Goal: Task Accomplishment & Management: Use online tool/utility

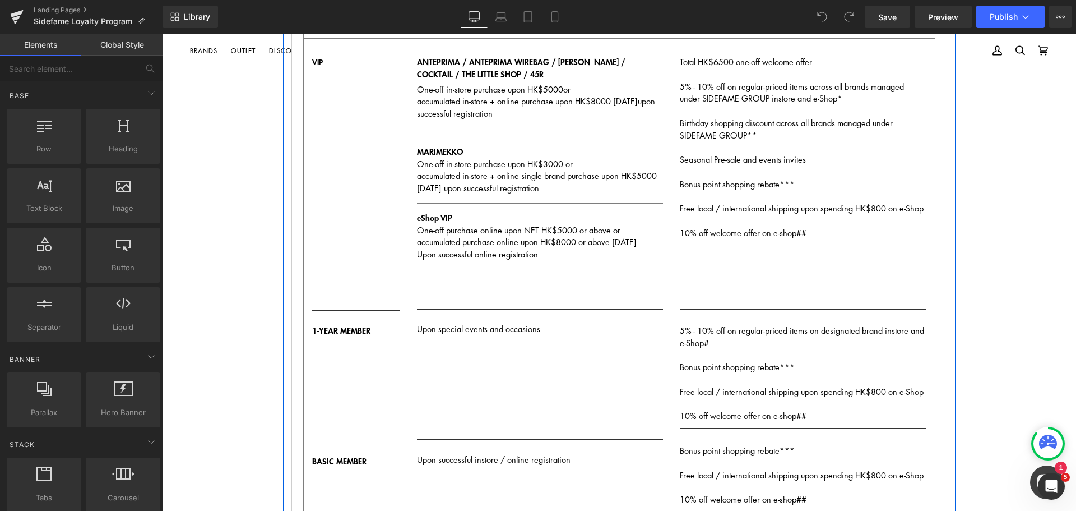
scroll to position [224, 0]
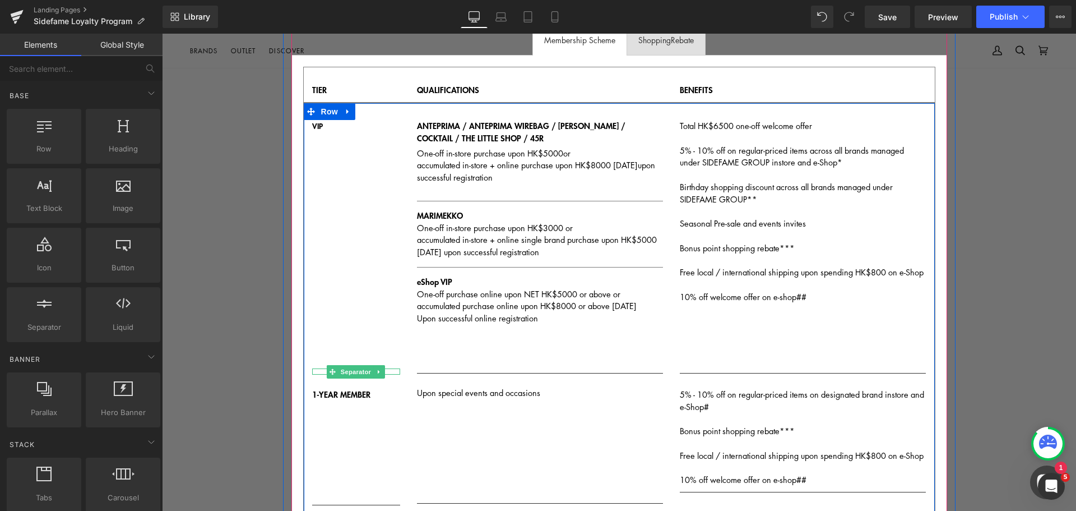
drag, startPoint x: 356, startPoint y: 371, endPoint x: 343, endPoint y: 356, distance: 20.3
click at [357, 371] on span "Separator" at bounding box center [356, 371] width 35 height 13
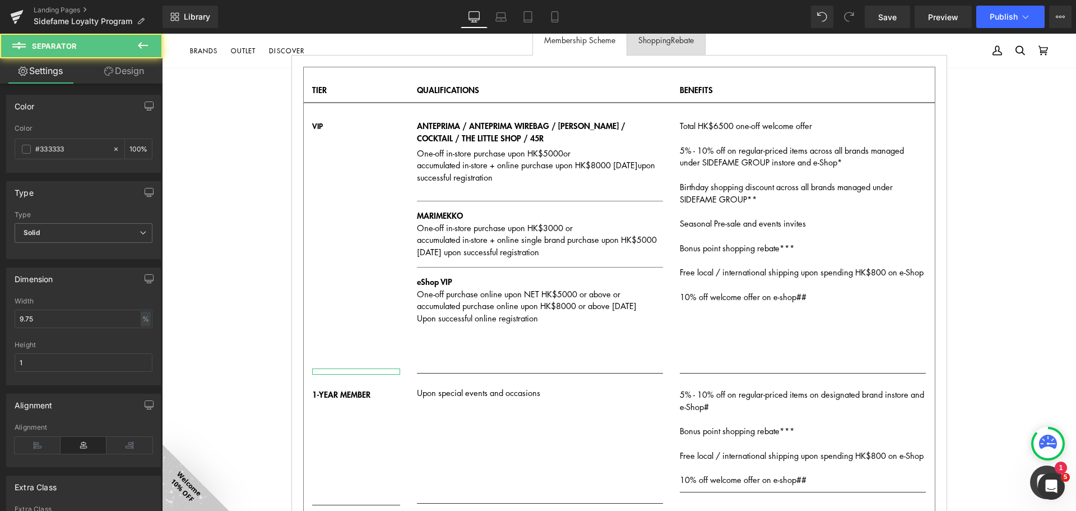
click at [123, 68] on link "Design" at bounding box center [124, 70] width 81 height 25
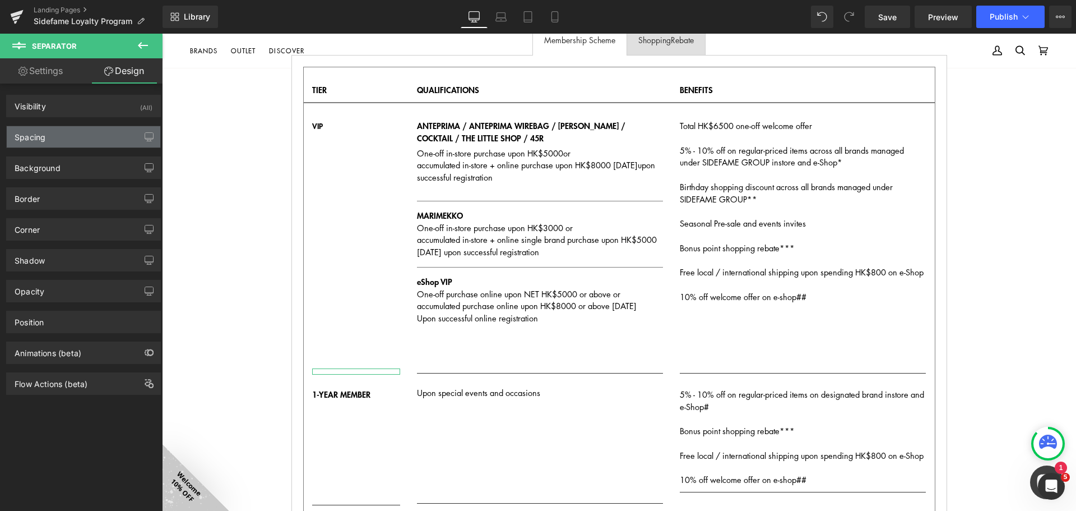
click at [88, 137] on div "Spacing" at bounding box center [84, 136] width 154 height 21
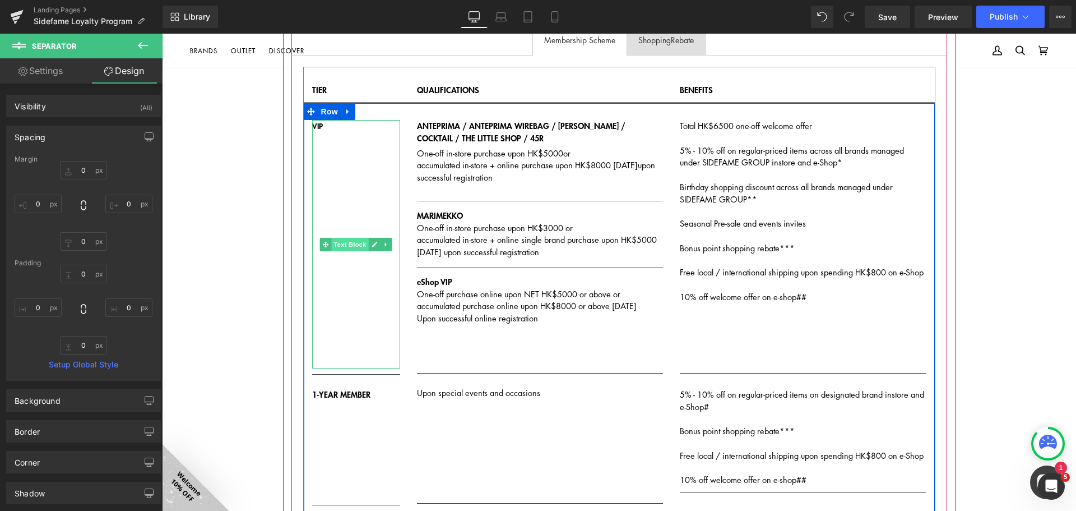
click at [332, 243] on span "Text Block" at bounding box center [350, 244] width 37 height 13
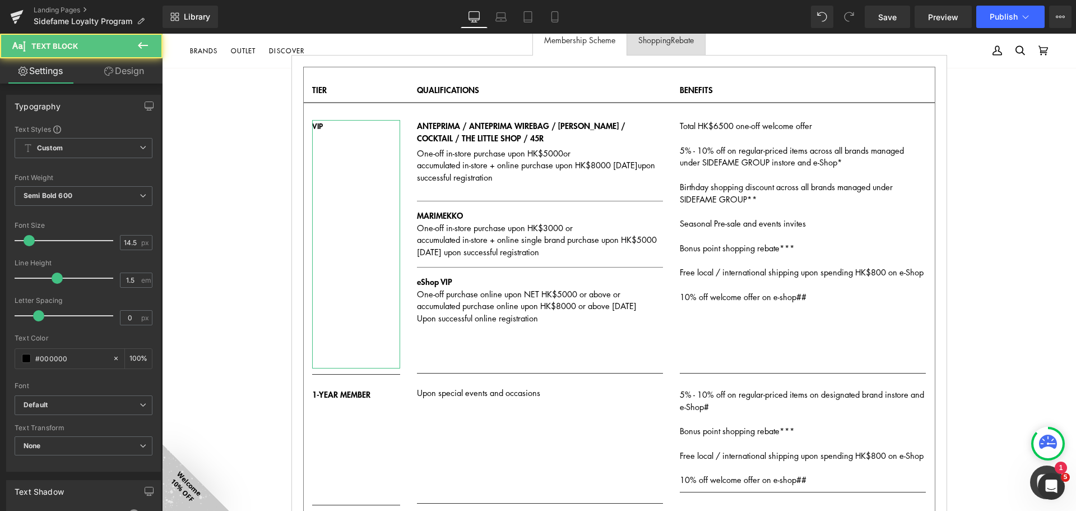
click at [127, 67] on link "Design" at bounding box center [124, 70] width 81 height 25
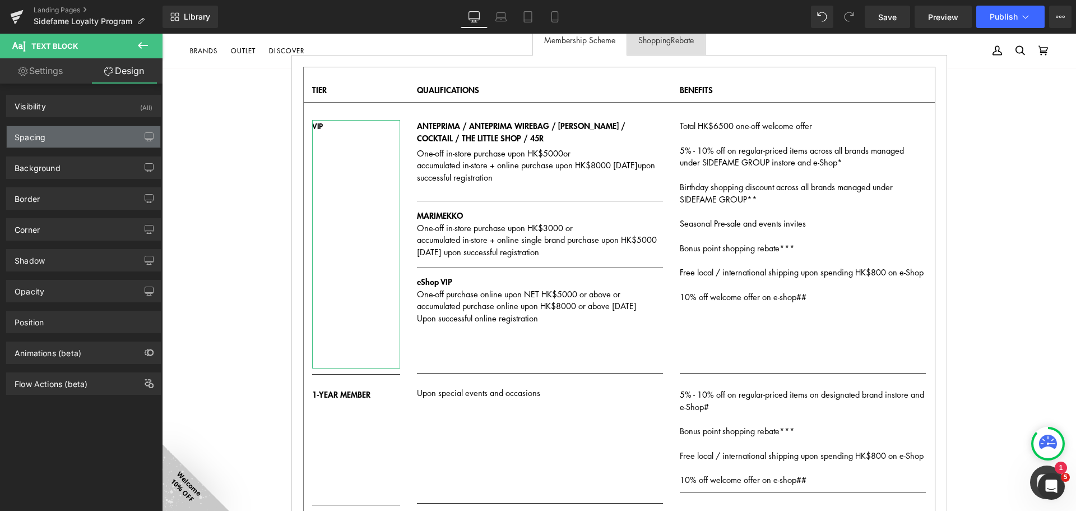
click at [91, 137] on div "Spacing" at bounding box center [84, 136] width 154 height 21
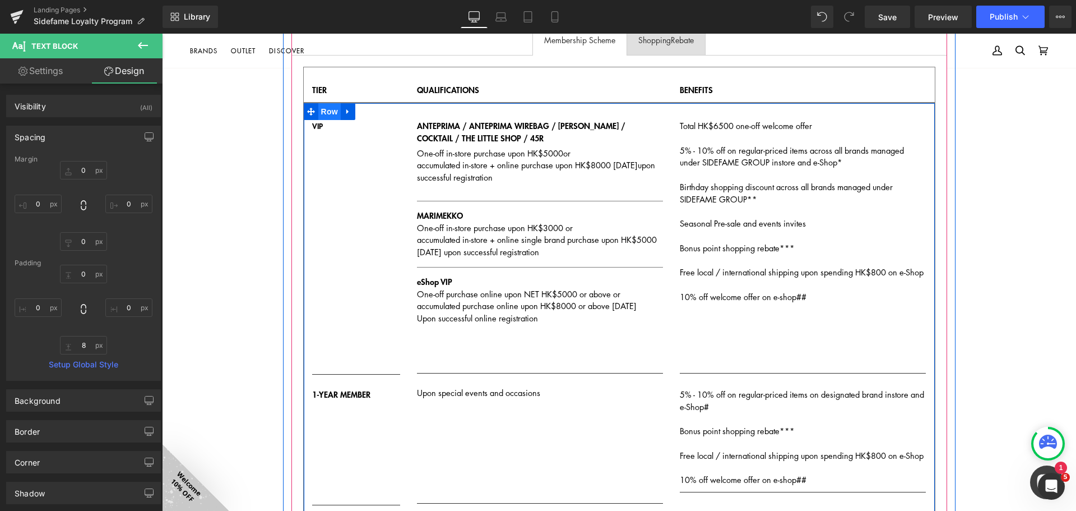
click at [324, 109] on span "Row" at bounding box center [329, 111] width 22 height 17
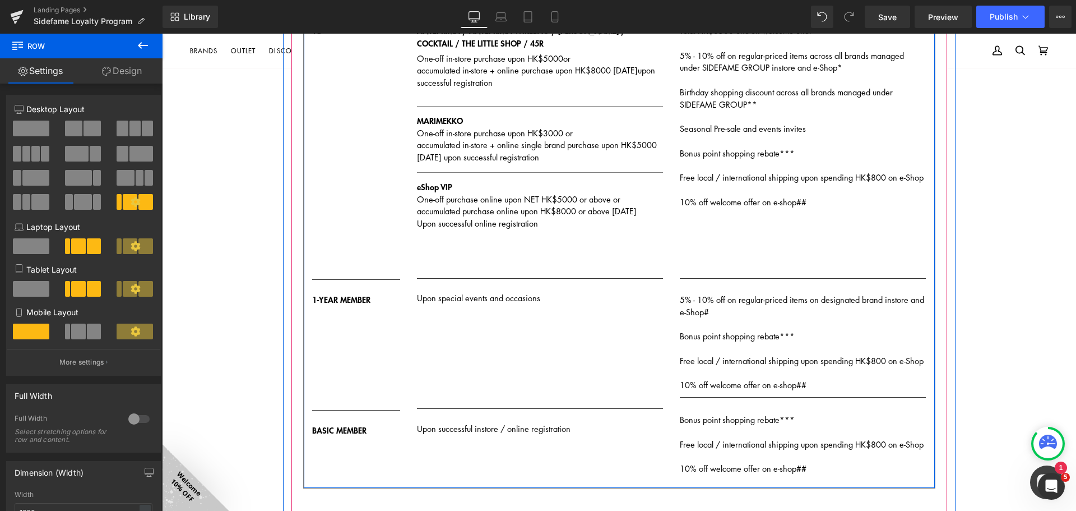
scroll to position [336, 0]
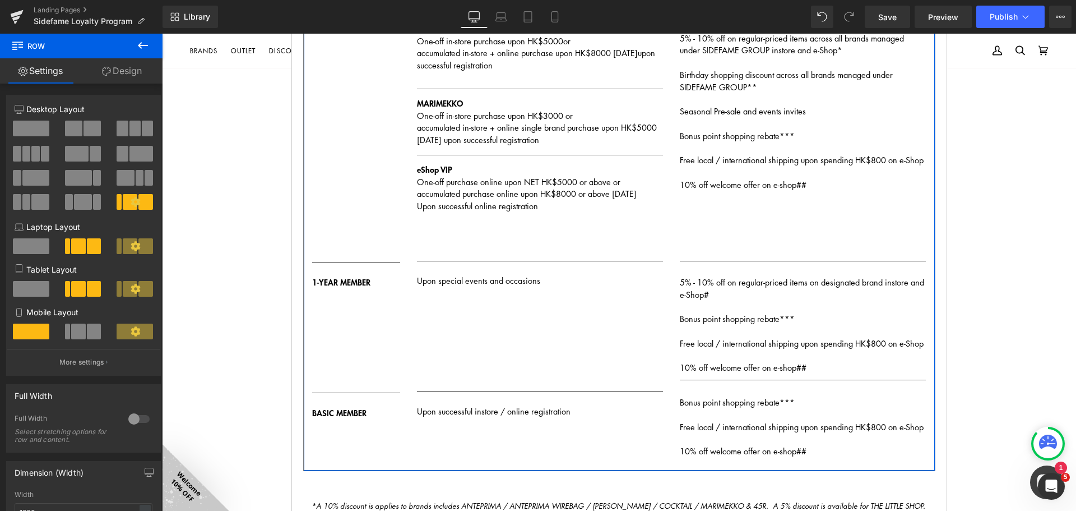
click at [116, 70] on link "Design" at bounding box center [121, 70] width 81 height 25
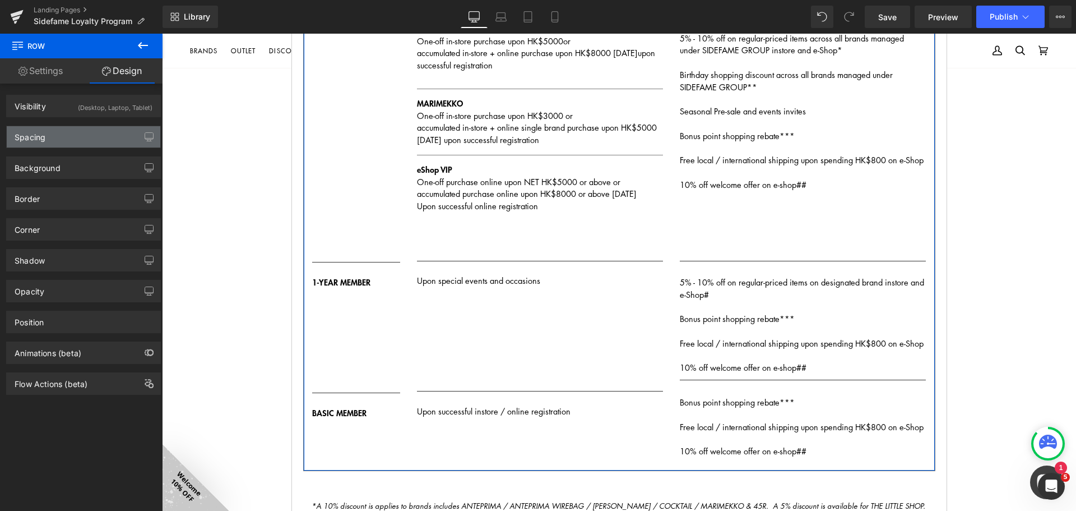
click at [71, 135] on div "Spacing" at bounding box center [84, 136] width 154 height 21
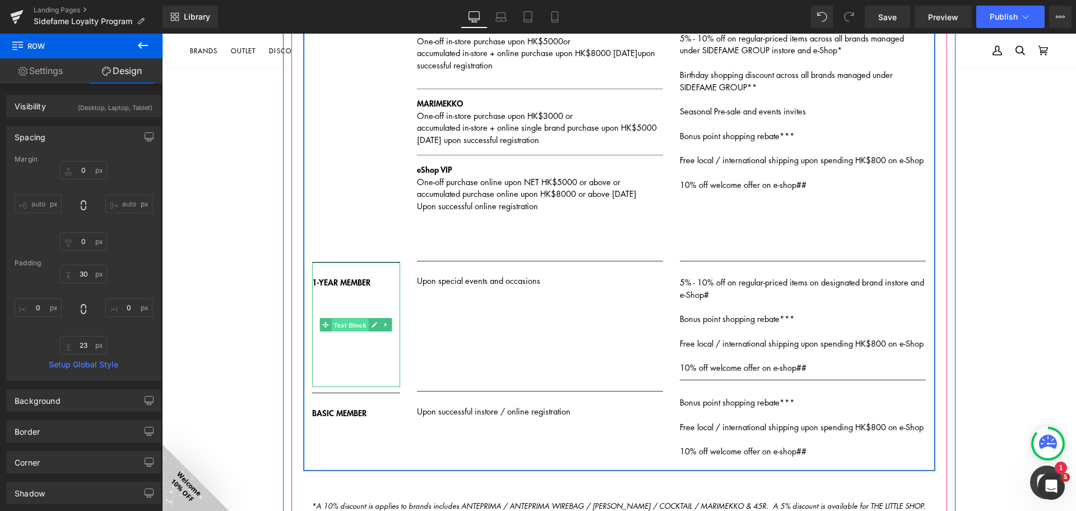
click at [348, 323] on span "Text Block" at bounding box center [350, 324] width 37 height 13
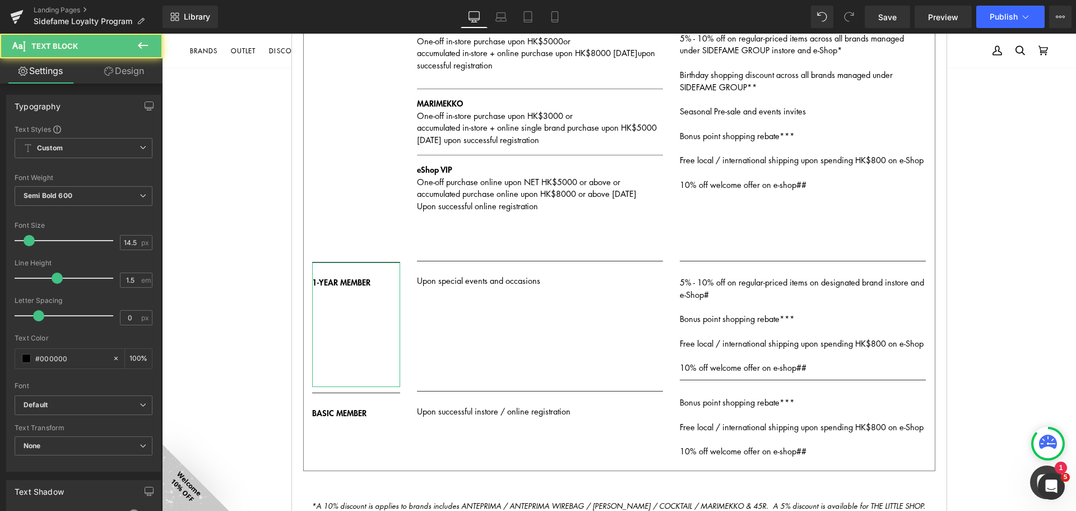
click at [146, 62] on link "Design" at bounding box center [124, 70] width 81 height 25
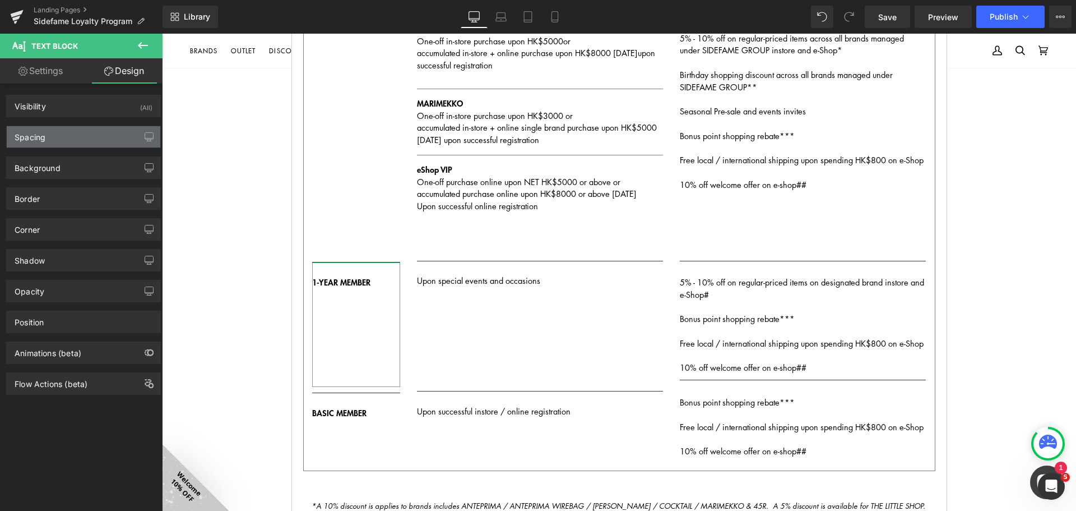
click at [100, 136] on div "Spacing" at bounding box center [84, 136] width 154 height 21
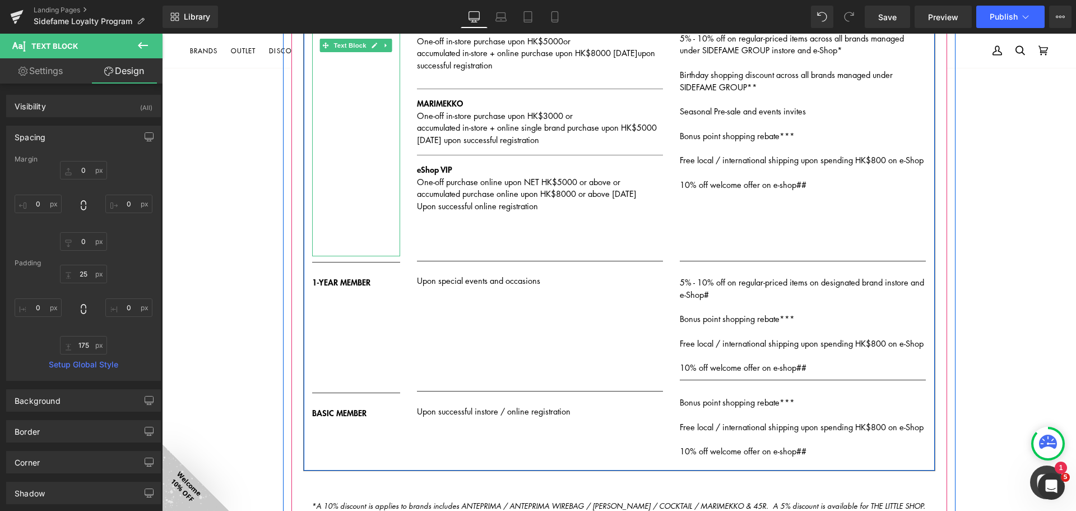
click at [343, 202] on p at bounding box center [356, 197] width 89 height 12
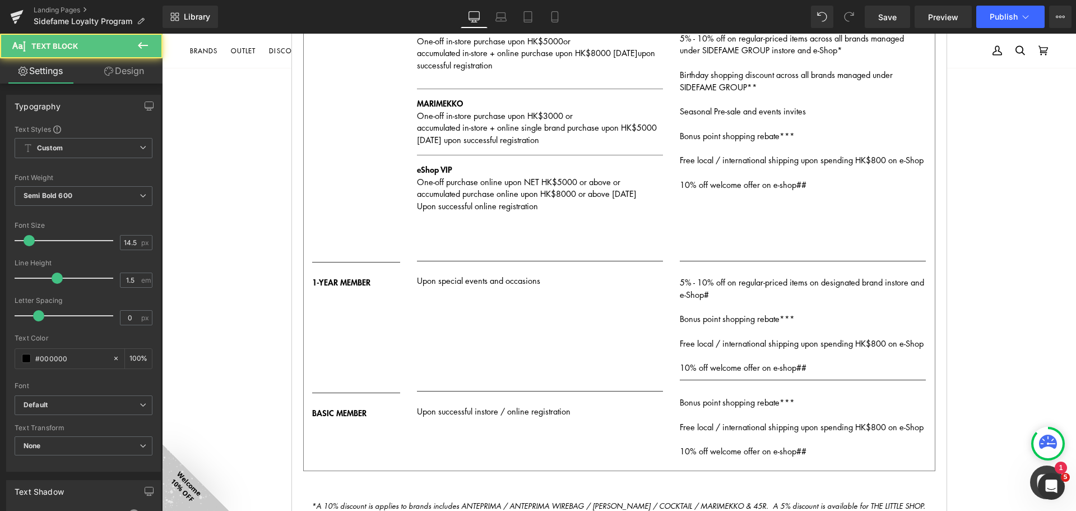
click at [117, 76] on link "Design" at bounding box center [124, 70] width 81 height 25
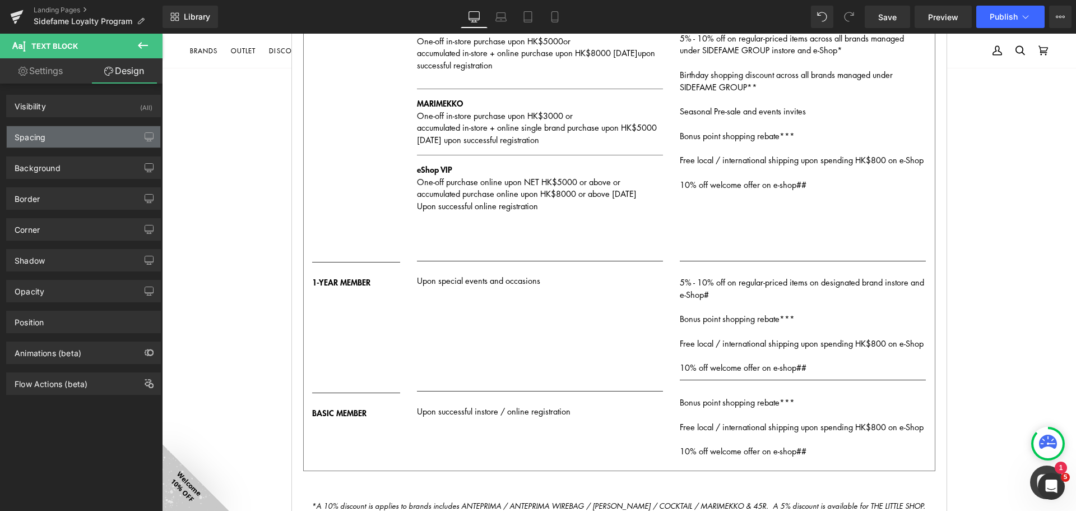
click at [75, 136] on div "Spacing" at bounding box center [84, 136] width 154 height 21
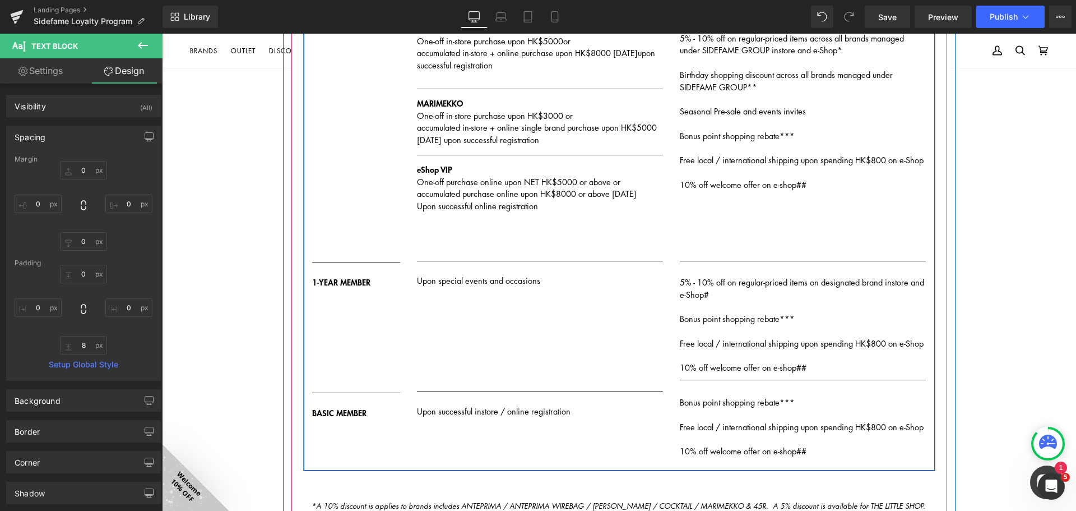
click at [348, 187] on p at bounding box center [356, 185] width 89 height 12
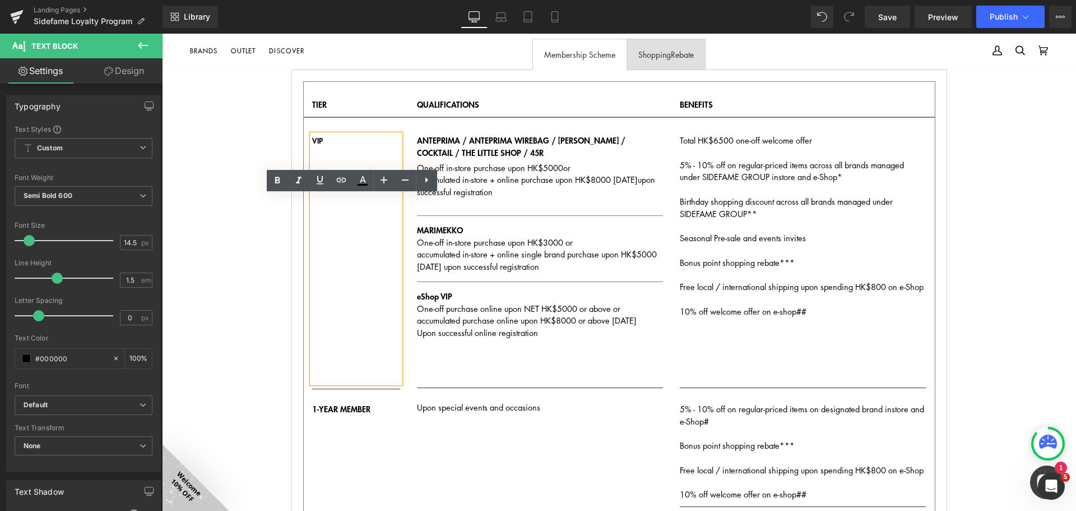
scroll to position [224, 0]
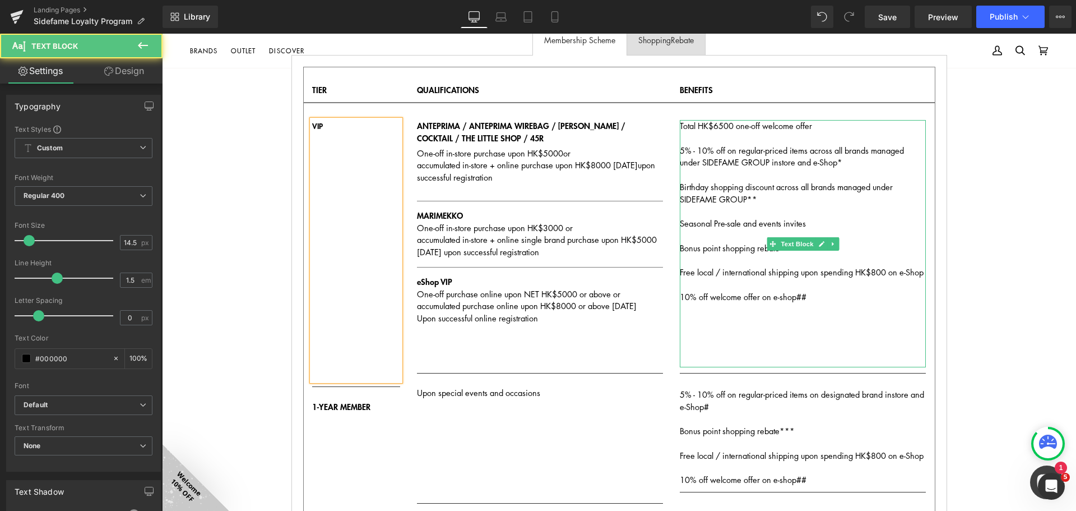
click at [739, 319] on div "Total HK$6500 one-off welcome offer 5% - 10% off on regular-priced items across…" at bounding box center [803, 243] width 246 height 247
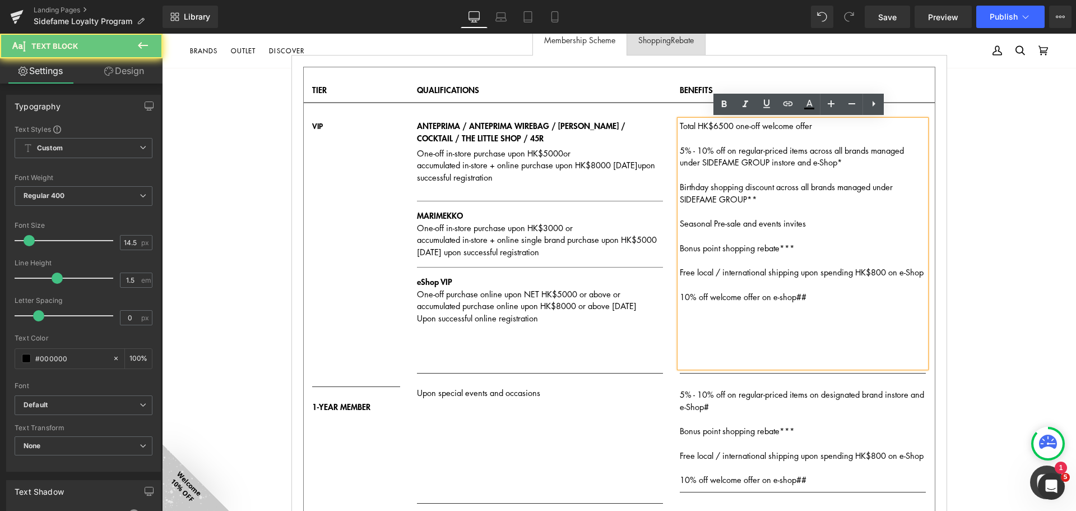
click at [813, 300] on div "10% off welcome offer on e-shop##" at bounding box center [803, 297] width 246 height 12
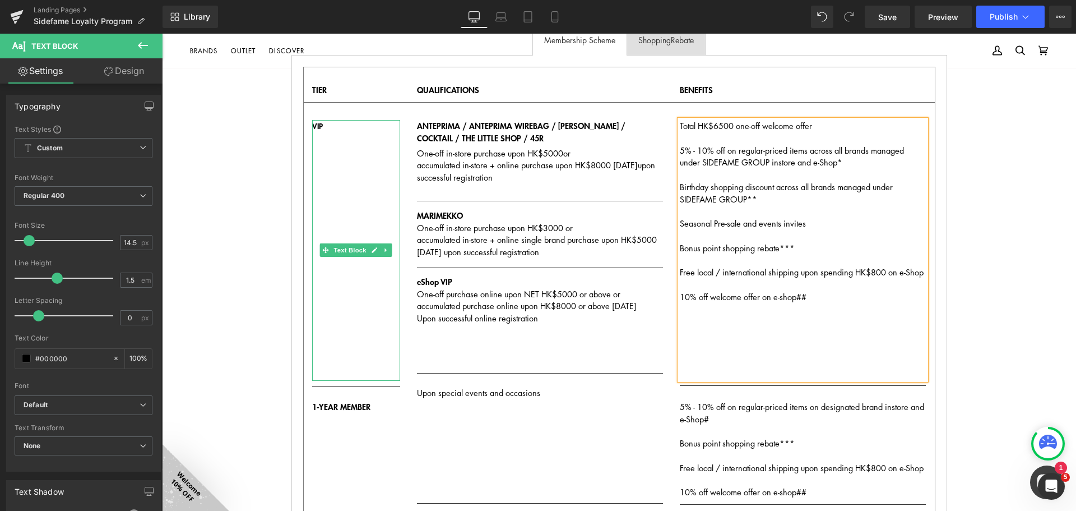
click at [381, 307] on p at bounding box center [356, 309] width 89 height 12
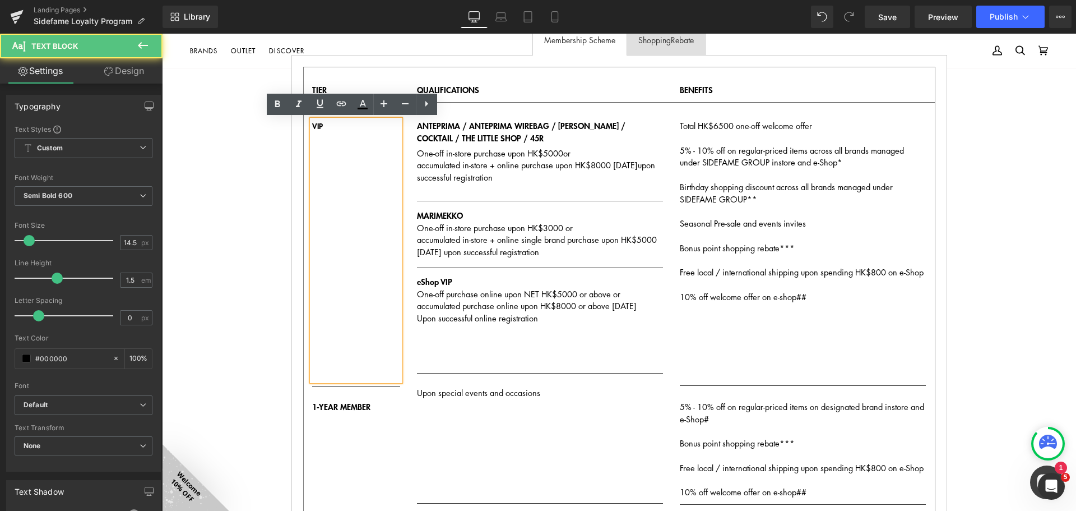
click at [352, 135] on p at bounding box center [356, 138] width 89 height 12
click at [352, 124] on p "VIP" at bounding box center [356, 126] width 89 height 12
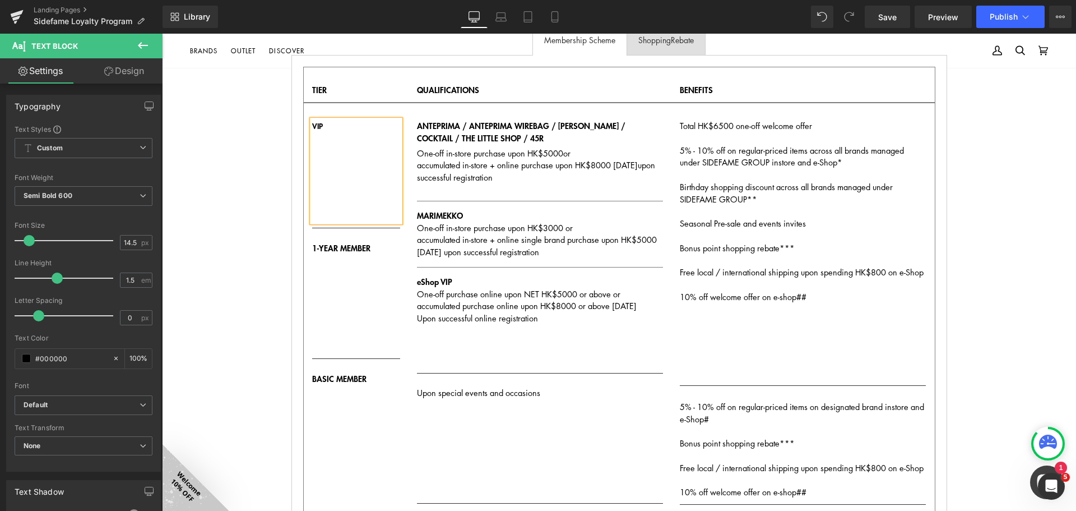
click at [493, 105] on div "QUALIFI- CATIONS Text Block VIP Text Block Separator 1-YEAR MEMBER Text Block S…" at bounding box center [619, 349] width 632 height 493
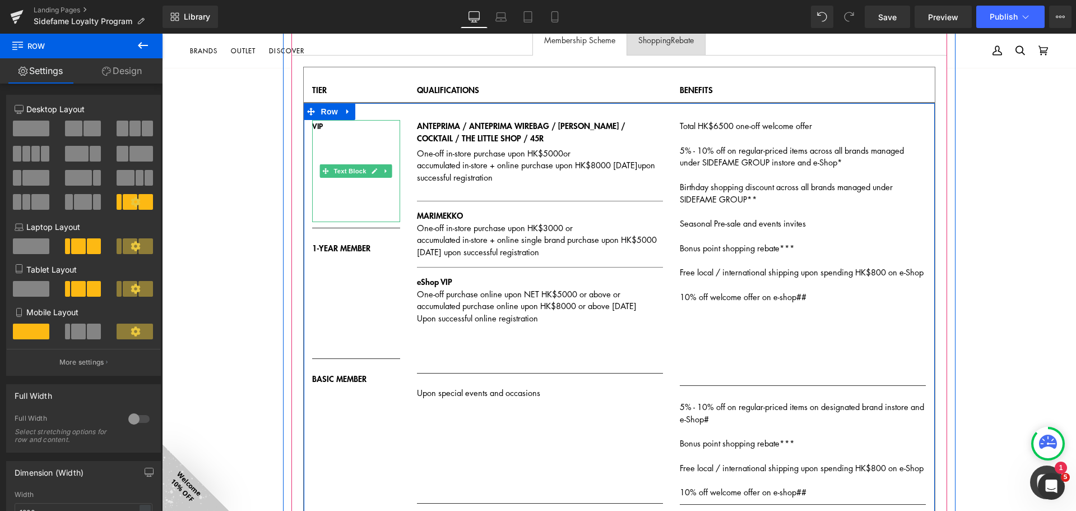
click at [371, 184] on p at bounding box center [356, 187] width 89 height 12
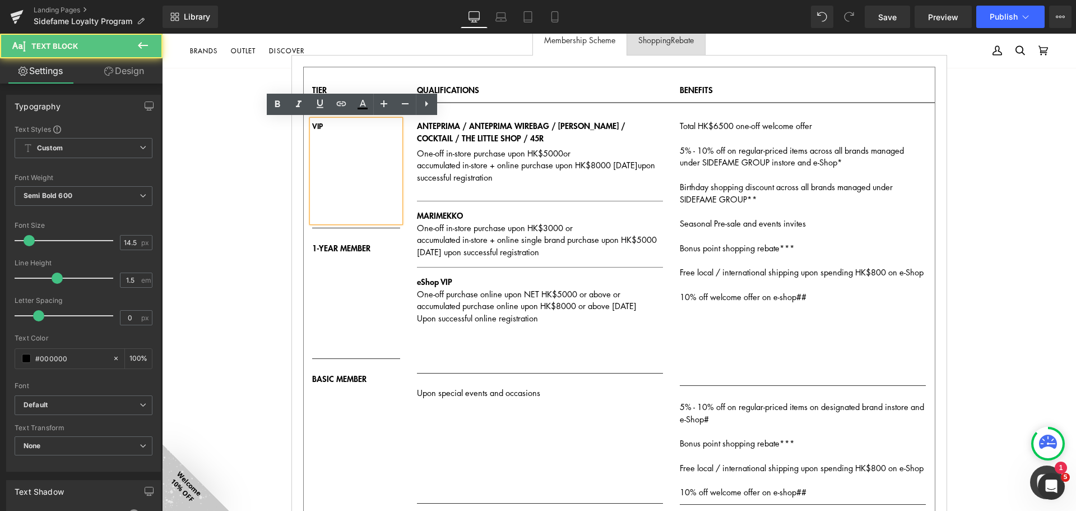
click at [360, 132] on p at bounding box center [356, 138] width 89 height 12
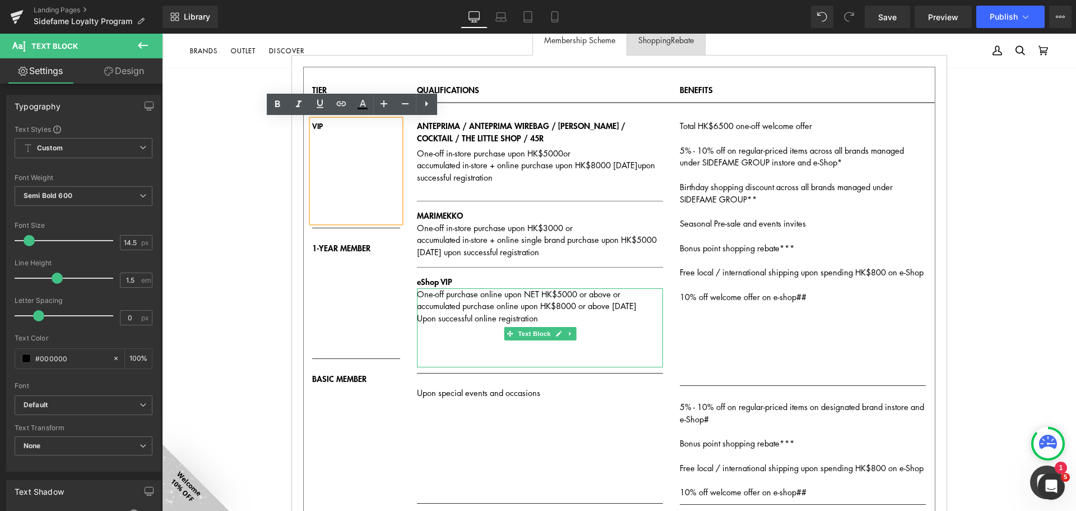
click at [582, 325] on p "One-off purchase online upon NET HK$5000 or above or accumulated purchase onlin…" at bounding box center [540, 306] width 246 height 36
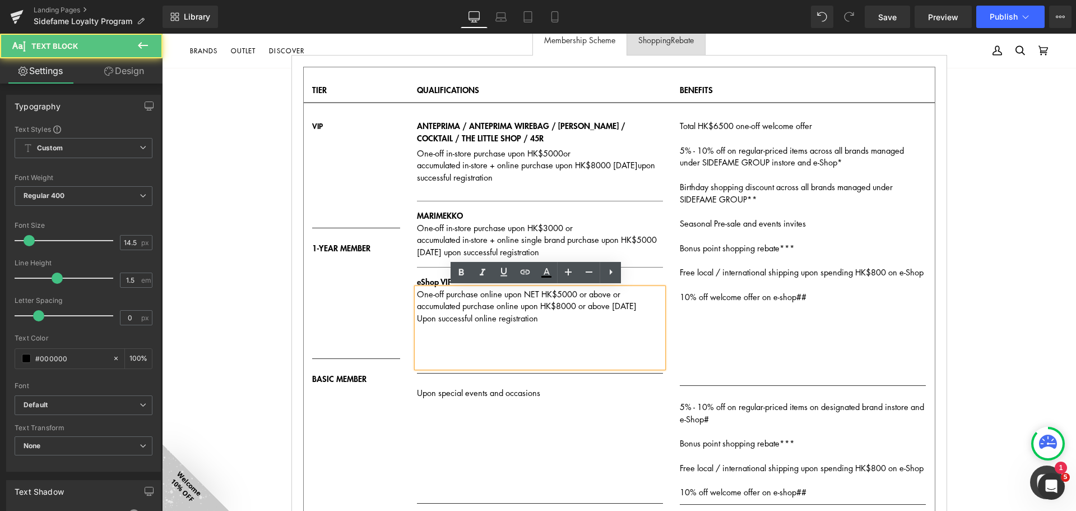
click at [557, 325] on p "One-off purchase online upon NET HK$5000 or above or accumulated purchase onlin…" at bounding box center [540, 306] width 246 height 36
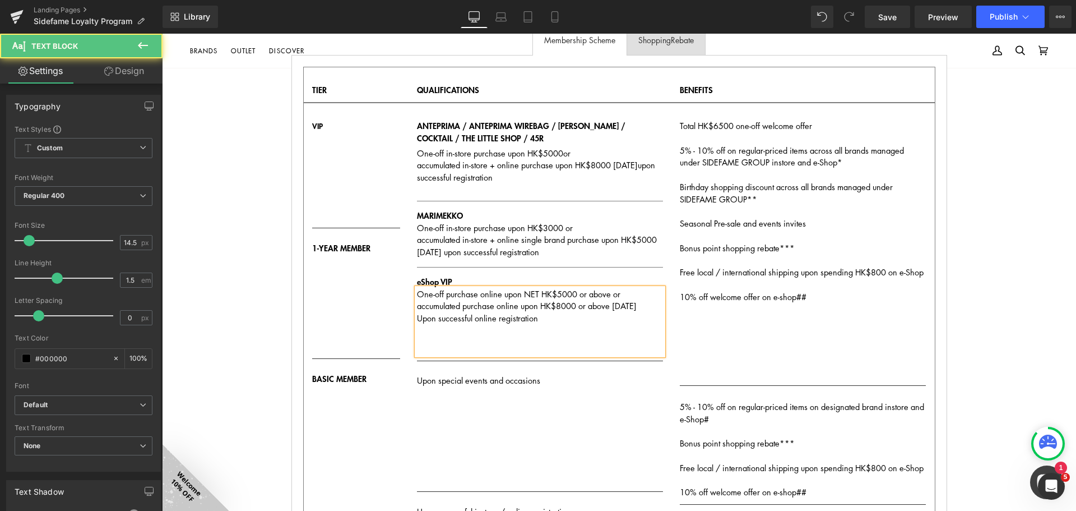
click at [549, 322] on p "One-off purchase online upon NET HK$5000 or above or accumulated purchase onlin…" at bounding box center [540, 306] width 246 height 36
click at [500, 352] on div "One-off purchase online upon NET HK$5000 or above or accumulated purchase onlin…" at bounding box center [540, 321] width 246 height 67
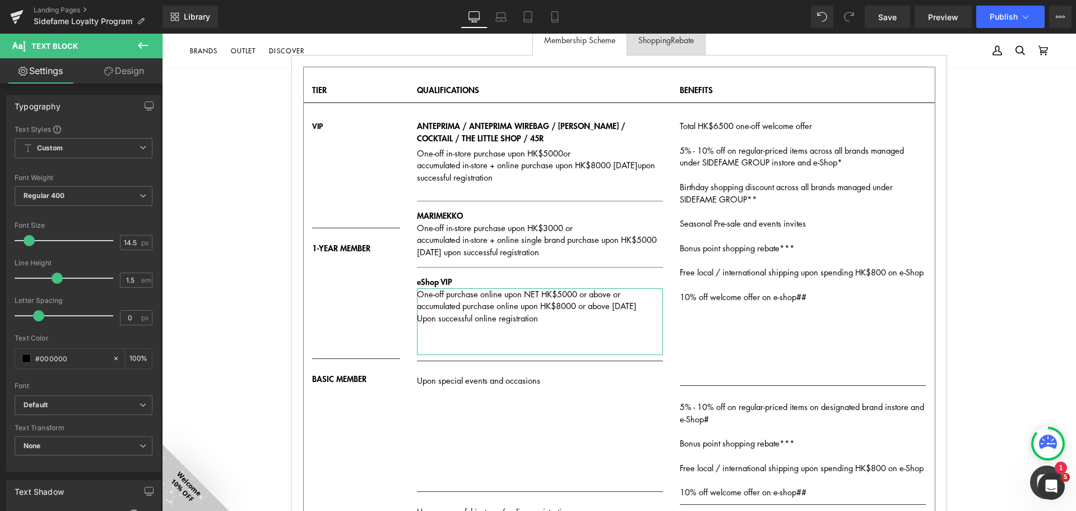
click at [124, 67] on link "Design" at bounding box center [124, 70] width 81 height 25
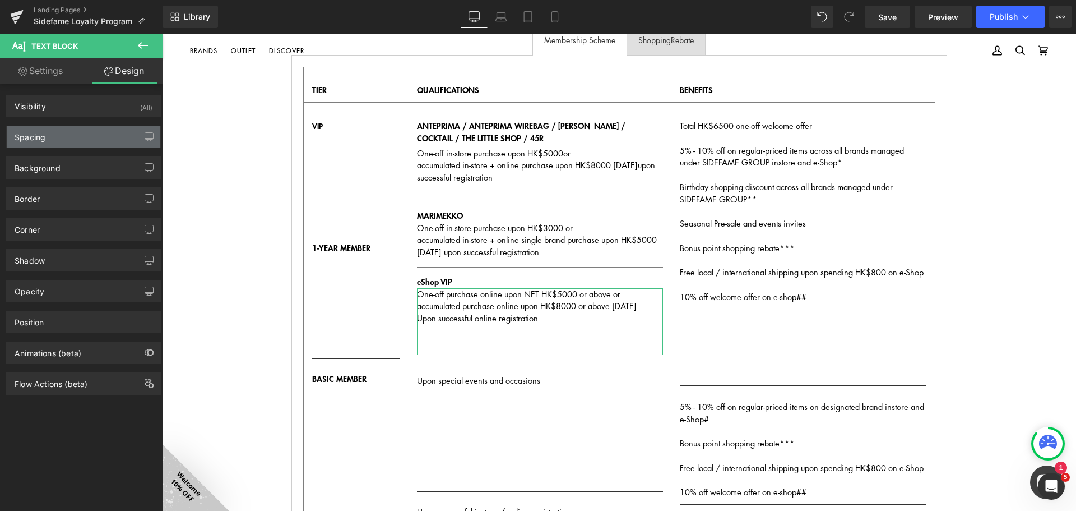
click at [101, 138] on div "Spacing" at bounding box center [84, 136] width 154 height 21
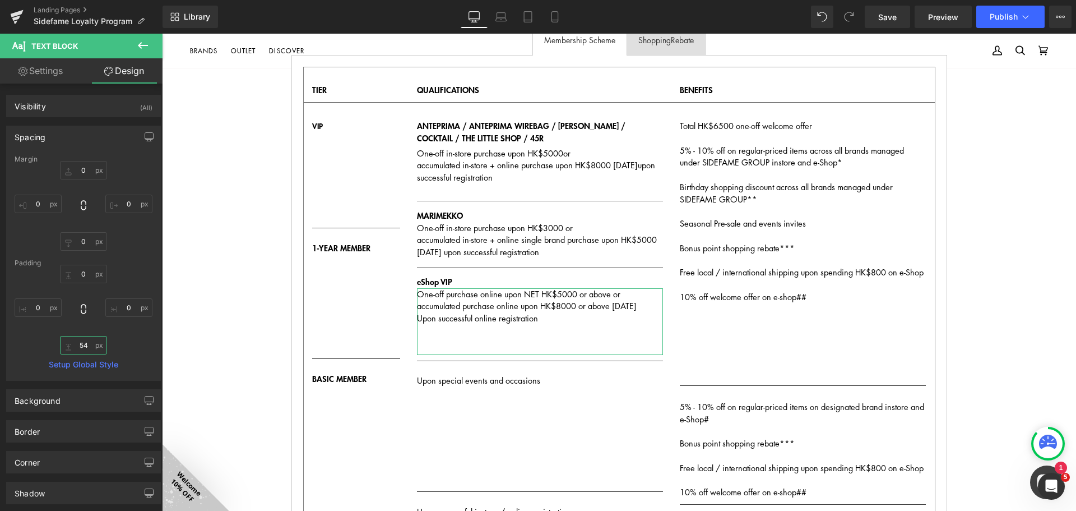
click at [84, 340] on input "54" at bounding box center [83, 345] width 47 height 19
type input "10"
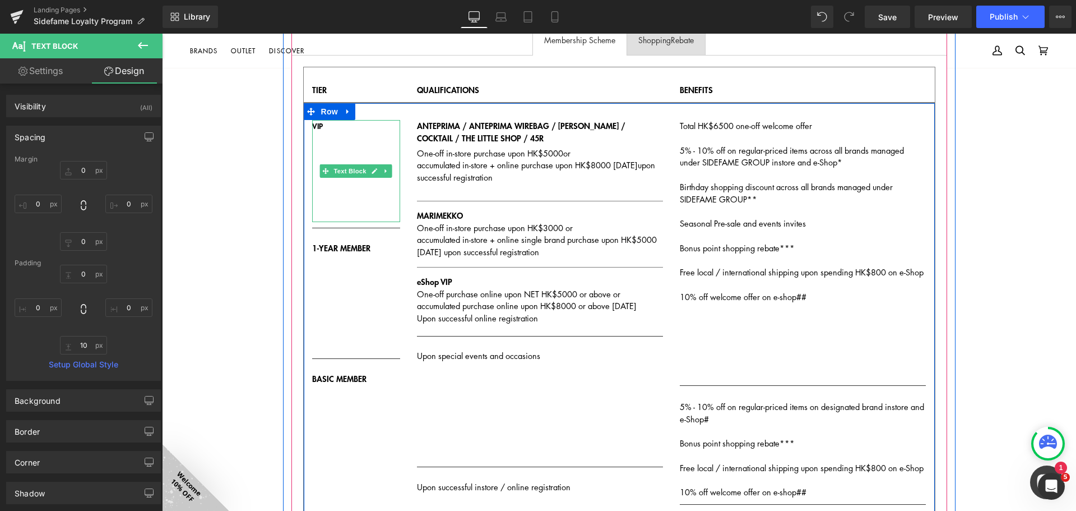
click at [345, 186] on p at bounding box center [356, 187] width 89 height 12
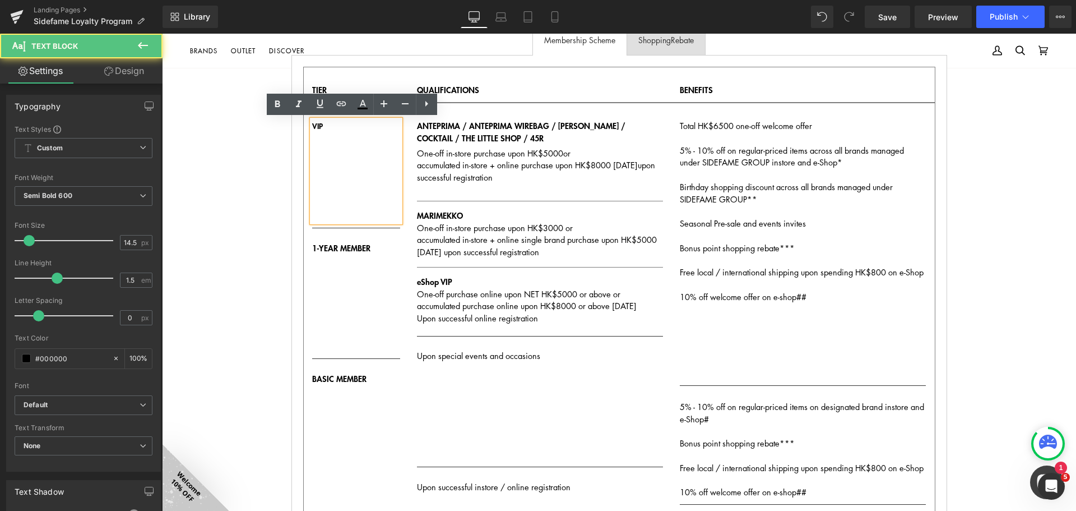
click at [342, 128] on p "VIP" at bounding box center [356, 126] width 89 height 12
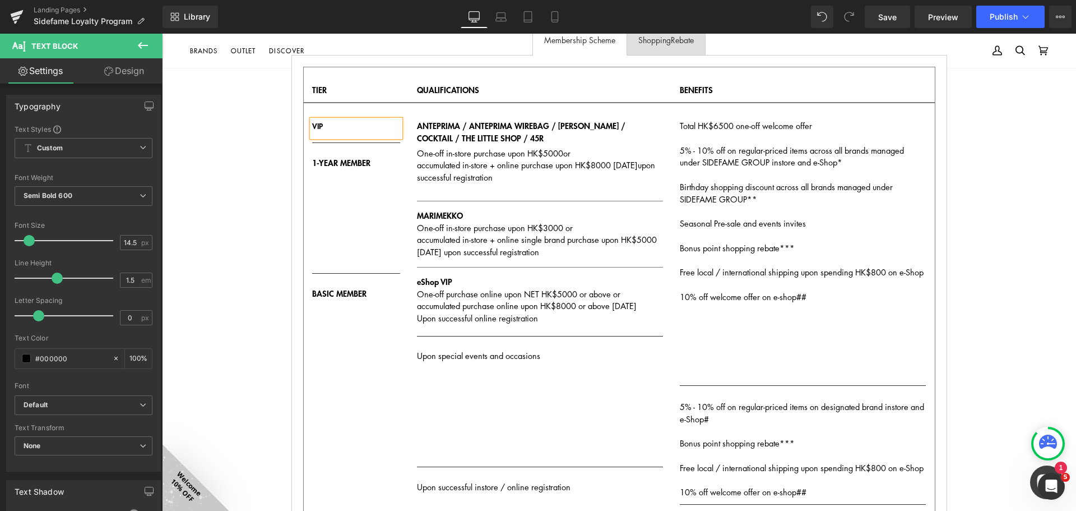
click at [101, 73] on link "Design" at bounding box center [124, 70] width 81 height 25
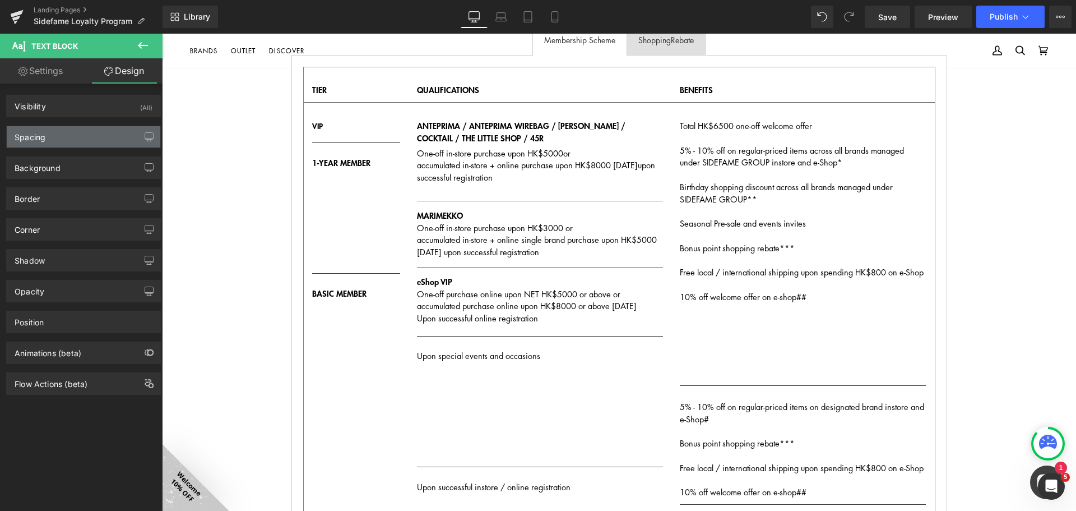
click at [87, 139] on div "Spacing" at bounding box center [84, 136] width 154 height 21
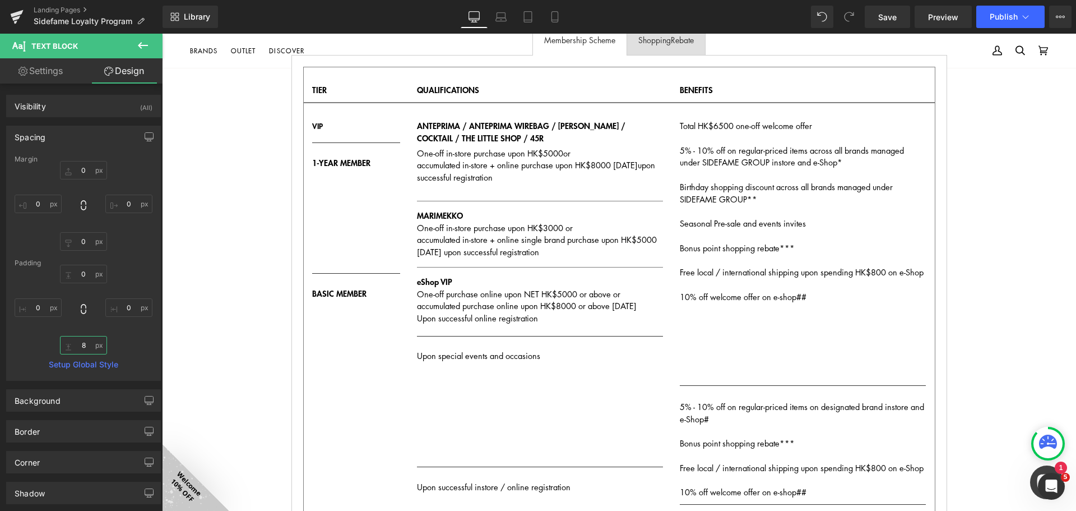
drag, startPoint x: 82, startPoint y: 344, endPoint x: 57, endPoint y: 320, distance: 35.3
click at [82, 344] on input "8" at bounding box center [83, 345] width 47 height 19
type input "1"
type input "3"
type input "400"
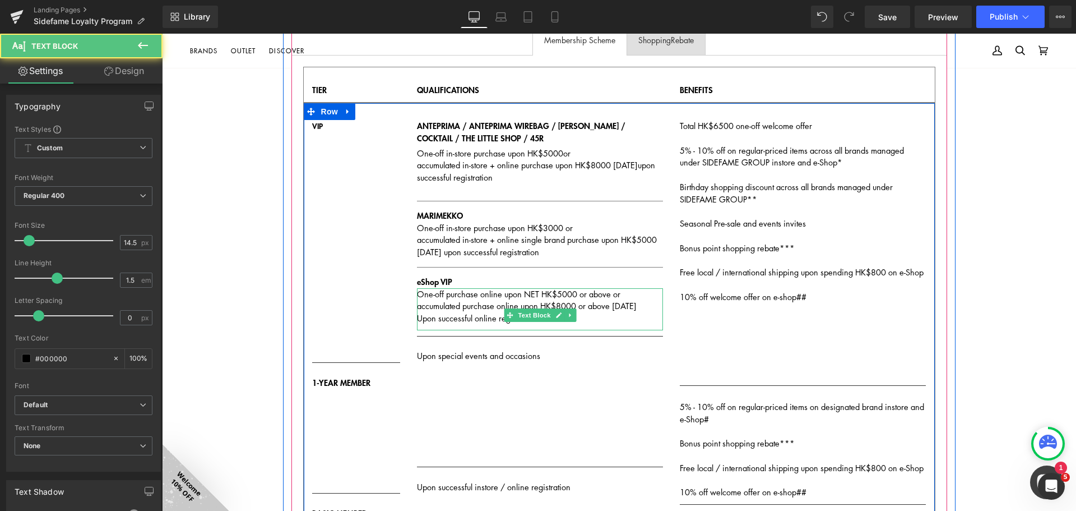
click at [565, 325] on p "One-off purchase online upon NET HK$5000 or above or accumulated purchase onlin…" at bounding box center [540, 306] width 246 height 36
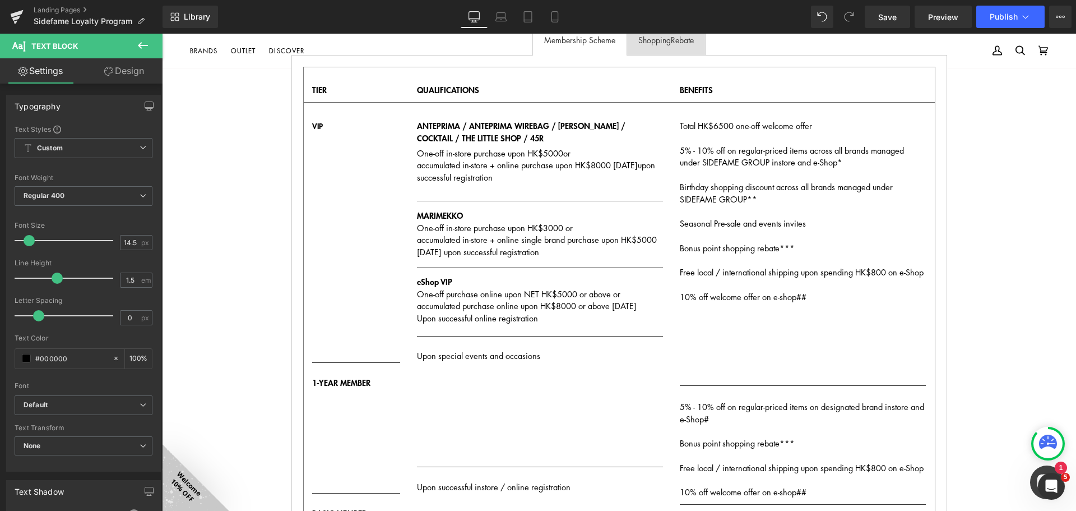
drag, startPoint x: 138, startPoint y: 75, endPoint x: 132, endPoint y: 81, distance: 8.7
click at [138, 75] on link "Design" at bounding box center [124, 70] width 81 height 25
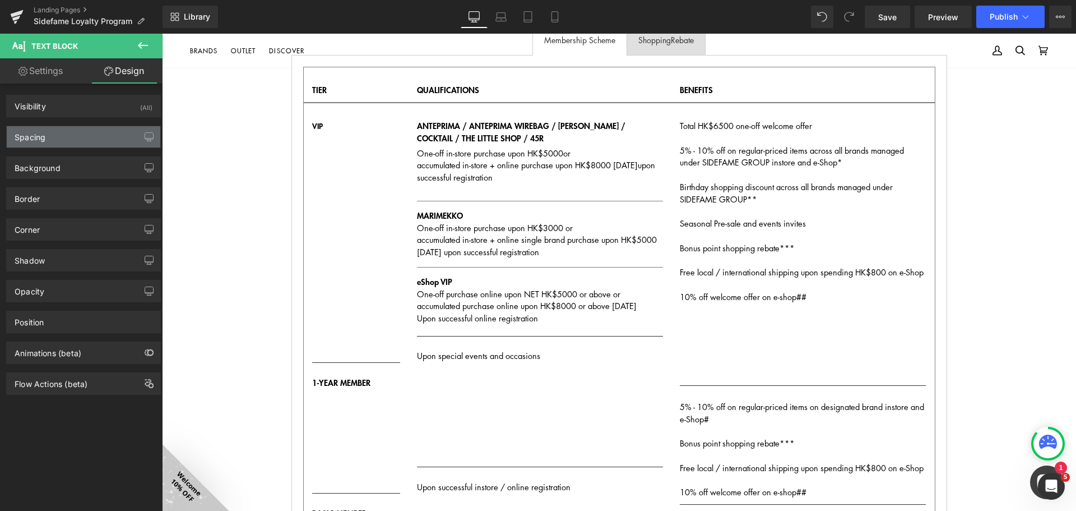
click at [93, 134] on div "Spacing" at bounding box center [84, 136] width 154 height 21
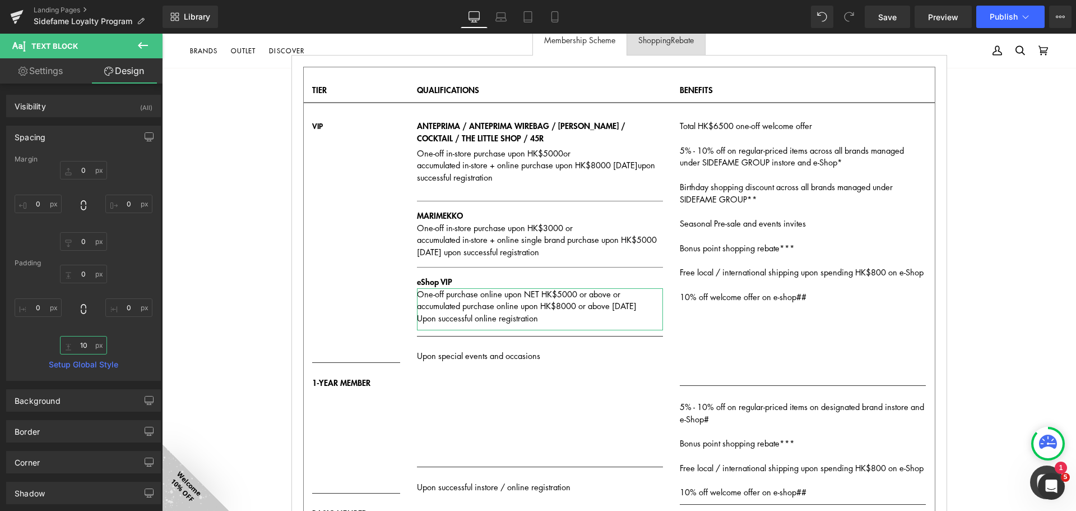
click at [87, 347] on input "10" at bounding box center [83, 345] width 47 height 19
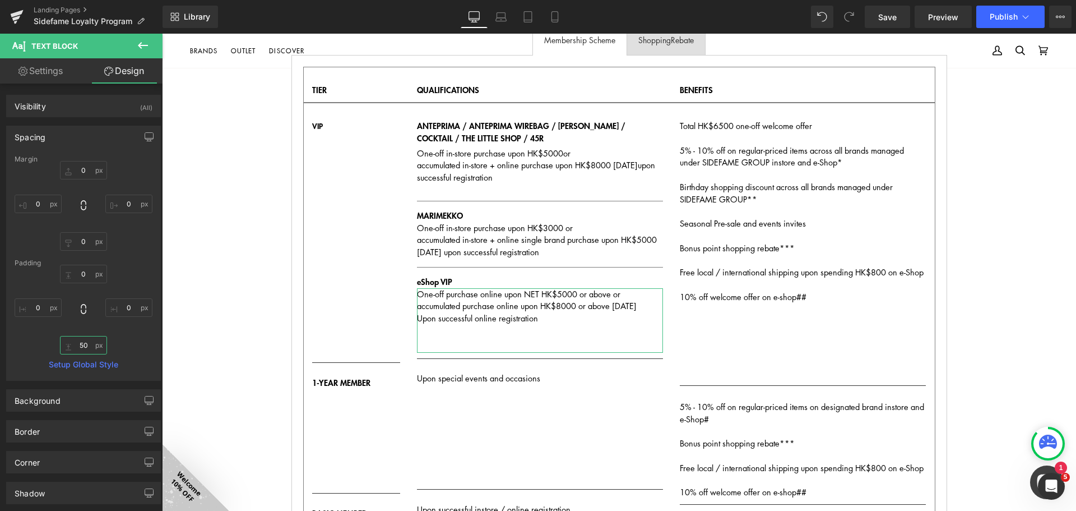
type input "5"
type input "4"
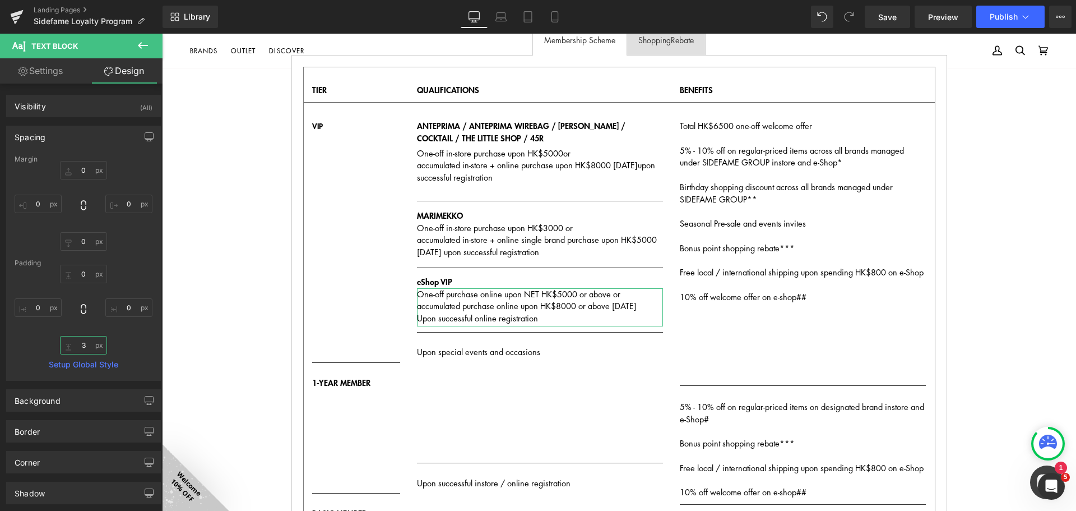
type input "35"
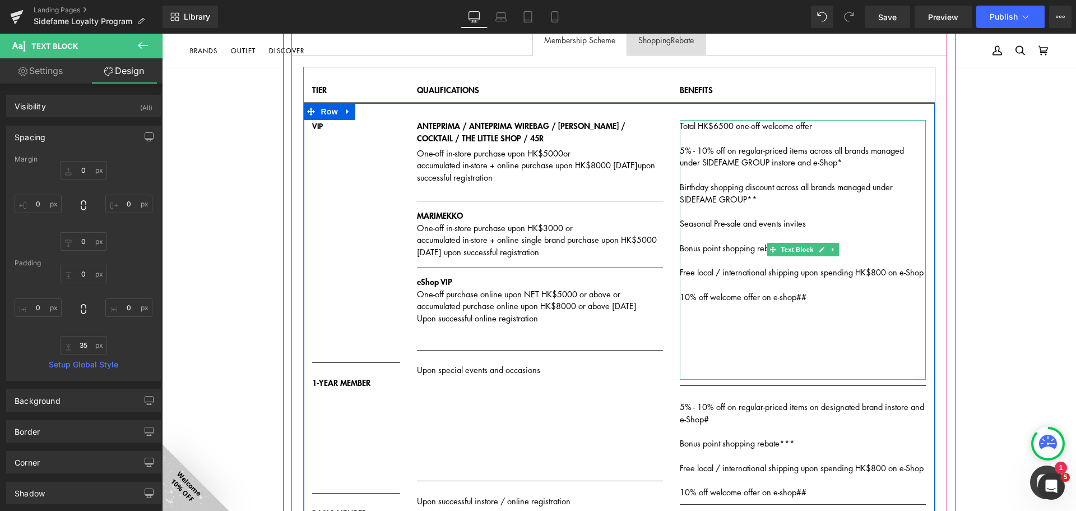
click at [744, 321] on div at bounding box center [803, 321] width 246 height 12
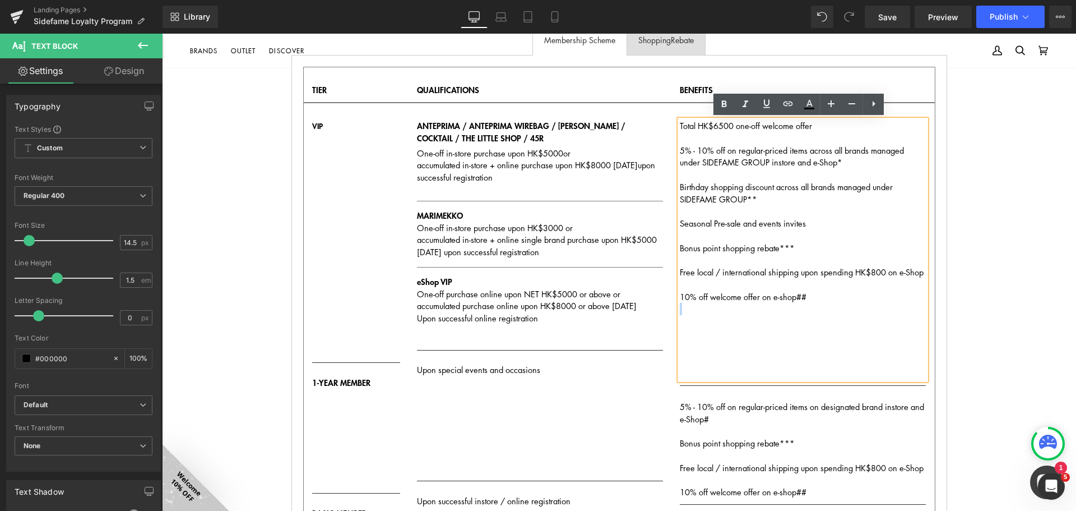
drag, startPoint x: 754, startPoint y: 307, endPoint x: 753, endPoint y: 370, distance: 62.8
click at [753, 370] on div "Total HK$6500 one-off welcome offer 5% - 10% off on regular-priced items across…" at bounding box center [803, 250] width 246 height 260
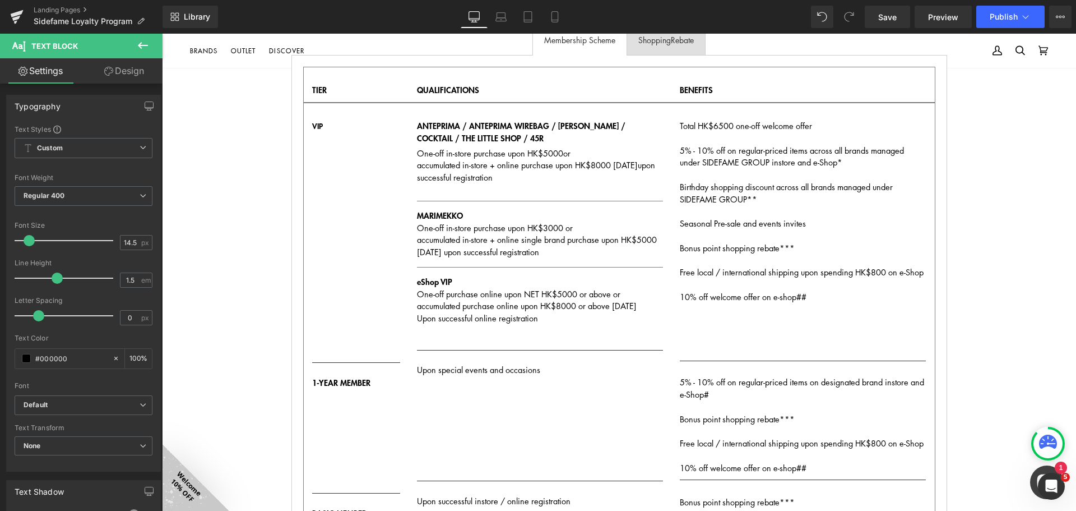
click at [118, 68] on link "Design" at bounding box center [124, 70] width 81 height 25
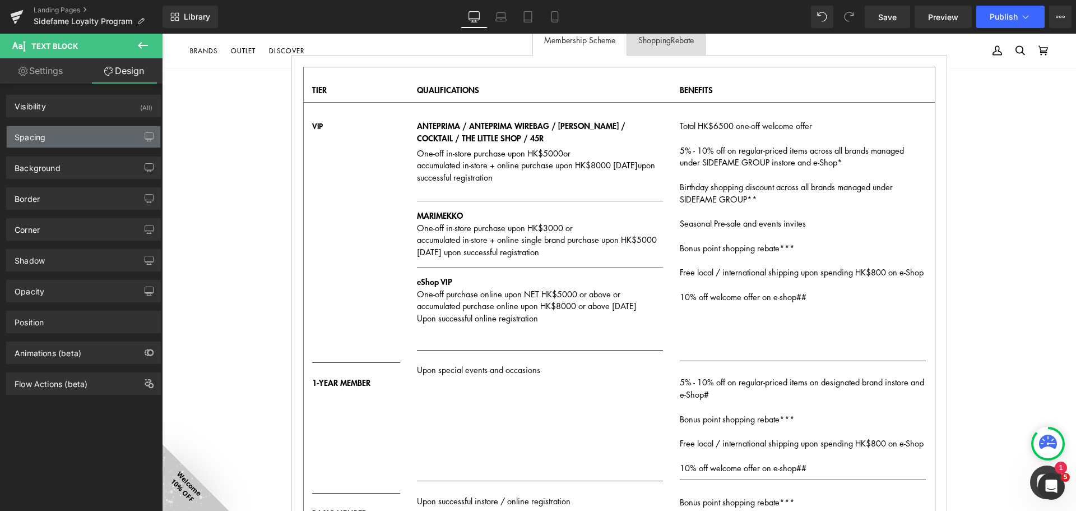
click at [87, 137] on div "Spacing" at bounding box center [84, 136] width 154 height 21
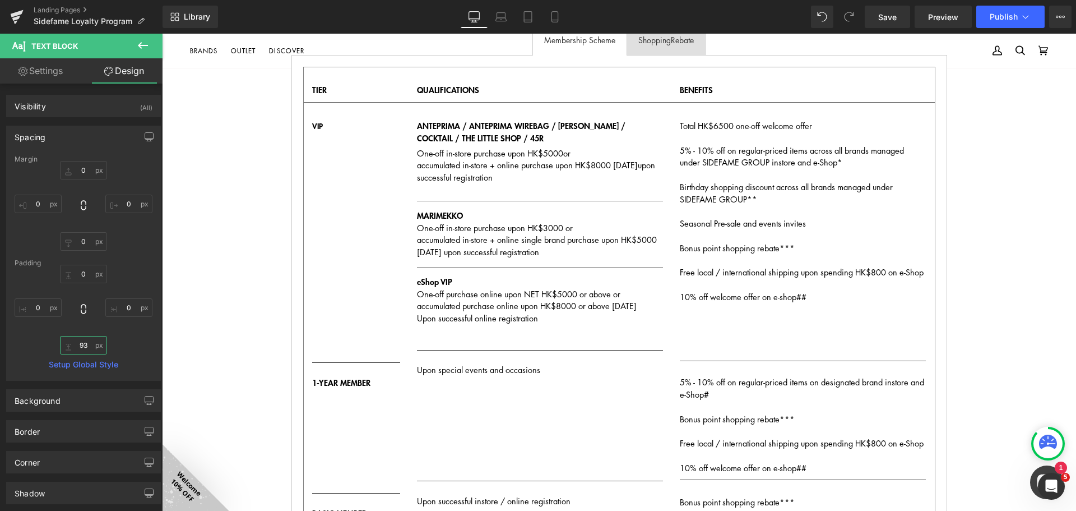
click at [84, 346] on input "93" at bounding box center [83, 345] width 47 height 19
type input "3"
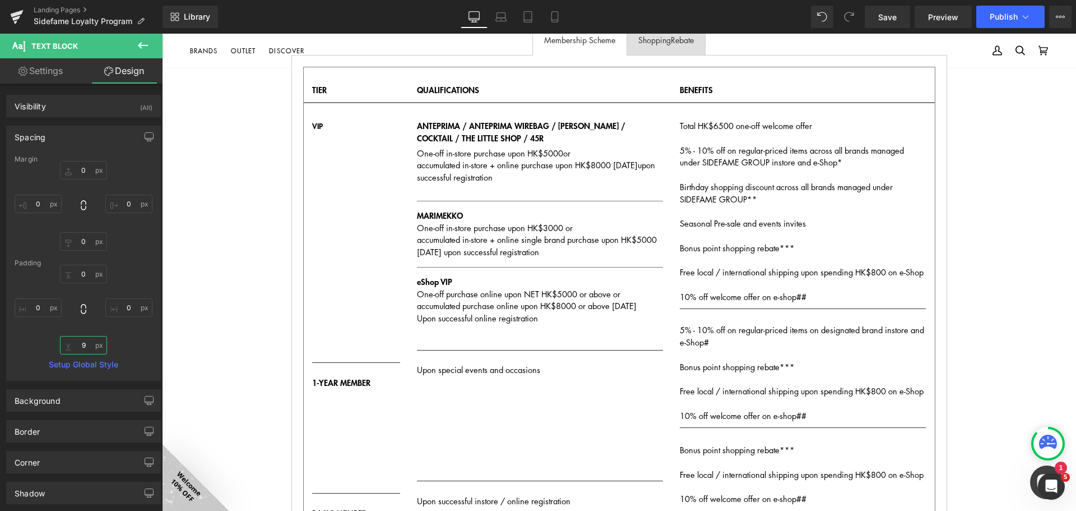
type input "95"
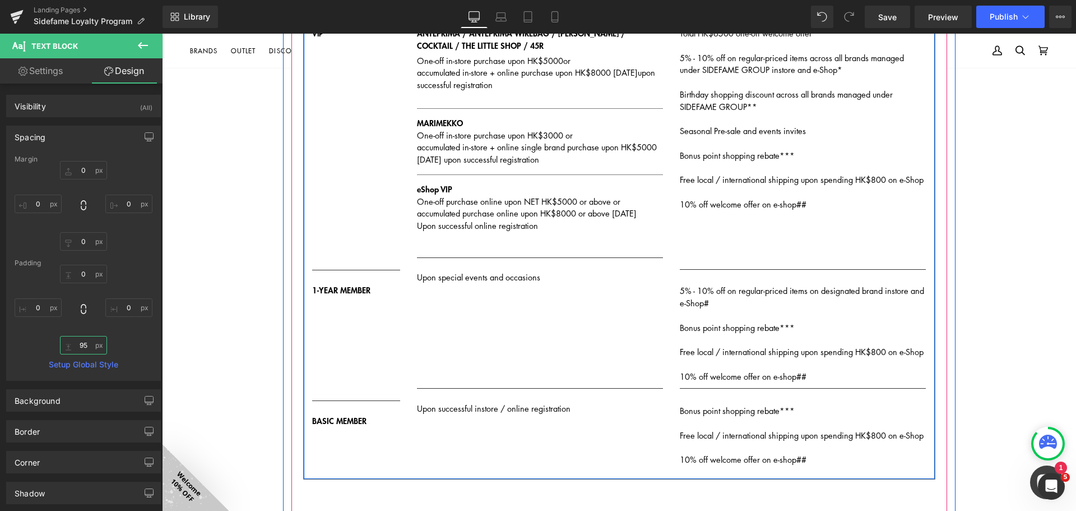
scroll to position [336, 0]
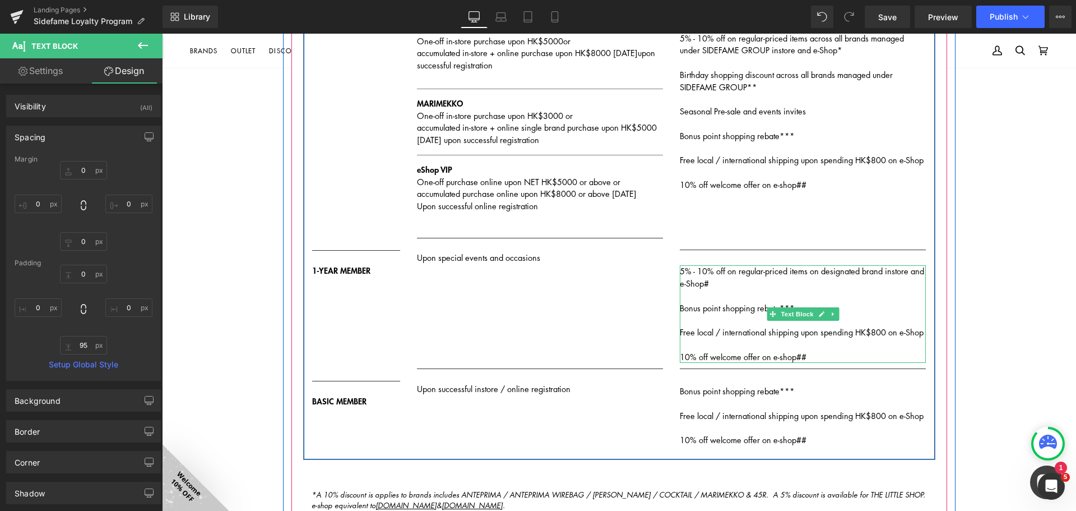
click at [832, 354] on div "10% off welcome offer on e-shop##" at bounding box center [803, 351] width 246 height 25
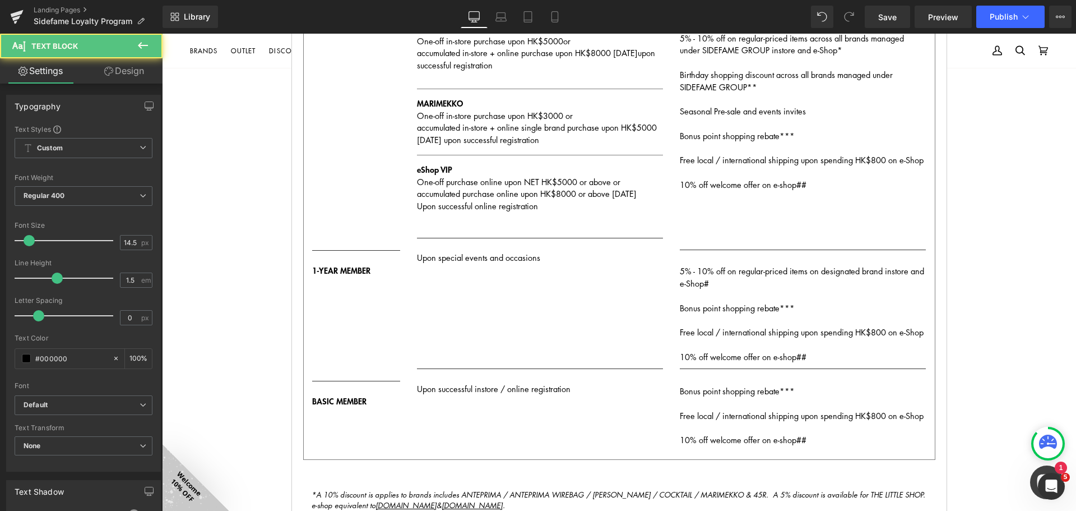
drag, startPoint x: 138, startPoint y: 73, endPoint x: 87, endPoint y: 139, distance: 83.4
click at [138, 73] on link "Design" at bounding box center [124, 70] width 81 height 25
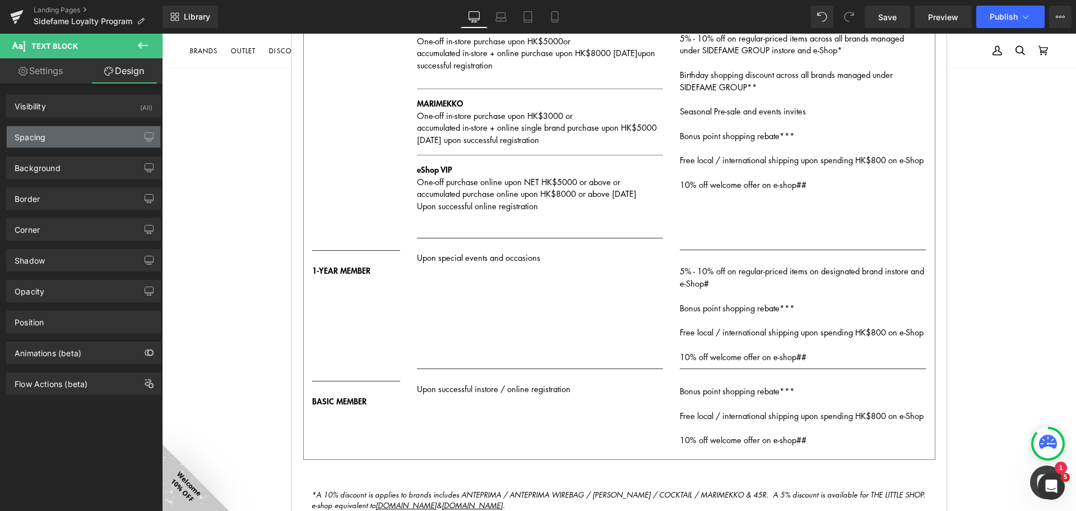
click at [84, 140] on div "Spacing" at bounding box center [84, 136] width 154 height 21
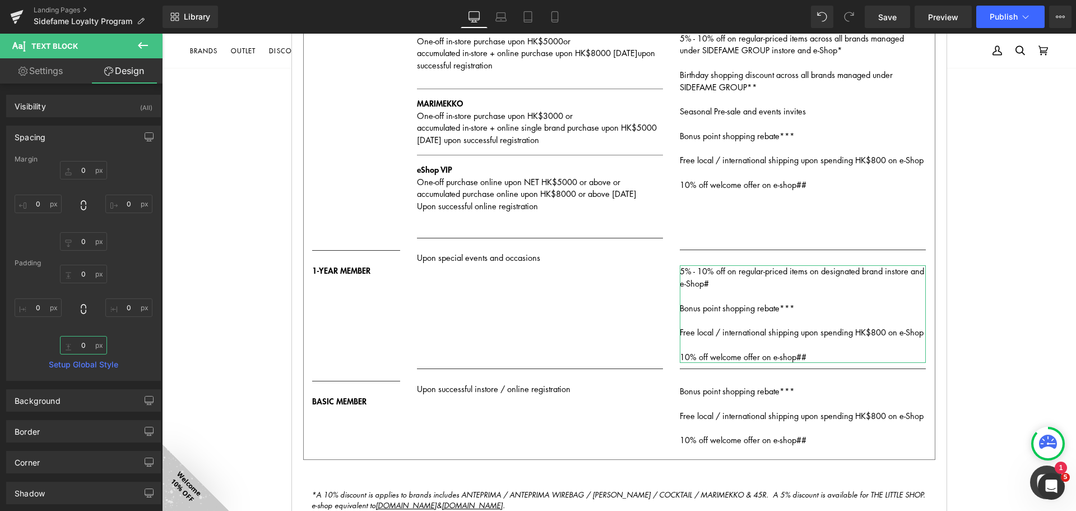
click at [85, 347] on input "0" at bounding box center [83, 345] width 47 height 19
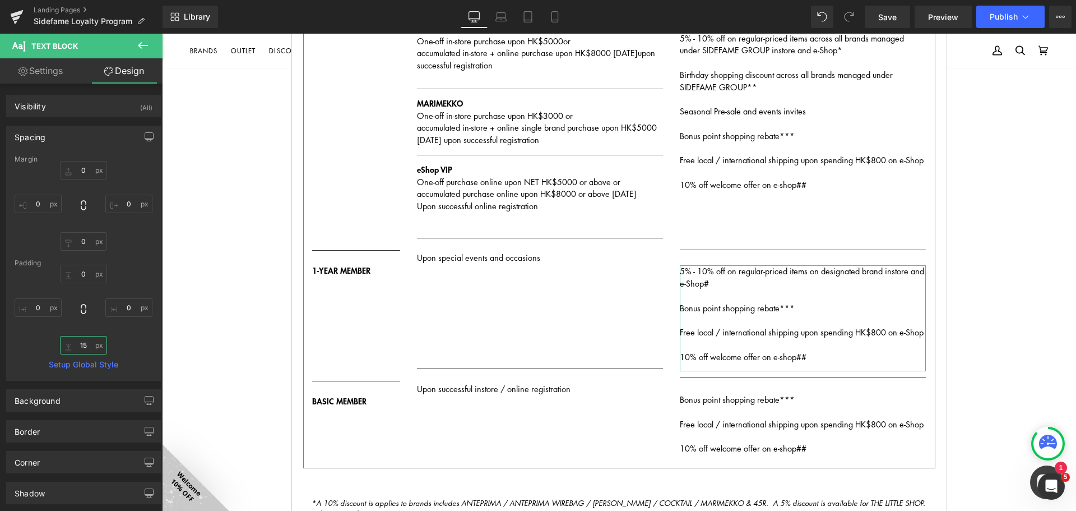
type input "1"
type input "20"
click at [1021, 13] on icon at bounding box center [1025, 16] width 11 height 11
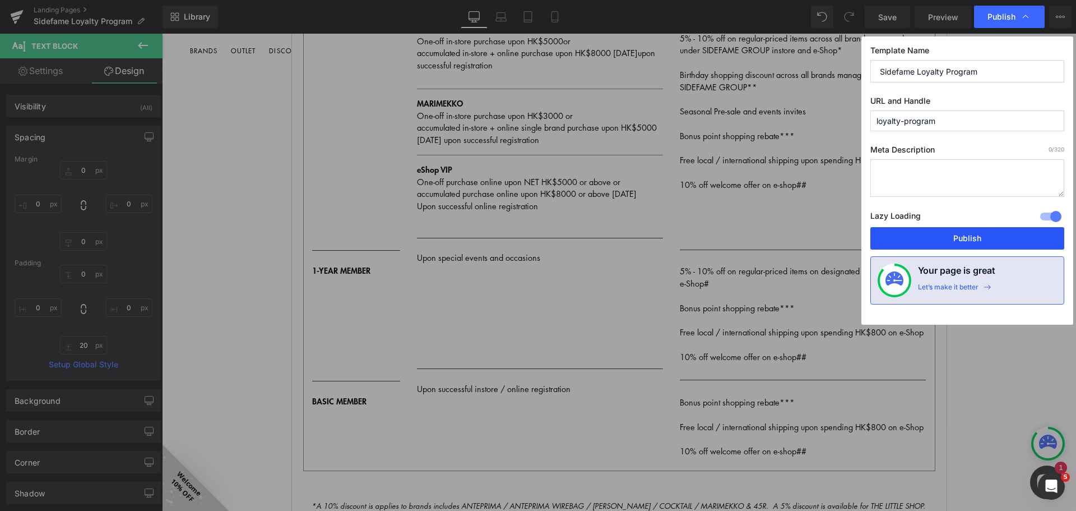
click at [970, 236] on button "Publish" at bounding box center [968, 238] width 194 height 22
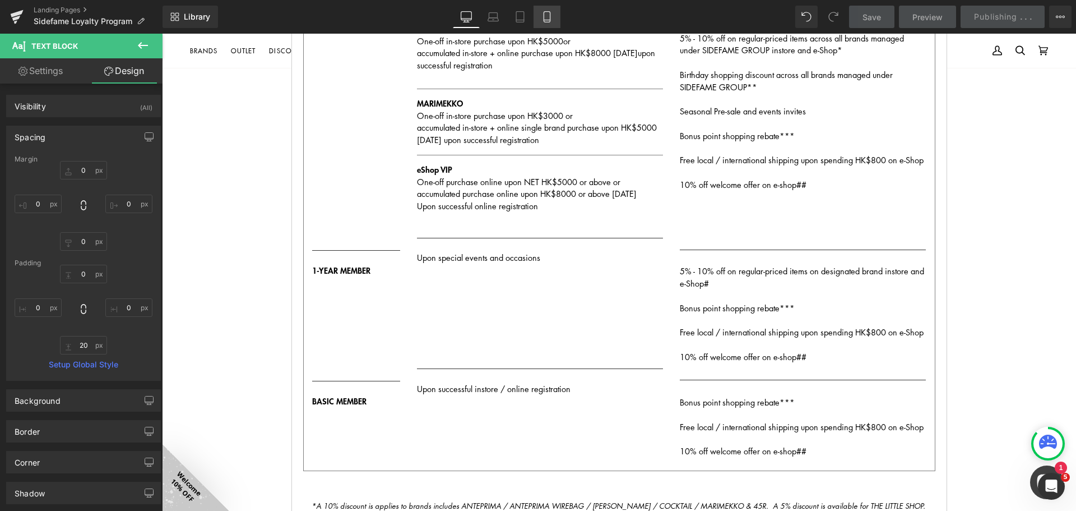
click at [553, 20] on link "Mobile" at bounding box center [547, 17] width 27 height 22
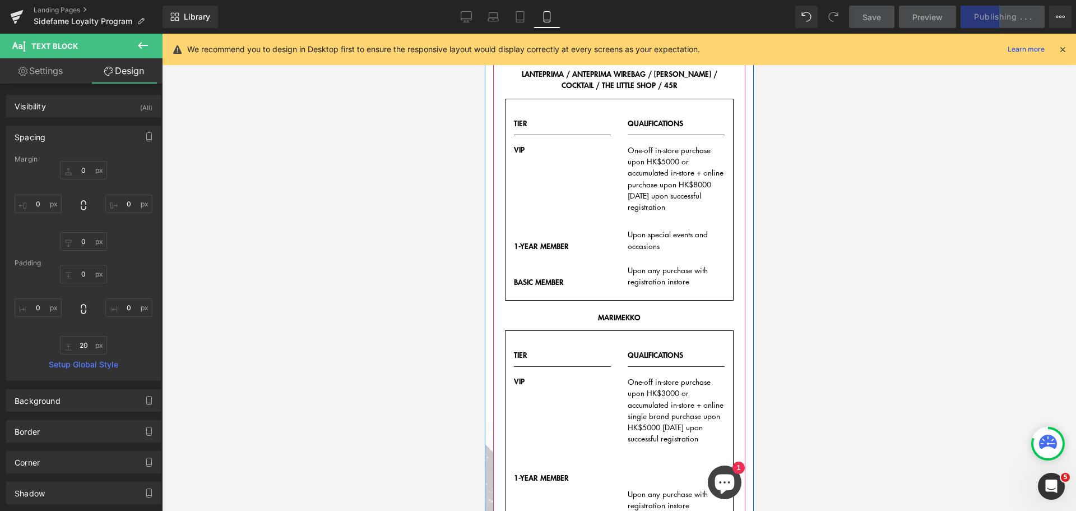
scroll to position [224, 0]
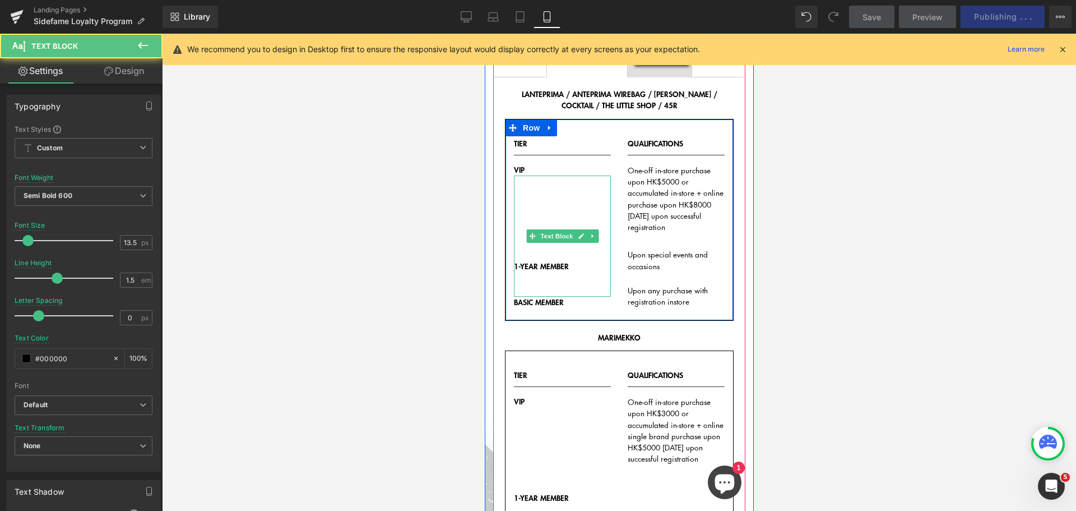
click at [561, 222] on div "1-YEAR MEMBER" at bounding box center [562, 235] width 97 height 121
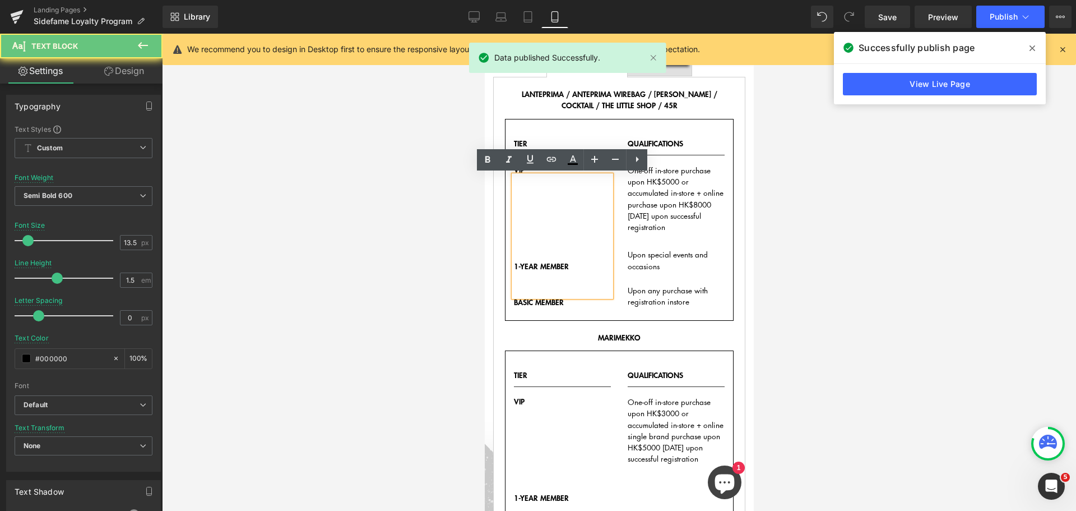
click at [534, 206] on div "1-YEAR MEMBER" at bounding box center [562, 235] width 97 height 121
click at [548, 228] on div "1-YEAR MEMBER" at bounding box center [562, 235] width 97 height 121
drag, startPoint x: 144, startPoint y: 67, endPoint x: 144, endPoint y: 76, distance: 9.0
click at [144, 67] on link "Design" at bounding box center [124, 70] width 81 height 25
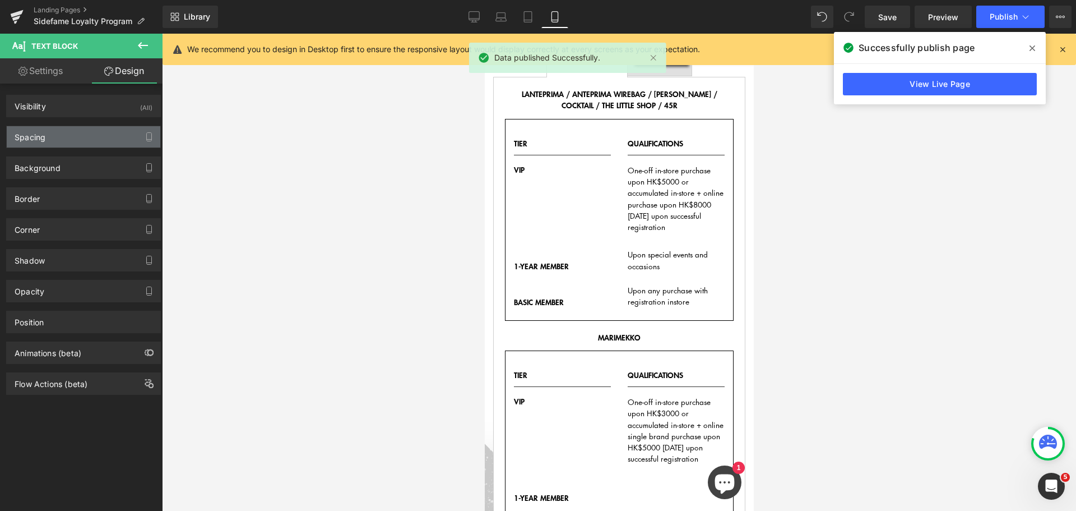
click at [84, 142] on div "Spacing" at bounding box center [84, 136] width 154 height 21
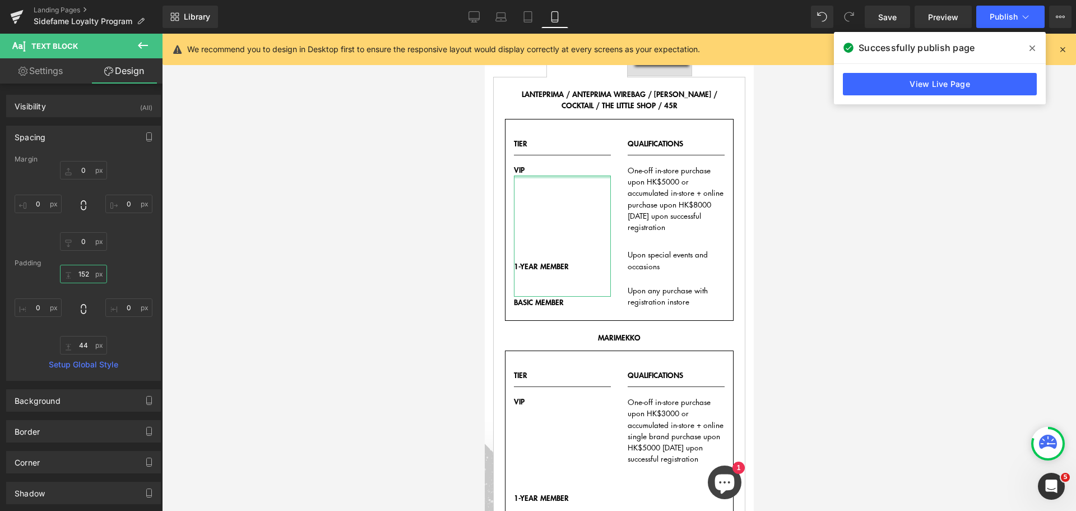
click at [89, 275] on input "152" at bounding box center [83, 274] width 47 height 19
type input "130"
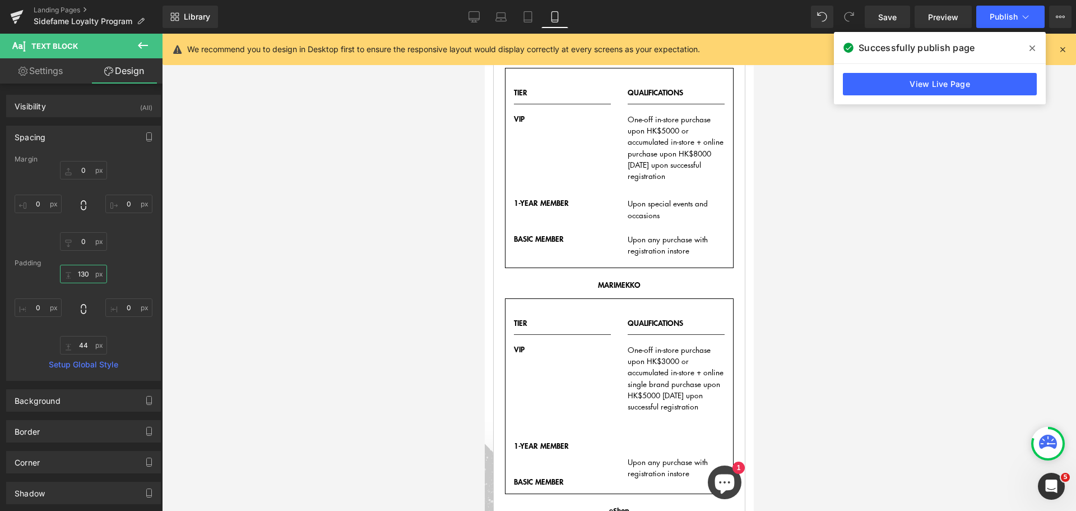
scroll to position [336, 0]
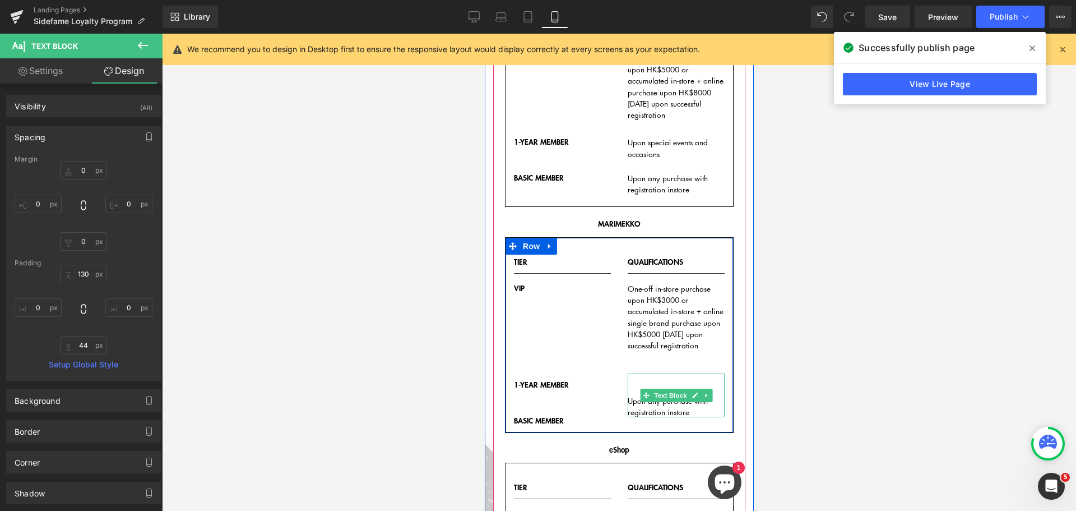
click at [643, 378] on div "Upon any purchase with registration instore" at bounding box center [675, 395] width 97 height 44
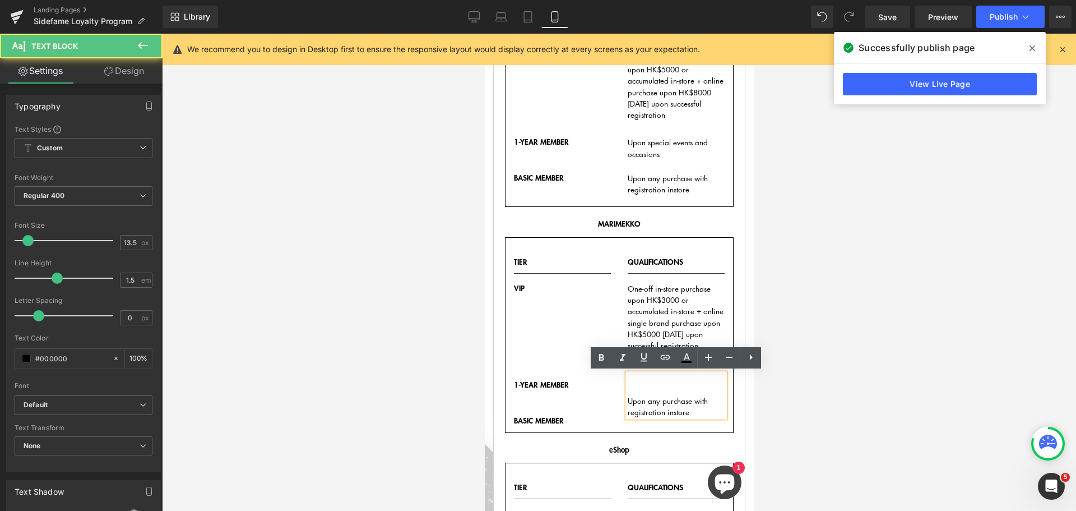
click at [640, 386] on div "Upon any purchase with registration instore" at bounding box center [675, 395] width 97 height 44
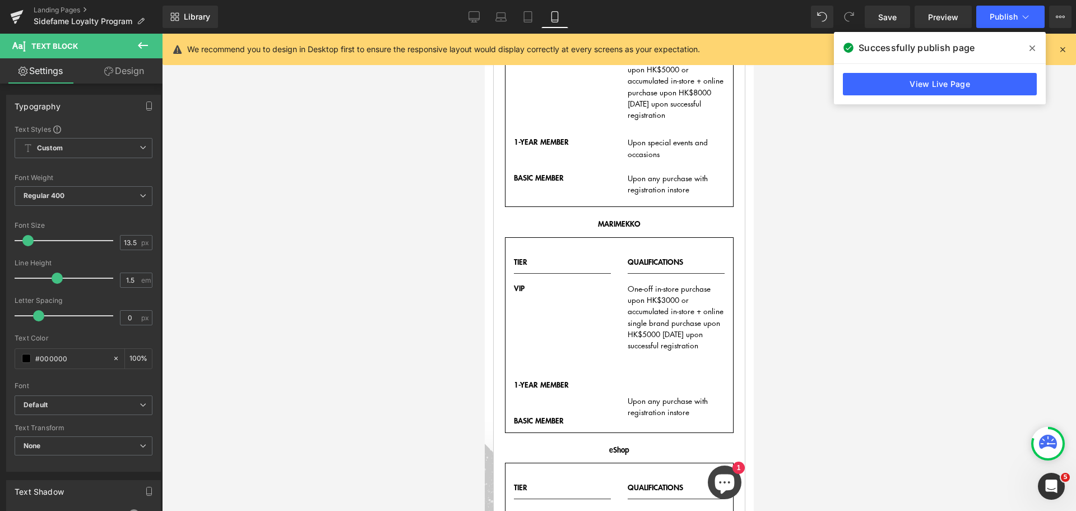
click at [112, 72] on icon at bounding box center [108, 71] width 9 height 9
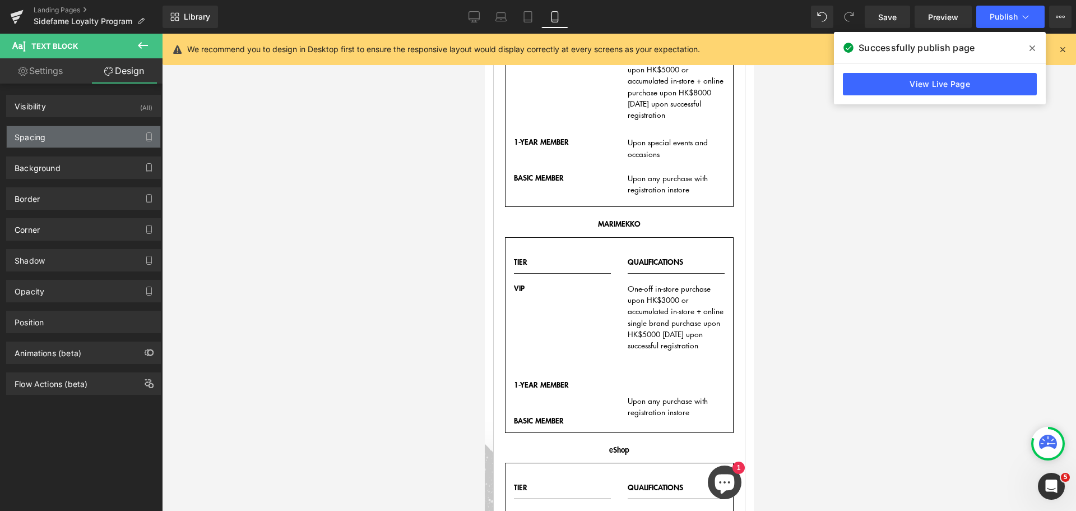
click at [78, 141] on div "Spacing" at bounding box center [84, 136] width 154 height 21
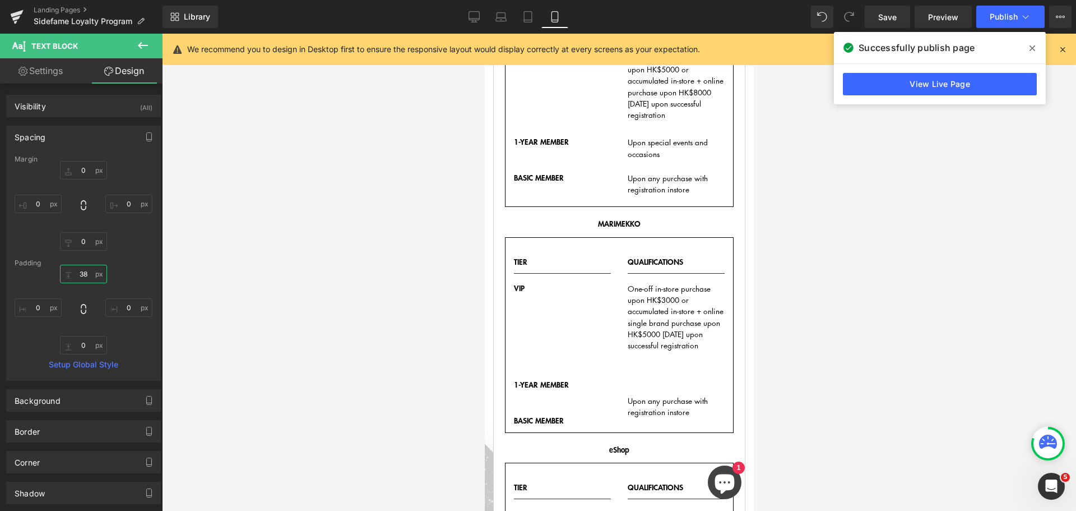
click at [82, 271] on input "text" at bounding box center [83, 274] width 47 height 19
type input "0"
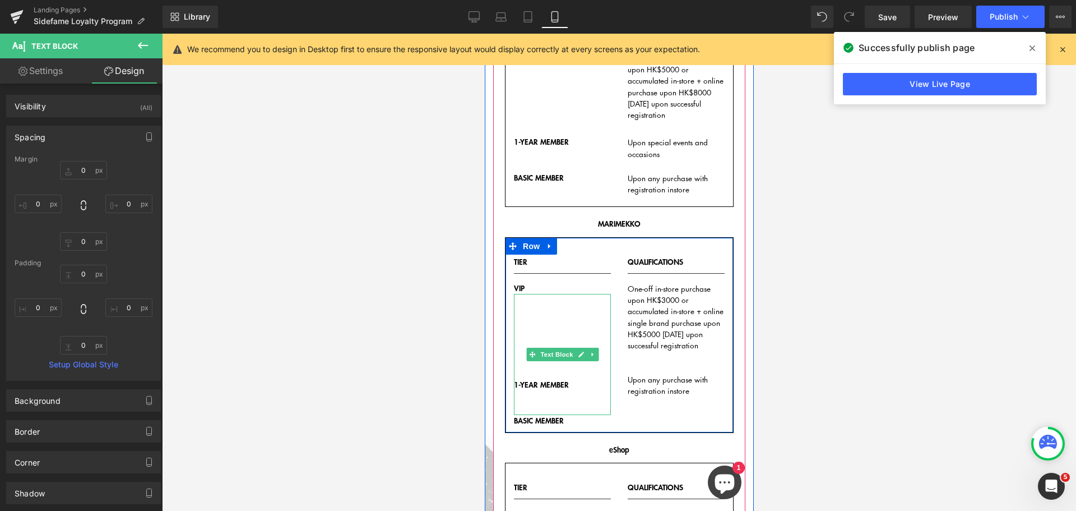
click at [554, 360] on div "1-YEAR MEMBER" at bounding box center [562, 354] width 97 height 121
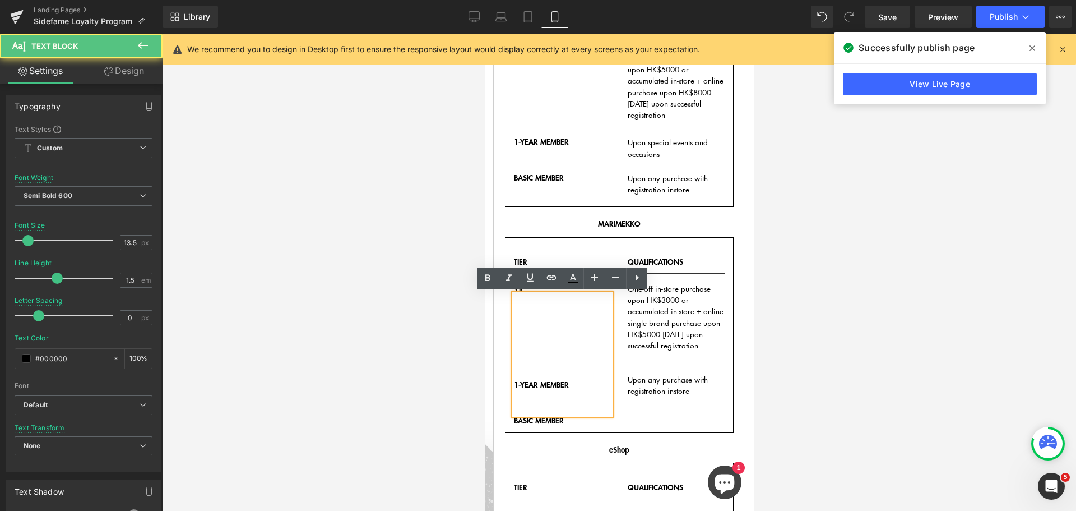
click at [523, 363] on div "1-YEAR MEMBER" at bounding box center [562, 354] width 97 height 121
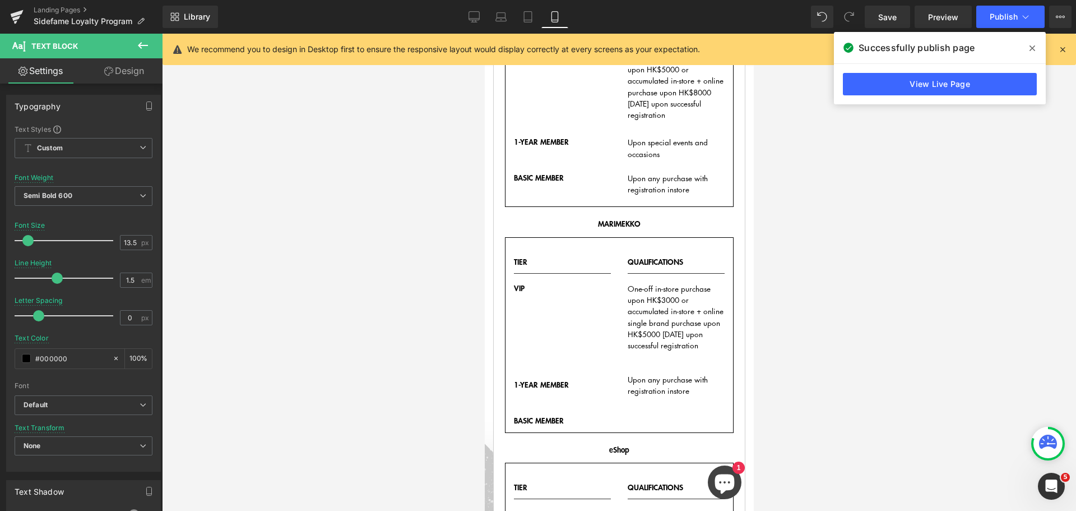
click at [142, 73] on link "Design" at bounding box center [124, 70] width 81 height 25
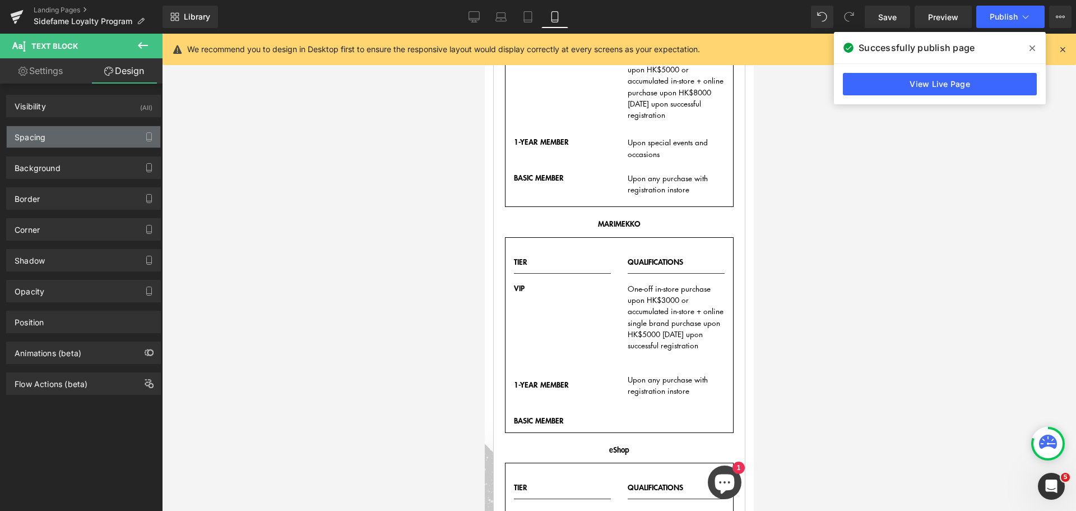
click at [77, 137] on div "Spacing" at bounding box center [84, 136] width 154 height 21
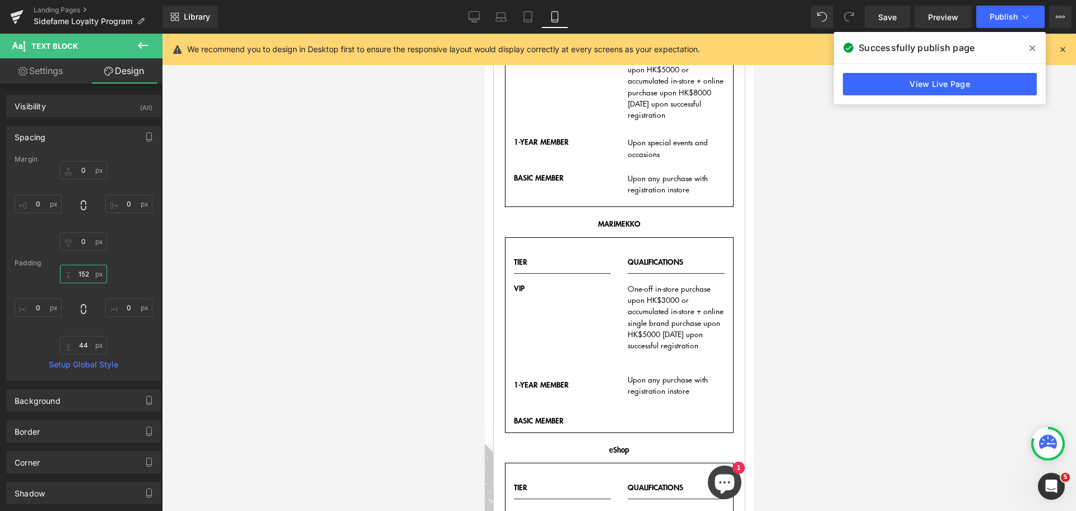
click at [84, 274] on input "152" at bounding box center [83, 274] width 47 height 19
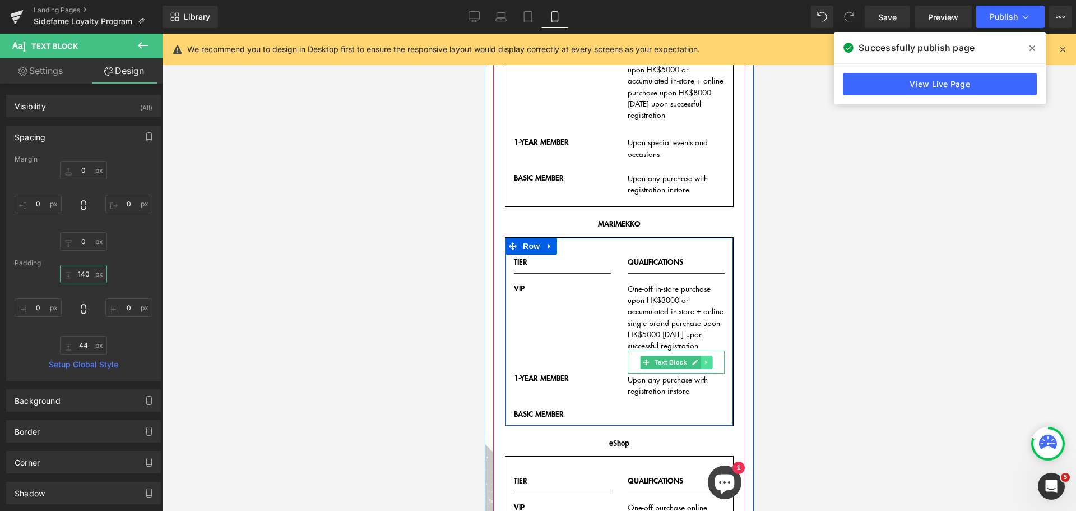
type input "140"
click at [706, 359] on icon at bounding box center [706, 362] width 6 height 7
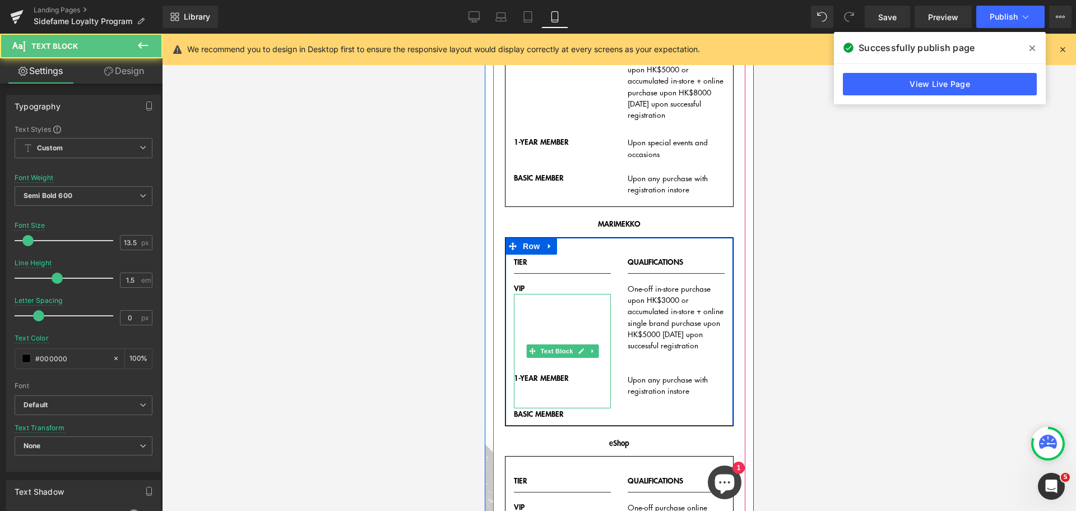
click at [541, 387] on div "1-YEAR MEMBER" at bounding box center [562, 351] width 97 height 114
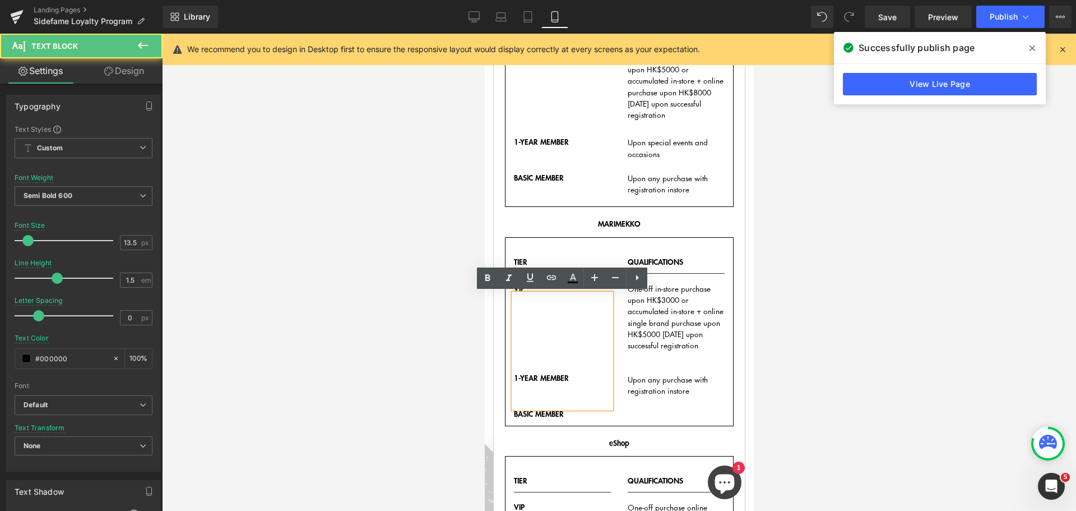
click at [580, 376] on p "1-YEAR MEMBER" at bounding box center [562, 377] width 97 height 11
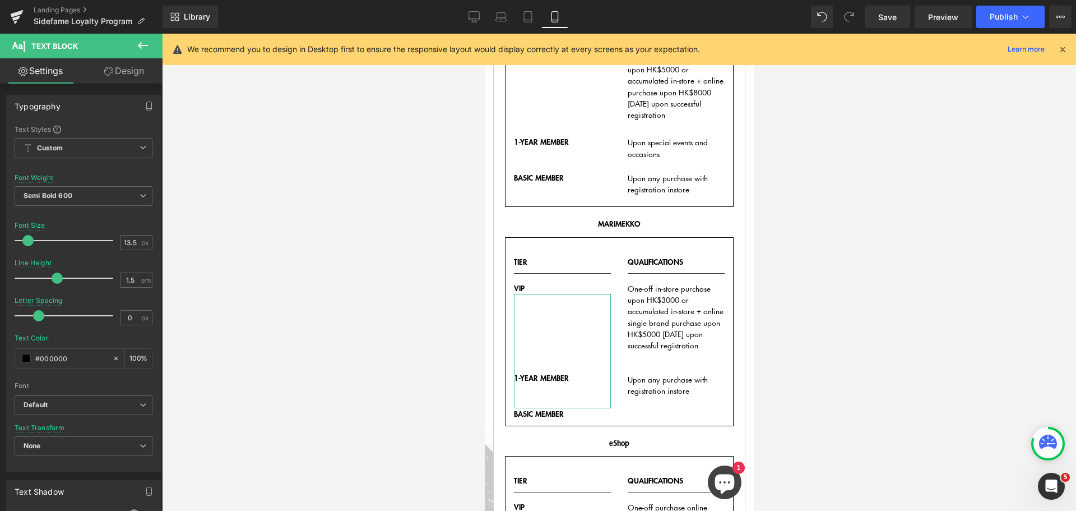
click at [133, 81] on link "Design" at bounding box center [124, 70] width 81 height 25
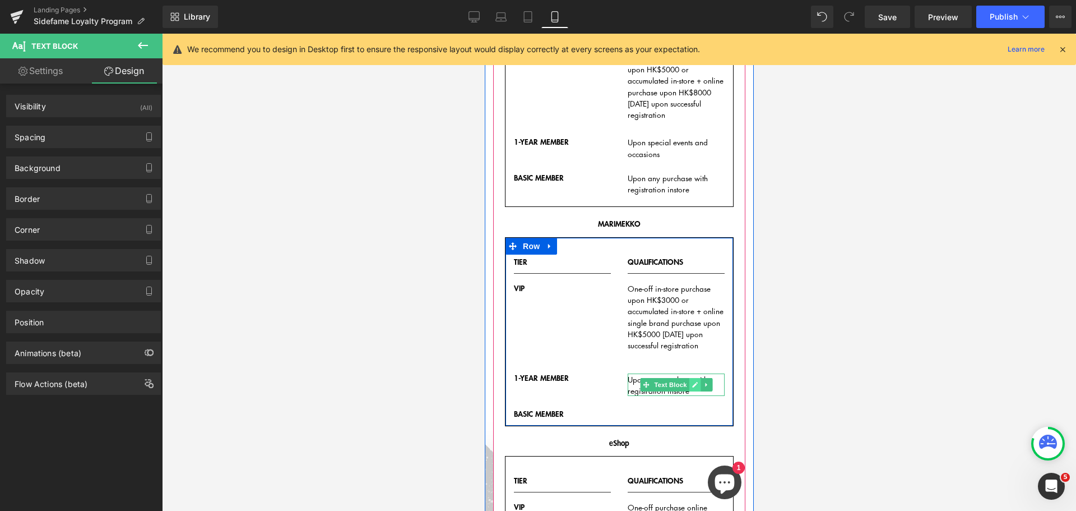
click at [700, 389] on link at bounding box center [694, 384] width 12 height 13
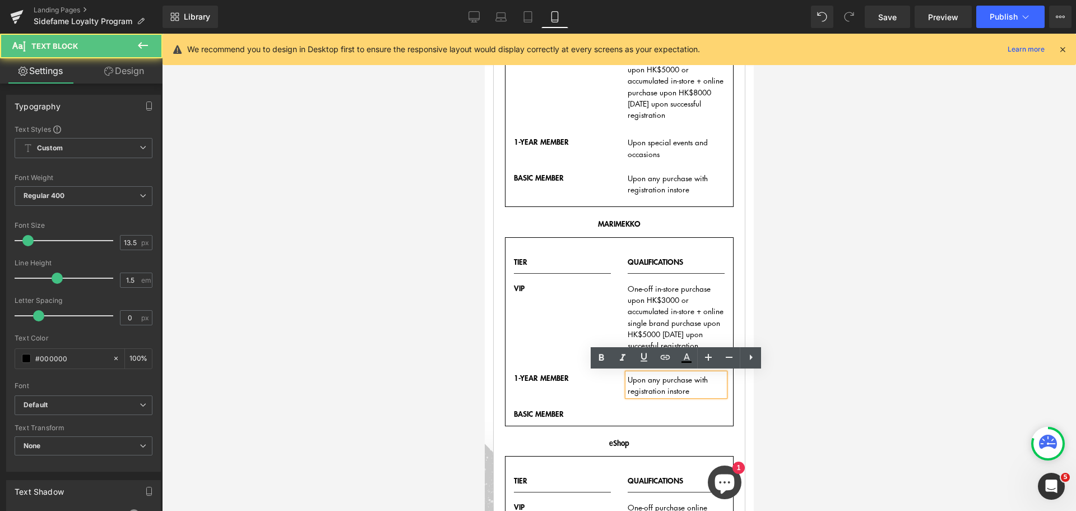
drag, startPoint x: 711, startPoint y: 389, endPoint x: 705, endPoint y: 390, distance: 5.6
click at [709, 389] on p "Upon any purchase with registration instore" at bounding box center [675, 384] width 97 height 23
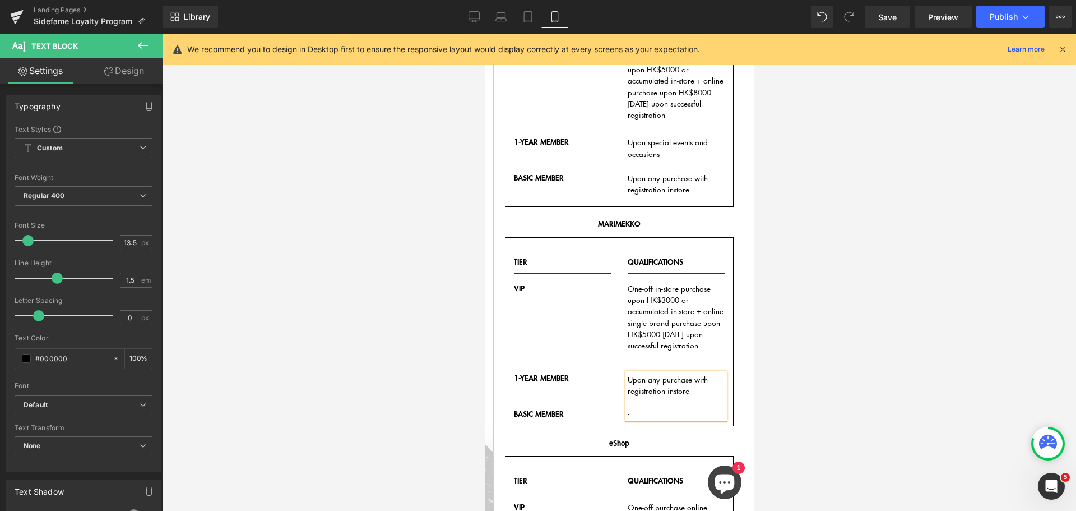
click at [793, 372] on div at bounding box center [619, 272] width 914 height 477
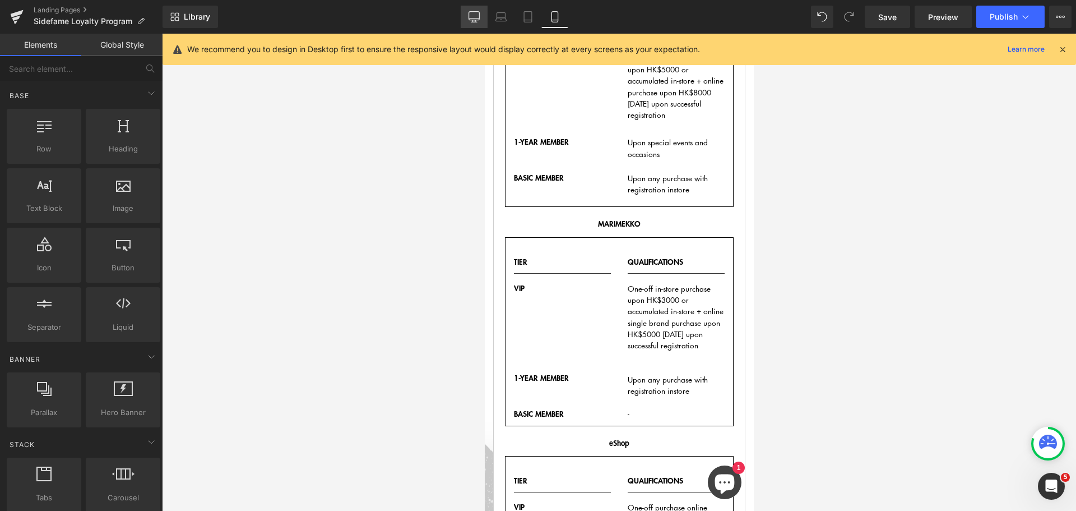
drag, startPoint x: 477, startPoint y: 21, endPoint x: 537, endPoint y: 96, distance: 96.1
click at [476, 21] on icon at bounding box center [474, 21] width 3 height 2
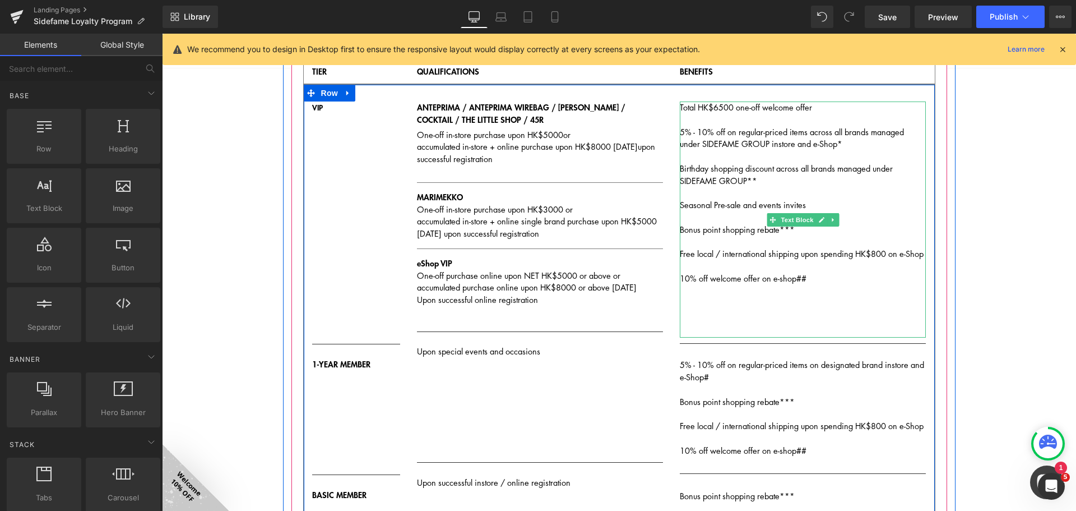
scroll to position [223, 0]
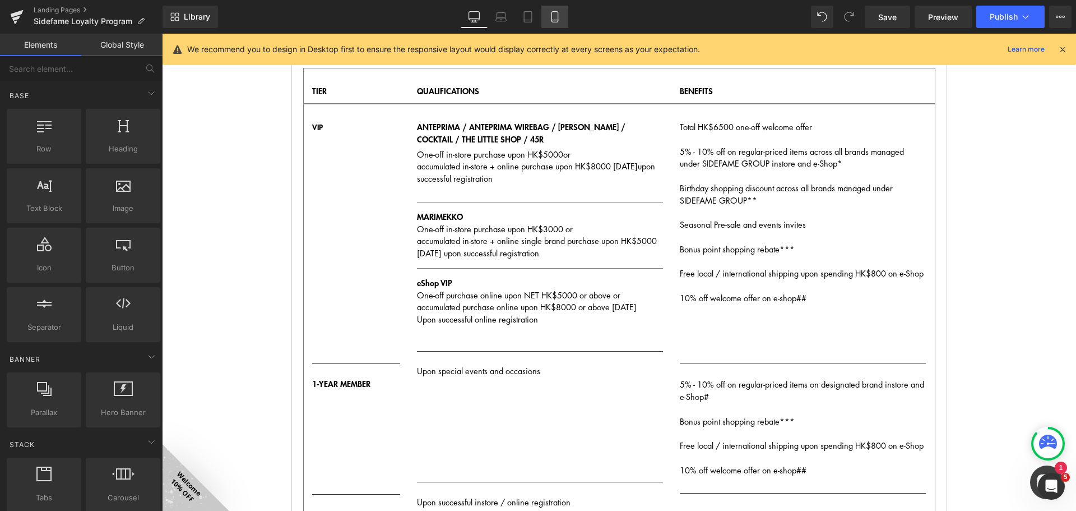
click at [552, 16] on icon at bounding box center [555, 17] width 6 height 11
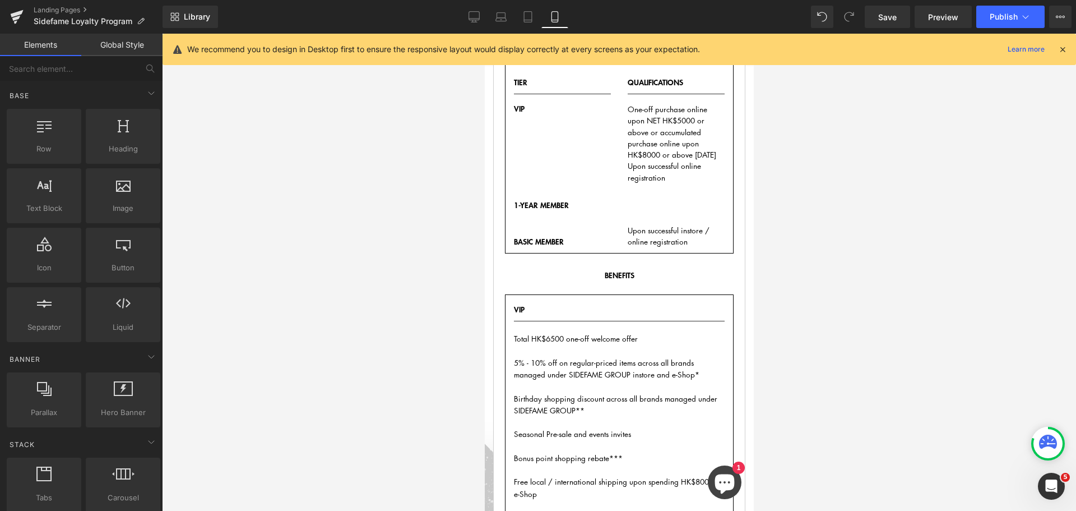
scroll to position [622, 0]
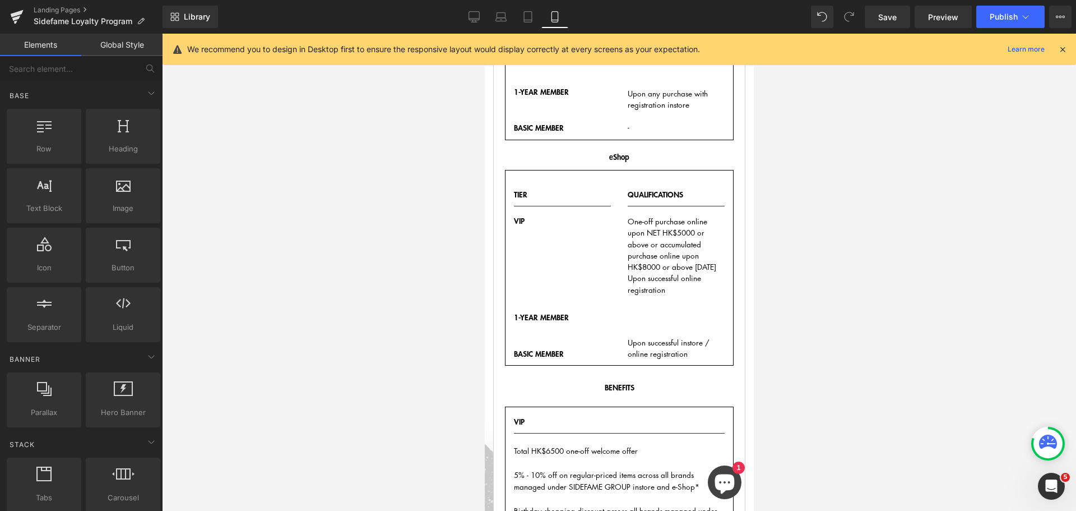
click at [850, 336] on div at bounding box center [619, 272] width 914 height 477
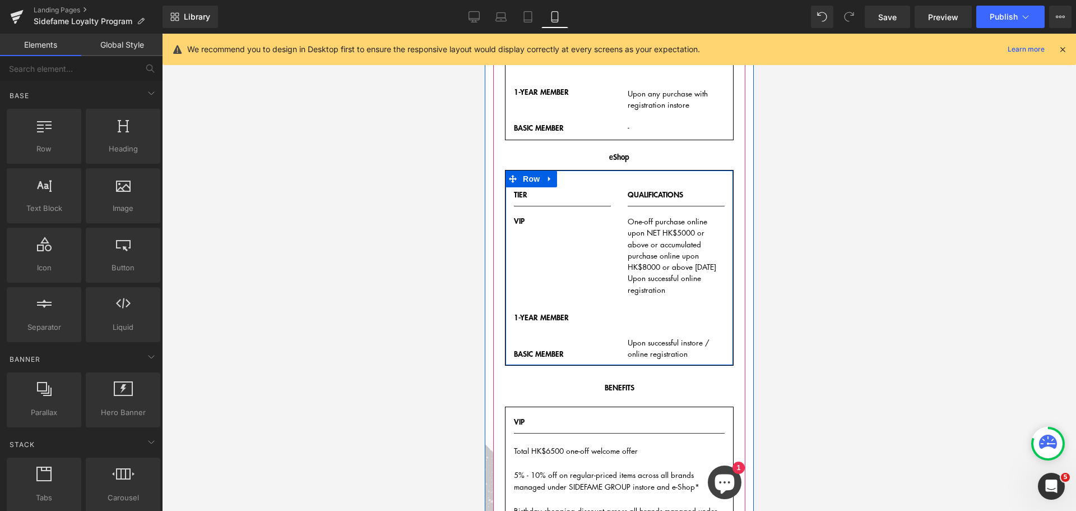
click at [684, 292] on p "Upon successful online registration" at bounding box center [675, 283] width 97 height 23
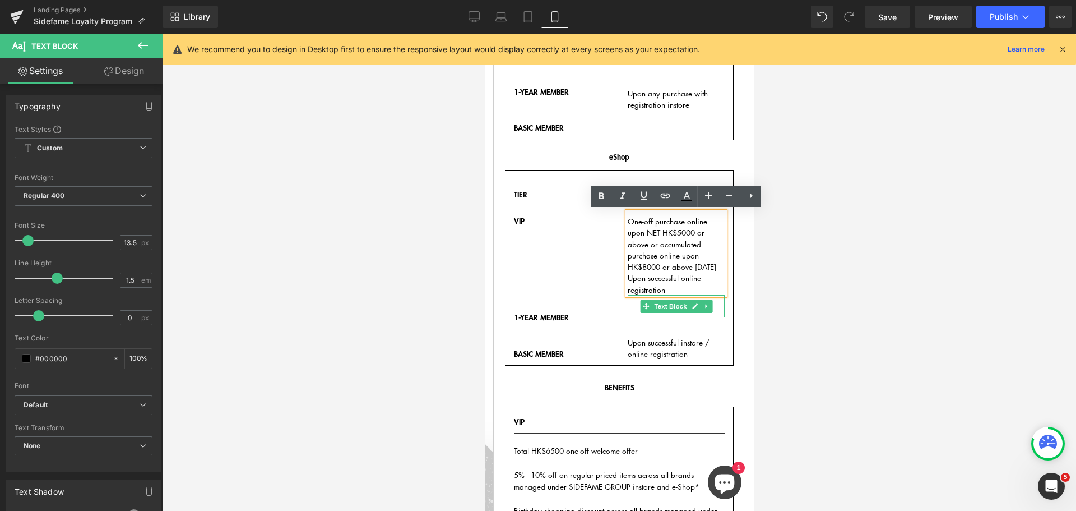
click at [632, 317] on p at bounding box center [675, 311] width 97 height 11
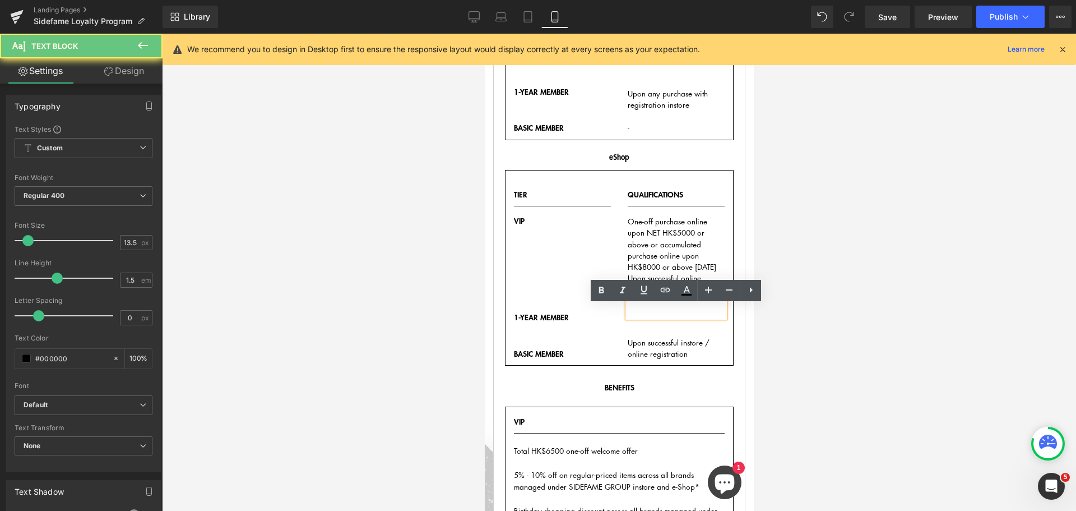
click at [644, 317] on p at bounding box center [675, 311] width 97 height 11
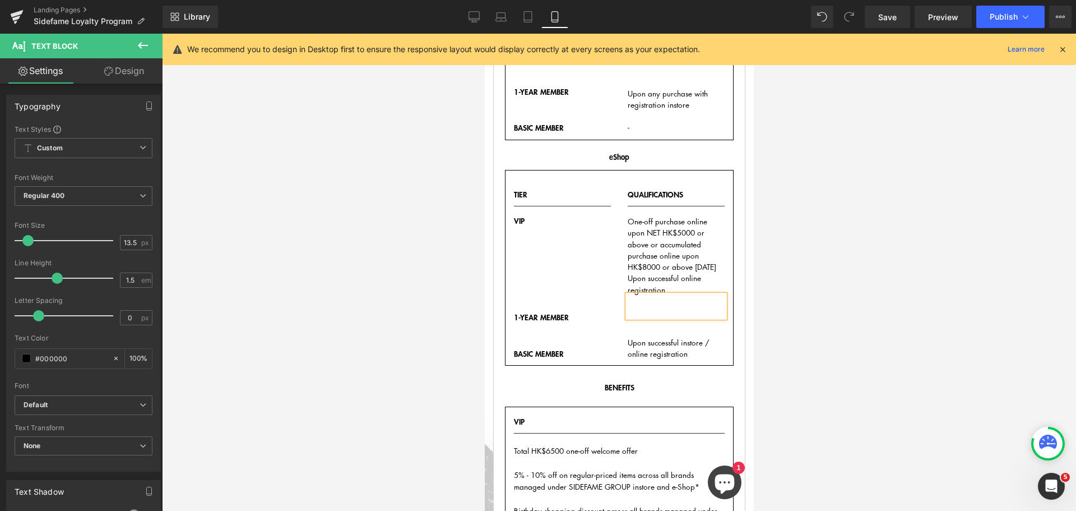
drag, startPoint x: 138, startPoint y: 71, endPoint x: 94, endPoint y: 194, distance: 131.0
click at [138, 70] on link "Design" at bounding box center [124, 70] width 81 height 25
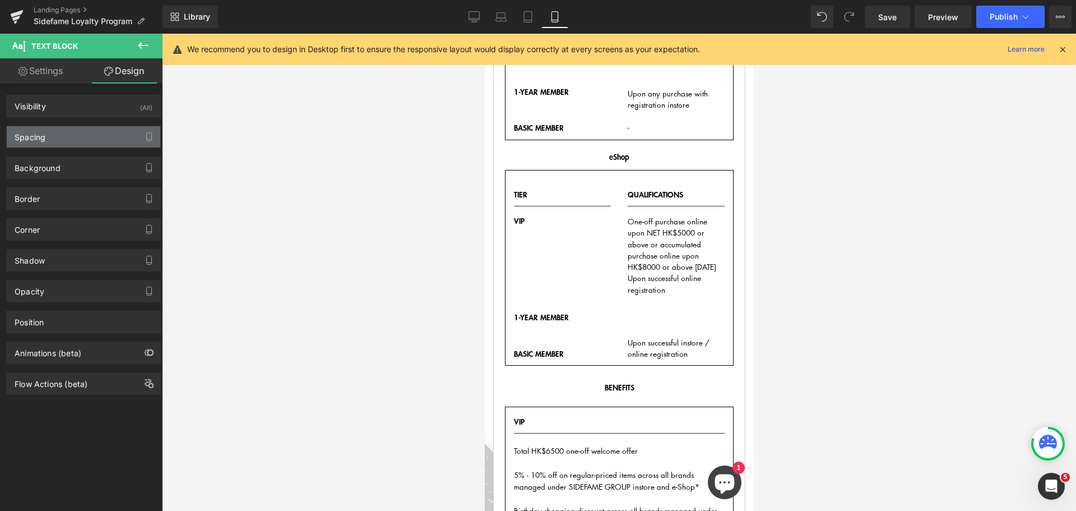
click at [80, 131] on div "Spacing" at bounding box center [84, 136] width 154 height 21
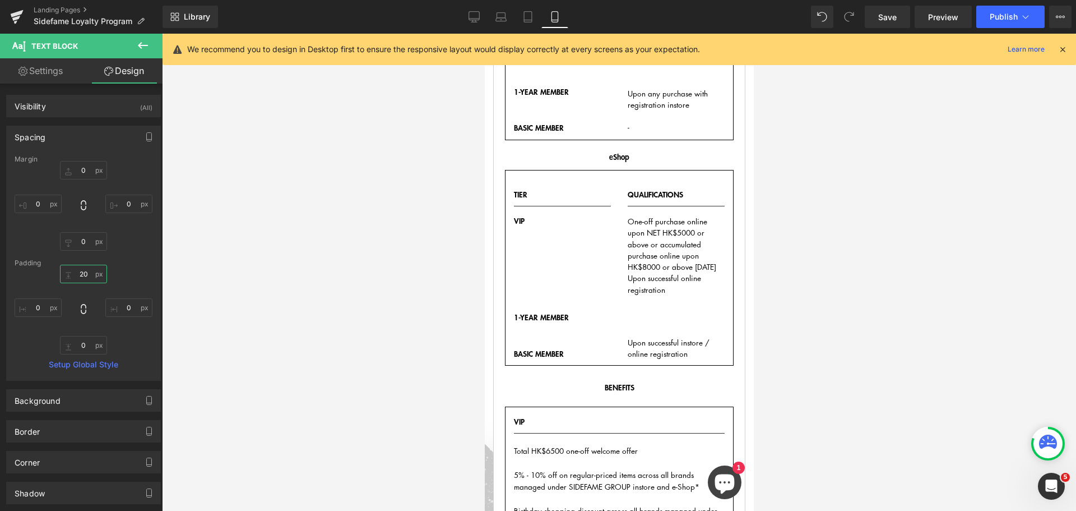
click at [86, 269] on input "20" at bounding box center [83, 274] width 47 height 19
type input "10g"
type input "f"
type input "0"
type input "10"
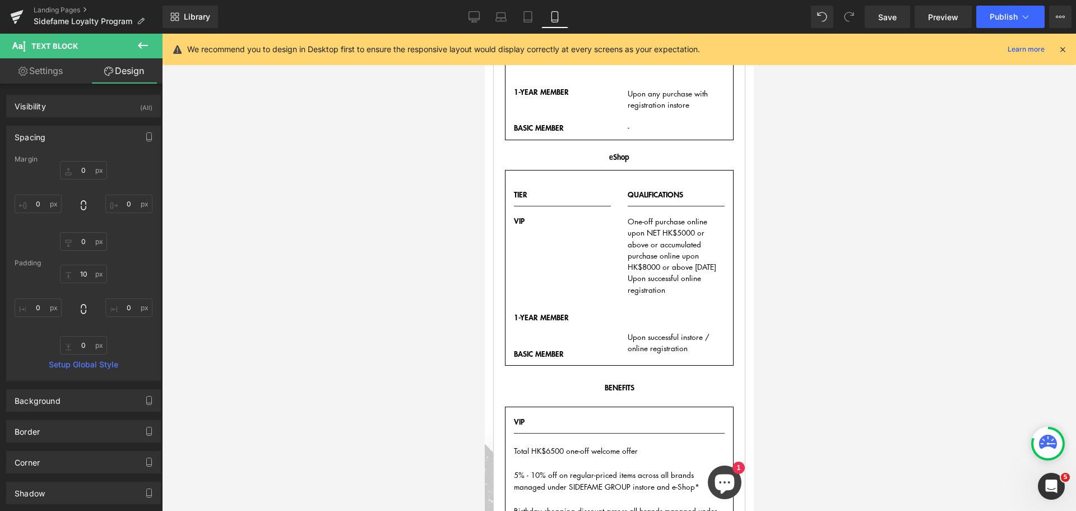
click at [834, 340] on div at bounding box center [619, 272] width 914 height 477
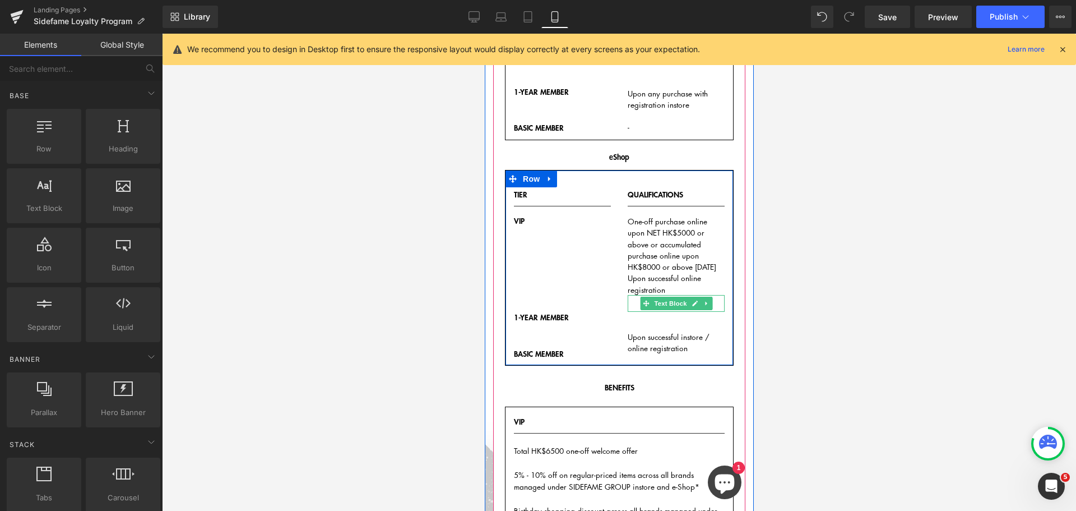
click at [634, 312] on div at bounding box center [675, 303] width 97 height 17
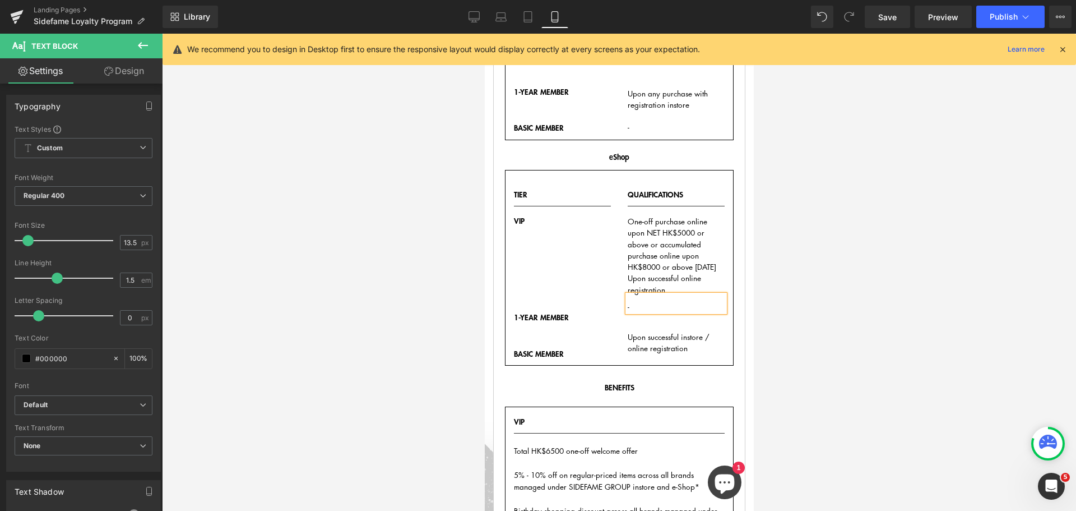
click at [961, 245] on div at bounding box center [619, 272] width 914 height 477
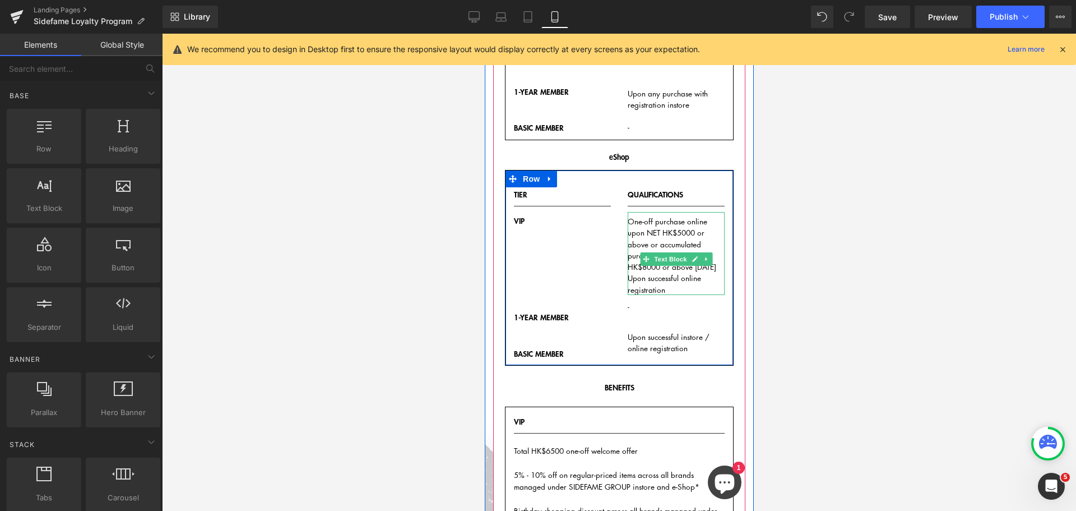
click at [690, 293] on p "Upon successful online registration" at bounding box center [675, 283] width 97 height 23
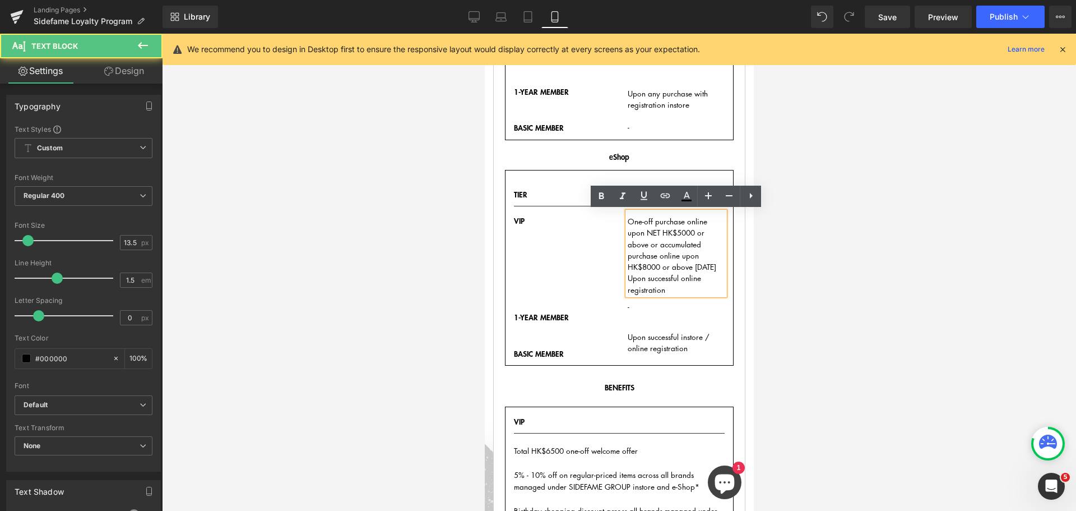
drag, startPoint x: 145, startPoint y: 67, endPoint x: 118, endPoint y: 145, distance: 81.9
click at [145, 67] on link "Design" at bounding box center [124, 70] width 81 height 25
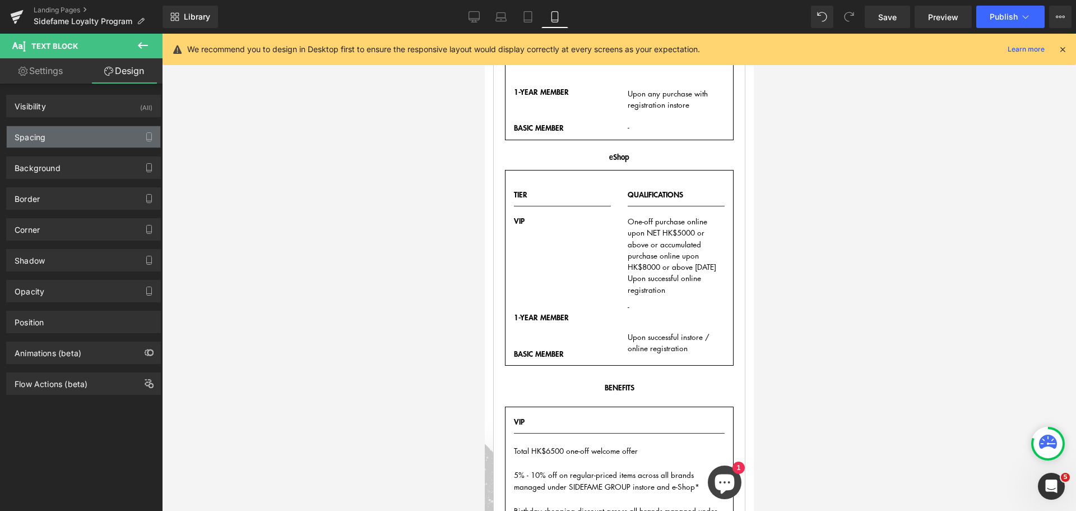
click at [87, 136] on div "Spacing" at bounding box center [84, 136] width 154 height 21
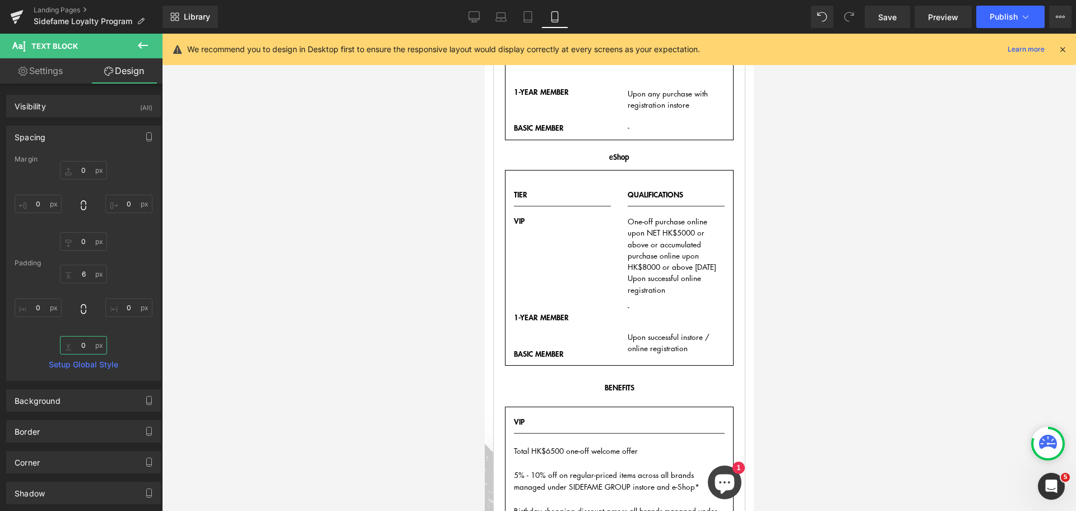
click at [81, 344] on input "0" at bounding box center [83, 345] width 47 height 19
type input "10"
click at [526, 315] on p "1-YEAR MEMBER" at bounding box center [562, 317] width 97 height 11
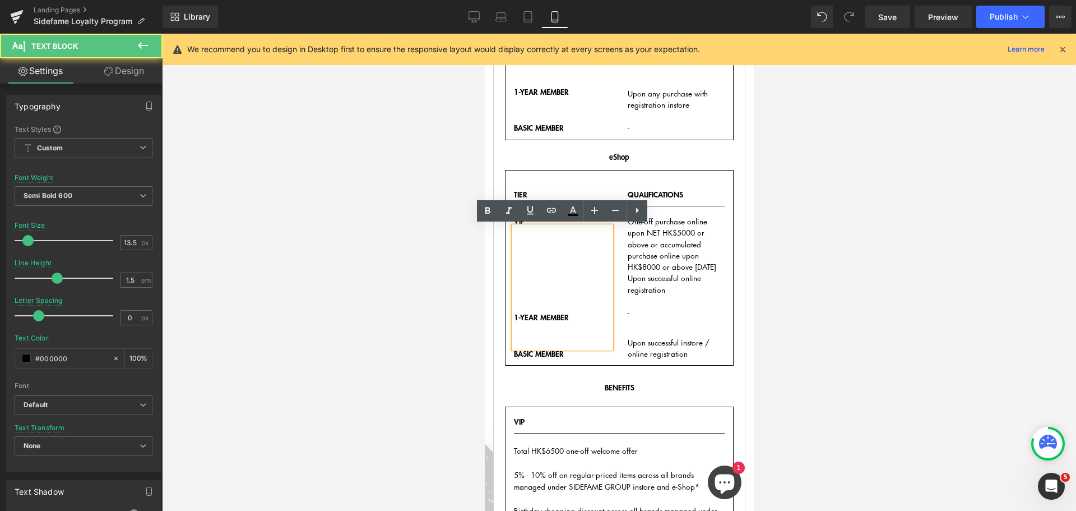
click at [551, 272] on div "1-YEAR MEMBER" at bounding box center [562, 286] width 97 height 121
click at [544, 272] on div "1-YEAR MEMBER" at bounding box center [562, 286] width 97 height 121
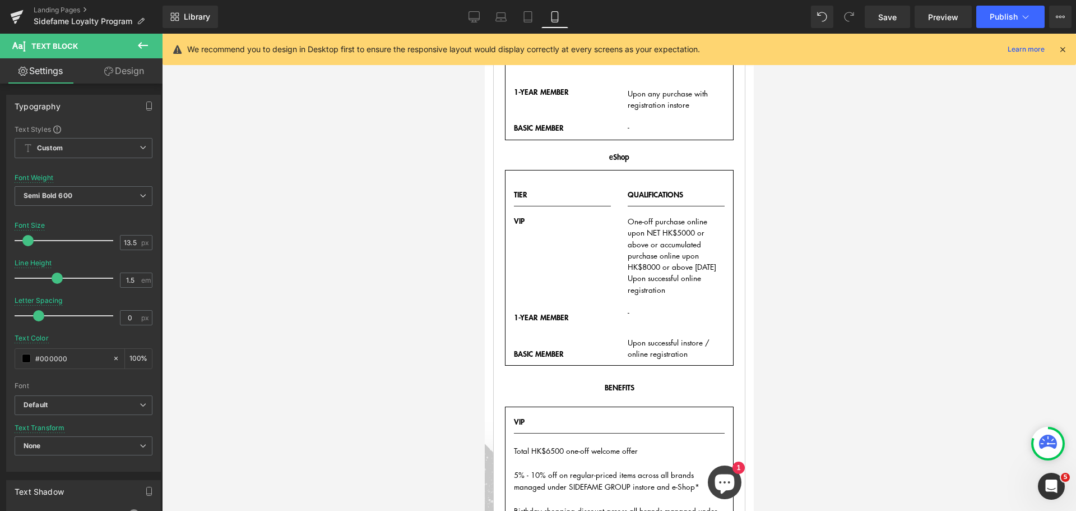
click at [128, 68] on link "Design" at bounding box center [124, 70] width 81 height 25
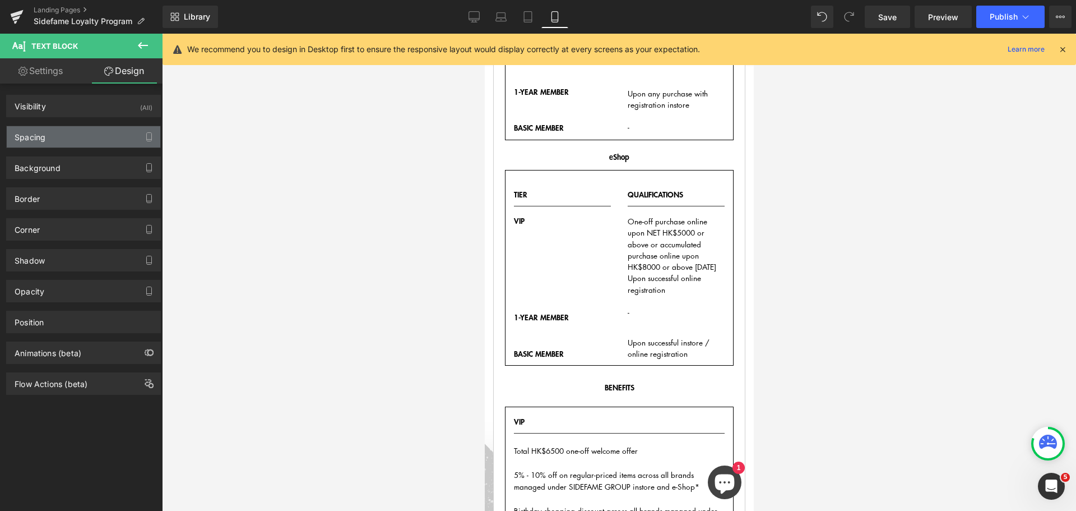
click at [75, 142] on div "Spacing" at bounding box center [84, 136] width 154 height 21
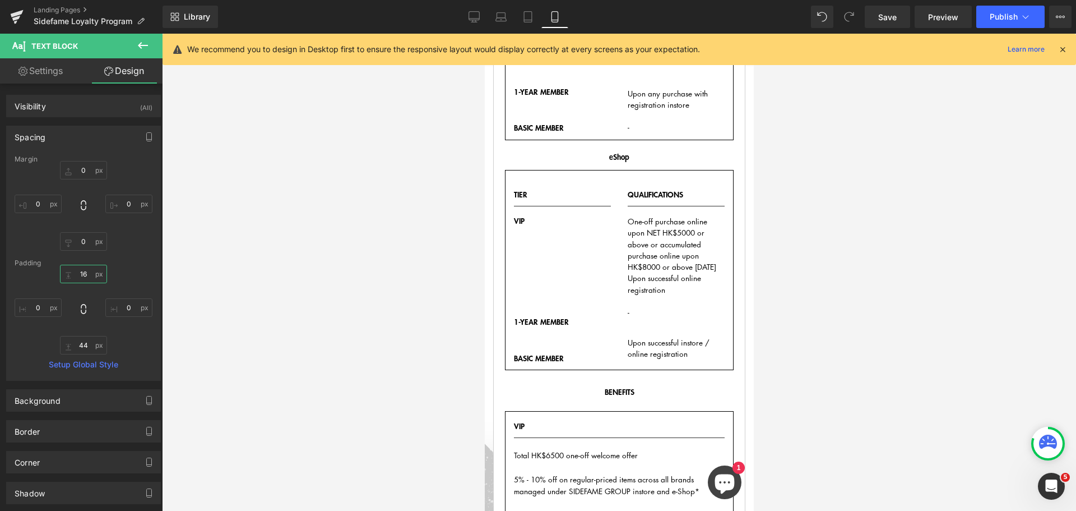
type input "165"
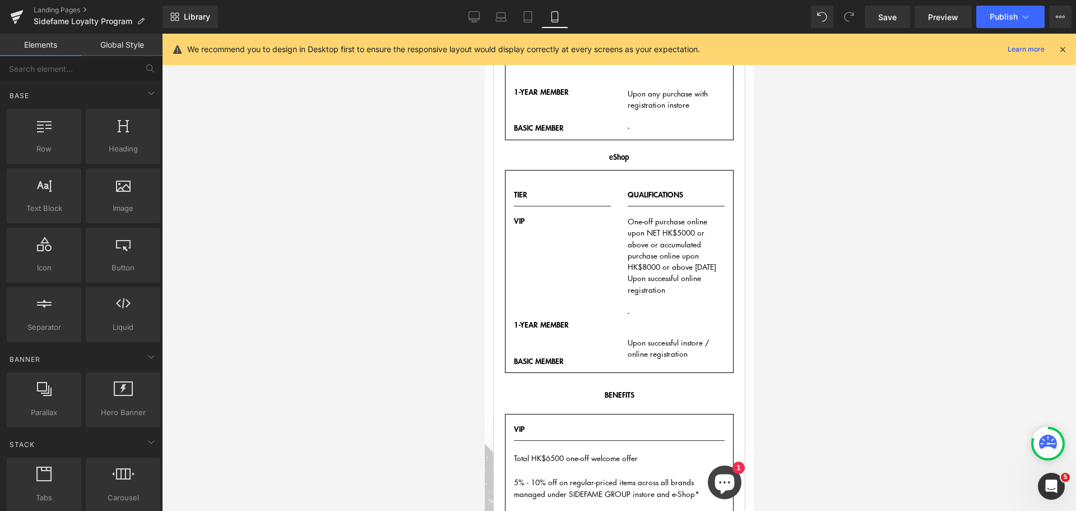
drag, startPoint x: 936, startPoint y: 287, endPoint x: 914, endPoint y: 21, distance: 266.7
click at [937, 279] on div at bounding box center [619, 272] width 914 height 477
click at [1009, 16] on span "Publish" at bounding box center [1004, 16] width 28 height 9
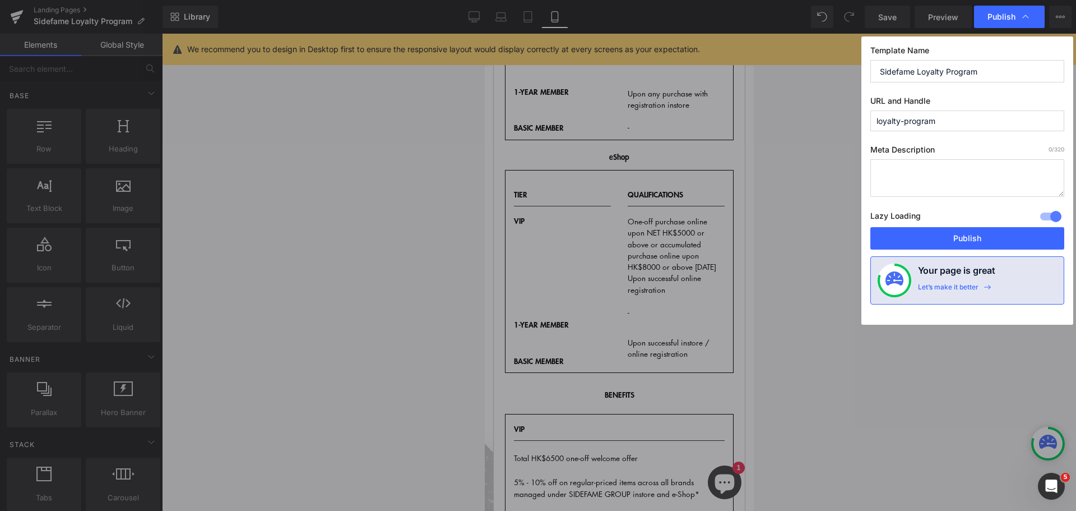
drag, startPoint x: 969, startPoint y: 235, endPoint x: 974, endPoint y: 238, distance: 6.3
click at [969, 236] on button "Publish" at bounding box center [968, 238] width 194 height 22
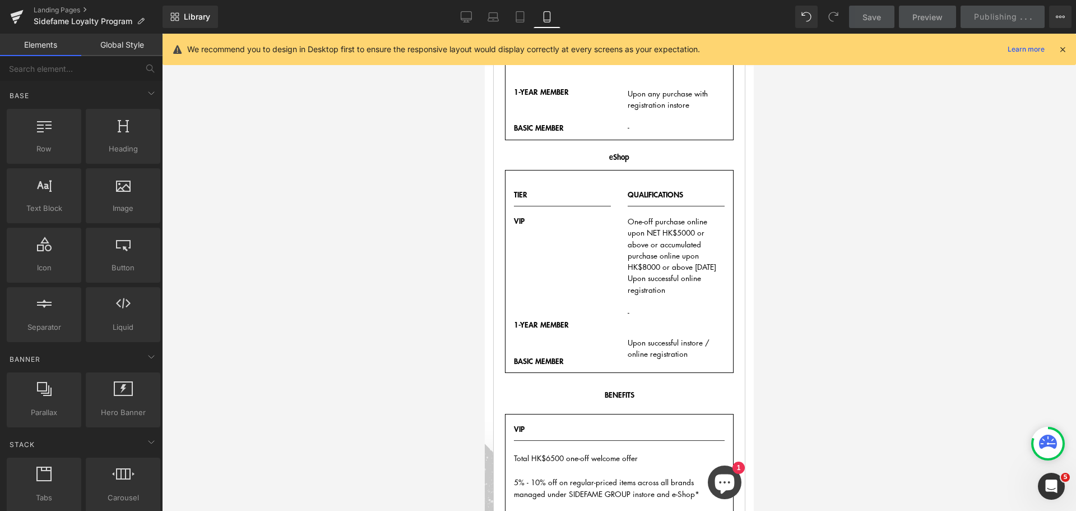
click at [452, 14] on div "Library Mobile Desktop Laptop Tablet Mobile Save Preview Publishing . . . Sched…" at bounding box center [620, 17] width 914 height 22
click at [464, 15] on icon at bounding box center [466, 16] width 11 height 11
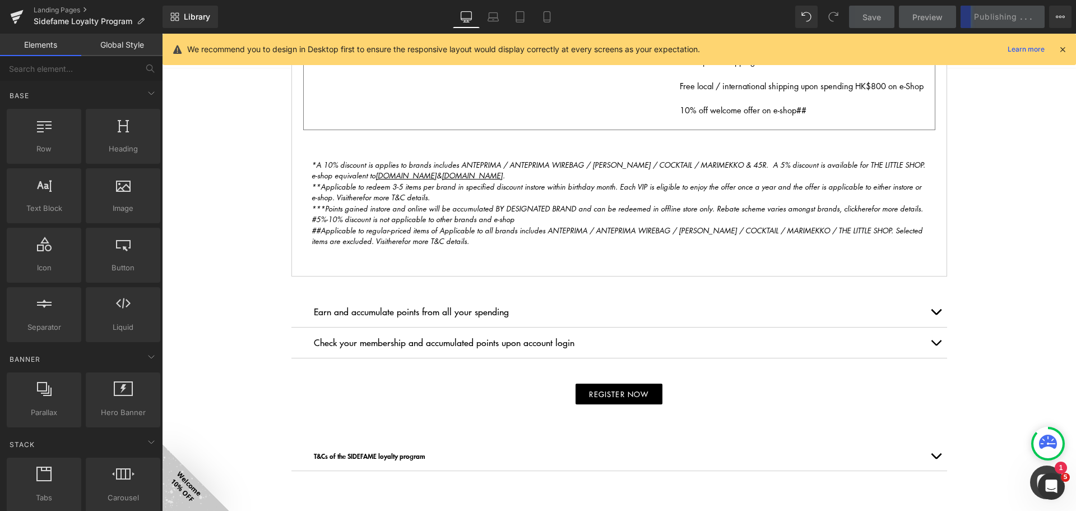
scroll to position [616, 0]
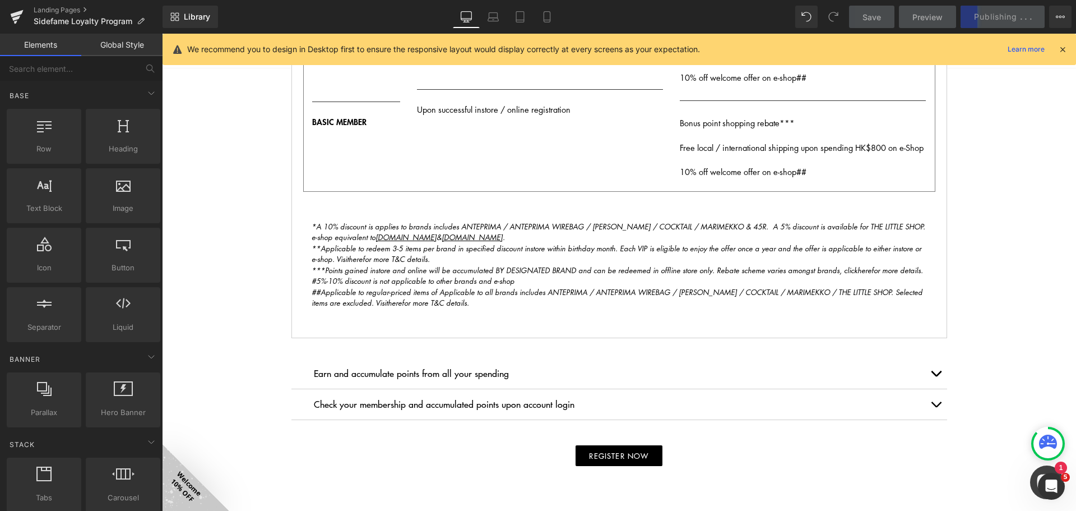
click at [391, 295] on p "##Applicable to regular-priced items of Applicable to all brands includes ANTEP…" at bounding box center [620, 297] width 616 height 22
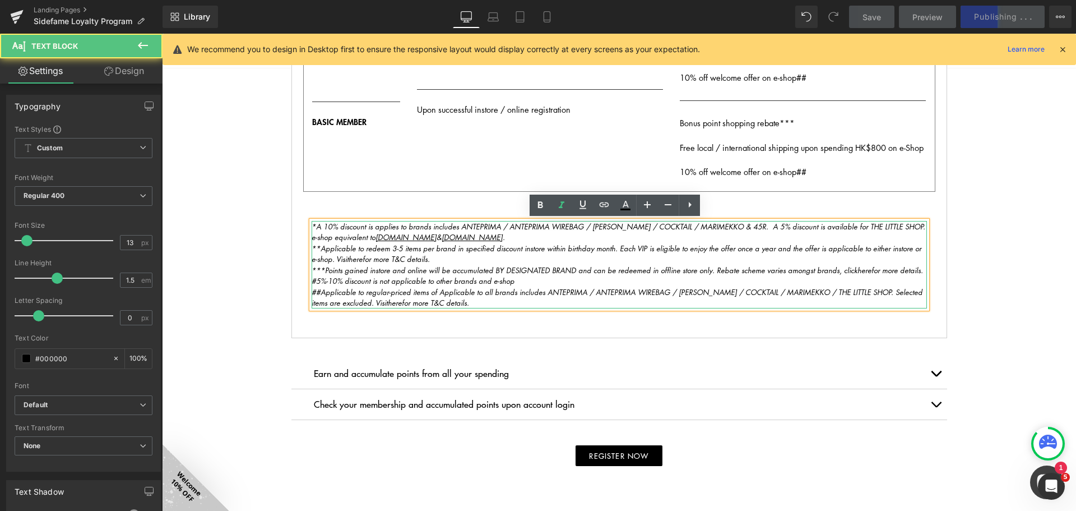
click at [448, 293] on icon "##Applicable to regular-priced items of Applicable to all brands includes ANTEP…" at bounding box center [617, 297] width 611 height 22
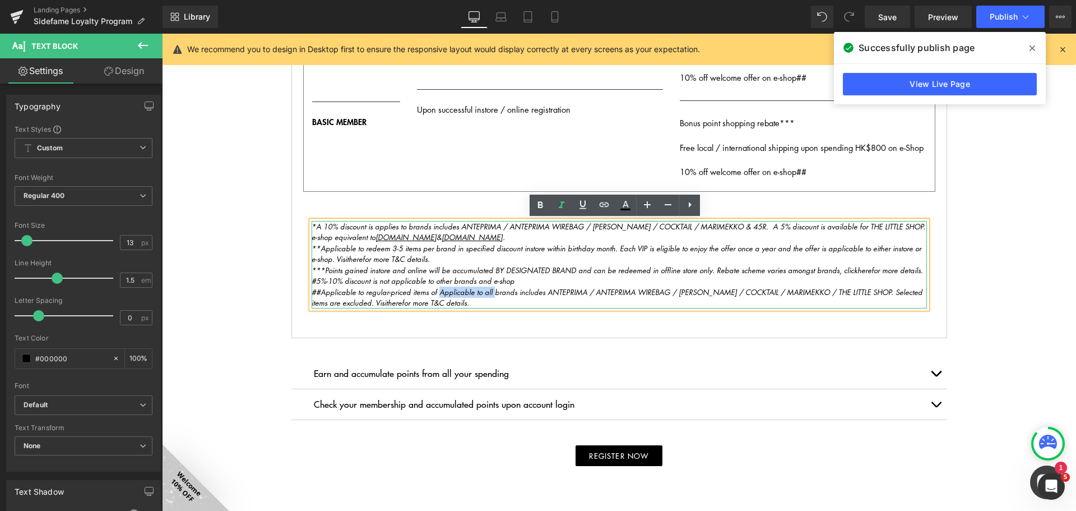
drag, startPoint x: 434, startPoint y: 290, endPoint x: 487, endPoint y: 290, distance: 52.7
click at [487, 290] on icon "##Applicable to regular-priced items of Applicable to all brands includes ANTEP…" at bounding box center [617, 297] width 611 height 22
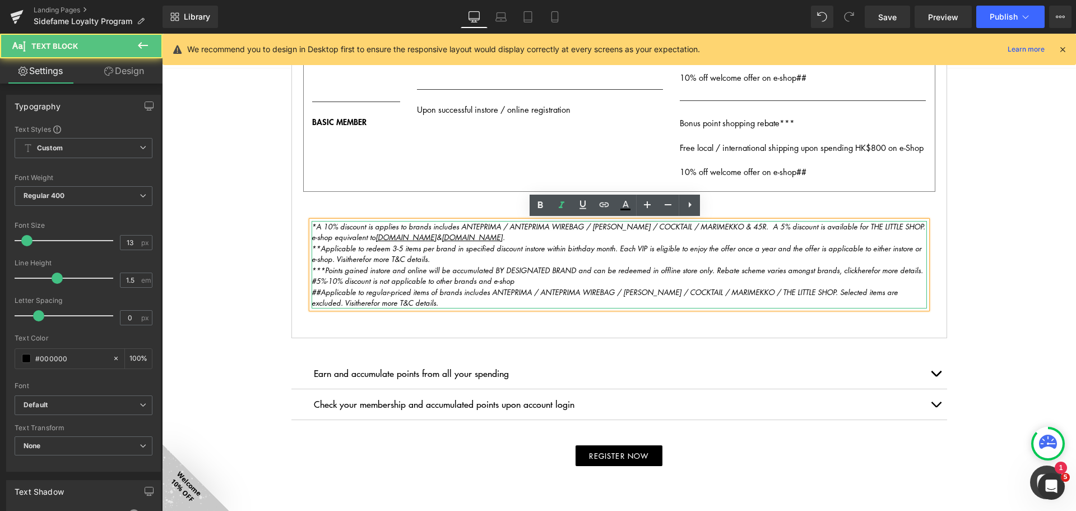
click at [483, 292] on icon "##Applicable to regular-priced items of brands includes ANTEPRIMA / ANTEPRIMA W…" at bounding box center [605, 297] width 586 height 22
drag, startPoint x: 369, startPoint y: 302, endPoint x: 355, endPoint y: 301, distance: 14.0
click at [355, 301] on icon "##Applicable to regular-priced items of brands including ANTEPRIMA / ANTEPRIMA …" at bounding box center [607, 297] width 590 height 22
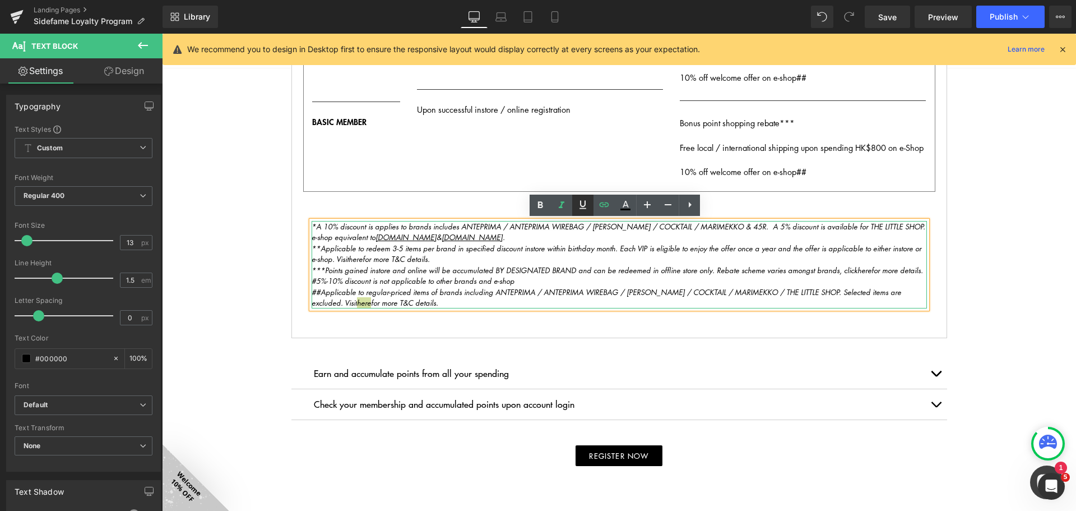
click at [585, 202] on icon at bounding box center [583, 204] width 7 height 8
click at [625, 204] on icon at bounding box center [626, 204] width 6 height 7
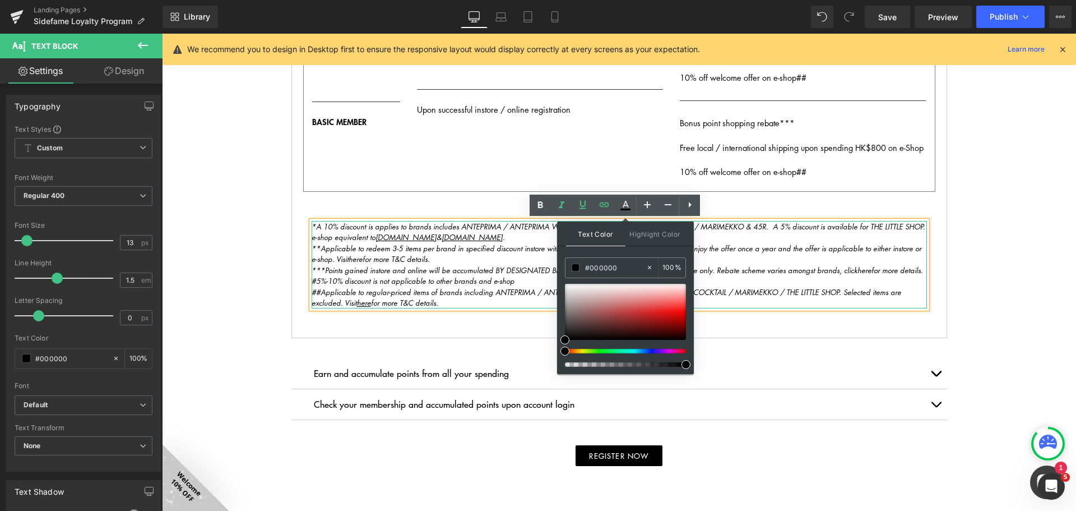
drag, startPoint x: 1007, startPoint y: 306, endPoint x: 977, endPoint y: 304, distance: 30.3
click at [1007, 304] on div "sidefame GROUP loyalty program Heading The SIDEFAME GROUP loyalty program serve…" at bounding box center [619, 88] width 914 height 1233
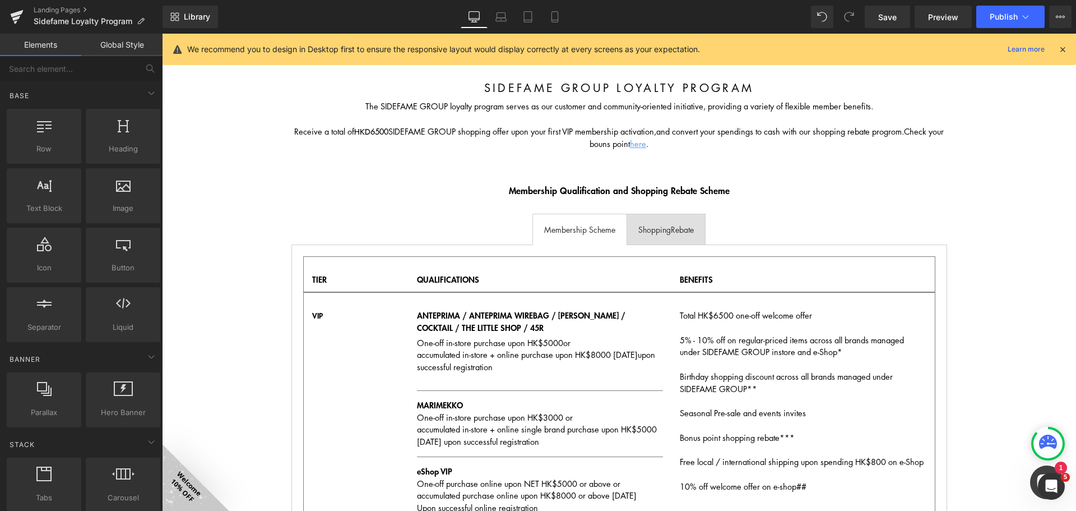
scroll to position [0, 0]
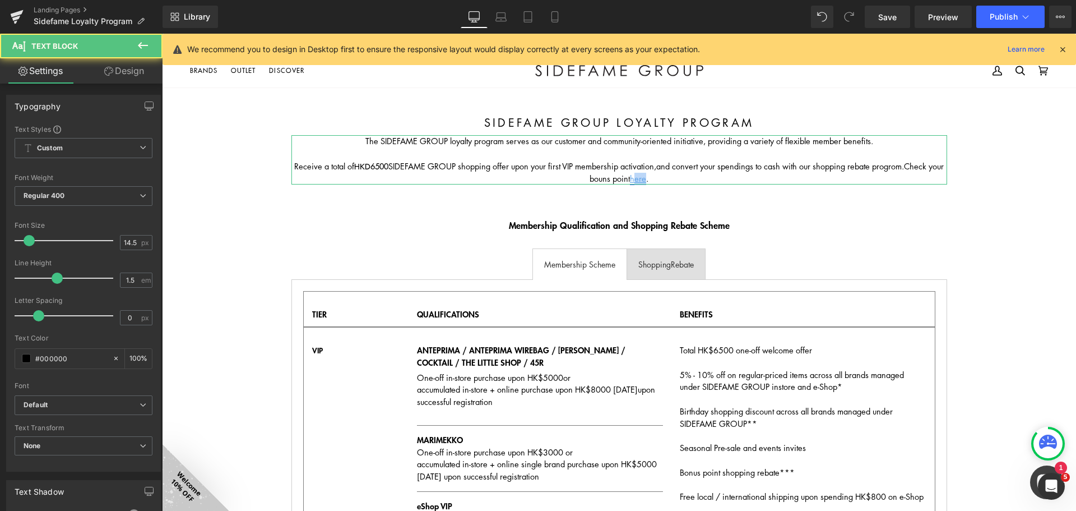
drag, startPoint x: 653, startPoint y: 177, endPoint x: 642, endPoint y: 177, distance: 10.1
click at [642, 177] on p "Receive a total of HKD6500 SIDEFAME GROUP shopping offer upon your first VIP me…" at bounding box center [620, 172] width 656 height 25
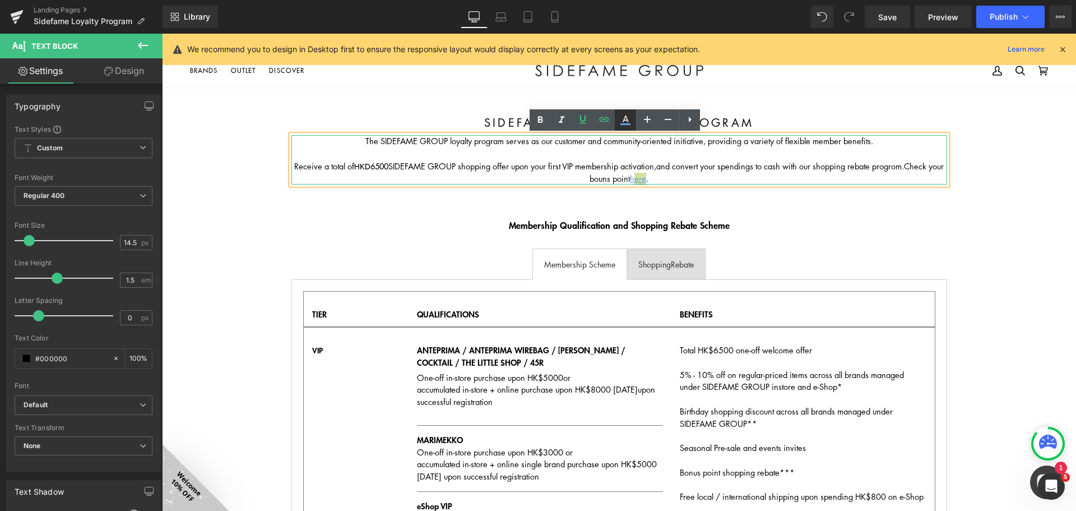
click at [630, 119] on icon at bounding box center [625, 119] width 13 height 13
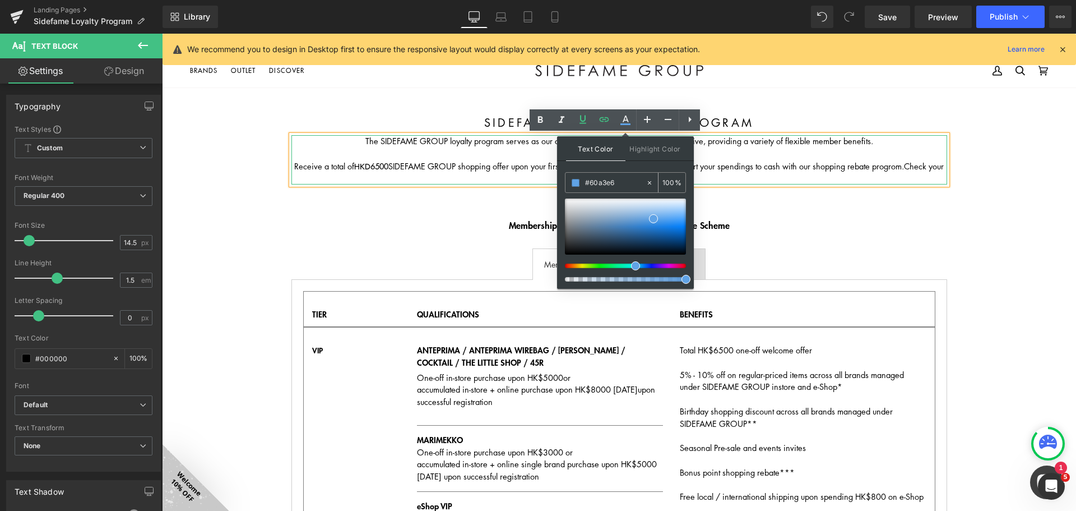
drag, startPoint x: 628, startPoint y: 179, endPoint x: 580, endPoint y: 183, distance: 47.8
click at [581, 179] on div "#000000" at bounding box center [606, 183] width 80 height 20
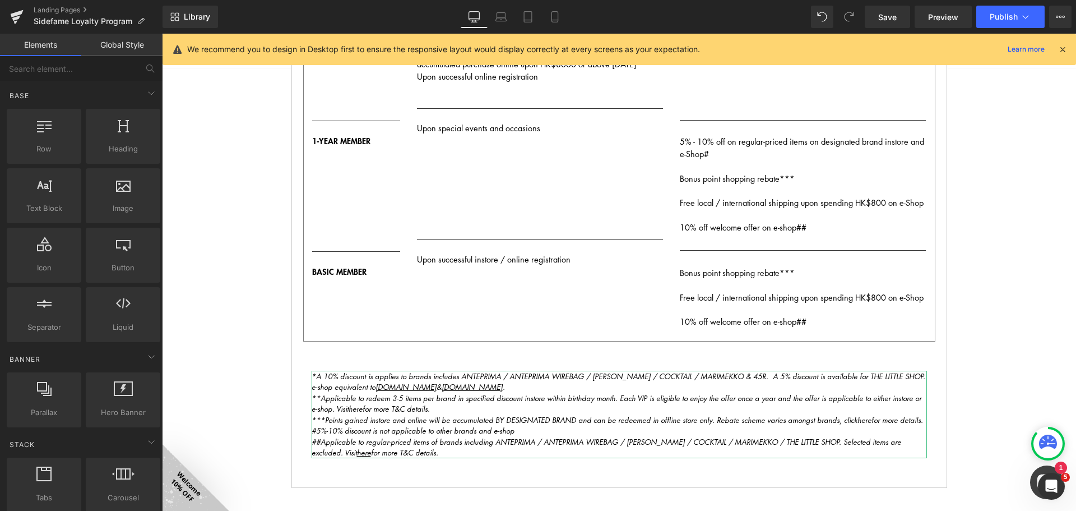
scroll to position [617, 0]
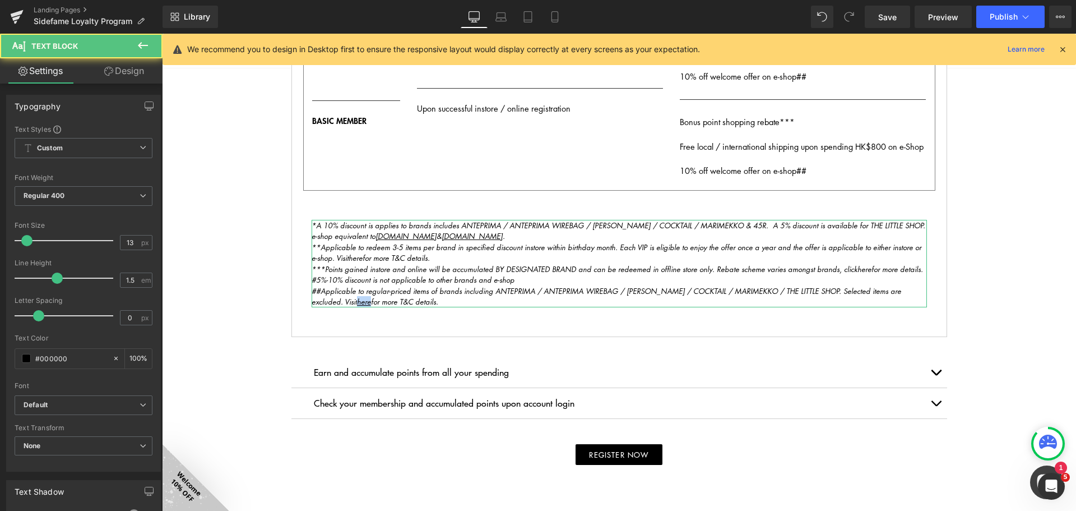
drag, startPoint x: 368, startPoint y: 300, endPoint x: 354, endPoint y: 300, distance: 13.5
click at [354, 300] on icon "##Applicable to regular-priced items of brands including ANTEPRIMA / ANTEPRIMA …" at bounding box center [607, 296] width 590 height 22
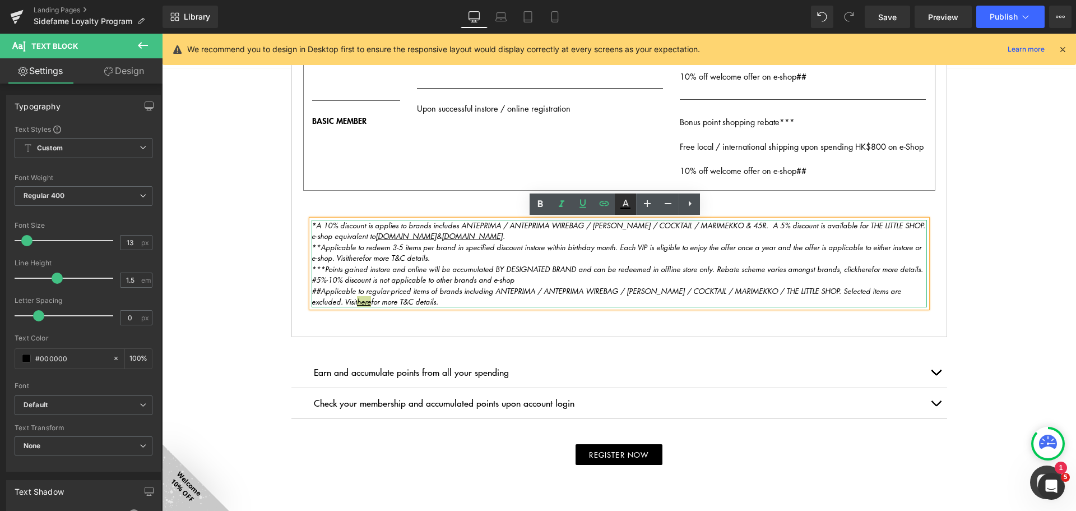
click at [629, 204] on icon at bounding box center [625, 203] width 13 height 13
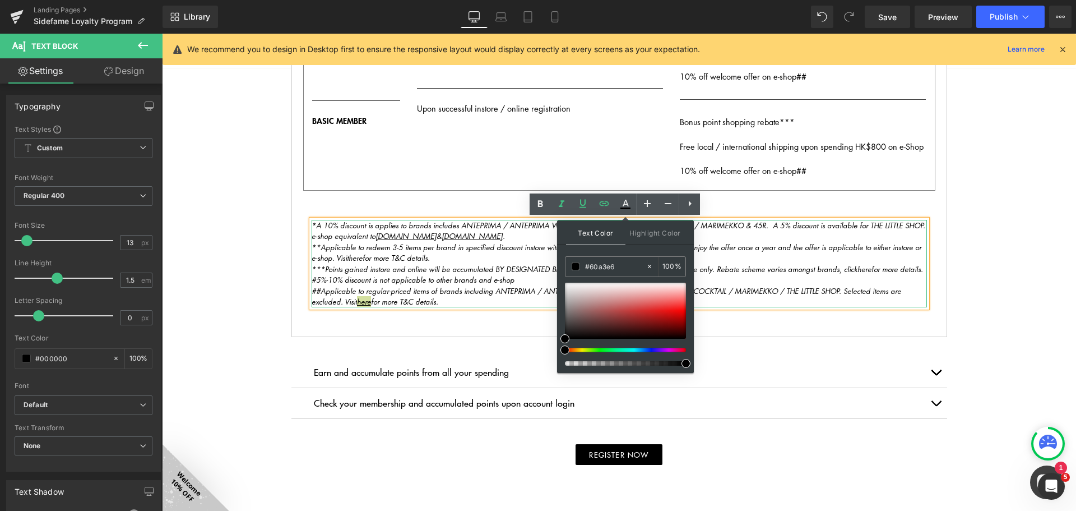
drag, startPoint x: 782, startPoint y: 298, endPoint x: 548, endPoint y: 258, distance: 237.2
paste input "60a3e6"
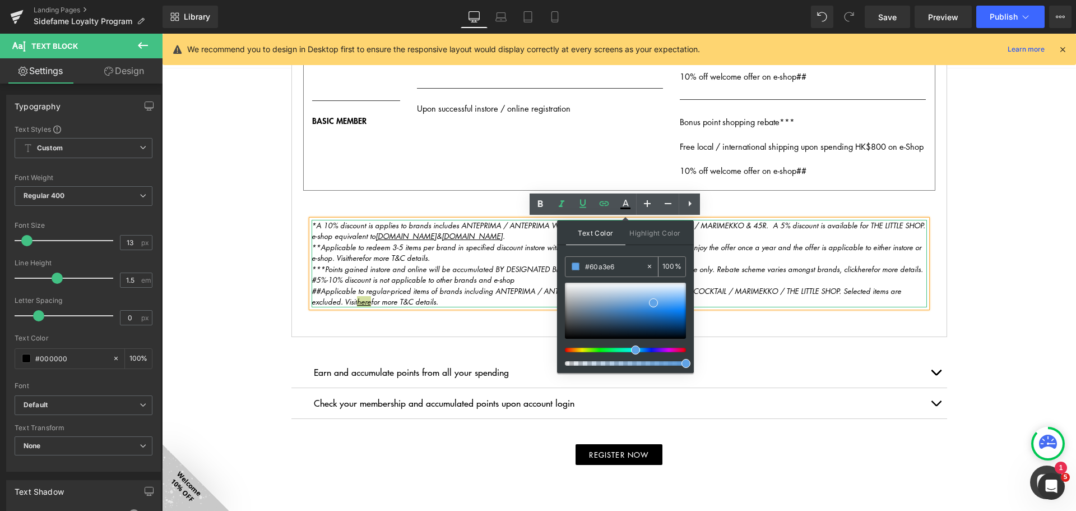
type input "#60a3e6"
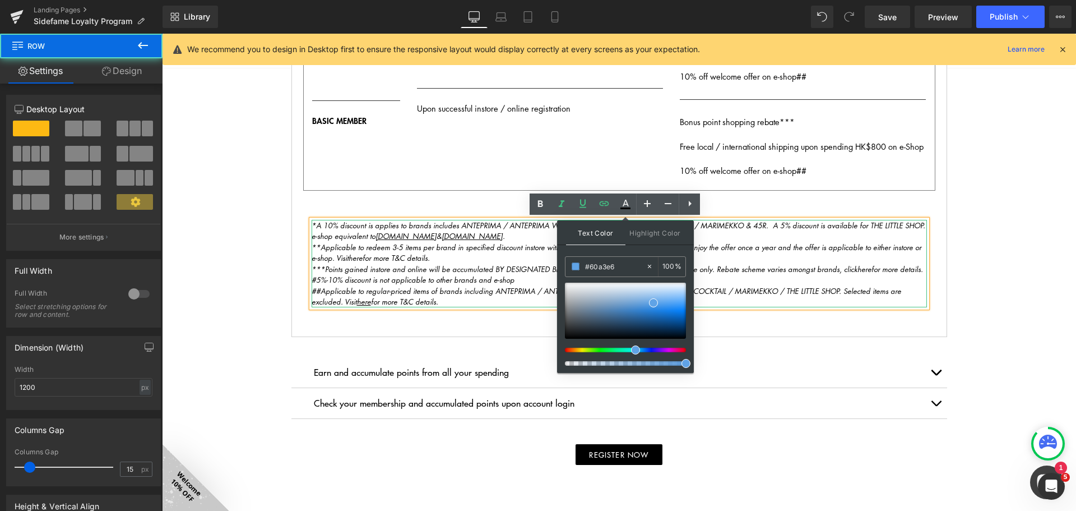
drag, startPoint x: 928, startPoint y: 281, endPoint x: 950, endPoint y: 280, distance: 21.3
click at [939, 280] on div "TIER Text Block QUALIFICATIONS Text Block BENEFITS Text Block Row QUALIFI- CATI…" at bounding box center [620, 0] width 656 height 674
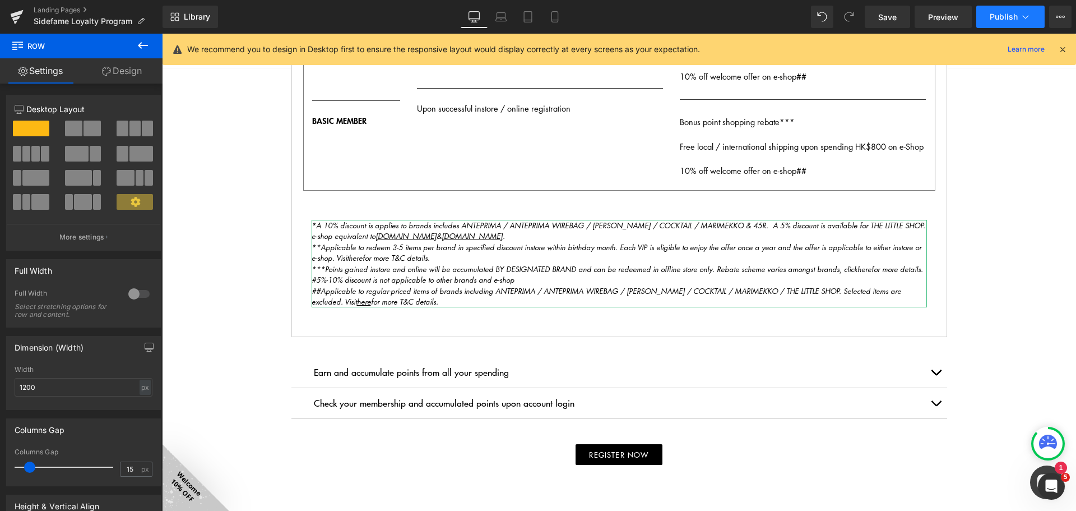
click at [997, 15] on span "Publish" at bounding box center [1004, 16] width 28 height 9
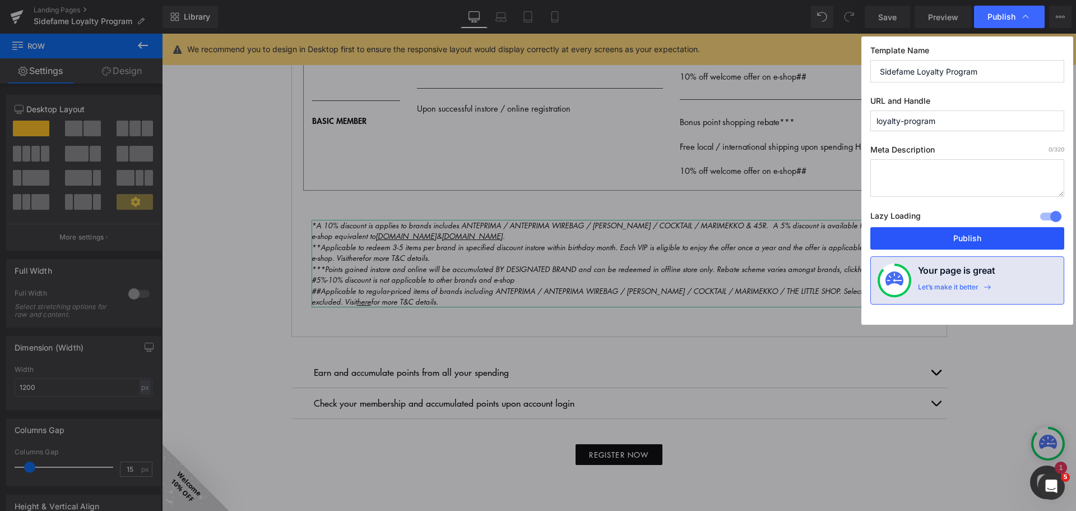
drag, startPoint x: 807, startPoint y: 206, endPoint x: 969, endPoint y: 239, distance: 165.5
click at [969, 239] on button "Publish" at bounding box center [968, 238] width 194 height 22
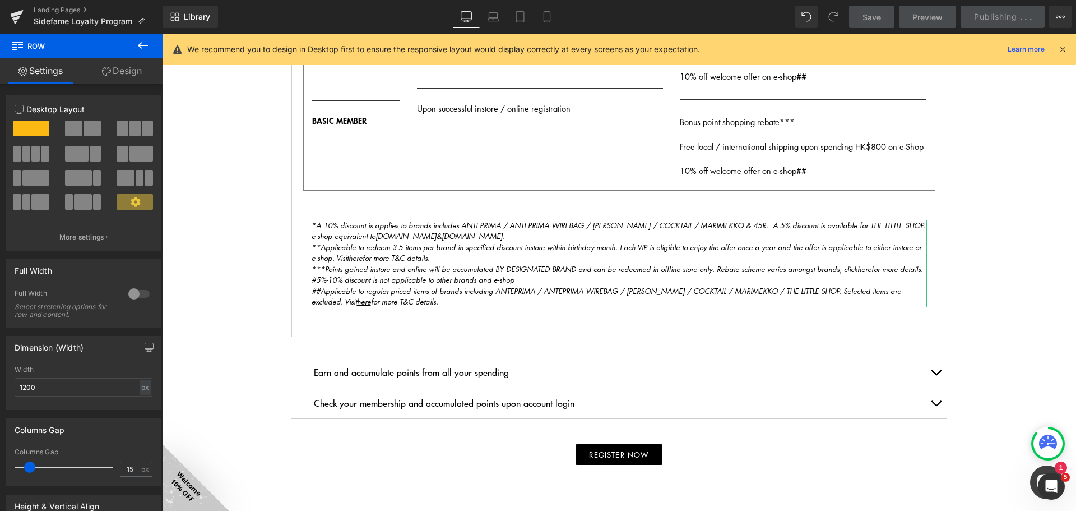
click at [1011, 278] on div "sidefame GROUP loyalty program Heading The SIDEFAME GROUP loyalty program serve…" at bounding box center [619, 87] width 914 height 1233
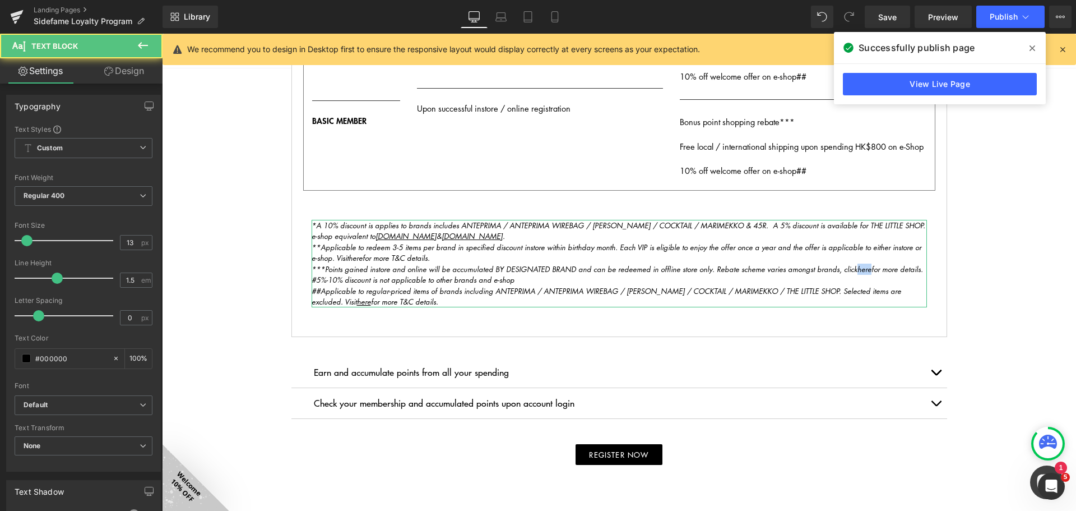
drag, startPoint x: 862, startPoint y: 267, endPoint x: 848, endPoint y: 268, distance: 14.0
click at [848, 268] on icon "***Points gained instore and online will be accumulated BY DESIGNATED BRAND and…" at bounding box center [618, 268] width 612 height 11
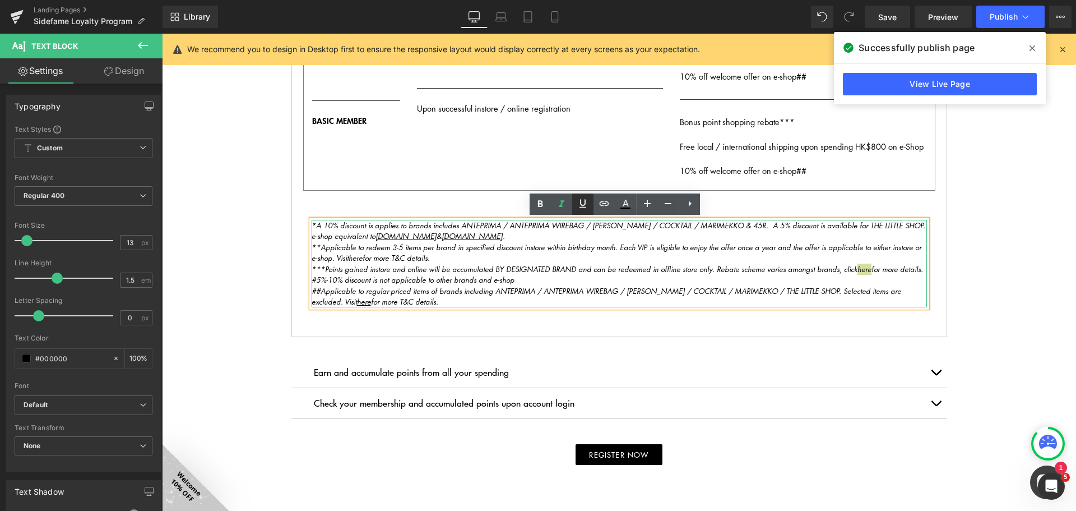
click at [914, 29] on icon at bounding box center [1040, 29] width 252 height 0
click at [625, 202] on icon at bounding box center [625, 203] width 13 height 13
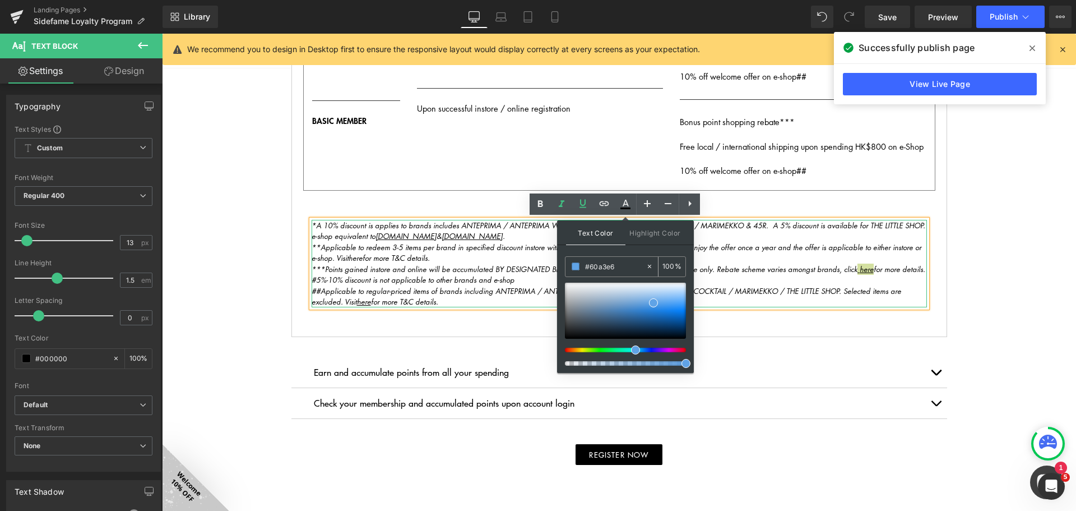
click at [611, 261] on input "#60a3e6" at bounding box center [615, 266] width 61 height 12
click at [653, 302] on span at bounding box center [653, 302] width 9 height 9
click at [654, 303] on link at bounding box center [654, 303] width 0 height 0
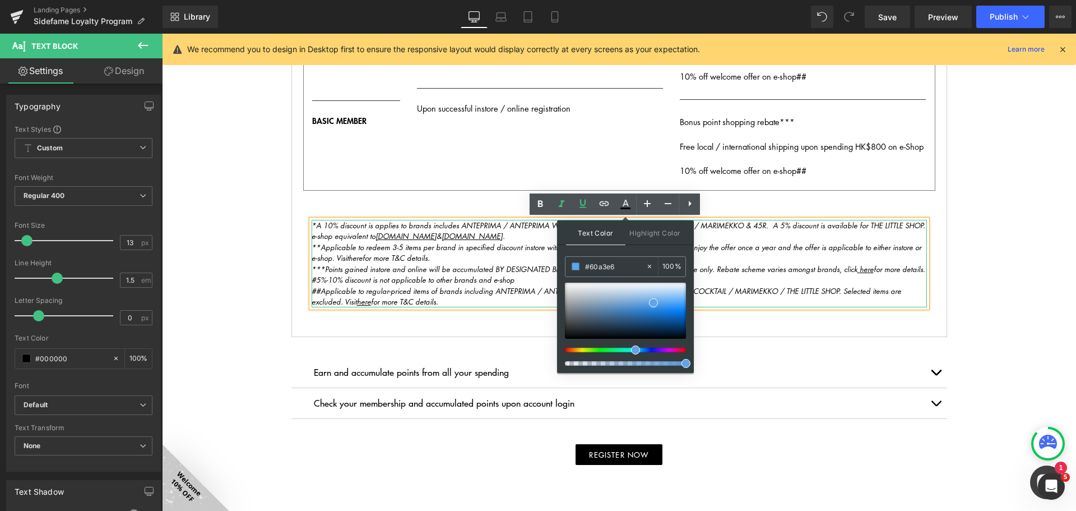
click at [988, 280] on div "sidefame GROUP loyalty program Heading The SIDEFAME GROUP loyalty program serve…" at bounding box center [619, 87] width 914 height 1233
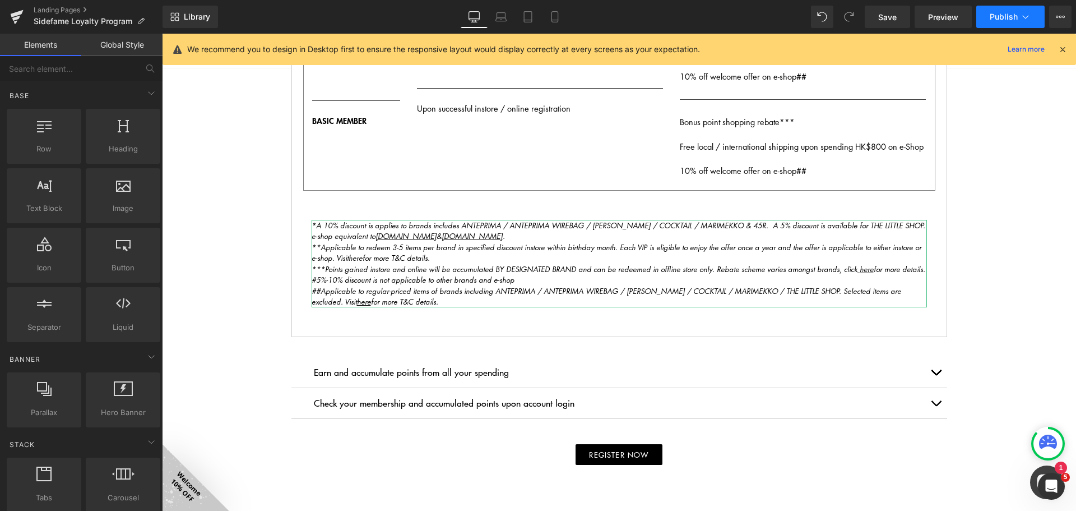
click at [1001, 15] on span "Publish" at bounding box center [1004, 16] width 28 height 9
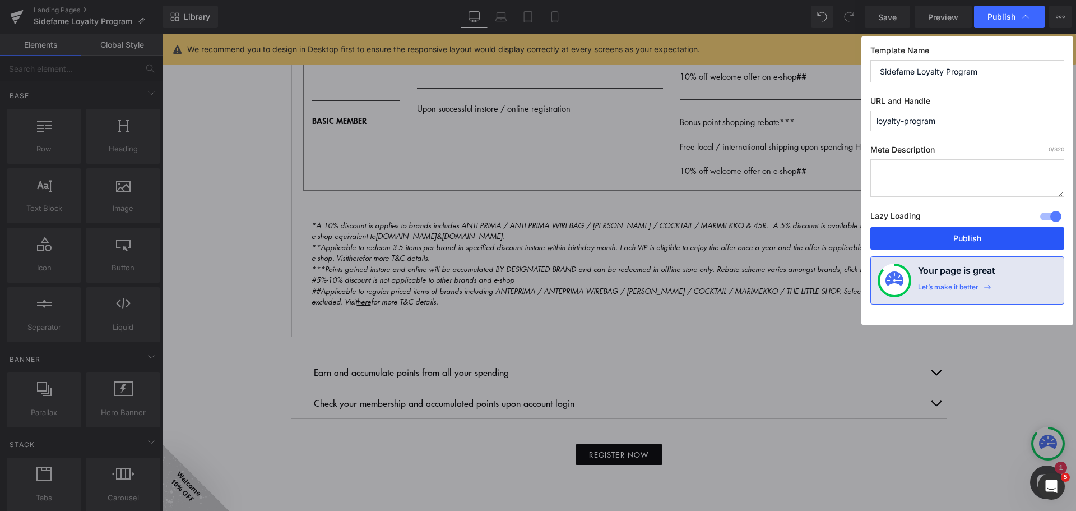
click at [983, 228] on button "Publish" at bounding box center [968, 238] width 194 height 22
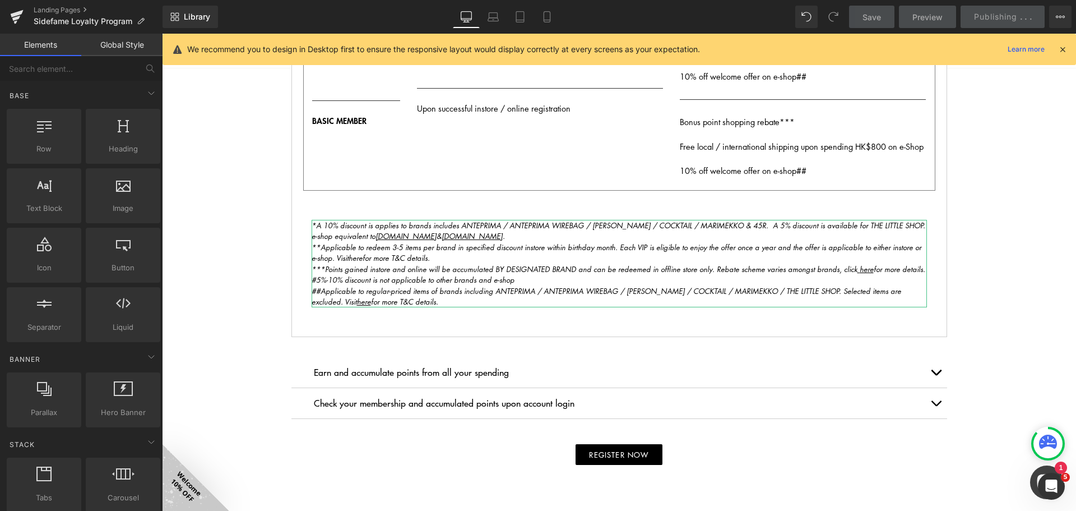
click at [996, 249] on div "sidefame GROUP loyalty program Heading The SIDEFAME GROUP loyalty program serve…" at bounding box center [619, 87] width 914 height 1233
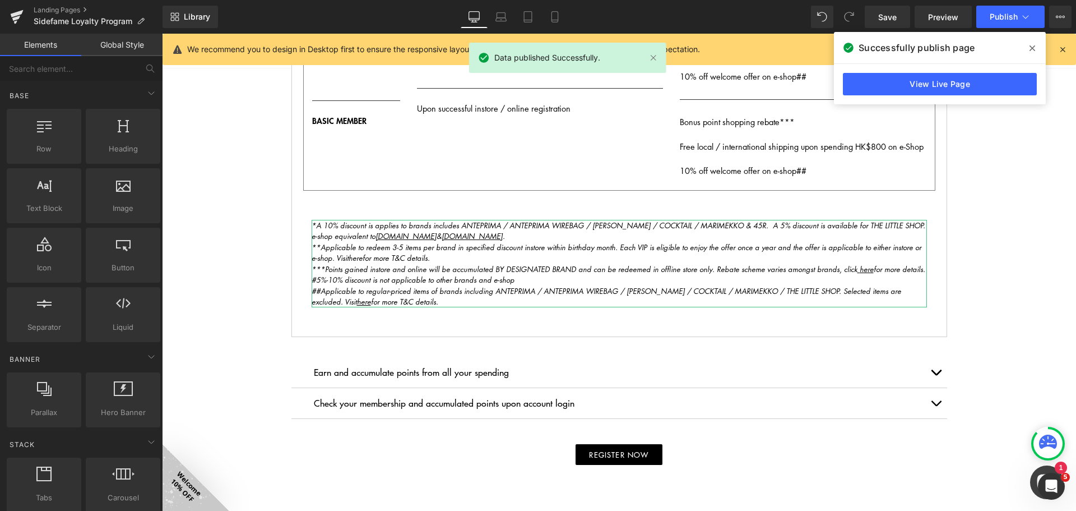
click at [312, 277] on icon "#5%-10% discount is not applicable to other brands and e-shop" at bounding box center [413, 279] width 203 height 11
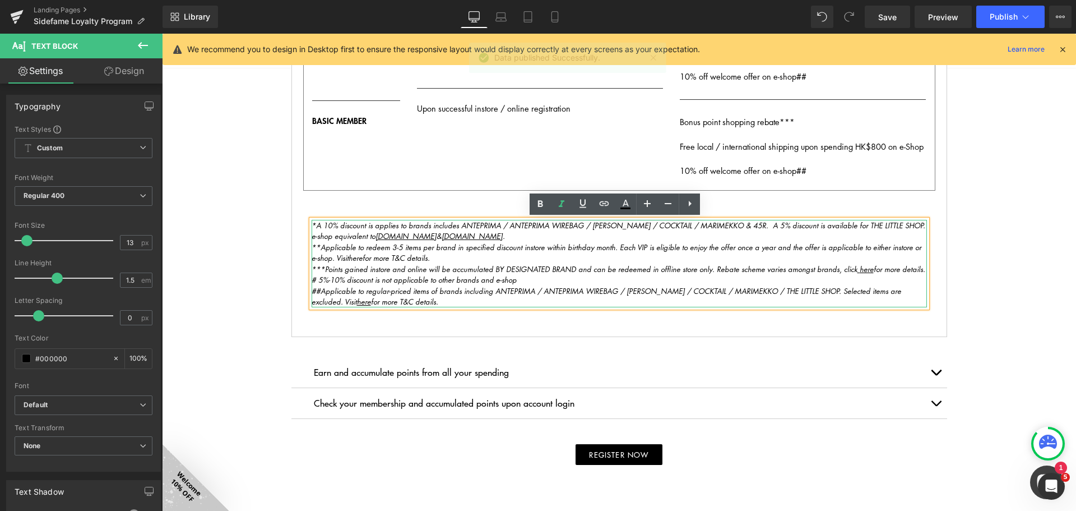
click at [318, 224] on icon "*A 10% discount is applies to brands includes ANTEPRIMA / ANTEPRIMA WIREBAG / A…" at bounding box center [619, 231] width 614 height 22
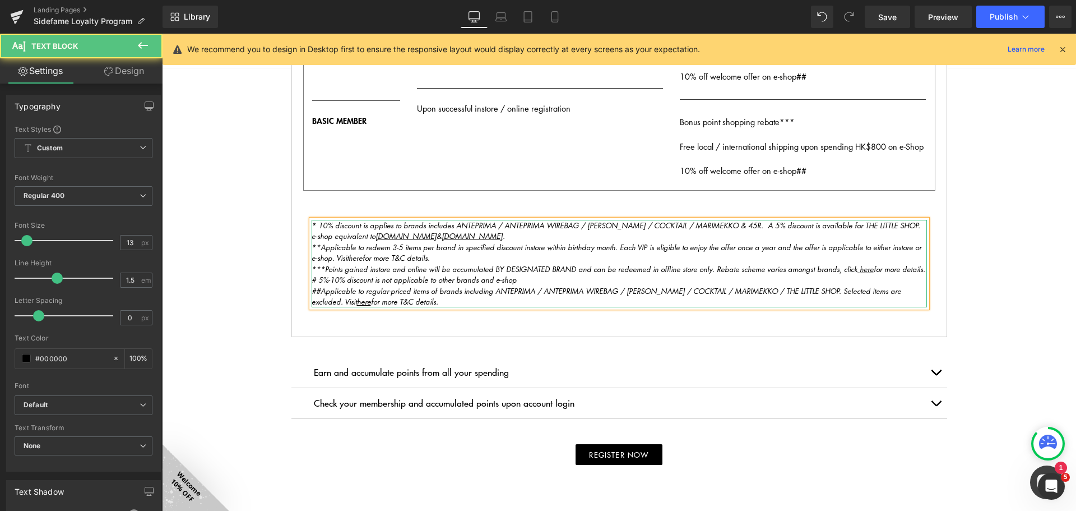
click at [315, 245] on icon "**Applicable to redeem 3-5 items per brand in specified discount instore within…" at bounding box center [617, 253] width 610 height 22
click at [316, 289] on icon "##Applicable to regular-priced items of brands including ANTEPRIMA / ANTEPRIMA …" at bounding box center [607, 296] width 590 height 22
click at [267, 341] on div "sidefame GROUP loyalty program Heading The SIDEFAME GROUP loyalty program serve…" at bounding box center [619, 87] width 914 height 1233
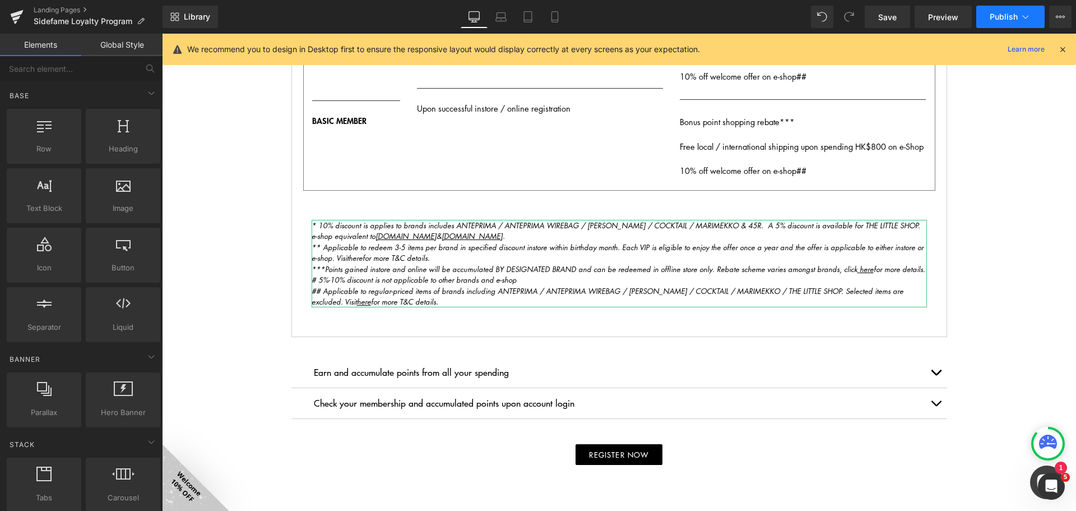
click at [989, 21] on button "Publish" at bounding box center [1011, 17] width 68 height 22
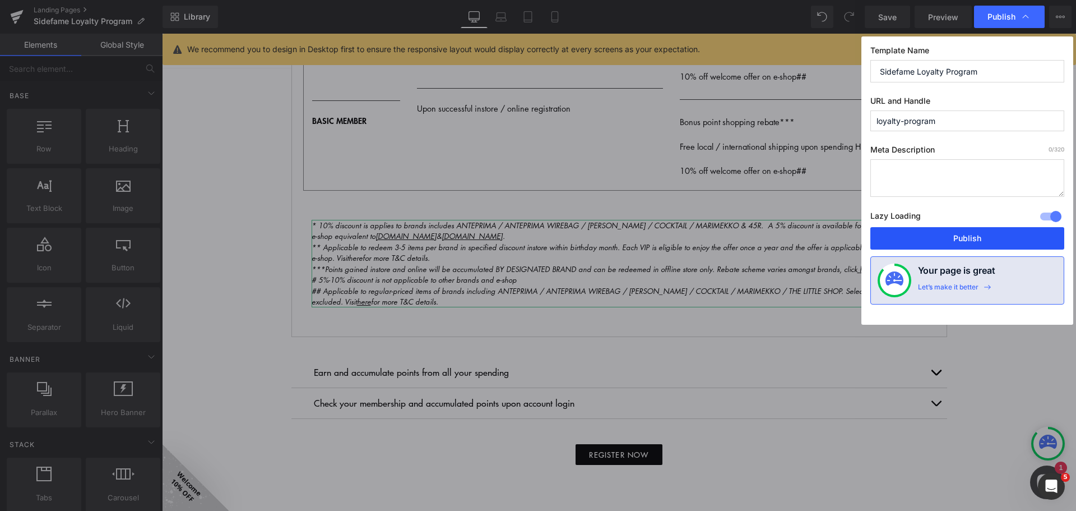
click at [995, 236] on button "Publish" at bounding box center [968, 238] width 194 height 22
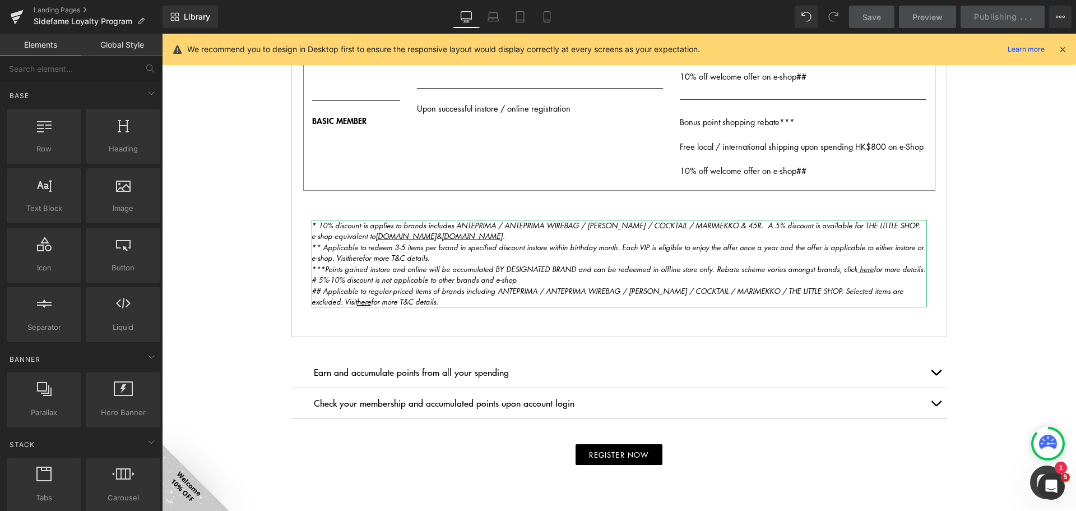
click at [1000, 235] on div "sidefame GROUP loyalty program Heading The SIDEFAME GROUP loyalty program serve…" at bounding box center [619, 87] width 914 height 1233
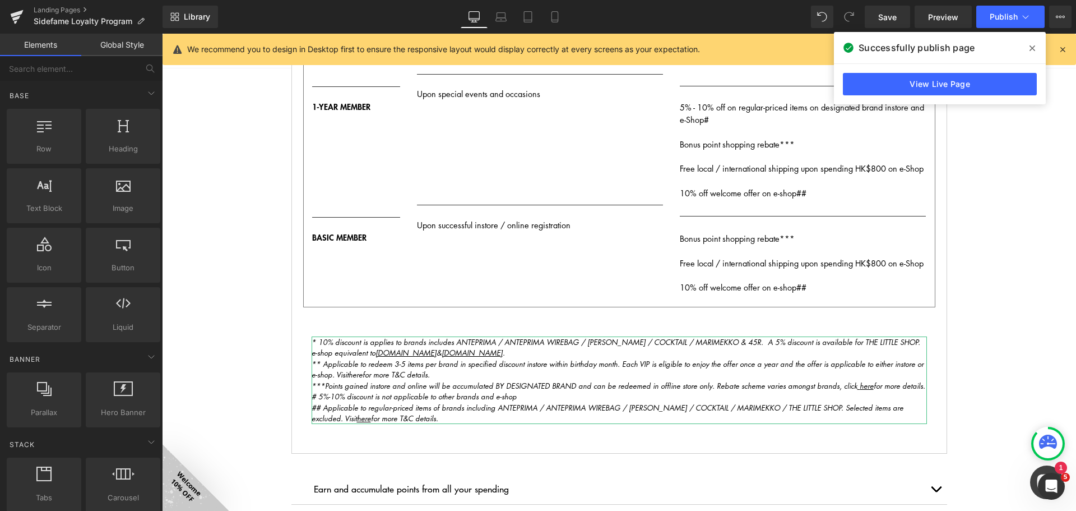
scroll to position [505, 0]
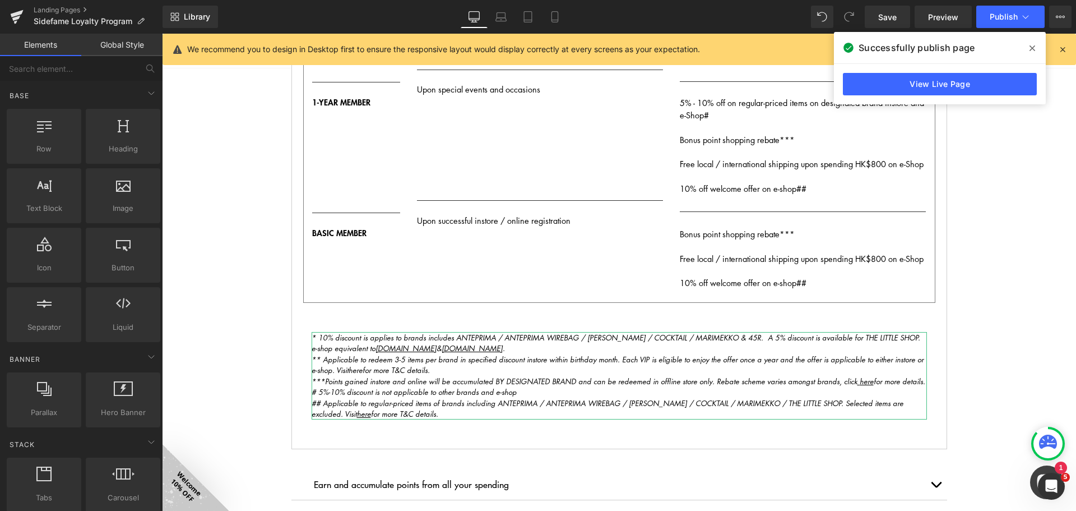
click at [858, 381] on span "here" at bounding box center [866, 381] width 16 height 11
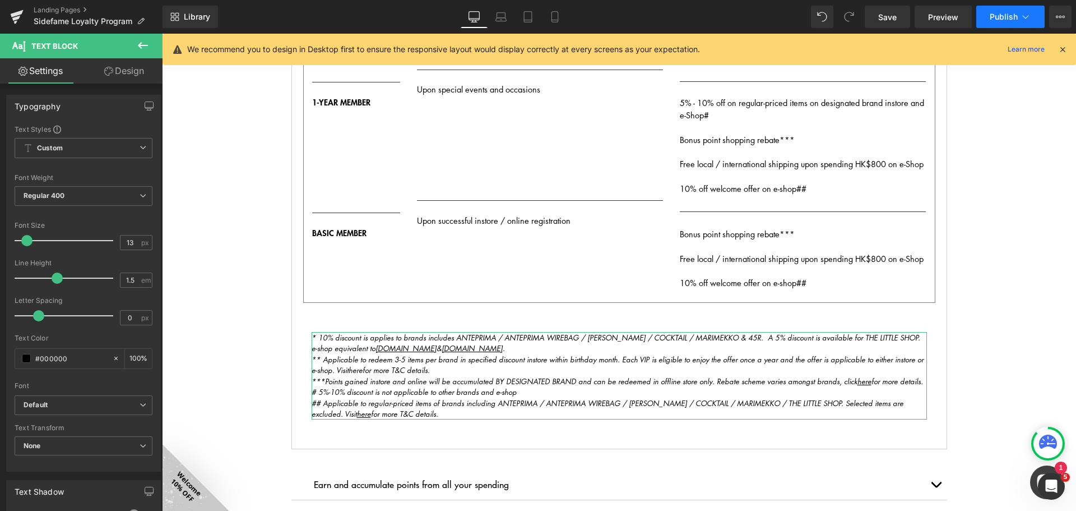
click at [1025, 20] on icon at bounding box center [1025, 16] width 11 height 11
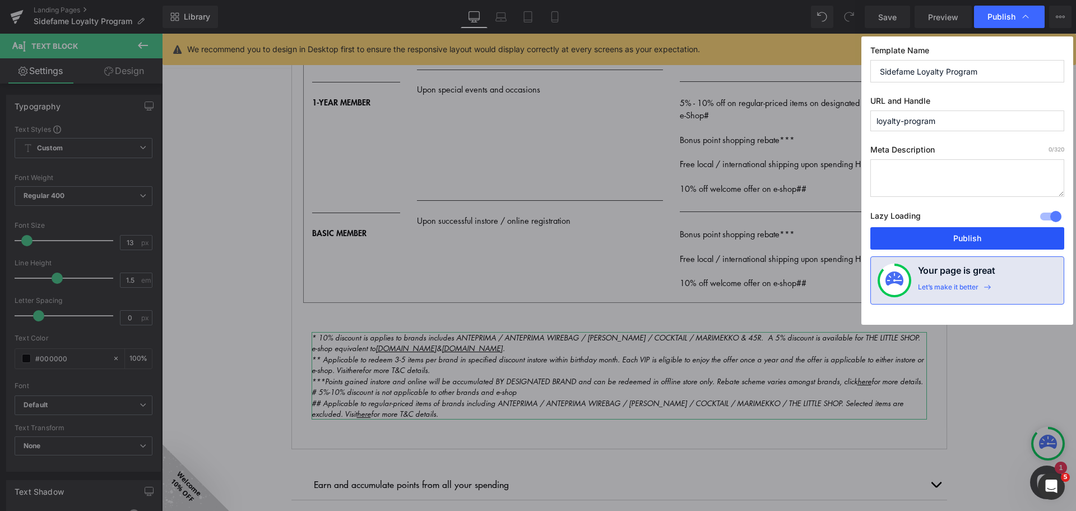
drag, startPoint x: 1006, startPoint y: 241, endPoint x: 800, endPoint y: 1, distance: 316.4
click at [1006, 241] on button "Publish" at bounding box center [968, 238] width 194 height 22
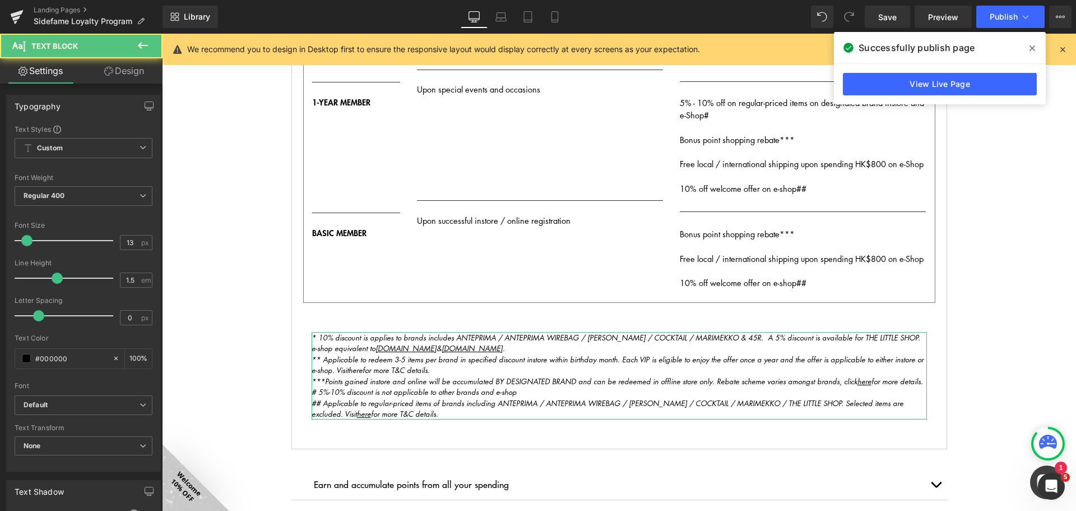
click at [853, 386] on p "***Points gained instore and online will be accumulated BY DESIGNATED BRAND and…" at bounding box center [620, 381] width 616 height 11
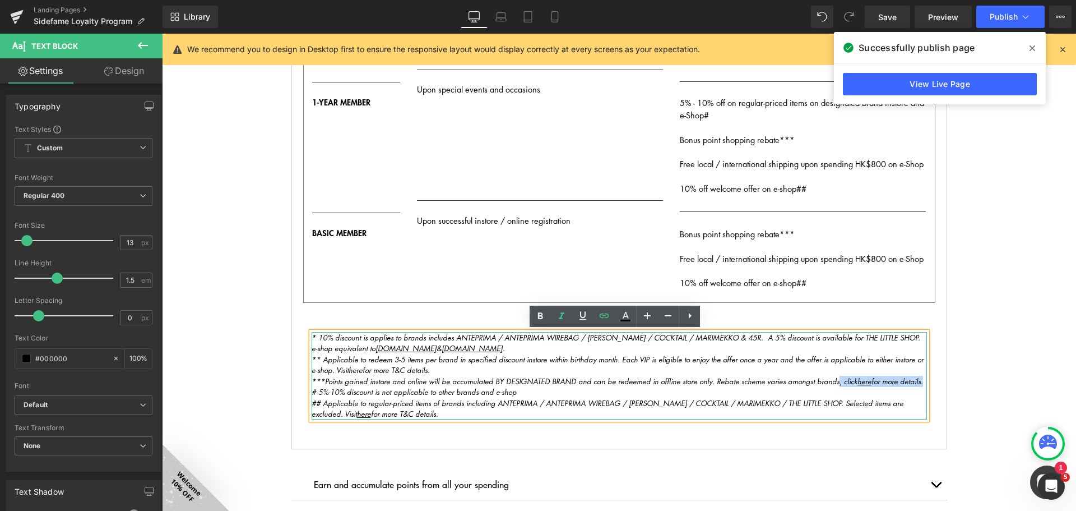
drag, startPoint x: 829, startPoint y: 381, endPoint x: 914, endPoint y: 377, distance: 85.3
click at [914, 377] on icon "***Points gained instore and online will be accumulated BY DESIGNATED BRAND and…" at bounding box center [618, 381] width 612 height 11
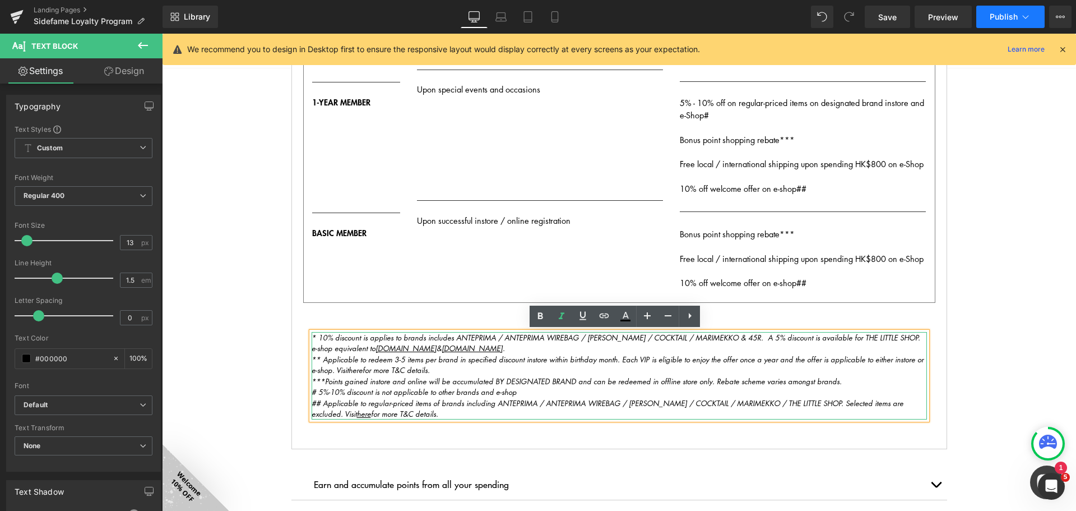
click at [1004, 13] on span "Publish" at bounding box center [1004, 16] width 28 height 9
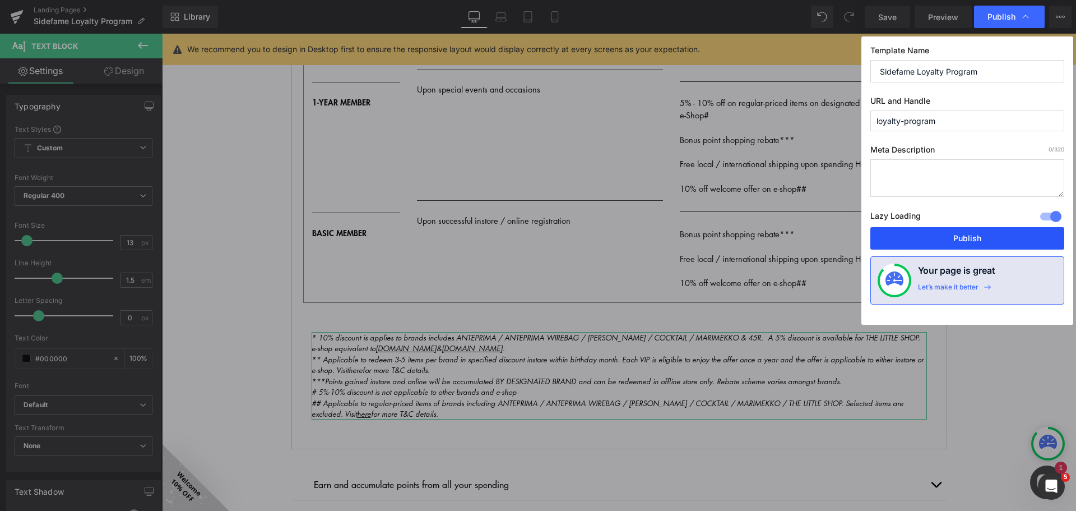
drag, startPoint x: 991, startPoint y: 240, endPoint x: 829, endPoint y: 206, distance: 165.5
click at [991, 240] on button "Publish" at bounding box center [968, 238] width 194 height 22
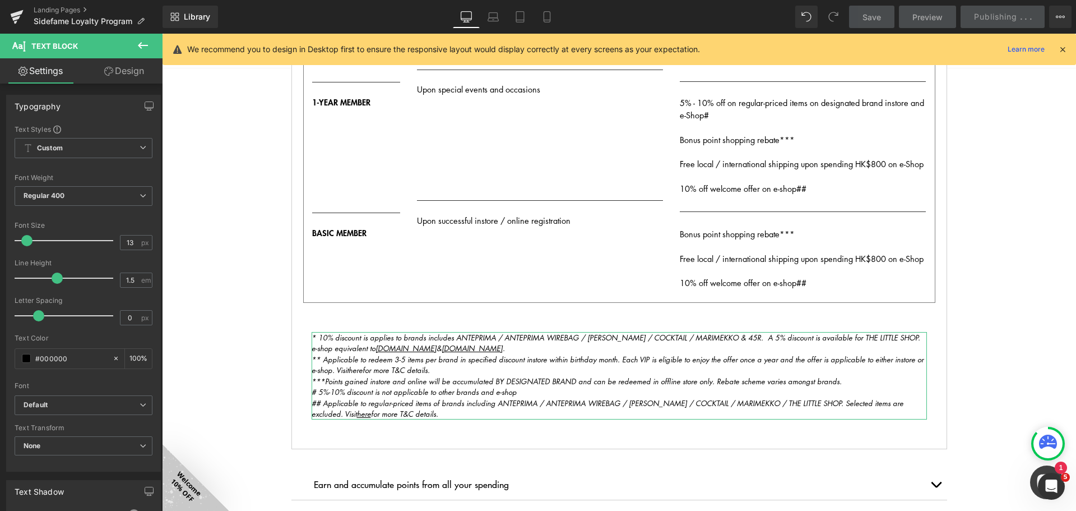
click at [526, 390] on p "# 5%-10% discount is not applicable to other brands and e-shop" at bounding box center [620, 391] width 616 height 11
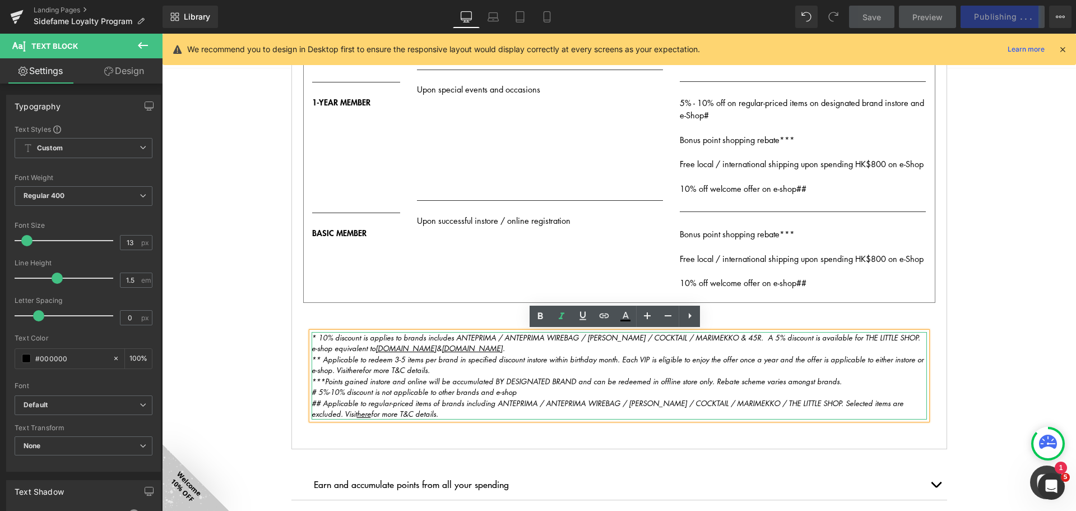
click at [543, 392] on p "# 5%-10% discount is not applicable to other brands and e-shop" at bounding box center [620, 391] width 616 height 11
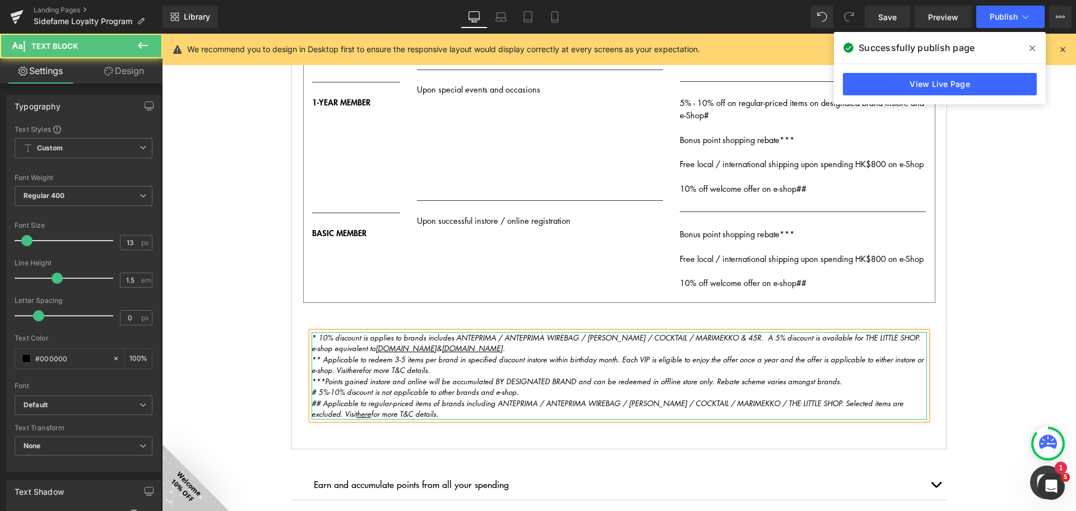
click at [605, 403] on icon "## Applicable to regular-priced items of brands including ANTEPRIMA / ANTEPRIMA…" at bounding box center [608, 408] width 592 height 22
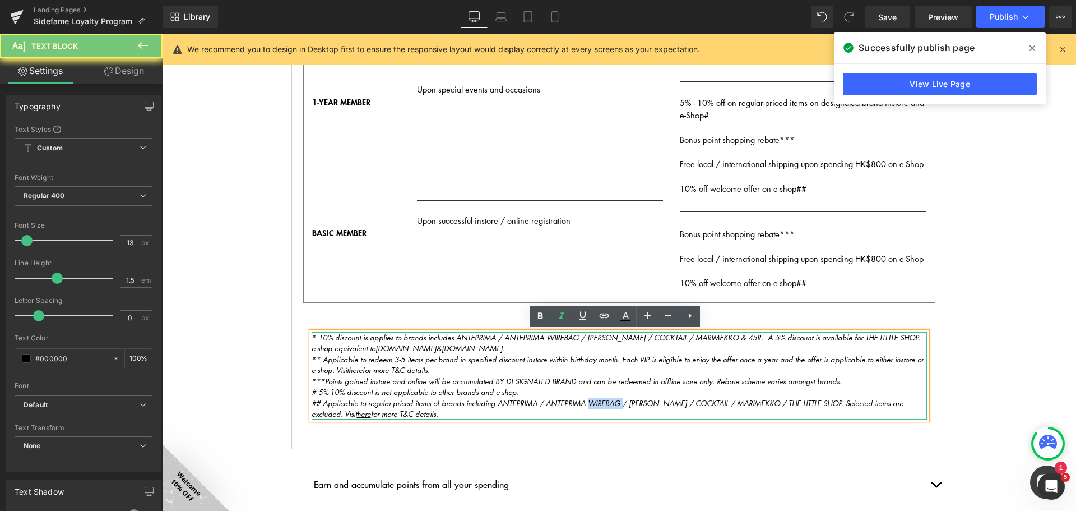
click at [605, 403] on icon "## Applicable to regular-priced items of brands including ANTEPRIMA / ANTEPRIMA…" at bounding box center [608, 408] width 592 height 22
click at [619, 401] on icon "## Applicable to regular-priced items of brands including ANTEPRIMA / ANTEPRIMA…" at bounding box center [608, 408] width 592 height 22
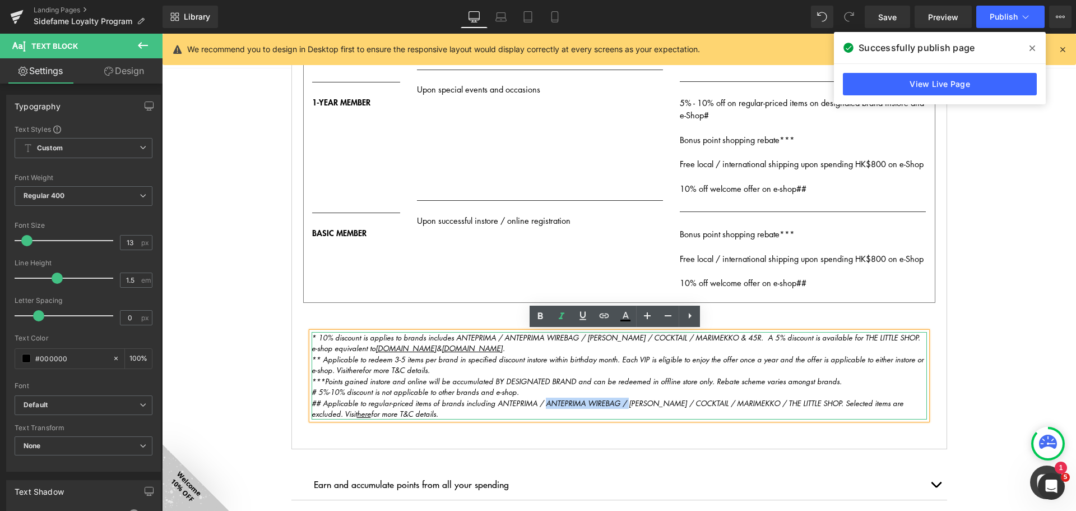
drag, startPoint x: 610, startPoint y: 401, endPoint x: 558, endPoint y: 400, distance: 52.2
click at [558, 400] on icon "## Applicable to regular-priced items of brands including ANTEPRIMA / ANTEPRIMA…" at bounding box center [608, 408] width 592 height 22
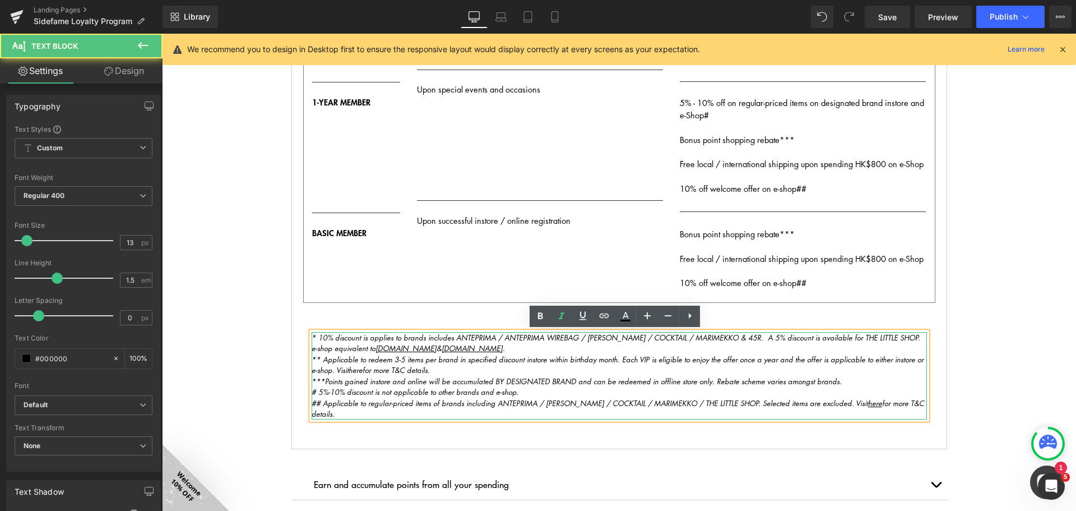
click at [756, 402] on icon "## Applicable to regular-priced items of brands including ANTEPRIMA / ATSURO TA…" at bounding box center [618, 408] width 613 height 22
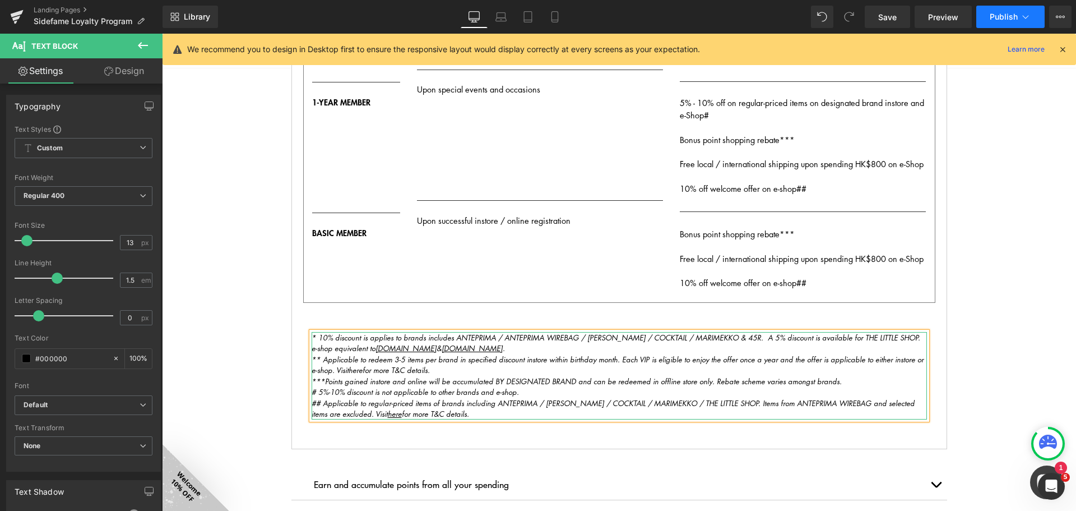
click at [1029, 7] on button "Publish" at bounding box center [1011, 17] width 68 height 22
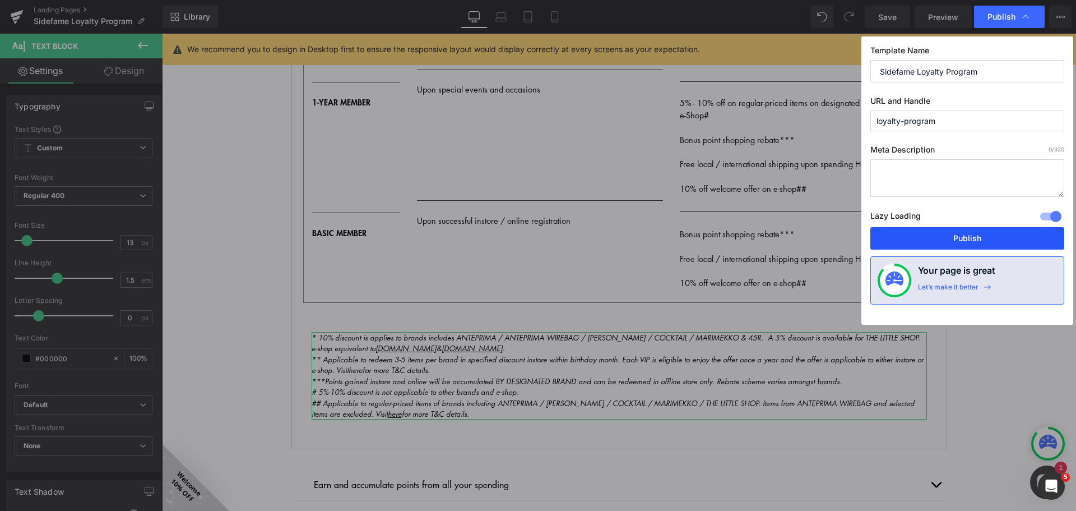
click at [966, 235] on button "Publish" at bounding box center [968, 238] width 194 height 22
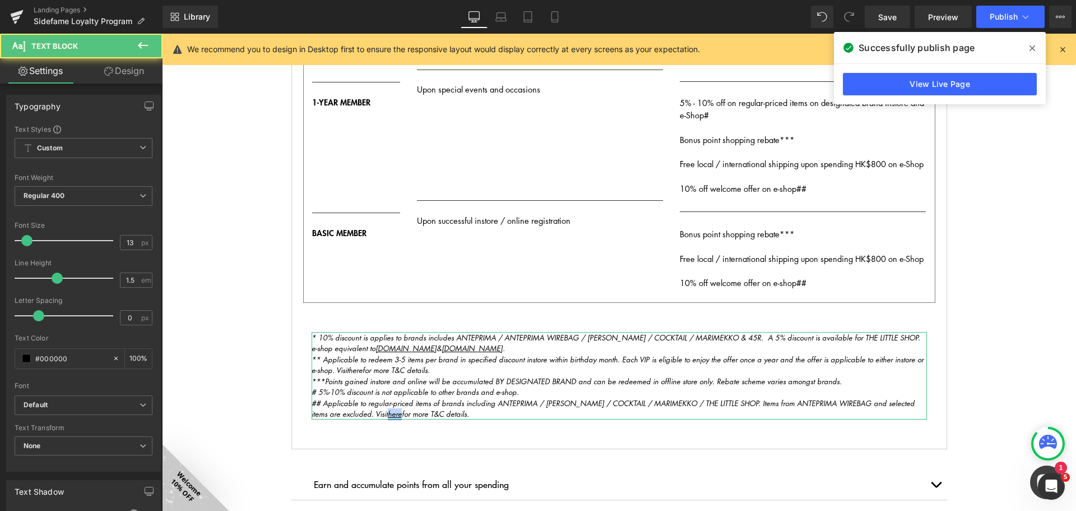
drag, startPoint x: 399, startPoint y: 413, endPoint x: 385, endPoint y: 413, distance: 14.0
click at [385, 413] on icon "## Applicable to regular-priced items of brands including ANTEPRIMA / ATSURO TA…" at bounding box center [613, 408] width 603 height 22
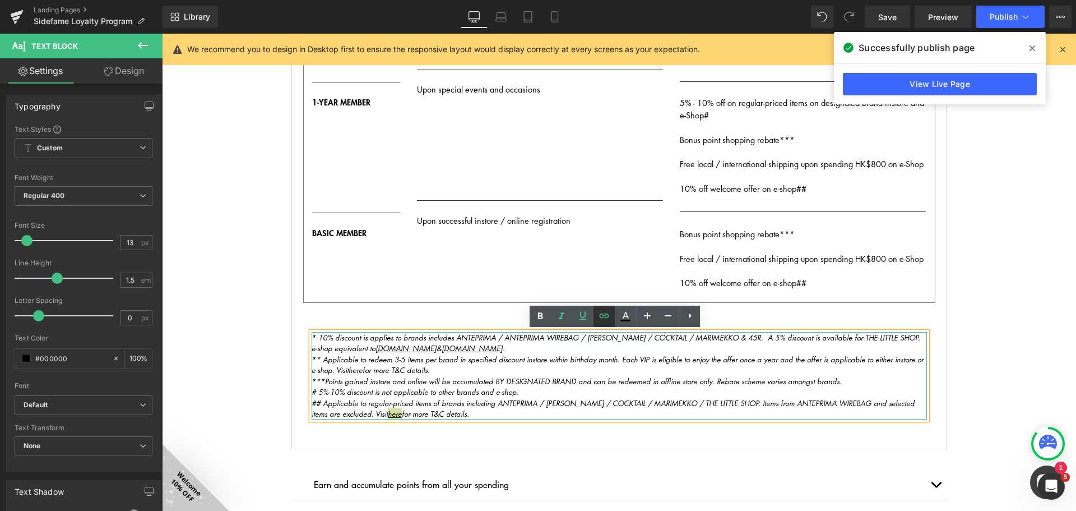
click at [602, 319] on icon at bounding box center [604, 315] width 13 height 13
click at [454, 435] on input "https://sidefame.com.hk/policies/terms-of-service" at bounding box center [422, 435] width 173 height 28
click at [465, 434] on input "https://sidefame.com.hk/policies/terms-of-service" at bounding box center [422, 435] width 173 height 28
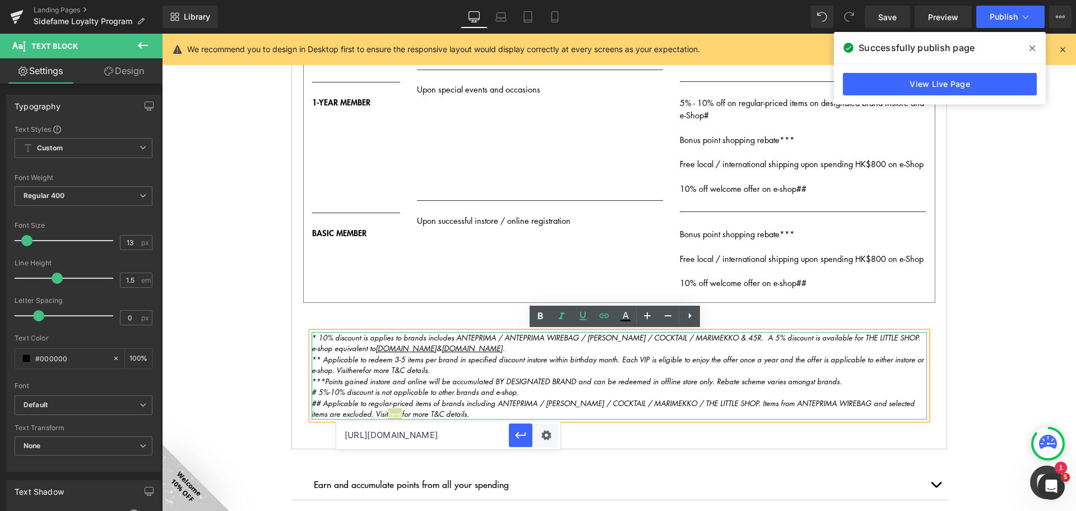
paste input "ages/promotion-tcs"
type input "[URL][DOMAIN_NAME]"
click at [521, 440] on icon "button" at bounding box center [520, 434] width 13 height 13
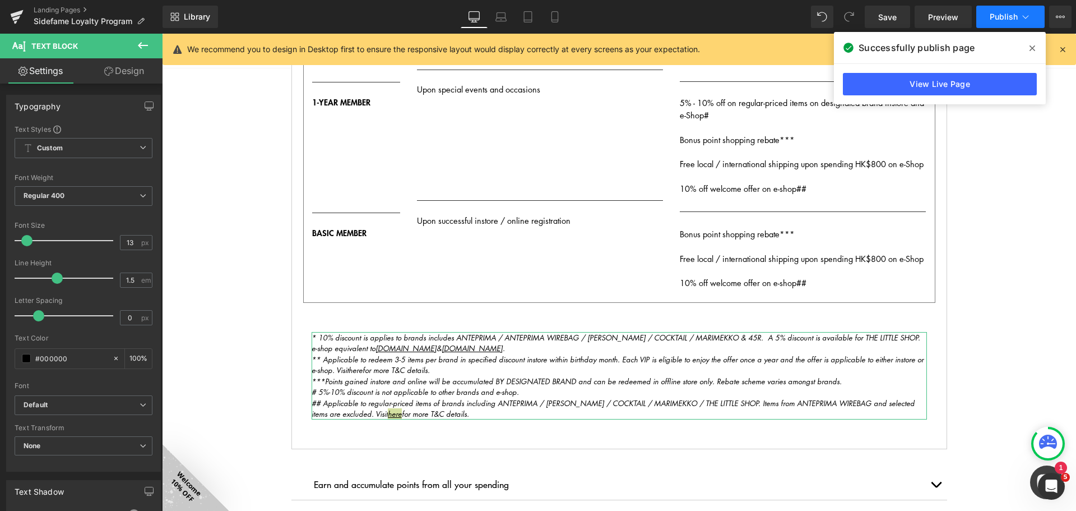
click at [1001, 20] on span "Publish" at bounding box center [1004, 16] width 28 height 9
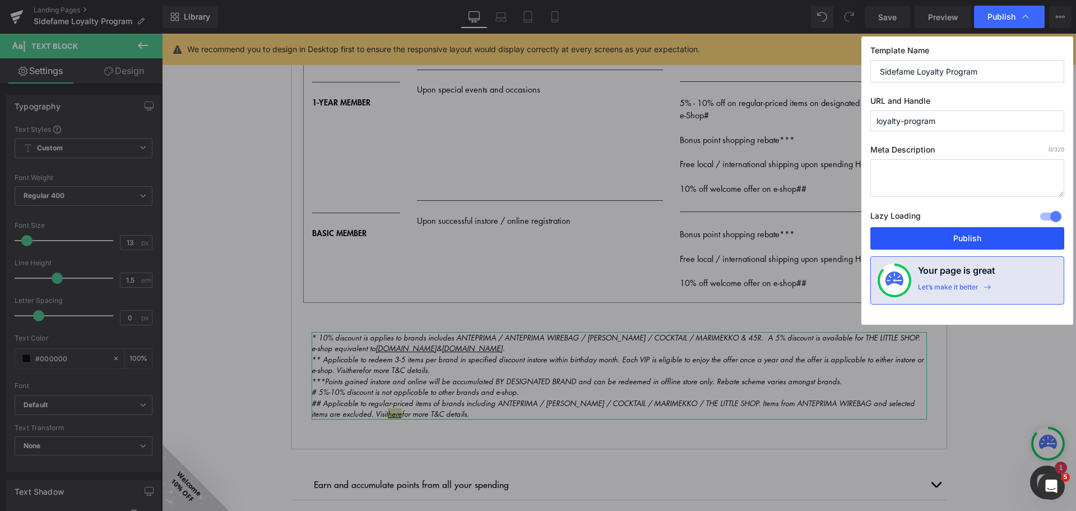
click at [963, 234] on button "Publish" at bounding box center [968, 238] width 194 height 22
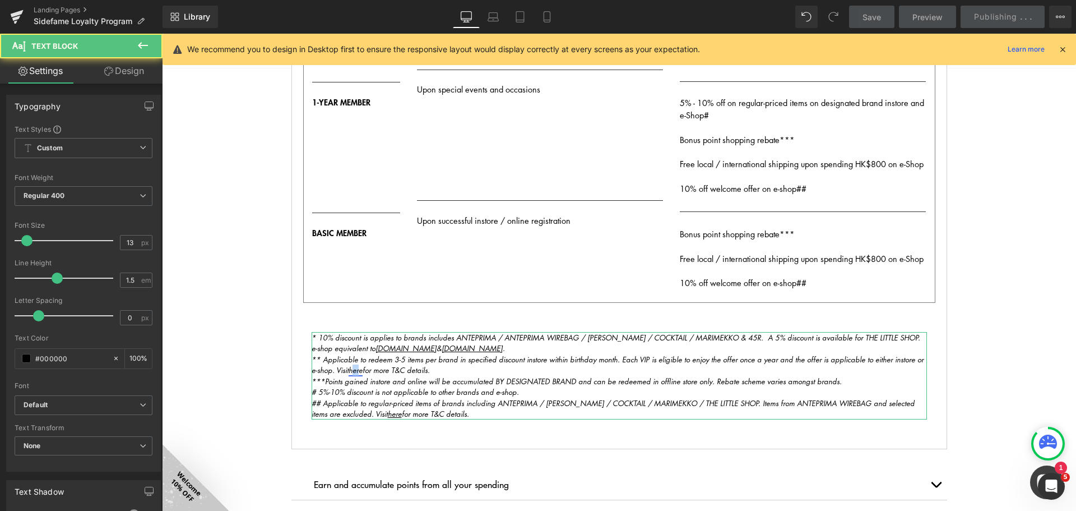
drag, startPoint x: 358, startPoint y: 368, endPoint x: 350, endPoint y: 368, distance: 8.4
click at [350, 368] on link "here" at bounding box center [356, 369] width 14 height 11
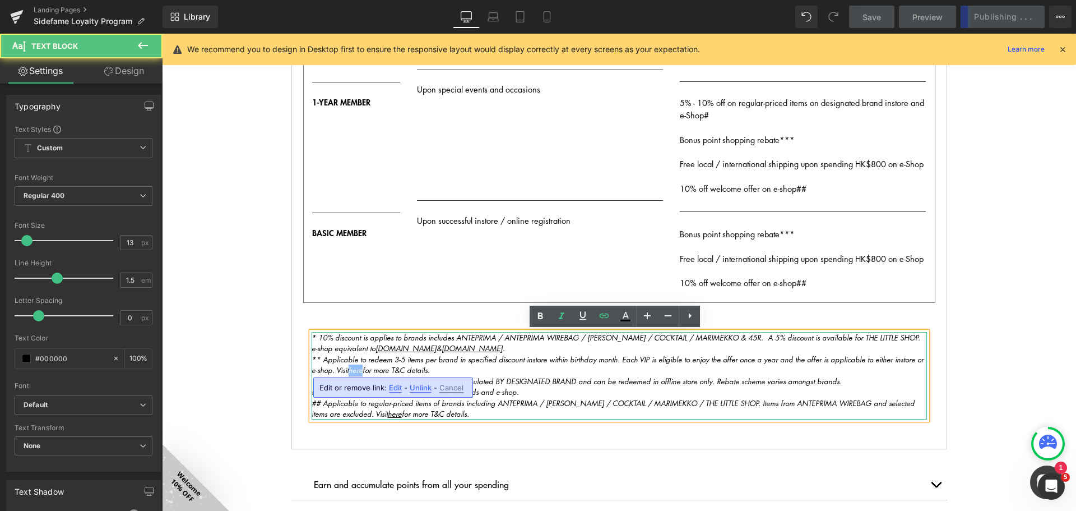
drag, startPoint x: 360, startPoint y: 373, endPoint x: 348, endPoint y: 372, distance: 13.0
click at [348, 372] on p "** Applicable to redeem 3-5 items per brand in specified discount instore withi…" at bounding box center [620, 365] width 616 height 22
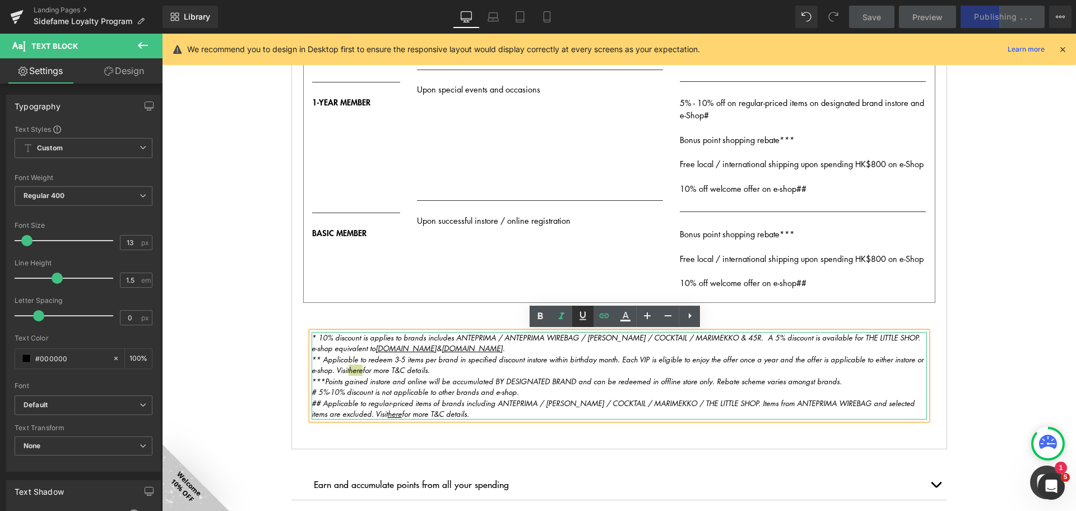
click at [590, 316] on link at bounding box center [582, 316] width 21 height 21
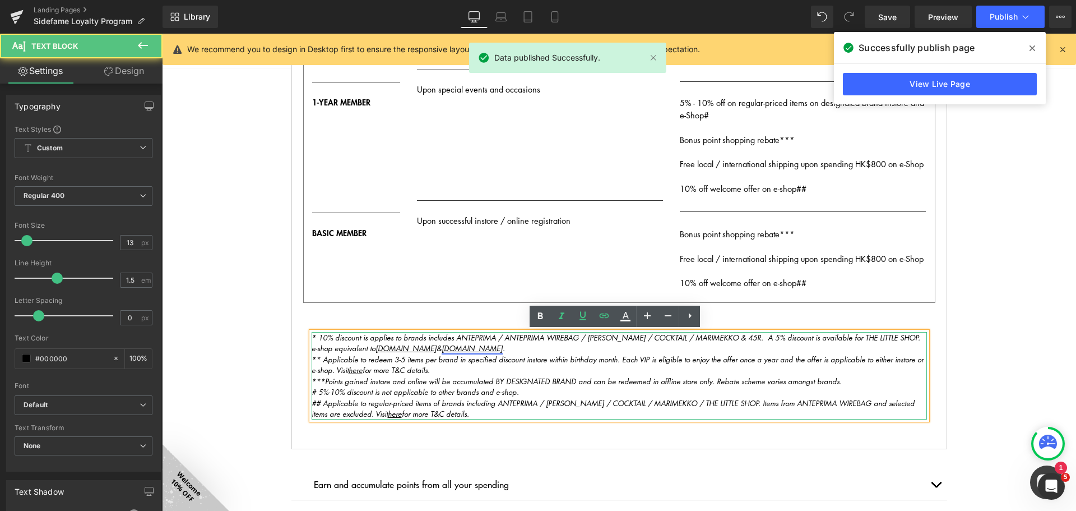
click at [448, 345] on u "[DOMAIN_NAME]" at bounding box center [472, 348] width 61 height 11
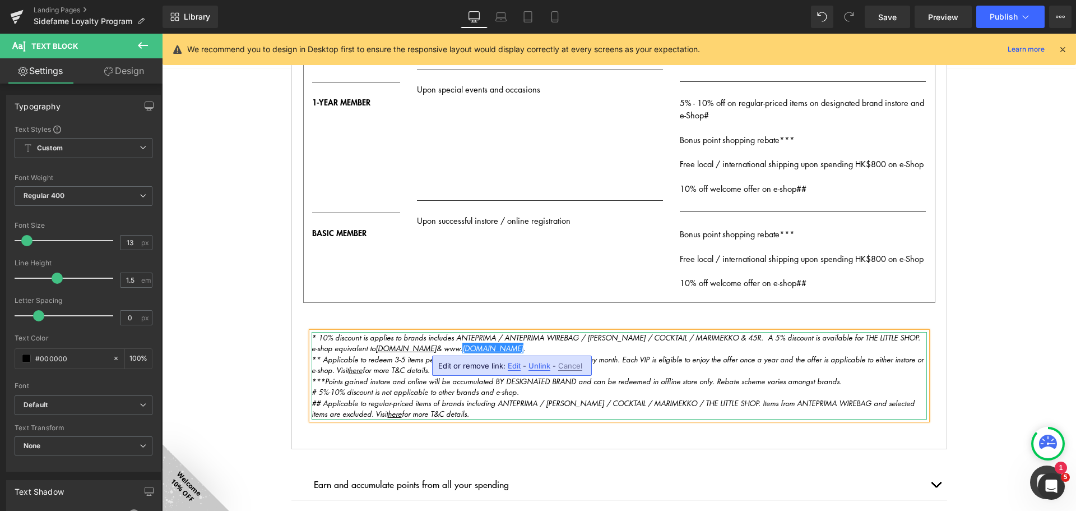
drag, startPoint x: 513, startPoint y: 363, endPoint x: 352, endPoint y: 330, distance: 164.8
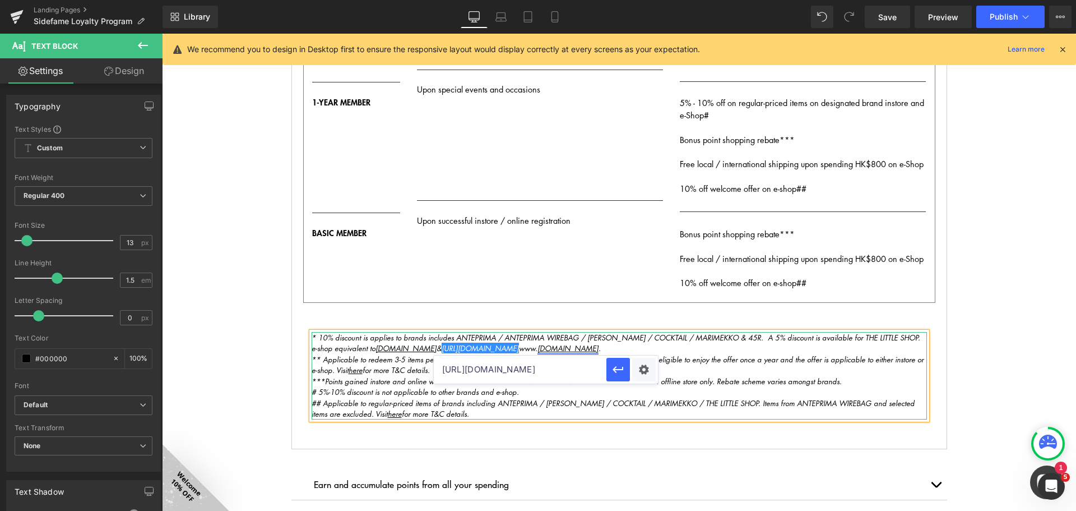
click at [556, 346] on u "[DOMAIN_NAME]" at bounding box center [568, 348] width 61 height 11
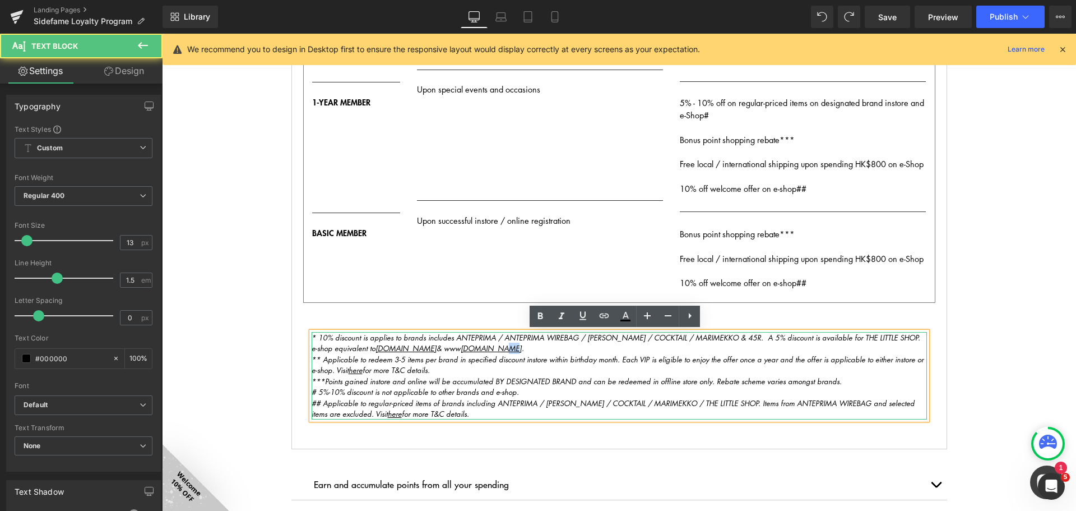
drag, startPoint x: 511, startPoint y: 348, endPoint x: 468, endPoint y: 353, distance: 42.9
click at [502, 348] on u "[DOMAIN_NAME]" at bounding box center [491, 348] width 61 height 11
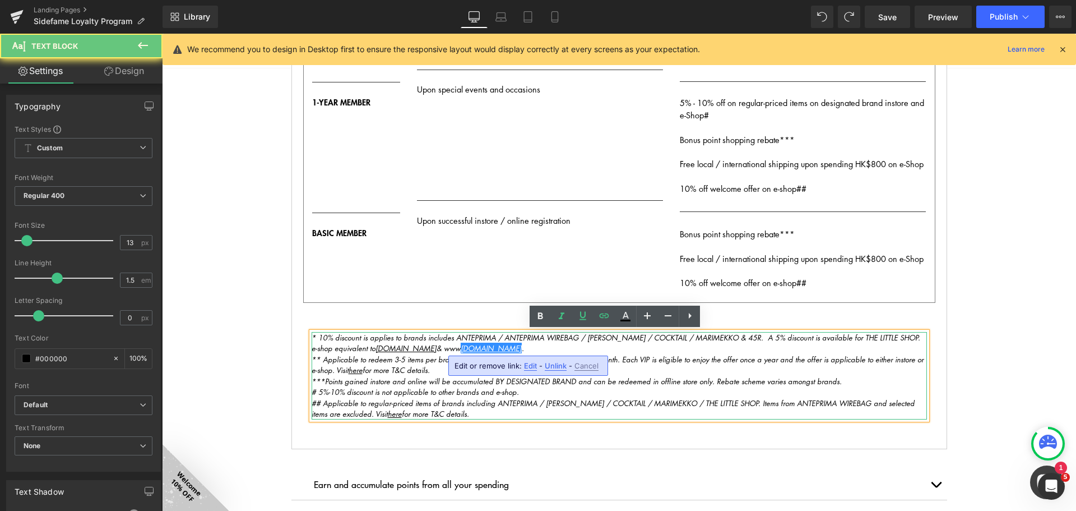
click at [464, 349] on icon "* 10% discount is applies to brands includes ANTEPRIMA / ANTEPRIMA WIREBAG / AT…" at bounding box center [616, 343] width 609 height 22
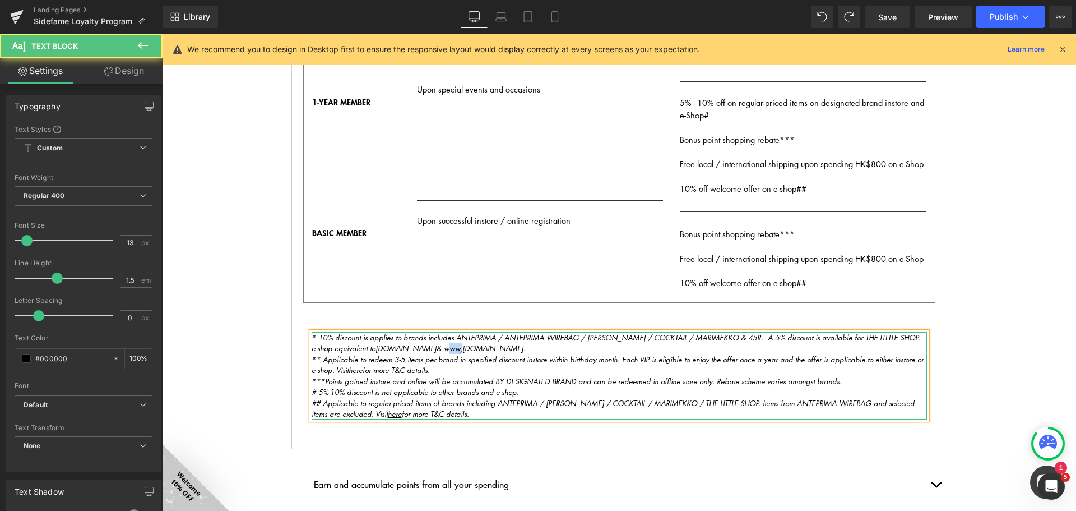
drag, startPoint x: 448, startPoint y: 347, endPoint x: 467, endPoint y: 359, distance: 22.4
click at [463, 347] on icon "* 10% discount is applies to brands includes ANTEPRIMA / ANTEPRIMA WIREBAG / AT…" at bounding box center [616, 343] width 609 height 22
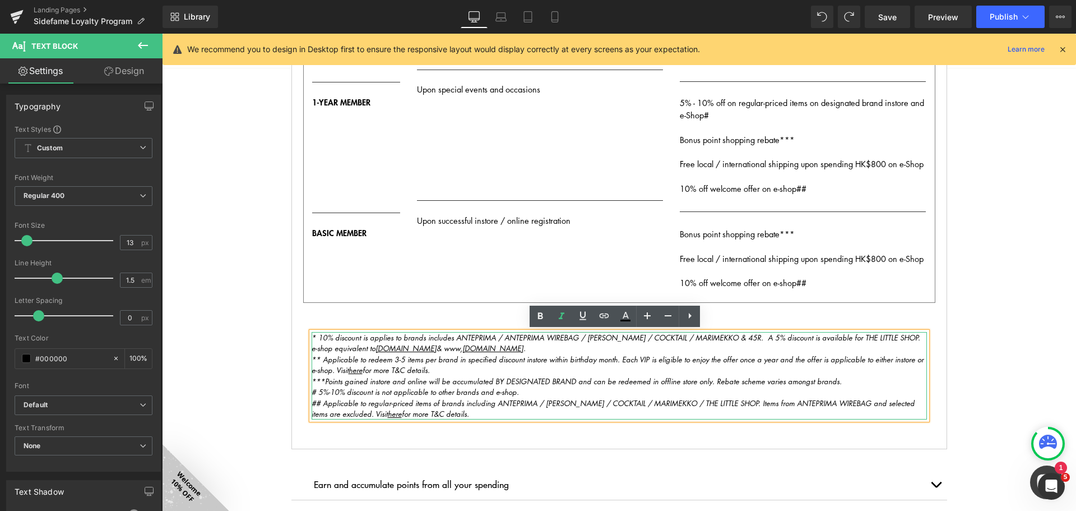
click at [466, 345] on icon "* 10% discount is applies to brands includes ANTEPRIMA / ANTEPRIMA WIREBAG / AT…" at bounding box center [616, 343] width 609 height 22
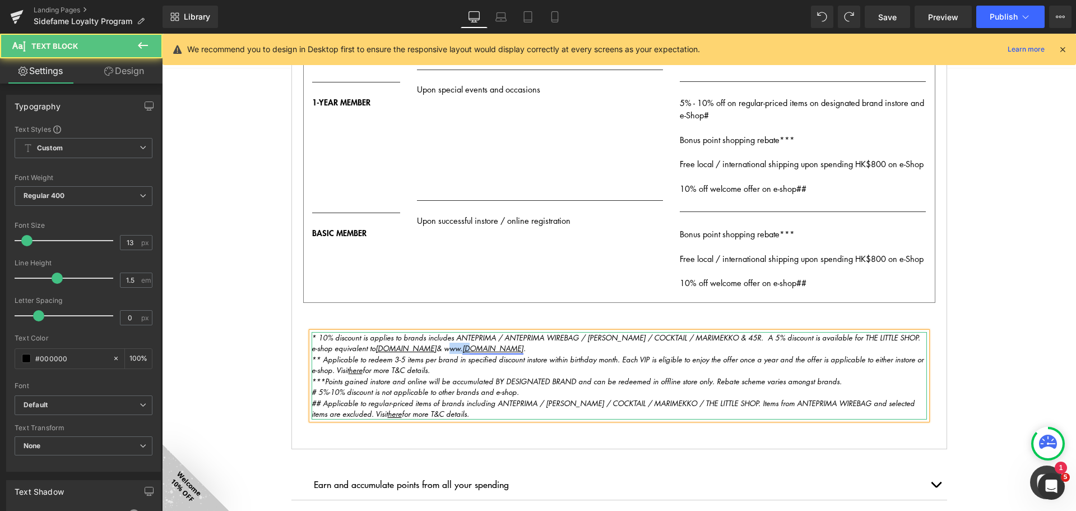
drag, startPoint x: 448, startPoint y: 347, endPoint x: 476, endPoint y: 346, distance: 27.5
click at [475, 346] on icon "* 10% discount is applies to brands includes ANTEPRIMA / ANTEPRIMA WIREBAG / AT…" at bounding box center [616, 343] width 609 height 22
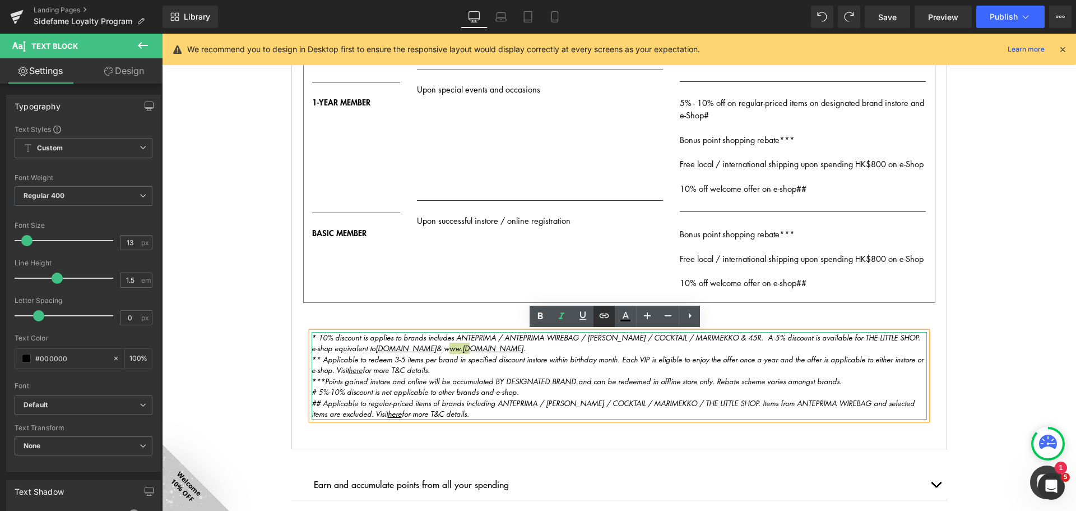
click at [605, 315] on icon at bounding box center [604, 315] width 13 height 13
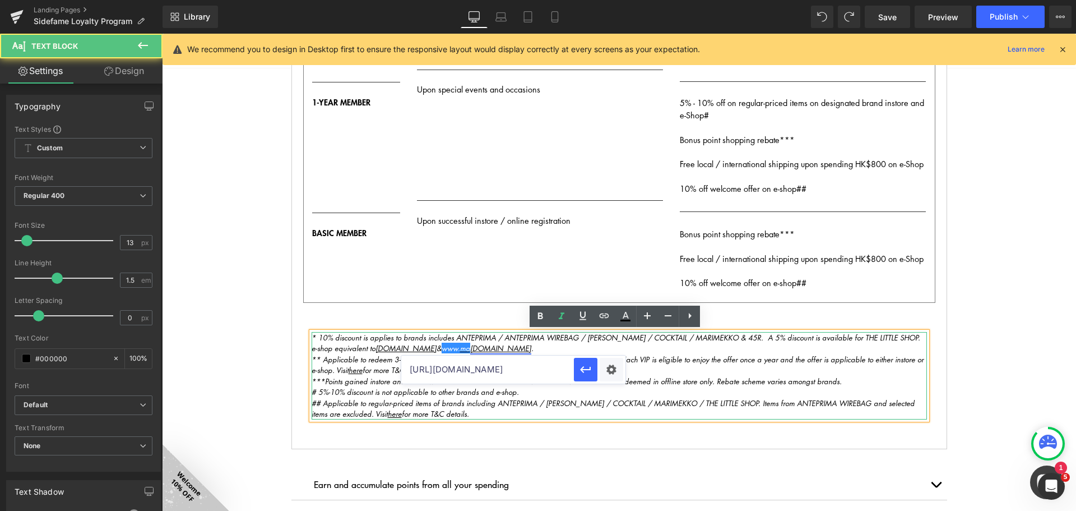
click at [502, 347] on link "riemekko.hk" at bounding box center [500, 348] width 61 height 11
click at [466, 350] on icon "* 10% discount is applies to brands includes ANTEPRIMA / ANTEPRIMA WIREBAG / AT…" at bounding box center [616, 343] width 609 height 22
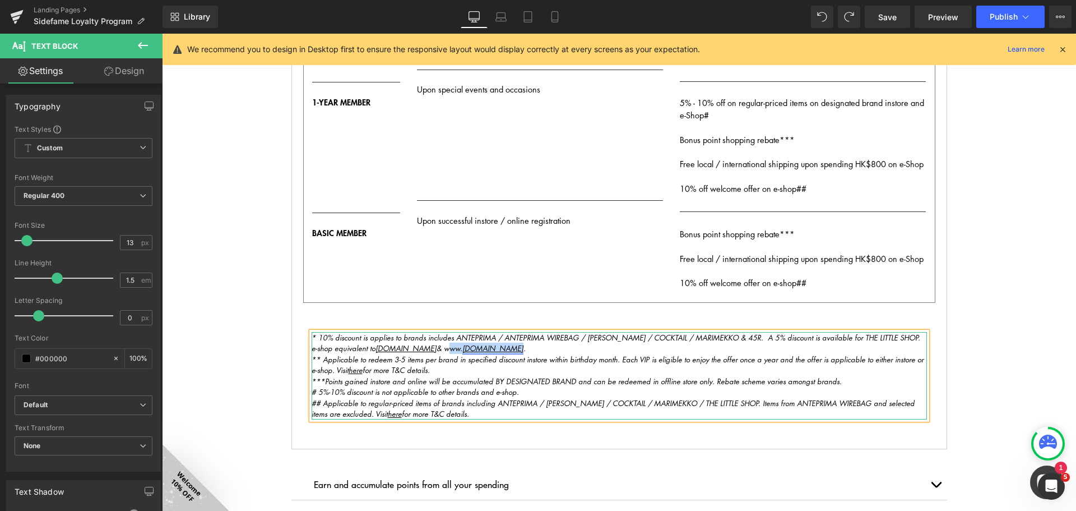
drag, startPoint x: 448, startPoint y: 346, endPoint x: 513, endPoint y: 345, distance: 64.5
click at [513, 345] on icon "* 10% discount is applies to brands includes ANTEPRIMA / ANTEPRIMA WIREBAG / AT…" at bounding box center [616, 343] width 609 height 22
click at [914, 119] on icon at bounding box center [1040, 98] width 252 height 40
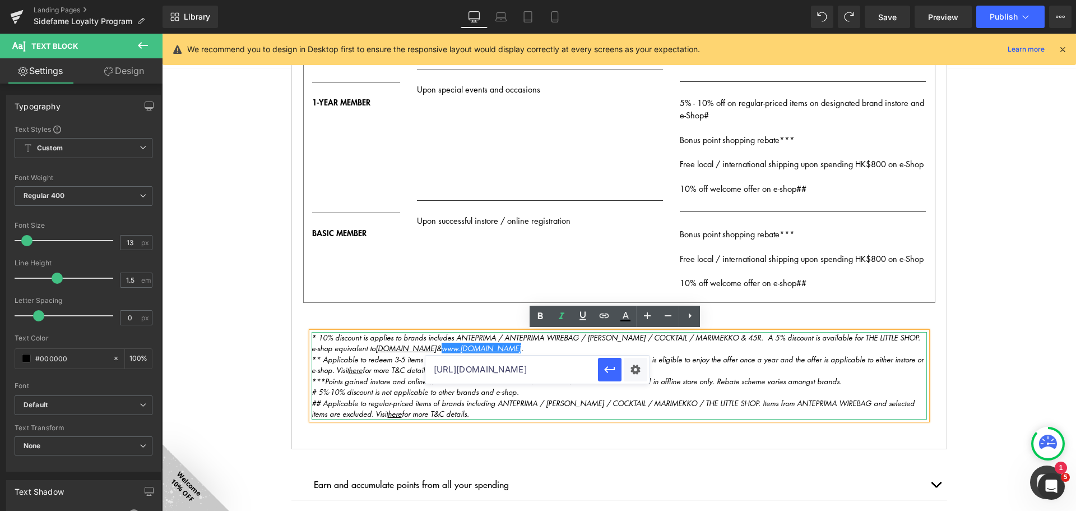
click at [547, 369] on input "[URL][DOMAIN_NAME]" at bounding box center [512, 369] width 173 height 28
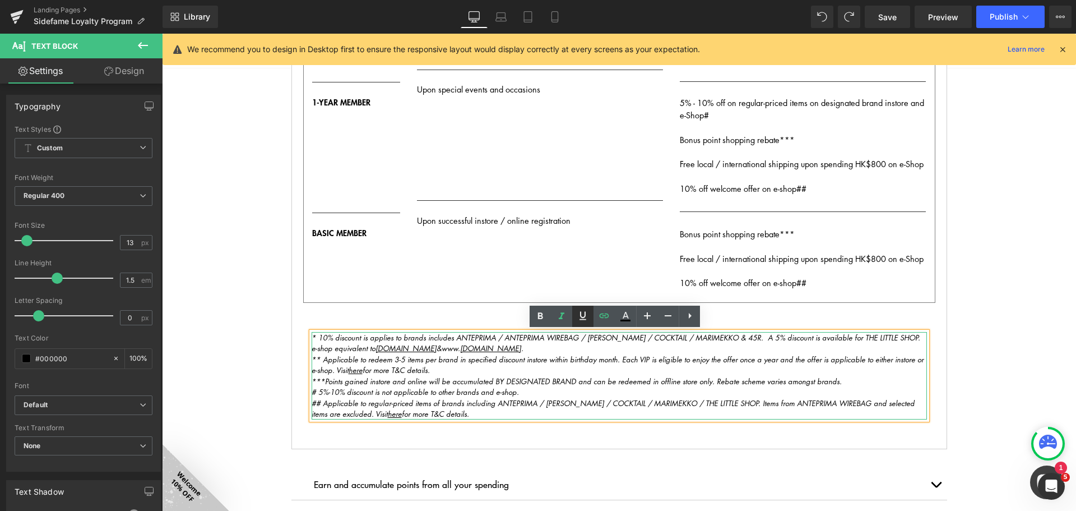
click at [582, 320] on icon at bounding box center [583, 315] width 7 height 8
click at [584, 381] on icon "***Points gained instore and online will be accumulated BY DESIGNATED BRAND and…" at bounding box center [577, 381] width 530 height 11
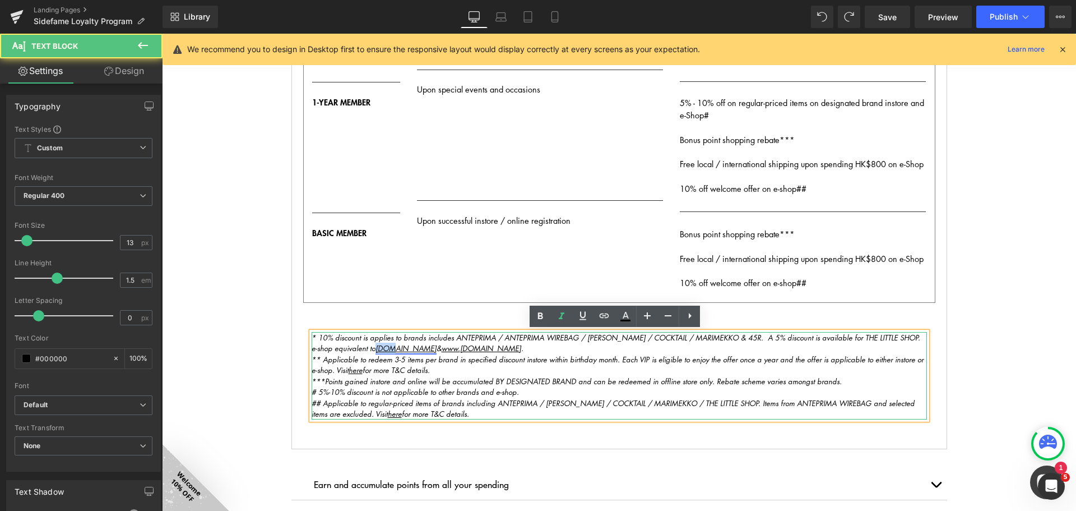
drag, startPoint x: 385, startPoint y: 349, endPoint x: 369, endPoint y: 348, distance: 15.8
click at [376, 348] on u "[DOMAIN_NAME]" at bounding box center [406, 348] width 61 height 11
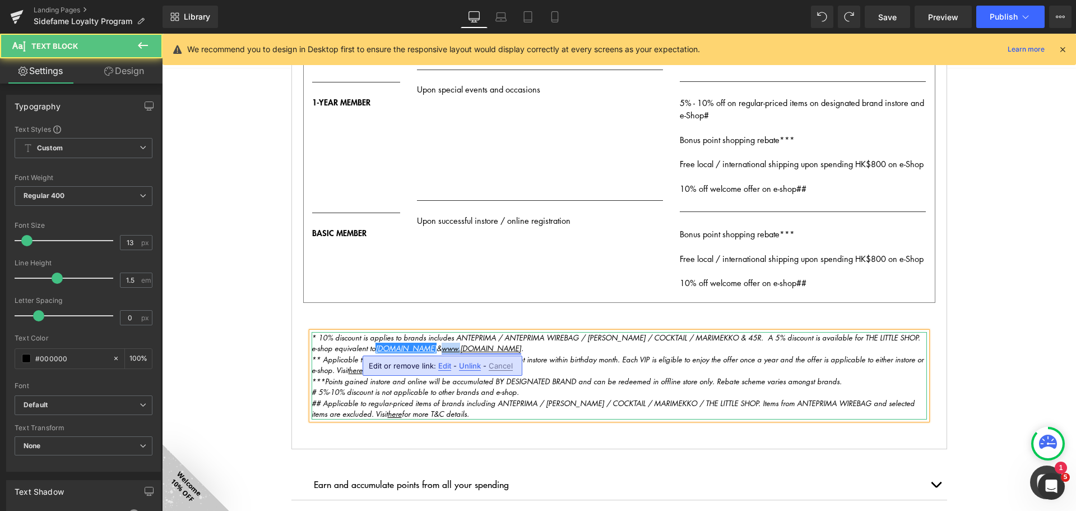
drag, startPoint x: 448, startPoint y: 346, endPoint x: 432, endPoint y: 344, distance: 17.0
click at [442, 344] on link "www. mariemekko.hk" at bounding box center [482, 348] width 80 height 11
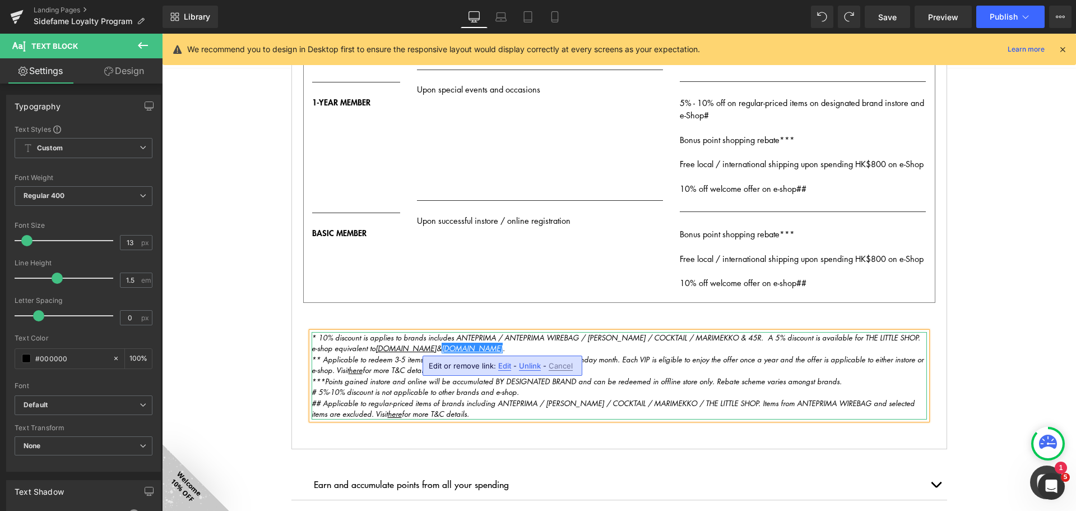
click at [570, 341] on p "* 10% discount is applies to brands includes ANTEPRIMA / ANTEPRIMA WIREBAG / AT…" at bounding box center [620, 343] width 616 height 22
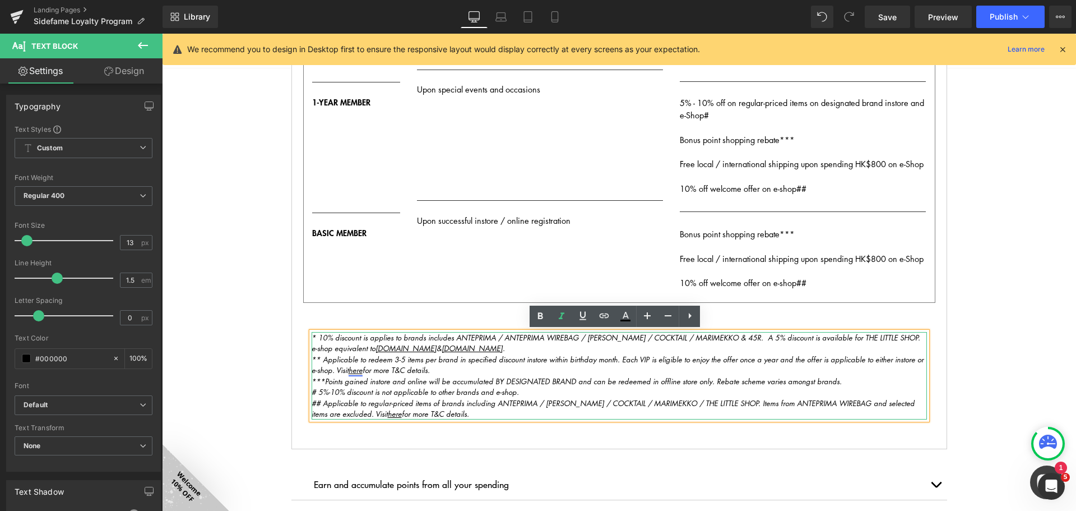
click at [353, 371] on link "here" at bounding box center [356, 369] width 14 height 11
click at [426, 391] on input "www.marimekko.hk" at bounding box center [389, 391] width 173 height 28
click at [377, 394] on input "www.marimekko.hk" at bounding box center [389, 391] width 173 height 28
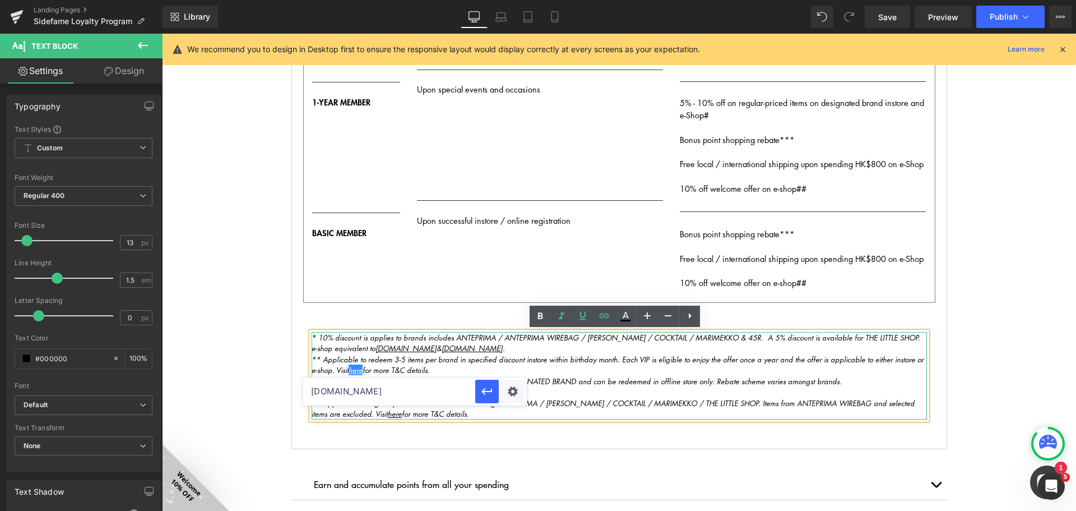
click at [377, 394] on input "www.marimekko.hk" at bounding box center [389, 391] width 173 height 28
paste input "ages/promotion-tcs"
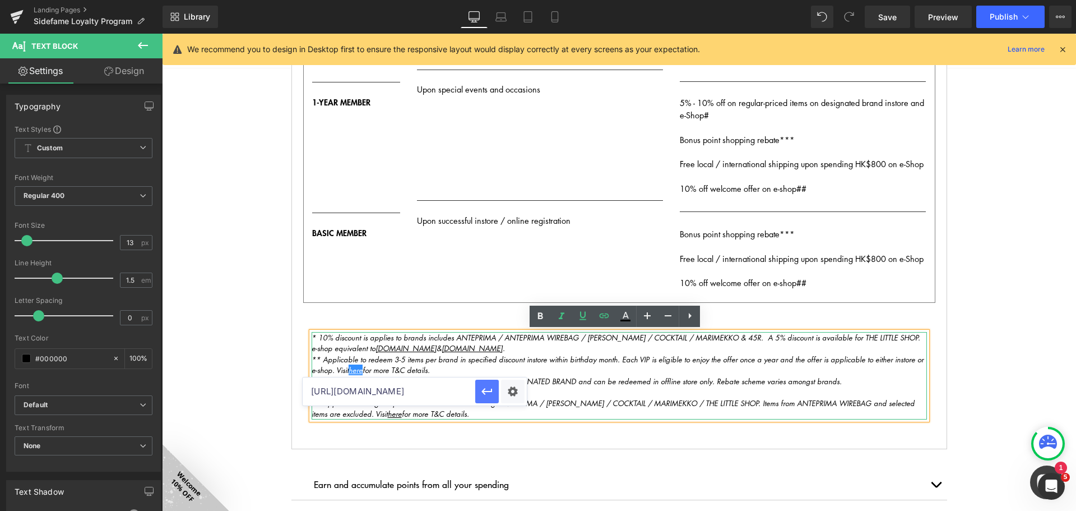
type input "[URL][DOMAIN_NAME]"
drag, startPoint x: 491, startPoint y: 391, endPoint x: 331, endPoint y: 365, distance: 161.4
click at [491, 391] on icon "button" at bounding box center [487, 392] width 11 height 7
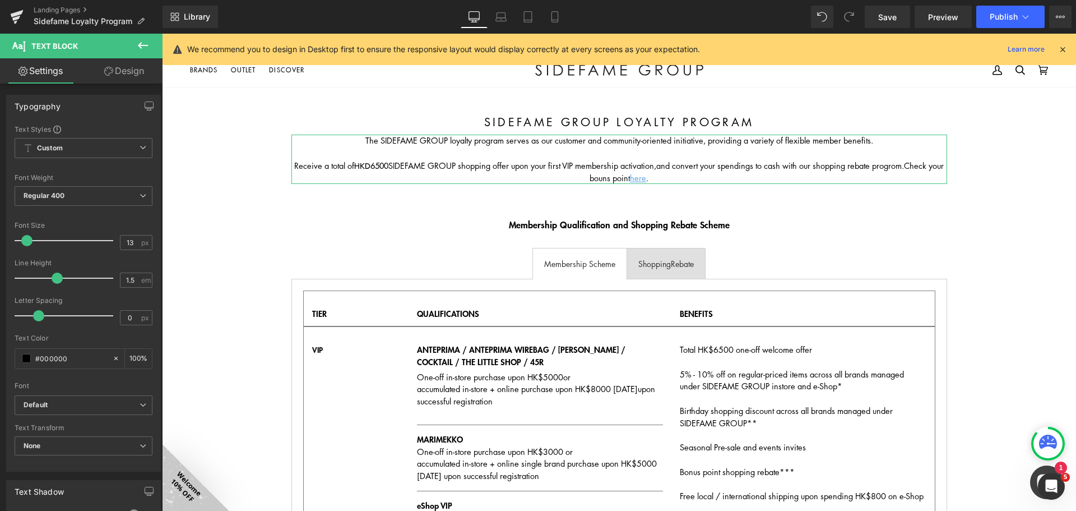
scroll to position [0, 0]
click at [644, 178] on u "ere" at bounding box center [641, 178] width 12 height 11
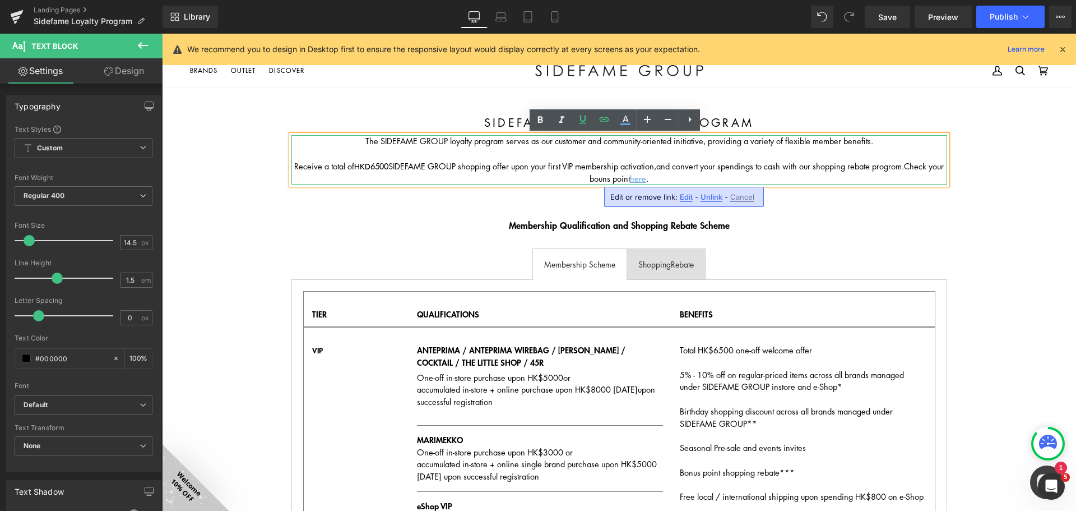
click at [910, 221] on p "Membership Qualification and Shopping Rebate Scheme" at bounding box center [620, 224] width 656 height 13
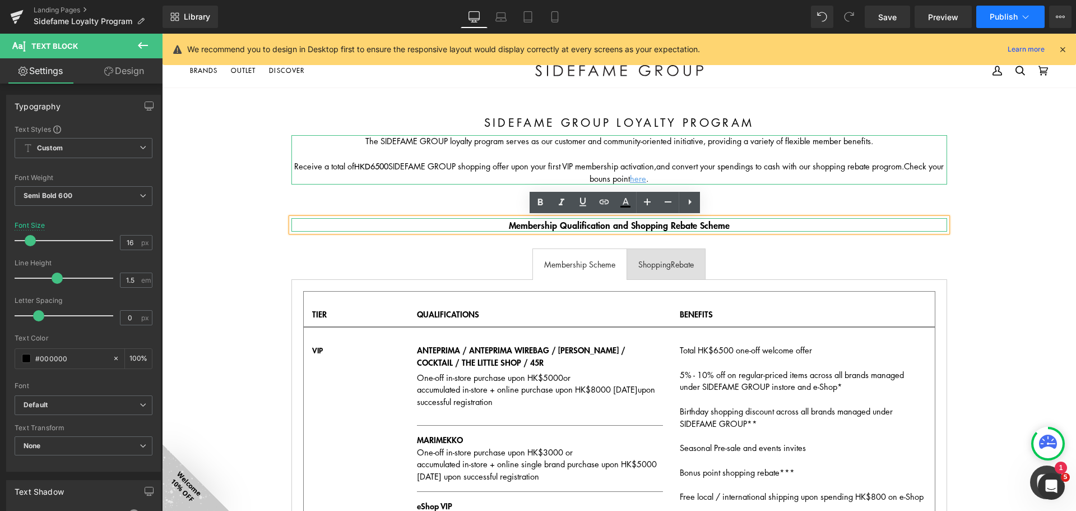
click at [1000, 5] on div "Library Desktop Desktop Laptop Tablet Mobile Save Preview Publish Scheduled Vie…" at bounding box center [620, 17] width 914 height 34
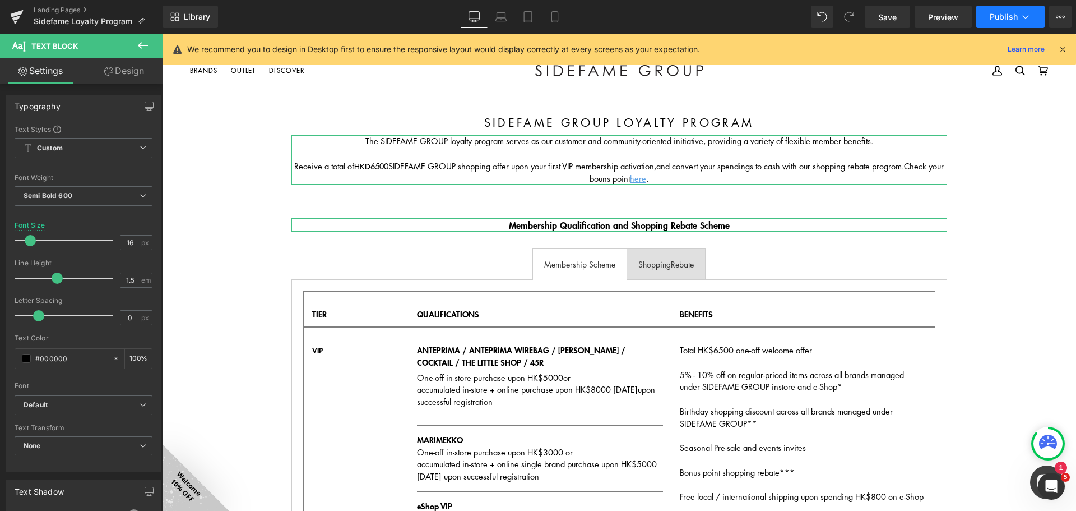
click at [1003, 20] on span "Publish" at bounding box center [1004, 16] width 28 height 9
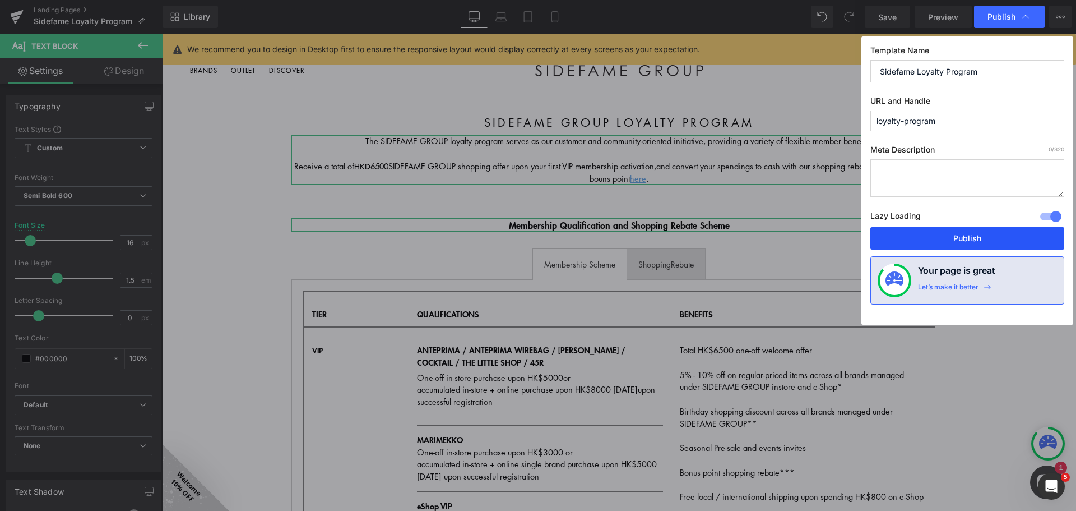
click at [975, 235] on button "Publish" at bounding box center [968, 238] width 194 height 22
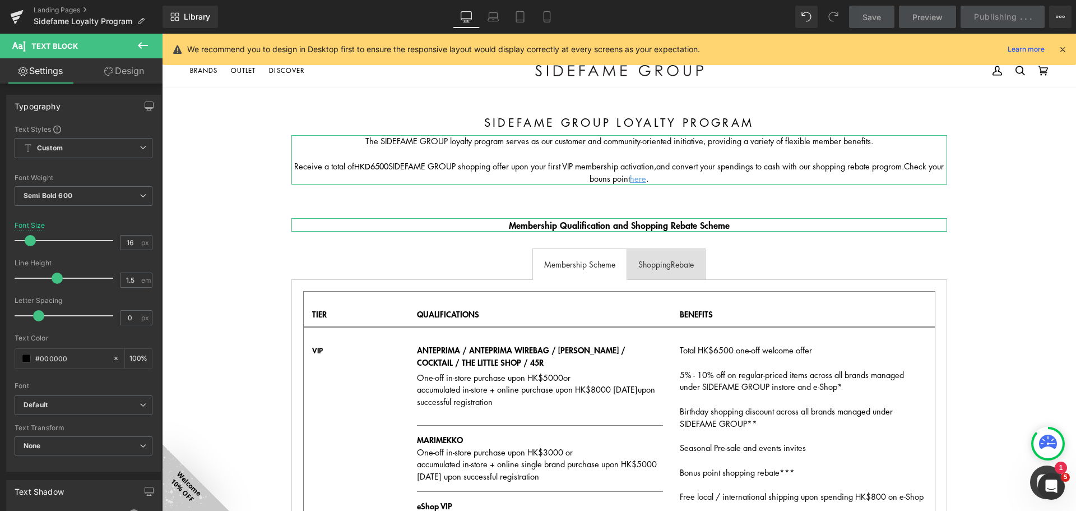
click at [482, 163] on p "Receive a total of HKD6500 SIDEFAME GROUP shopping offer upon your first VIP me…" at bounding box center [620, 172] width 656 height 25
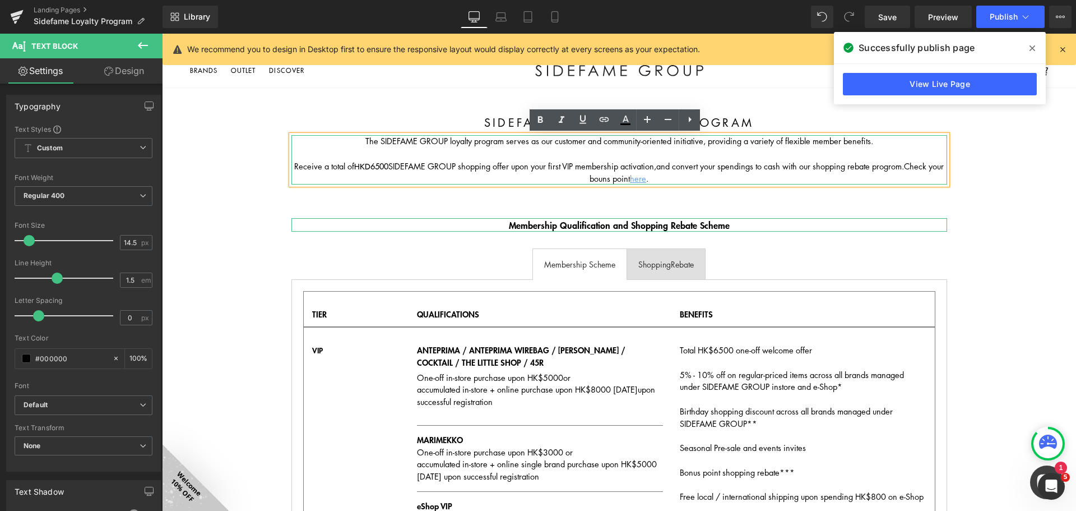
click at [830, 344] on div "Total HK$6500 one-off welcome offer 5% - 10% off on regular-priced items across…" at bounding box center [803, 462] width 246 height 236
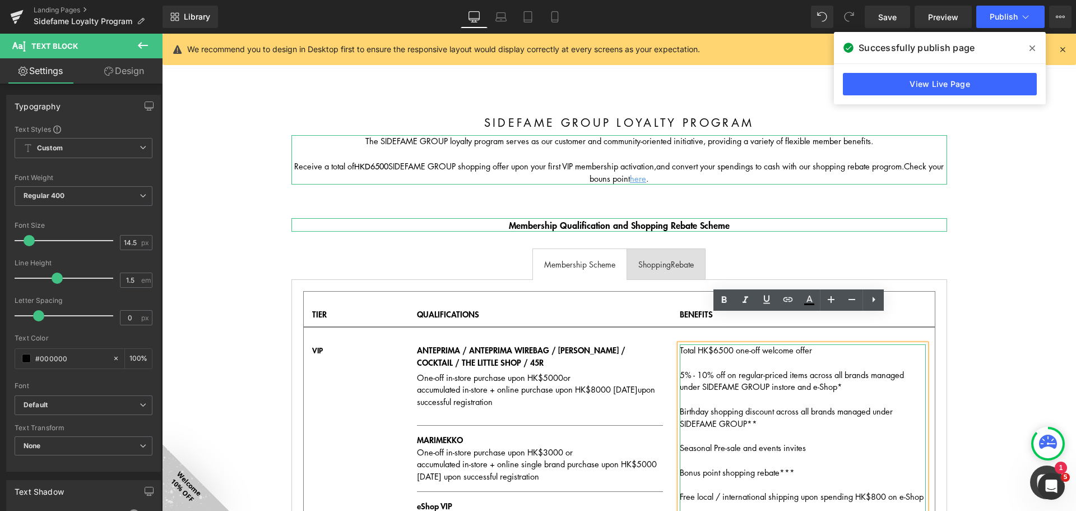
scroll to position [56, 0]
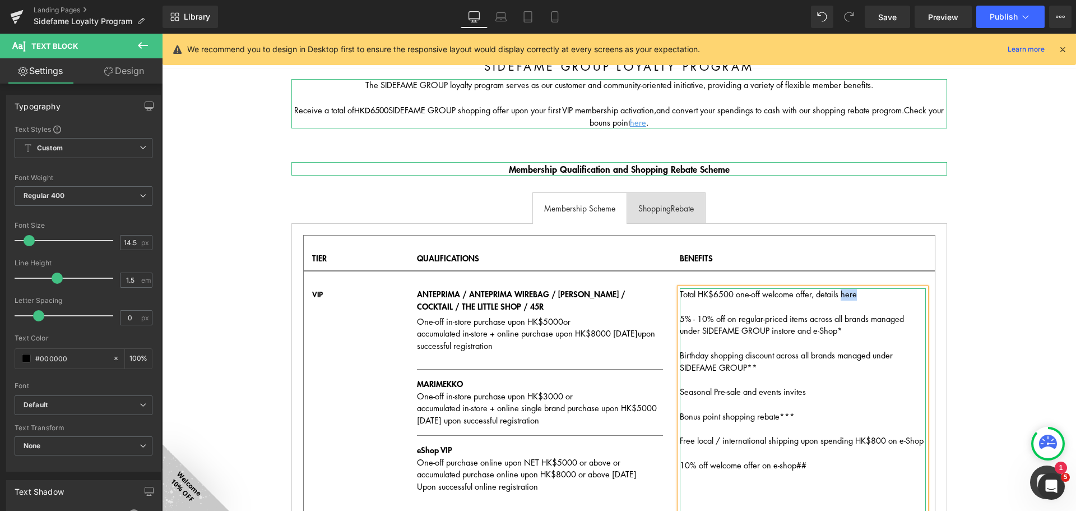
click at [850, 299] on div "Total HK$6500 one-off welcome offer, details here 5% - 10% off on regular-price…" at bounding box center [803, 406] width 246 height 236
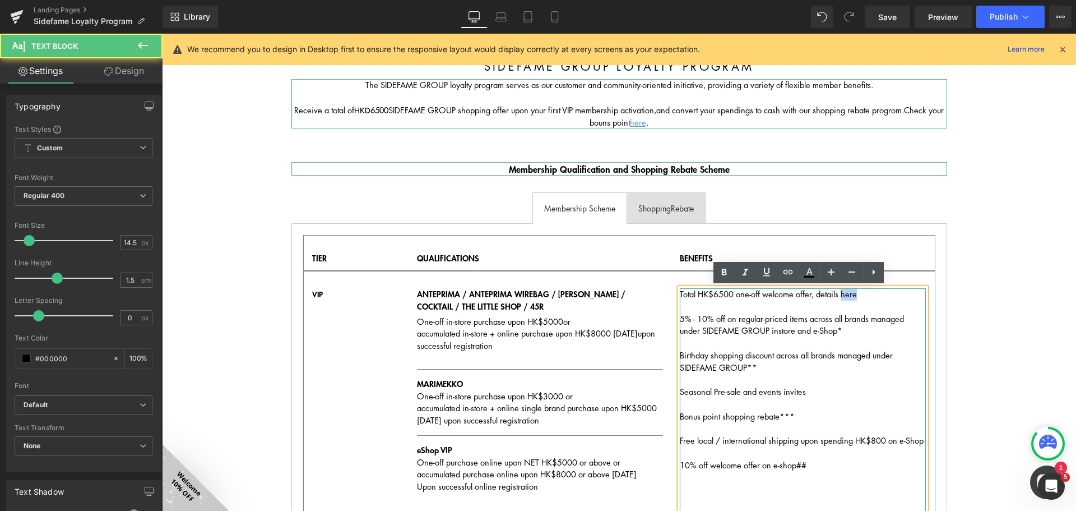
drag, startPoint x: 860, startPoint y: 294, endPoint x: 838, endPoint y: 294, distance: 22.4
click at [838, 294] on div "Total HK$6500 one-off welcome offer, details here 5% - 10% off on regular-price…" at bounding box center [803, 406] width 246 height 236
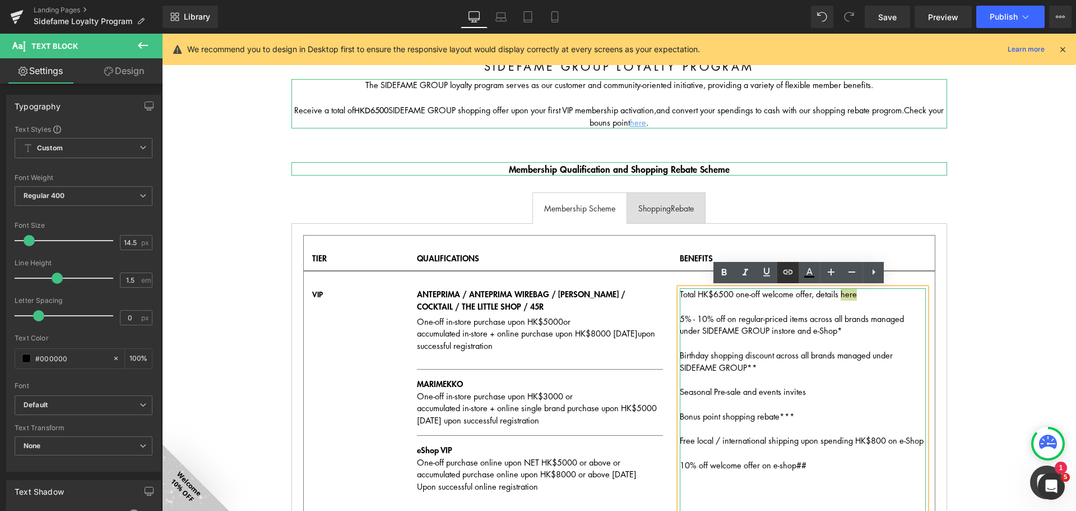
click at [790, 272] on icon at bounding box center [788, 271] width 13 height 13
click at [818, 315] on input "[URL][DOMAIN_NAME]" at bounding box center [784, 316] width 173 height 28
paste input "https://sidefame.com.hk/pages/vip-promotion-tcs"
type input "https://sidefame.com.hk/pages/vip-promotion-tcs"
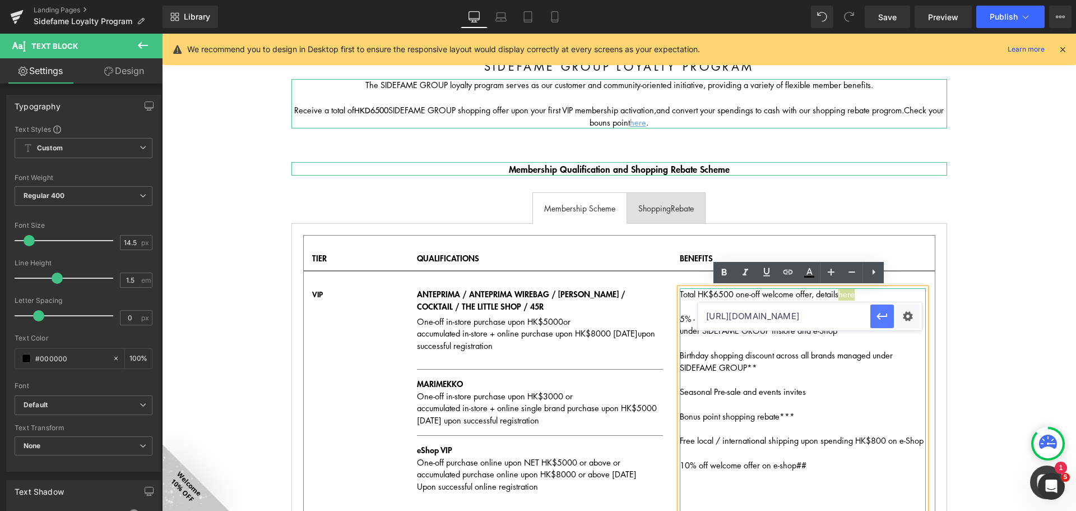
click at [887, 320] on icon "button" at bounding box center [882, 315] width 13 height 13
click at [914, 29] on icon at bounding box center [1040, 29] width 252 height 0
click at [914, 270] on icon at bounding box center [1040, 253] width 252 height 448
click at [808, 273] on icon at bounding box center [810, 271] width 6 height 7
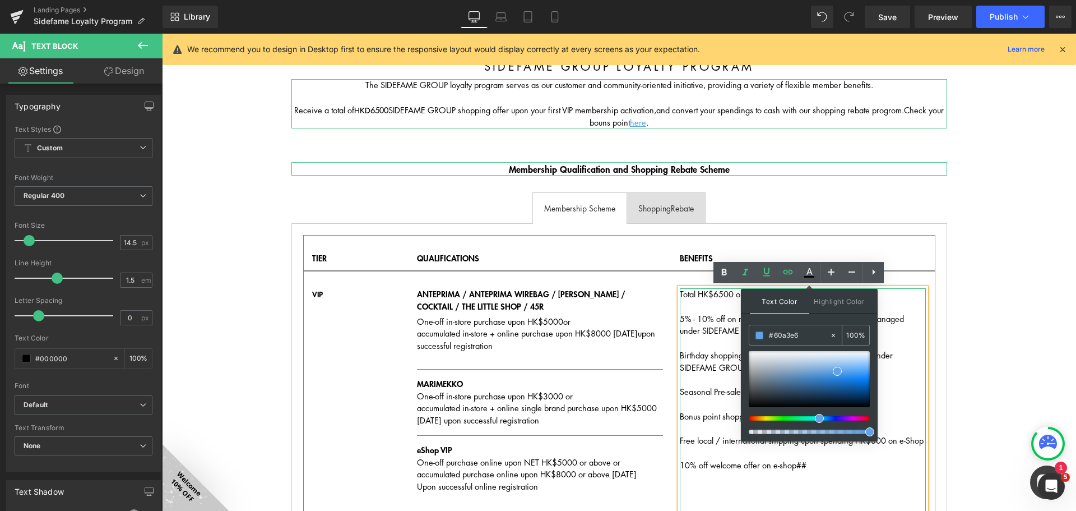
click at [801, 334] on input "#60a3e6" at bounding box center [799, 335] width 61 height 12
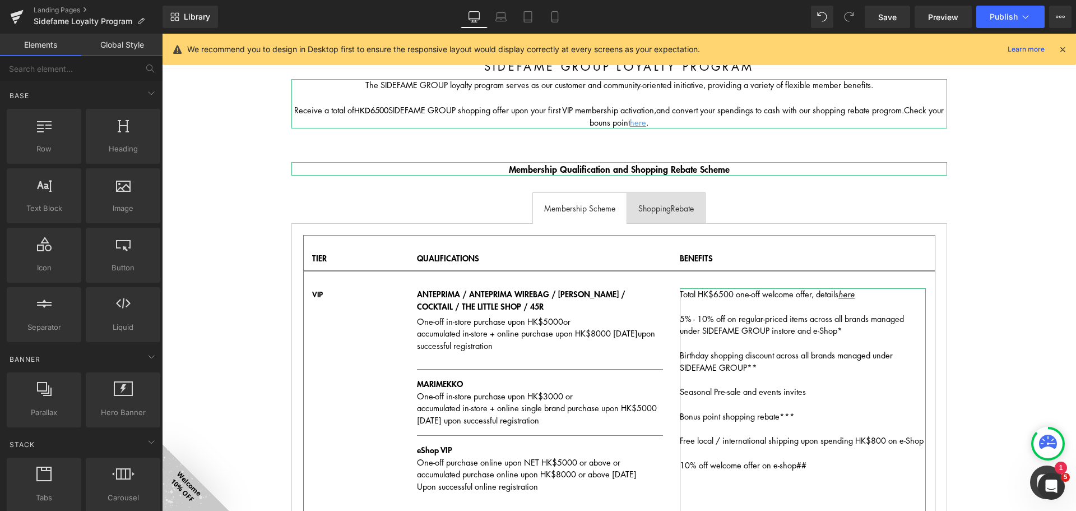
scroll to position [112, 0]
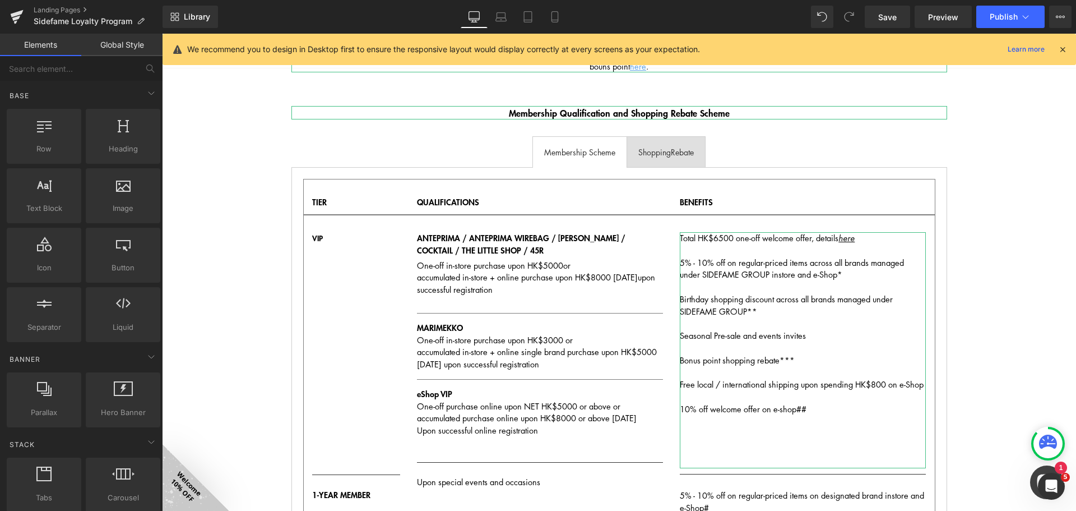
click at [812, 239] on span "Total HK$6500 one-off welcome offer, details" at bounding box center [759, 237] width 159 height 11
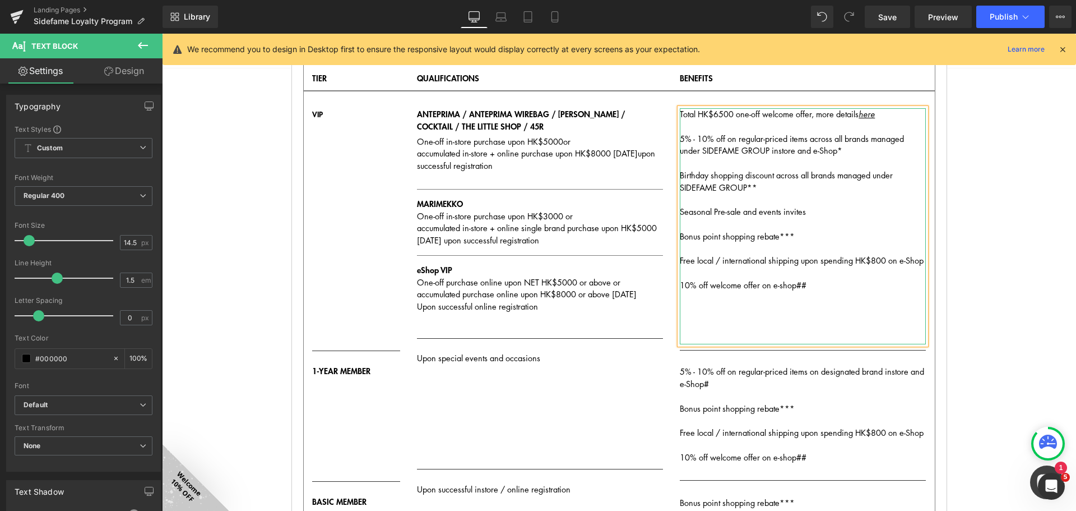
scroll to position [168, 0]
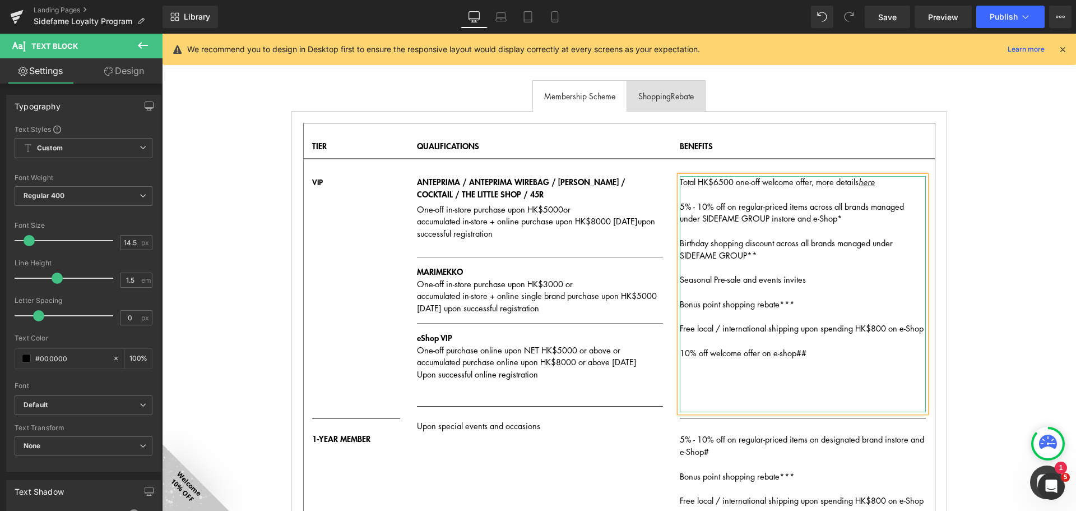
click at [471, 371] on p "One-off purchase online upon NET HK$5000 or above or accumulated purchase onlin…" at bounding box center [540, 362] width 246 height 36
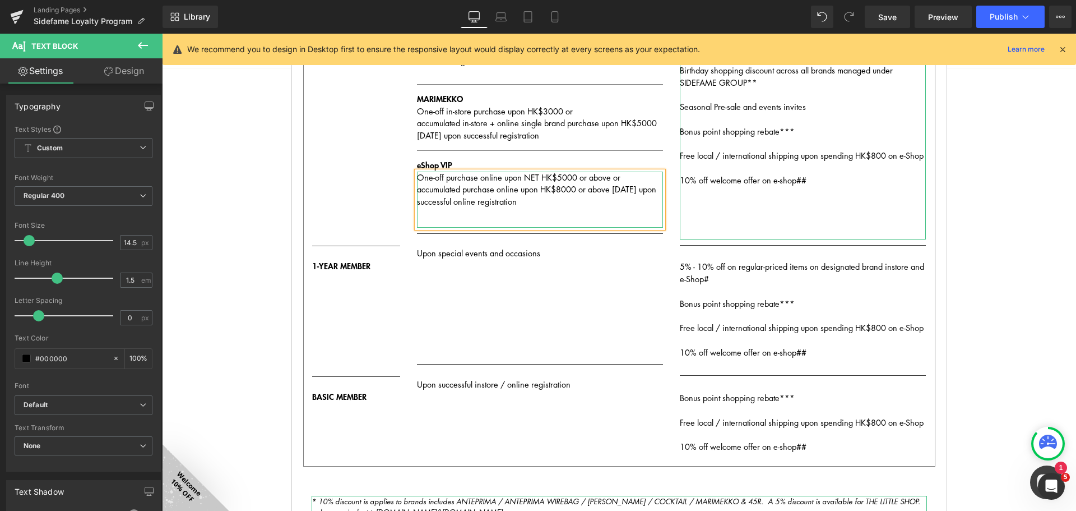
scroll to position [224, 0]
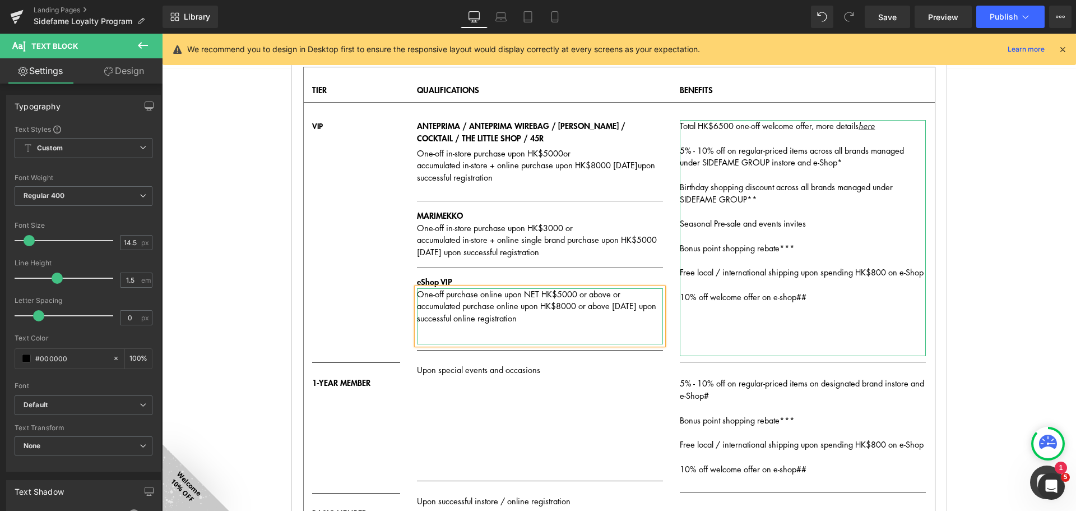
click at [731, 327] on div "Total HK$6500 one-off welcome offer, more details here 5% - 10% off on regular-…" at bounding box center [803, 238] width 246 height 236
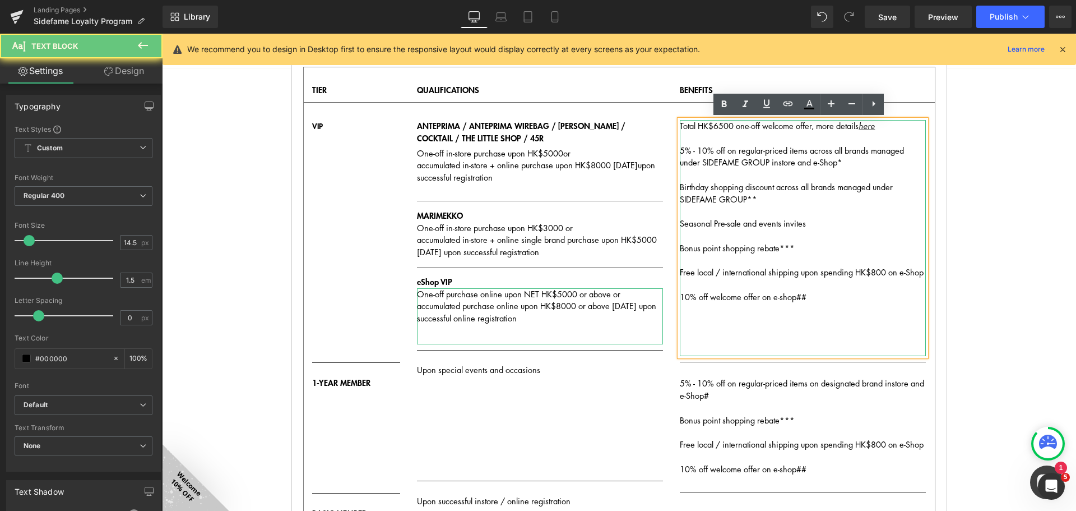
click at [831, 320] on div "Total HK$6500 one-off welcome offer, more details here 5% - 10% off on regular-…" at bounding box center [803, 238] width 246 height 236
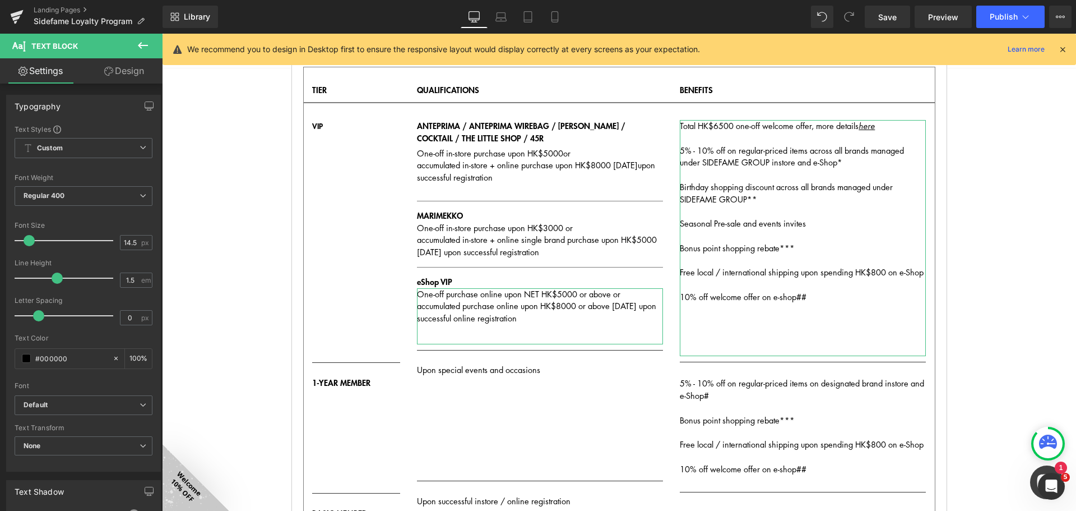
click at [138, 74] on link "Design" at bounding box center [124, 70] width 81 height 25
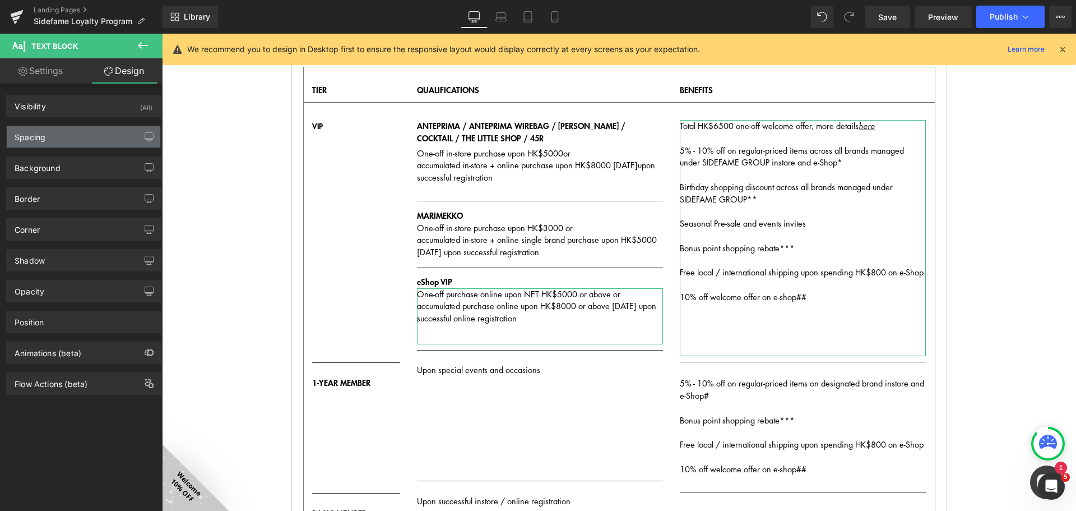
click at [108, 136] on div "Spacing" at bounding box center [84, 136] width 154 height 21
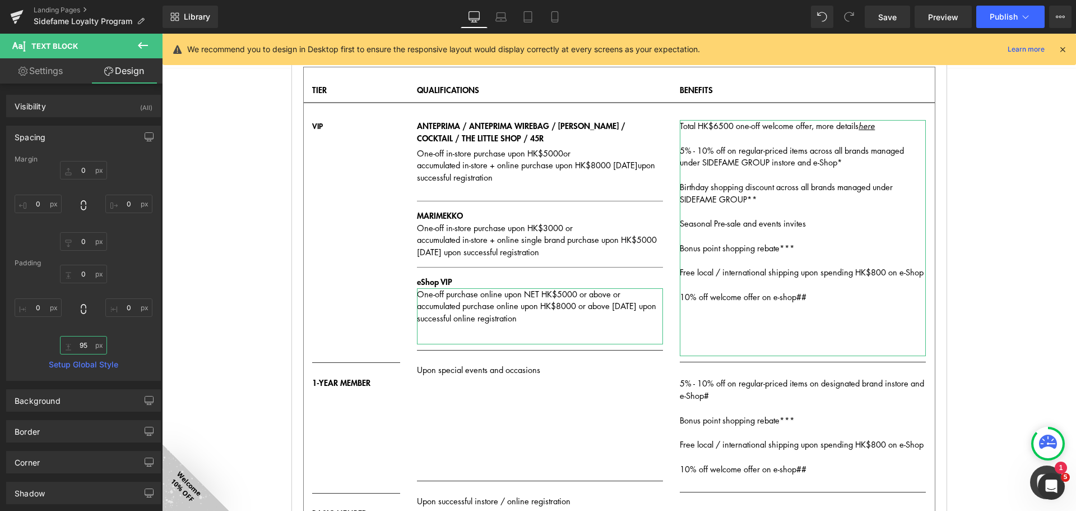
click at [81, 348] on input "text" at bounding box center [83, 345] width 47 height 19
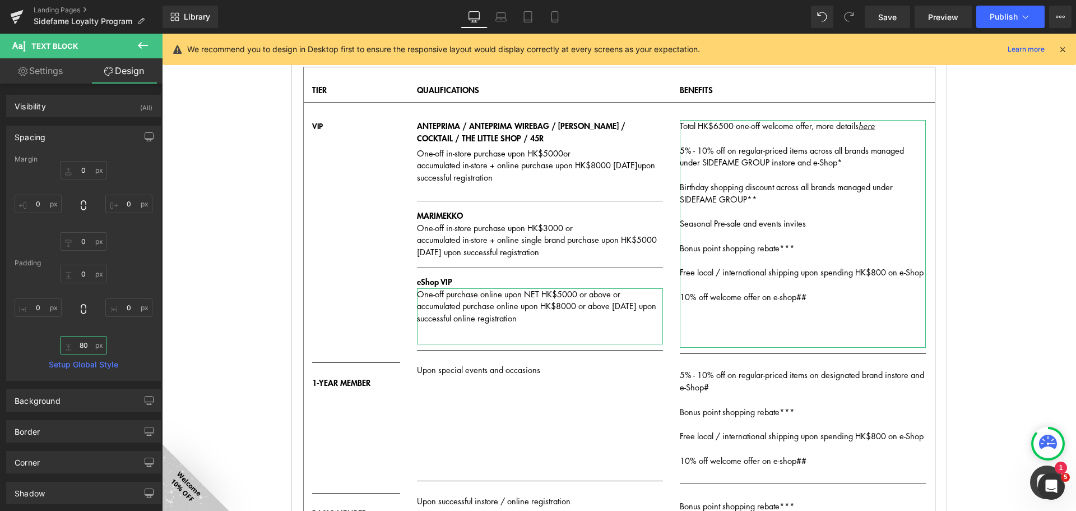
type input "8"
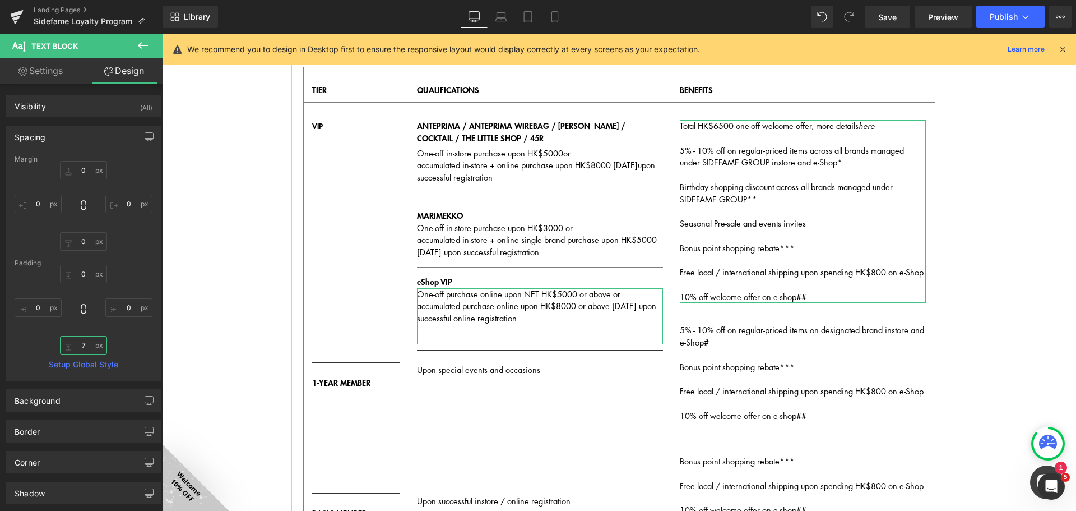
type input "75"
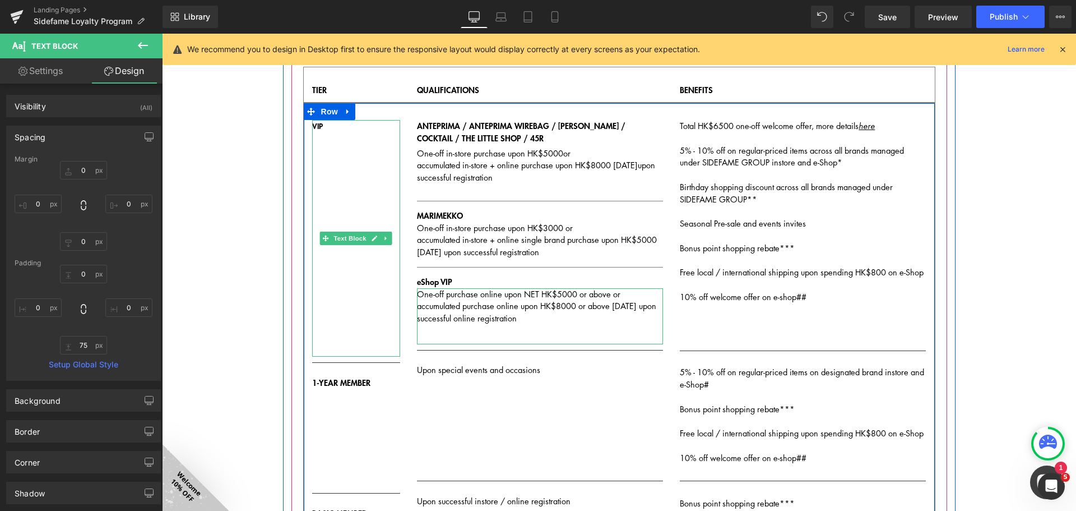
click at [367, 273] on div "VIP" at bounding box center [356, 238] width 89 height 237
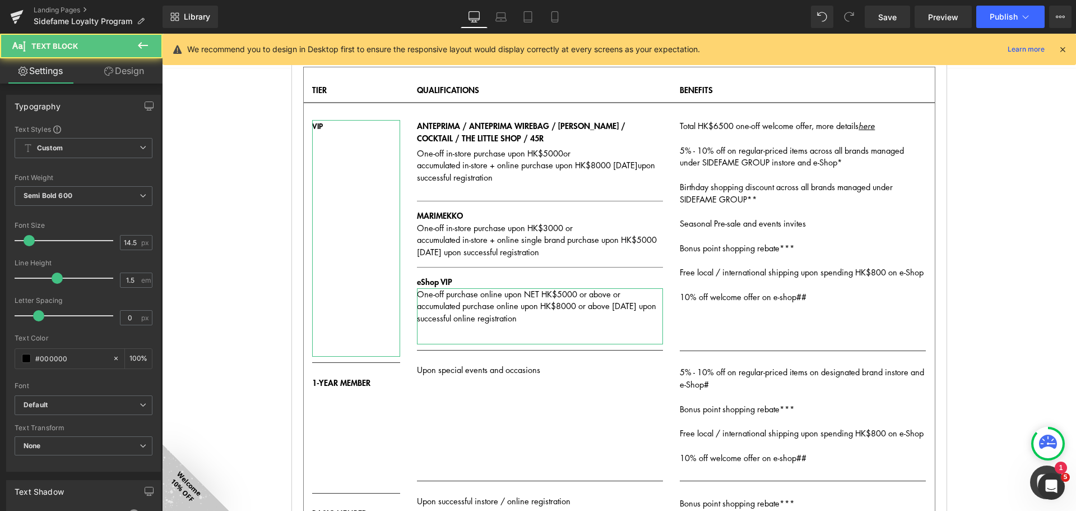
click at [132, 68] on link "Design" at bounding box center [124, 70] width 81 height 25
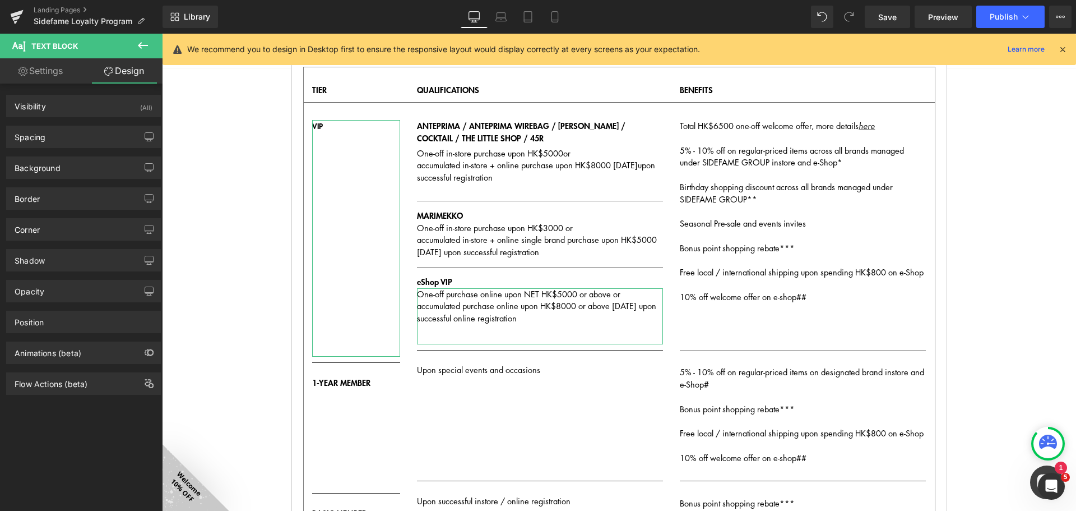
drag, startPoint x: 73, startPoint y: 141, endPoint x: 82, endPoint y: 180, distance: 40.1
click at [73, 140] on div "Spacing" at bounding box center [84, 136] width 154 height 21
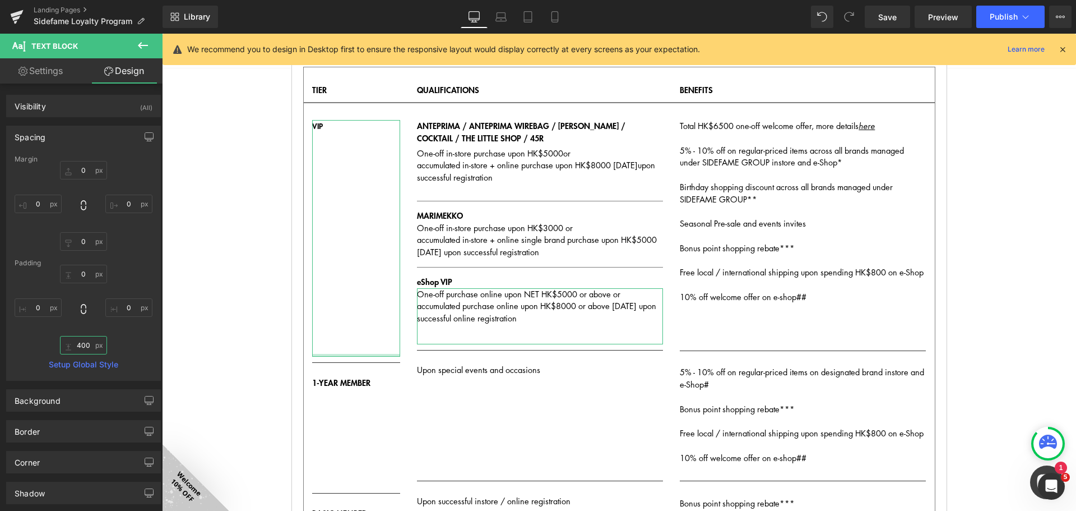
drag, startPoint x: 85, startPoint y: 345, endPoint x: 34, endPoint y: 322, distance: 56.5
click at [85, 345] on input "400" at bounding box center [83, 345] width 47 height 19
type input "380"
click at [1022, 10] on button "Publish" at bounding box center [1011, 17] width 68 height 22
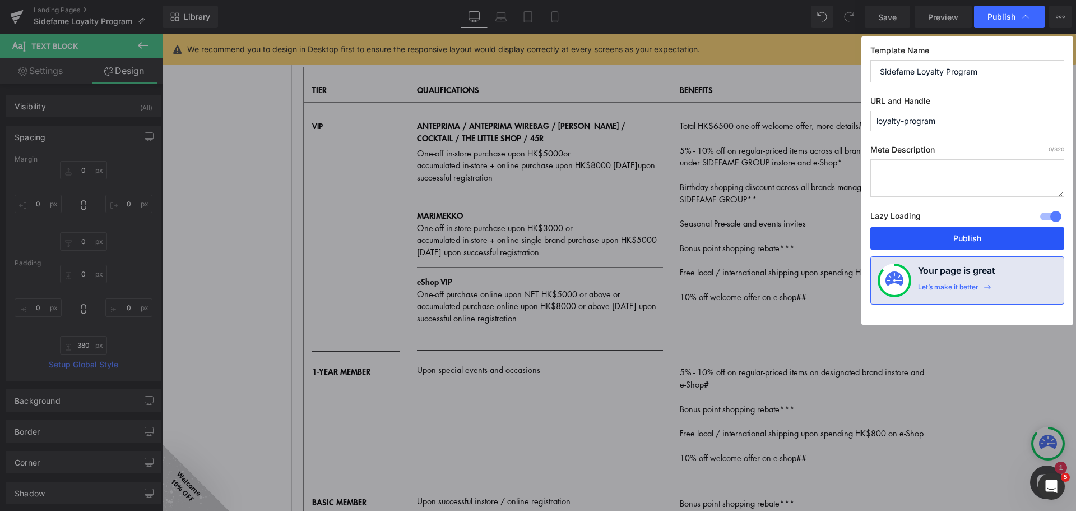
click at [981, 233] on button "Publish" at bounding box center [968, 238] width 194 height 22
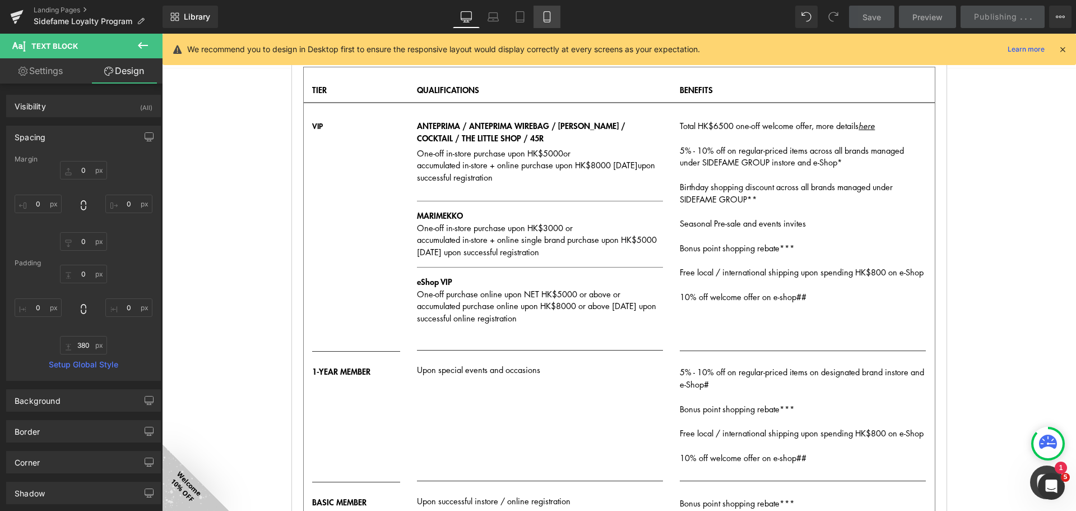
click at [549, 15] on icon at bounding box center [547, 16] width 11 height 11
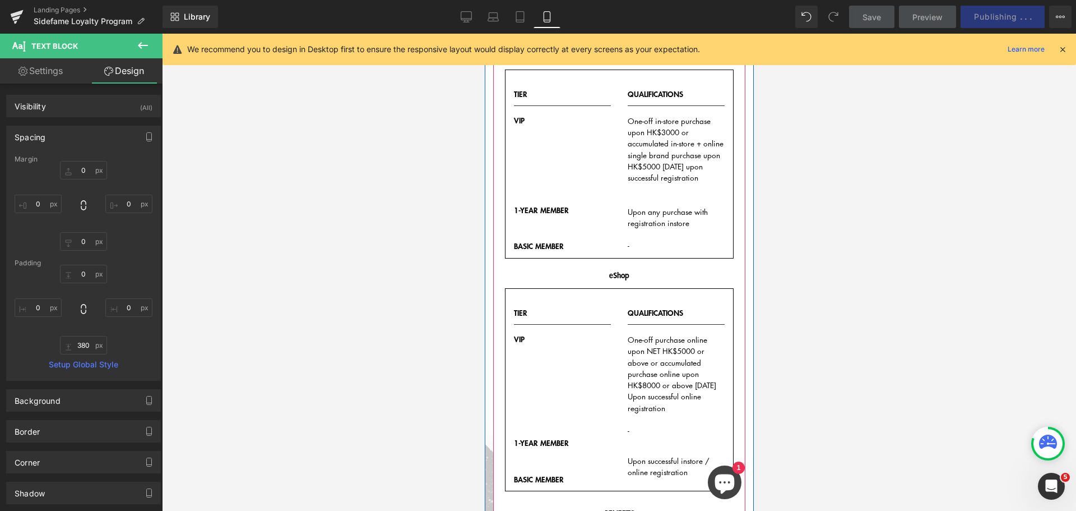
scroll to position [505, 0]
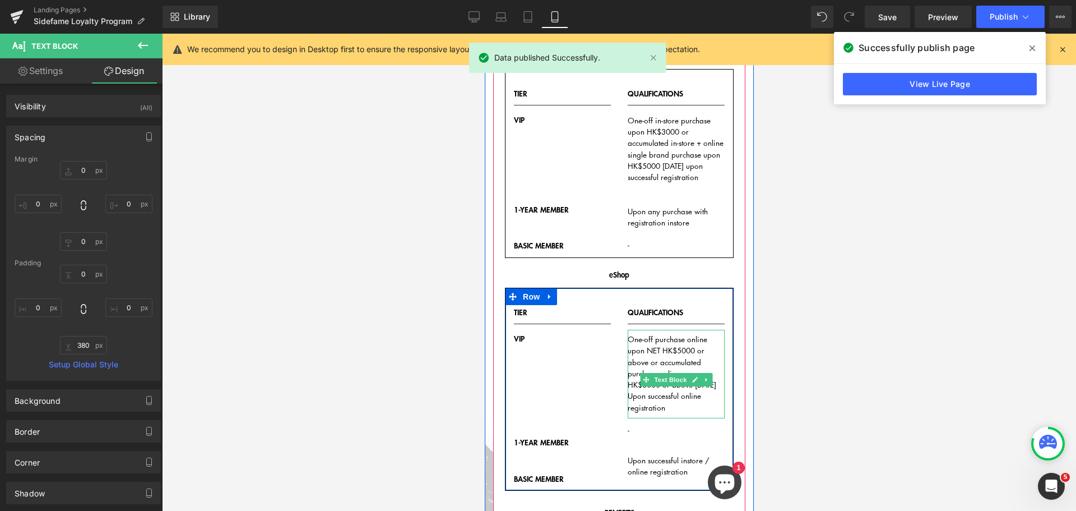
click at [678, 390] on p "One-off purchase online upon NET HK$5000 or above or accumulated purchase onlin…" at bounding box center [675, 361] width 97 height 57
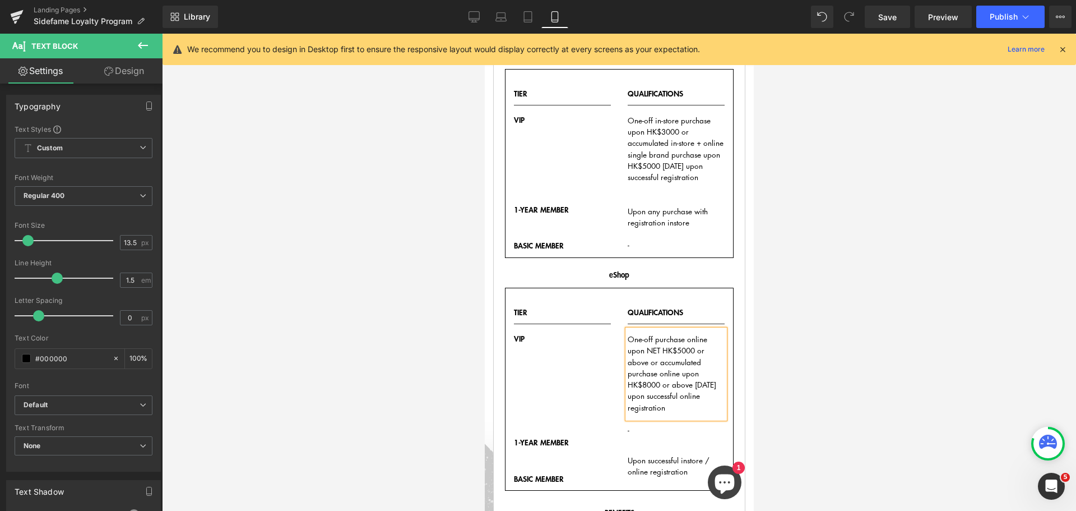
click at [783, 389] on div at bounding box center [619, 272] width 914 height 477
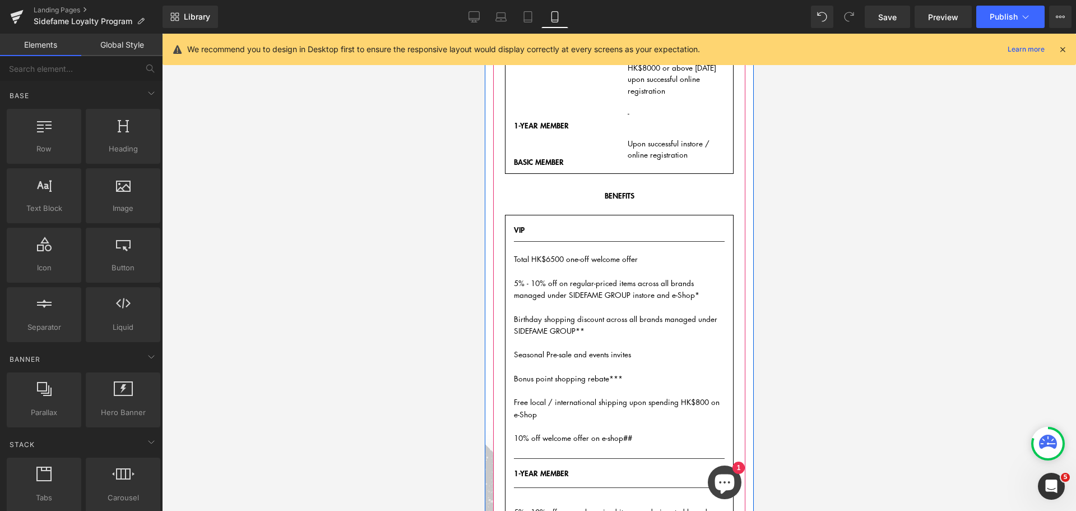
scroll to position [841, 0]
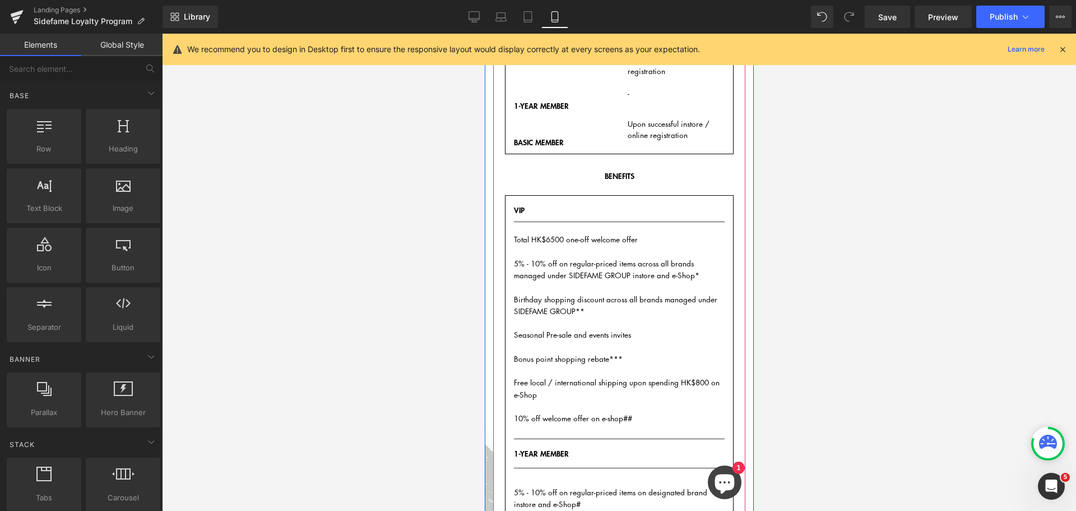
click at [649, 238] on div "Total HK$6500 one-off welcome offer 5% - 10% off on regular-priced items across…" at bounding box center [619, 332] width 211 height 202
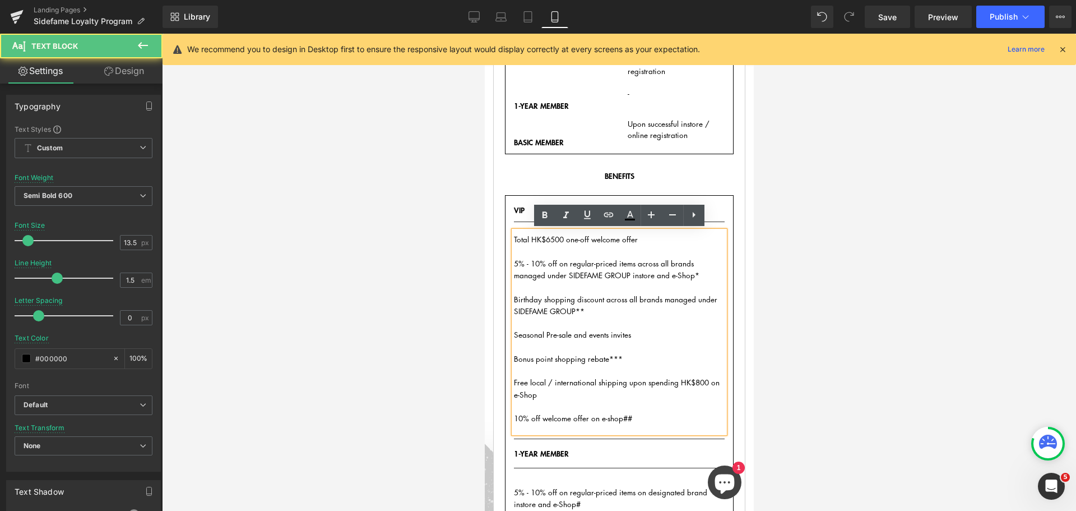
click at [651, 238] on div "Total HK$6500 one-off welcome offer 5% - 10% off on regular-priced items across…" at bounding box center [619, 332] width 211 height 202
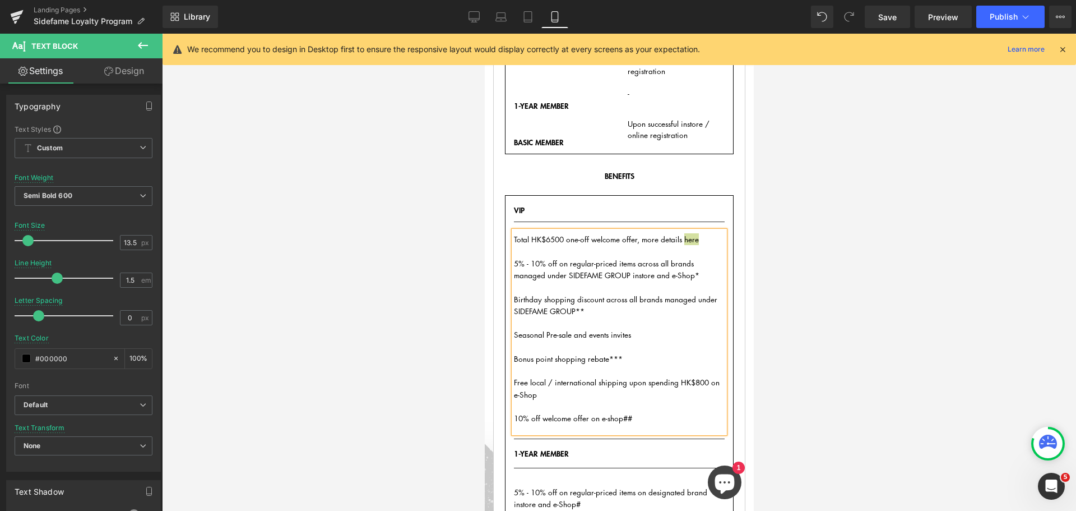
drag, startPoint x: 812, startPoint y: 257, endPoint x: 771, endPoint y: 256, distance: 41.0
click at [812, 256] on div at bounding box center [619, 272] width 914 height 477
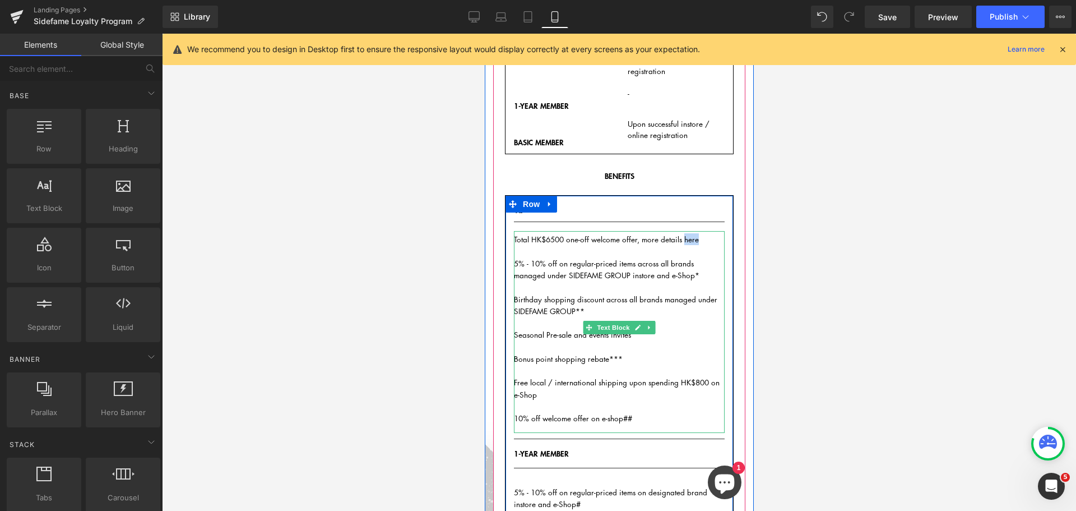
click at [698, 237] on div "Total HK$6500 one-off welcome offer, more details here 5% - 10% off on regular-…" at bounding box center [619, 332] width 211 height 202
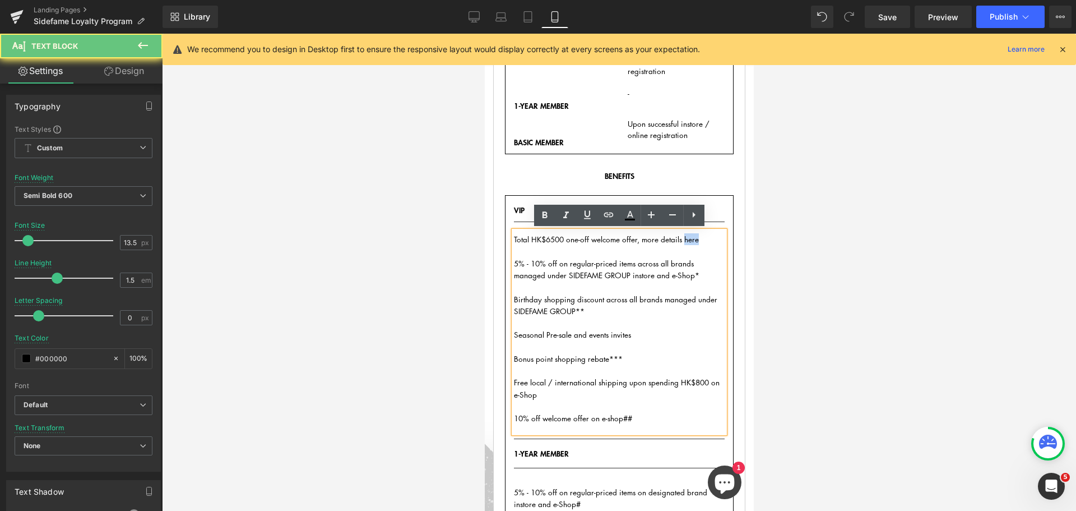
drag, startPoint x: 695, startPoint y: 237, endPoint x: 683, endPoint y: 237, distance: 11.8
click at [683, 237] on span "Total HK$6500 one-off welcome offer, more details here" at bounding box center [606, 238] width 185 height 11
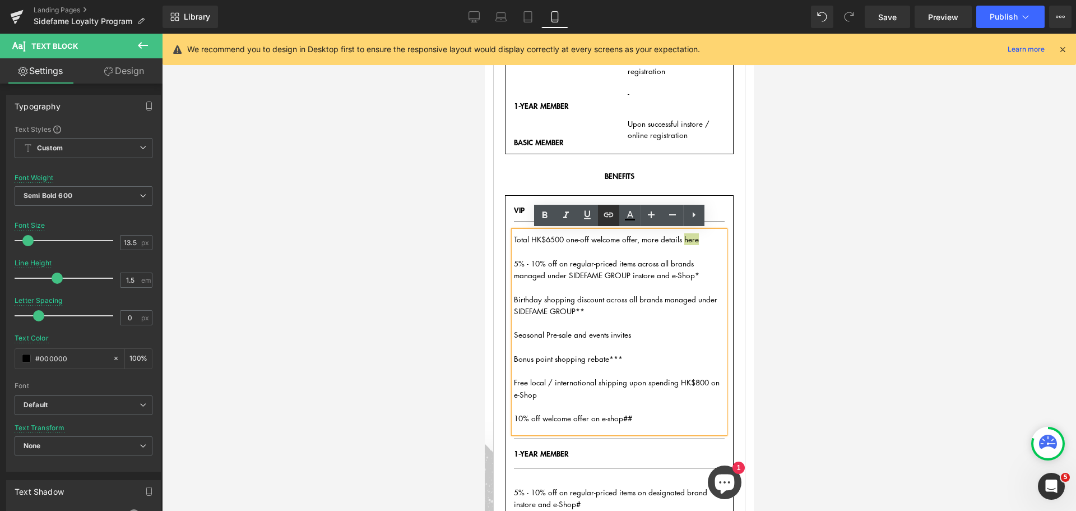
click at [521, 110] on icon at bounding box center [395, 102] width 252 height 16
click at [610, 262] on input "https://sidefame.com.hk/pages/vip-promotion-tcs" at bounding box center [587, 260] width 173 height 28
paste input "https://sidefame.com.hk/pages/vip-promotion-tcs"
type input "https://sidefame.com.hk/pages/vip-promotion-tcs"
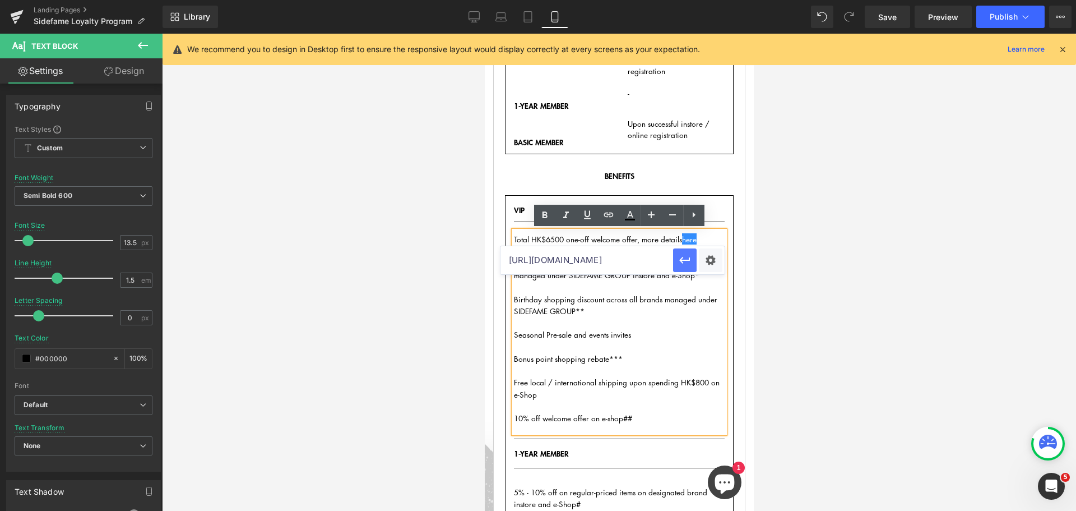
click at [679, 262] on icon "button" at bounding box center [684, 259] width 13 height 13
click at [586, 216] on icon at bounding box center [587, 215] width 7 height 8
drag, startPoint x: 571, startPoint y: 216, endPoint x: 214, endPoint y: 206, distance: 357.2
click at [521, 216] on icon at bounding box center [395, 253] width 252 height 448
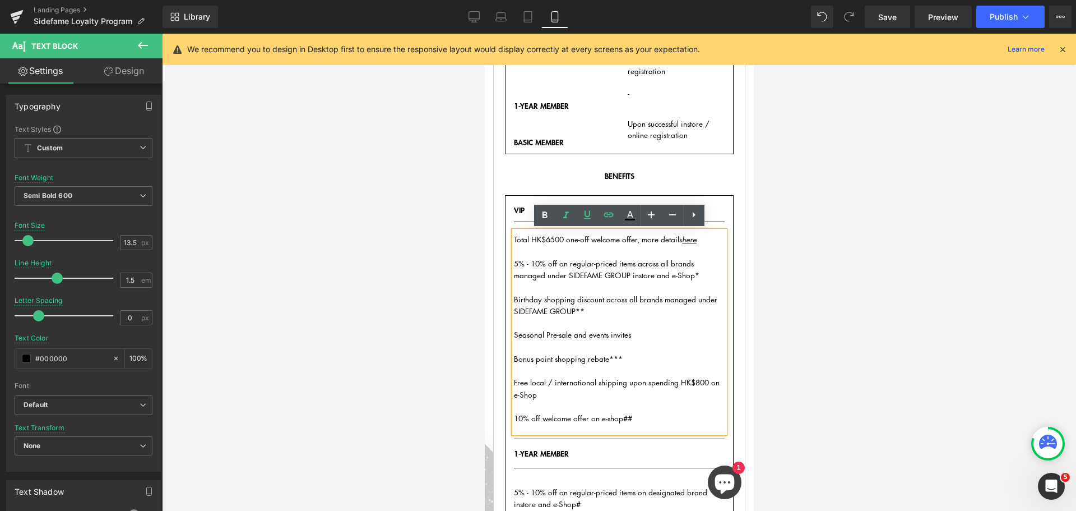
click at [787, 247] on div at bounding box center [619, 272] width 914 height 477
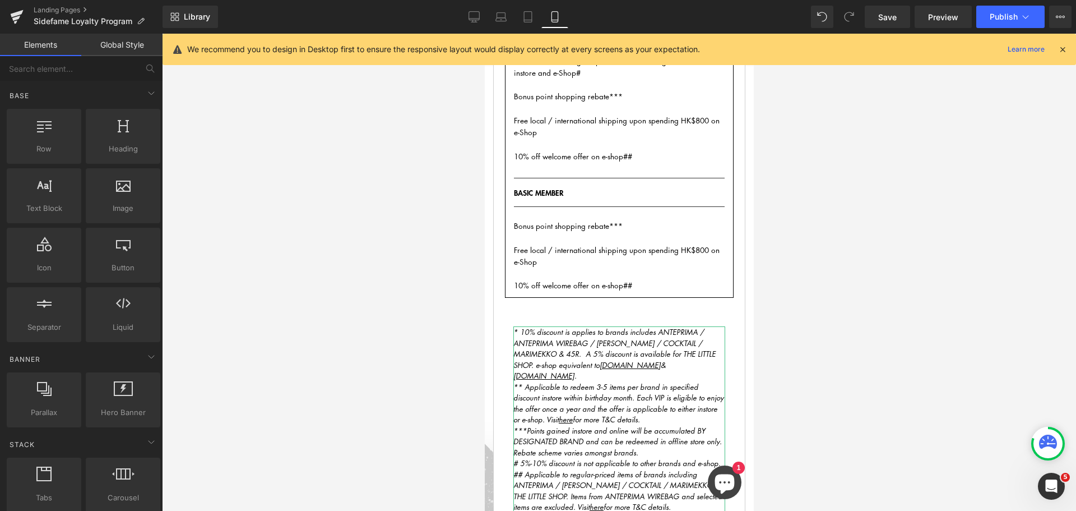
scroll to position [1289, 0]
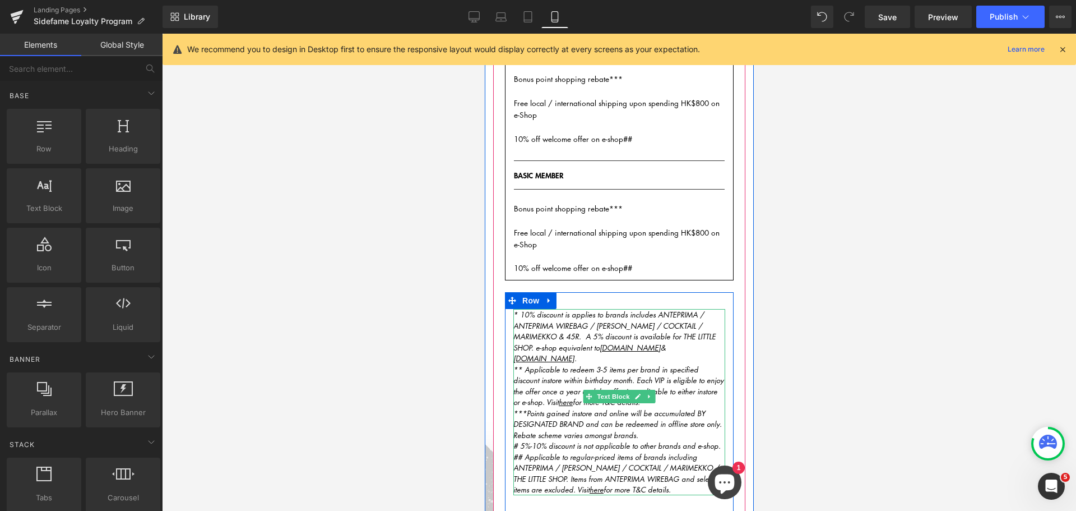
click at [661, 408] on p "***Points gained instore and online will be accumulated BY DESIGNATED BRAND and…" at bounding box center [619, 424] width 212 height 33
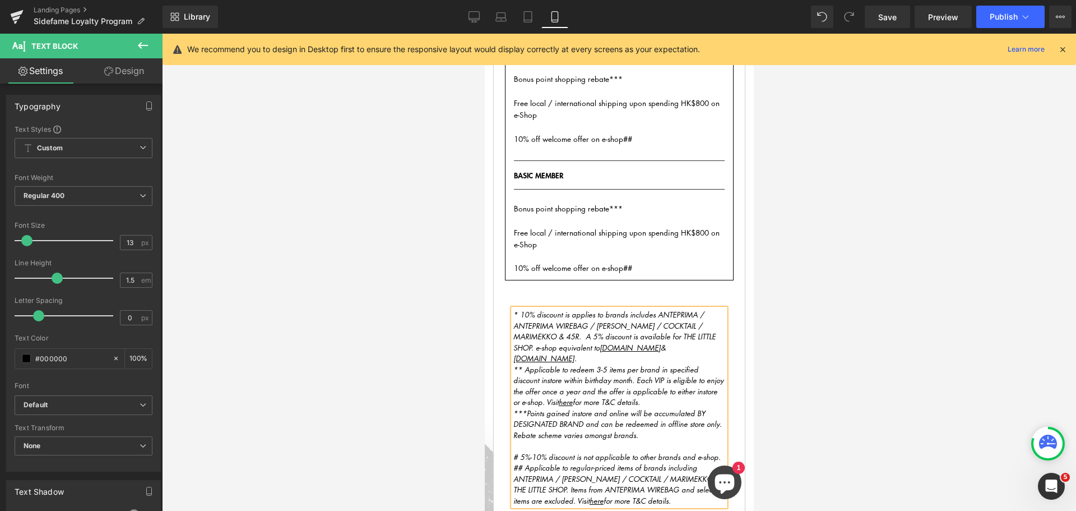
click at [722, 451] on p "# 5%-10% discount is not applicable to other brands and e-shop." at bounding box center [619, 456] width 212 height 11
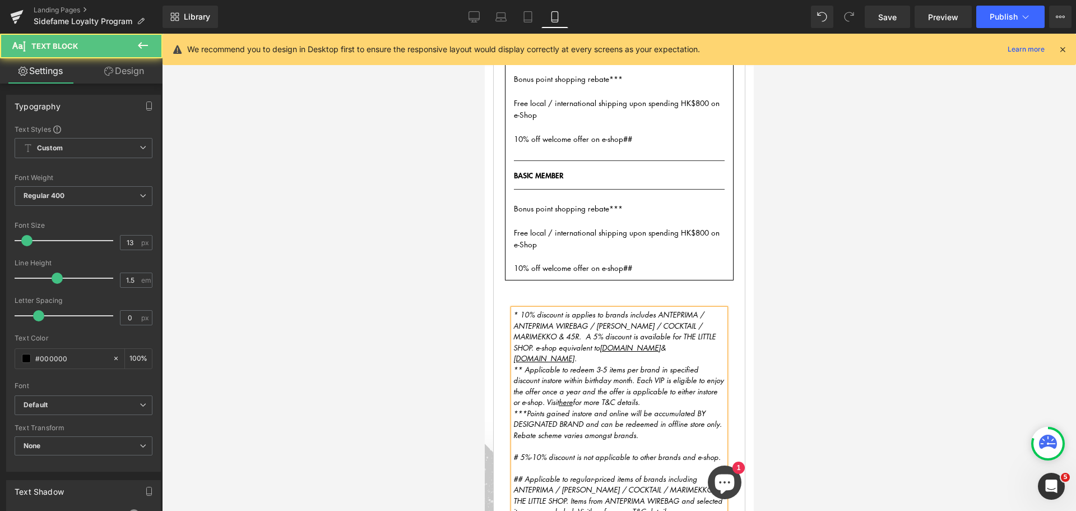
click at [642, 372] on p "** Applicable to redeem 3-5 items per brand in specified discount instore withi…" at bounding box center [619, 386] width 212 height 44
click at [580, 440] on p at bounding box center [619, 445] width 212 height 11
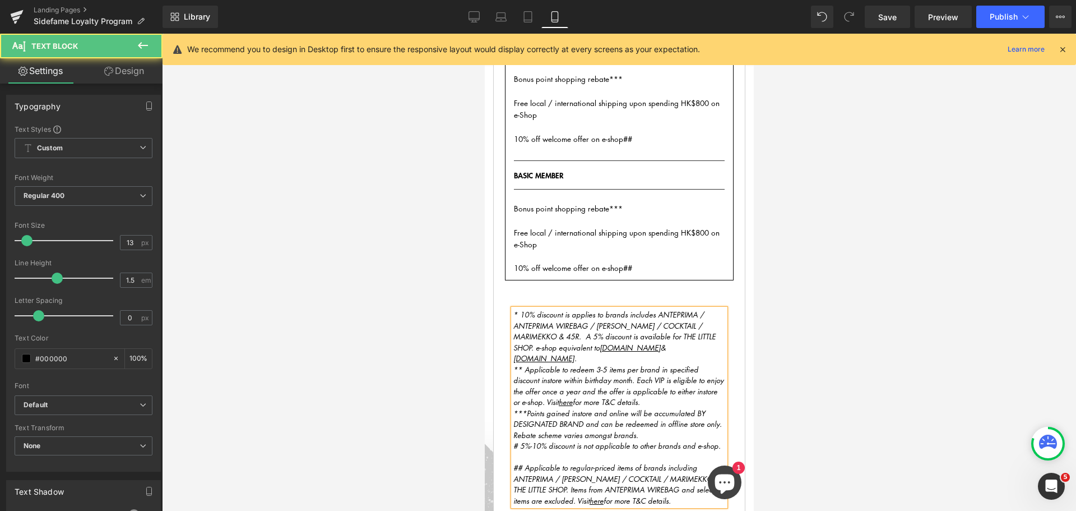
click at [580, 451] on p at bounding box center [619, 456] width 212 height 11
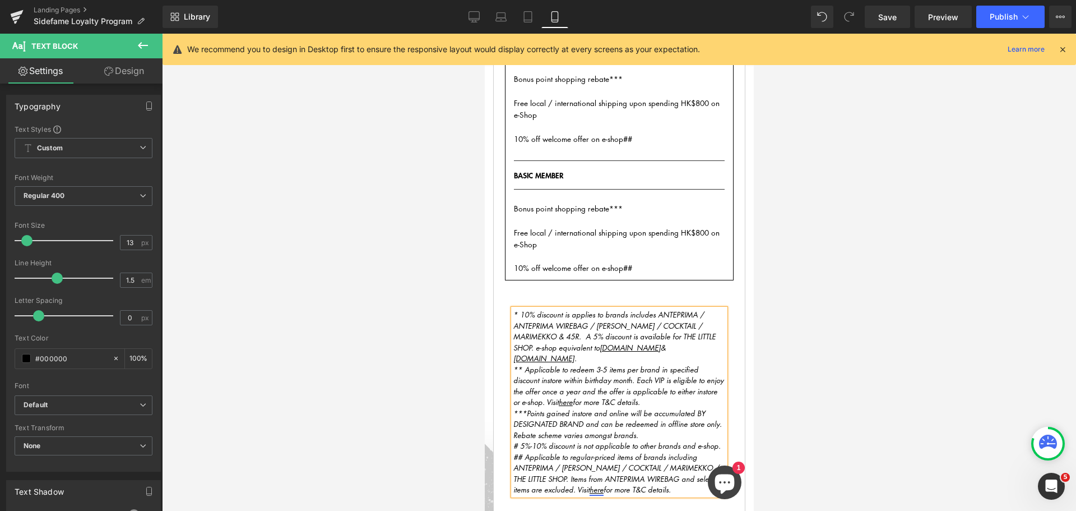
click at [599, 484] on u "here" at bounding box center [596, 489] width 14 height 11
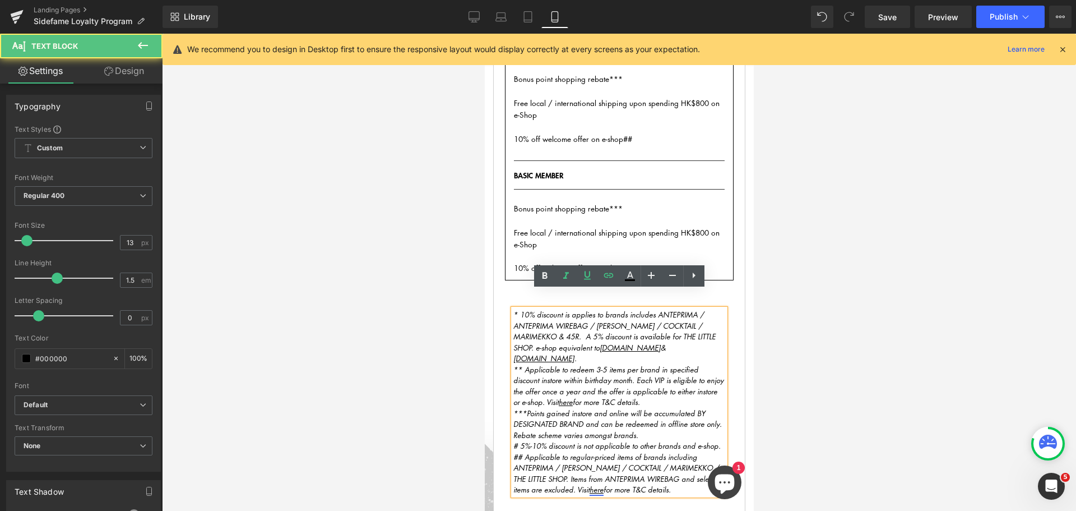
click at [599, 484] on u "here" at bounding box center [596, 489] width 14 height 11
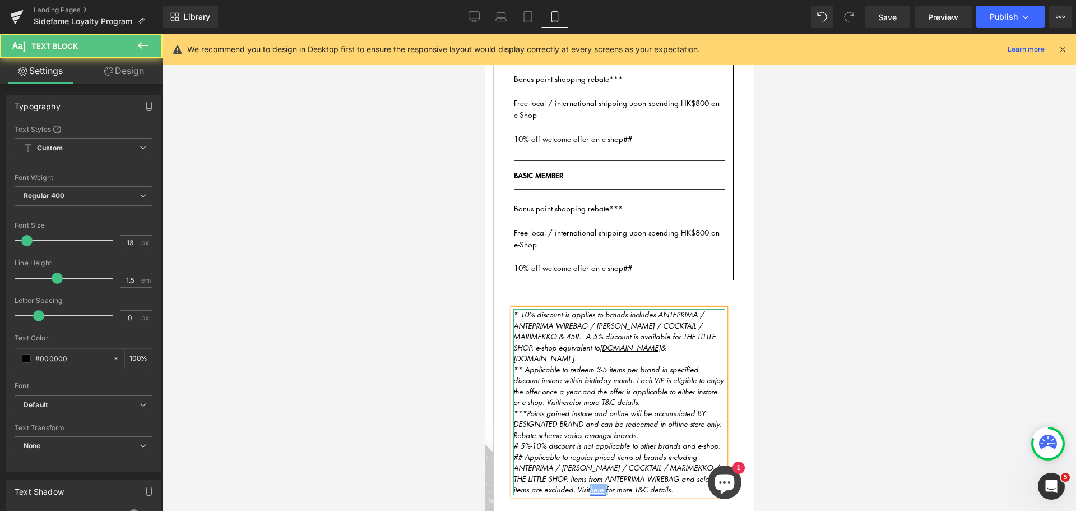
click at [603, 484] on u "here" at bounding box center [596, 489] width 14 height 11
click at [604, 484] on link "here" at bounding box center [597, 489] width 16 height 11
drag, startPoint x: 605, startPoint y: 460, endPoint x: 592, endPoint y: 460, distance: 13.5
click at [592, 484] on link "here" at bounding box center [597, 489] width 16 height 11
click at [811, 420] on div at bounding box center [619, 272] width 914 height 477
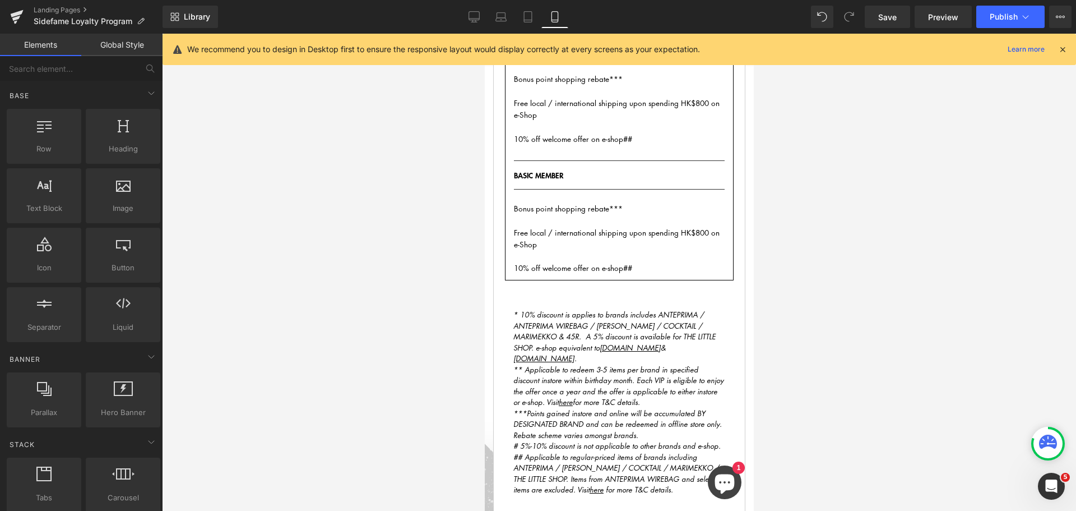
click at [601, 484] on u "here" at bounding box center [596, 489] width 14 height 11
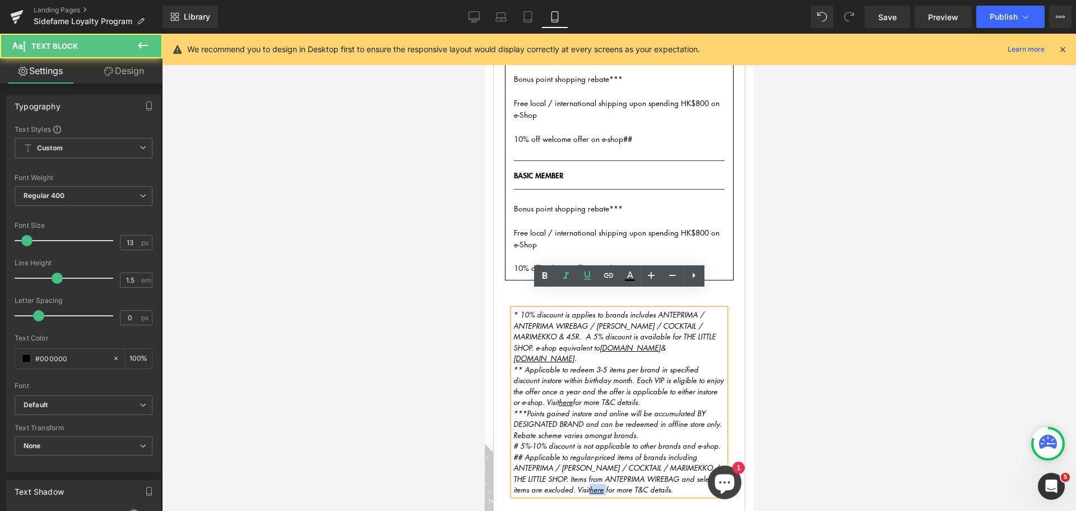
click at [601, 484] on u "here" at bounding box center [596, 489] width 14 height 11
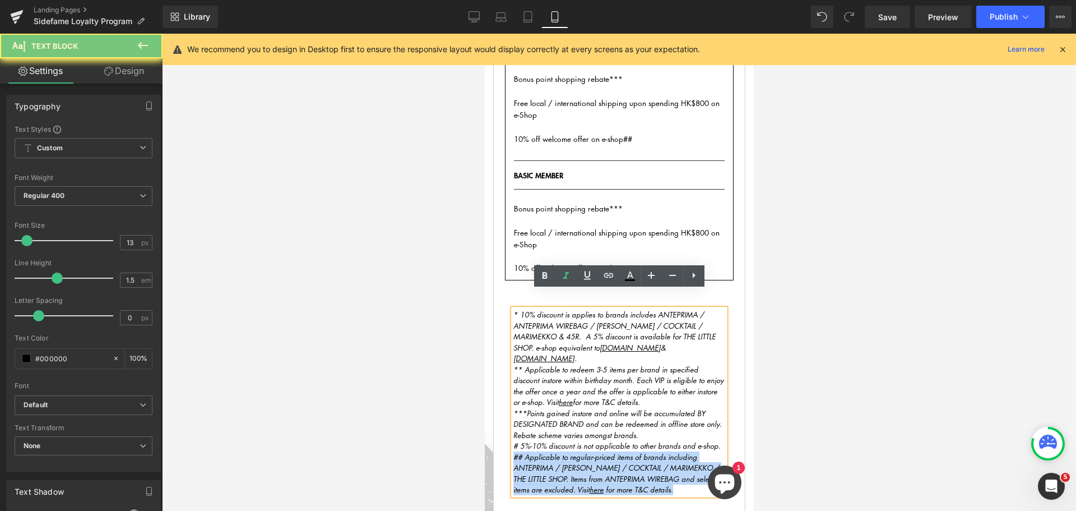
click at [601, 484] on u "here" at bounding box center [596, 489] width 14 height 11
click at [609, 460] on icon "## Applicable to regular-priced items of brands including ANTEPRIMA / ATSURO TA…" at bounding box center [617, 473] width 209 height 44
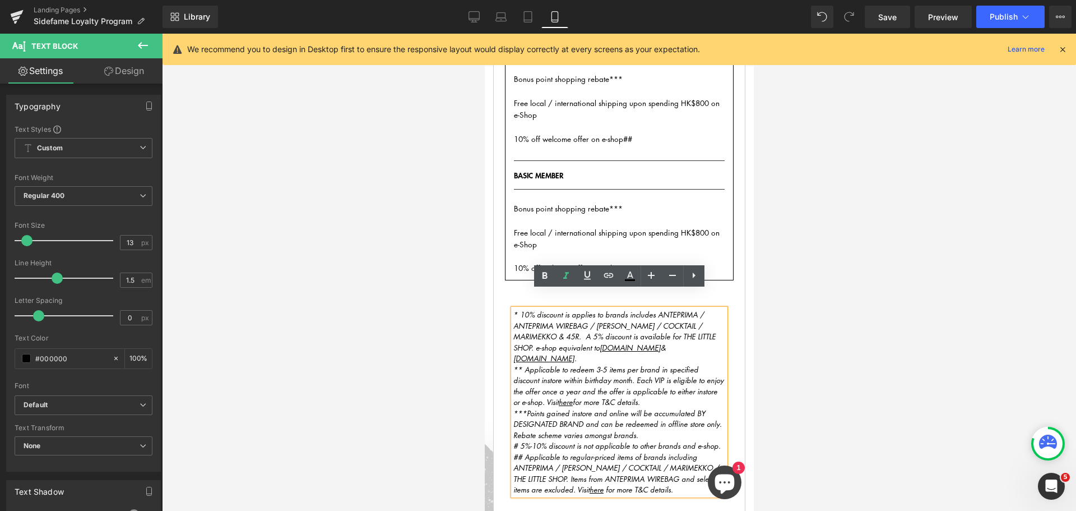
click at [831, 442] on div at bounding box center [619, 272] width 914 height 477
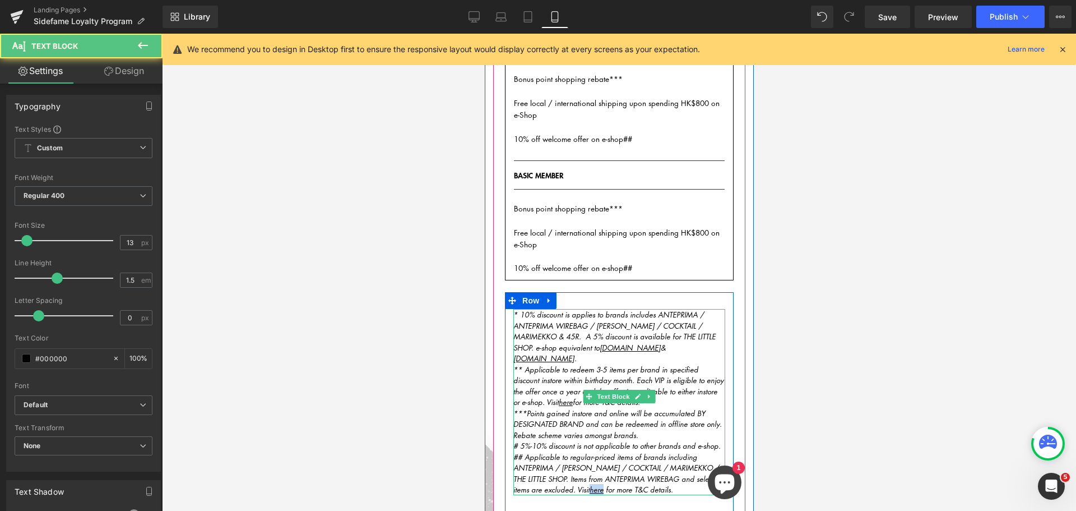
drag, startPoint x: 605, startPoint y: 461, endPoint x: 593, endPoint y: 460, distance: 12.4
click at [593, 460] on icon "## Applicable to regular-priced items of brands including ANTEPRIMA / ATSURO TA…" at bounding box center [617, 473] width 209 height 44
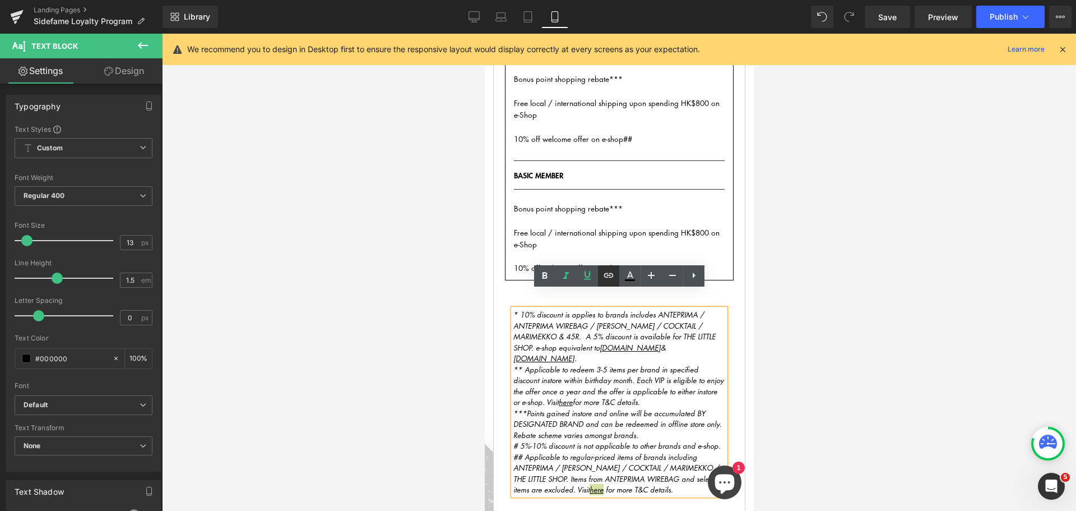
click at [521, 110] on icon at bounding box center [395, 102] width 252 height 16
click at [796, 400] on div at bounding box center [619, 272] width 914 height 477
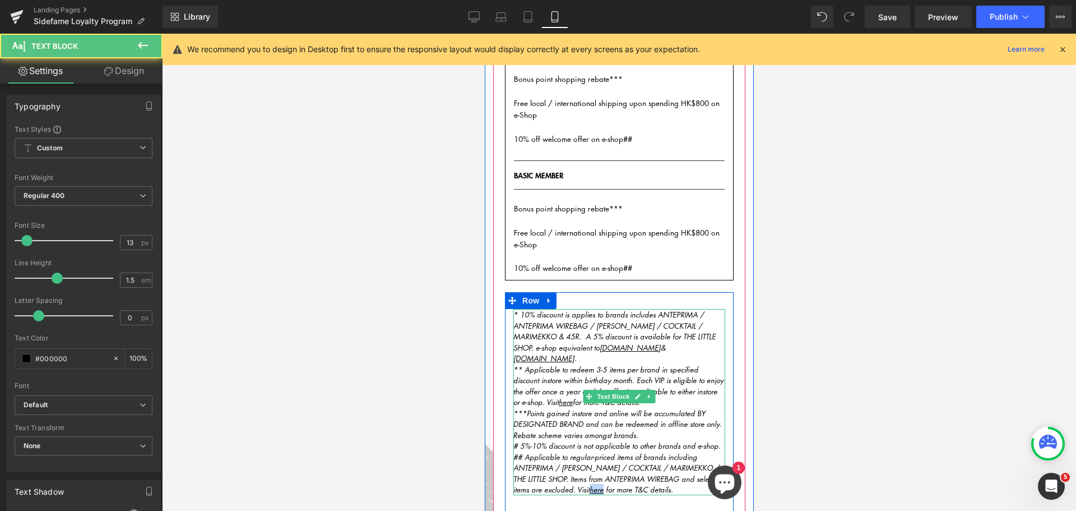
drag, startPoint x: 604, startPoint y: 462, endPoint x: 592, endPoint y: 462, distance: 12.3
click at [592, 462] on icon "## Applicable to regular-priced items of brands including ANTEPRIMA / ATSURO TA…" at bounding box center [617, 473] width 209 height 44
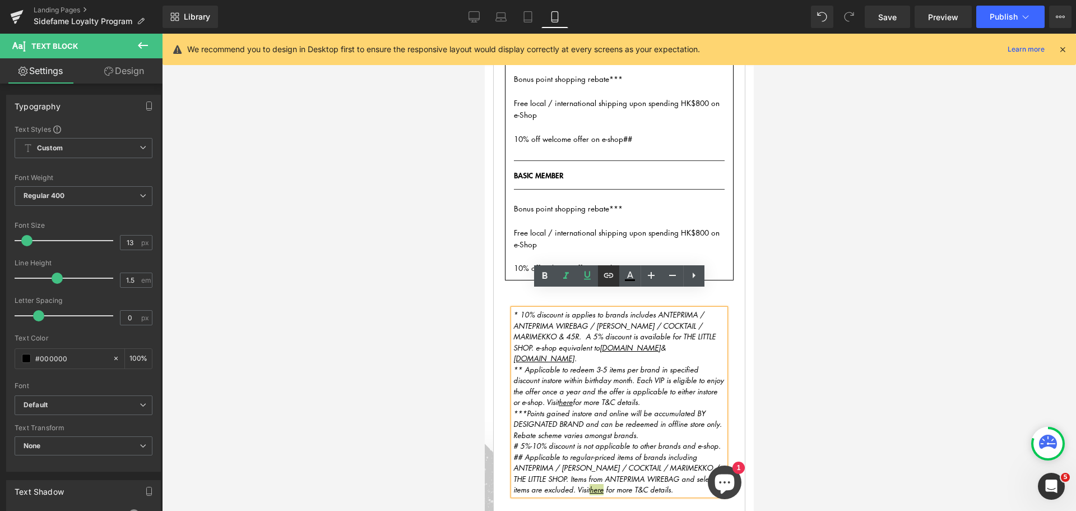
drag, startPoint x: 612, startPoint y: 276, endPoint x: 612, endPoint y: 284, distance: 7.8
click at [612, 276] on icon at bounding box center [608, 275] width 13 height 13
click at [609, 481] on input "https://sidefame.com.hk/pages/vip-promotion-tcs" at bounding box center [587, 483] width 173 height 28
paste input "[URL][DOMAIN_NAME]"
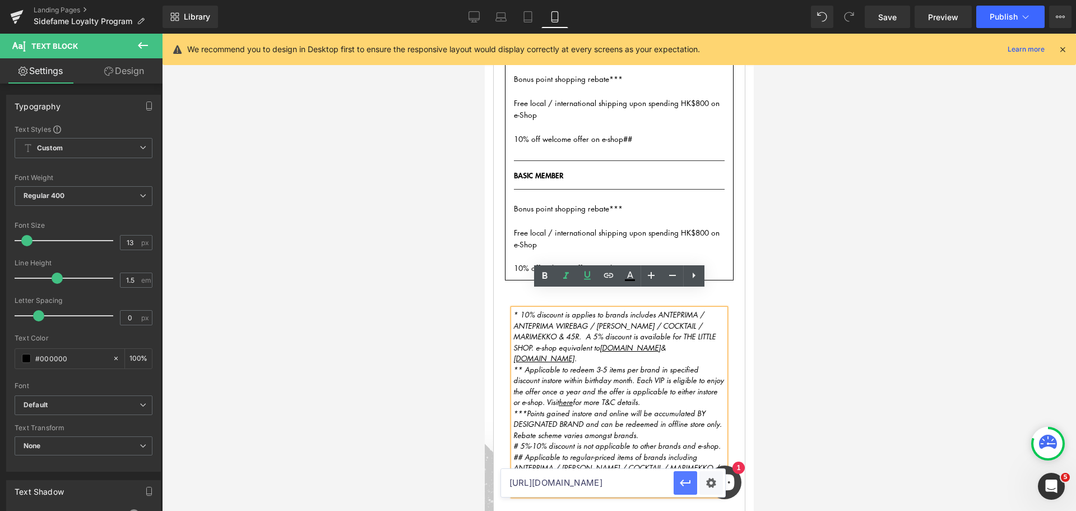
type input "[URL][DOMAIN_NAME]"
click at [681, 488] on icon "button" at bounding box center [685, 482] width 13 height 13
click at [558, 396] on link "here" at bounding box center [565, 401] width 14 height 11
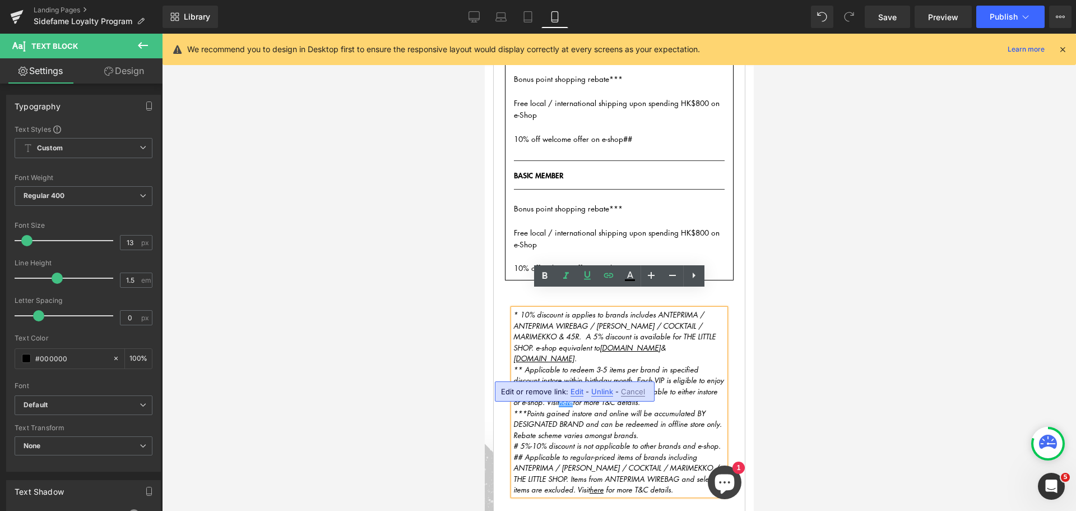
drag, startPoint x: 576, startPoint y: 389, endPoint x: 90, endPoint y: 355, distance: 487.2
click at [808, 395] on div at bounding box center [619, 272] width 914 height 477
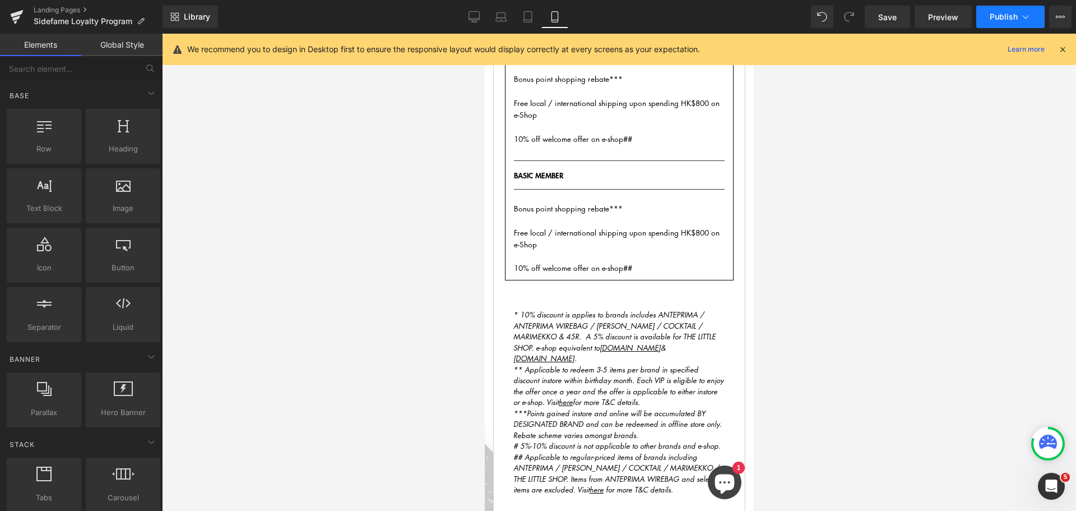
click at [1026, 12] on icon at bounding box center [1025, 16] width 11 height 11
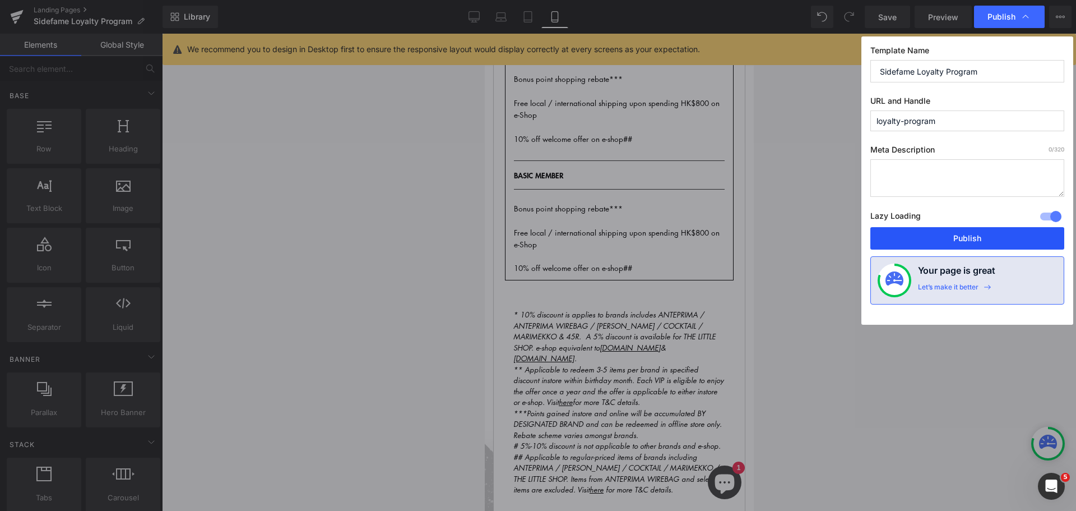
click at [973, 234] on button "Publish" at bounding box center [968, 238] width 194 height 22
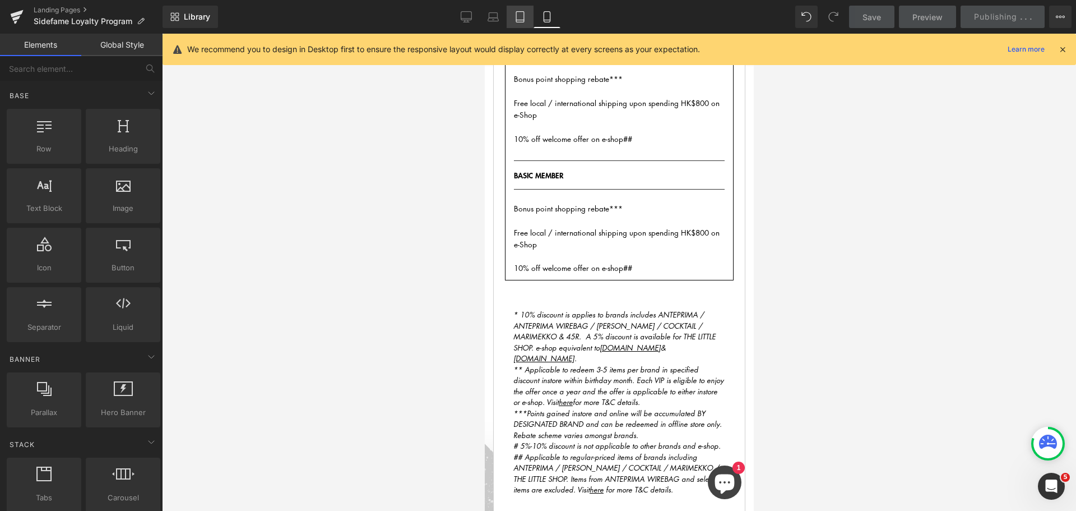
drag, startPoint x: 218, startPoint y: 91, endPoint x: 523, endPoint y: 16, distance: 314.1
click at [523, 16] on icon at bounding box center [520, 16] width 11 height 11
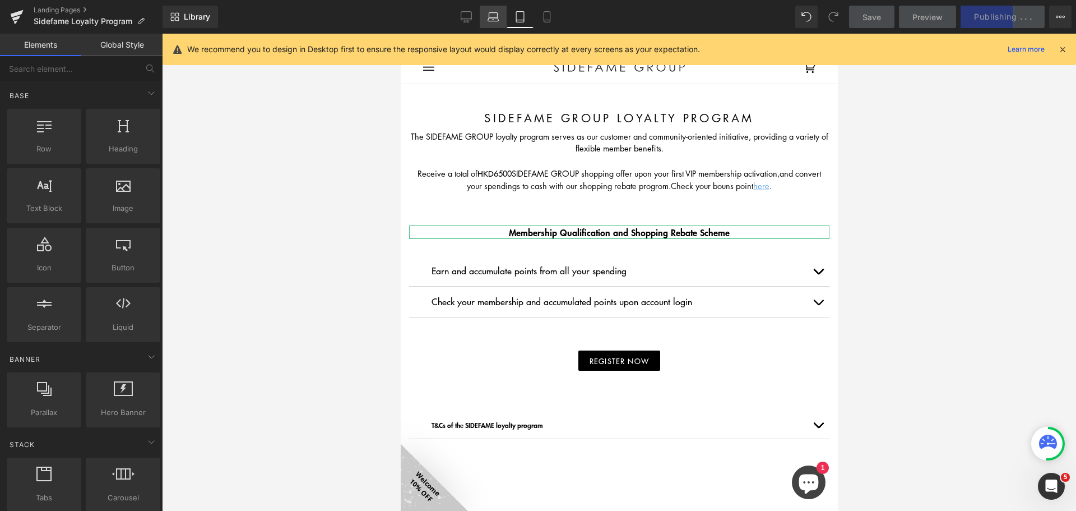
click at [497, 17] on icon at bounding box center [493, 16] width 11 height 11
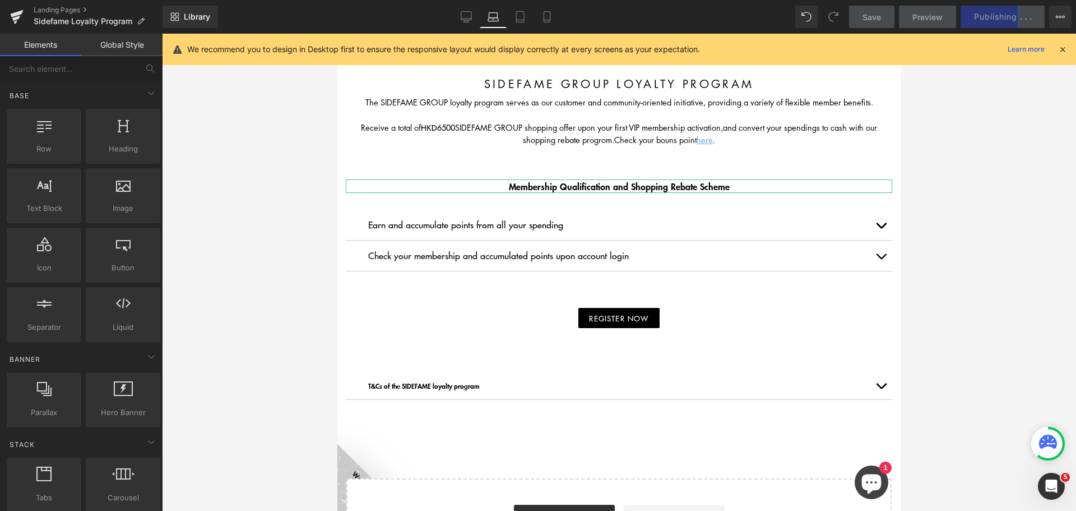
scroll to position [52, 0]
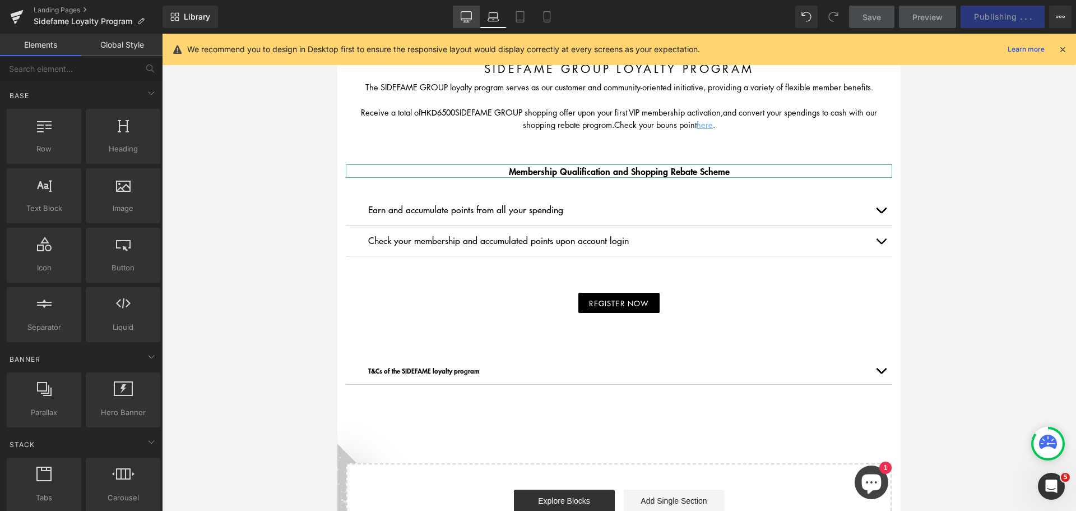
click at [465, 14] on icon at bounding box center [466, 16] width 11 height 11
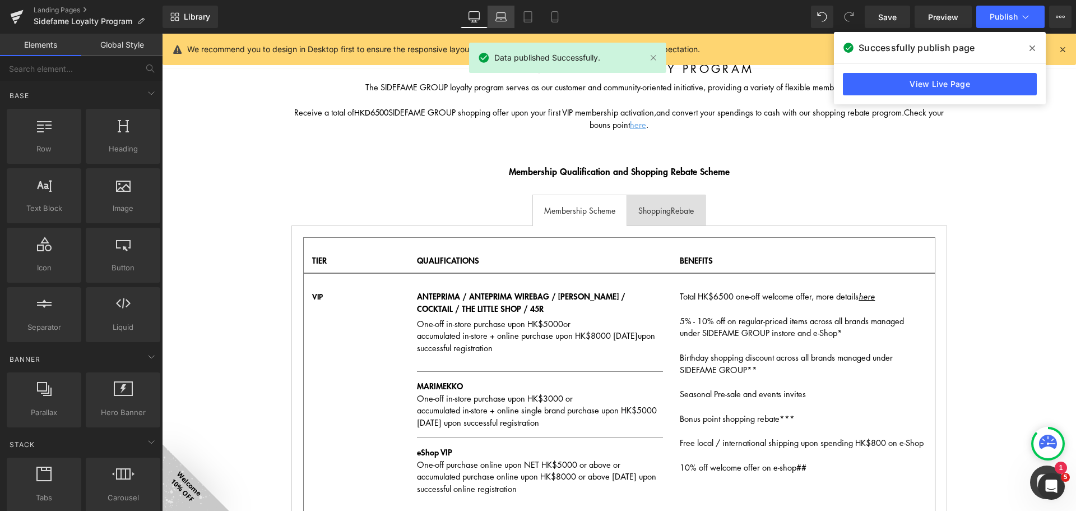
click at [496, 6] on link "Laptop" at bounding box center [501, 17] width 27 height 22
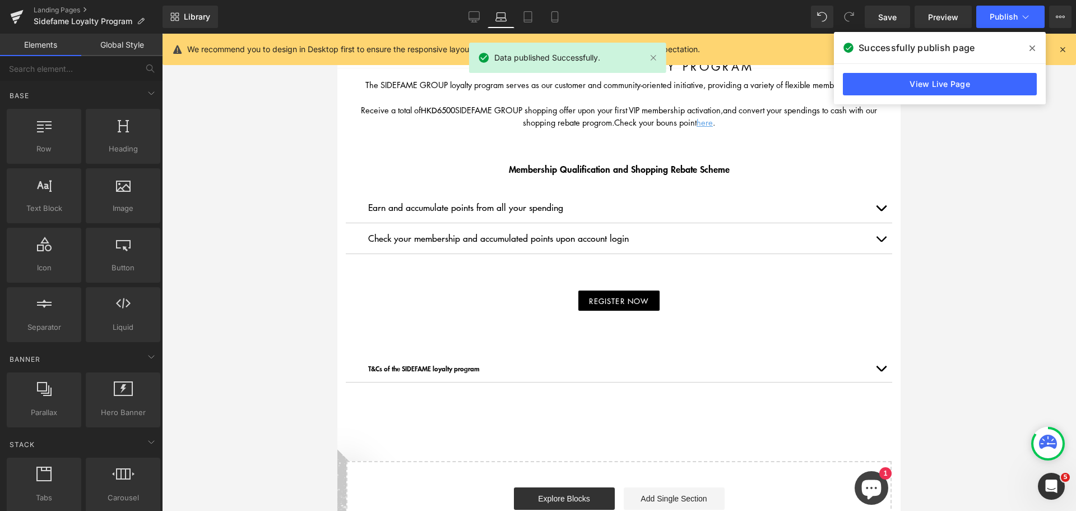
scroll to position [52, 0]
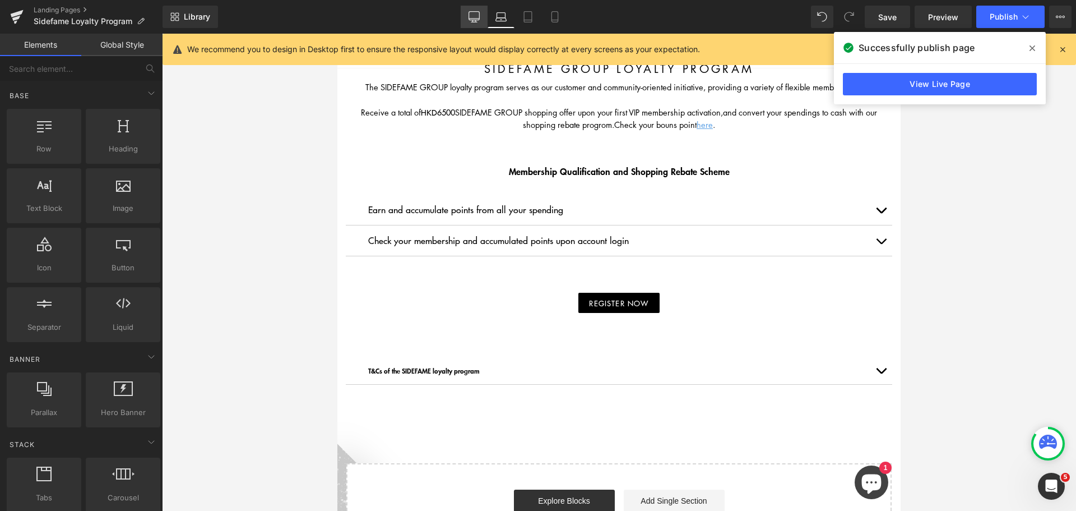
click at [470, 13] on icon at bounding box center [474, 16] width 11 height 11
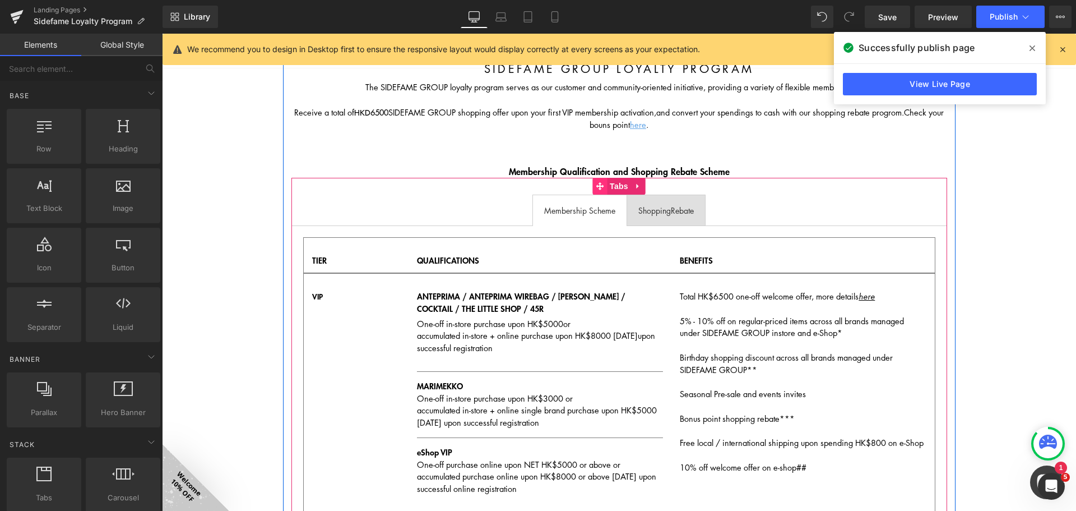
click at [596, 184] on icon at bounding box center [600, 186] width 8 height 8
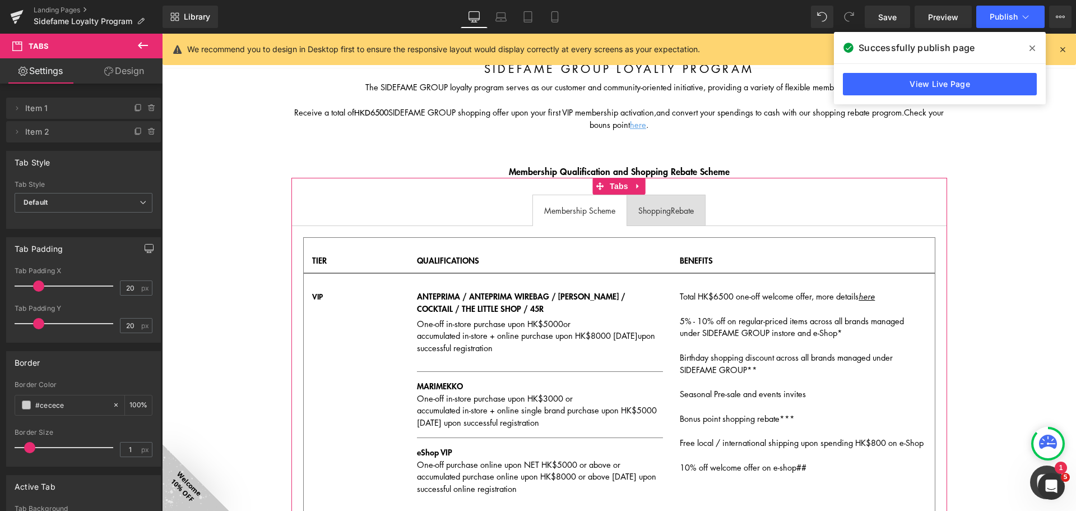
click at [140, 241] on button "button" at bounding box center [149, 248] width 18 height 21
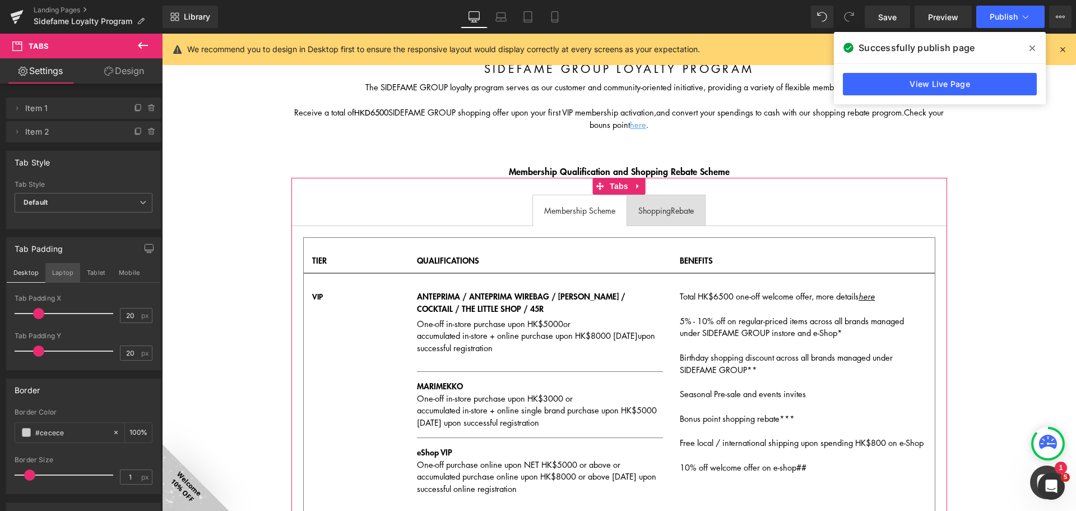
click at [68, 271] on button "Laptop" at bounding box center [62, 272] width 35 height 19
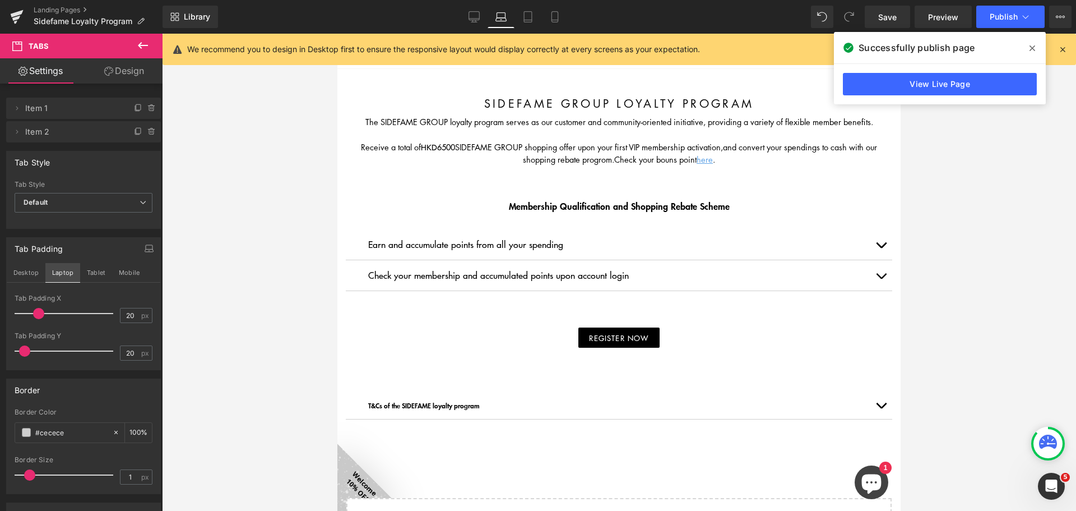
scroll to position [0, 0]
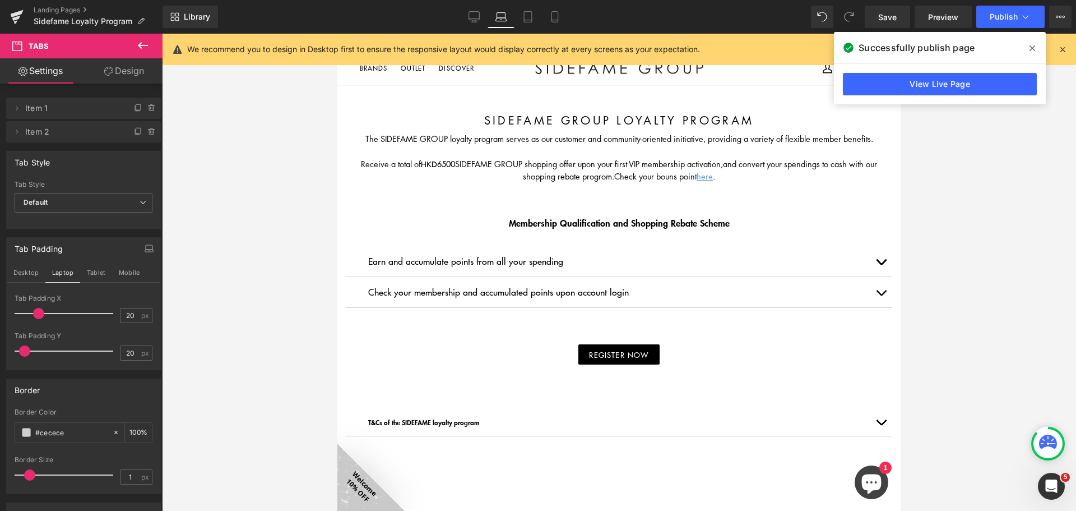
drag, startPoint x: 138, startPoint y: 68, endPoint x: 141, endPoint y: 83, distance: 14.8
click at [139, 69] on link "Design" at bounding box center [124, 70] width 81 height 25
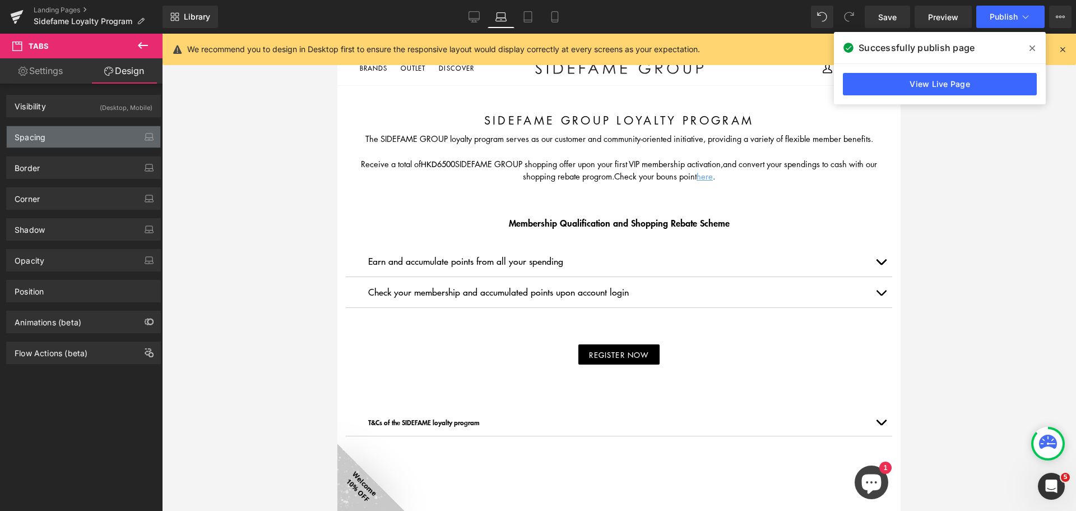
click at [90, 131] on div "Spacing" at bounding box center [84, 136] width 154 height 21
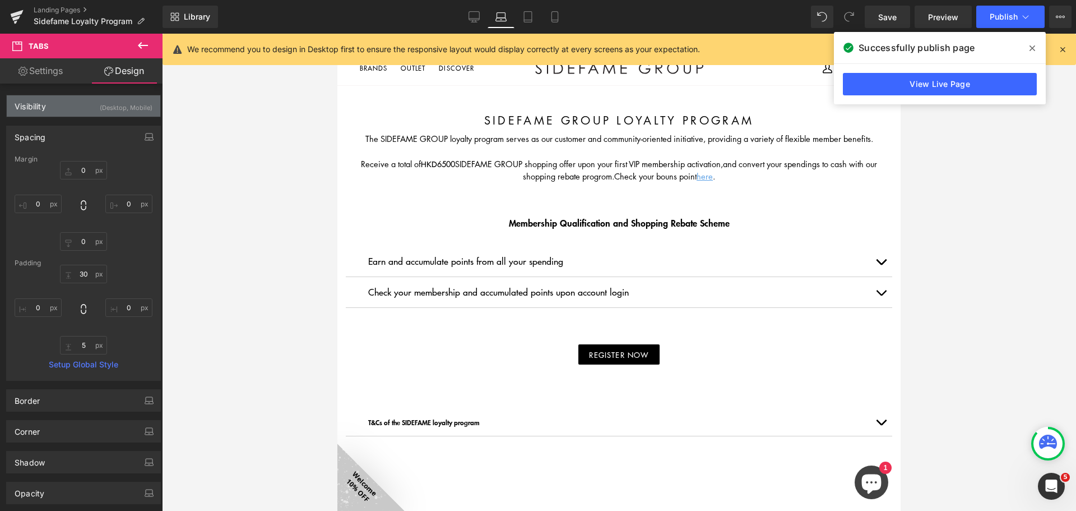
click at [100, 103] on div "(Desktop, Mobile)" at bounding box center [126, 104] width 53 height 19
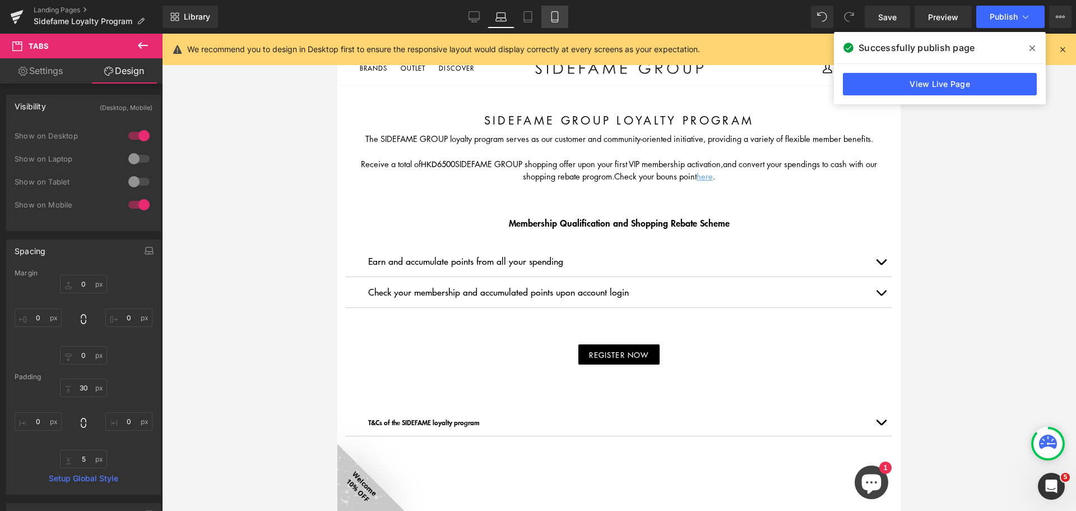
click at [560, 10] on link "Mobile" at bounding box center [555, 17] width 27 height 22
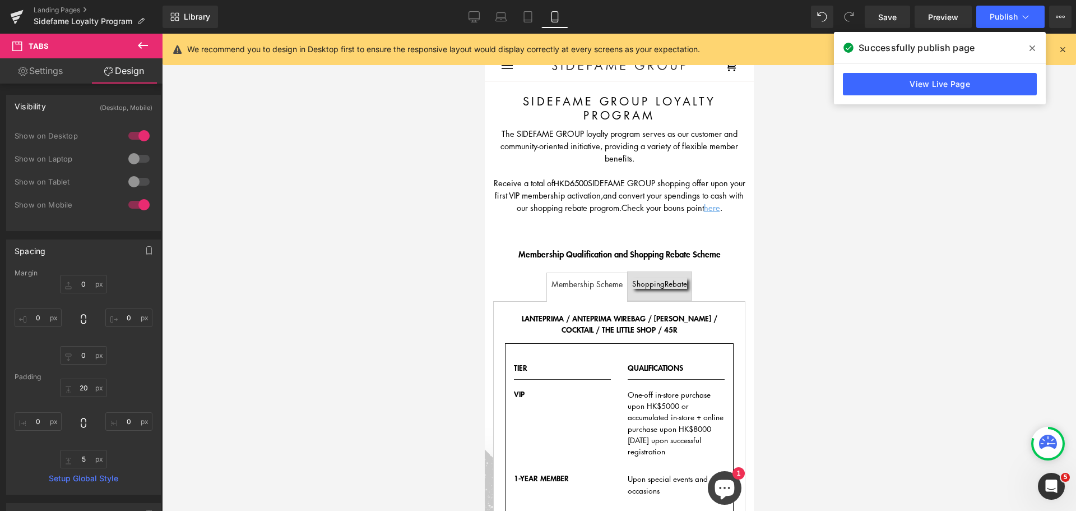
scroll to position [65, 0]
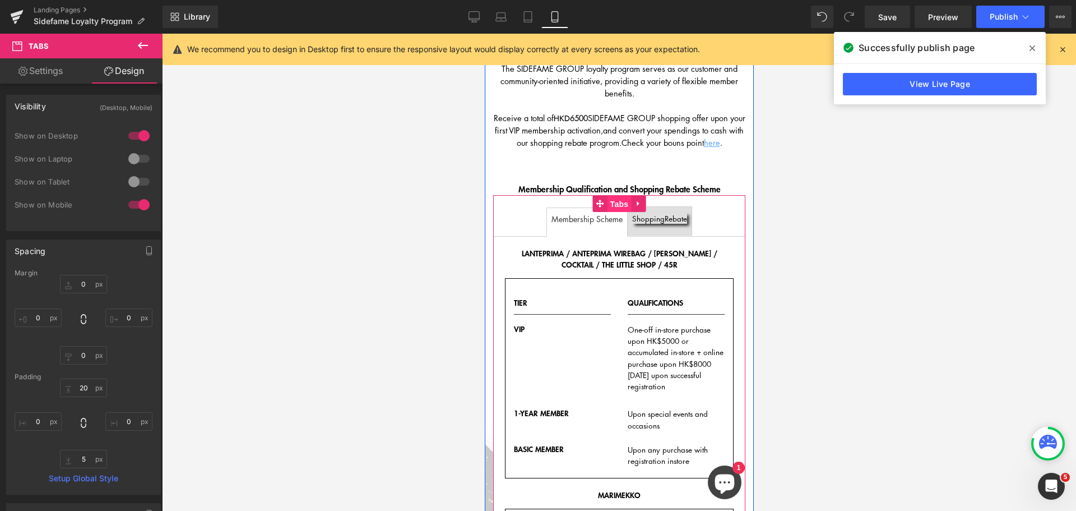
click at [609, 202] on span "Tabs" at bounding box center [619, 204] width 24 height 17
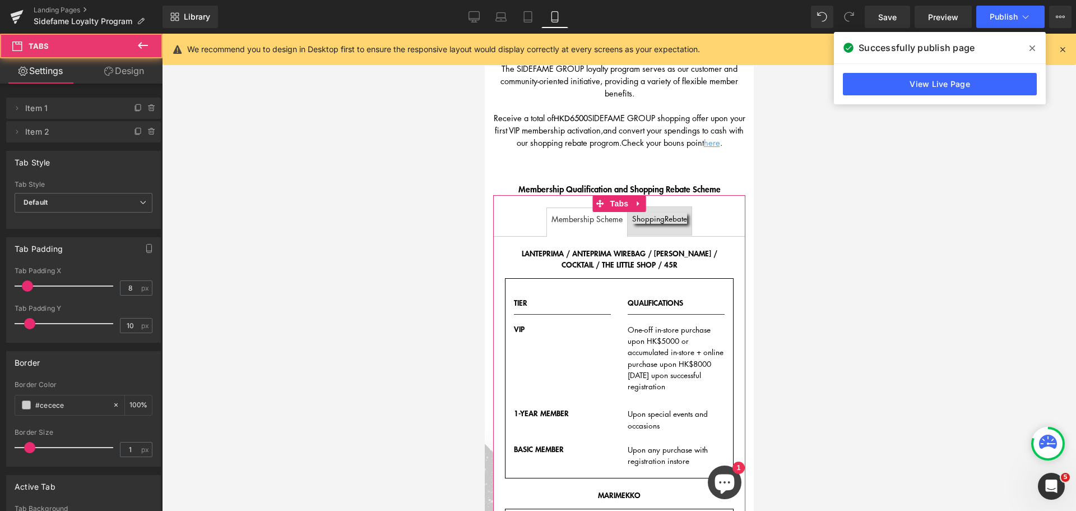
drag, startPoint x: 134, startPoint y: 62, endPoint x: 134, endPoint y: 70, distance: 7.8
click at [135, 62] on link "Design" at bounding box center [124, 70] width 81 height 25
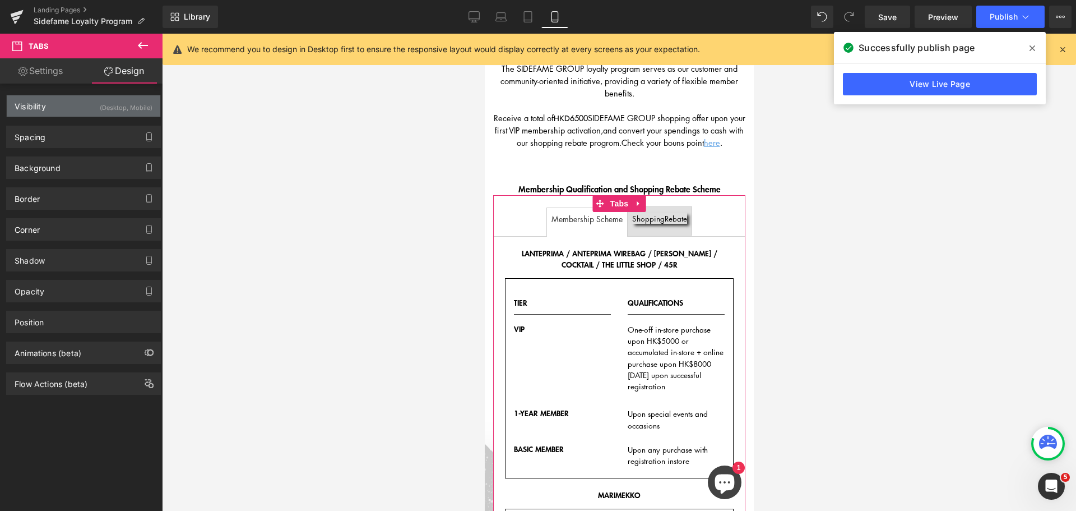
click at [128, 106] on div "(Desktop, Mobile)" at bounding box center [126, 104] width 53 height 19
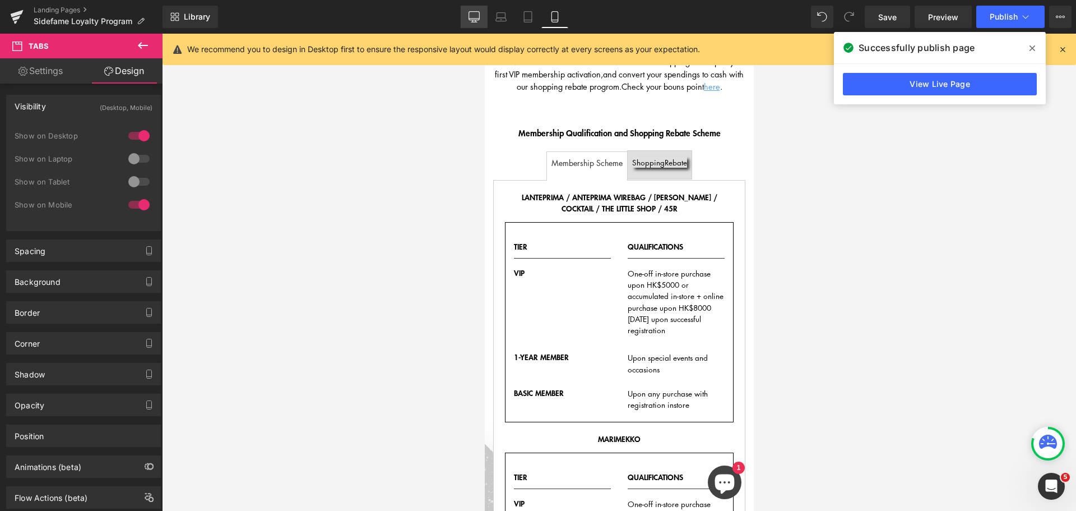
click at [480, 14] on icon at bounding box center [474, 16] width 11 height 8
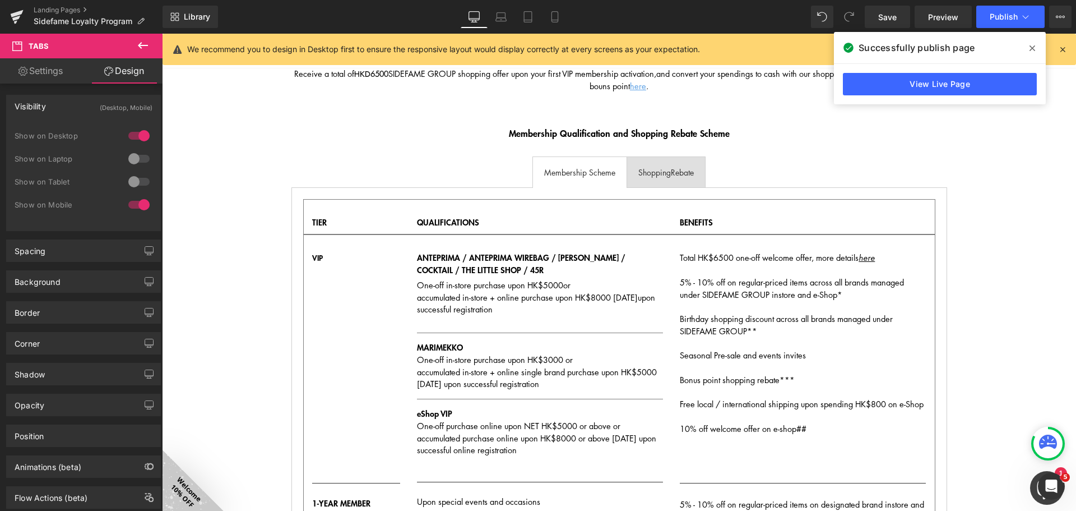
scroll to position [90, 0]
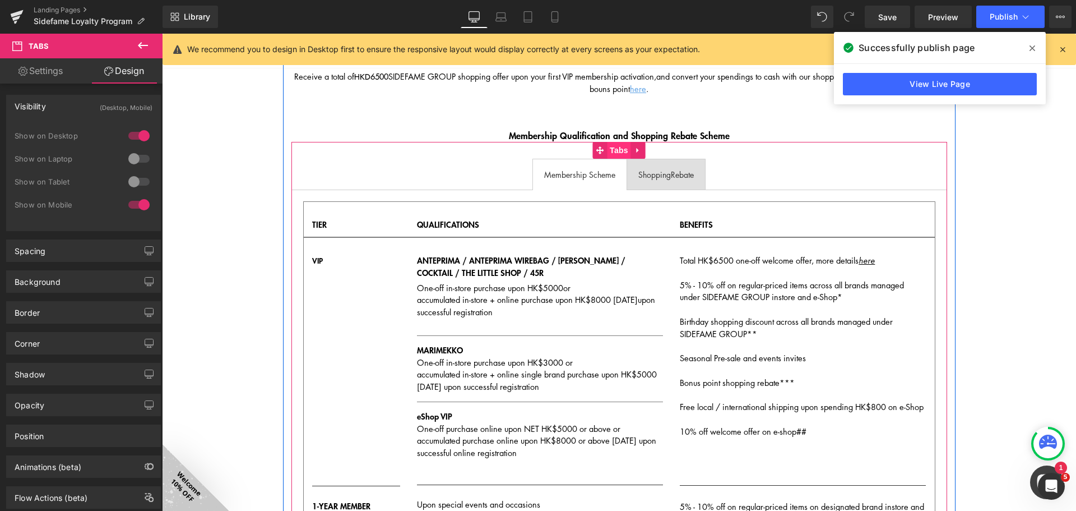
click at [607, 150] on span "Tabs" at bounding box center [619, 150] width 24 height 17
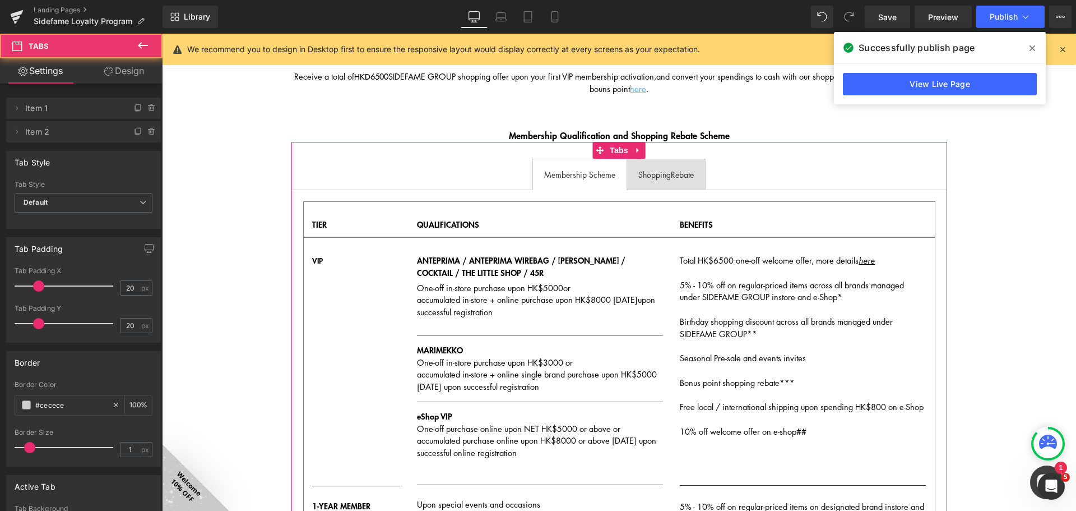
click at [139, 68] on link "Design" at bounding box center [124, 70] width 81 height 25
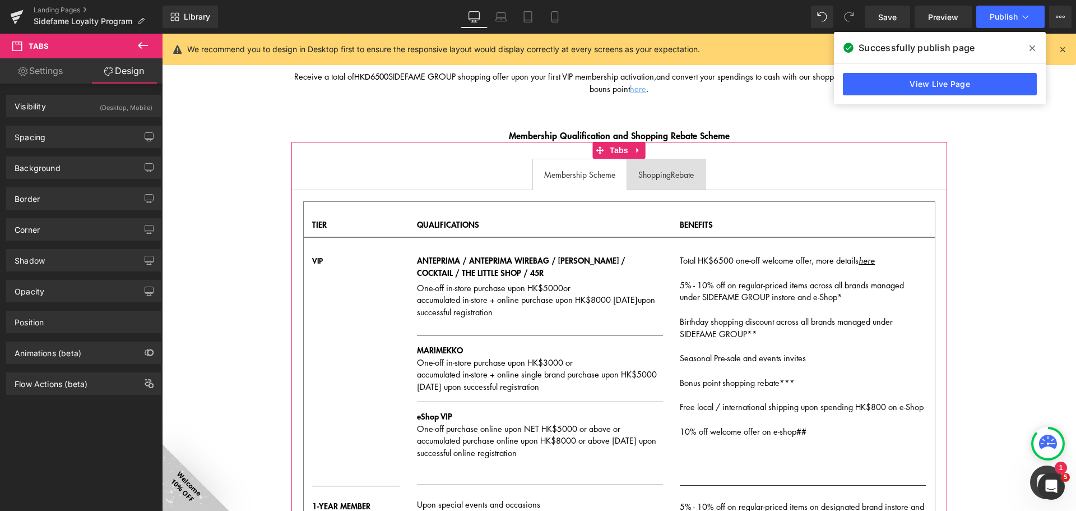
click at [136, 117] on div "Visibility (Desktop, Mobile) 0|0|0|0 1 Show on Desktop 0 Show on Laptop 0 Show …" at bounding box center [83, 106] width 155 height 22
click at [135, 105] on div "(Desktop, Mobile)" at bounding box center [126, 104] width 53 height 19
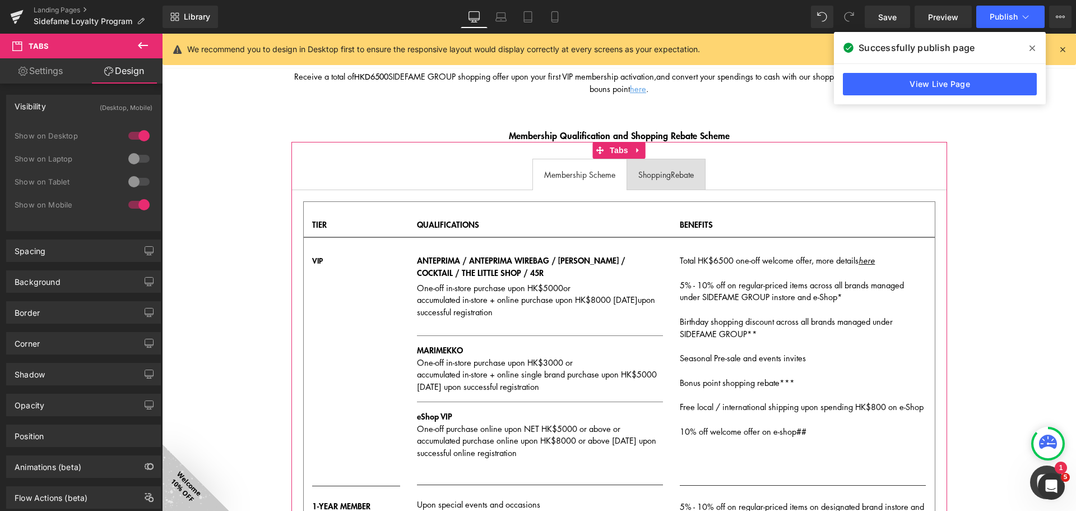
click at [135, 158] on div at bounding box center [139, 159] width 27 height 18
click at [137, 174] on div at bounding box center [139, 182] width 27 height 18
click at [530, 17] on icon at bounding box center [528, 16] width 11 height 11
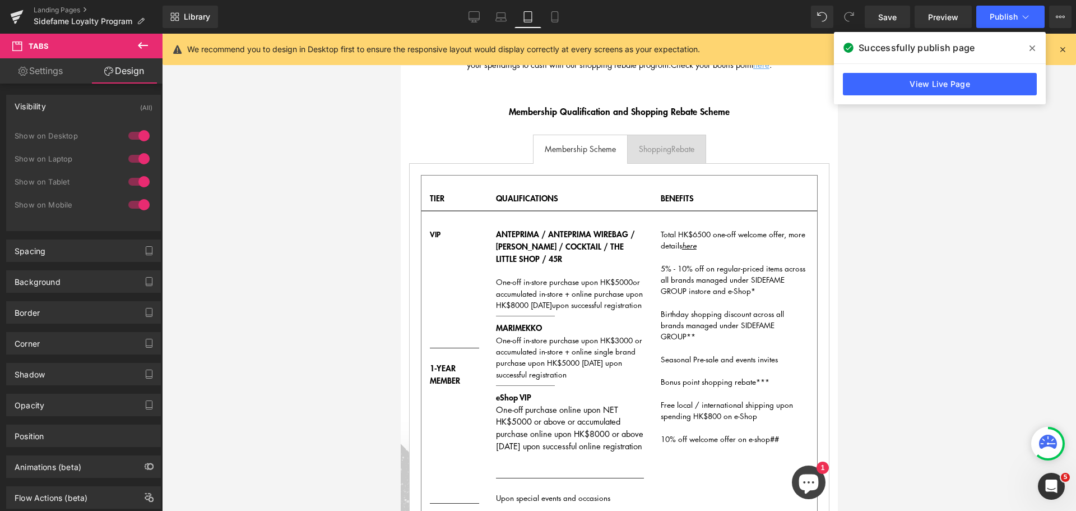
scroll to position [0, 0]
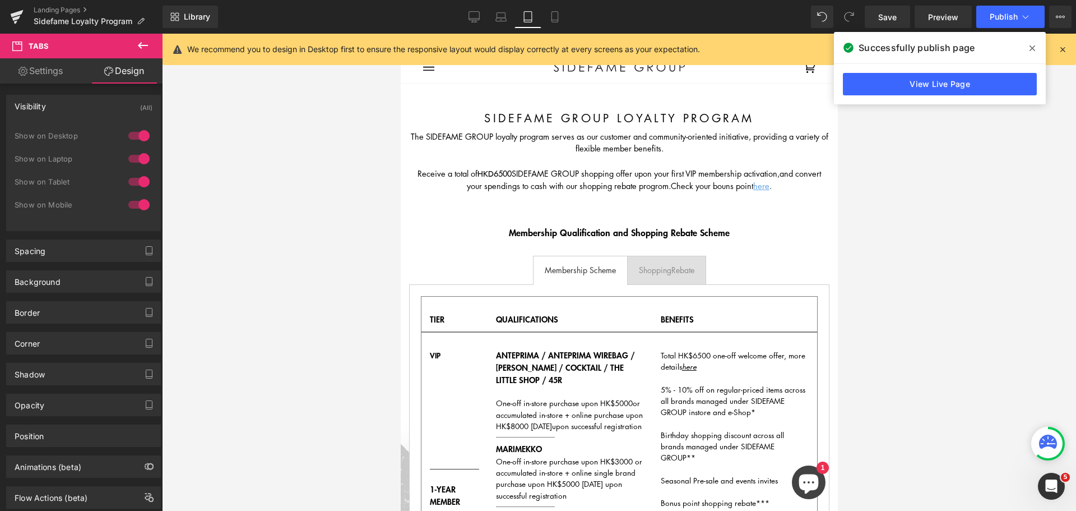
drag, startPoint x: 498, startPoint y: 12, endPoint x: 518, endPoint y: 38, distance: 32.3
click at [498, 13] on icon at bounding box center [501, 15] width 8 height 5
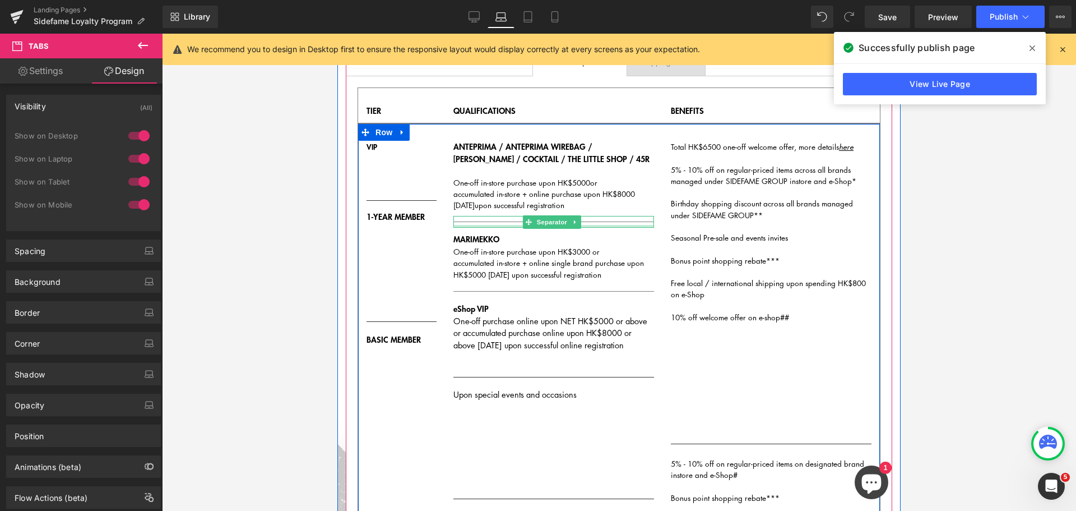
scroll to position [224, 0]
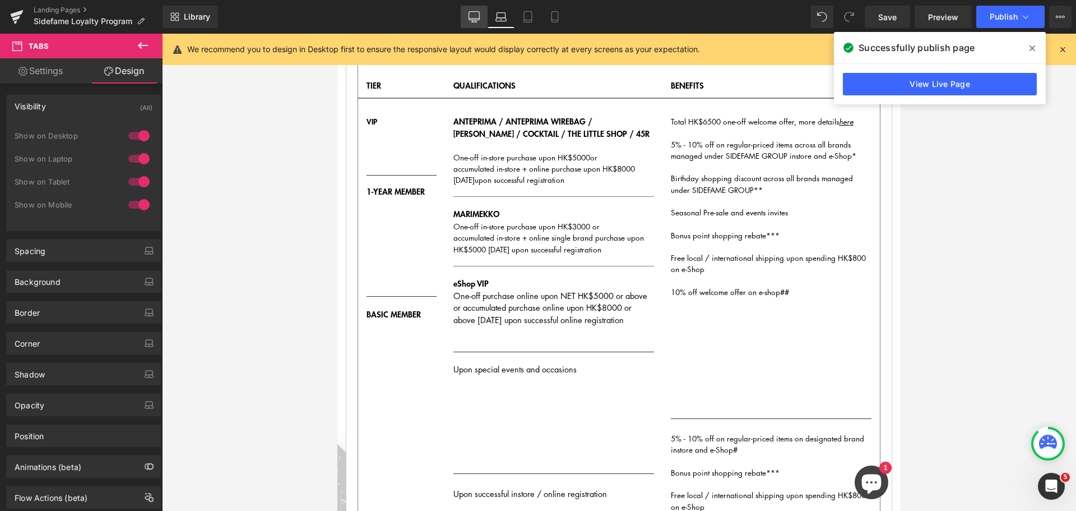
click at [473, 11] on link "Desktop" at bounding box center [474, 17] width 27 height 22
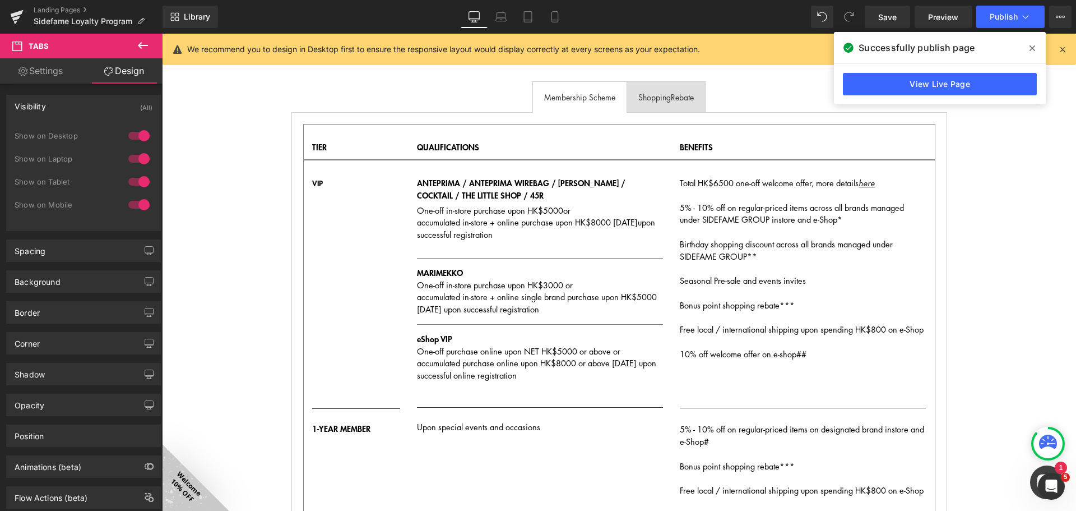
scroll to position [36, 0]
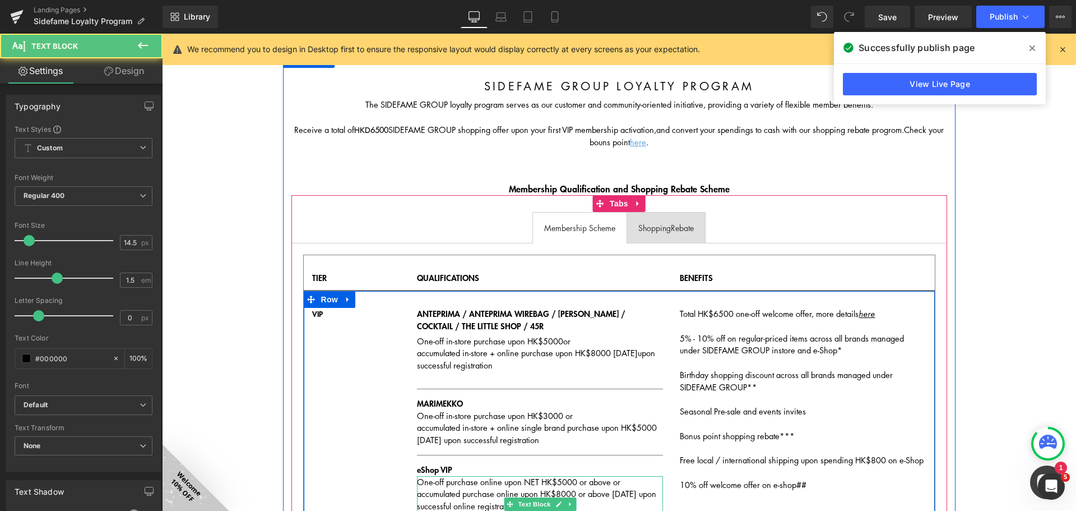
click at [533, 478] on span "One-off purchase online upon NET HK$5000 or above or accumulated purchase onlin…" at bounding box center [530, 488] width 226 height 24
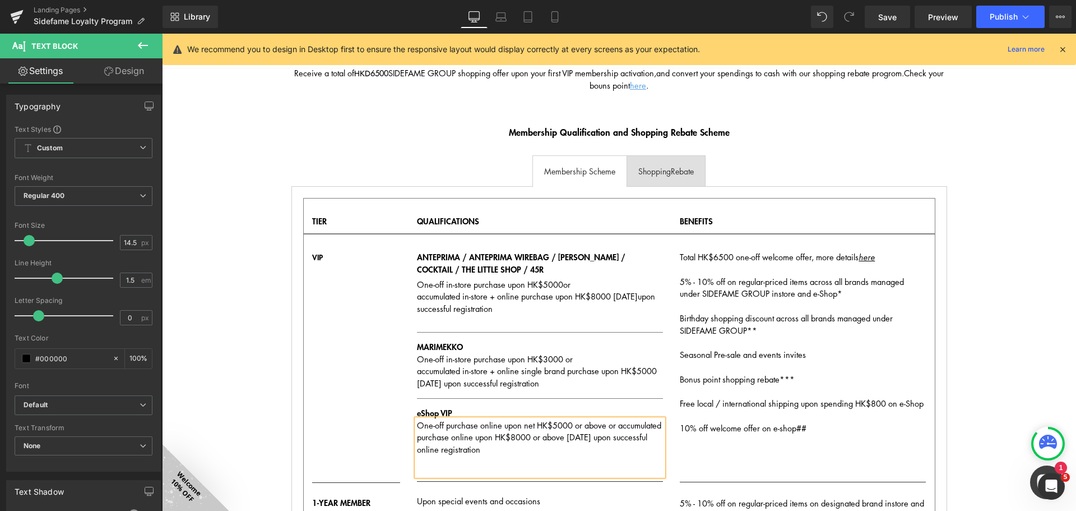
scroll to position [93, 0]
click at [309, 205] on icon at bounding box center [311, 208] width 8 height 8
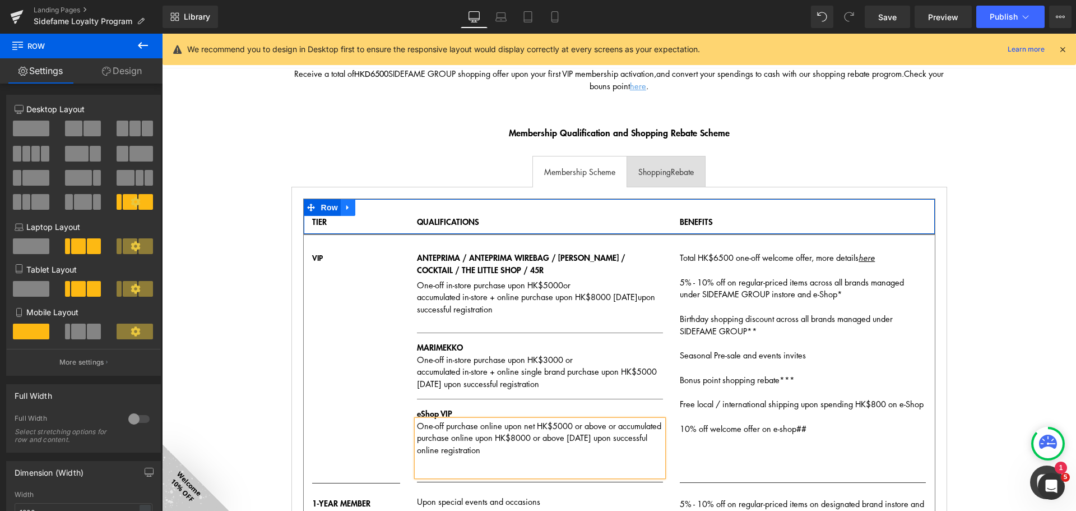
click at [346, 208] on icon at bounding box center [347, 207] width 2 height 5
click at [359, 207] on icon at bounding box center [363, 208] width 8 height 8
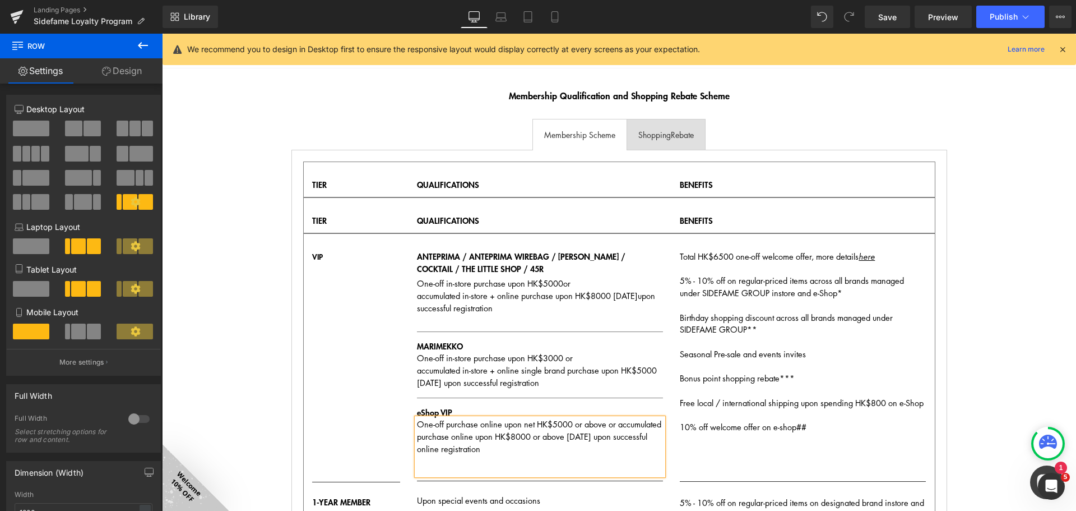
scroll to position [149, 0]
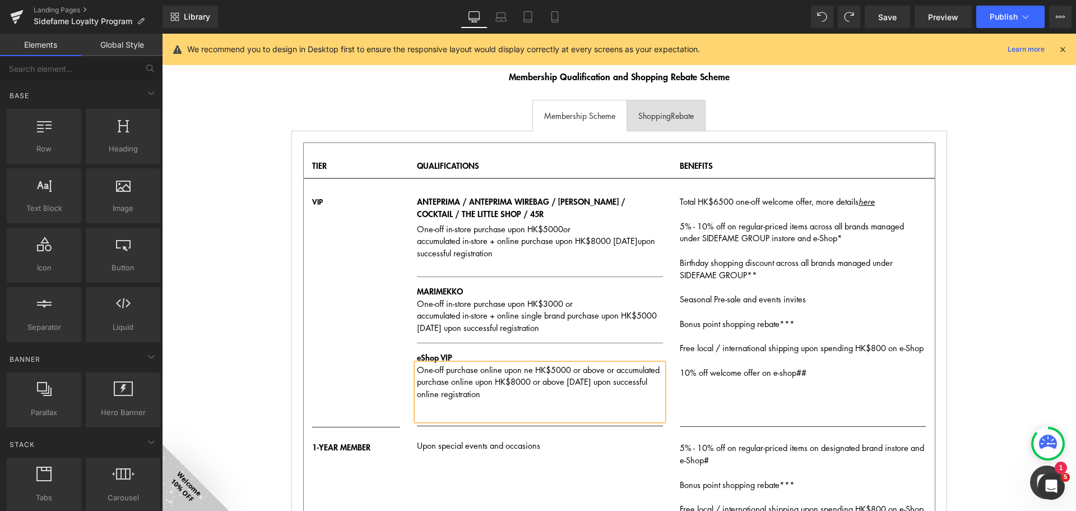
click at [489, 101] on ul "Membership Scheme Text Block Shopping Rebate Text Block" at bounding box center [620, 115] width 656 height 31
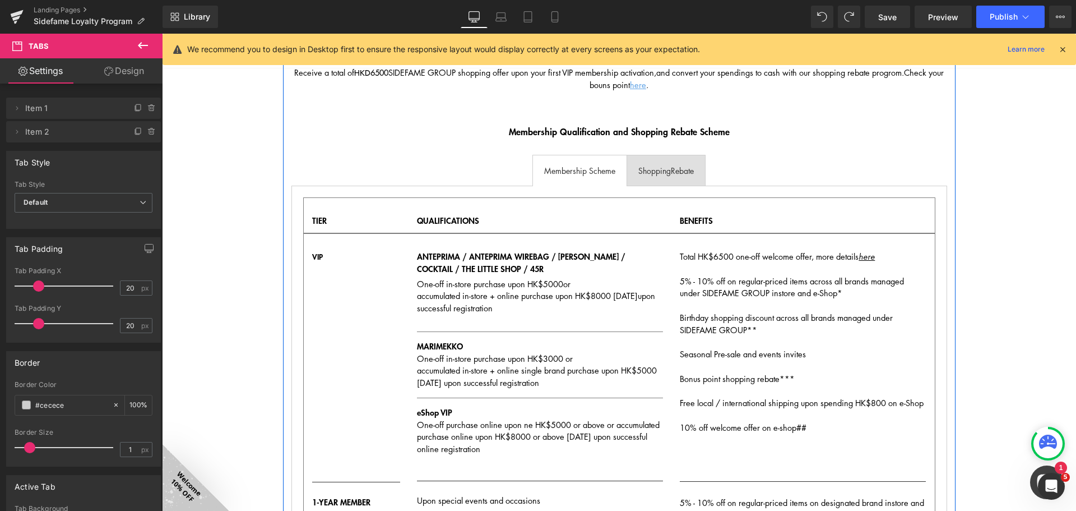
scroll to position [93, 0]
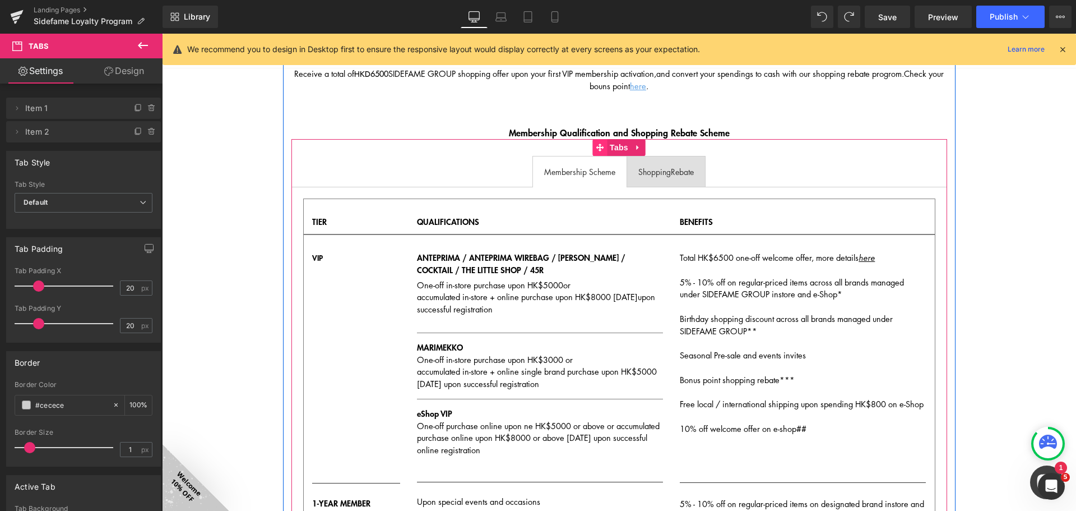
click at [602, 146] on span at bounding box center [600, 147] width 15 height 17
click at [596, 146] on icon at bounding box center [600, 148] width 8 height 8
click at [635, 145] on icon at bounding box center [639, 148] width 8 height 8
click at [628, 147] on icon at bounding box center [631, 148] width 8 height 8
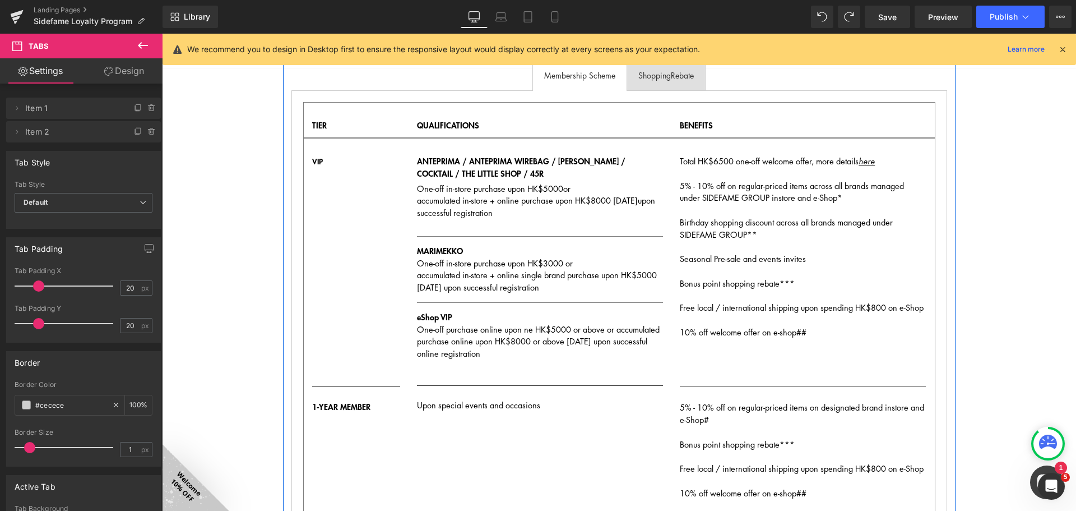
scroll to position [80, 0]
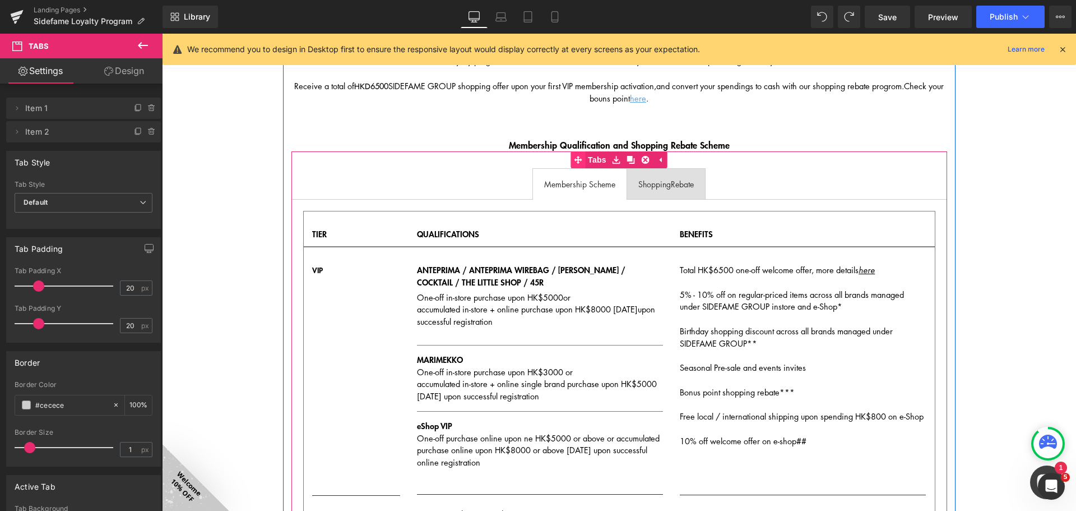
click at [580, 158] on div "Membership Scheme Text Block Shopping Rebate Text Block TIER Text Block QUALIFI…" at bounding box center [620, 508] width 656 height 714
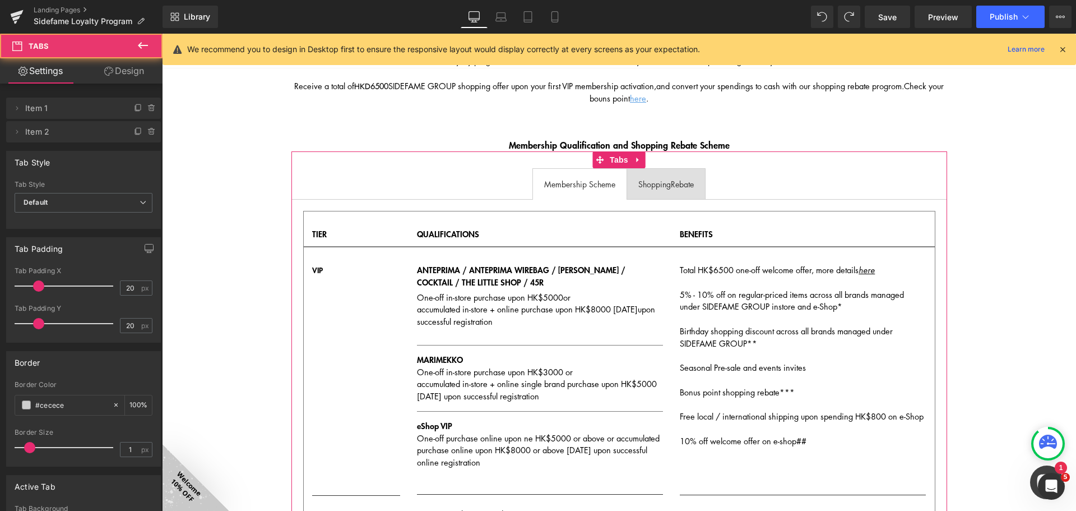
click at [144, 77] on link "Design" at bounding box center [124, 70] width 81 height 25
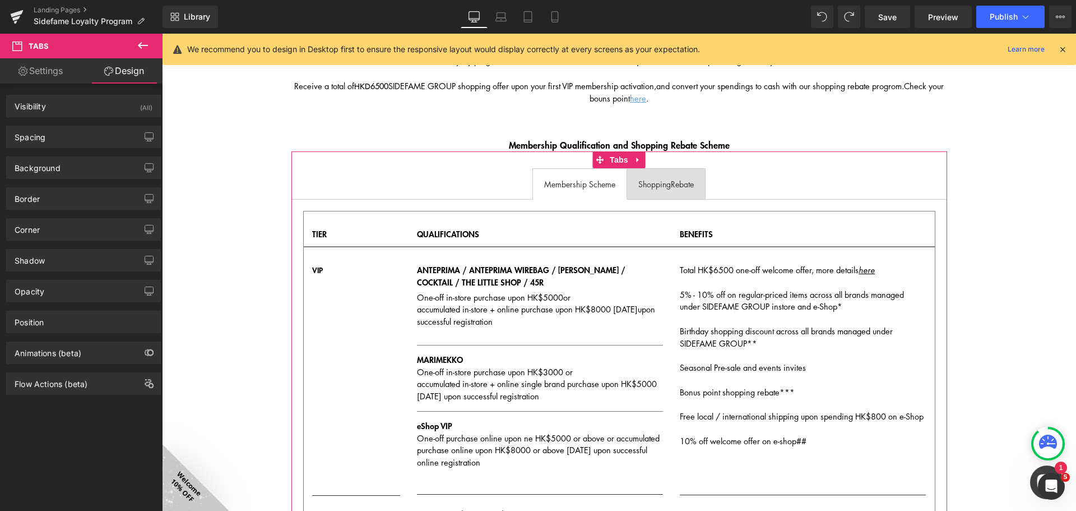
click at [117, 110] on div "Visibility (All)" at bounding box center [84, 105] width 154 height 21
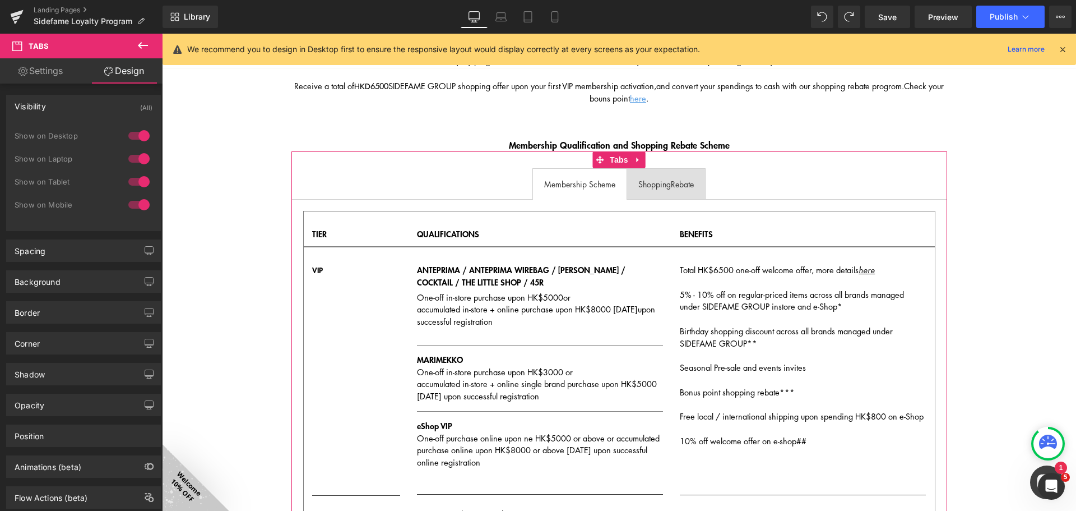
click at [138, 159] on div at bounding box center [139, 159] width 27 height 18
click at [138, 179] on div at bounding box center [139, 182] width 27 height 18
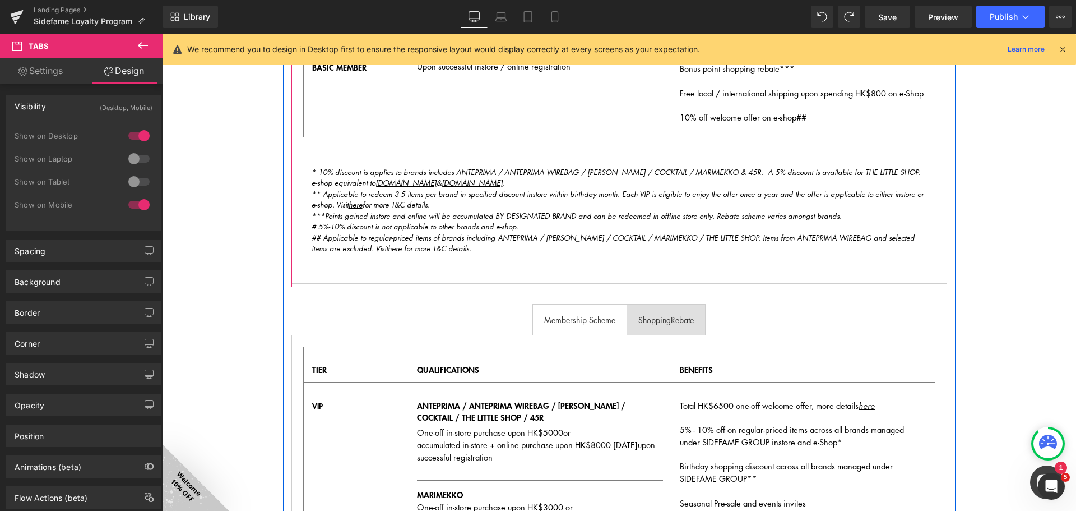
scroll to position [697, 0]
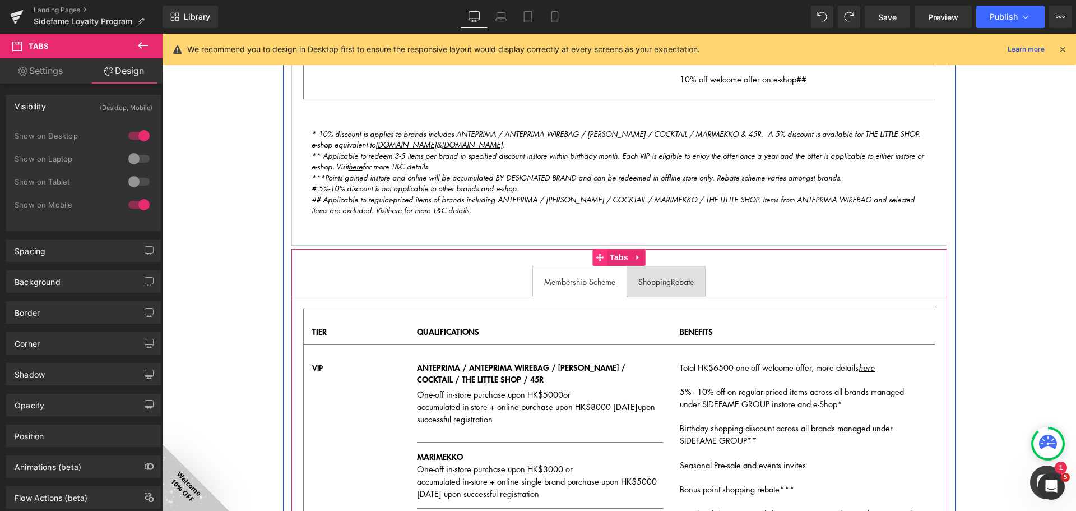
click at [596, 258] on icon at bounding box center [600, 257] width 8 height 8
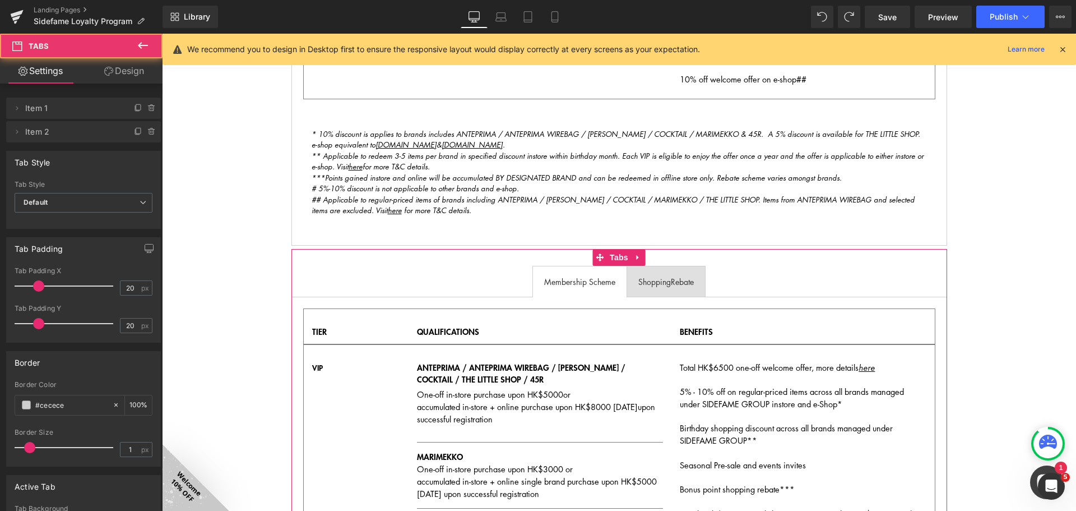
click at [137, 76] on link "Design" at bounding box center [124, 70] width 81 height 25
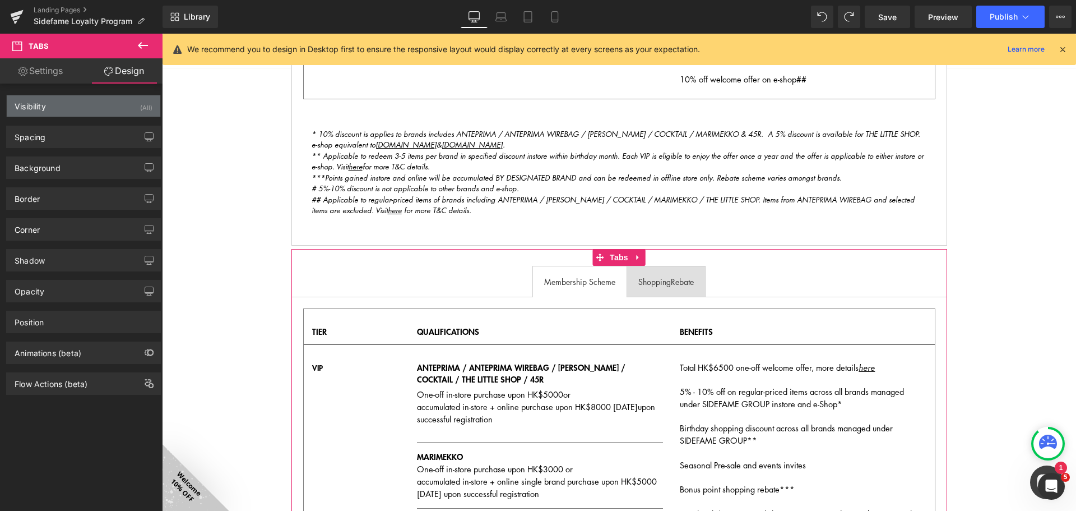
click at [140, 103] on div "(All)" at bounding box center [146, 104] width 12 height 19
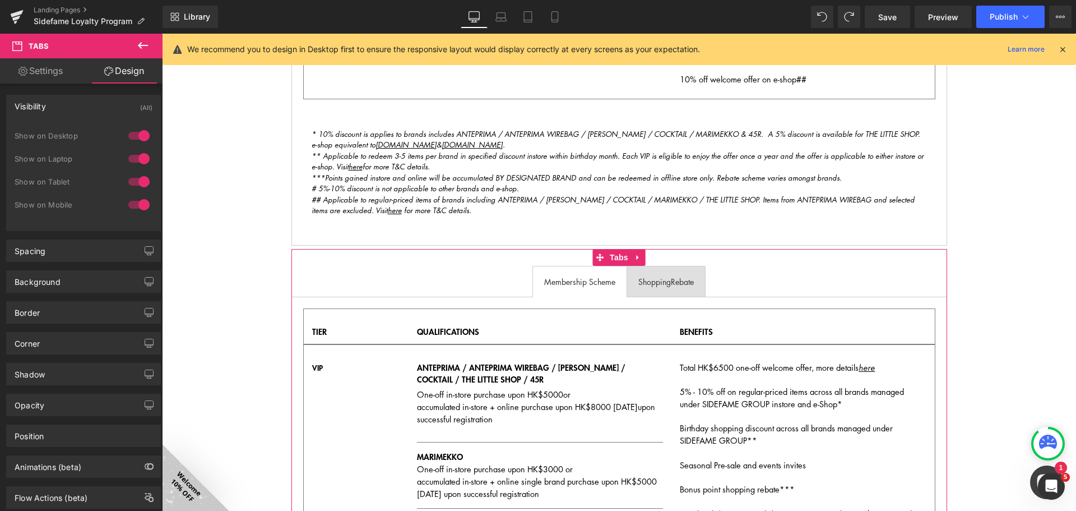
click at [135, 136] on div at bounding box center [139, 136] width 27 height 18
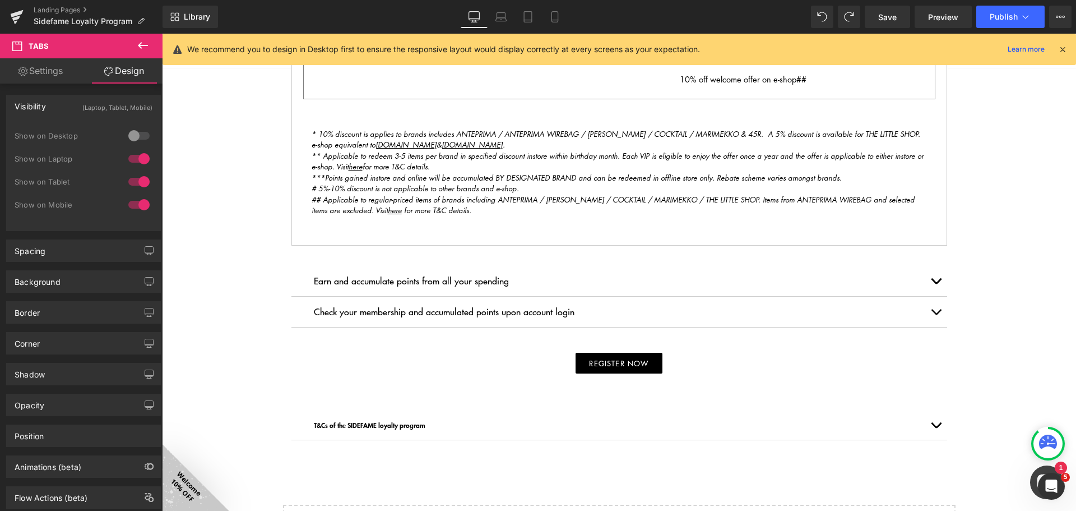
click at [134, 198] on div at bounding box center [139, 205] width 27 height 18
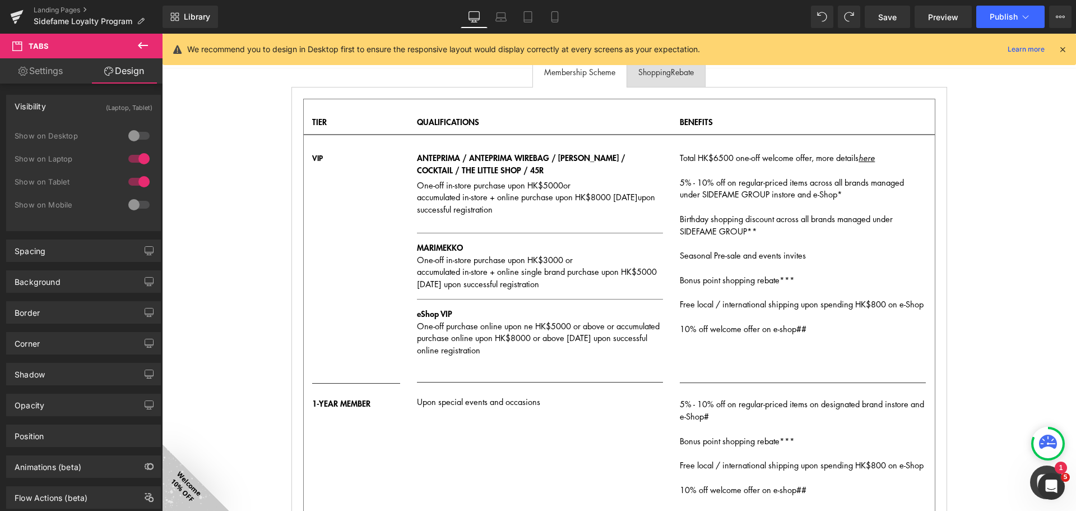
scroll to position [0, 0]
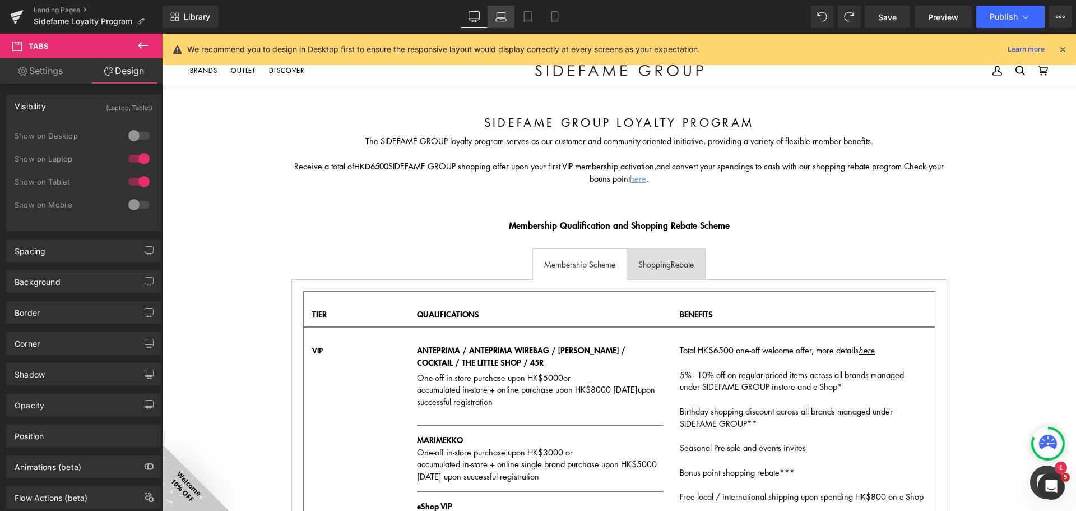
click at [510, 16] on link "Laptop" at bounding box center [501, 17] width 27 height 22
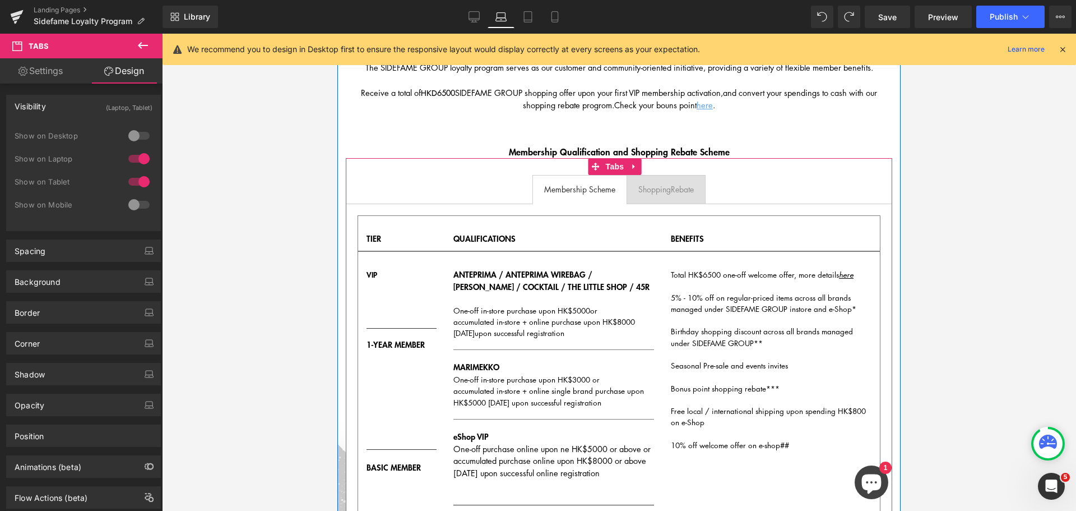
scroll to position [146, 0]
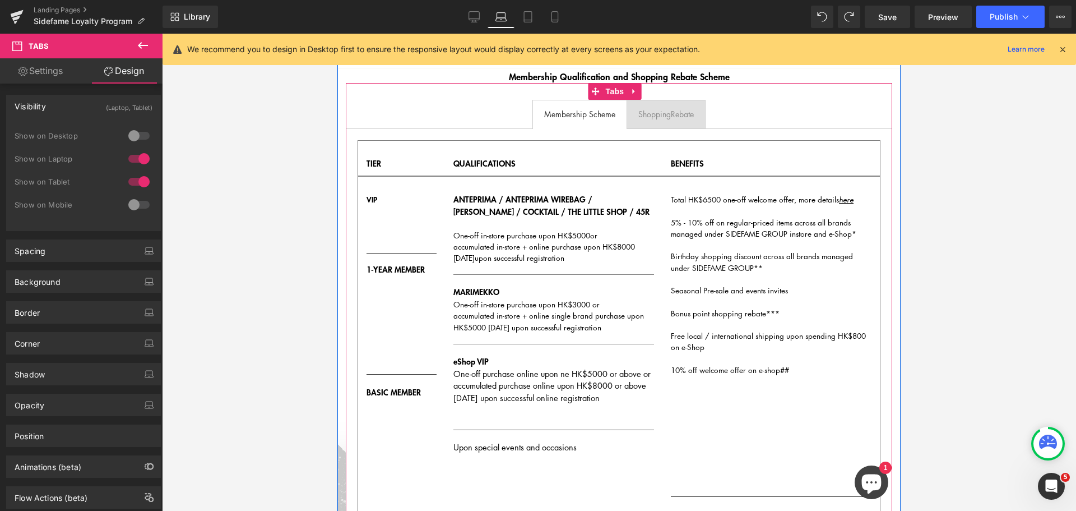
click at [398, 211] on div "VIP" at bounding box center [402, 220] width 70 height 54
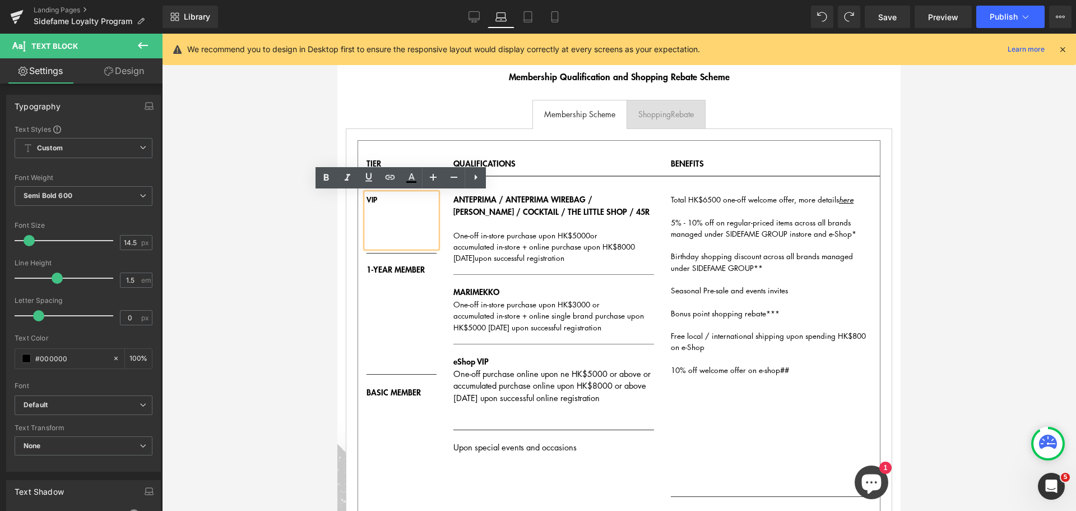
click at [406, 204] on p "VIP" at bounding box center [402, 199] width 70 height 12
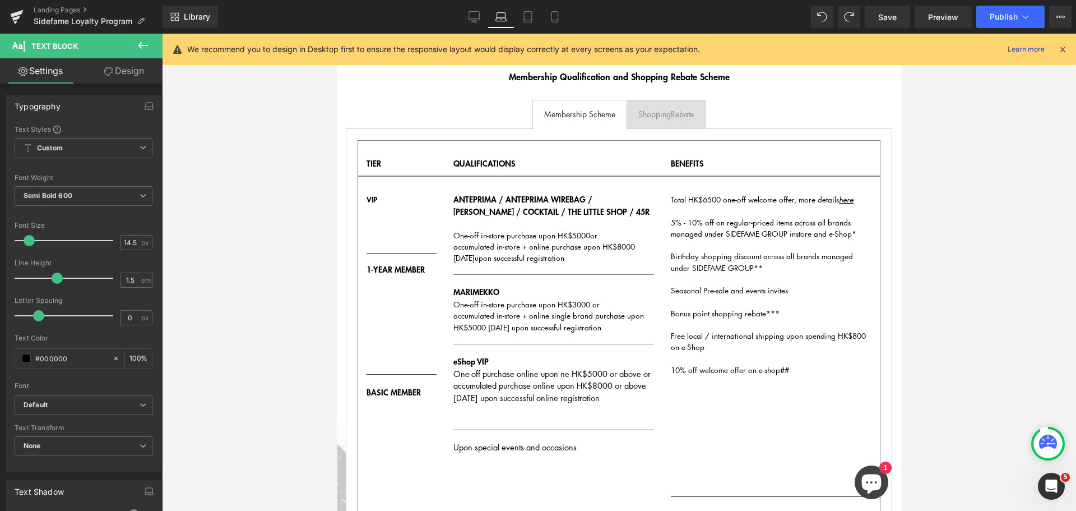
click at [119, 76] on link "Design" at bounding box center [124, 70] width 81 height 25
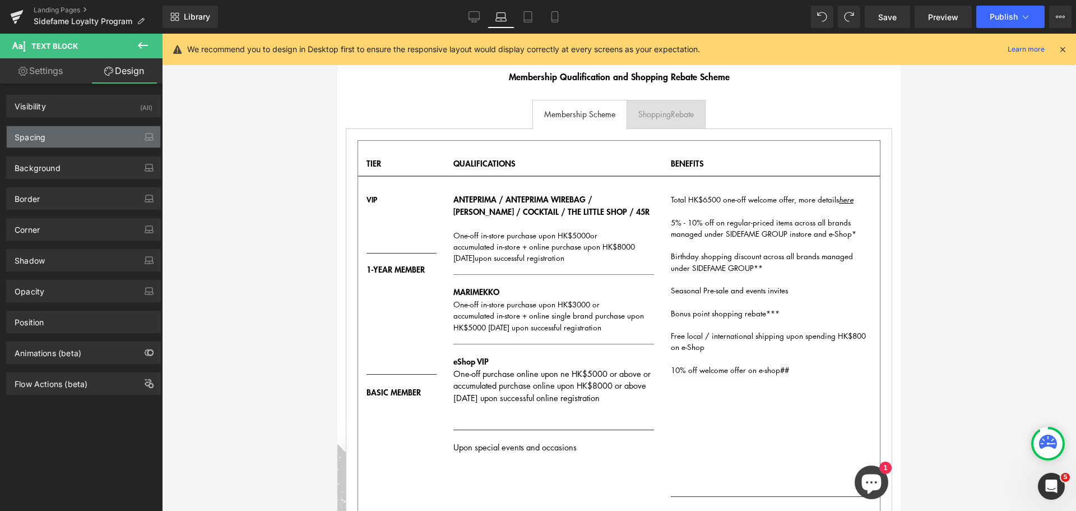
click at [87, 142] on div "Spacing" at bounding box center [84, 136] width 154 height 21
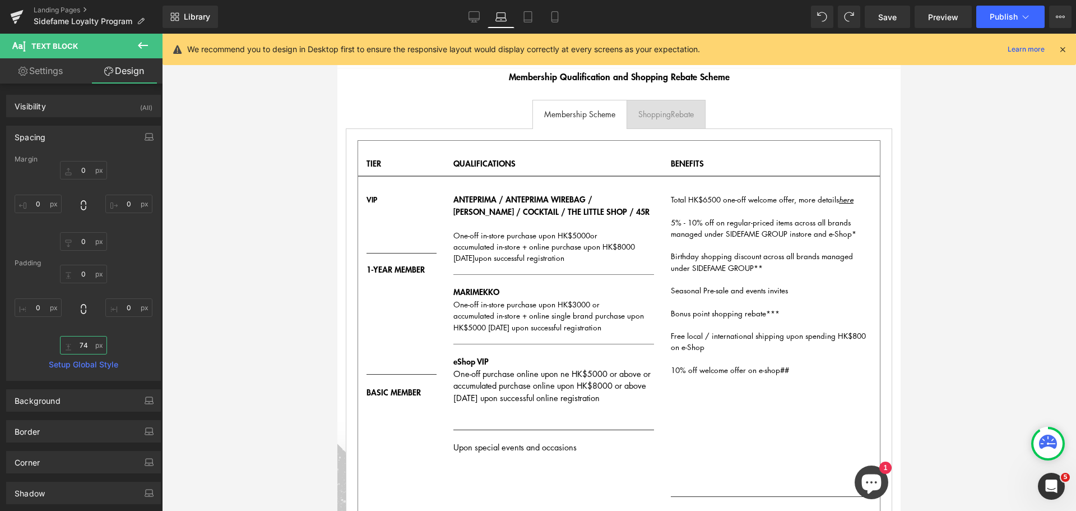
drag, startPoint x: 86, startPoint y: 344, endPoint x: 124, endPoint y: 349, distance: 38.9
click at [86, 345] on input "74" at bounding box center [83, 345] width 47 height 19
type input "1"
type input "2"
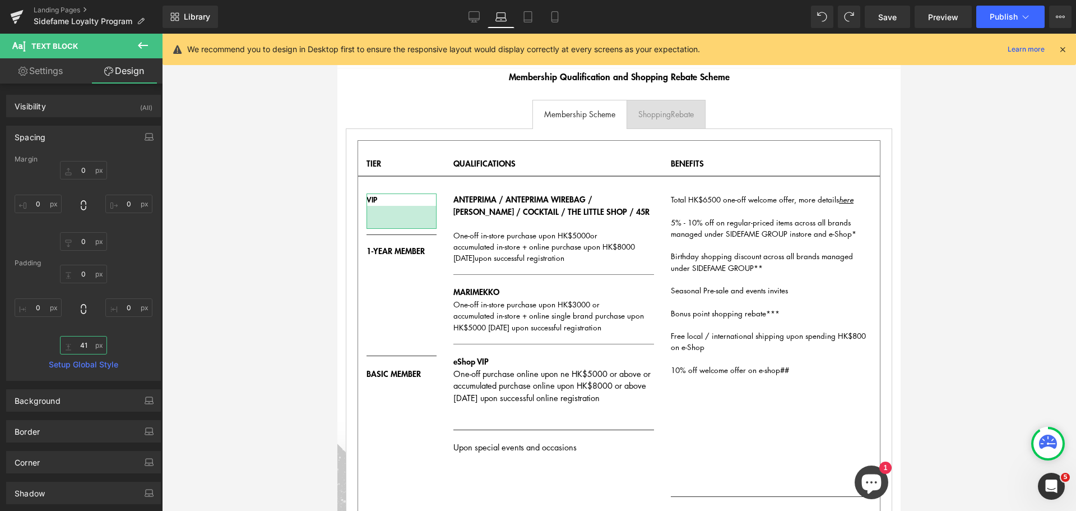
type input "410"
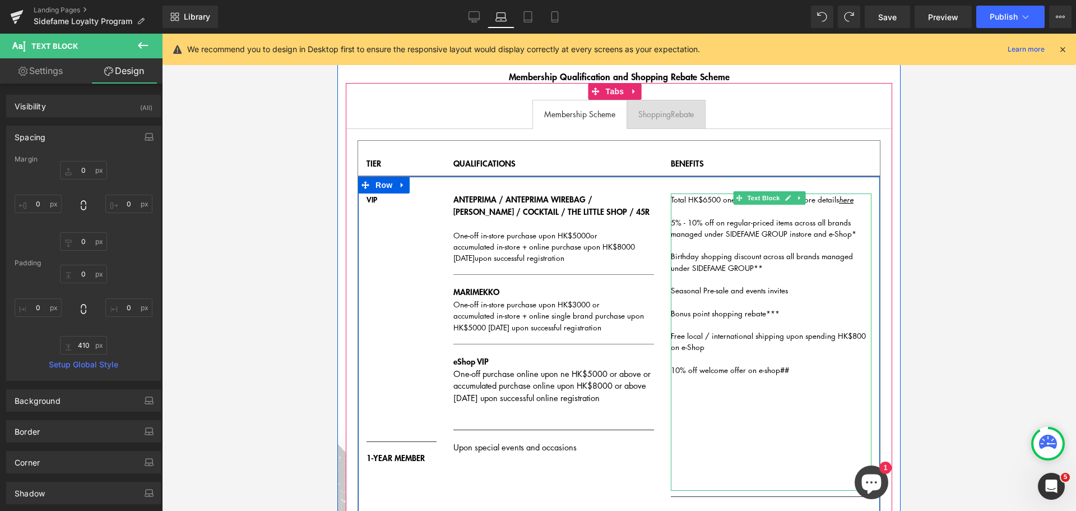
click at [765, 383] on div "Total HK$6500 one-off welcome offer, more details here 5% - 10% off on regular-…" at bounding box center [771, 341] width 201 height 297
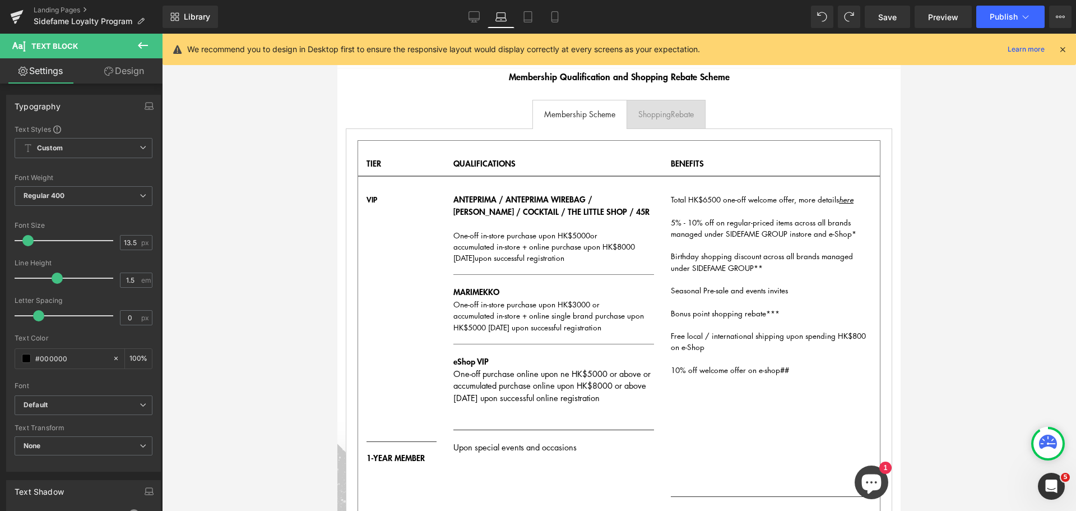
drag, startPoint x: 130, startPoint y: 70, endPoint x: 99, endPoint y: 141, distance: 77.8
click at [130, 70] on link "Design" at bounding box center [124, 70] width 81 height 25
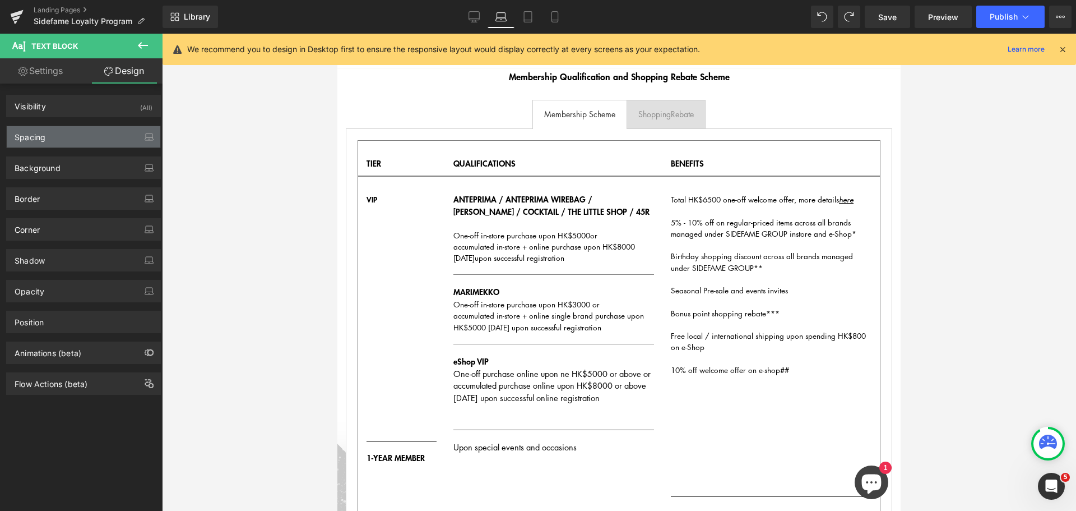
click at [91, 137] on div "Spacing" at bounding box center [84, 136] width 154 height 21
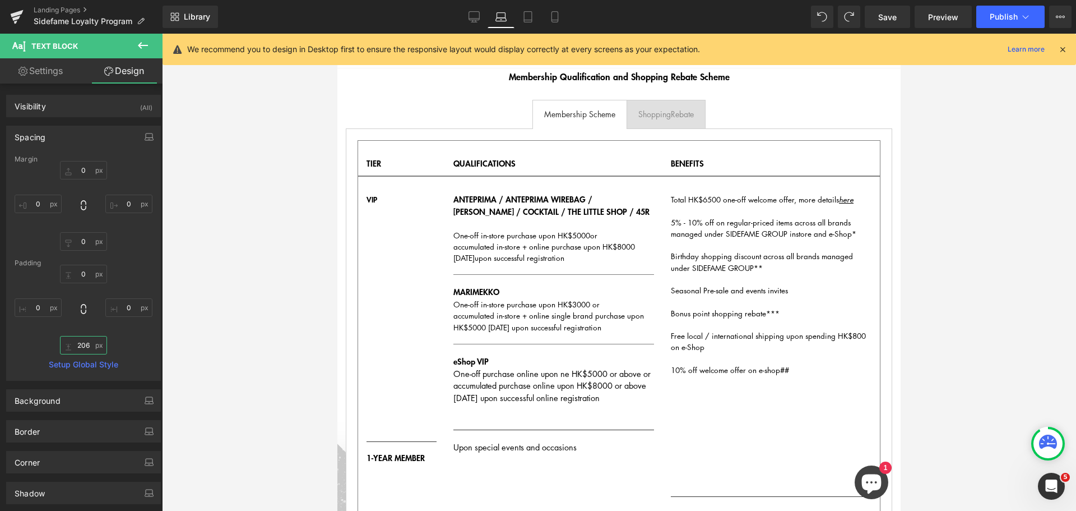
drag, startPoint x: 84, startPoint y: 346, endPoint x: 100, endPoint y: 346, distance: 16.3
click at [85, 346] on input "206" at bounding box center [83, 345] width 47 height 19
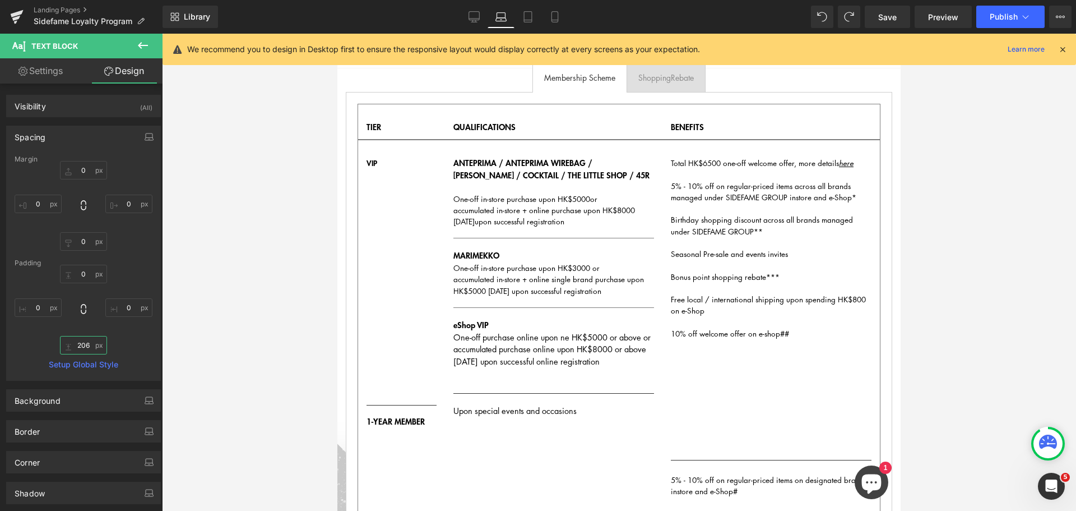
scroll to position [202, 0]
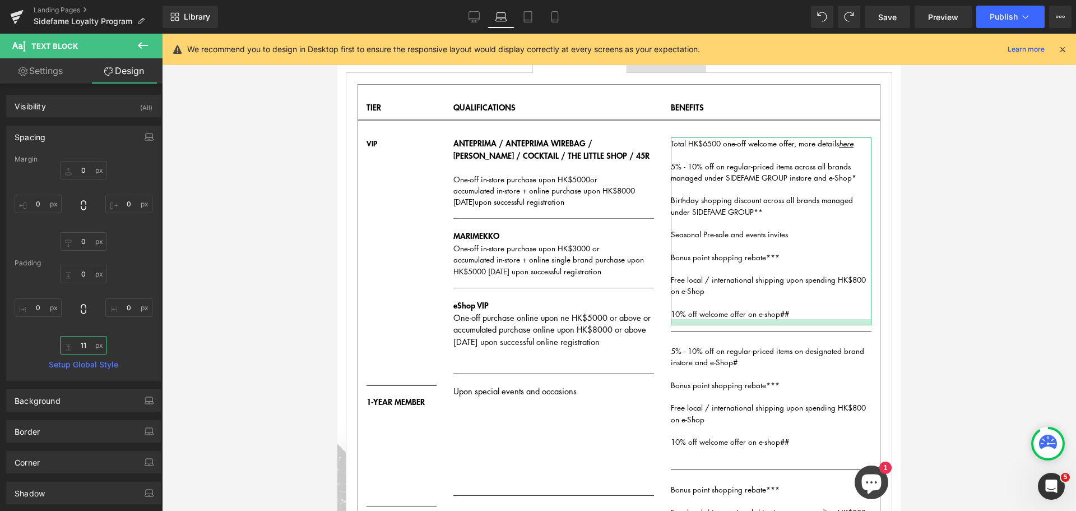
type input "110"
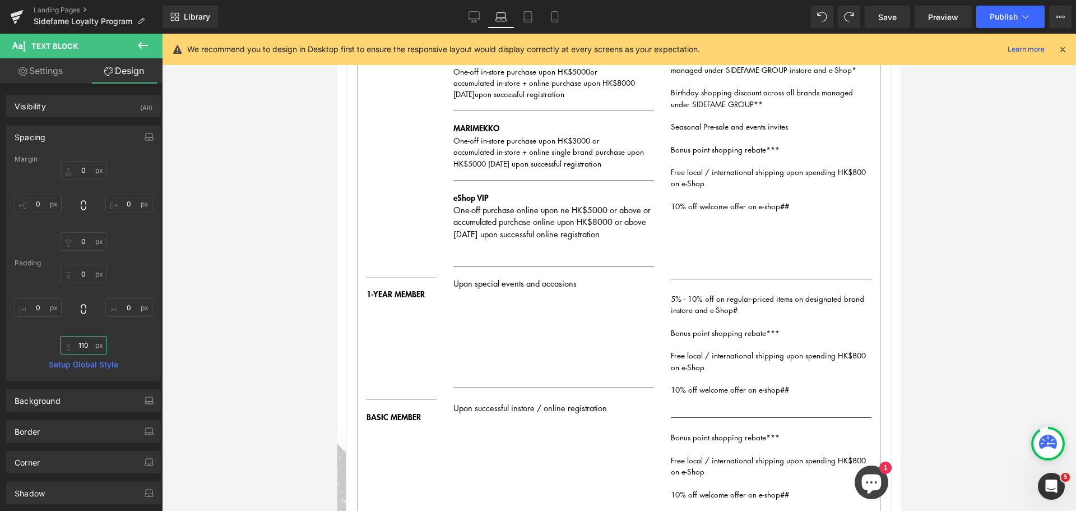
scroll to position [315, 0]
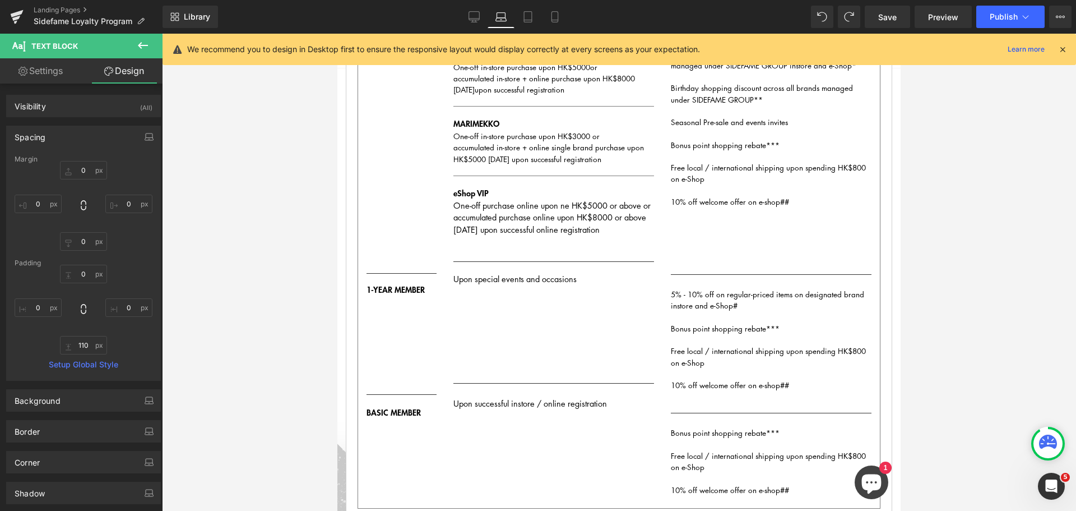
click at [520, 339] on div "Upon special events and occasions Text Block" at bounding box center [554, 322] width 201 height 110
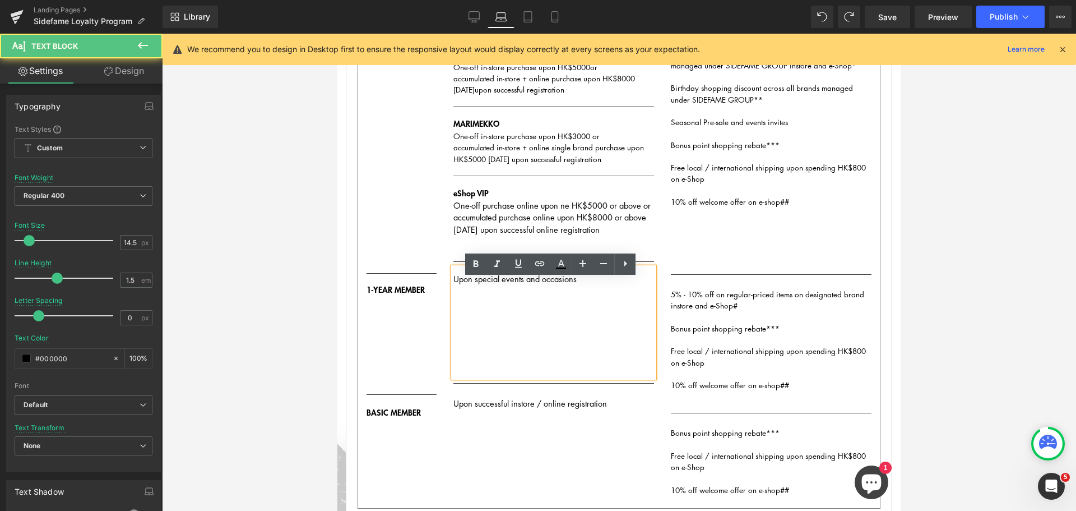
click at [491, 285] on p "Upon special events and occasions" at bounding box center [554, 279] width 201 height 12
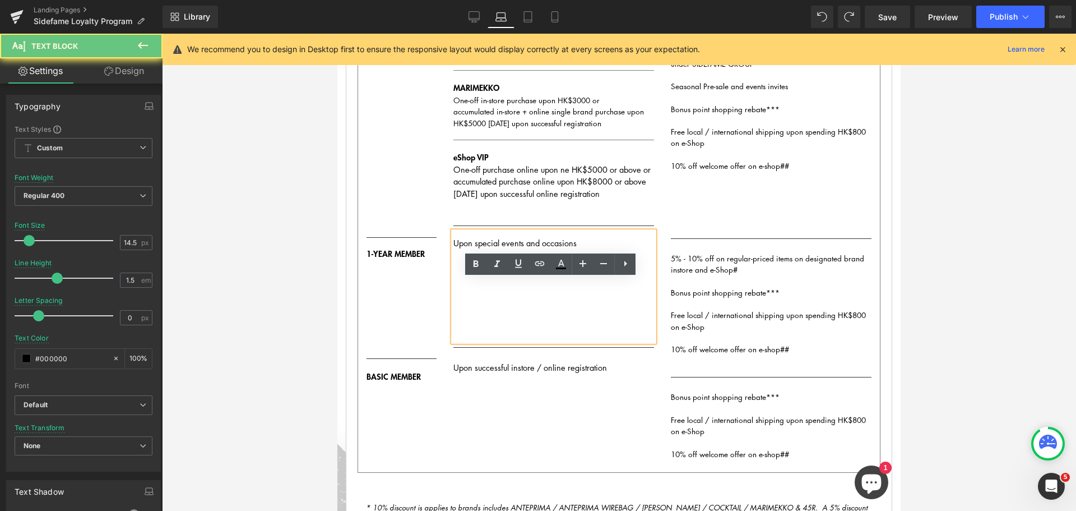
scroll to position [371, 0]
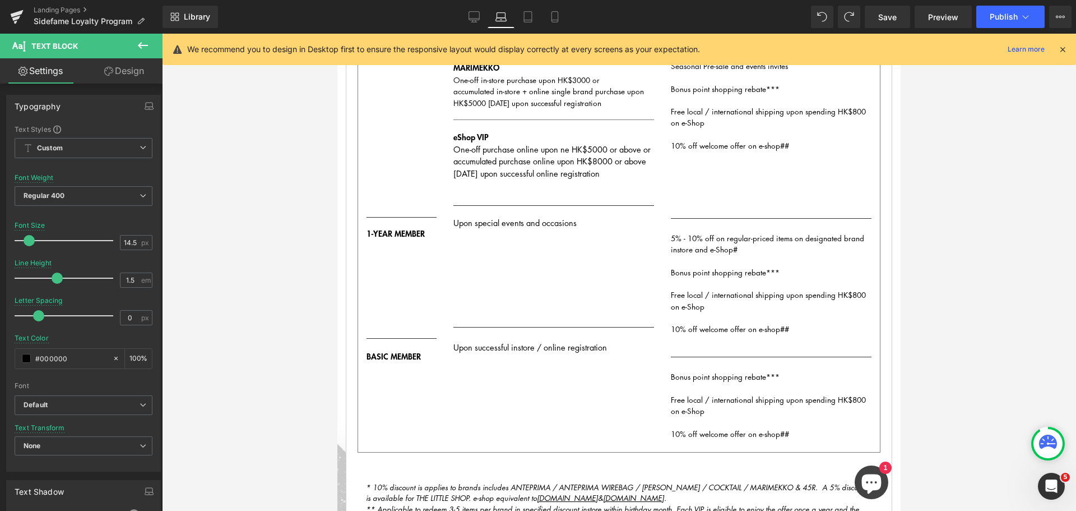
drag, startPoint x: 141, startPoint y: 76, endPoint x: 85, endPoint y: 169, distance: 108.6
click at [141, 76] on link "Design" at bounding box center [124, 70] width 81 height 25
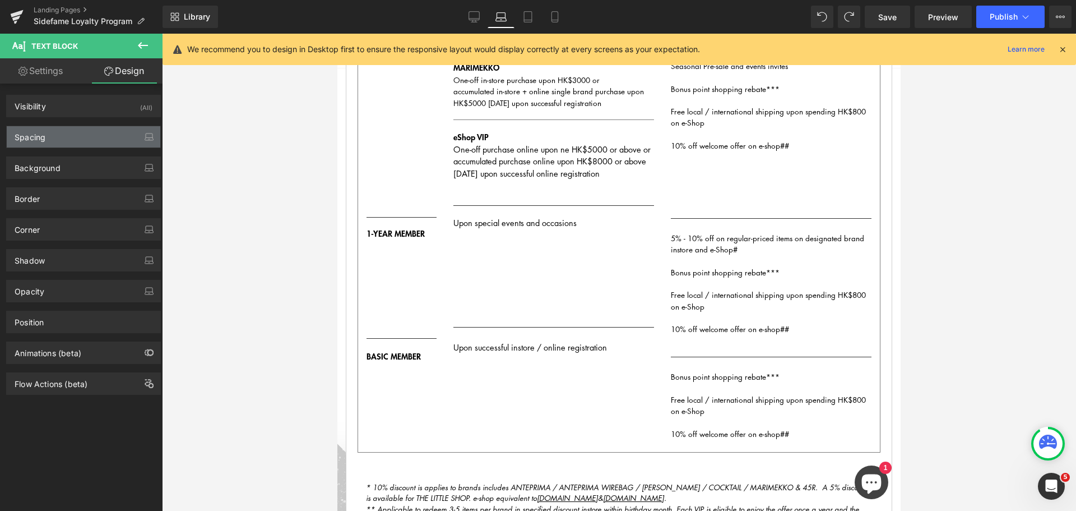
click at [78, 141] on div "Spacing" at bounding box center [84, 136] width 154 height 21
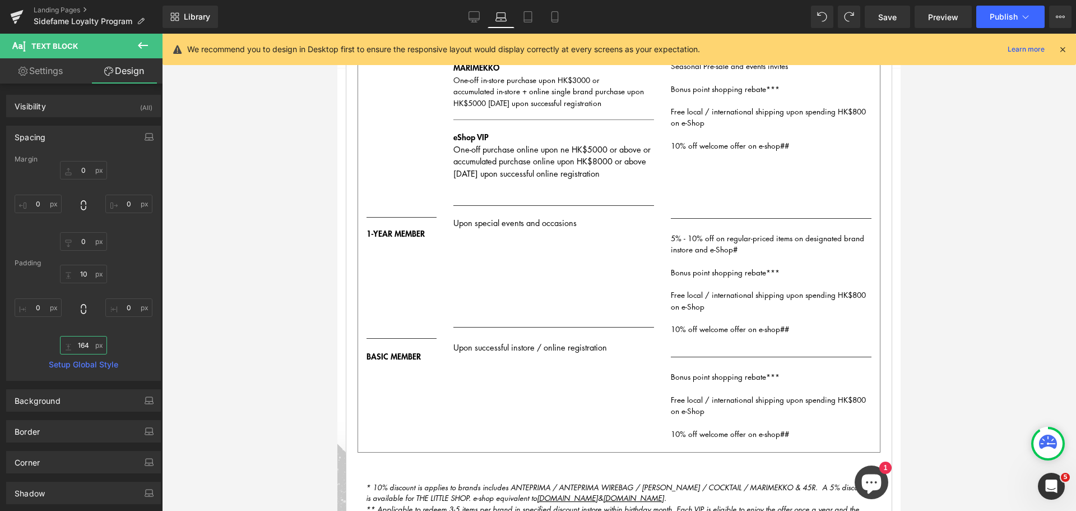
click at [82, 336] on input "164" at bounding box center [83, 345] width 47 height 19
type input "8"
type input "1"
type input "2"
type input "190"
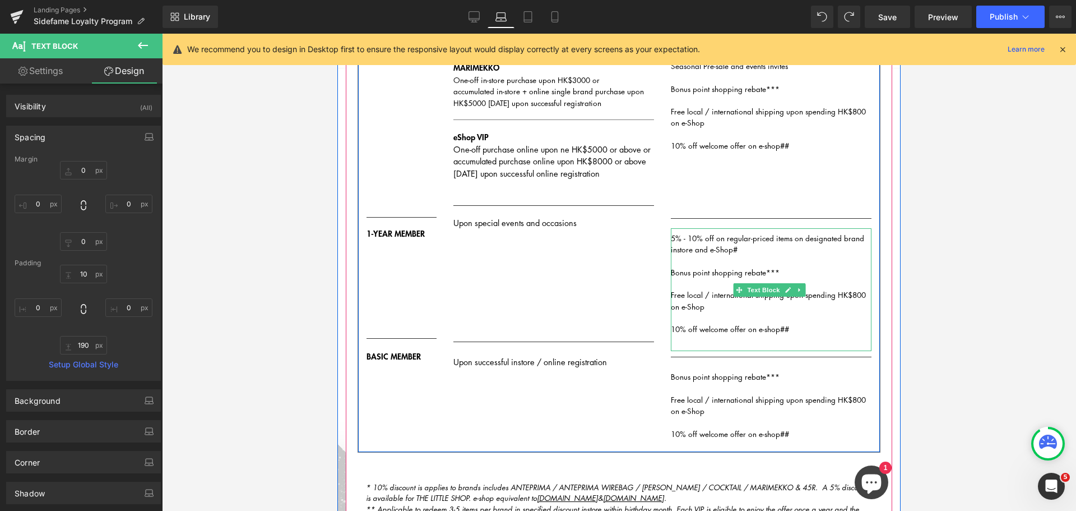
click at [700, 340] on div "5% - 10% off on regular-priced items on designated brand instore and e-Shop# Bo…" at bounding box center [771, 289] width 201 height 123
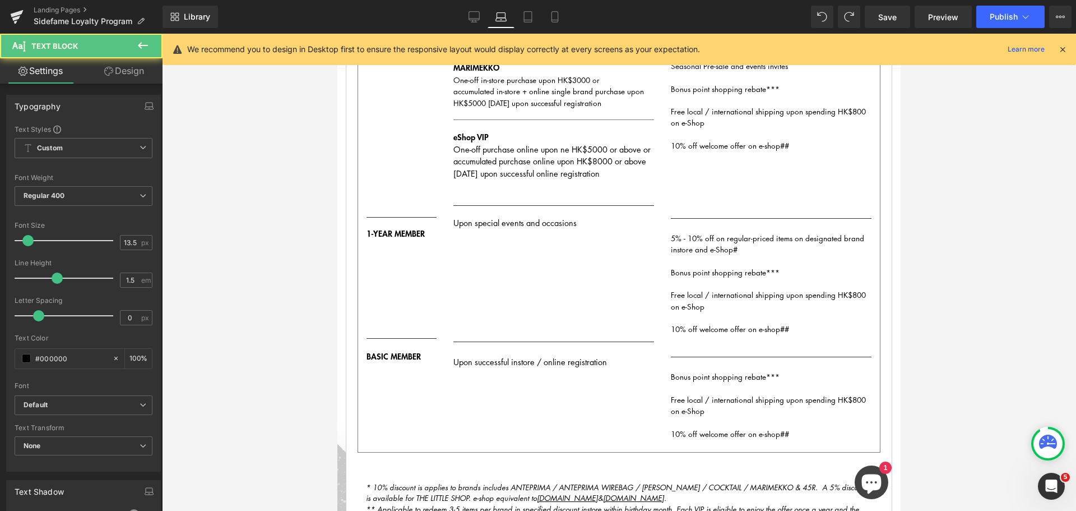
click at [130, 78] on link "Design" at bounding box center [124, 70] width 81 height 25
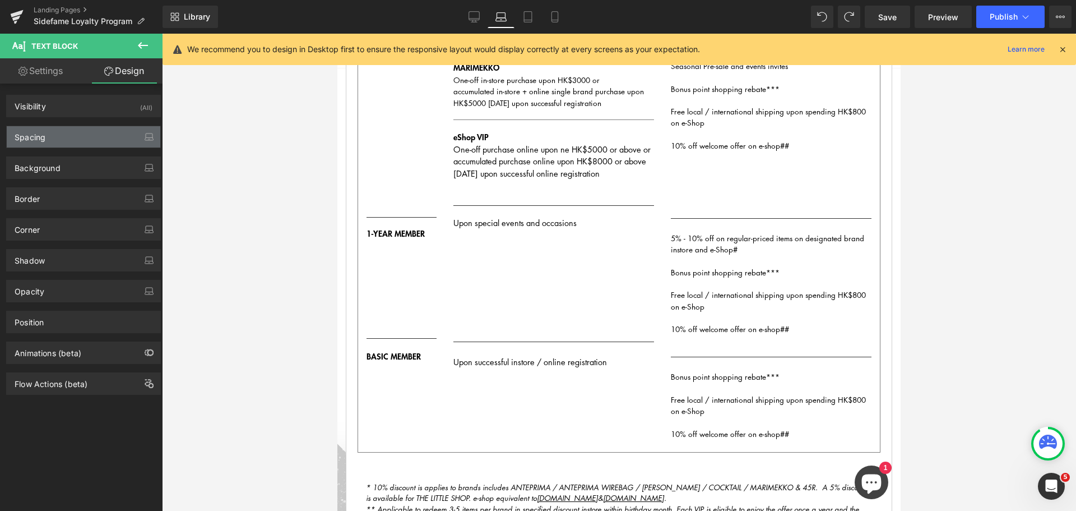
click at [83, 139] on div "Spacing" at bounding box center [84, 136] width 154 height 21
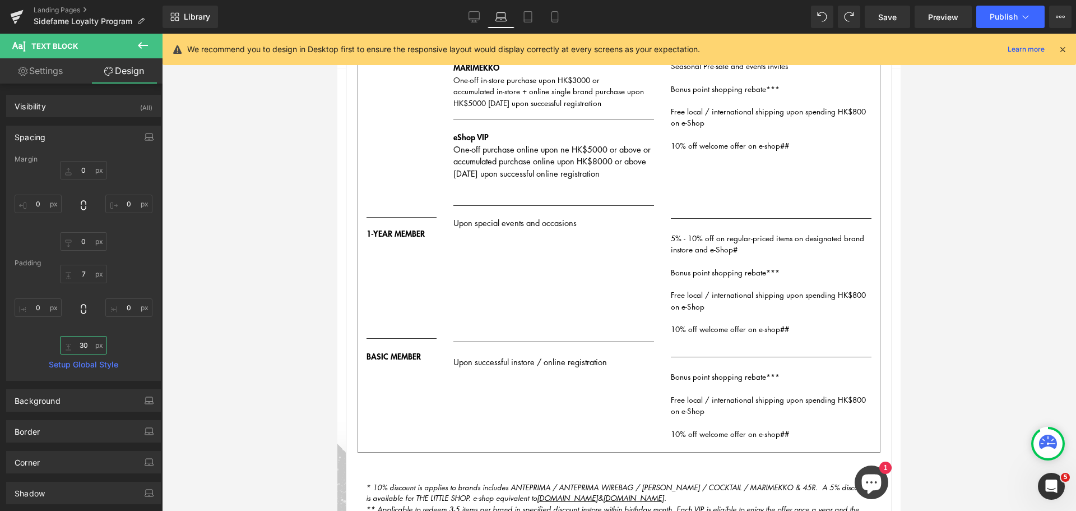
click at [89, 343] on input "30" at bounding box center [83, 345] width 47 height 19
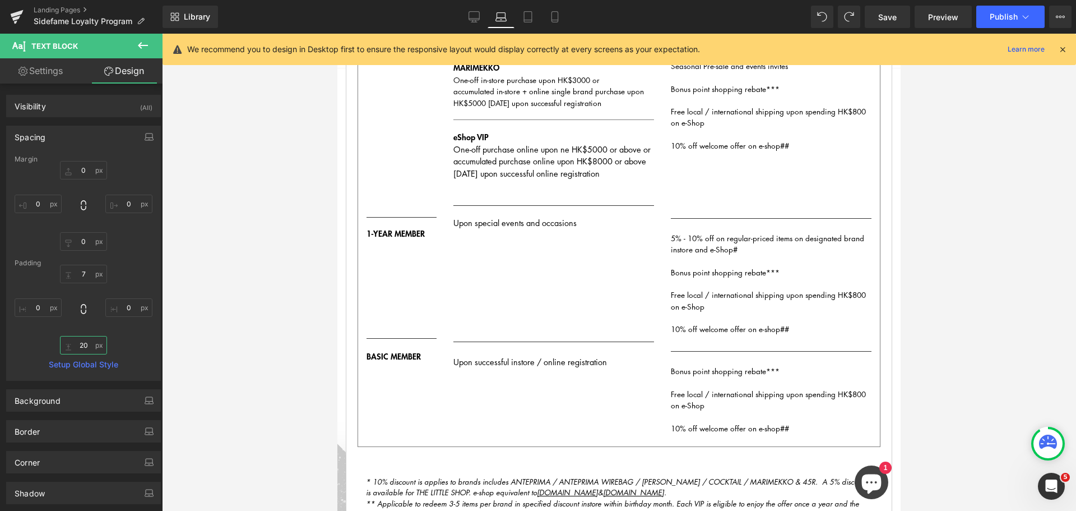
type input "2"
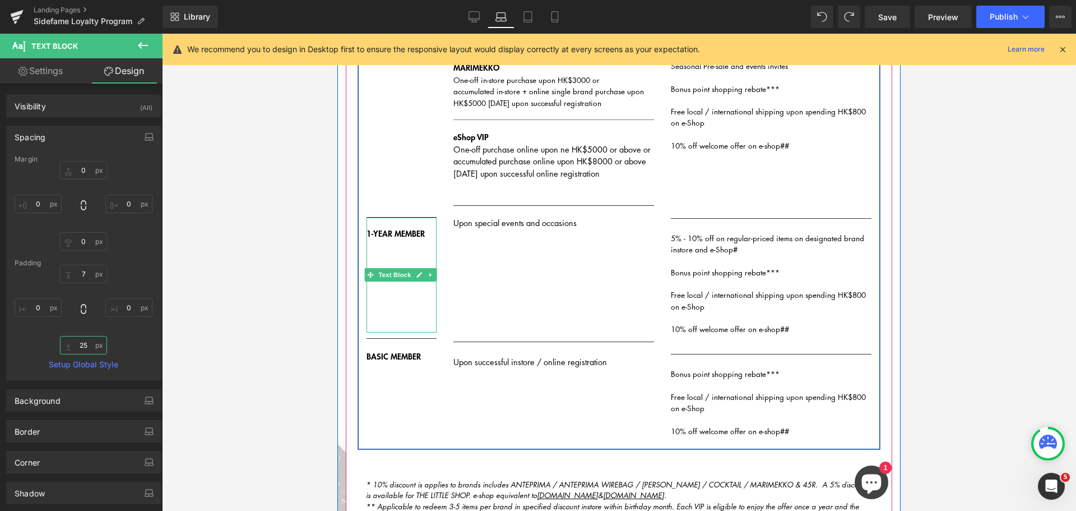
type input "25"
click at [426, 276] on link at bounding box center [432, 274] width 12 height 13
click at [414, 314] on div "1-YEAR MEMBER" at bounding box center [402, 275] width 70 height 115
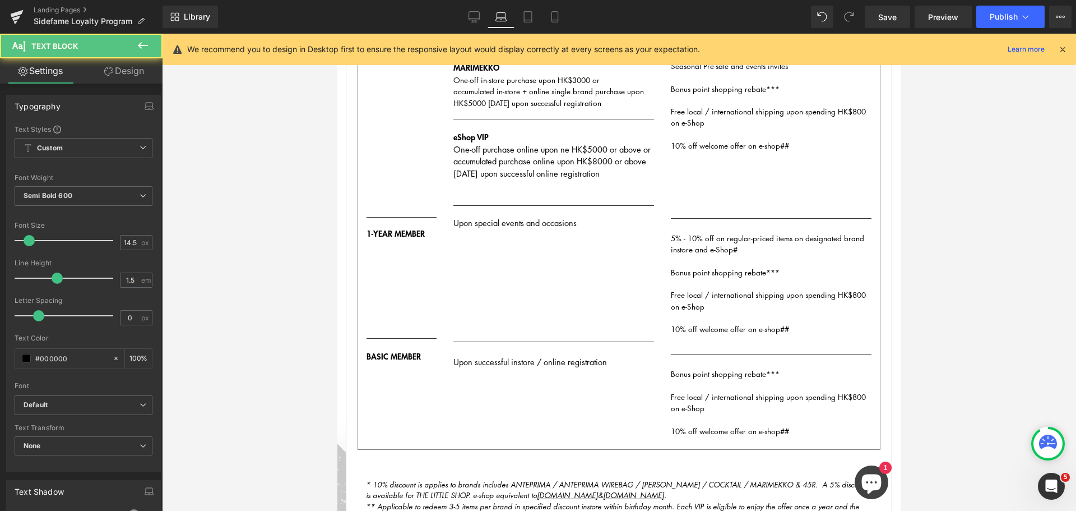
drag, startPoint x: 124, startPoint y: 72, endPoint x: 122, endPoint y: 93, distance: 20.9
click at [125, 72] on link "Design" at bounding box center [124, 70] width 81 height 25
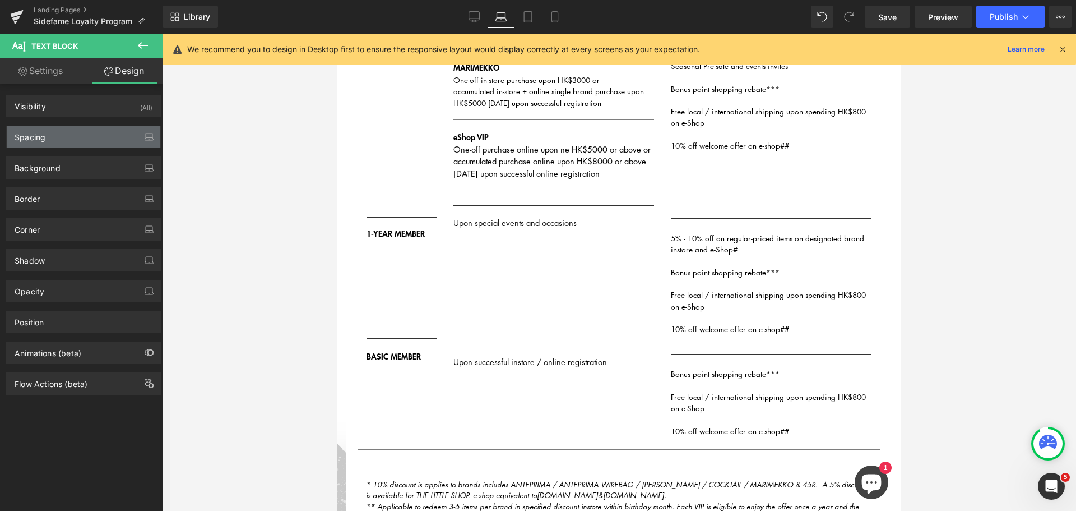
click at [71, 141] on div "Spacing" at bounding box center [84, 136] width 154 height 21
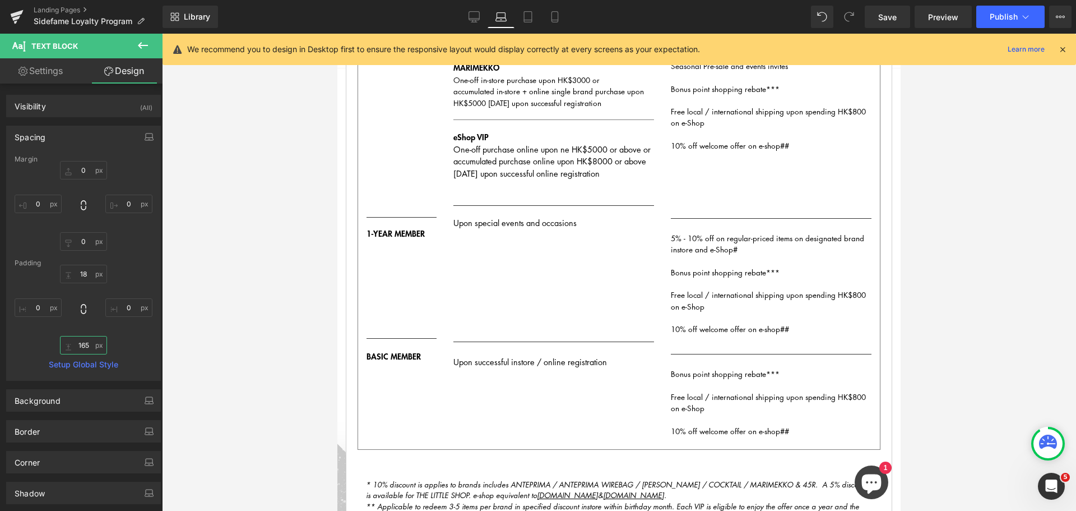
click at [83, 346] on input "165" at bounding box center [83, 345] width 47 height 19
type input "2"
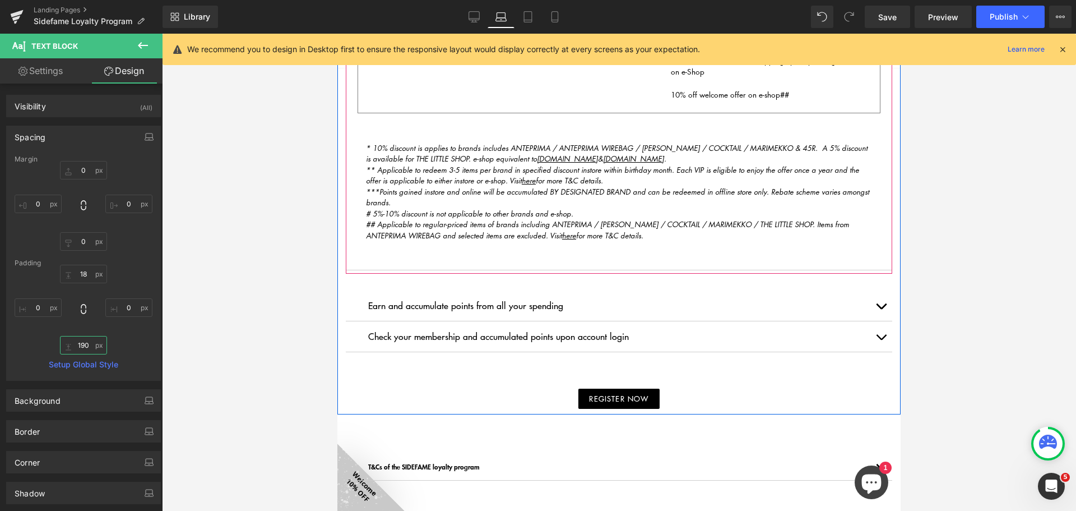
scroll to position [651, 0]
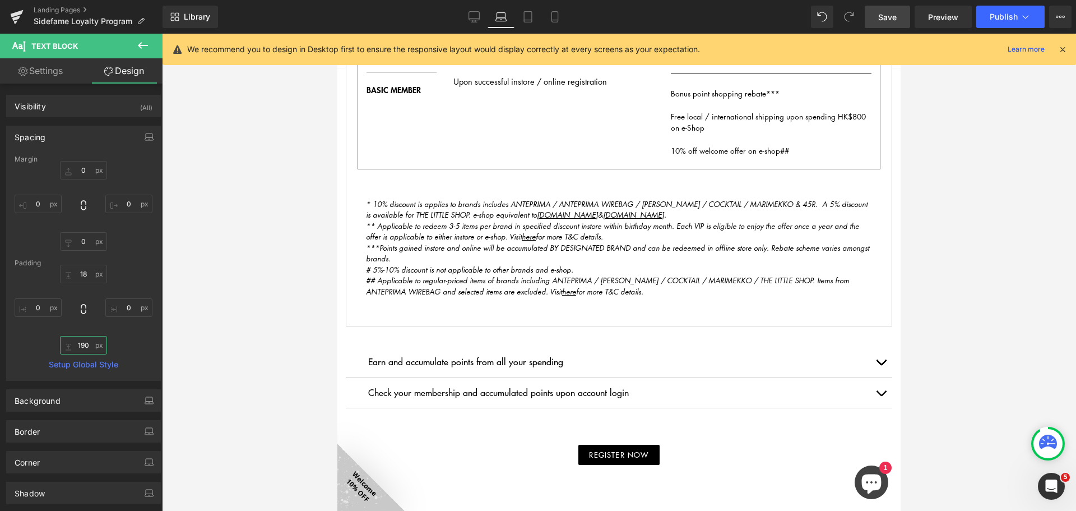
type input "190"
click at [899, 17] on link "Save" at bounding box center [887, 17] width 45 height 22
click at [522, 17] on link "Tablet" at bounding box center [515, 17] width 27 height 22
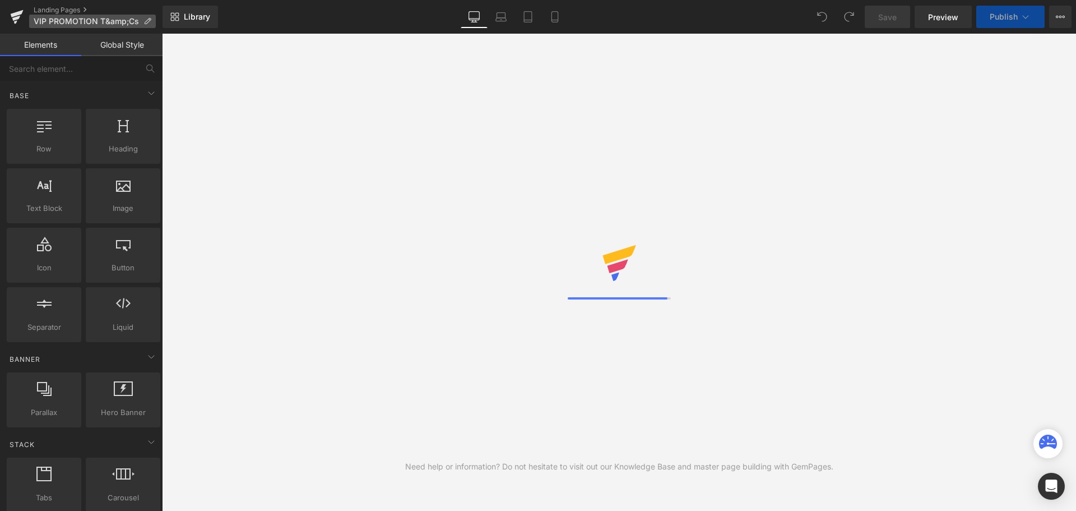
click at [148, 19] on icon at bounding box center [148, 21] width 8 height 8
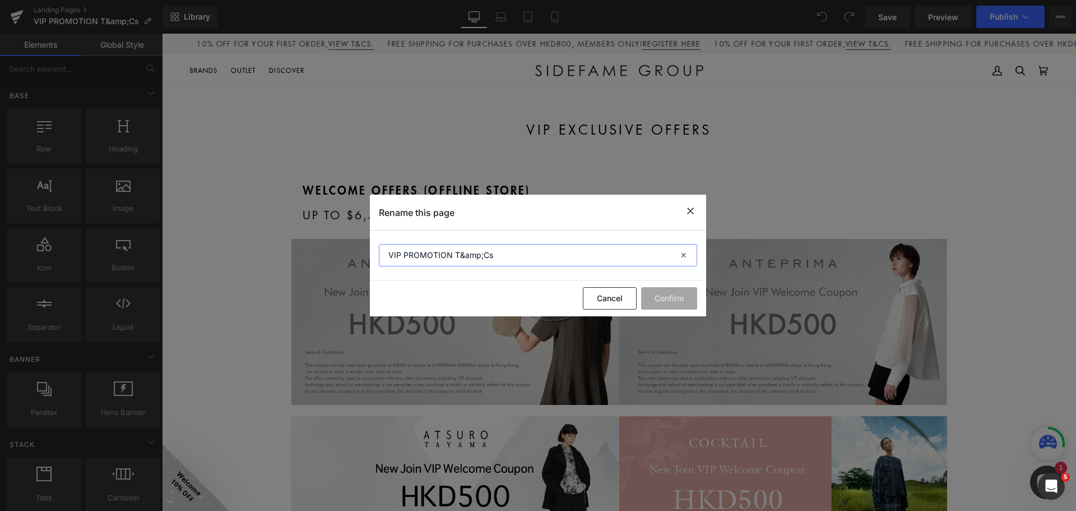
drag, startPoint x: 482, startPoint y: 256, endPoint x: 468, endPoint y: 258, distance: 14.3
click at [463, 257] on input "VIP PROMOTION T&amp;Cs" at bounding box center [538, 255] width 318 height 22
type input "VIP PROMOTION T&Cs"
click at [668, 292] on button "Confirm" at bounding box center [669, 298] width 56 height 22
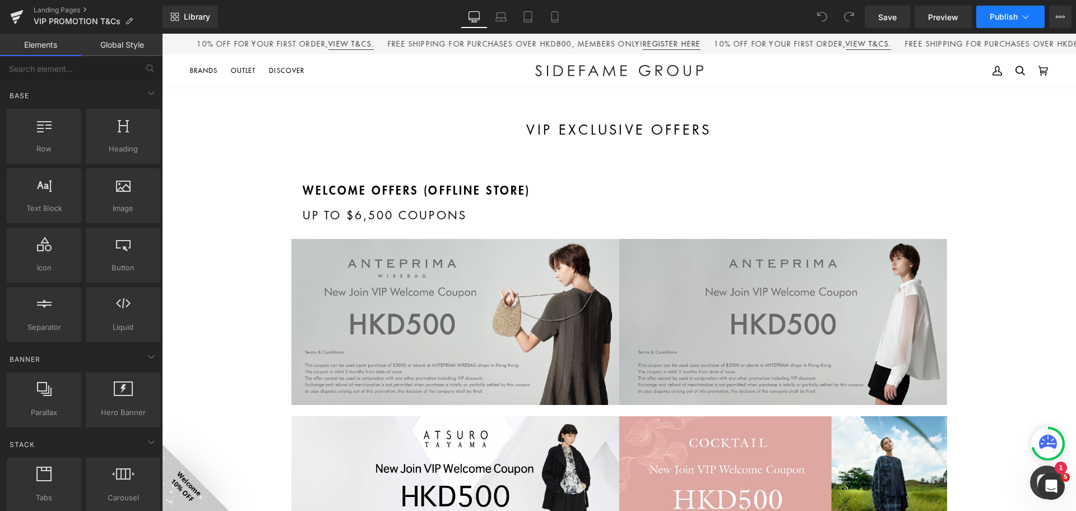
click at [1013, 21] on span "Publish" at bounding box center [1004, 16] width 28 height 9
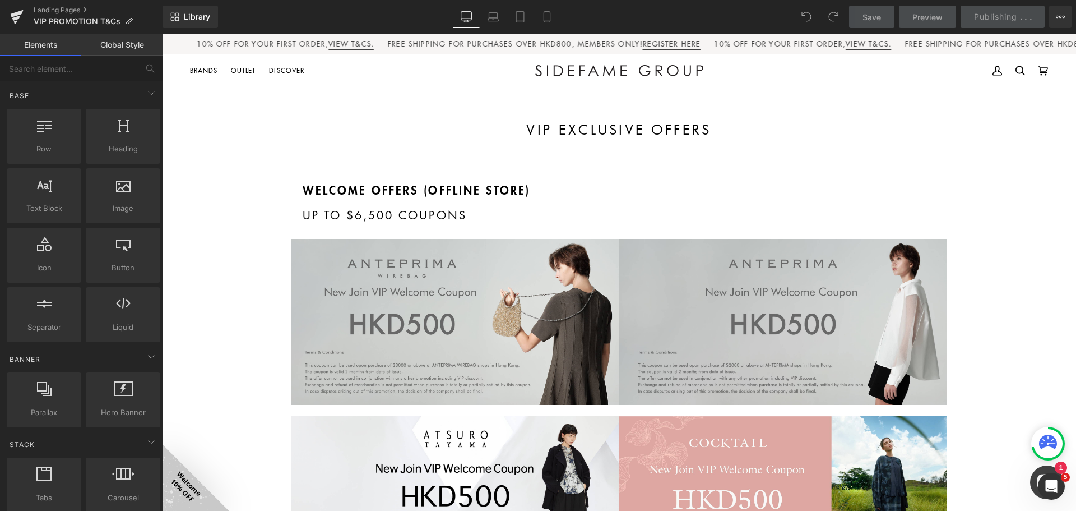
click at [1019, 11] on div "Save Preview Publishing . . . Scheduled View Live Page View with current Templa…" at bounding box center [961, 17] width 232 height 22
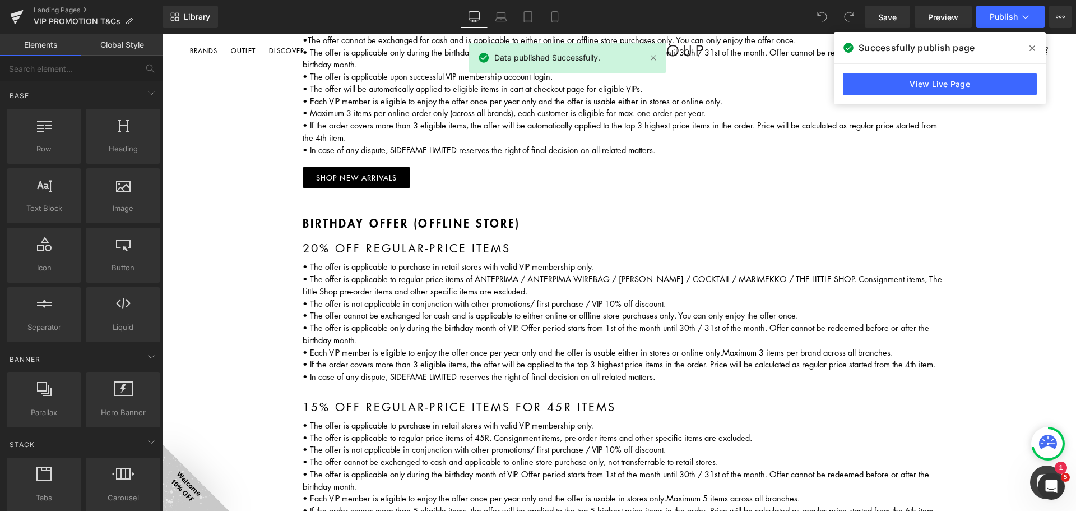
scroll to position [1402, 0]
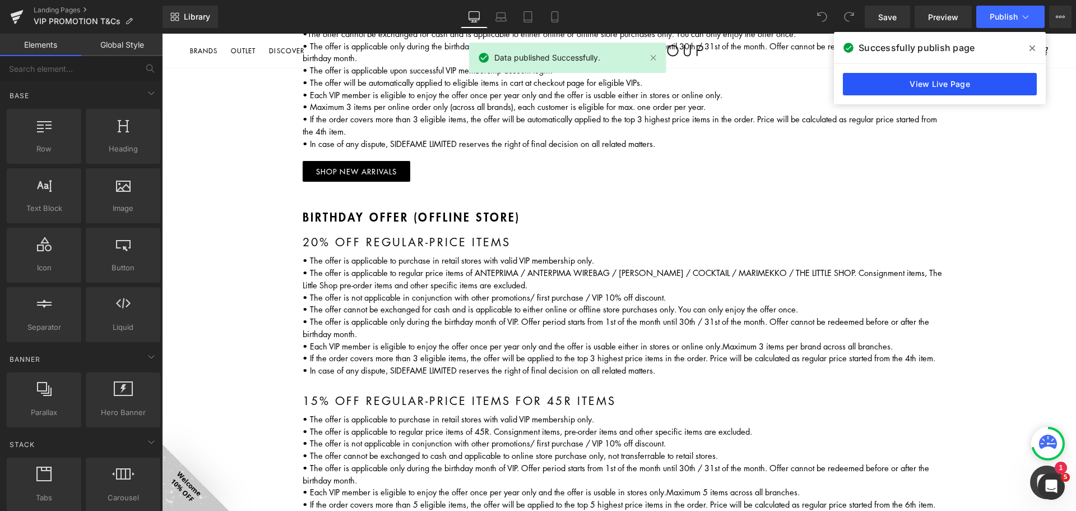
click at [933, 83] on link "View Live Page" at bounding box center [940, 84] width 194 height 22
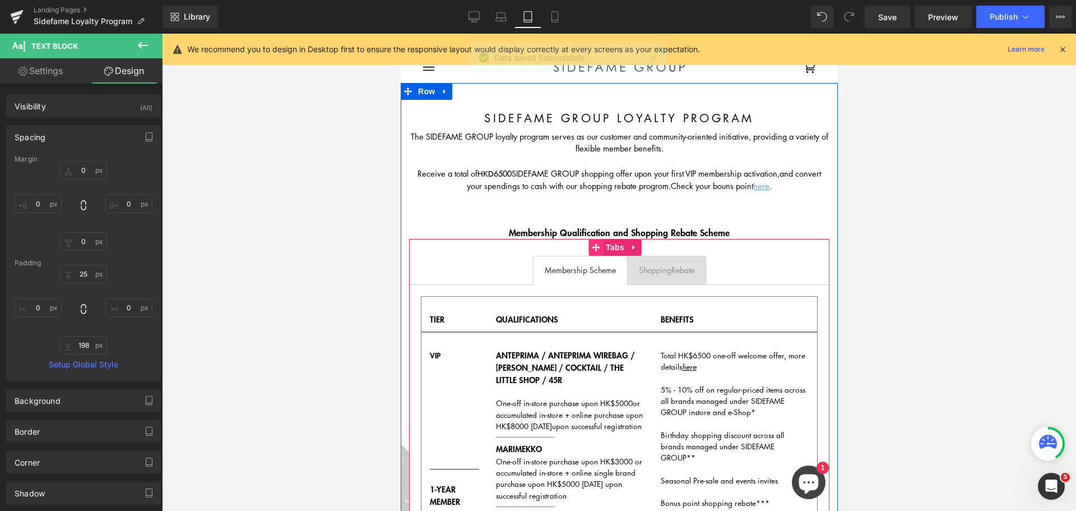
click at [596, 245] on icon at bounding box center [595, 247] width 8 height 8
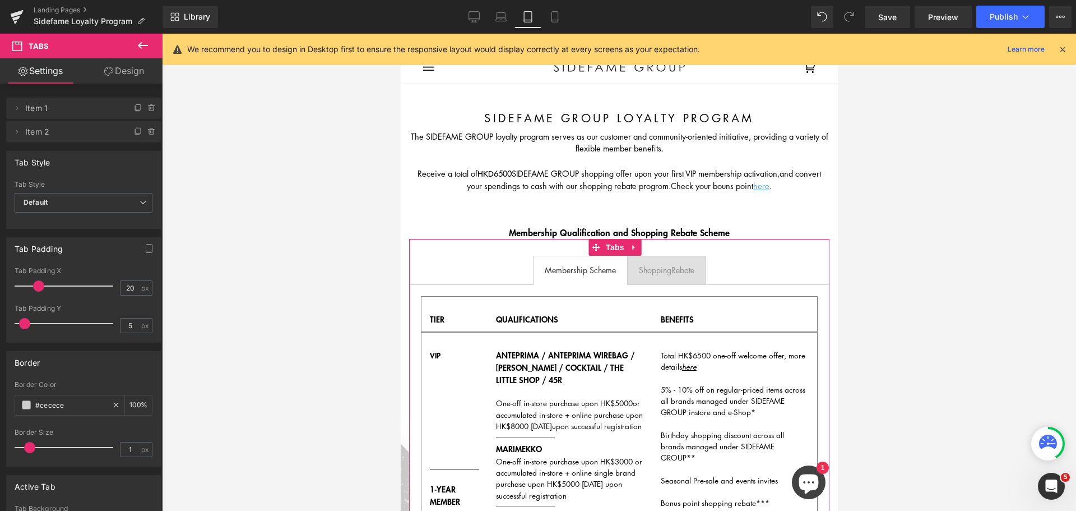
click at [134, 71] on link "Design" at bounding box center [124, 70] width 81 height 25
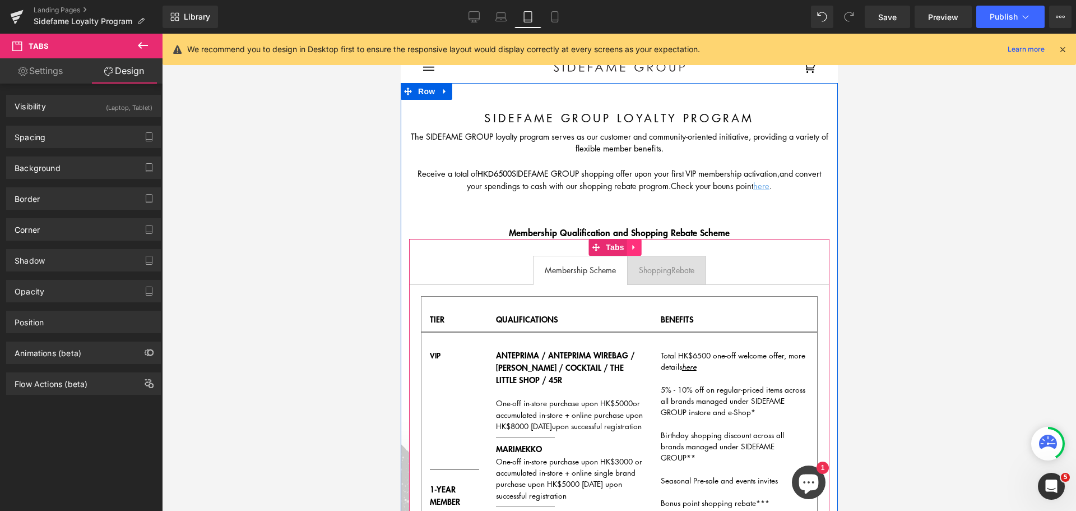
click at [635, 246] on icon at bounding box center [634, 247] width 8 height 8
click at [626, 246] on icon at bounding box center [627, 247] width 8 height 8
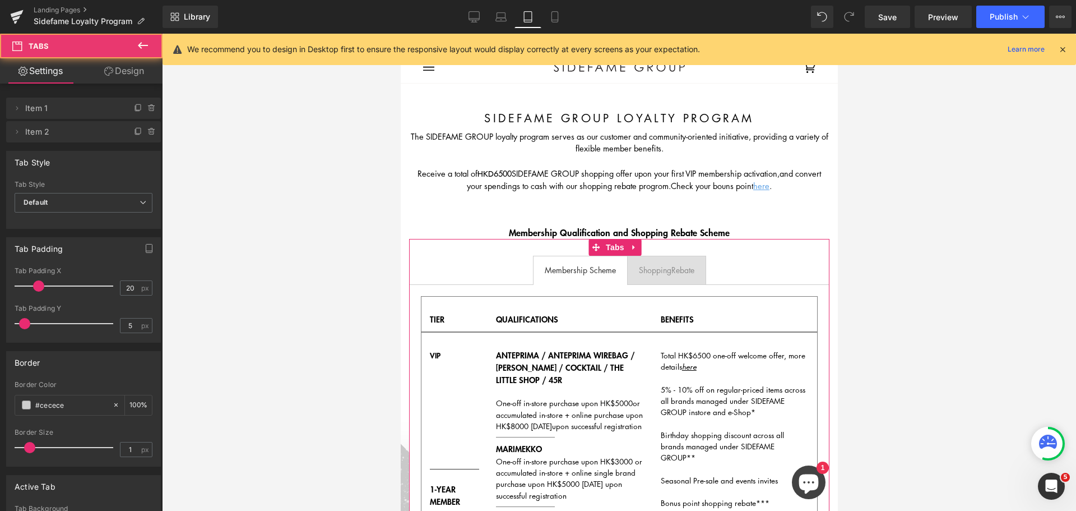
click at [144, 68] on link "Design" at bounding box center [124, 70] width 81 height 25
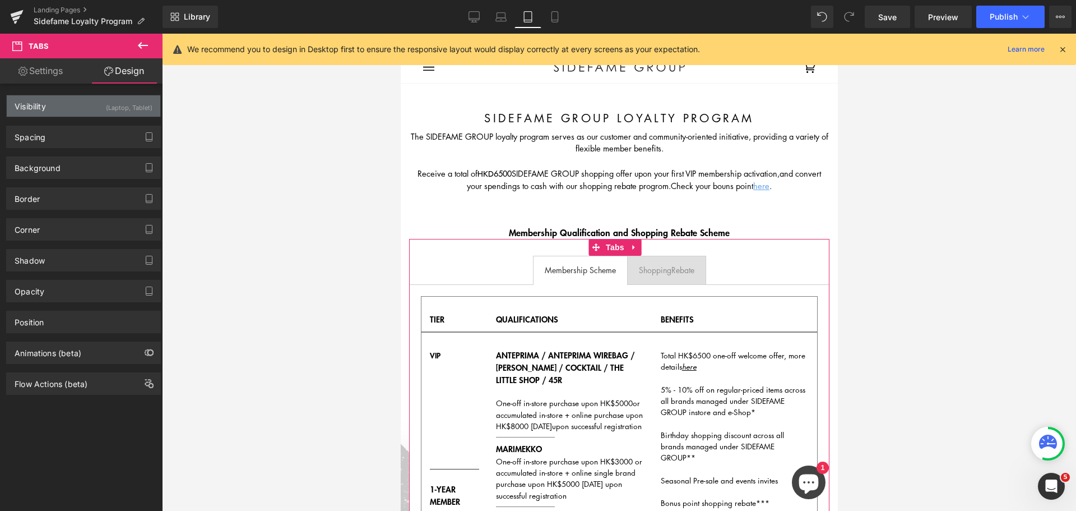
click at [106, 107] on div "(Laptop, Tablet)" at bounding box center [129, 104] width 47 height 19
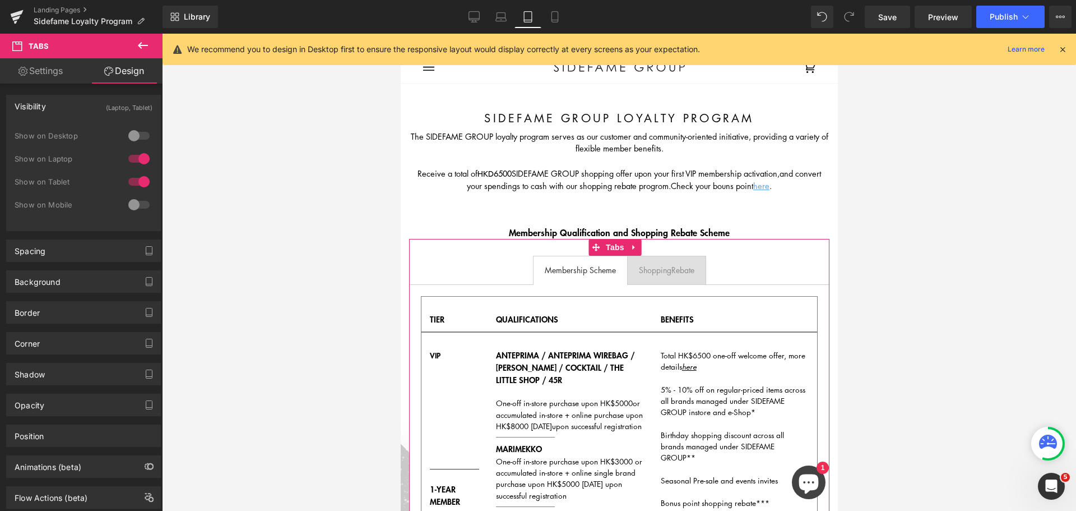
click at [131, 179] on div at bounding box center [139, 182] width 27 height 18
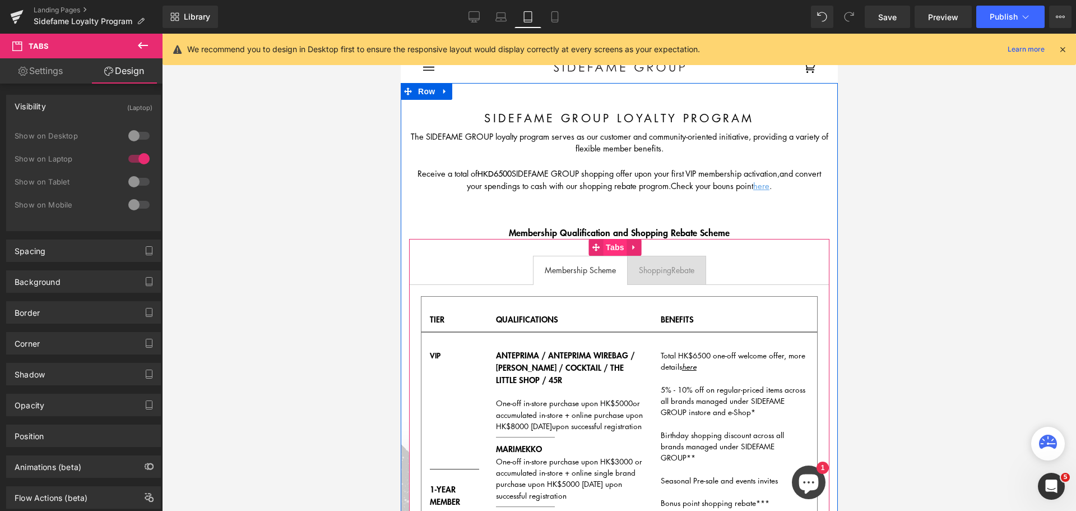
click at [606, 242] on span "Tabs" at bounding box center [615, 247] width 24 height 17
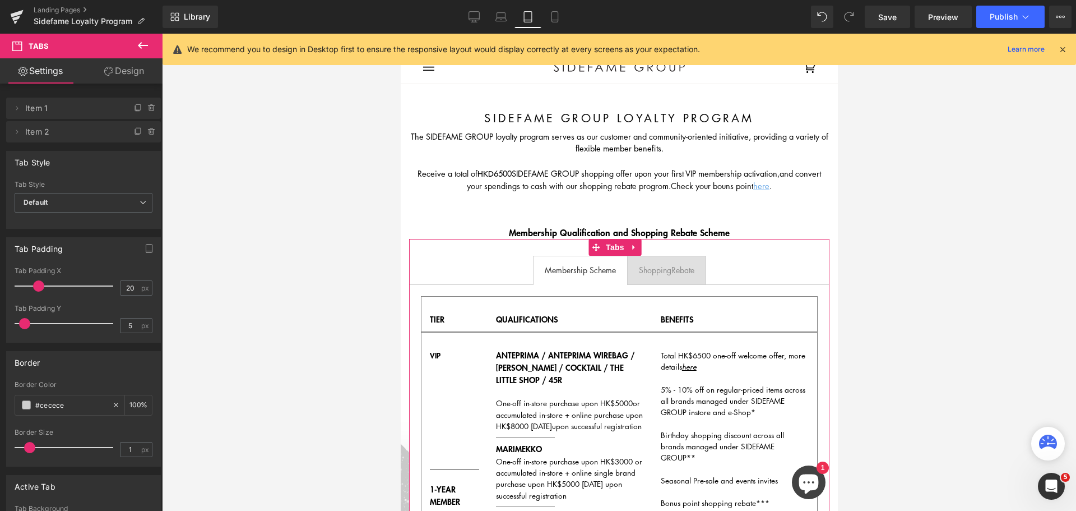
click at [123, 72] on link "Design" at bounding box center [124, 70] width 81 height 25
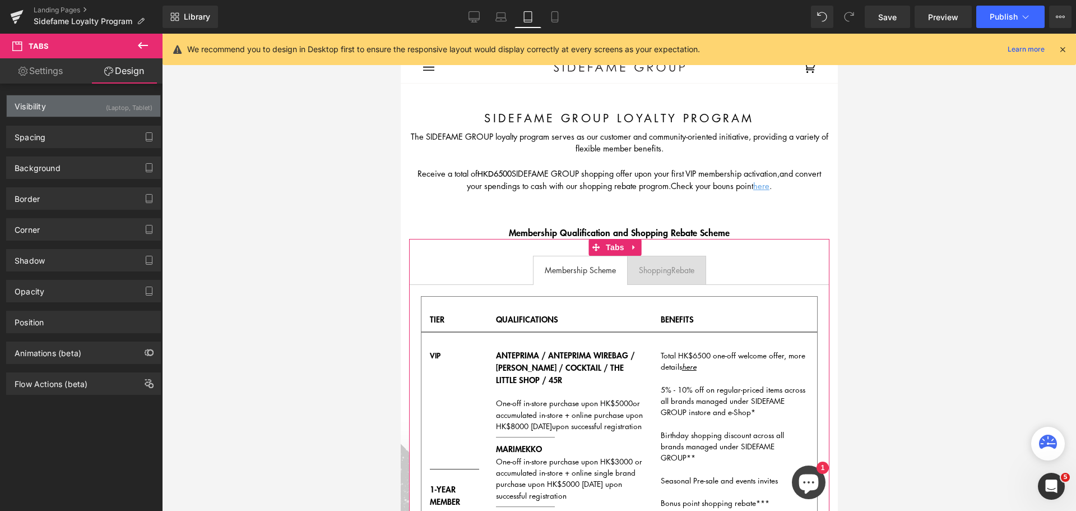
drag, startPoint x: 133, startPoint y: 104, endPoint x: 133, endPoint y: 115, distance: 11.2
click at [133, 104] on div "(Laptop, Tablet)" at bounding box center [129, 104] width 47 height 19
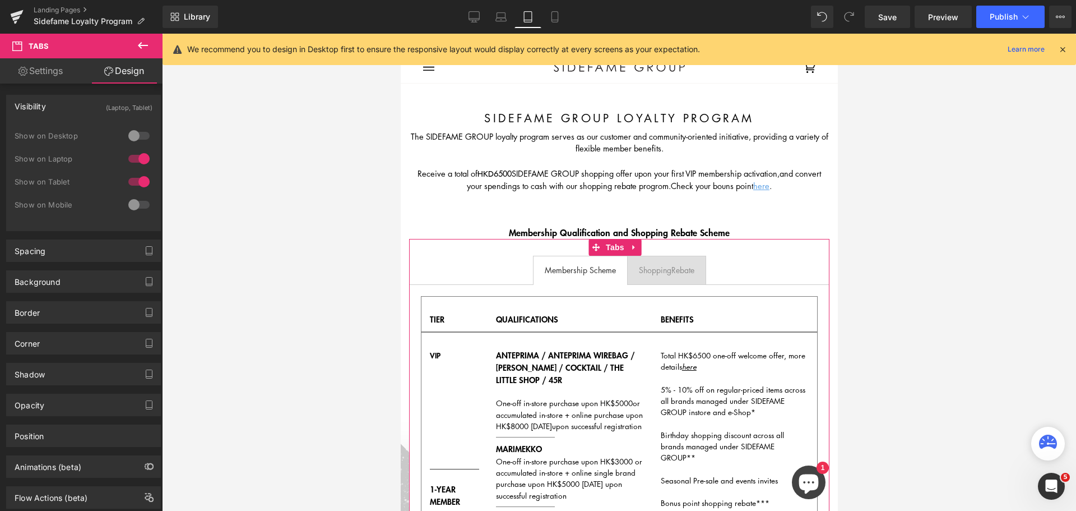
click at [137, 151] on div at bounding box center [139, 159] width 27 height 18
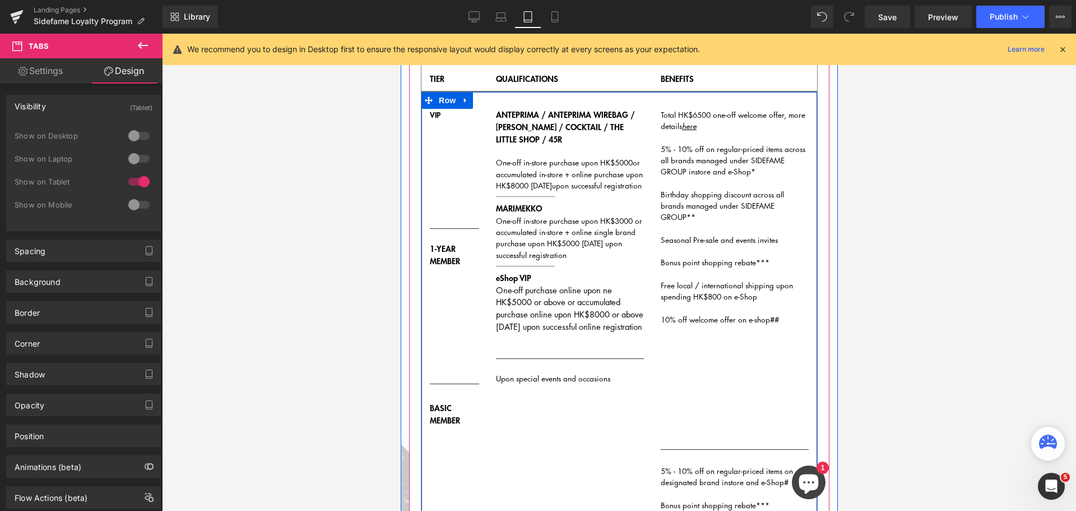
scroll to position [280, 0]
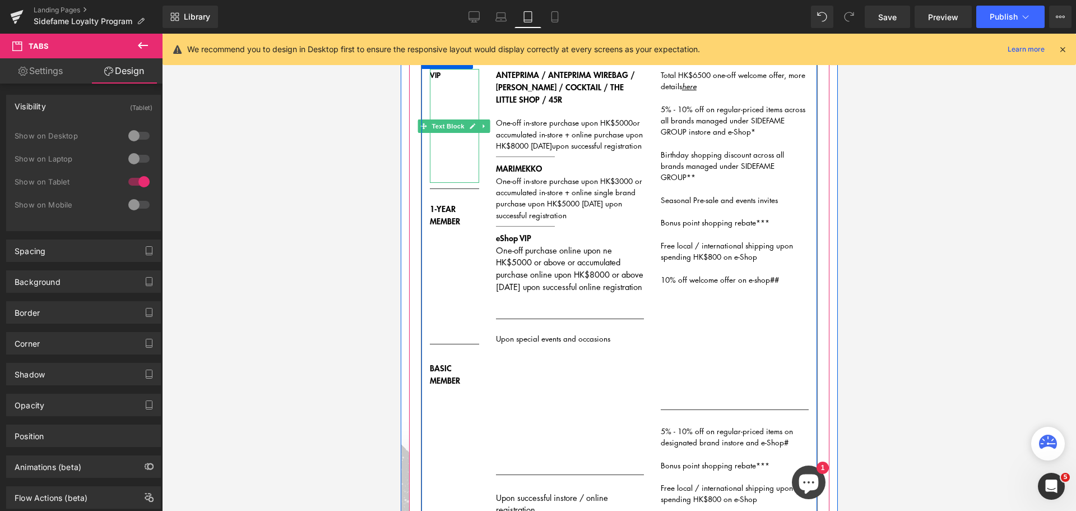
click at [437, 77] on span "VIP" at bounding box center [434, 75] width 11 height 12
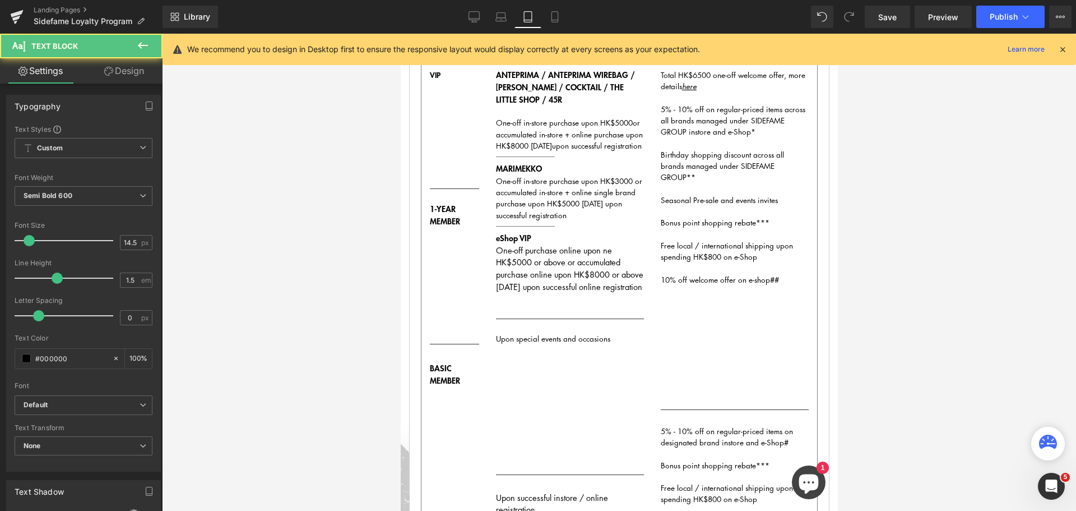
click at [138, 75] on link "Design" at bounding box center [124, 70] width 81 height 25
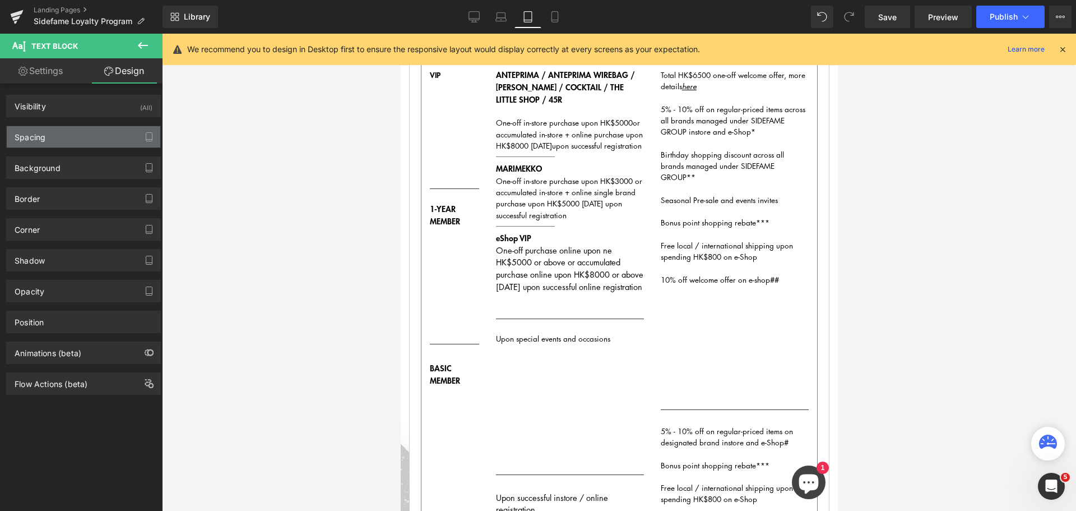
type input "0"
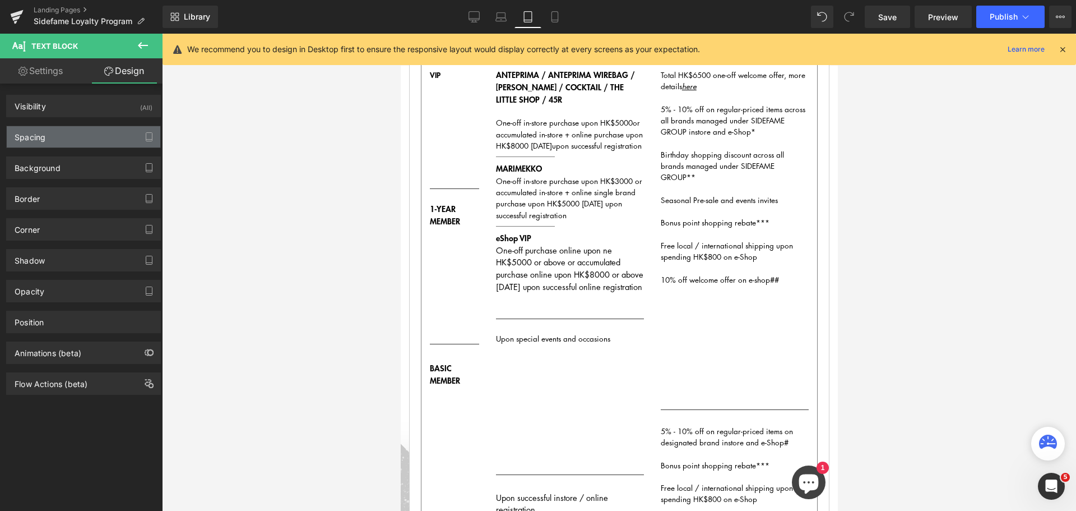
type input "0"
type input "181"
type input "0"
click at [86, 144] on div "Spacing" at bounding box center [84, 136] width 154 height 21
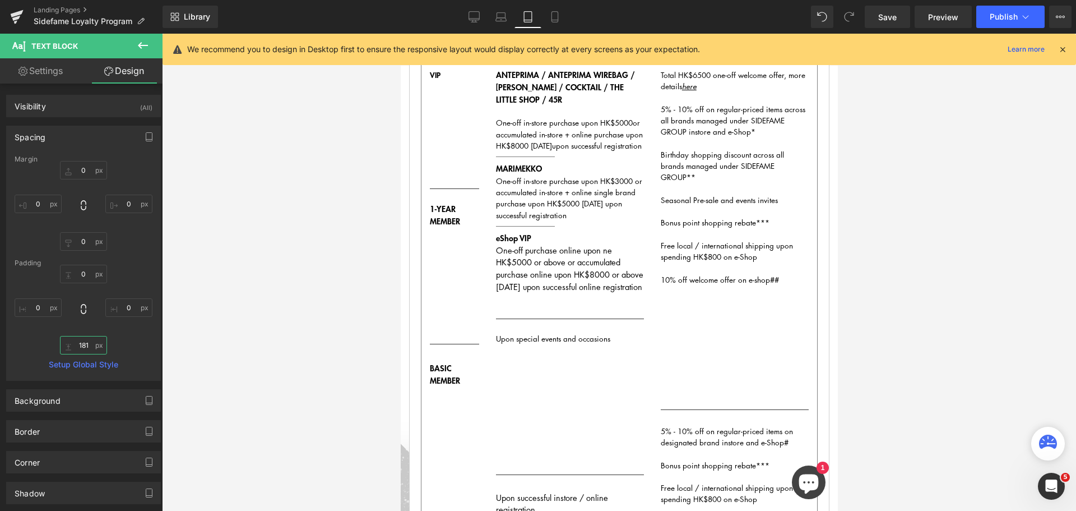
click at [86, 344] on input "181" at bounding box center [83, 345] width 47 height 19
type input "4"
type input "5"
type input "490"
click at [566, 313] on div "One-off purchase online upon ne HK$5000 or above or accumulated purchase online…" at bounding box center [570, 278] width 148 height 68
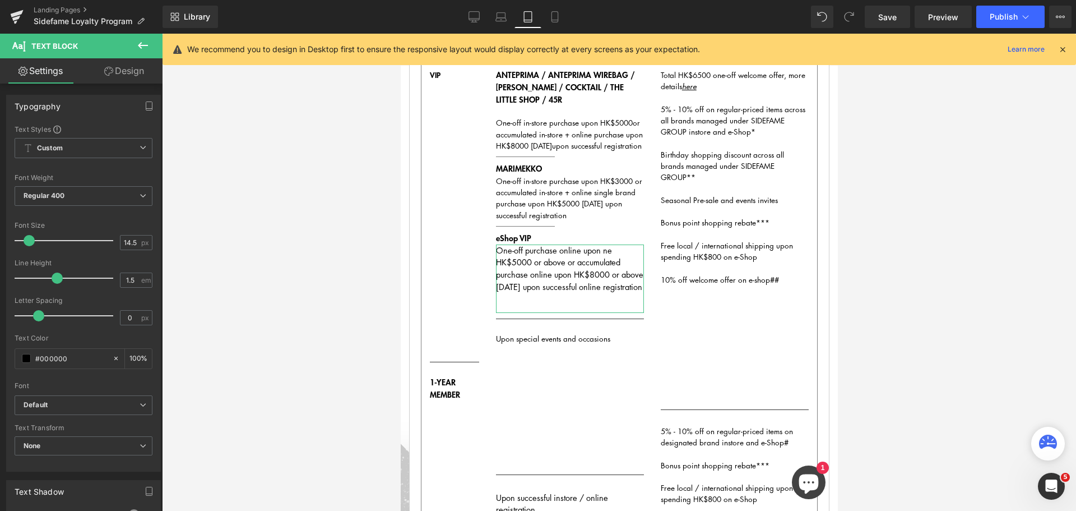
click at [141, 77] on link "Design" at bounding box center [124, 70] width 81 height 25
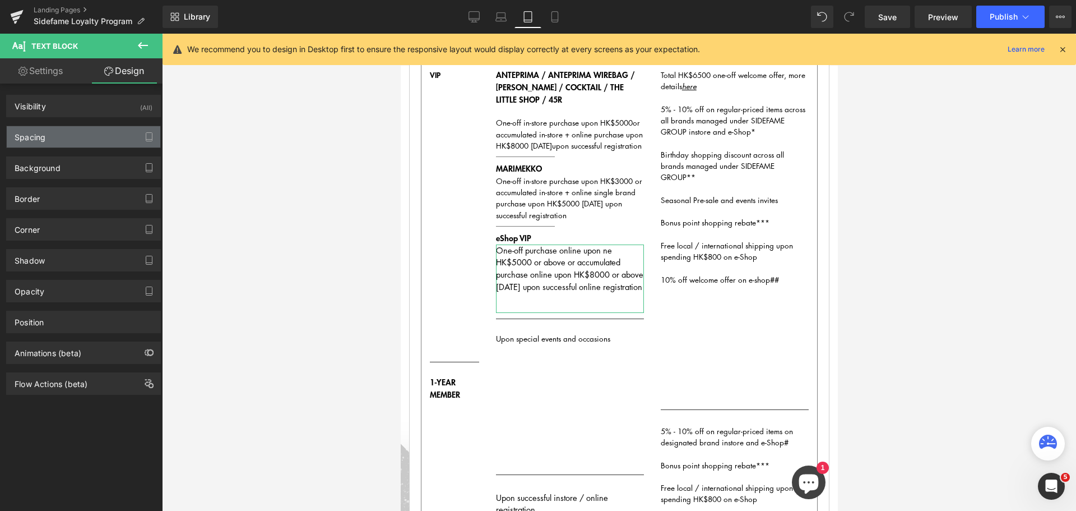
click at [80, 129] on div "Spacing" at bounding box center [84, 136] width 154 height 21
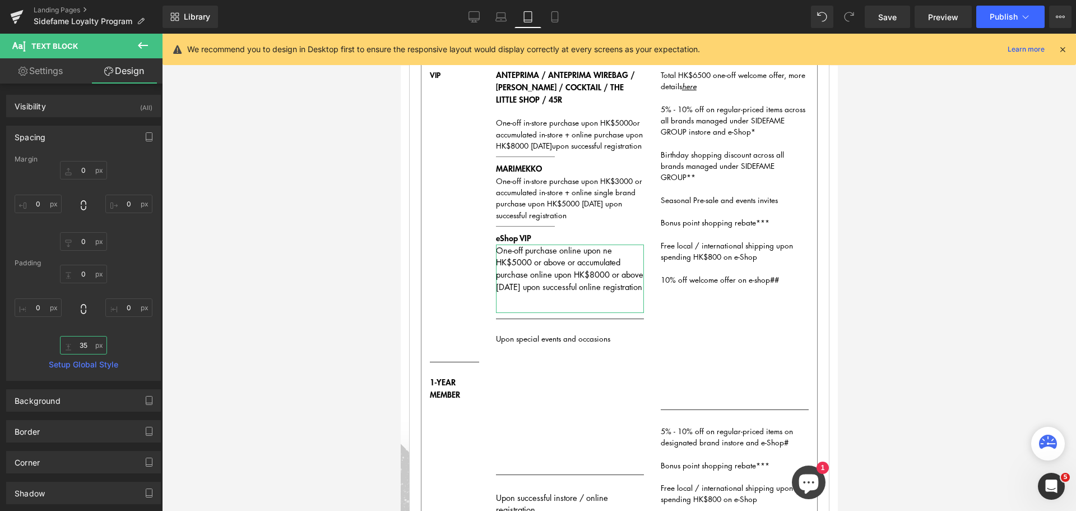
click at [90, 348] on input "35" at bounding box center [83, 345] width 47 height 19
type input "30"
click at [741, 315] on div "Total HK$6500 one-off welcome offer, more details here 5% - 10% off on regular-…" at bounding box center [734, 236] width 148 height 335
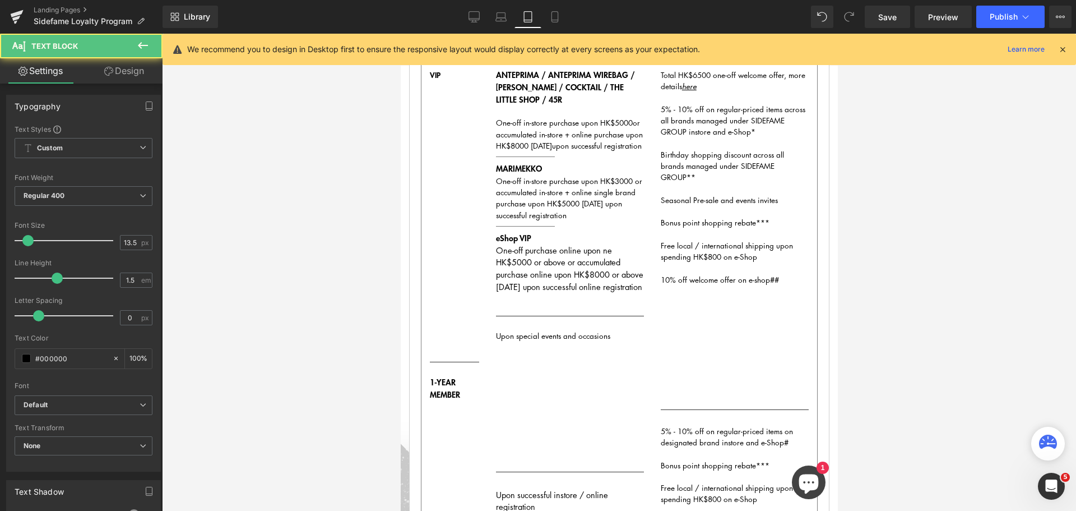
click at [135, 66] on link "Design" at bounding box center [124, 70] width 81 height 25
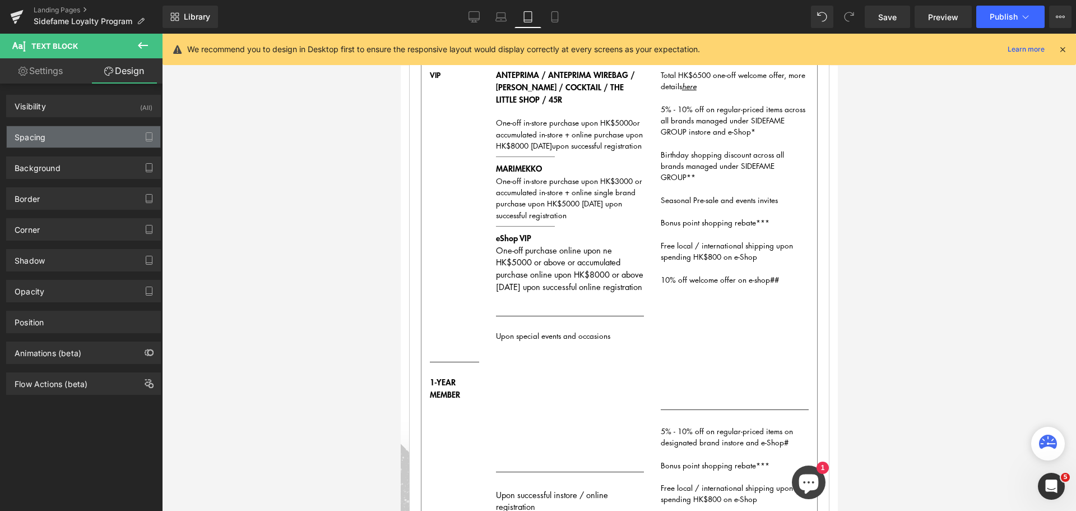
click at [87, 139] on div "Spacing" at bounding box center [84, 136] width 154 height 21
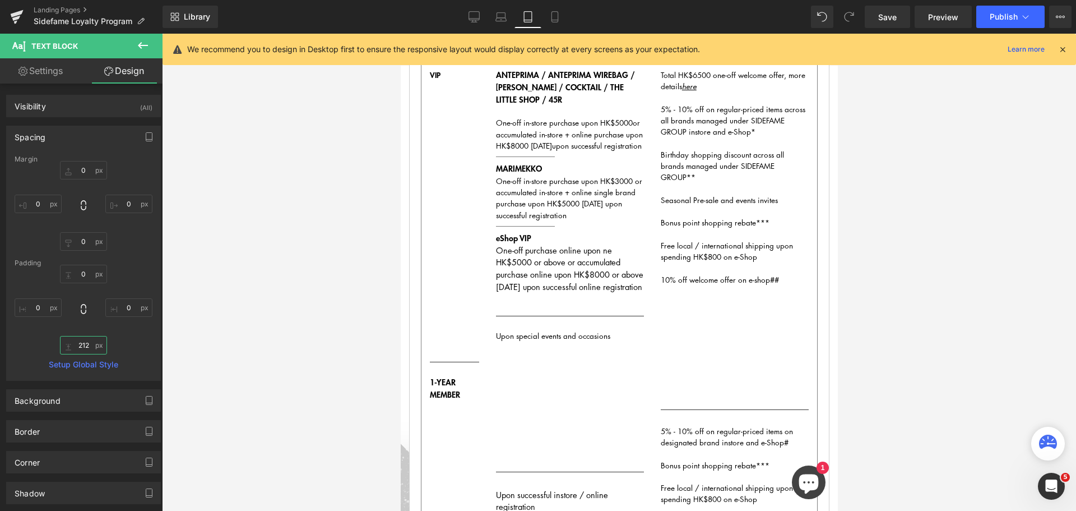
click at [89, 345] on input "212" at bounding box center [83, 345] width 47 height 19
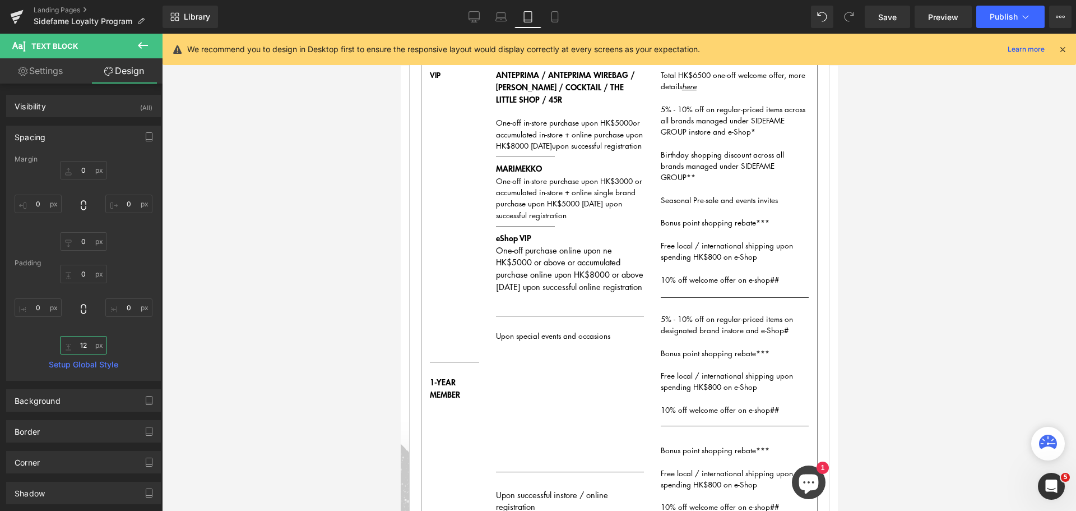
type input "125"
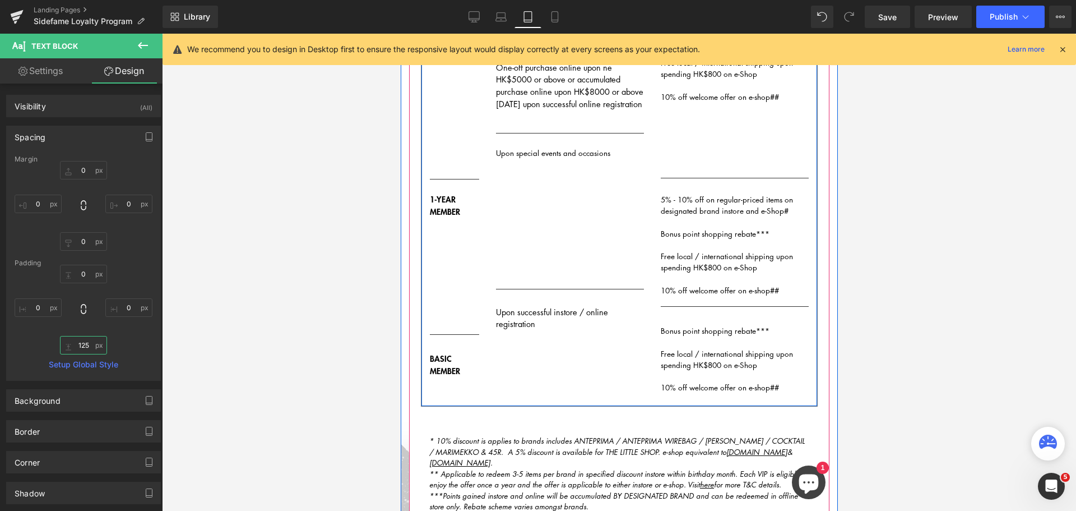
scroll to position [505, 0]
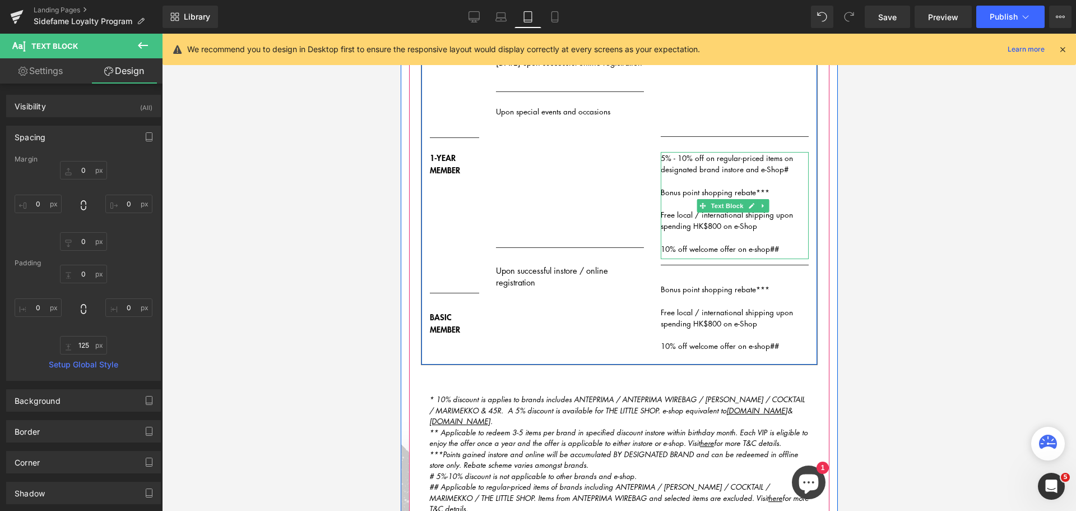
click at [719, 249] on span "10% off welcome offer on e-shop##" at bounding box center [719, 248] width 118 height 11
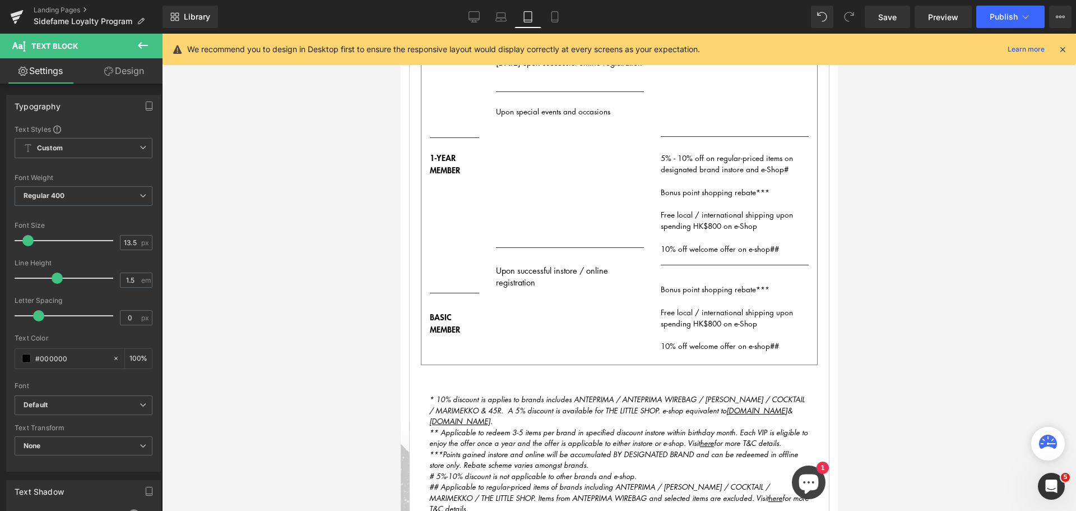
drag, startPoint x: 129, startPoint y: 67, endPoint x: 127, endPoint y: 87, distance: 20.3
click at [129, 67] on link "Design" at bounding box center [124, 70] width 81 height 25
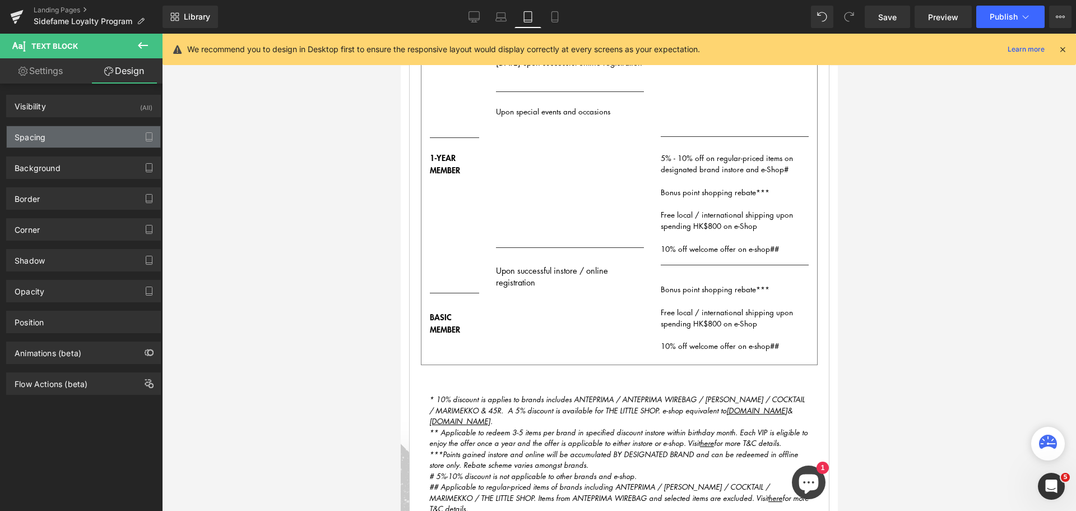
click at [85, 145] on div "Spacing" at bounding box center [84, 136] width 154 height 21
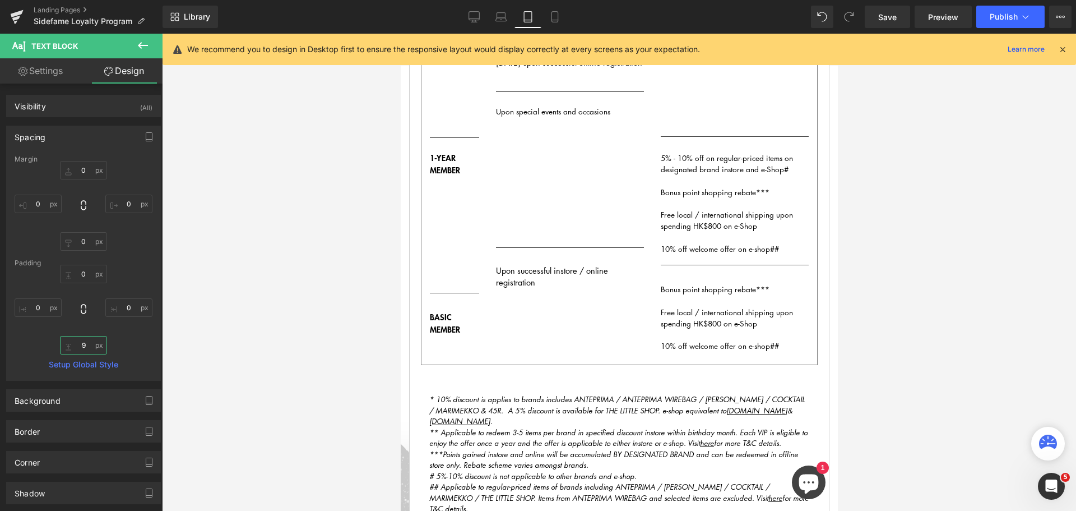
click at [85, 343] on input "9" at bounding box center [83, 345] width 47 height 19
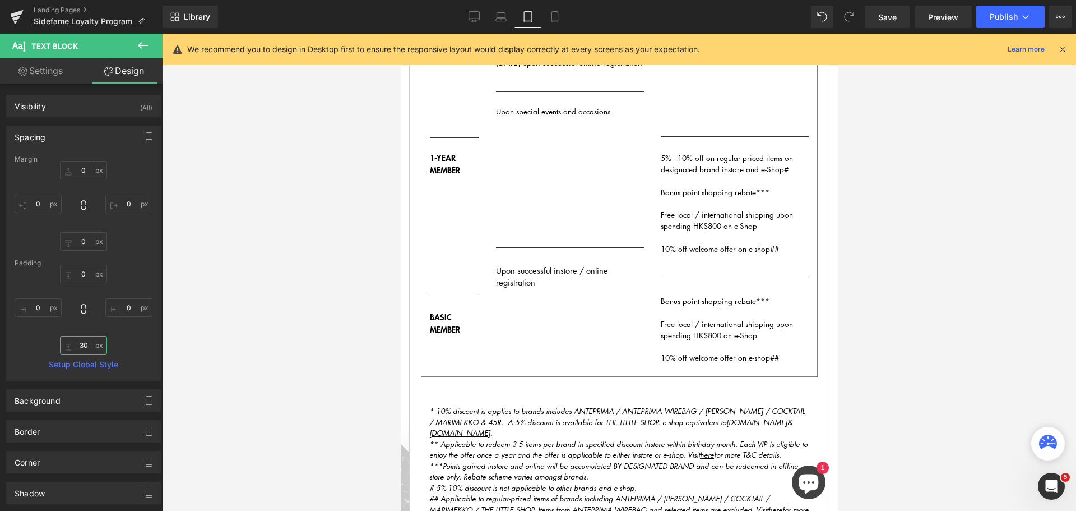
type input "3"
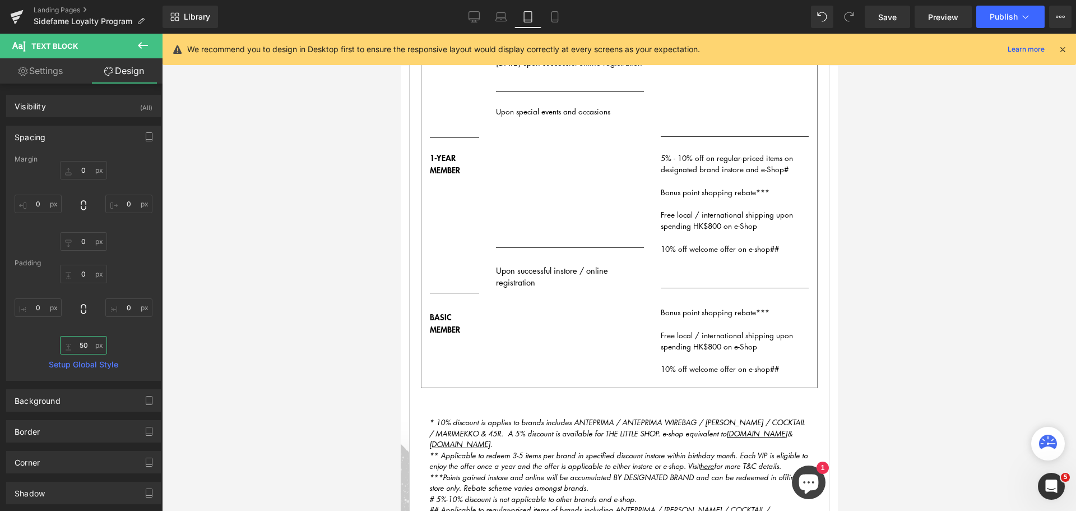
type input "5"
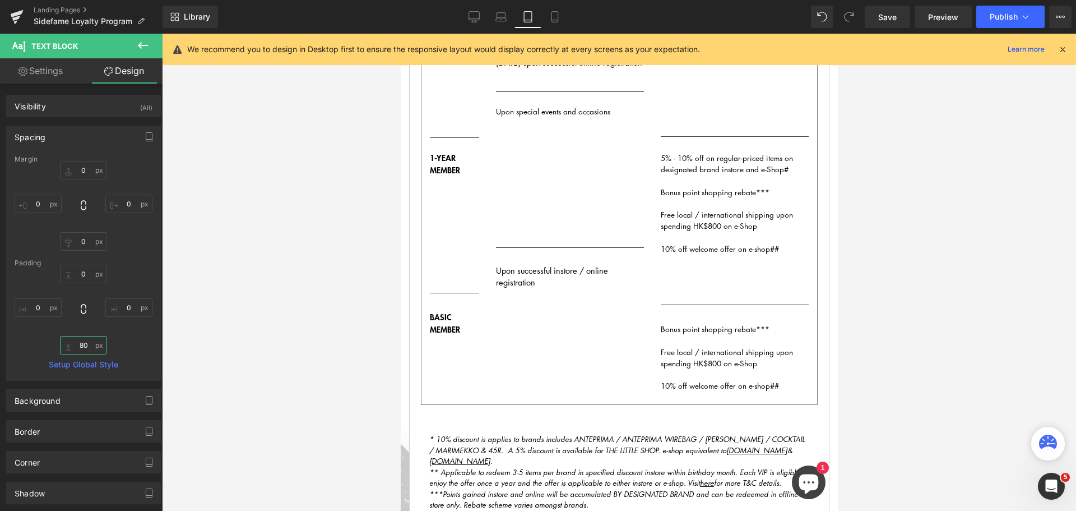
type input "8"
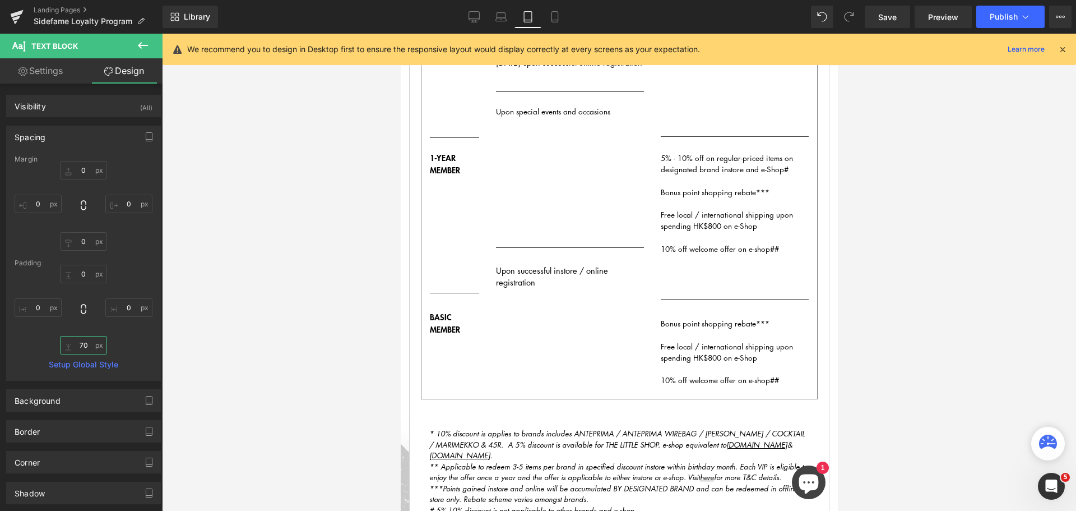
type input "7"
type input "6"
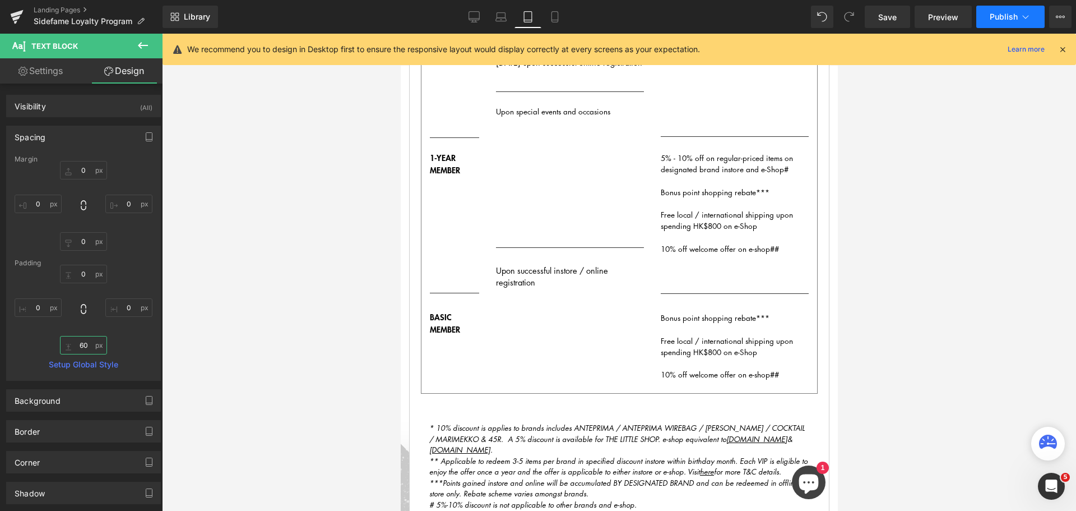
type input "60"
click at [1006, 13] on span "Publish" at bounding box center [1004, 16] width 28 height 9
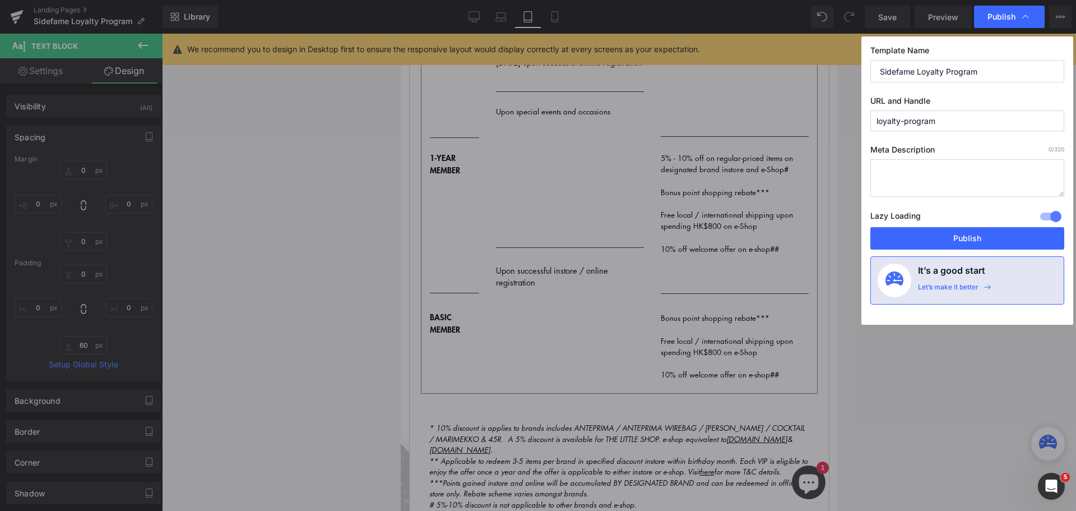
drag, startPoint x: 988, startPoint y: 235, endPoint x: 971, endPoint y: 246, distance: 20.2
click at [987, 235] on button "Publish" at bounding box center [968, 238] width 194 height 22
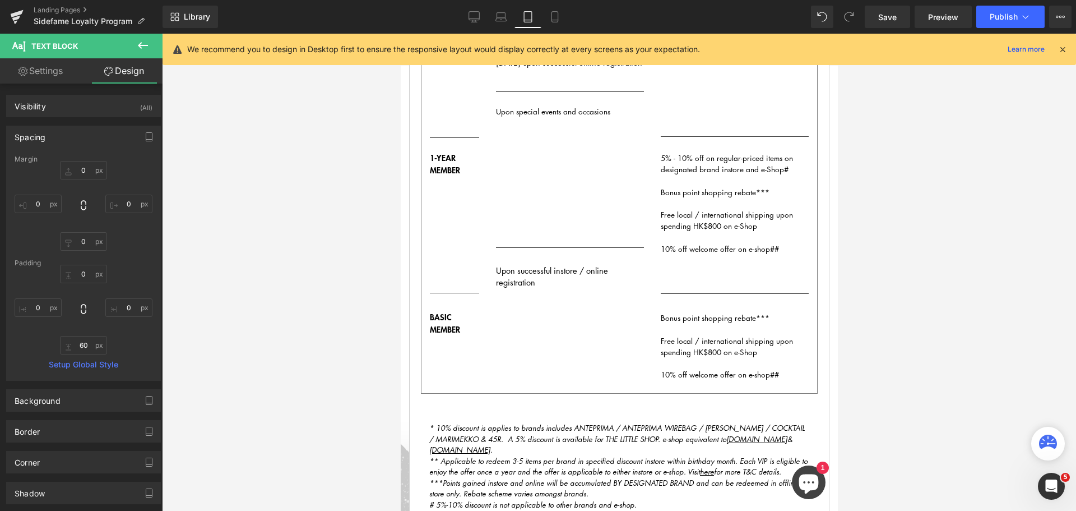
scroll to position [617, 0]
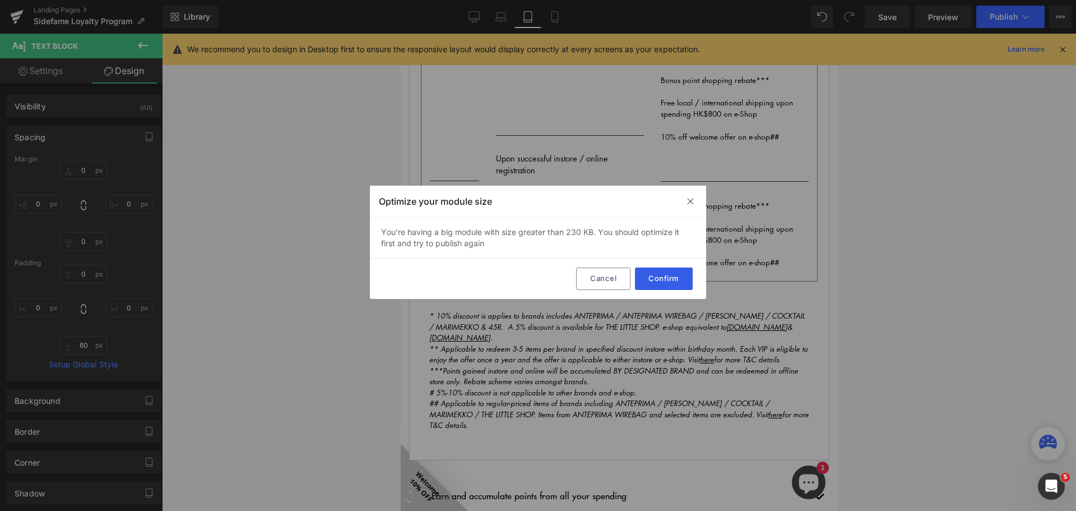
click at [683, 271] on button "Confirm" at bounding box center [664, 278] width 58 height 22
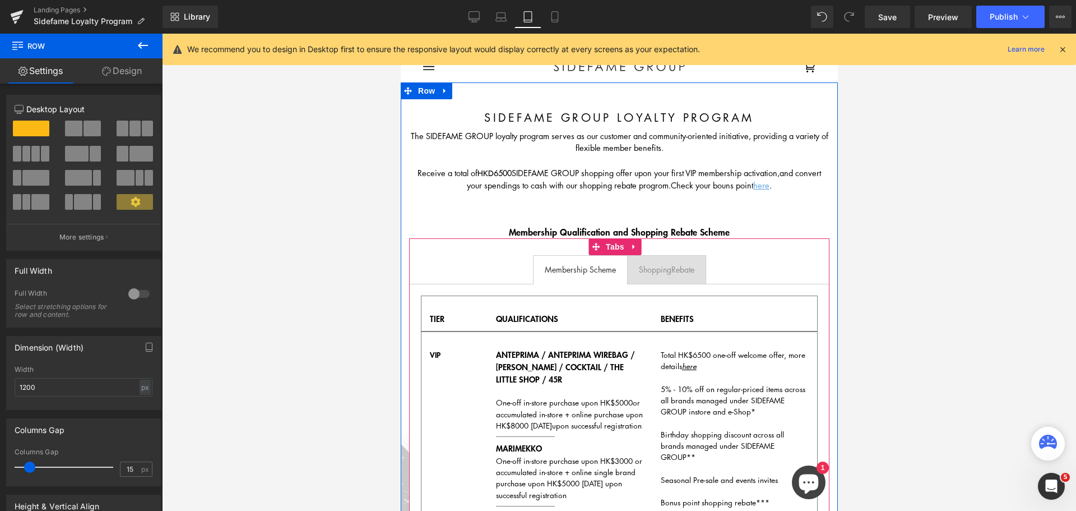
scroll to position [0, 0]
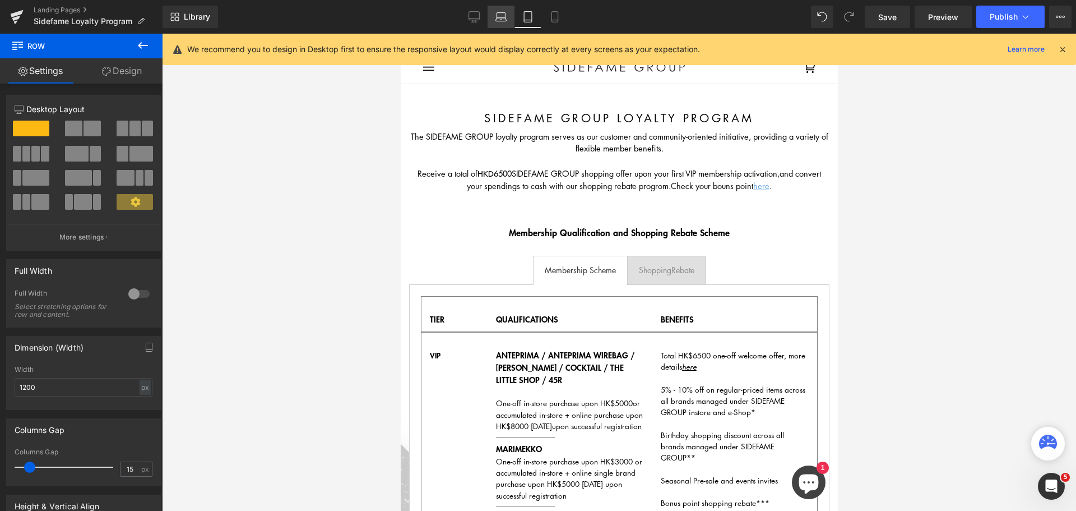
click at [500, 17] on icon at bounding box center [501, 16] width 11 height 11
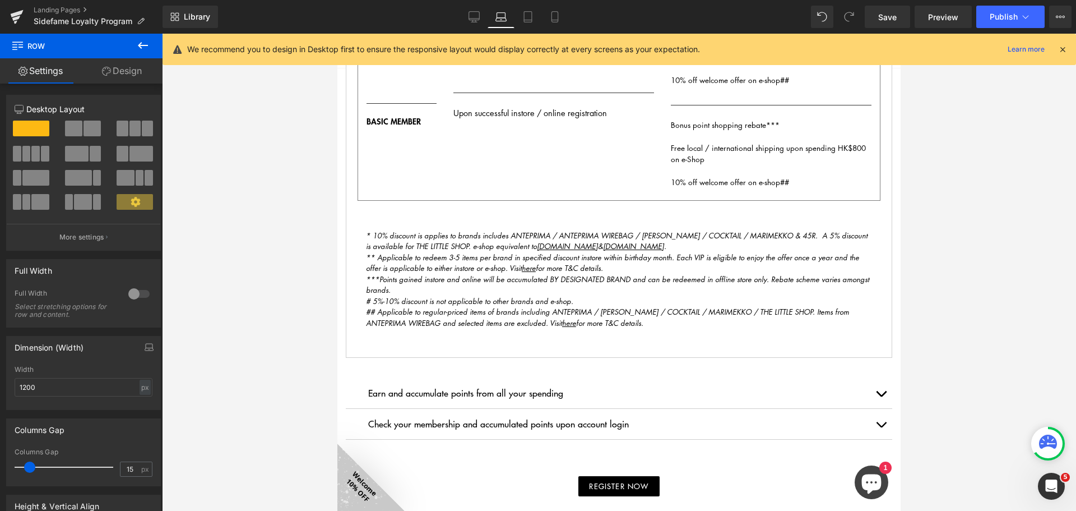
scroll to position [563, 0]
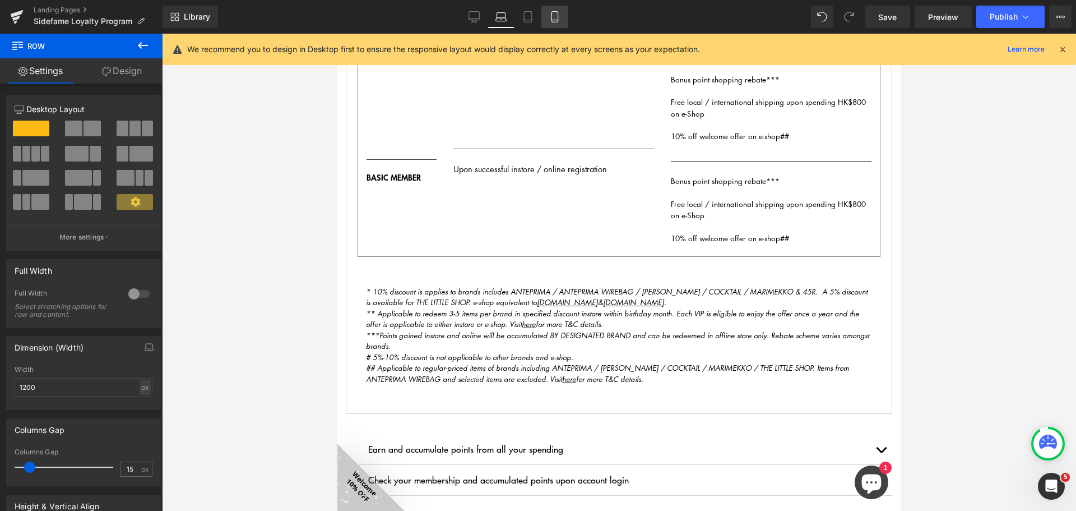
click at [556, 17] on icon at bounding box center [554, 16] width 11 height 11
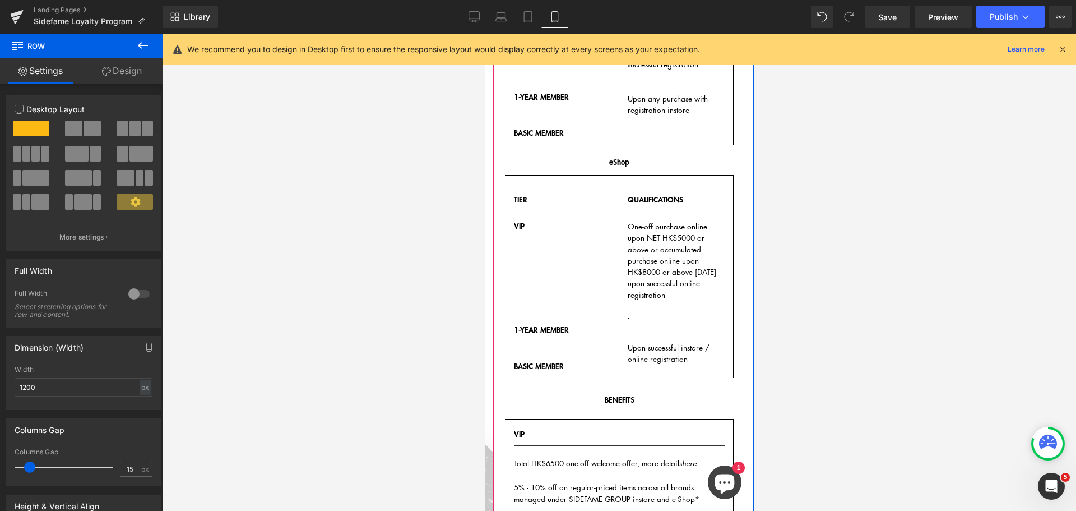
scroll to position [617, 0]
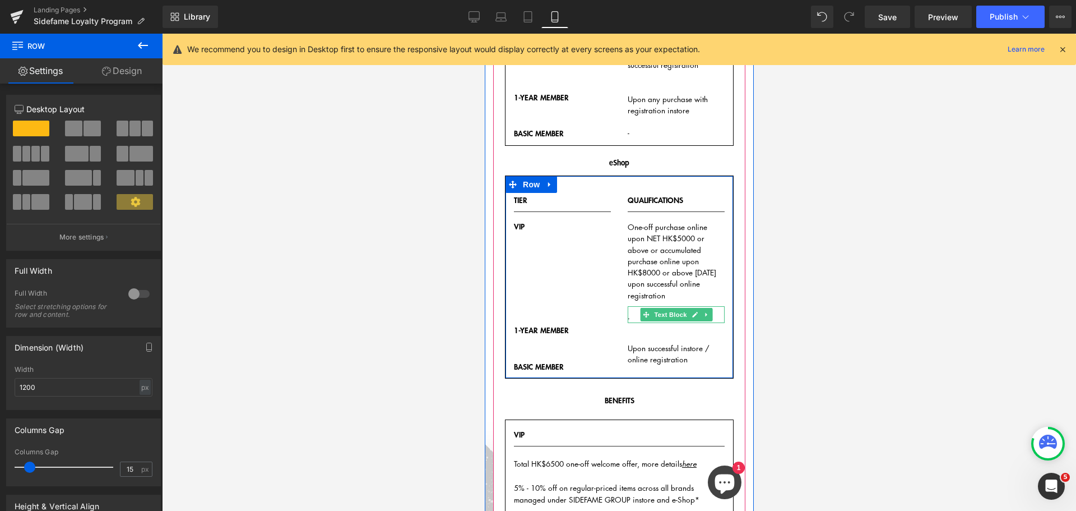
click at [632, 315] on div "-" at bounding box center [675, 314] width 97 height 17
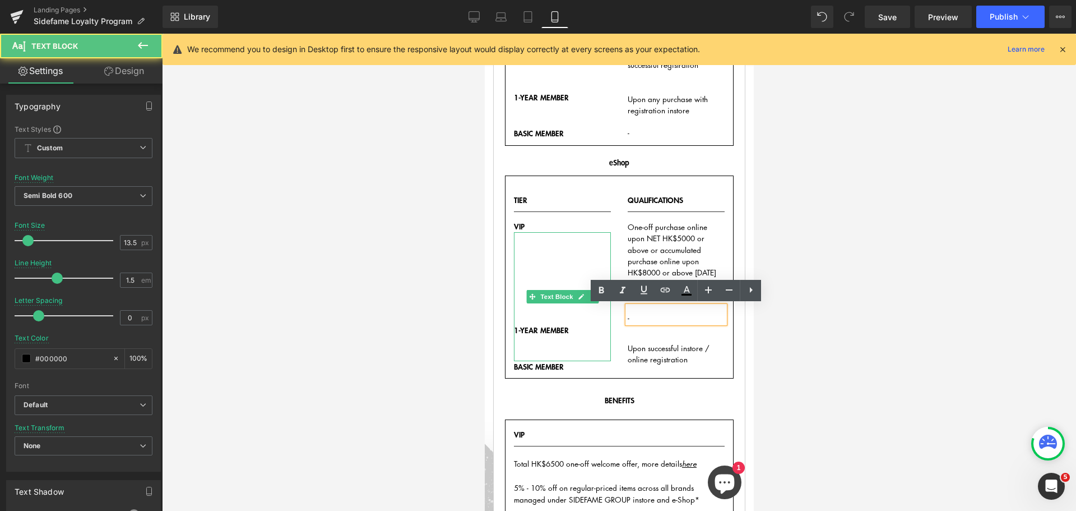
click at [539, 304] on div "1-YEAR MEMBER" at bounding box center [562, 296] width 97 height 128
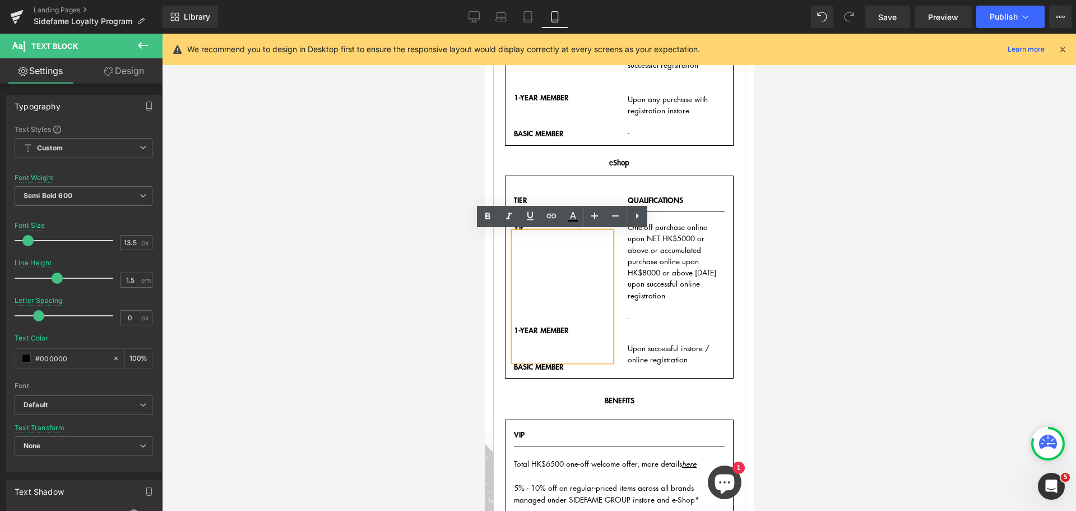
click at [132, 70] on link "Design" at bounding box center [124, 70] width 81 height 25
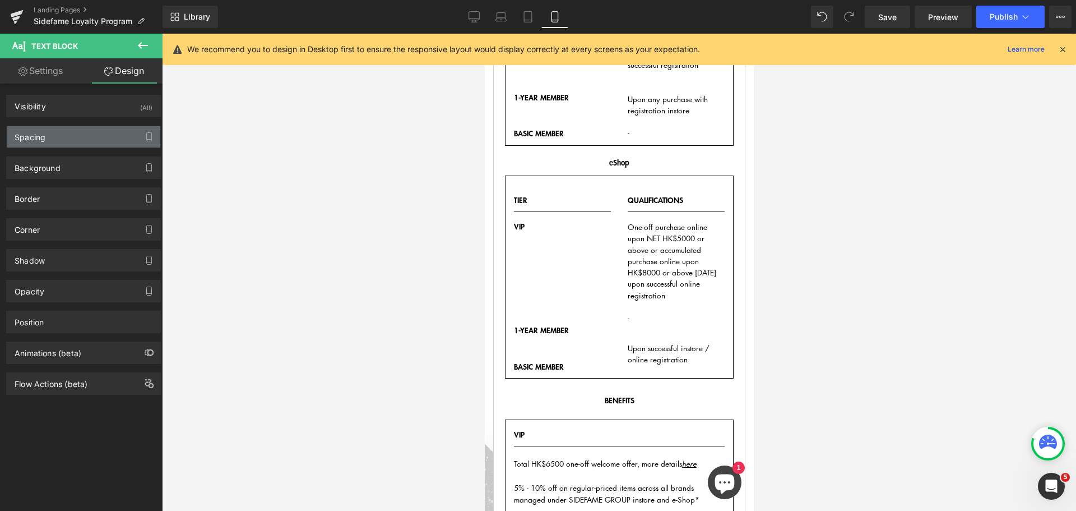
click at [91, 136] on div "Spacing" at bounding box center [84, 136] width 154 height 21
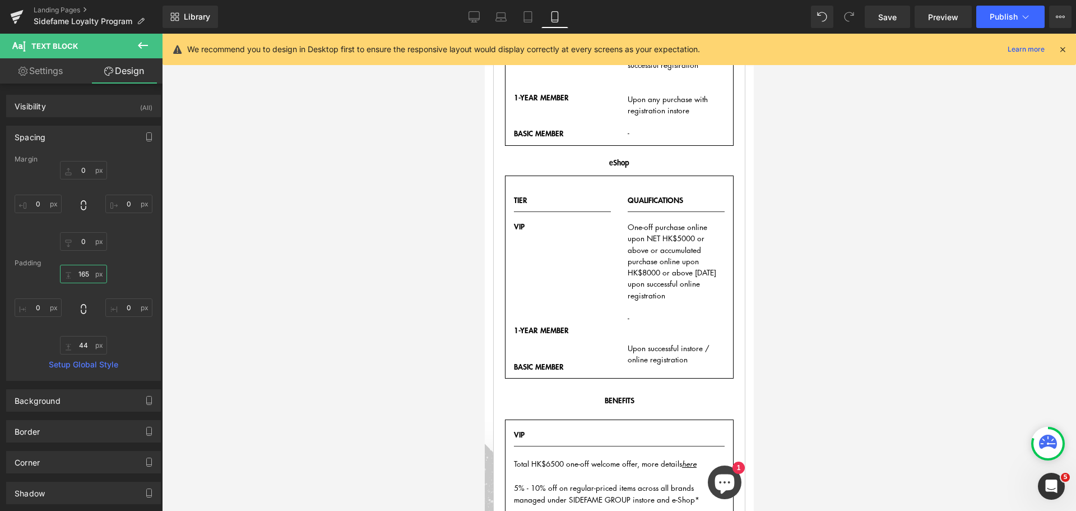
click at [88, 274] on input "165" at bounding box center [83, 274] width 47 height 19
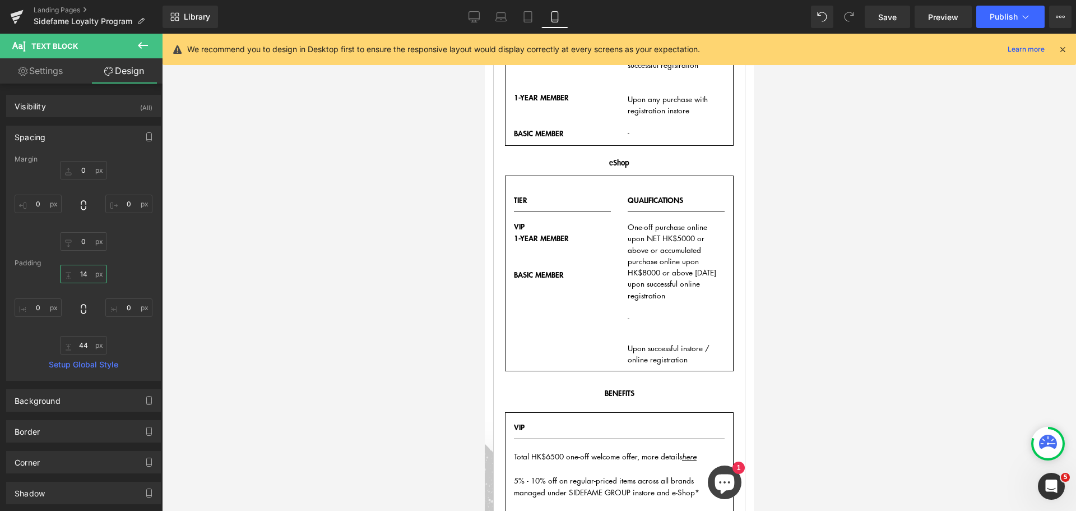
type input "145"
click at [426, 275] on div at bounding box center [619, 272] width 914 height 477
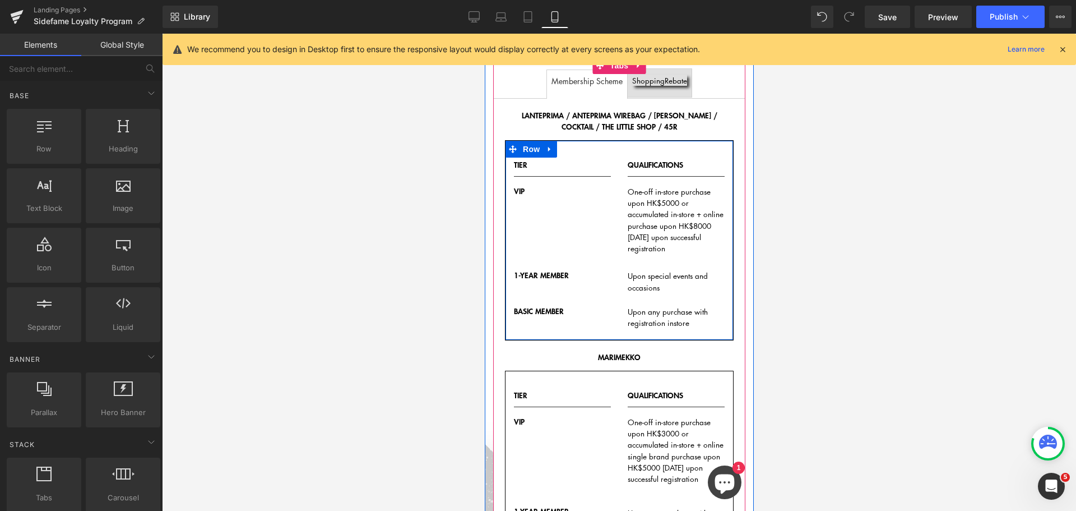
scroll to position [56, 0]
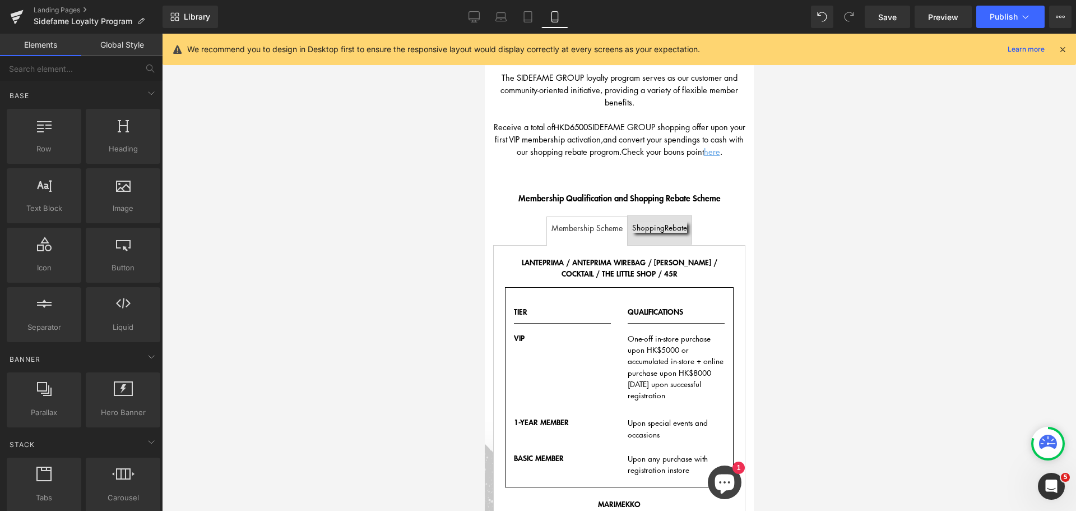
click at [658, 231] on div "Shopping Rebate Text Block" at bounding box center [659, 226] width 55 height 11
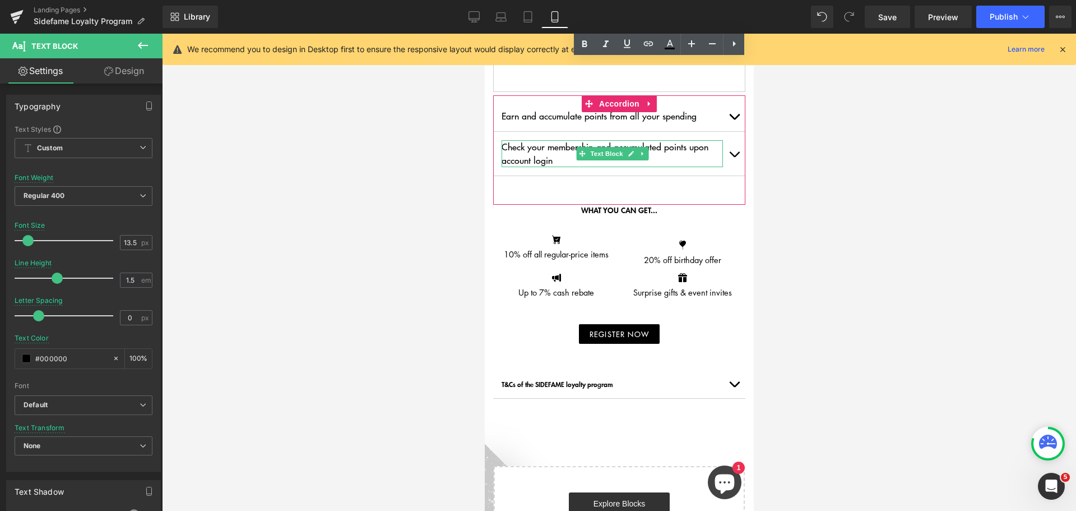
scroll to position [785, 0]
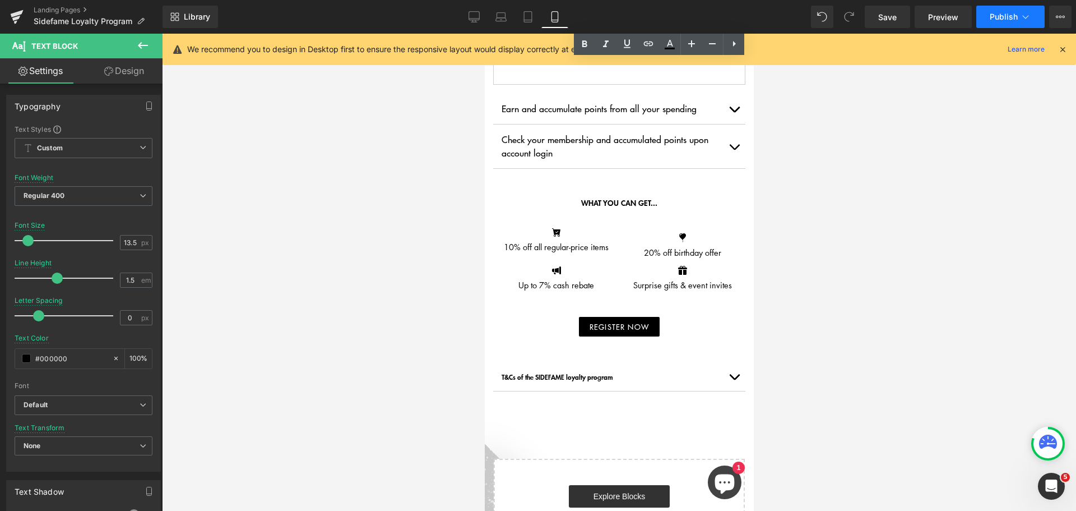
click at [1014, 20] on span "Publish" at bounding box center [1004, 16] width 28 height 9
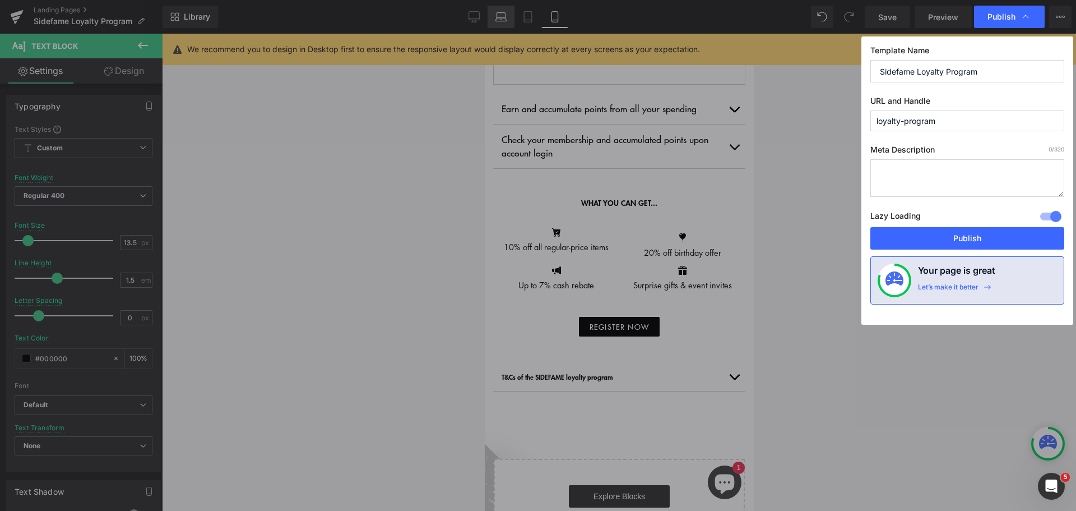
drag, startPoint x: 972, startPoint y: 233, endPoint x: 497, endPoint y: 20, distance: 520.4
click at [971, 233] on button "Publish" at bounding box center [968, 238] width 194 height 22
click at [497, 20] on icon at bounding box center [501, 19] width 11 height 3
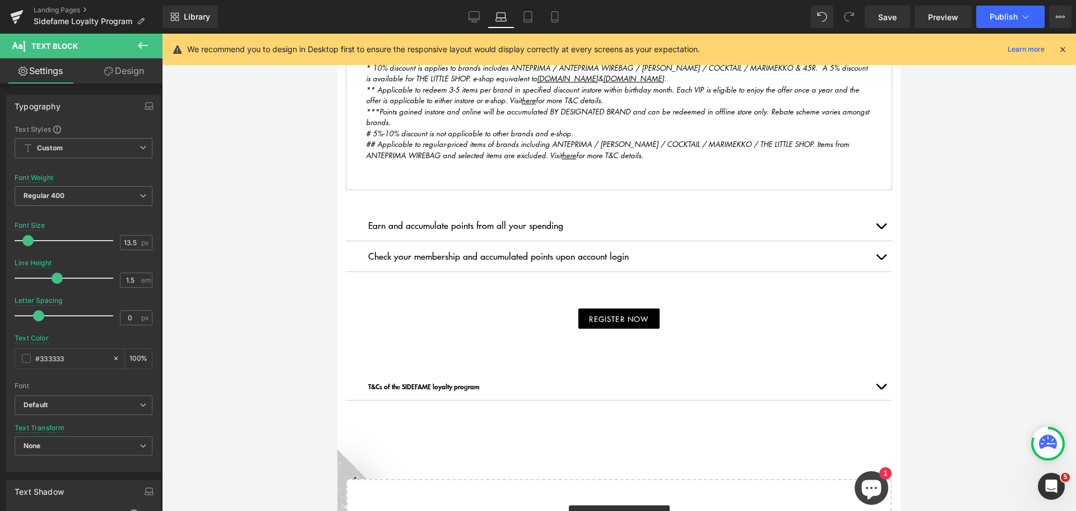
type input "14"
type input "#333333"
type input "100"
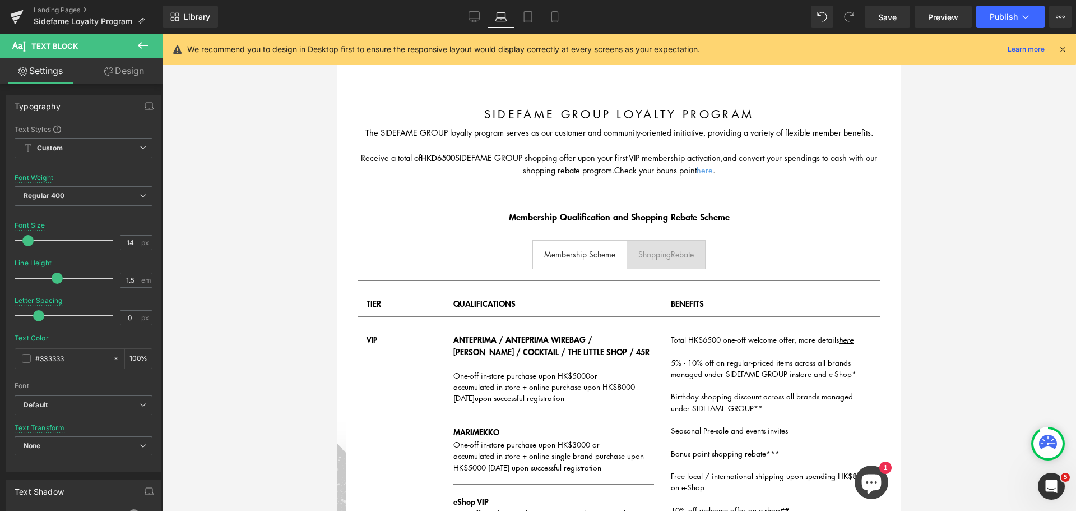
scroll to position [0, 0]
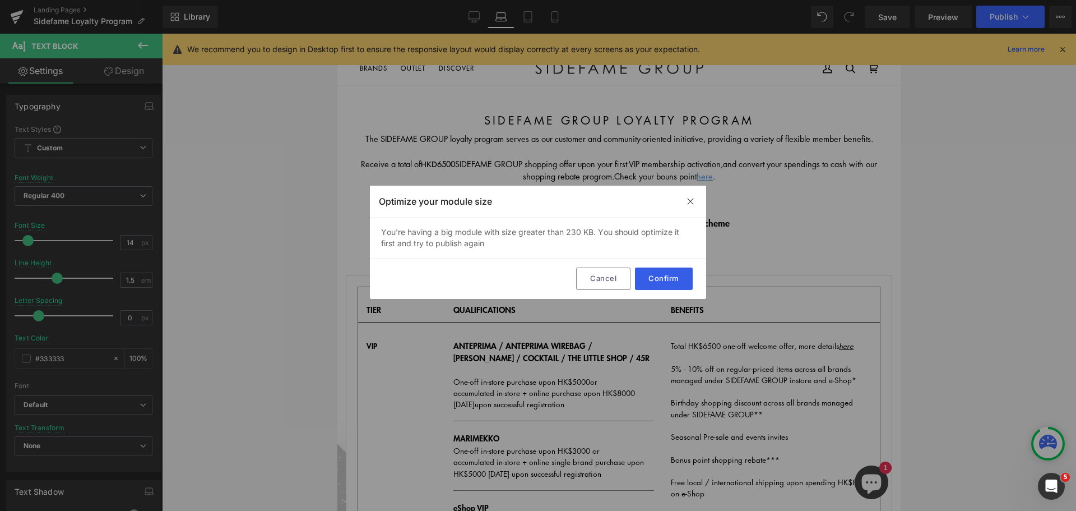
click at [676, 275] on button "Confirm" at bounding box center [664, 278] width 58 height 22
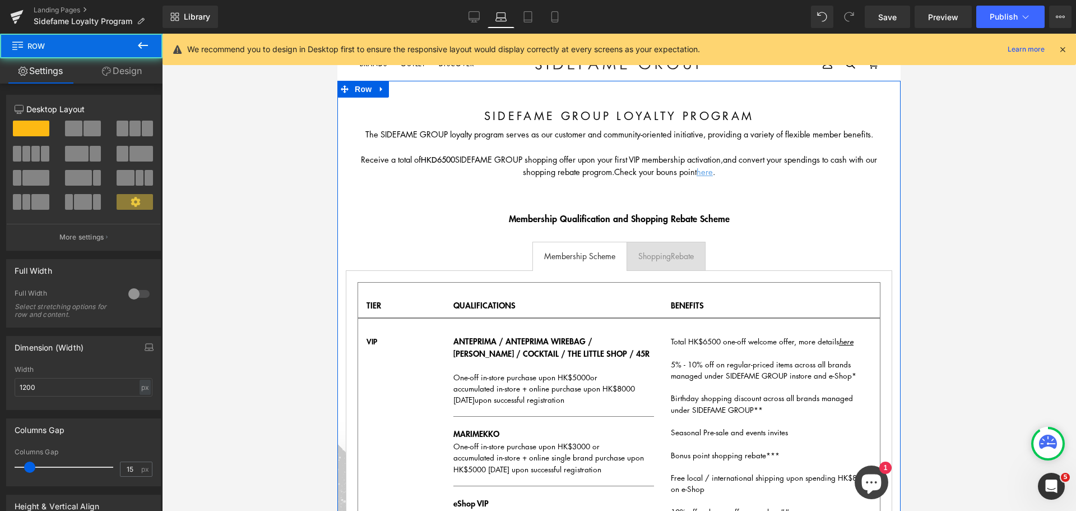
click at [677, 251] on div "Shopping Rebate Text Block" at bounding box center [667, 256] width 56 height 12
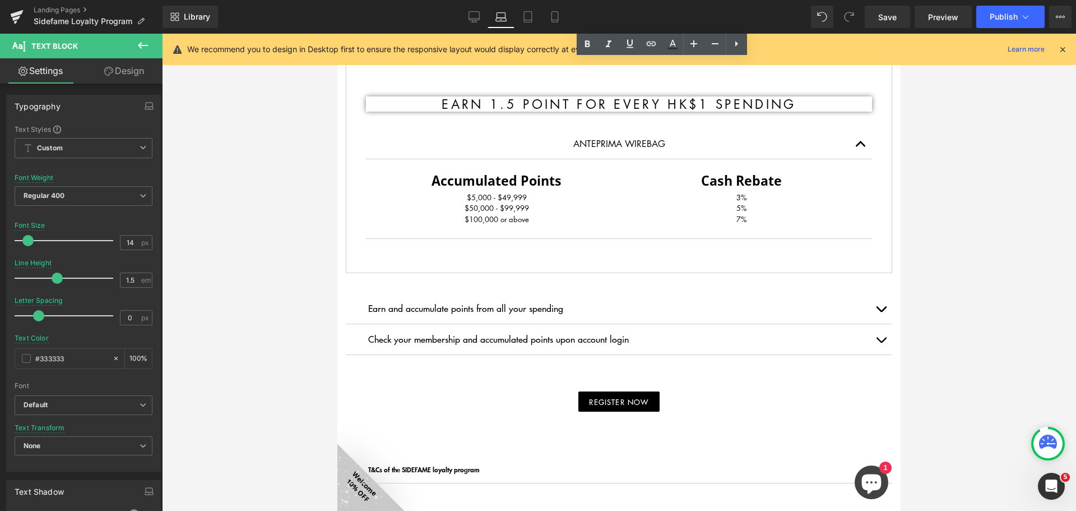
scroll to position [567, 0]
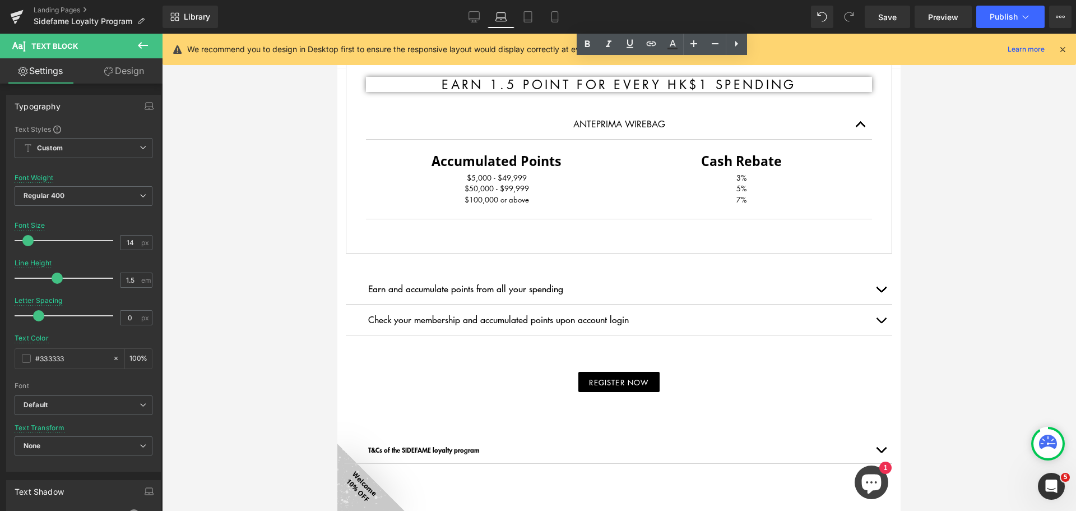
drag, startPoint x: 1058, startPoint y: 234, endPoint x: 1054, endPoint y: 156, distance: 78.1
click at [1058, 229] on div at bounding box center [619, 272] width 914 height 477
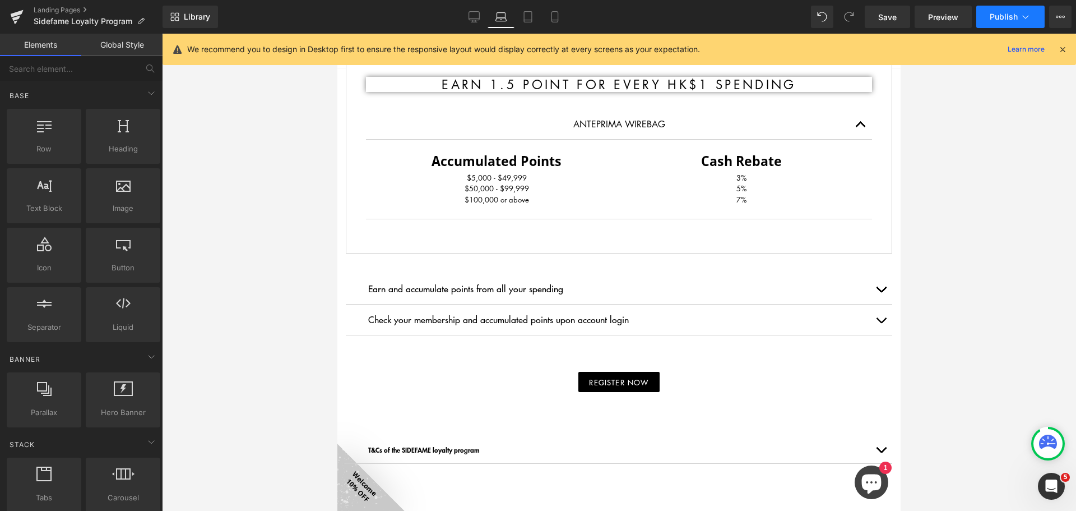
click at [1023, 24] on button "Publish" at bounding box center [1011, 17] width 68 height 22
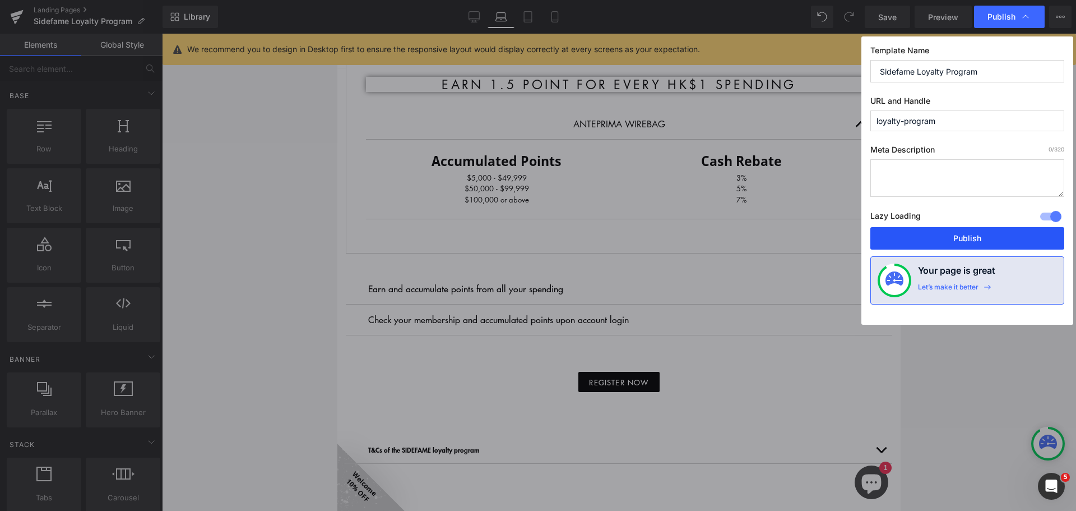
click at [975, 229] on button "Publish" at bounding box center [968, 238] width 194 height 22
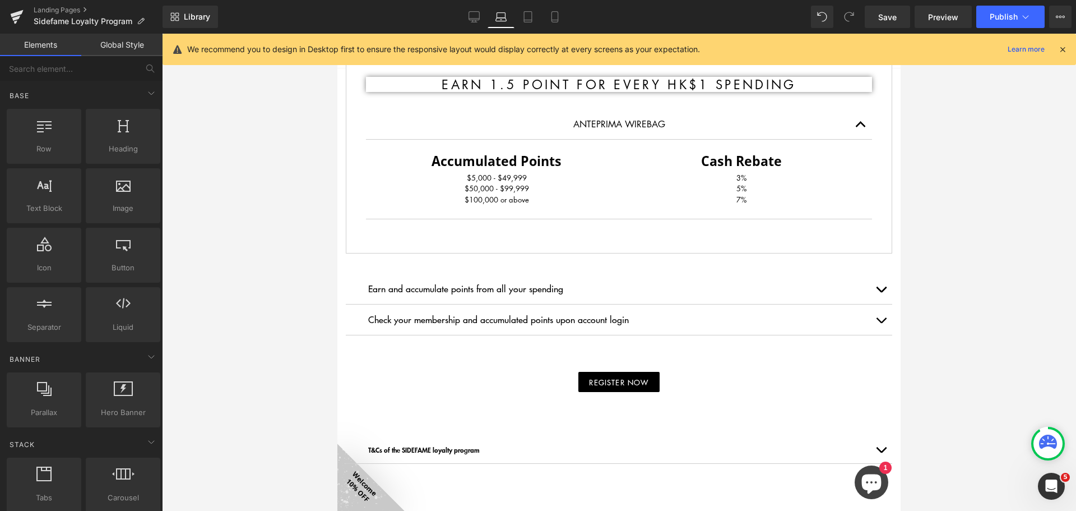
click at [979, 222] on div at bounding box center [619, 272] width 914 height 477
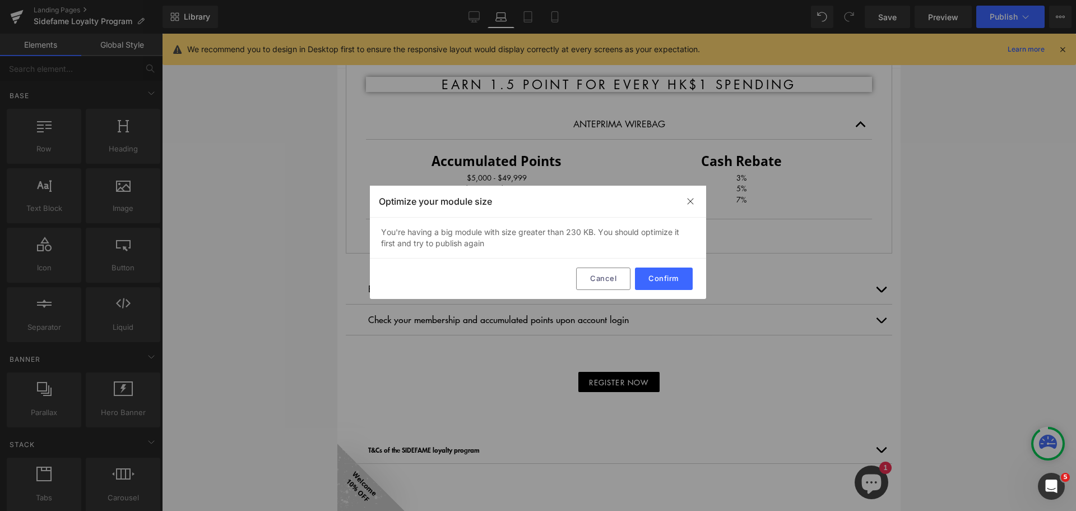
drag, startPoint x: 467, startPoint y: 183, endPoint x: 932, endPoint y: 121, distance: 468.9
click at [668, 280] on button "Confirm" at bounding box center [664, 278] width 58 height 22
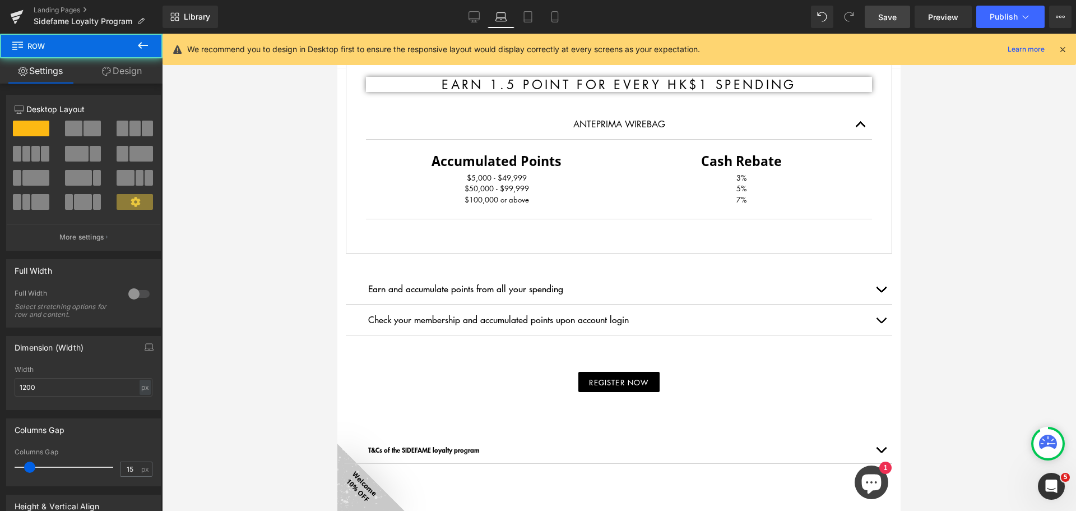
click at [892, 15] on span "Save" at bounding box center [887, 17] width 19 height 12
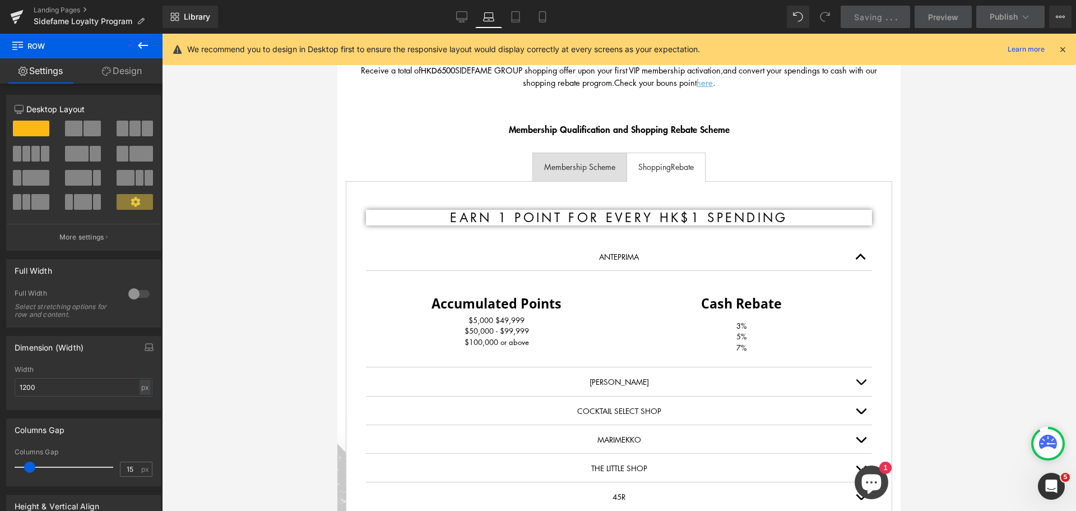
scroll to position [7, 0]
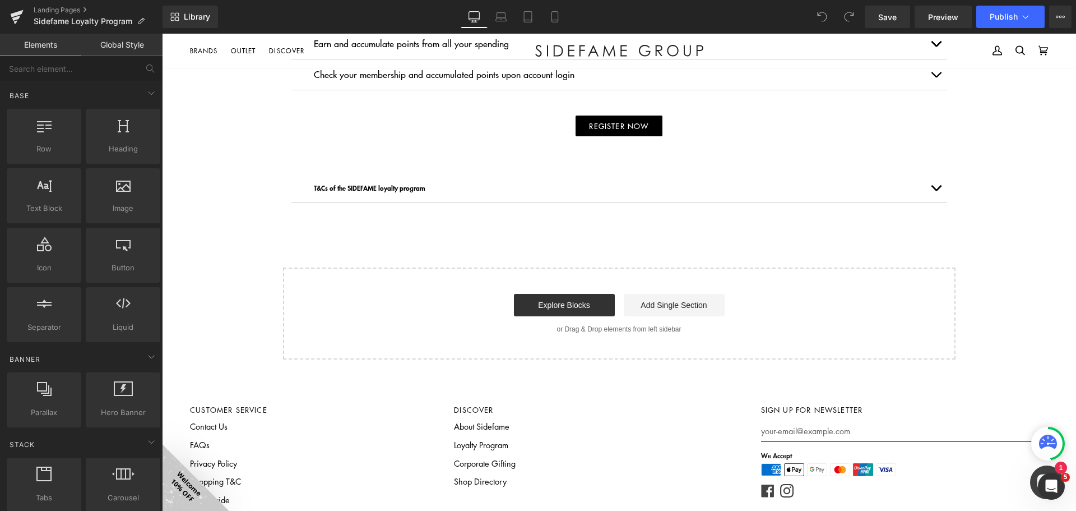
scroll to position [953, 0]
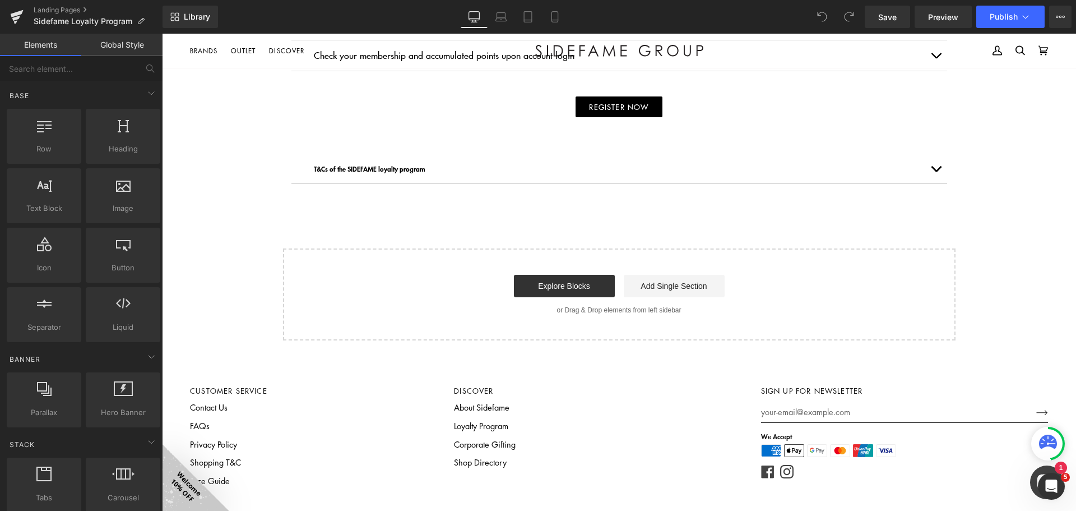
click at [555, 172] on div "T&Cs of the SIDEFAME loyalty program Text Block" at bounding box center [619, 169] width 611 height 12
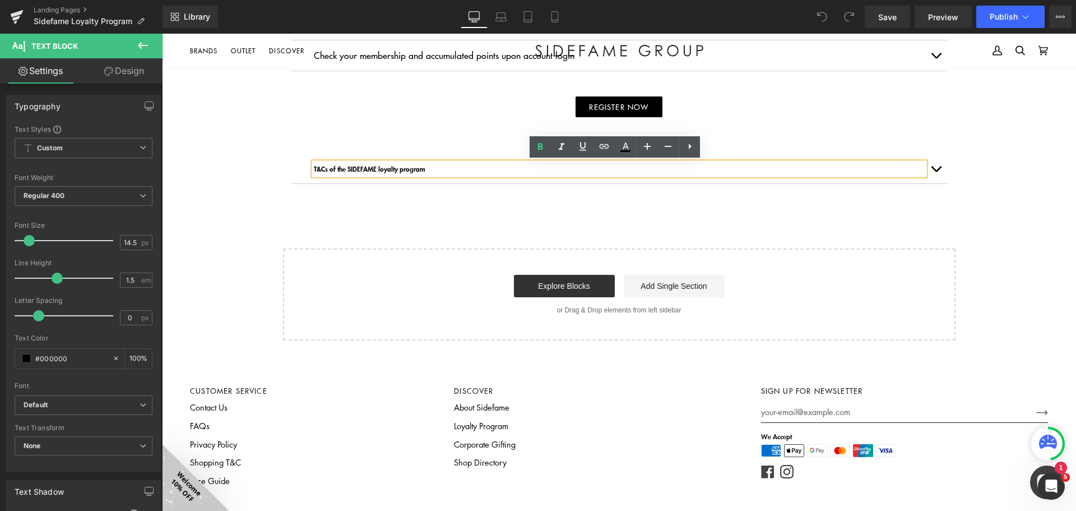
click at [905, 171] on p "T&Cs of the SIDEFAME loyalty program" at bounding box center [619, 169] width 611 height 12
click at [933, 167] on button "button" at bounding box center [936, 168] width 22 height 29
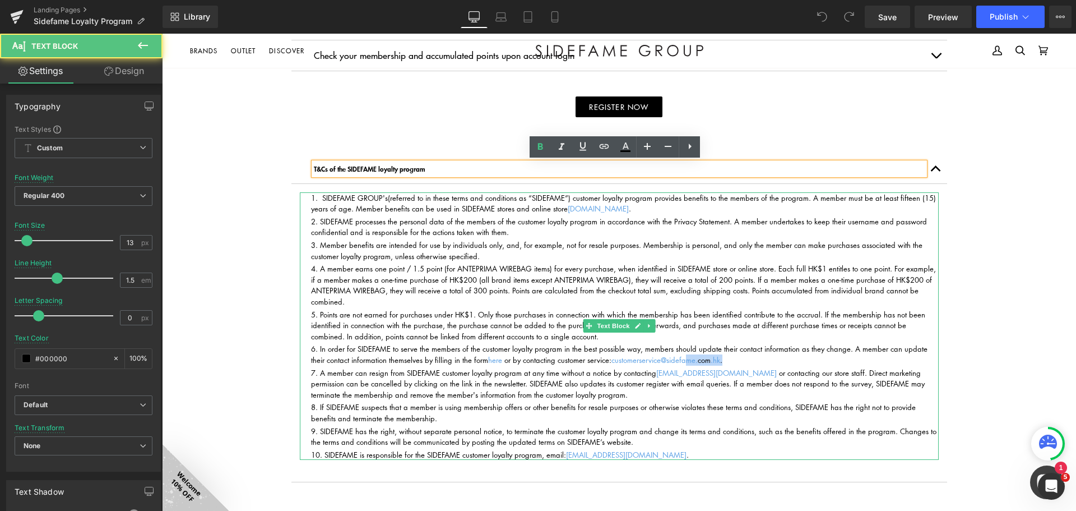
drag, startPoint x: 727, startPoint y: 359, endPoint x: 706, endPoint y: 335, distance: 32.2
click at [685, 358] on li "In order for SIDEFAME to serve the members of the customer loyalty program in t…" at bounding box center [625, 354] width 628 height 22
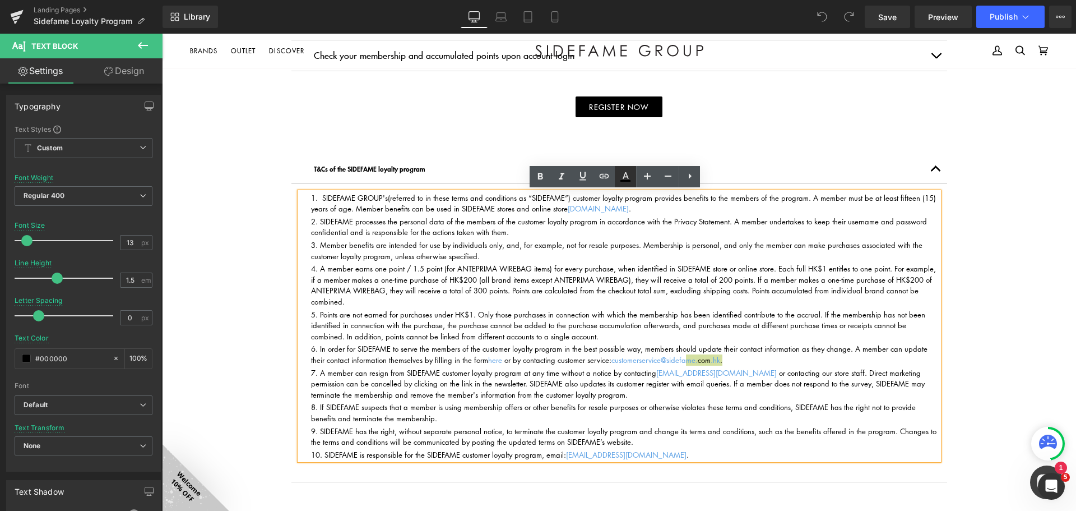
drag, startPoint x: 621, startPoint y: 177, endPoint x: 629, endPoint y: 185, distance: 11.9
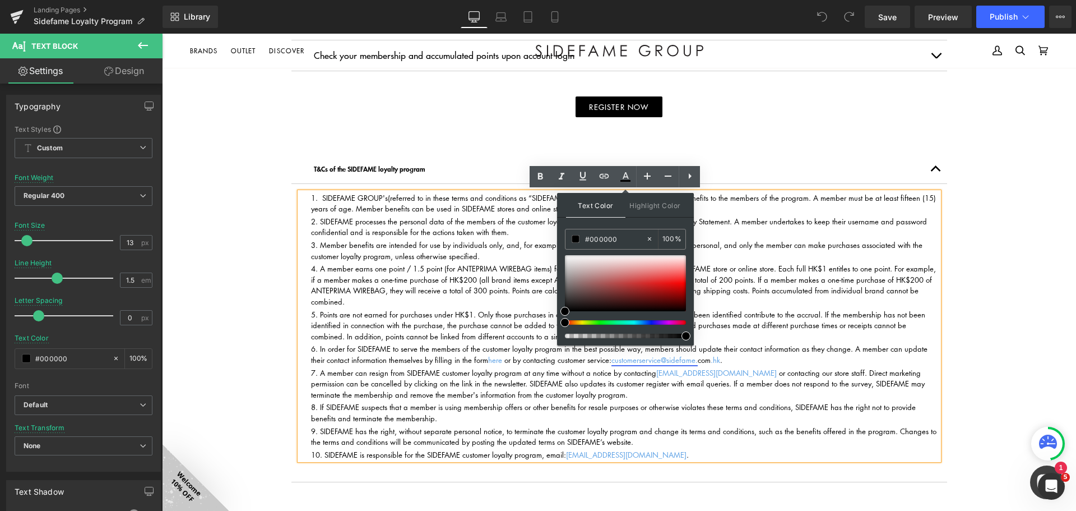
click at [671, 362] on link "customerservice@sidefame." at bounding box center [655, 359] width 86 height 11
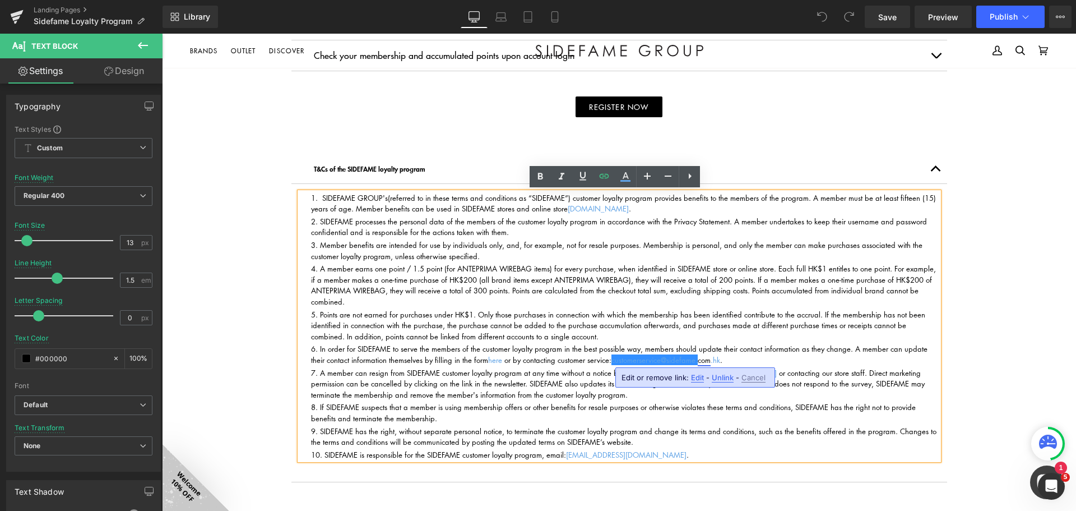
click at [699, 359] on link "com" at bounding box center [704, 359] width 13 height 11
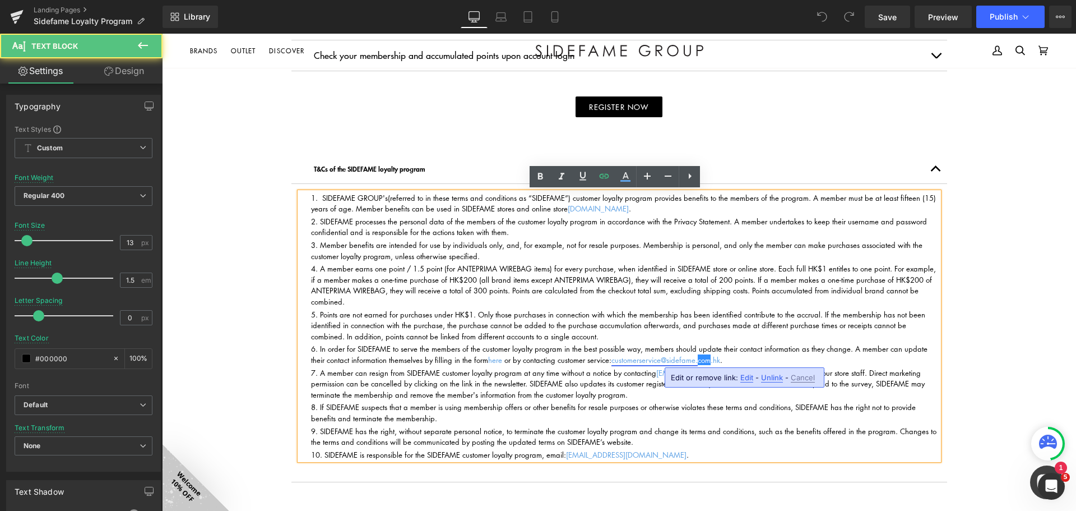
click at [696, 360] on link "customerservice@sidefame." at bounding box center [655, 359] width 86 height 11
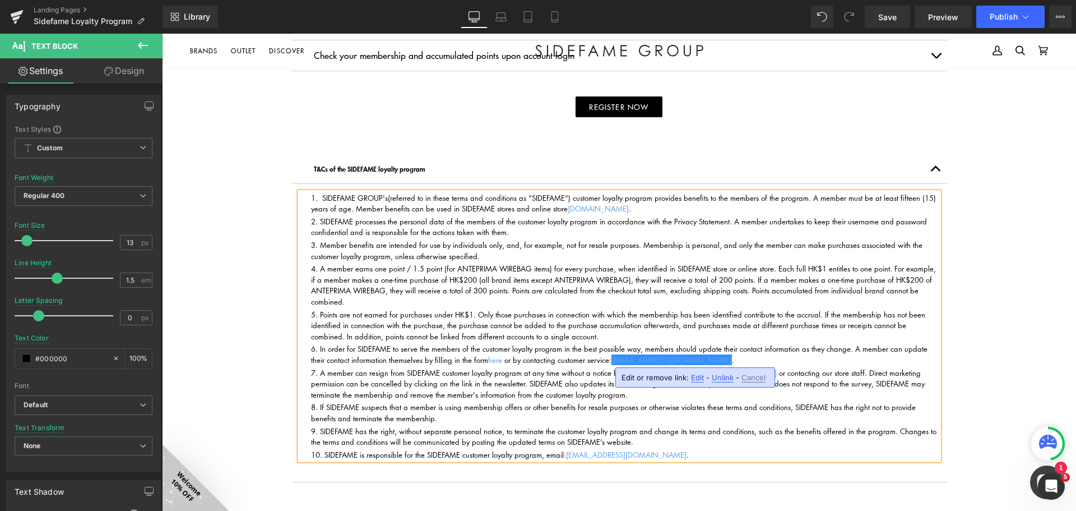
click at [788, 312] on span "Points are not earned for purchases under HK$1. Only those purchases in connect…" at bounding box center [618, 325] width 614 height 33
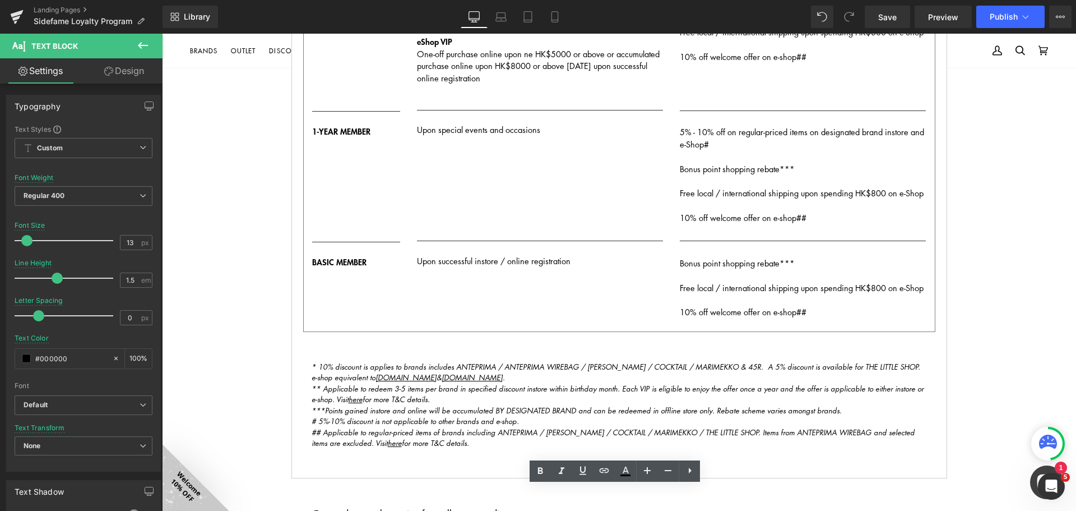
scroll to position [448, 0]
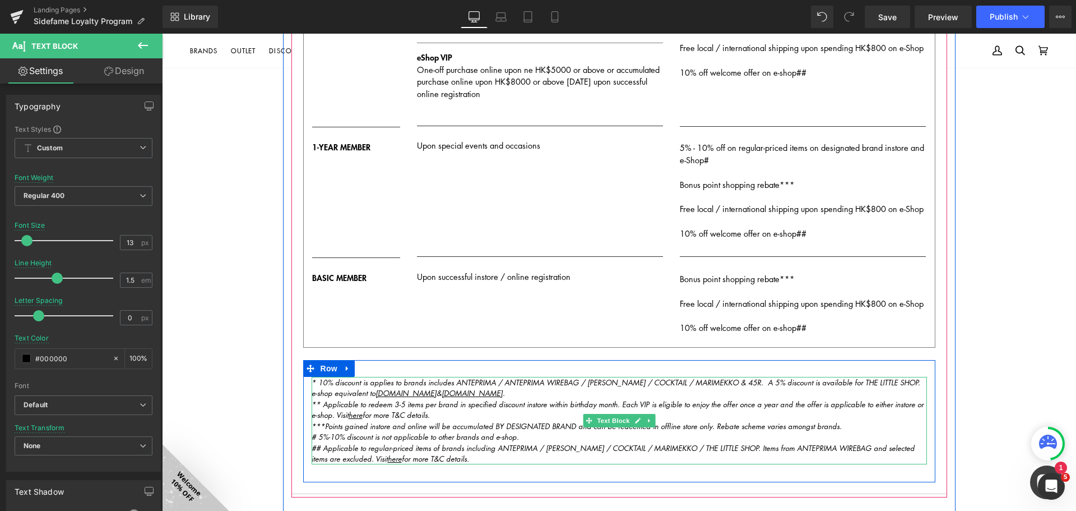
click at [769, 382] on icon "* 10% discount is applies to brands includes ANTEPRIMA / ANTEPRIMA WIREBAG / AT…" at bounding box center [616, 388] width 609 height 22
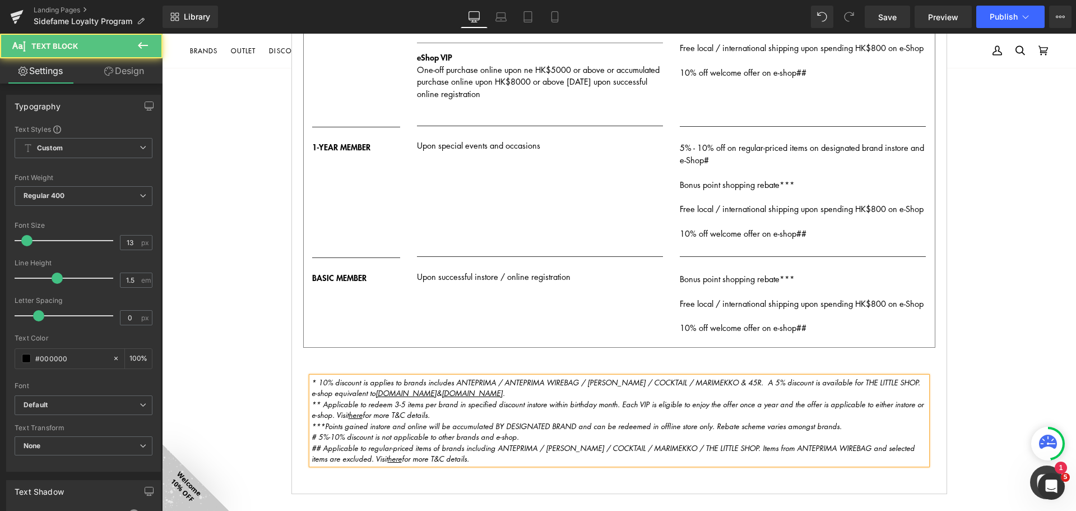
click at [768, 380] on icon "* 10% discount is applies to brands includes ANTEPRIMA / ANTEPRIMA WIREBAG / AT…" at bounding box center [616, 388] width 609 height 22
click at [387, 382] on icon "* 10% discount is applies to brands includes ANTEPRIMA / ANTEPRIMA WIREBAG / AT…" at bounding box center [615, 388] width 607 height 22
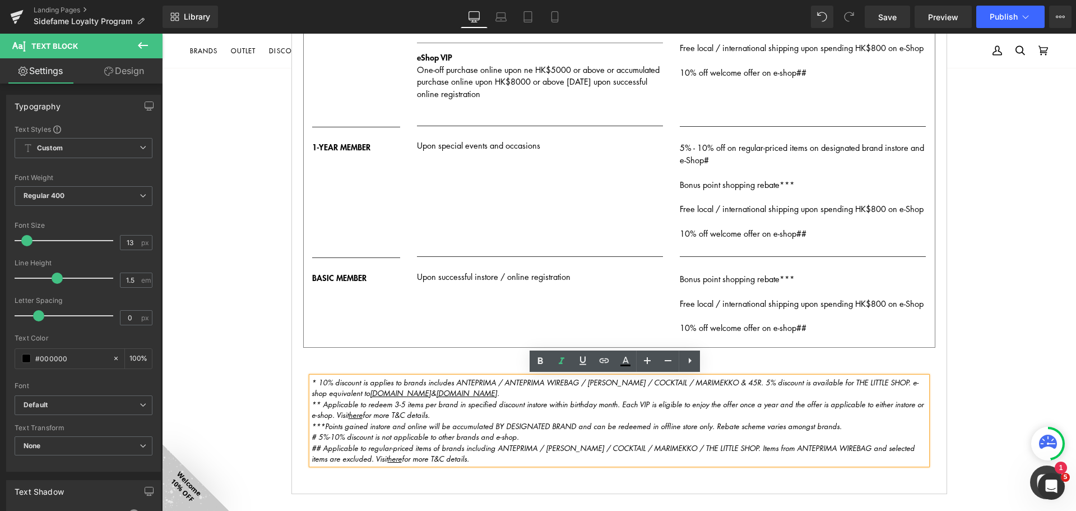
click at [388, 382] on icon "* 10% discount is applies to brands includes ANTEPRIMA / ANTEPRIMA WIREBAG / AT…" at bounding box center [615, 388] width 607 height 22
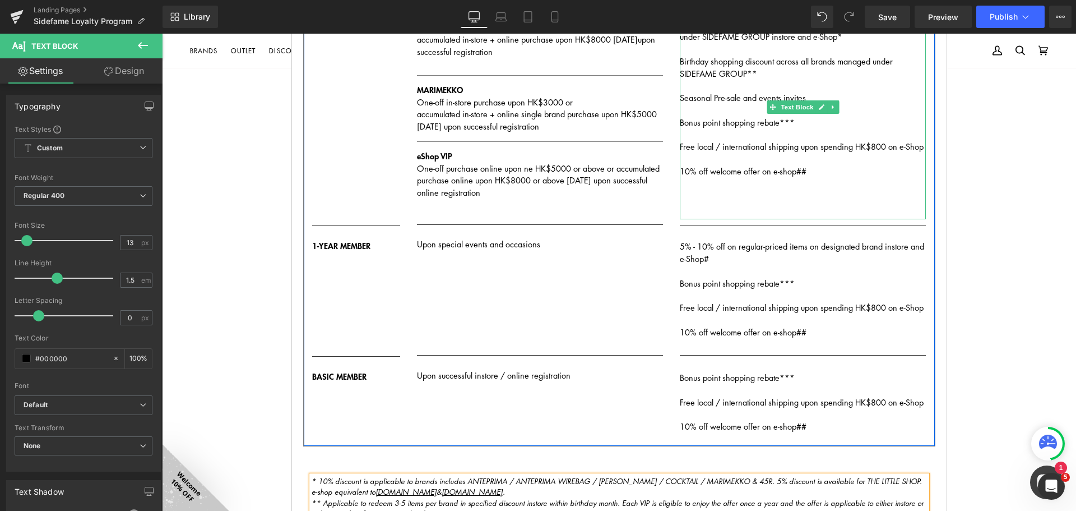
scroll to position [392, 0]
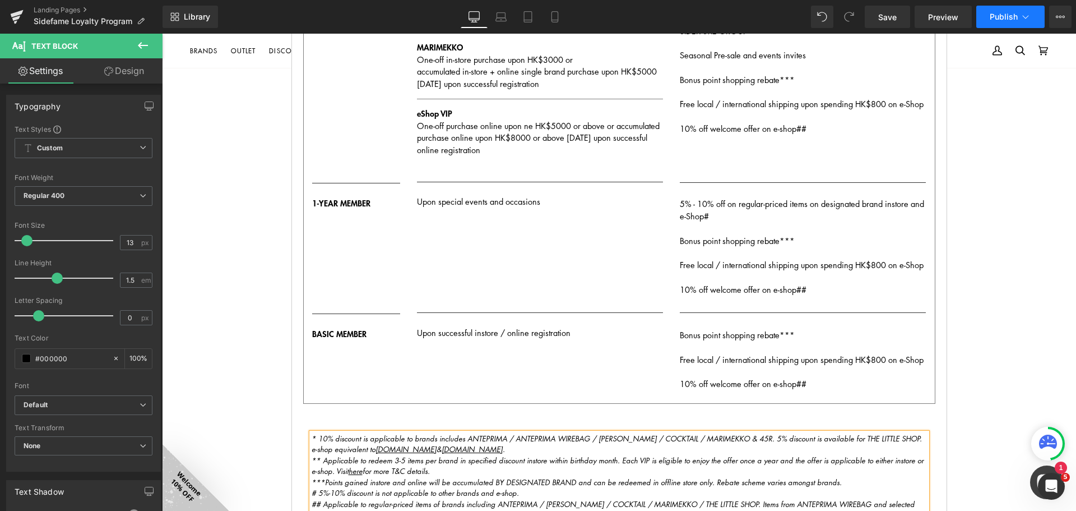
click at [1030, 10] on button "Publish" at bounding box center [1011, 17] width 68 height 22
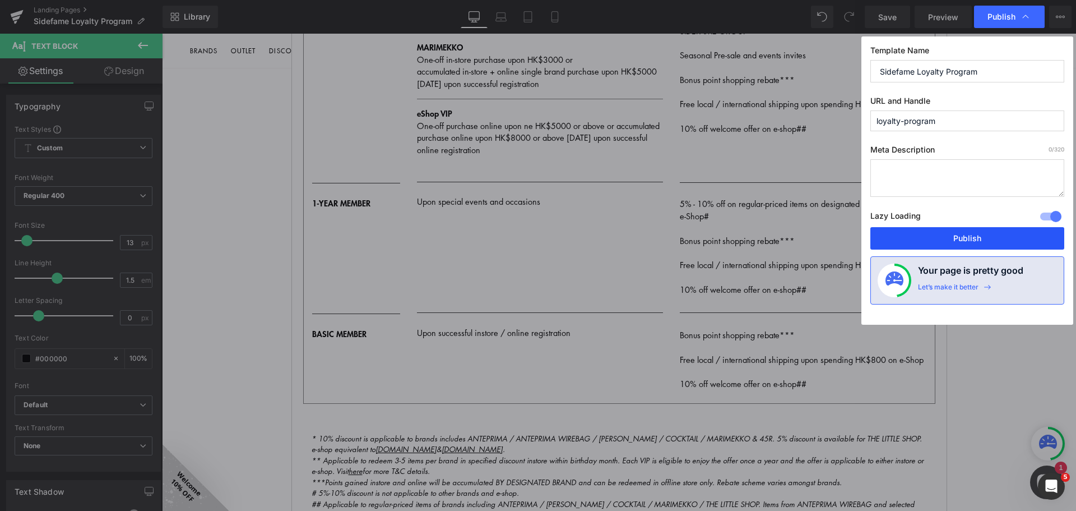
click at [0, 0] on button "Publish" at bounding box center [0, 0] width 0 height 0
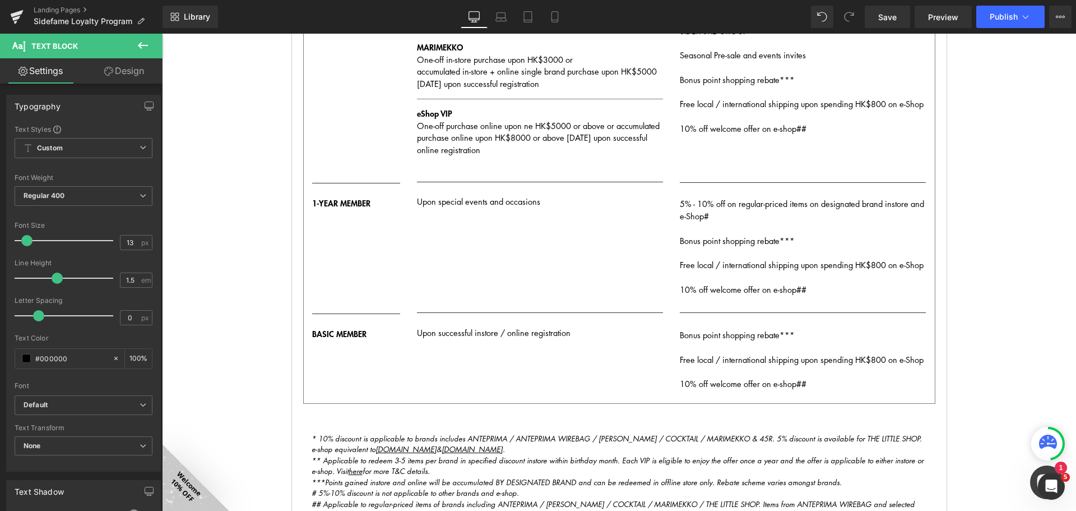
scroll to position [0, 0]
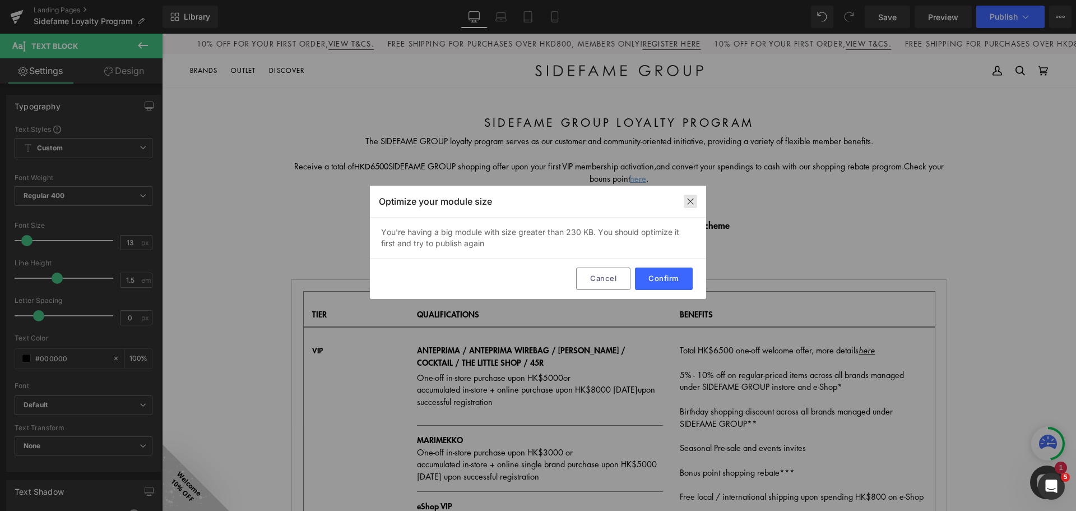
drag, startPoint x: 692, startPoint y: 198, endPoint x: 547, endPoint y: 187, distance: 145.1
click at [692, 198] on img at bounding box center [690, 201] width 9 height 9
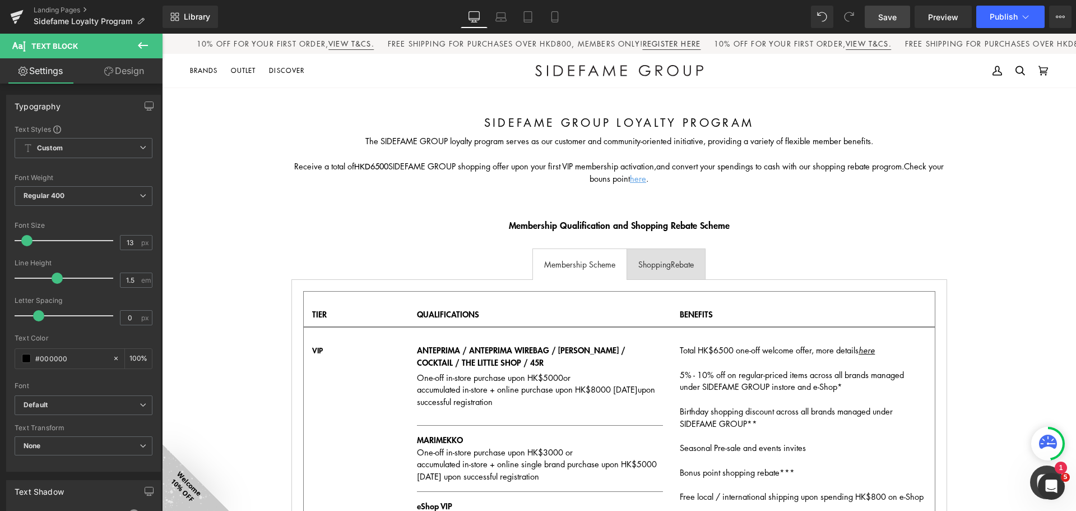
drag, startPoint x: 884, startPoint y: 17, endPoint x: 667, endPoint y: 149, distance: 254.3
click at [884, 17] on span "Save" at bounding box center [887, 17] width 19 height 12
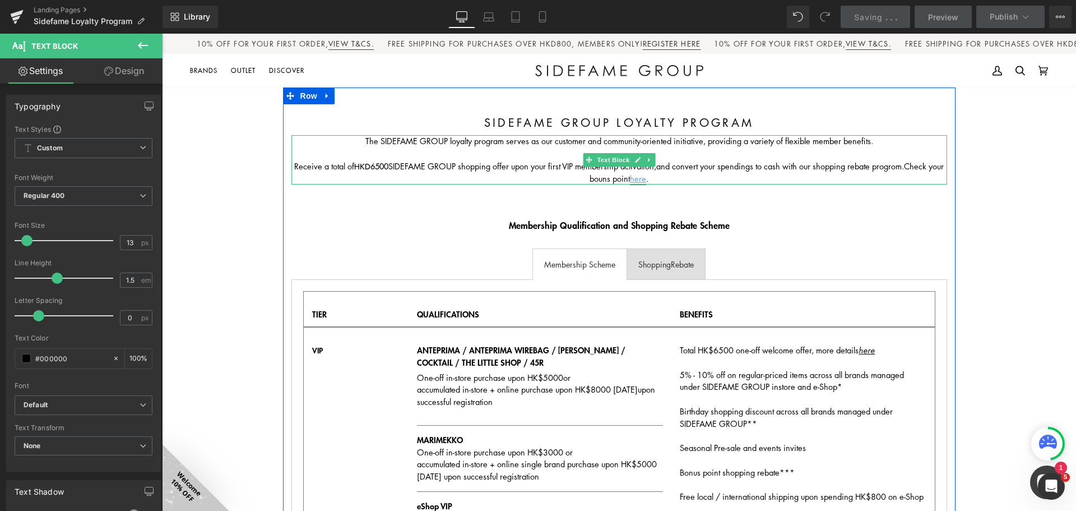
click at [635, 175] on span "Check your bouns point" at bounding box center [767, 172] width 354 height 24
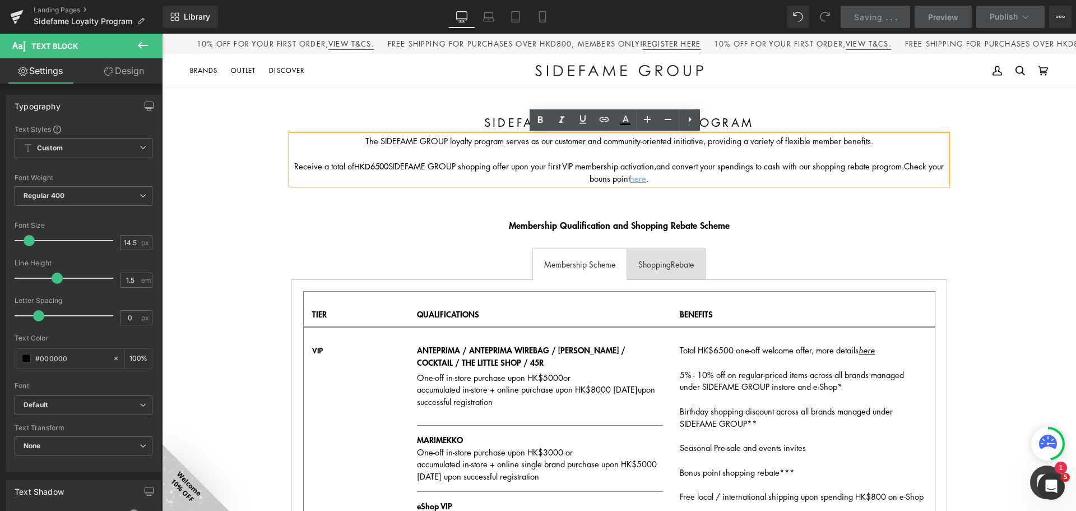
click at [635, 176] on span "Check your bouns point" at bounding box center [767, 172] width 354 height 24
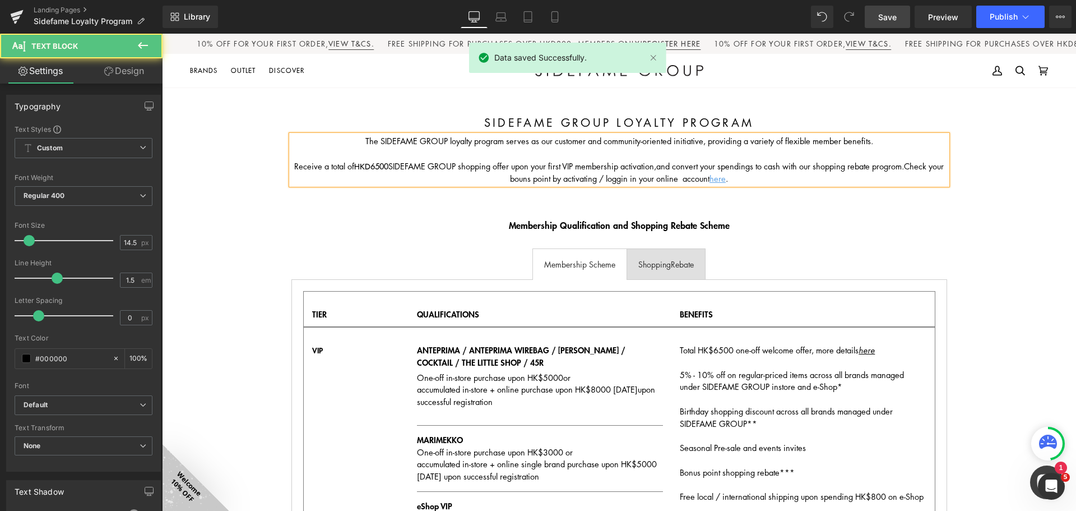
drag, startPoint x: 686, startPoint y: 179, endPoint x: 714, endPoint y: 181, distance: 28.1
click at [686, 179] on span "Check your bouns point by activating / loggin in your online account" at bounding box center [727, 172] width 434 height 24
click at [896, 17] on span "Save" at bounding box center [887, 17] width 19 height 12
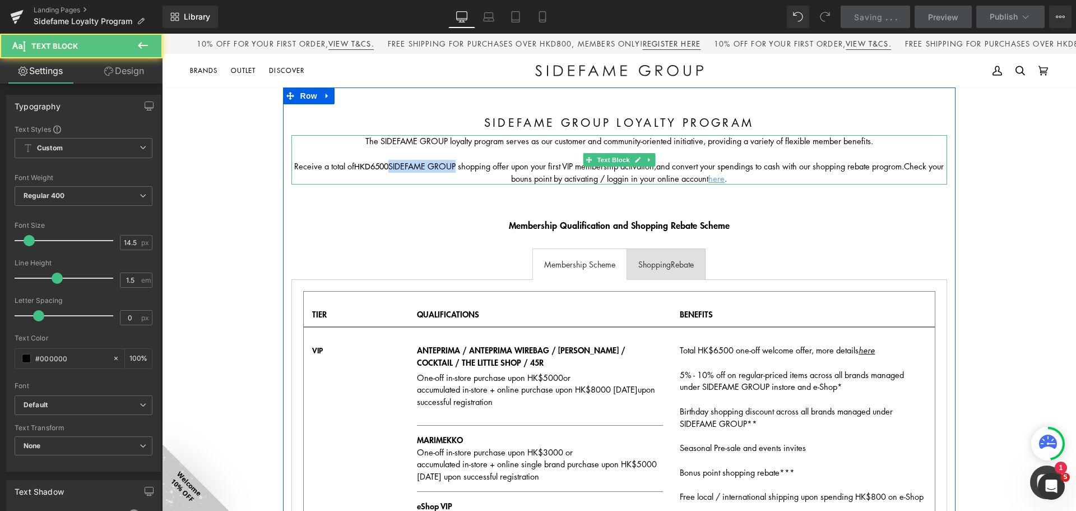
drag, startPoint x: 459, startPoint y: 164, endPoint x: 392, endPoint y: 169, distance: 66.9
click at [392, 169] on p "Receive a total of HKD6500 SIDEFAME GROUP shopping offer upon your first VIP me…" at bounding box center [620, 172] width 656 height 25
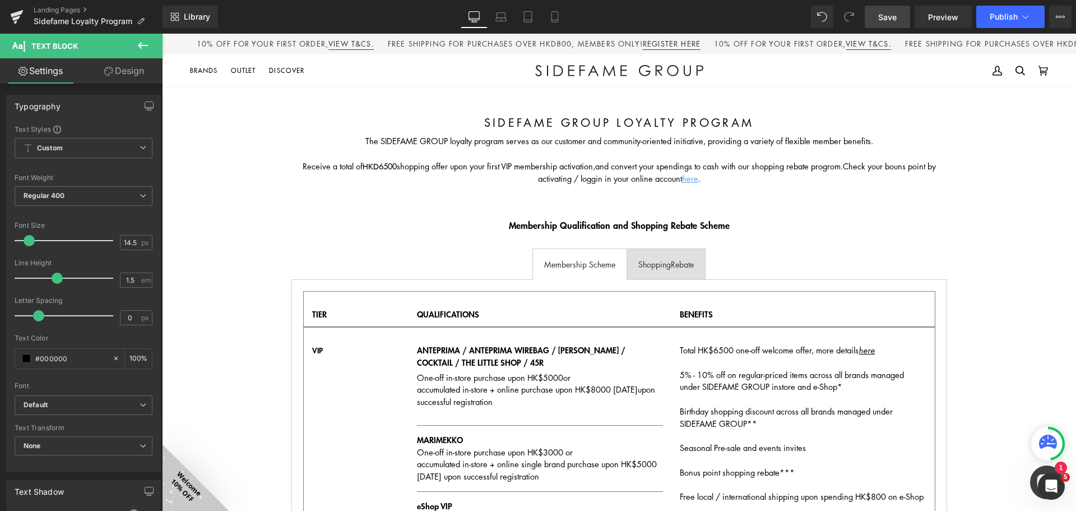
click at [897, 16] on span "Save" at bounding box center [887, 17] width 19 height 12
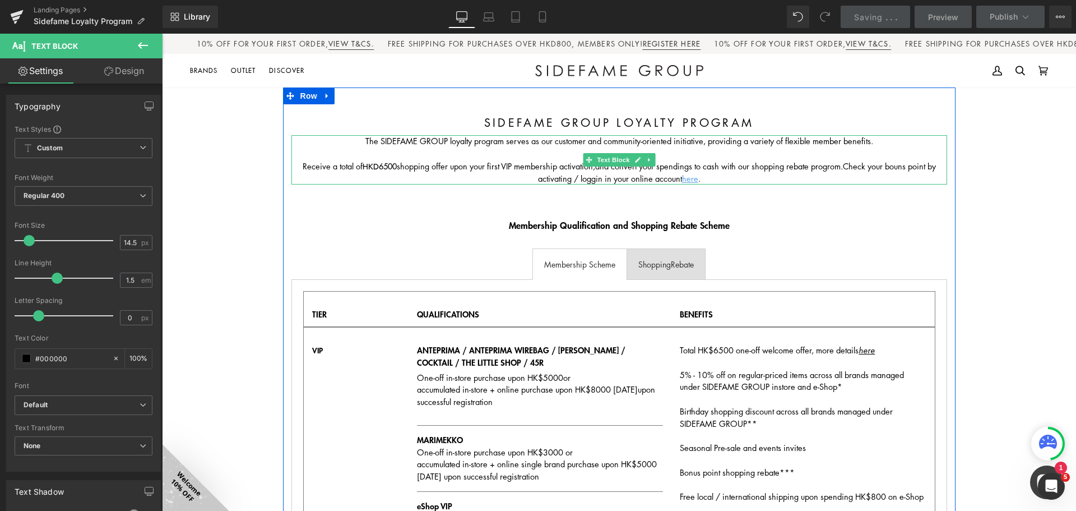
click at [597, 177] on span "Check your bouns point by activating / loggin in your online account" at bounding box center [737, 172] width 398 height 24
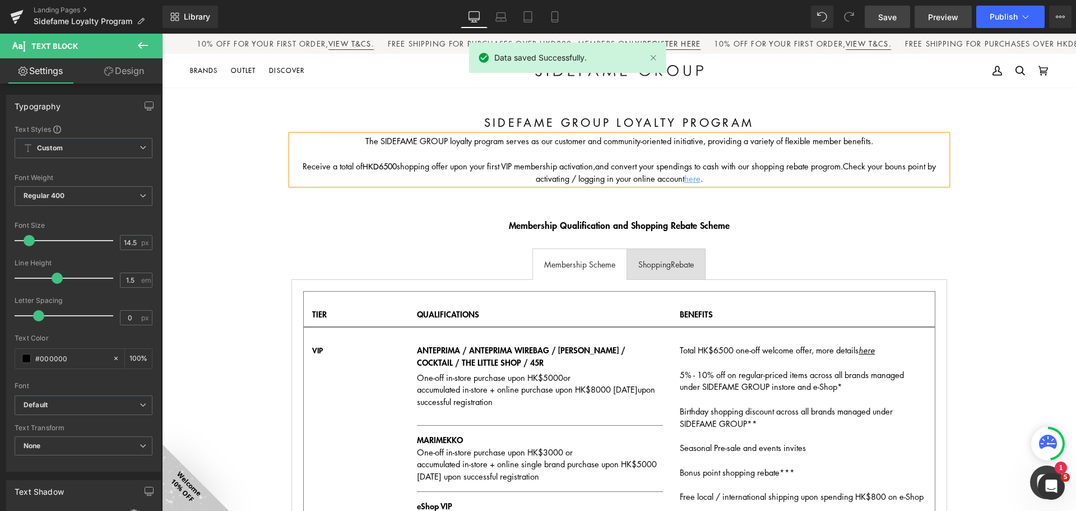
drag, startPoint x: 883, startPoint y: 21, endPoint x: 923, endPoint y: 24, distance: 39.9
click at [884, 21] on span "Save" at bounding box center [887, 17] width 19 height 12
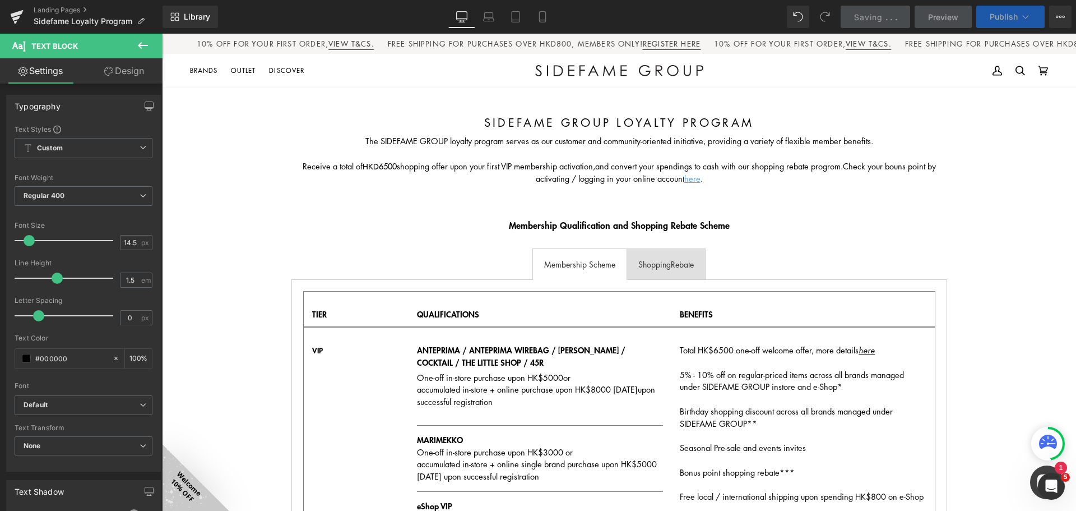
click at [1019, 10] on button "Publish" at bounding box center [1011, 17] width 68 height 22
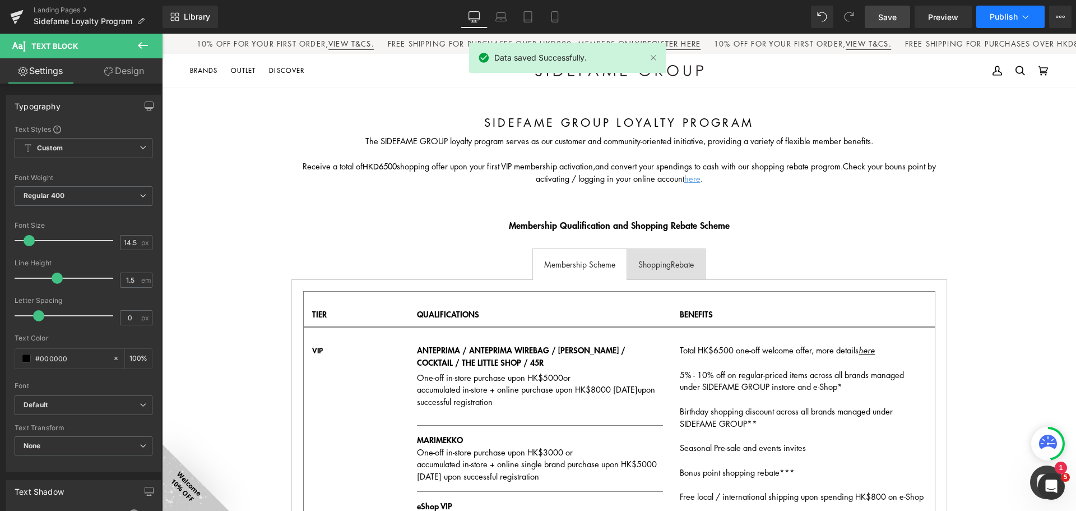
click at [1019, 17] on button "Publish" at bounding box center [1011, 17] width 68 height 22
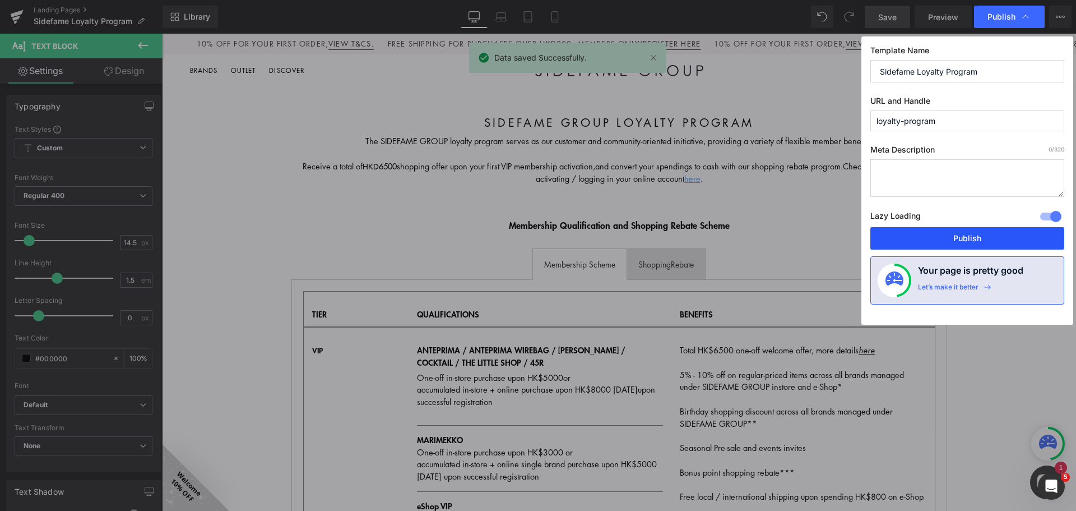
click at [1000, 230] on button "Publish" at bounding box center [968, 238] width 194 height 22
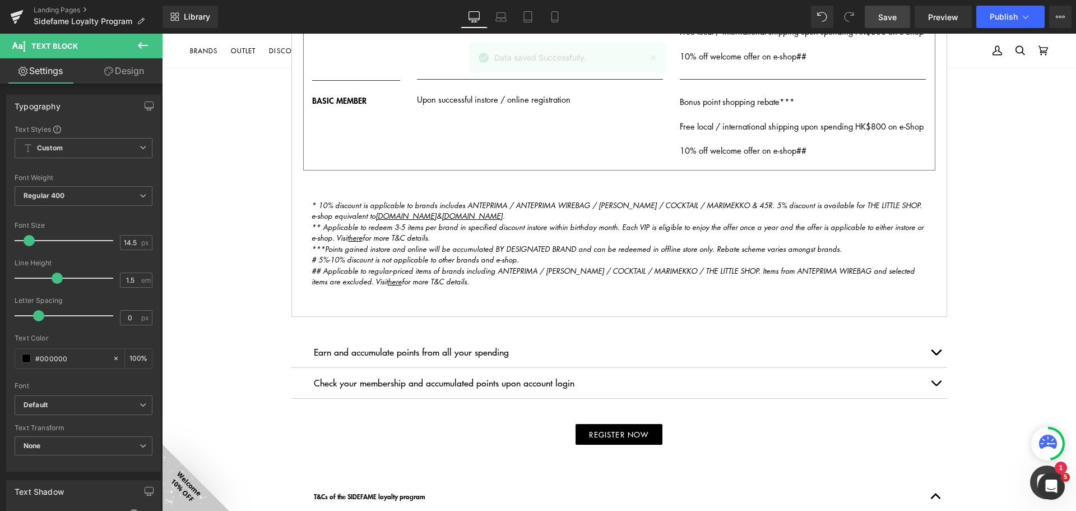
scroll to position [785, 0]
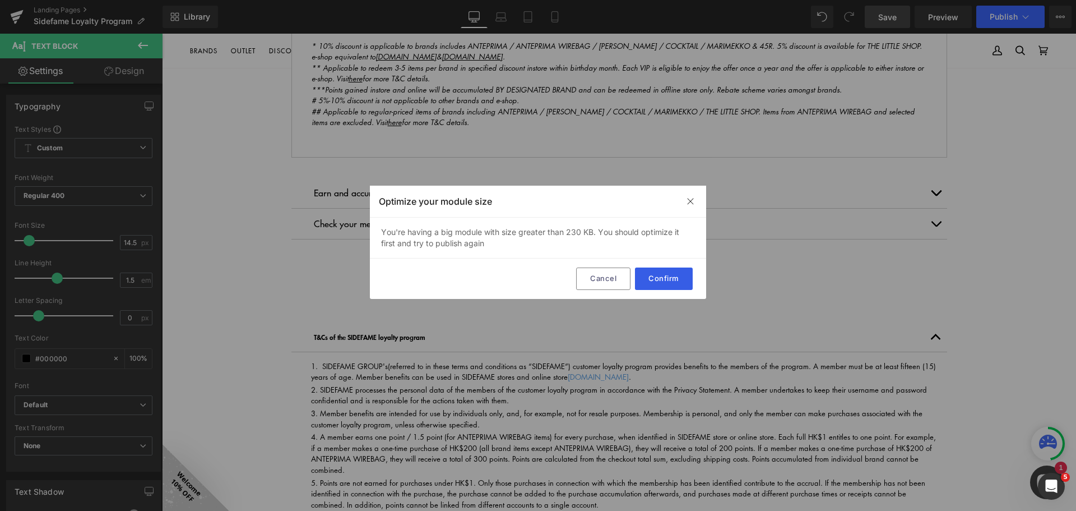
click at [654, 273] on button "Confirm" at bounding box center [664, 278] width 58 height 22
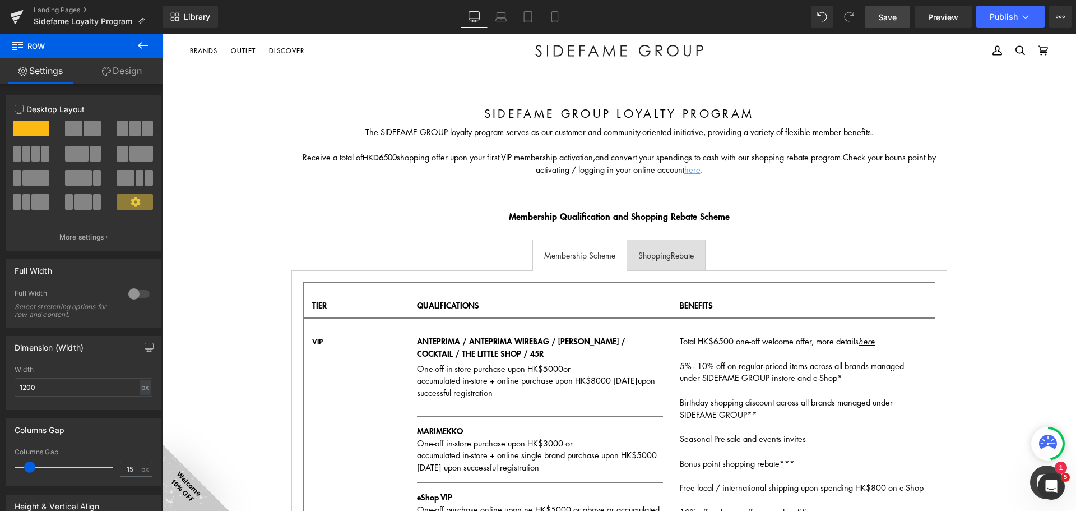
scroll to position [44, 0]
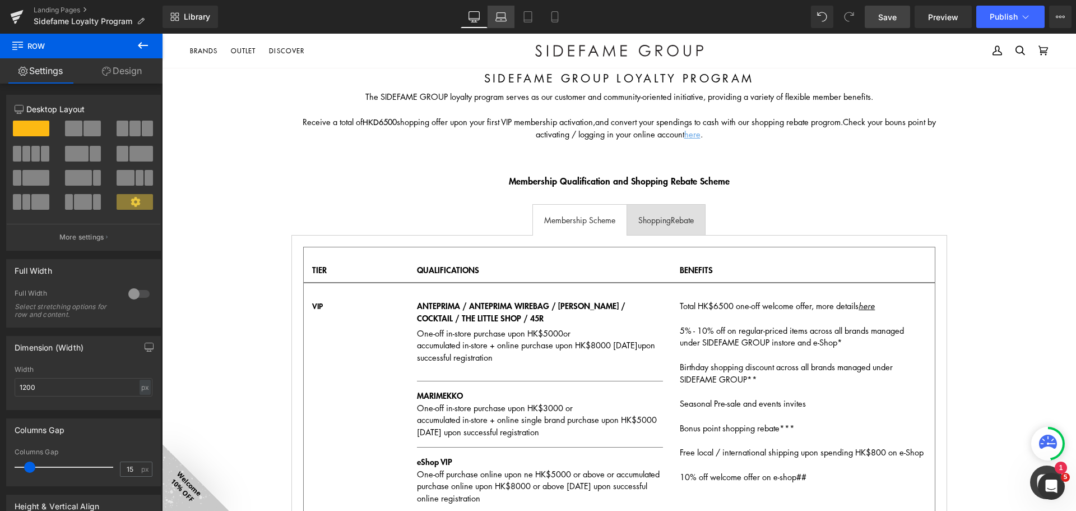
click at [506, 12] on icon at bounding box center [501, 16] width 11 height 11
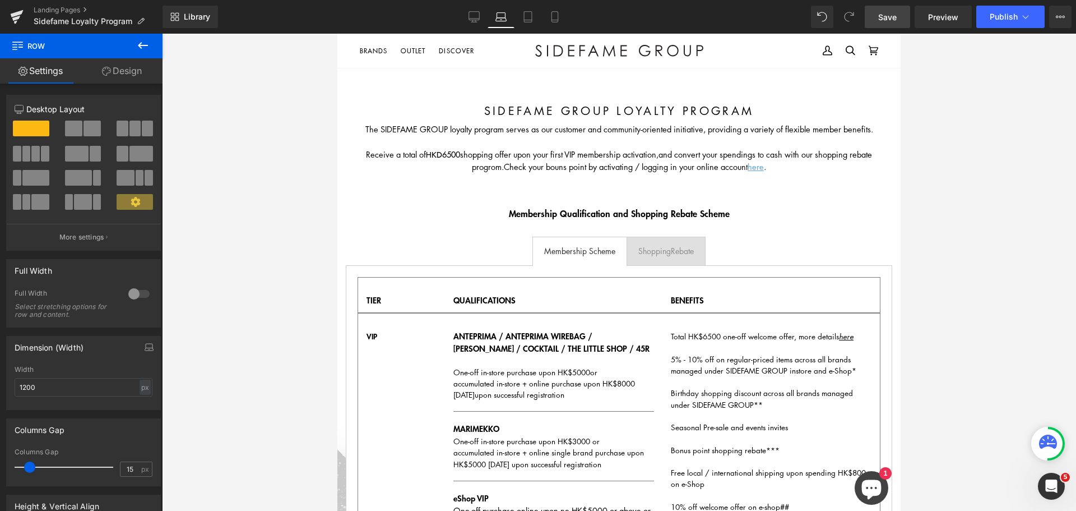
scroll to position [0, 0]
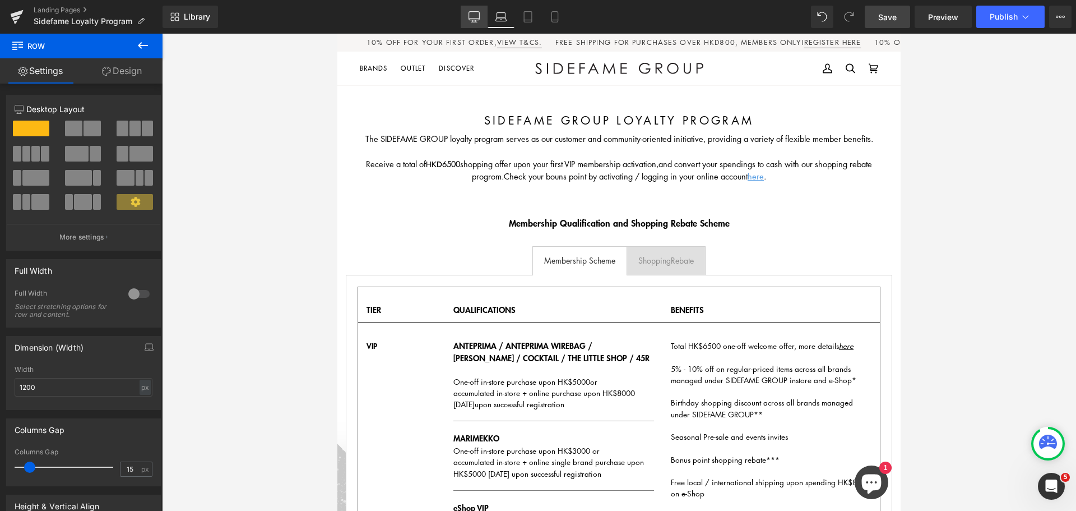
drag, startPoint x: 480, startPoint y: 13, endPoint x: 346, endPoint y: 44, distance: 137.5
click at [480, 13] on link "Desktop" at bounding box center [474, 17] width 27 height 22
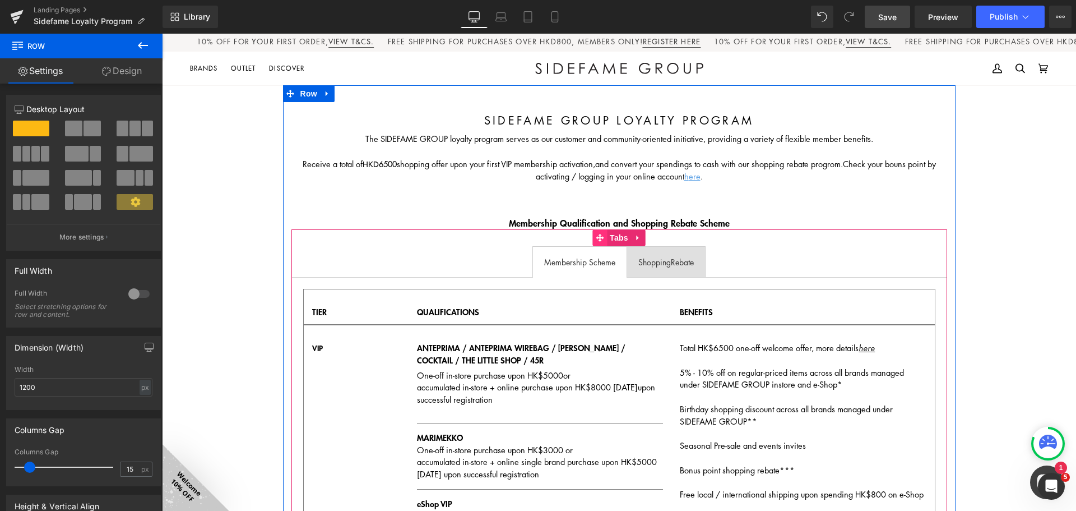
click at [599, 237] on icon at bounding box center [600, 238] width 8 height 8
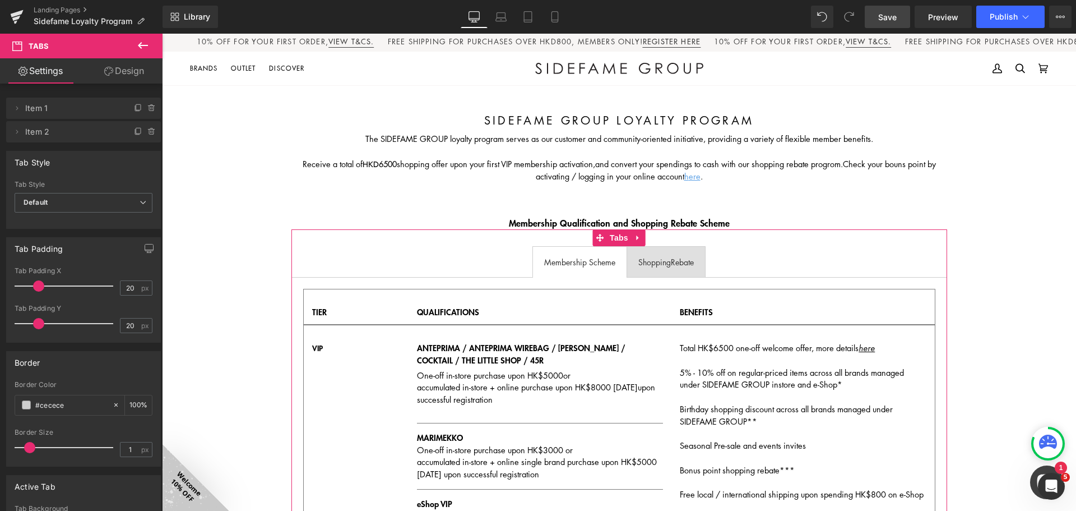
click at [114, 65] on link "Design" at bounding box center [124, 70] width 81 height 25
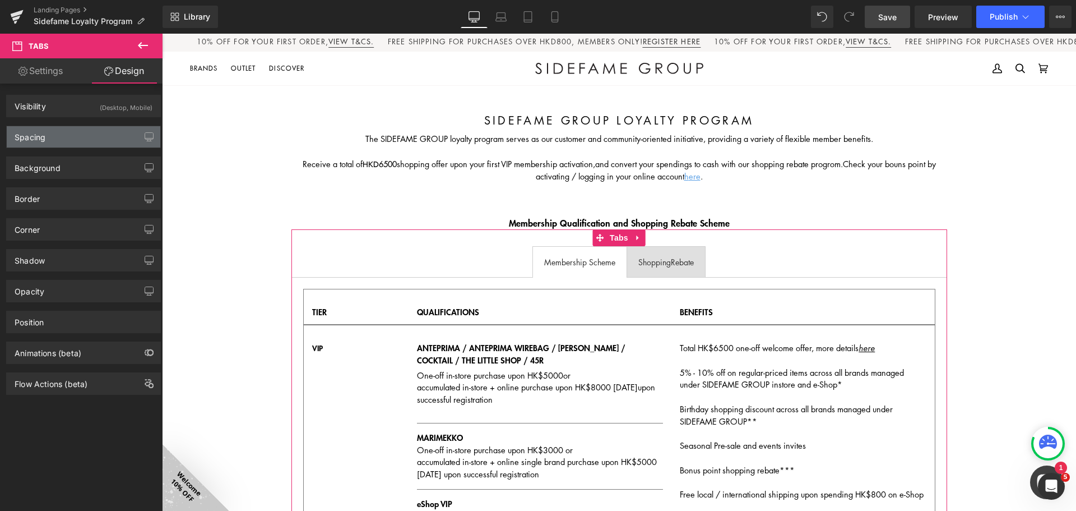
click at [87, 131] on div "Spacing" at bounding box center [84, 136] width 154 height 21
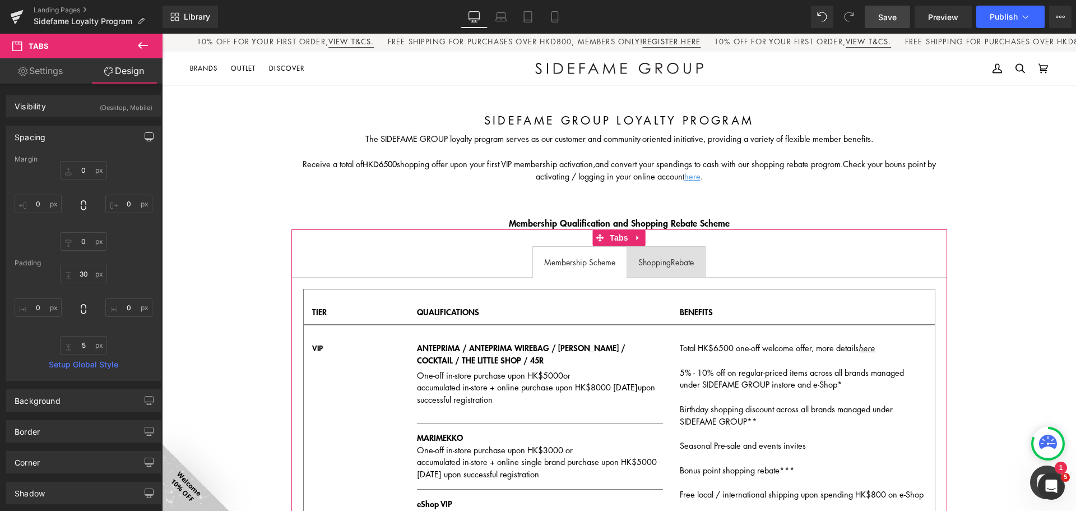
click at [140, 137] on button "button" at bounding box center [149, 136] width 18 height 21
click at [61, 162] on button "Laptop" at bounding box center [62, 160] width 35 height 19
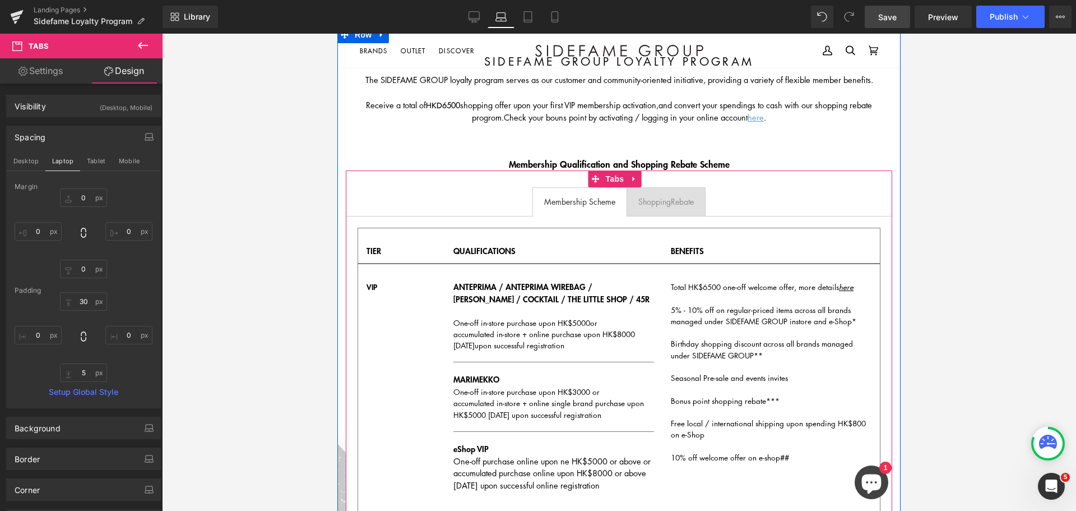
scroll to position [56, 0]
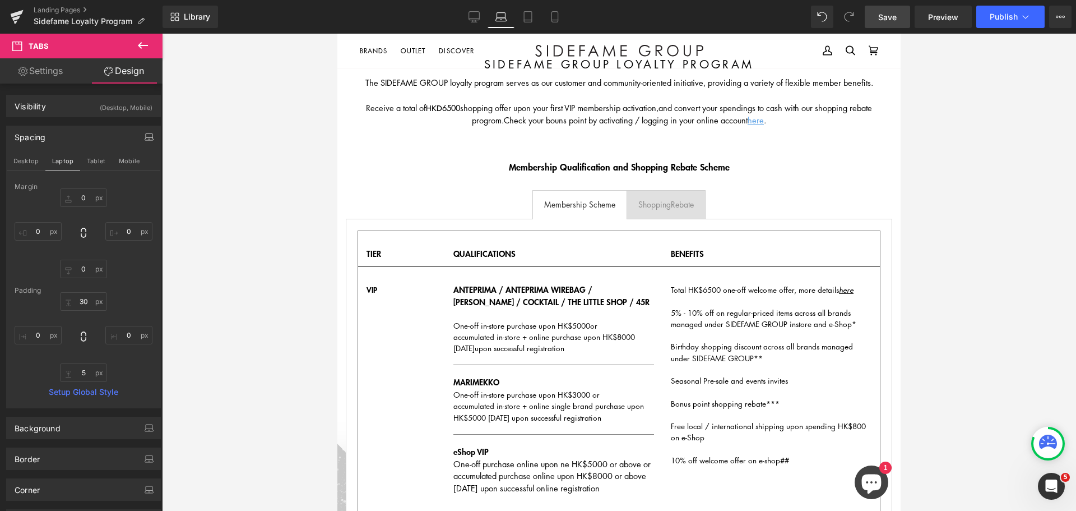
click at [145, 133] on icon "button" at bounding box center [149, 136] width 9 height 9
click at [87, 158] on button "Tablet" at bounding box center [96, 160] width 32 height 19
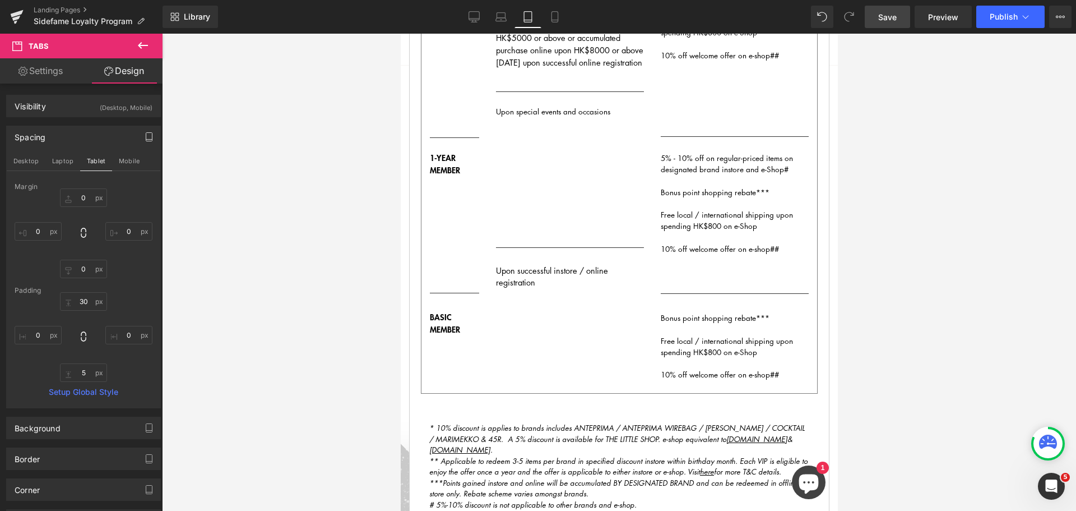
scroll to position [617, 0]
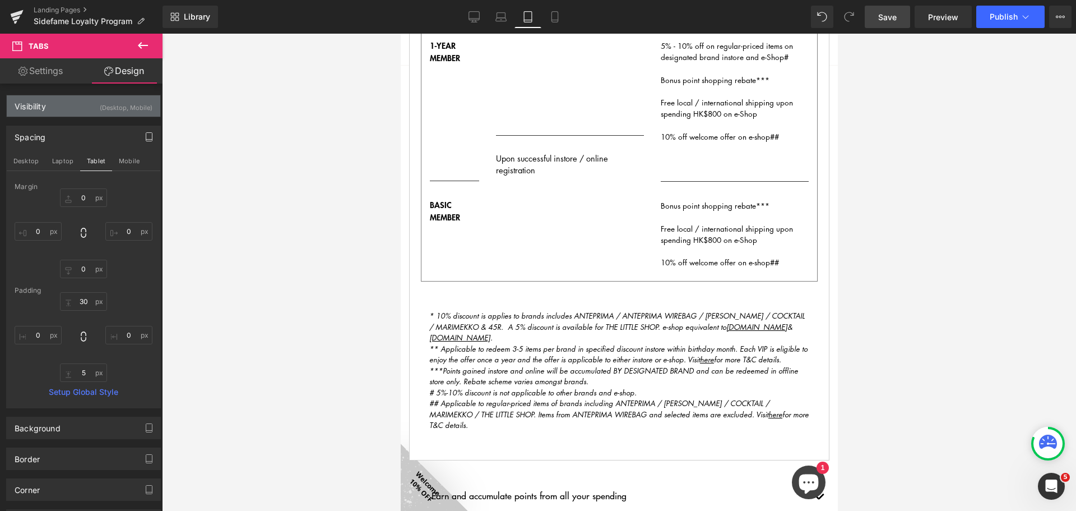
click at [135, 98] on div "(Desktop, Mobile)" at bounding box center [126, 104] width 53 height 19
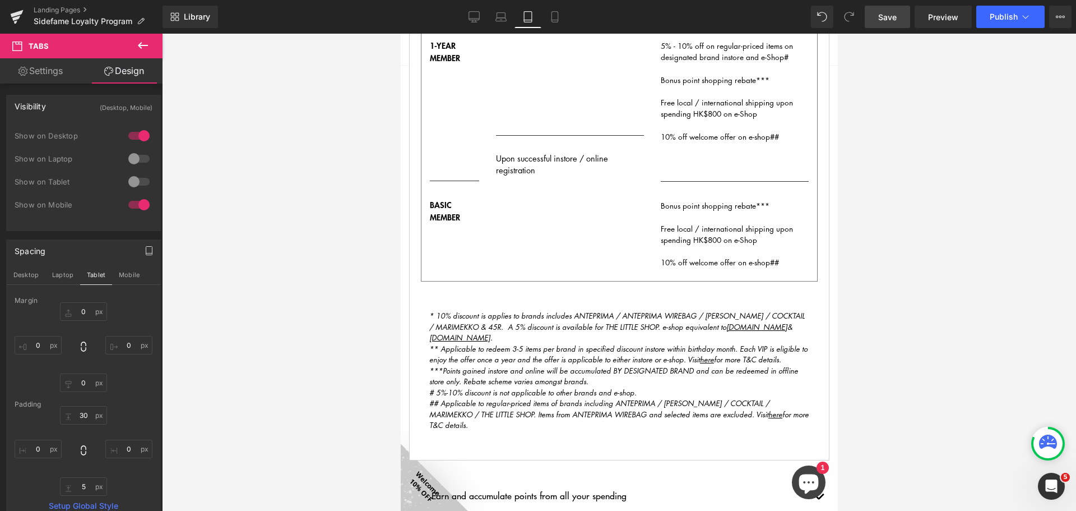
click at [135, 154] on div at bounding box center [139, 159] width 27 height 18
click at [133, 176] on div at bounding box center [139, 182] width 27 height 18
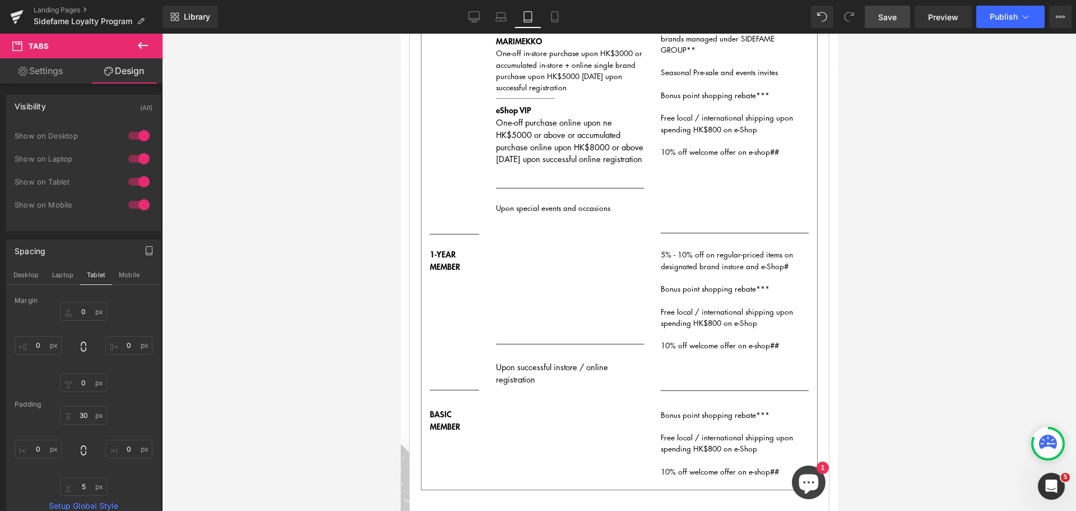
scroll to position [974, 0]
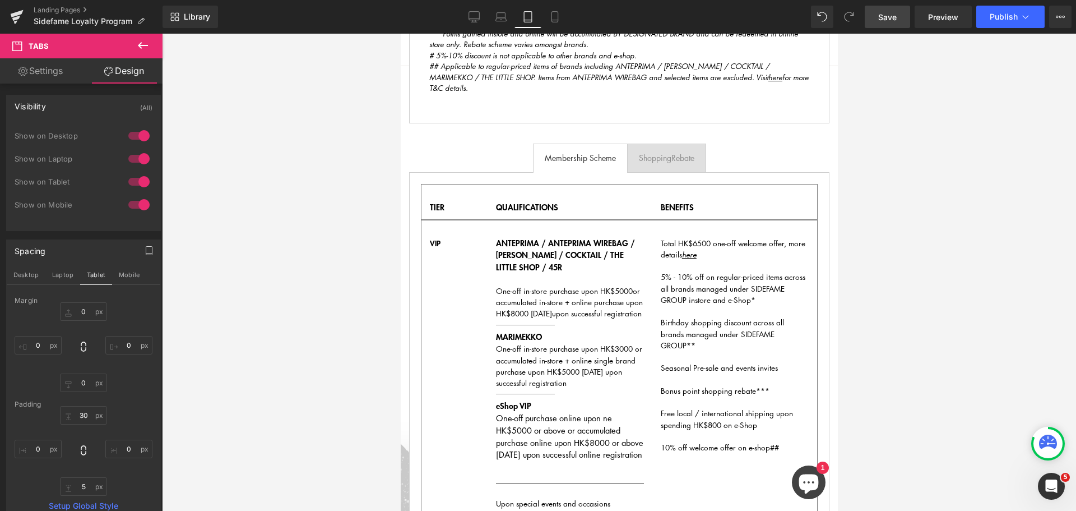
drag, startPoint x: 886, startPoint y: 17, endPoint x: 316, endPoint y: 219, distance: 605.4
click at [886, 17] on span "Save" at bounding box center [887, 17] width 19 height 12
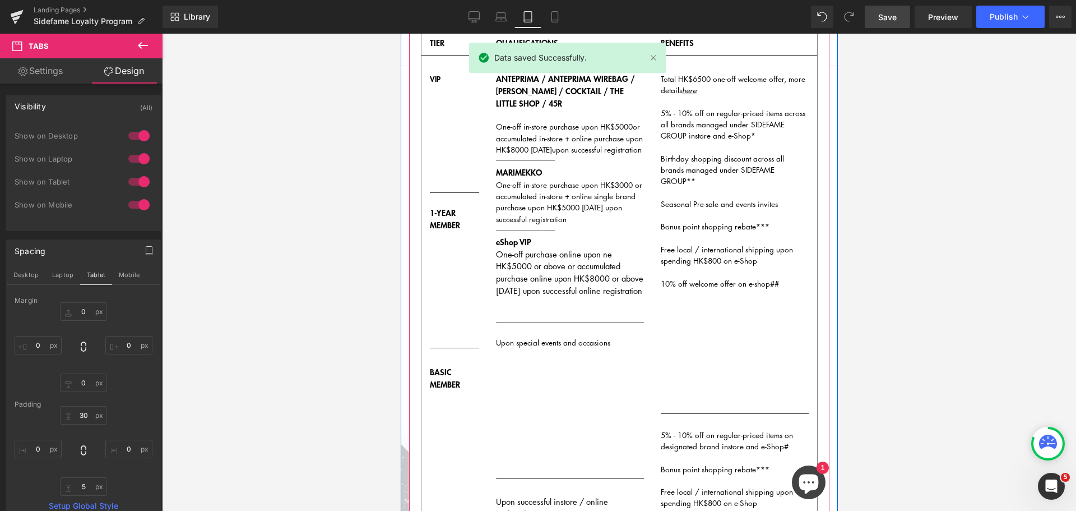
scroll to position [280, 0]
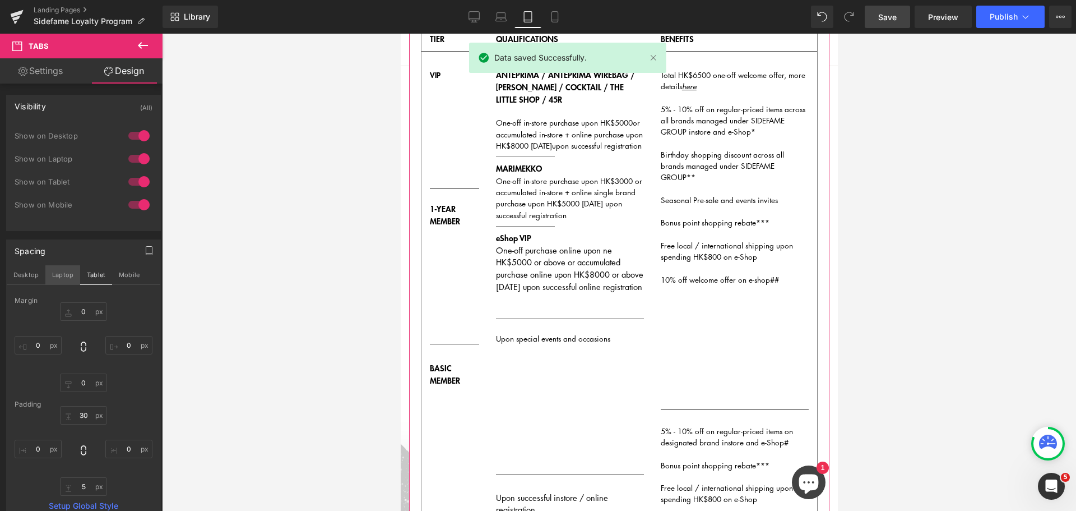
click at [65, 274] on button "Laptop" at bounding box center [62, 274] width 35 height 19
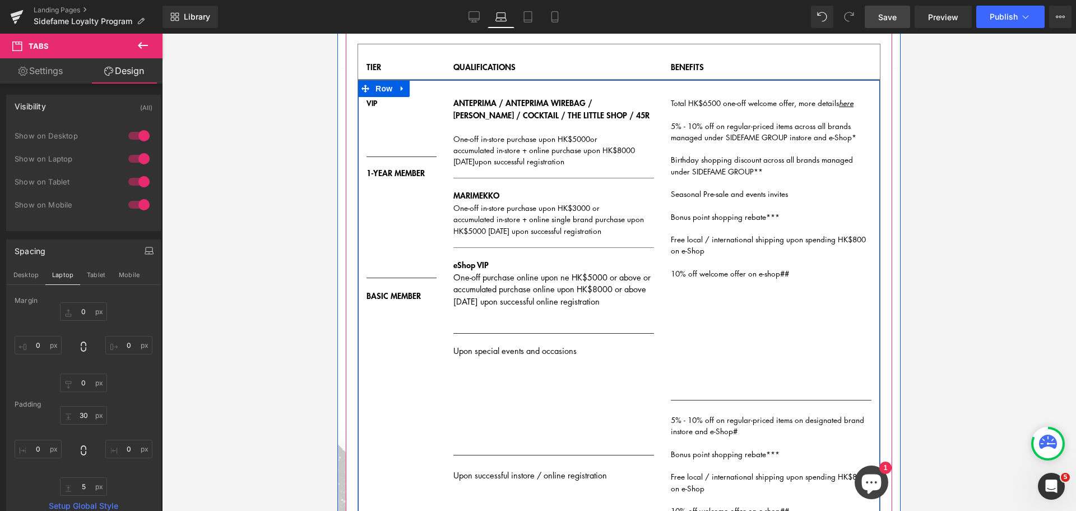
scroll to position [258, 0]
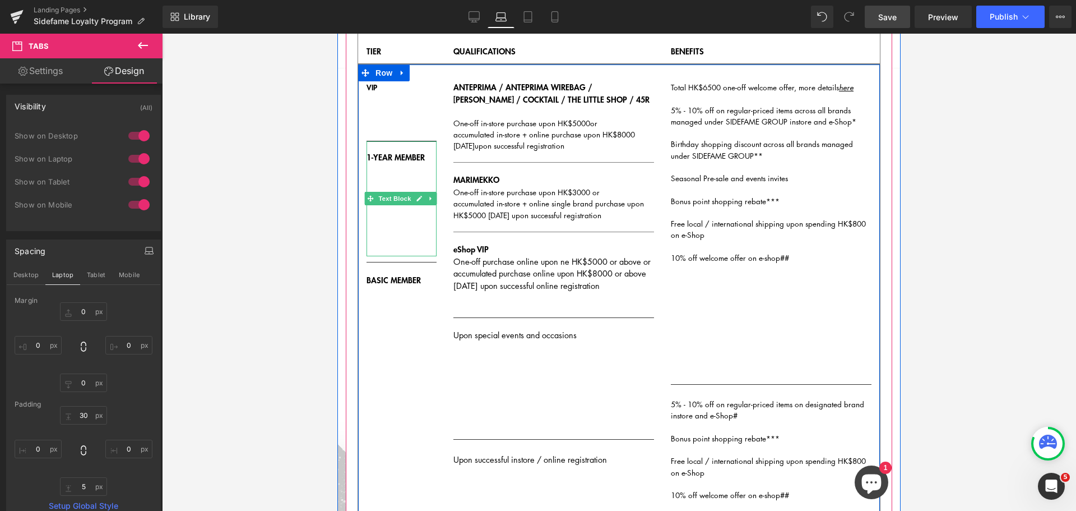
click at [414, 239] on div "1-YEAR MEMBER" at bounding box center [402, 198] width 70 height 115
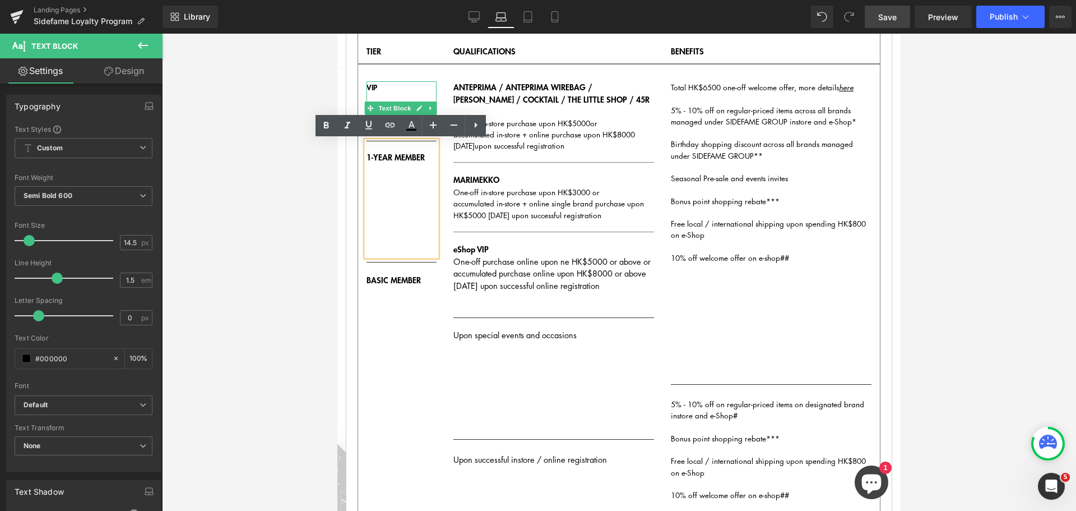
click at [399, 96] on div "VIP" at bounding box center [402, 108] width 70 height 54
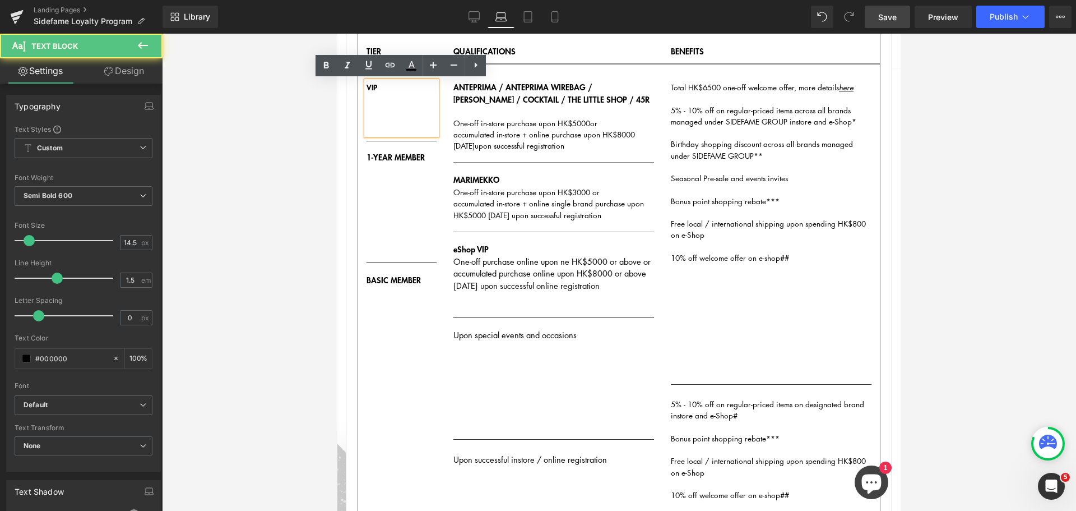
click at [404, 102] on div "VIP" at bounding box center [402, 108] width 70 height 54
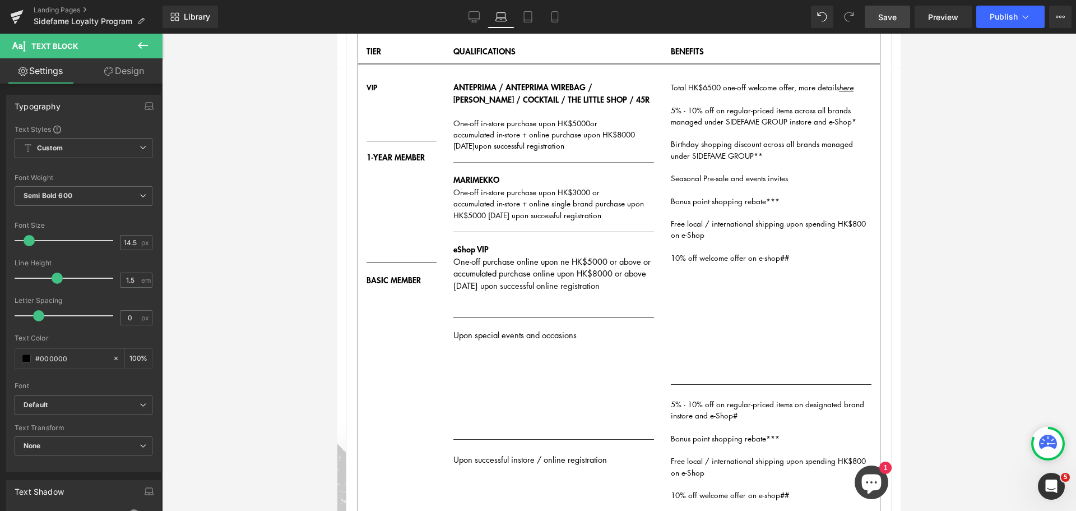
click at [140, 77] on link "Design" at bounding box center [124, 70] width 81 height 25
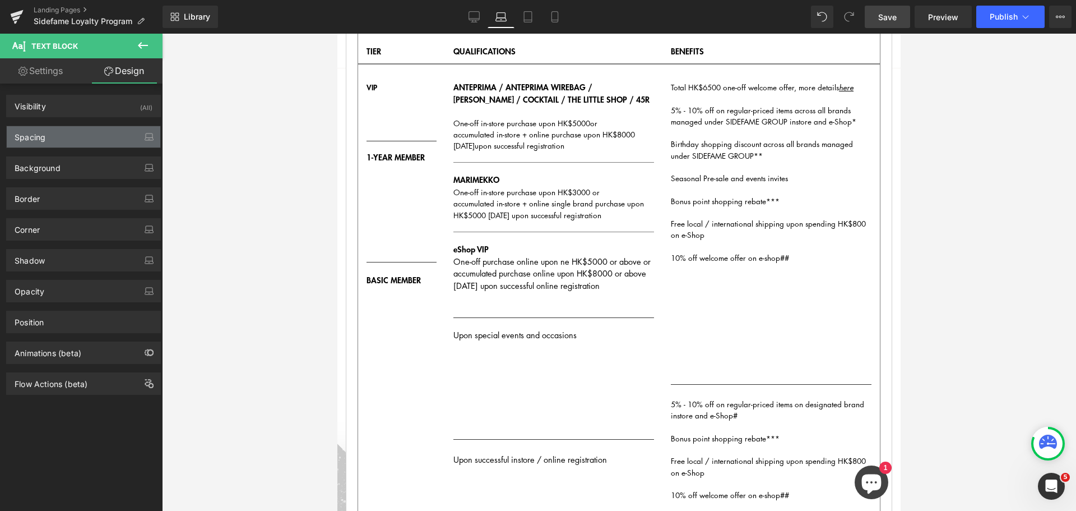
click at [110, 141] on div "Spacing" at bounding box center [84, 136] width 154 height 21
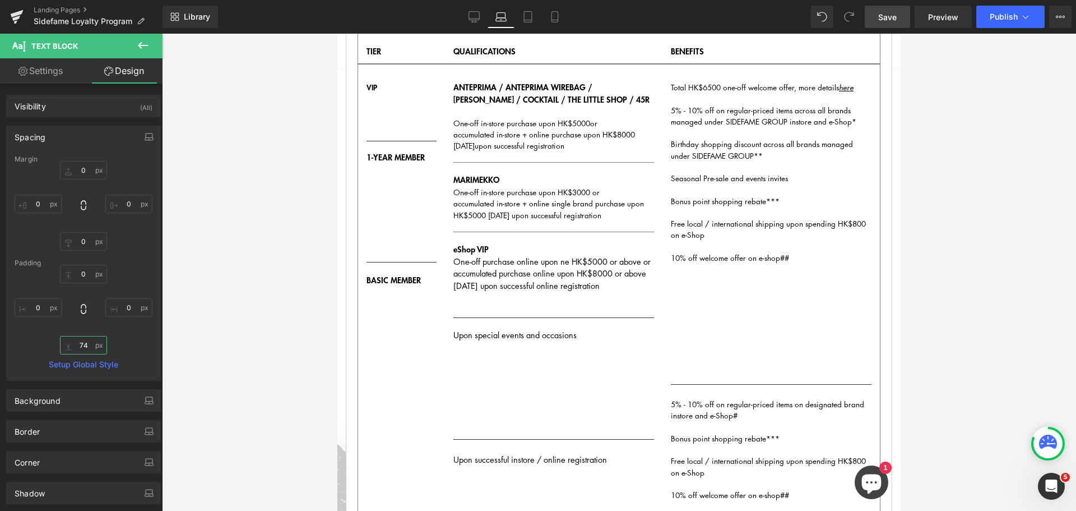
click at [85, 346] on input "text" at bounding box center [83, 345] width 47 height 19
type input "3"
type input "410"
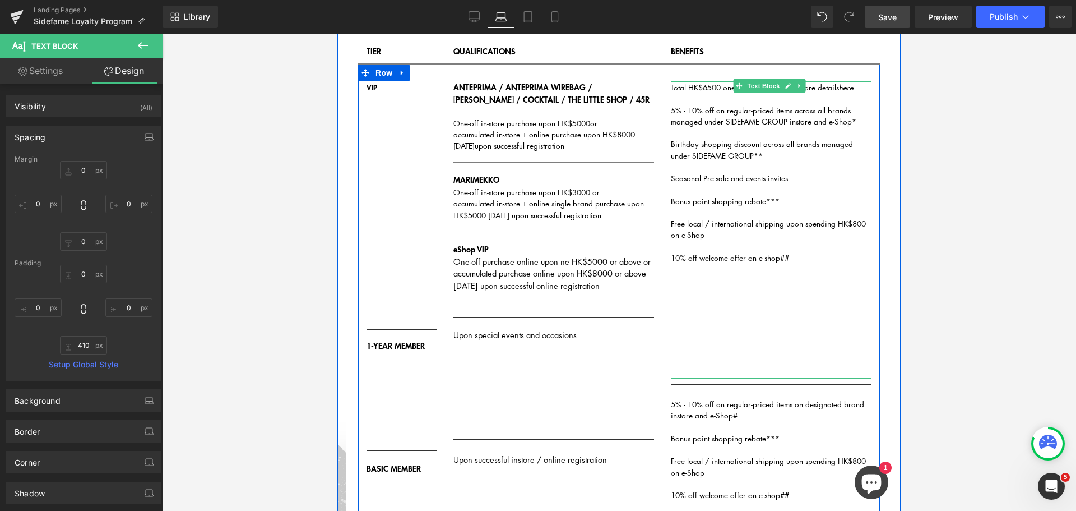
click at [812, 285] on div "Total HK$6500 one-off welcome offer, more details here 5% - 10% off on regular-…" at bounding box center [771, 229] width 201 height 297
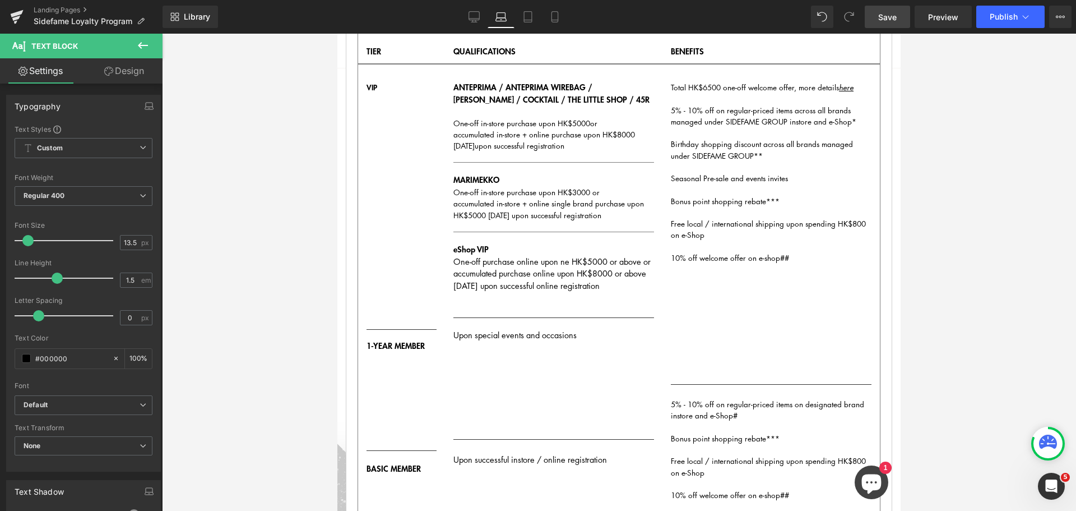
click at [141, 68] on link "Design" at bounding box center [124, 70] width 81 height 25
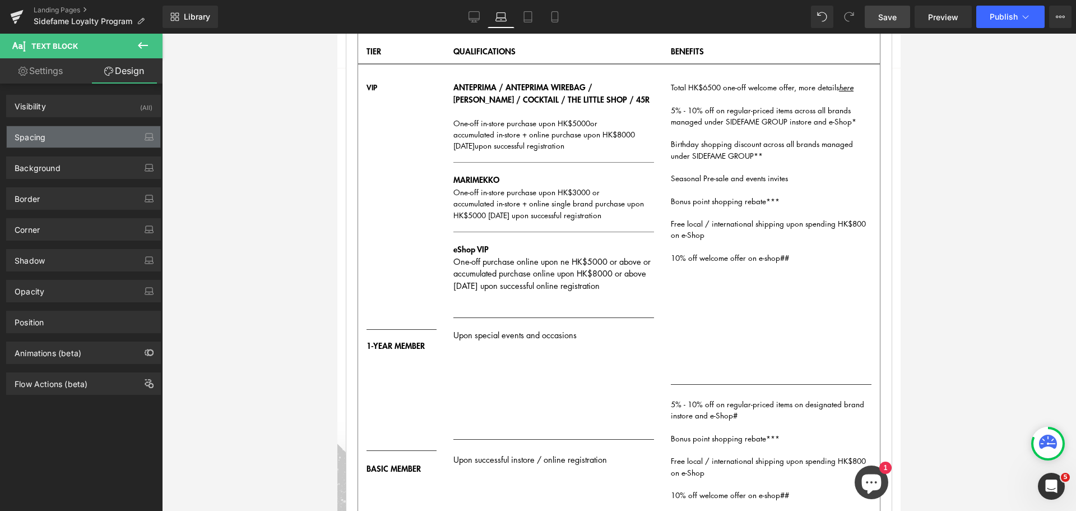
click at [117, 134] on div "Spacing" at bounding box center [84, 136] width 154 height 21
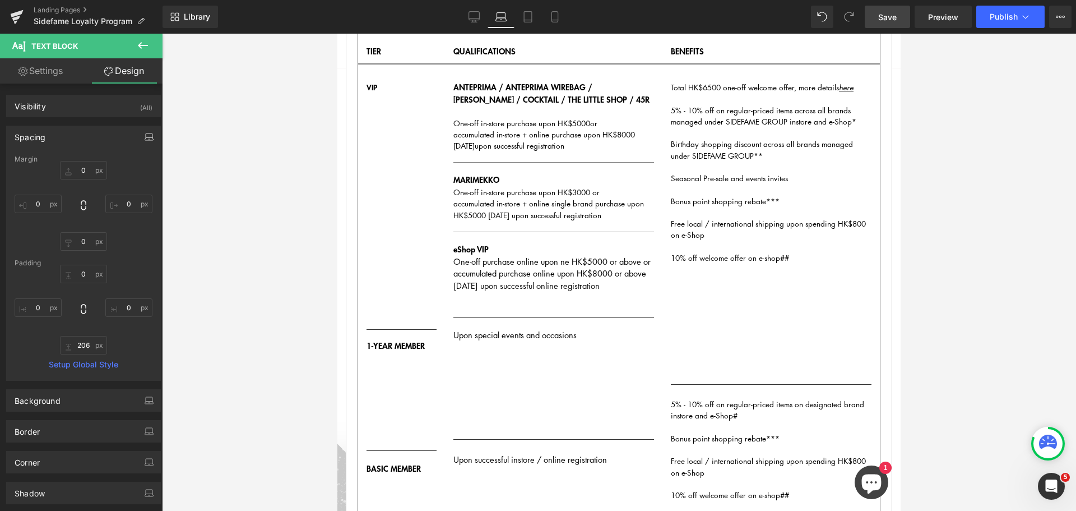
click at [146, 139] on icon "button" at bounding box center [149, 136] width 9 height 9
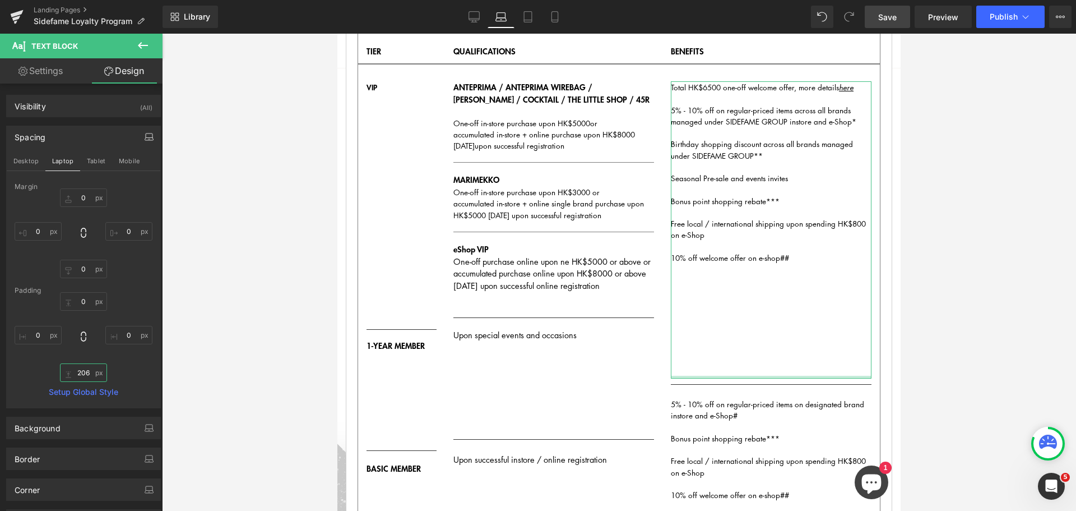
click at [89, 371] on input "206" at bounding box center [83, 372] width 47 height 19
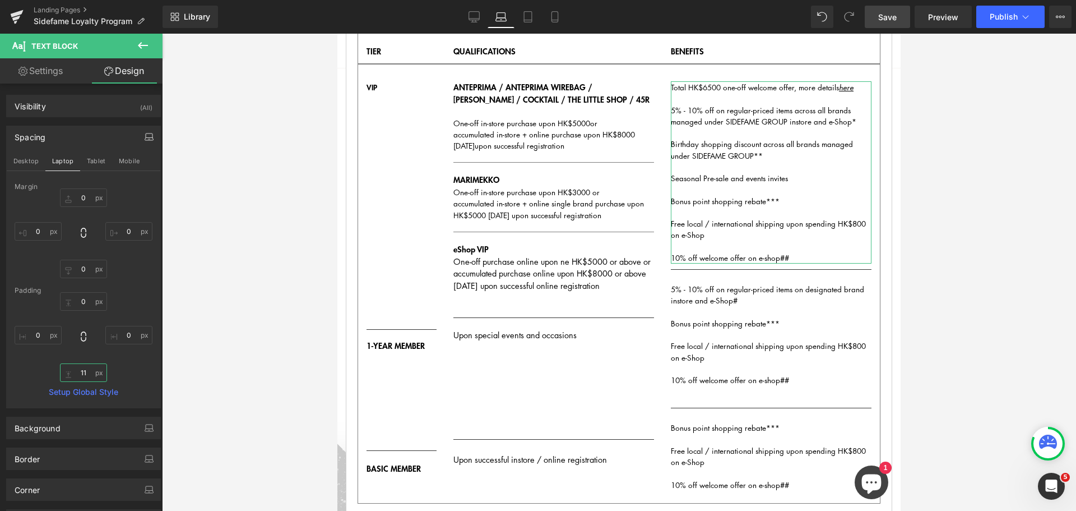
type input "110"
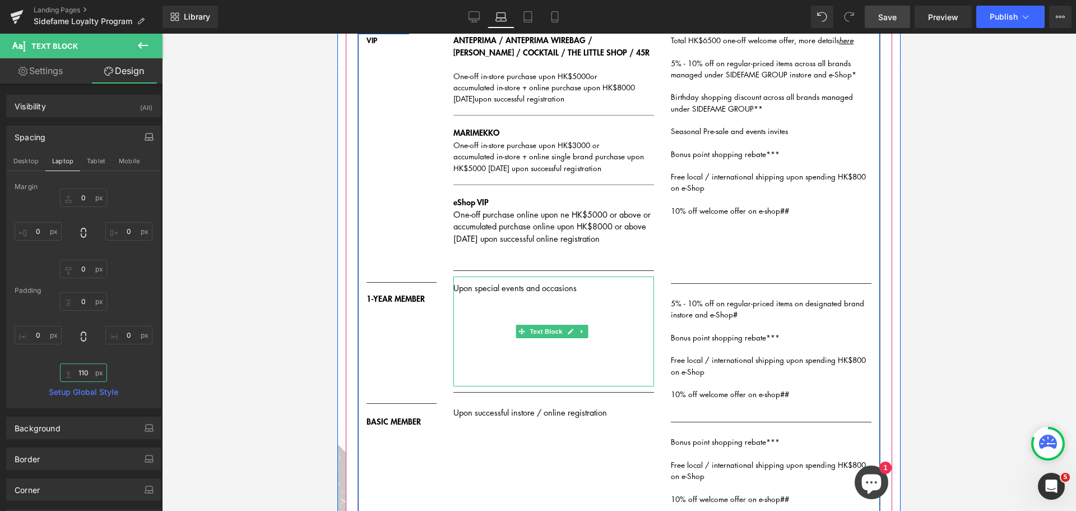
scroll to position [371, 0]
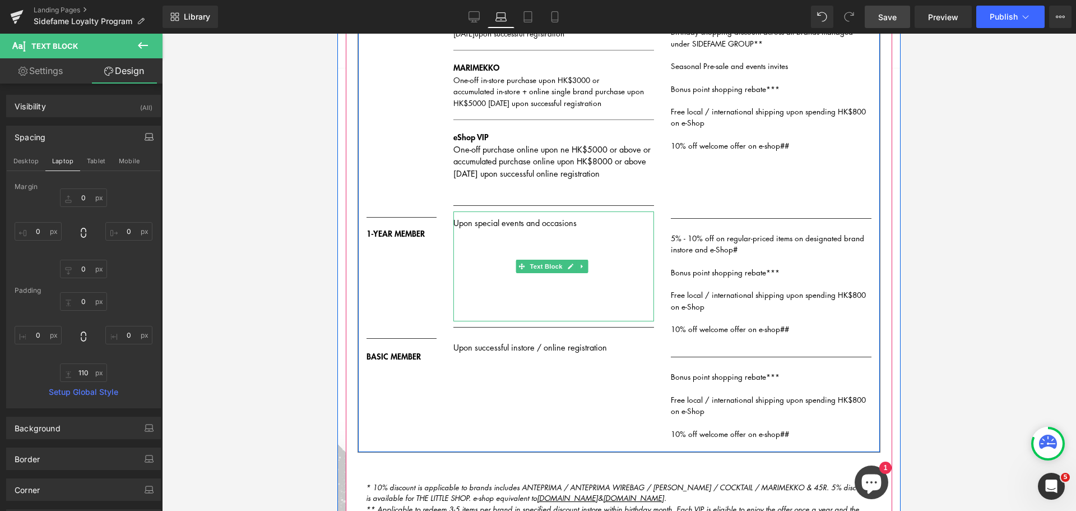
click at [500, 249] on div "Upon special events and occasions" at bounding box center [554, 266] width 201 height 110
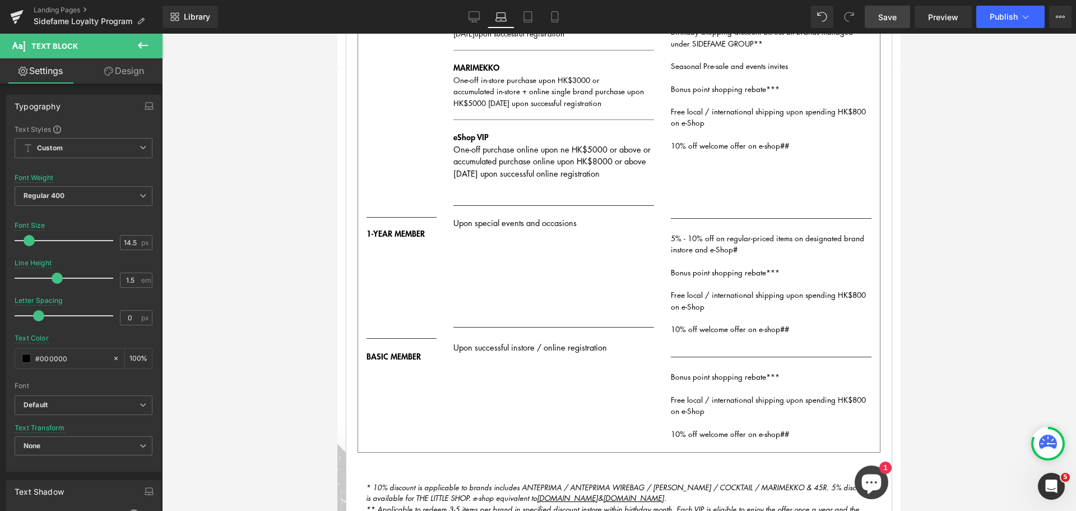
click at [133, 62] on link "Design" at bounding box center [124, 70] width 81 height 25
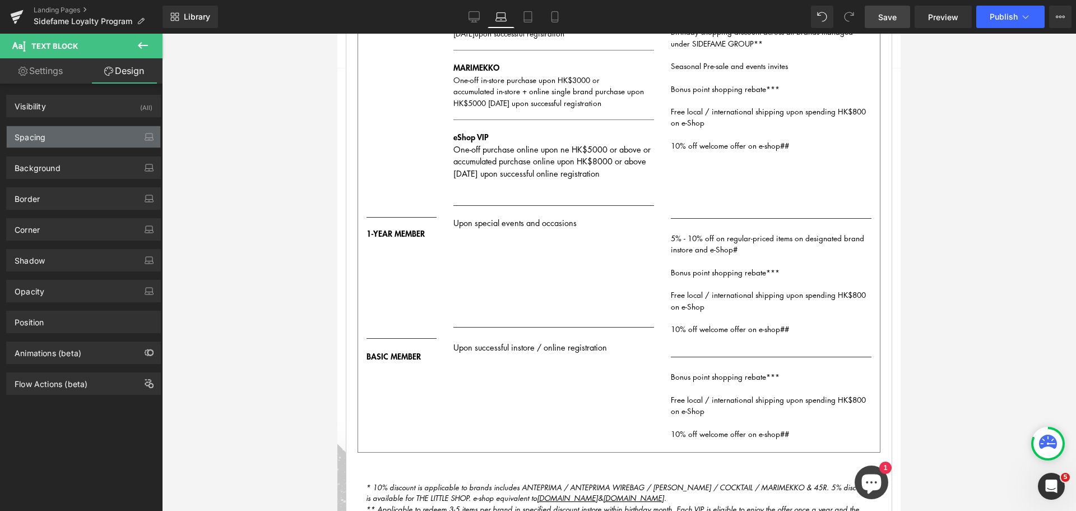
click at [82, 135] on div "Spacing" at bounding box center [84, 136] width 154 height 21
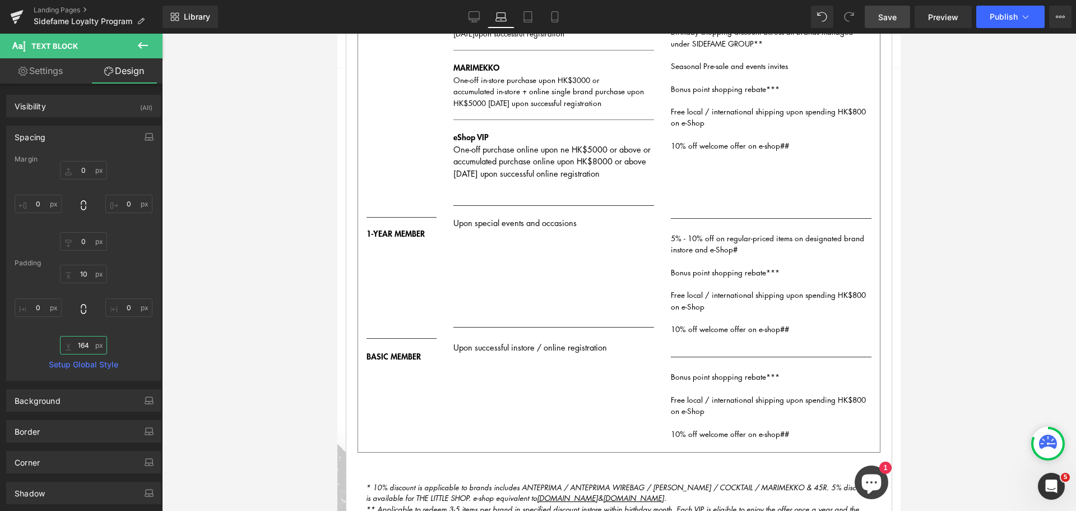
click at [84, 349] on input "164" at bounding box center [83, 345] width 47 height 19
type input "195"
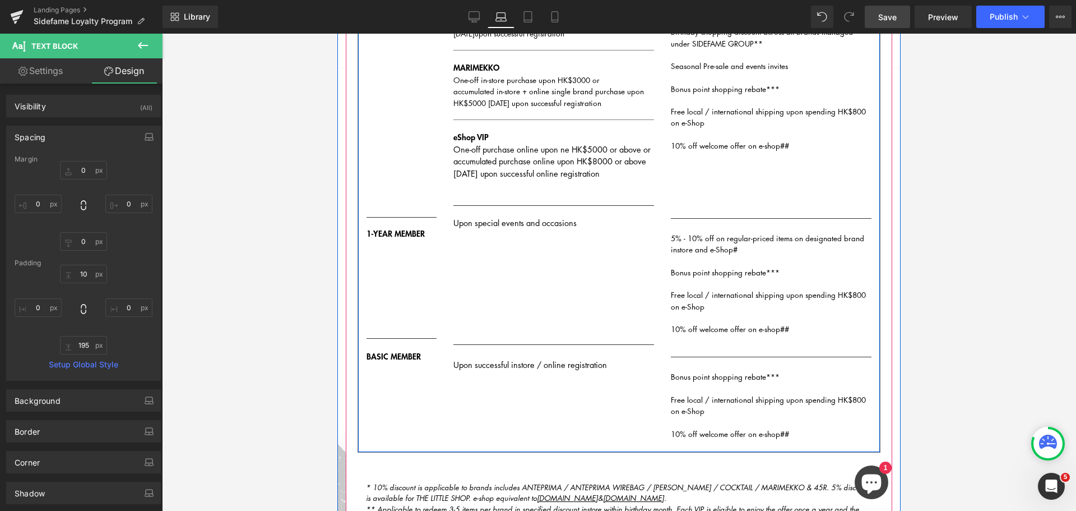
click at [401, 261] on div "1-YEAR MEMBER" at bounding box center [402, 275] width 70 height 115
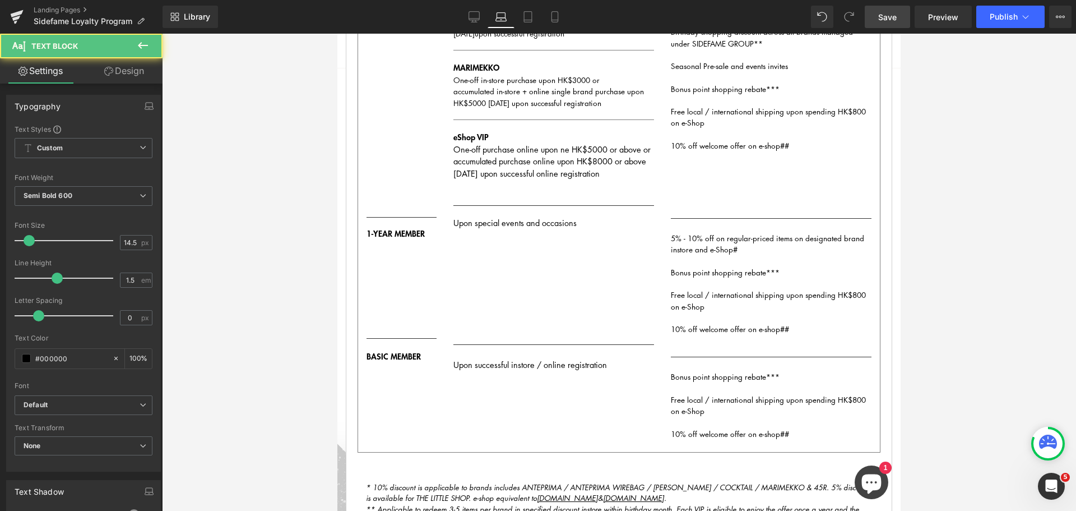
click at [118, 71] on link "Design" at bounding box center [124, 70] width 81 height 25
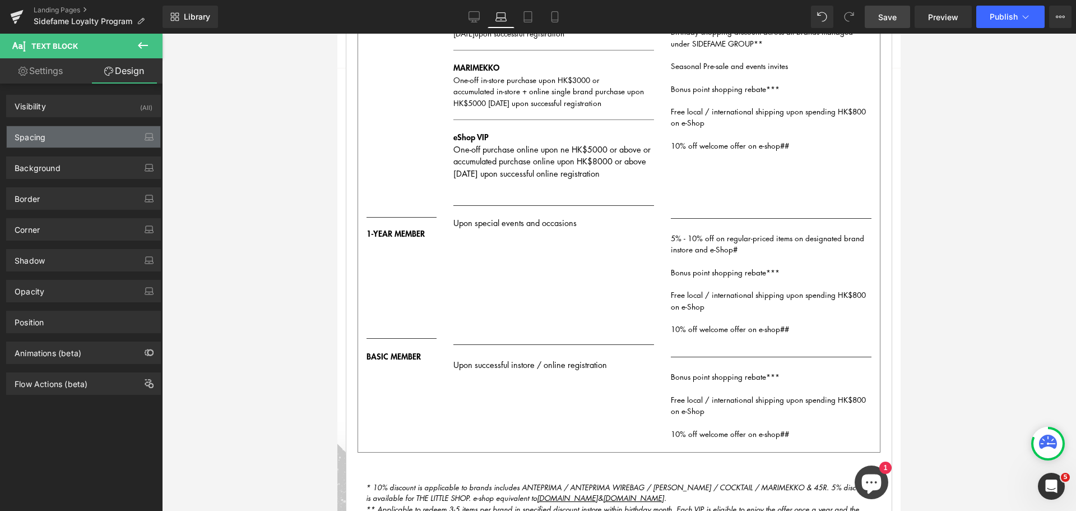
click at [70, 139] on div "Spacing" at bounding box center [84, 136] width 154 height 21
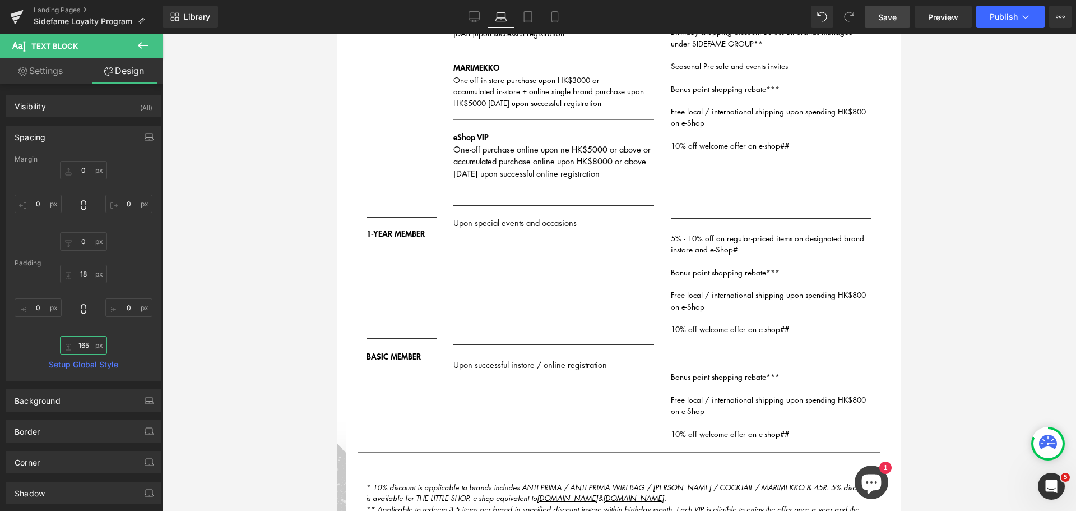
click at [86, 349] on input "text" at bounding box center [83, 345] width 47 height 19
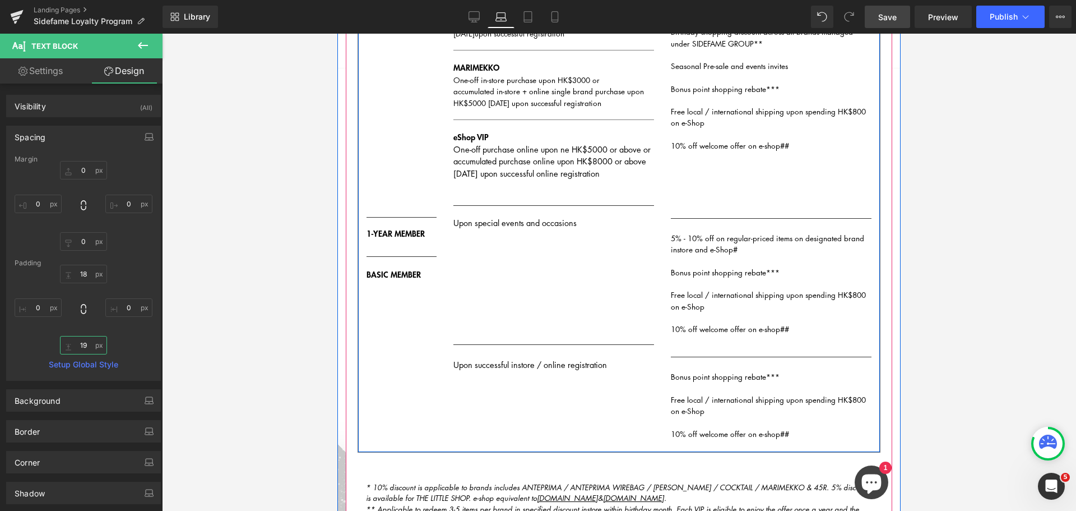
type input "1"
type input "2"
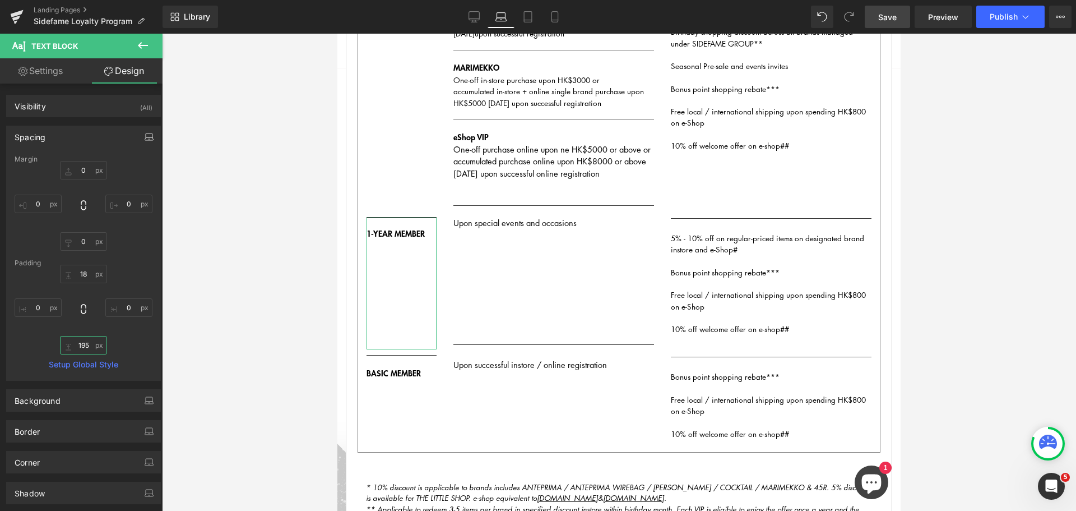
type input "195"
click at [146, 132] on button "button" at bounding box center [149, 136] width 18 height 21
click at [96, 160] on button "Tablet" at bounding box center [96, 160] width 32 height 19
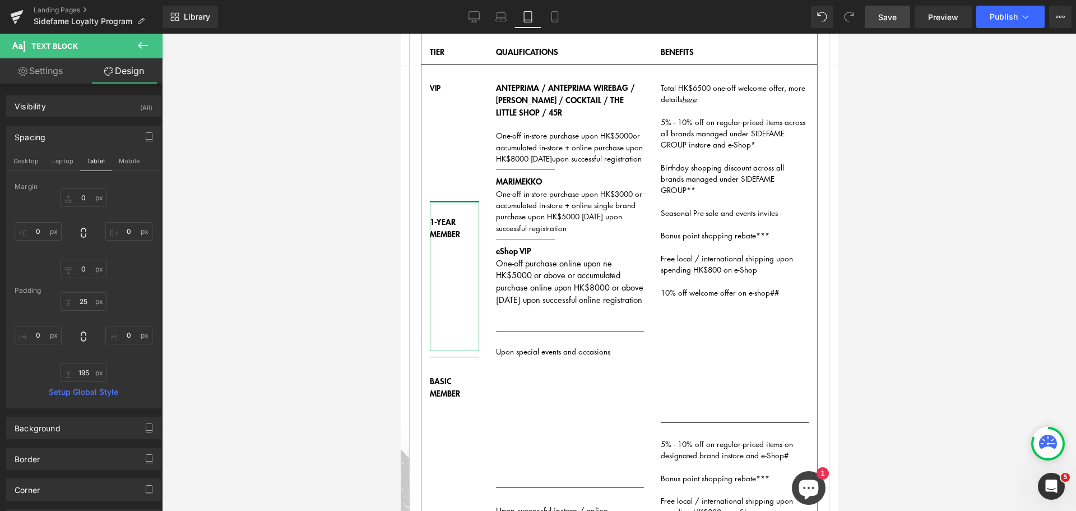
scroll to position [267, 0]
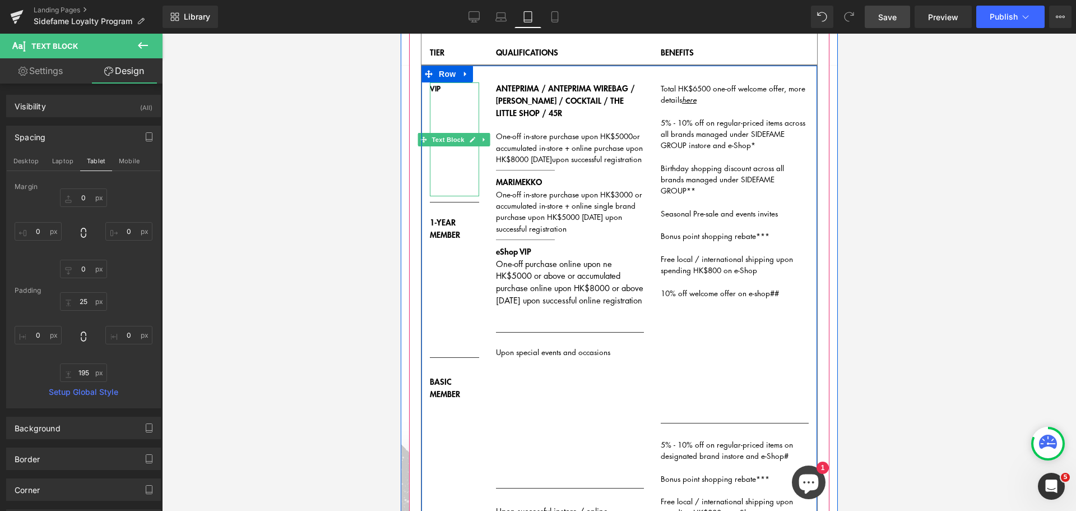
click at [450, 130] on div "VIP" at bounding box center [453, 139] width 49 height 114
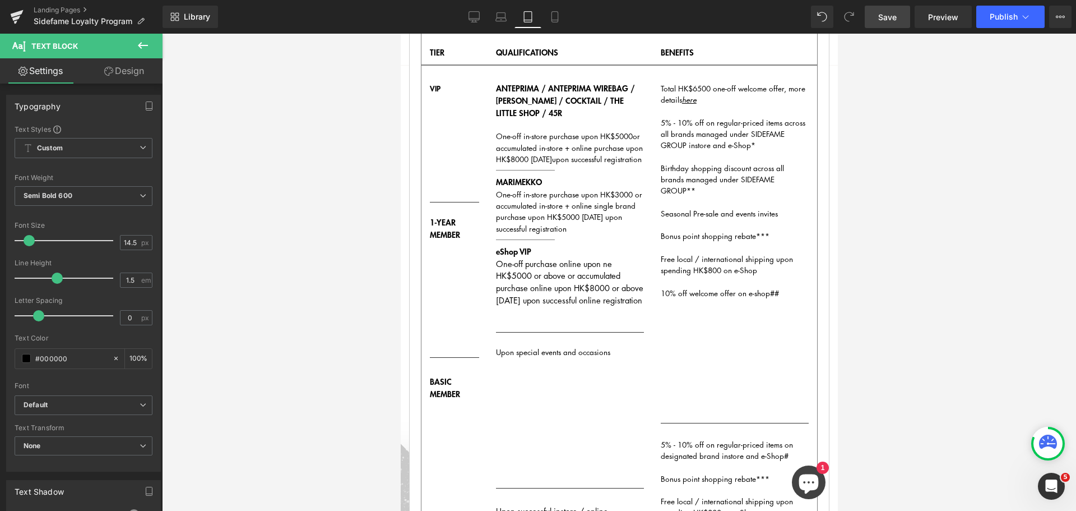
click at [125, 76] on link "Design" at bounding box center [124, 70] width 81 height 25
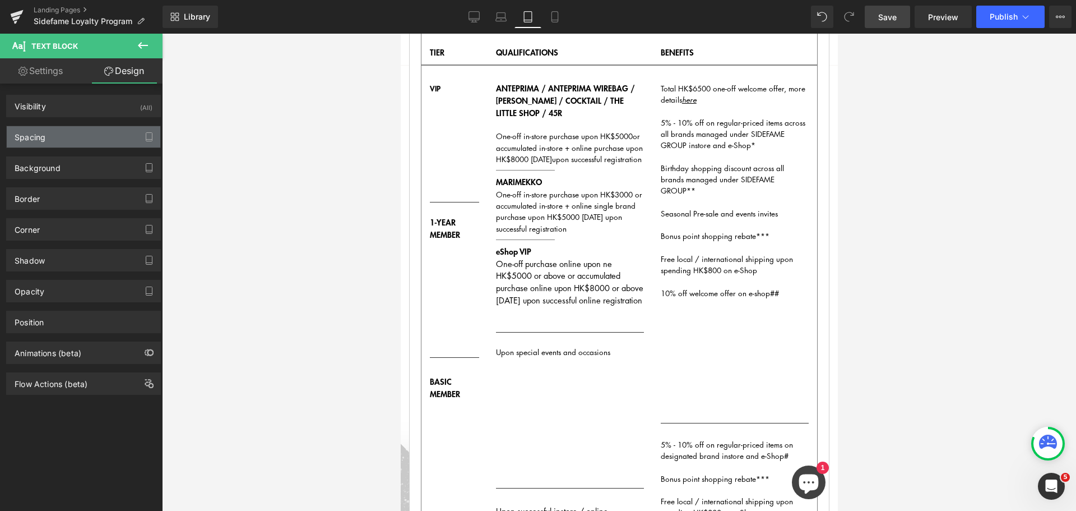
click at [68, 139] on div "Spacing" at bounding box center [84, 136] width 154 height 21
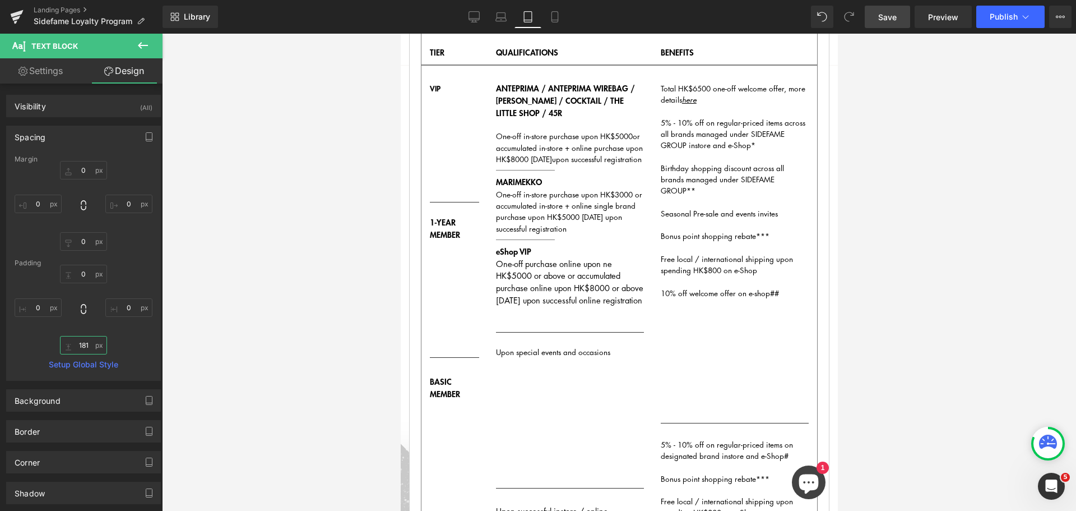
click at [82, 349] on input "181" at bounding box center [83, 345] width 47 height 19
type input "495"
click at [716, 287] on div "Free local / international shipping upon spending HK$800 on e-Shop" at bounding box center [734, 270] width 148 height 34
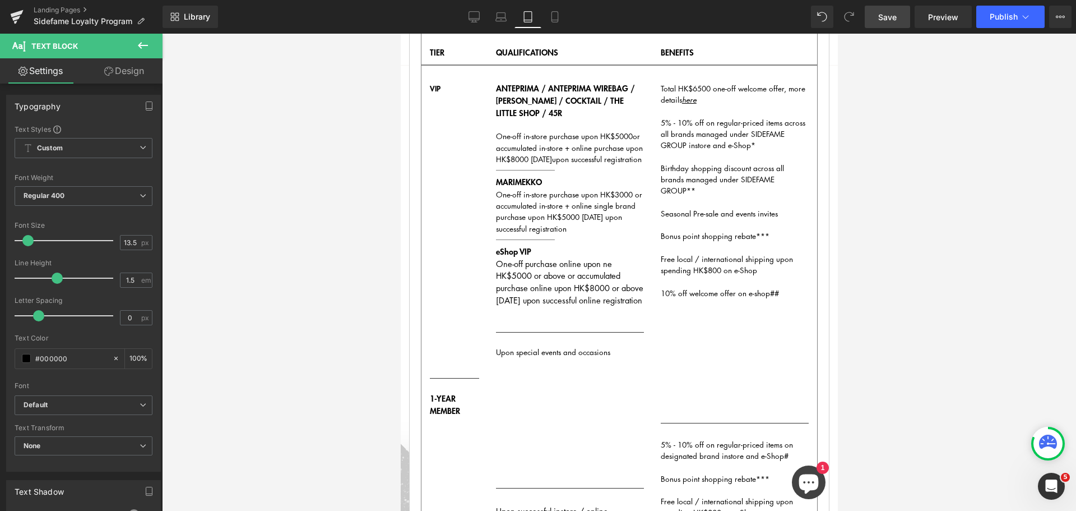
click at [140, 72] on link "Design" at bounding box center [124, 70] width 81 height 25
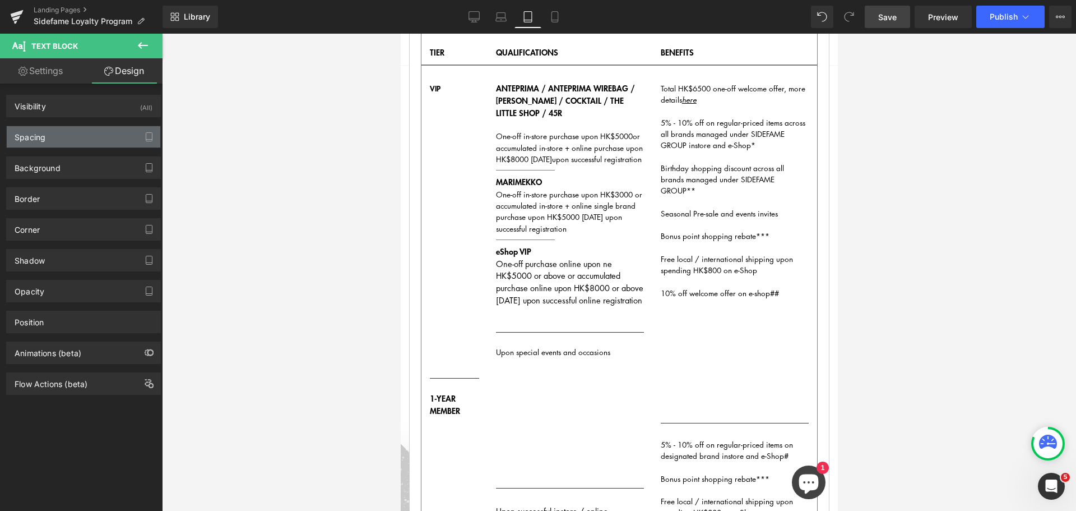
click at [91, 131] on div "Spacing" at bounding box center [84, 136] width 154 height 21
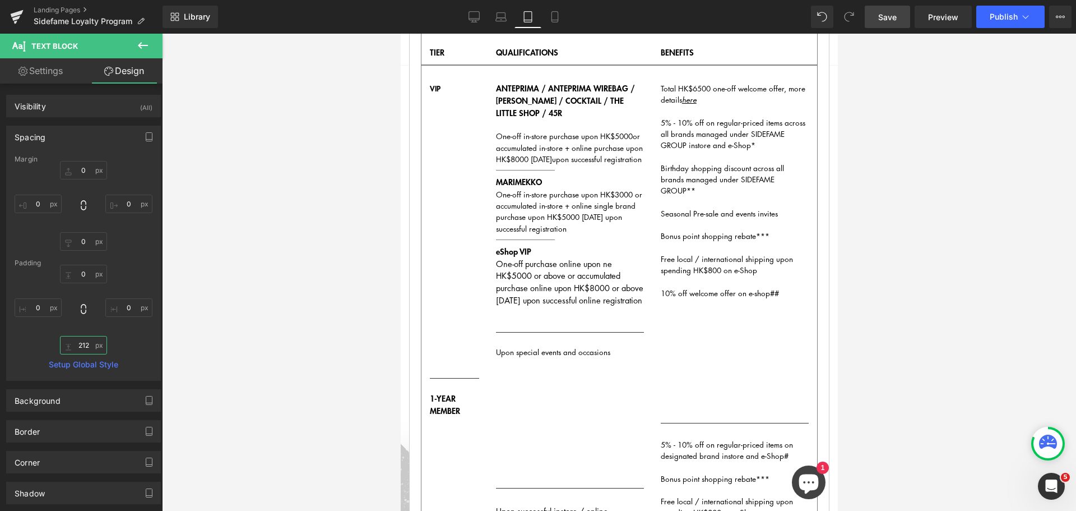
click at [90, 342] on input "212" at bounding box center [83, 345] width 47 height 19
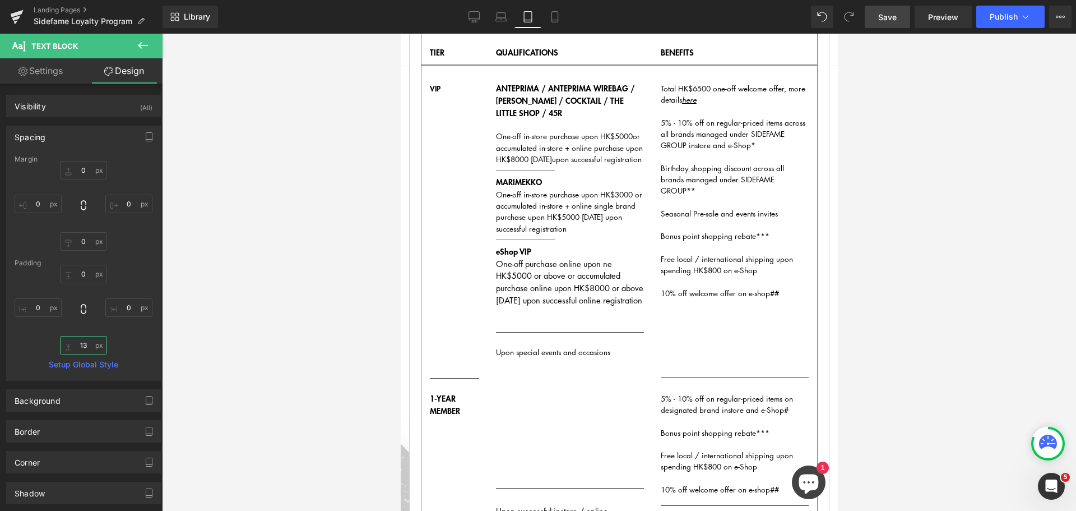
type input "135"
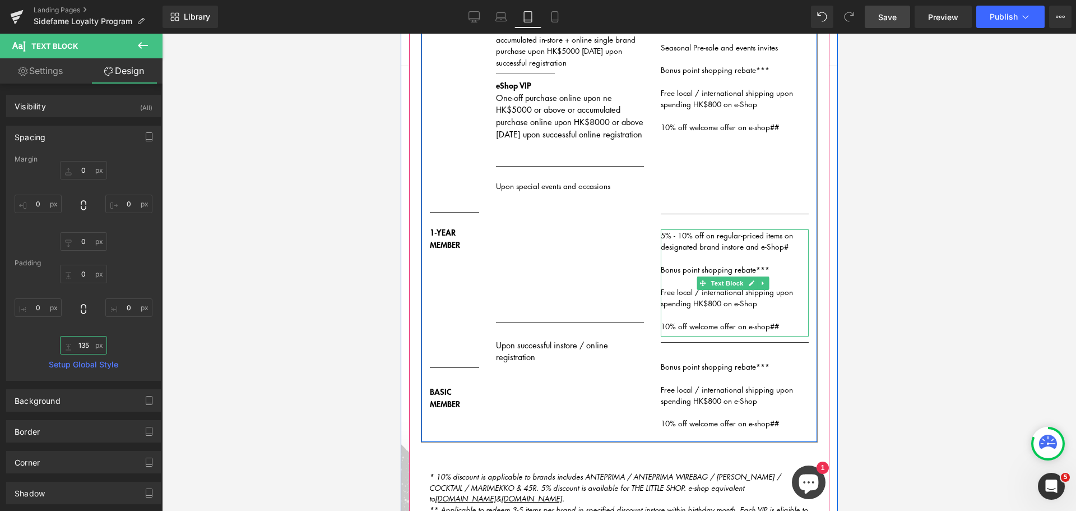
scroll to position [435, 0]
click at [719, 301] on span "Free local / international shipping upon spending HK$800 on e-Shop" at bounding box center [726, 295] width 132 height 22
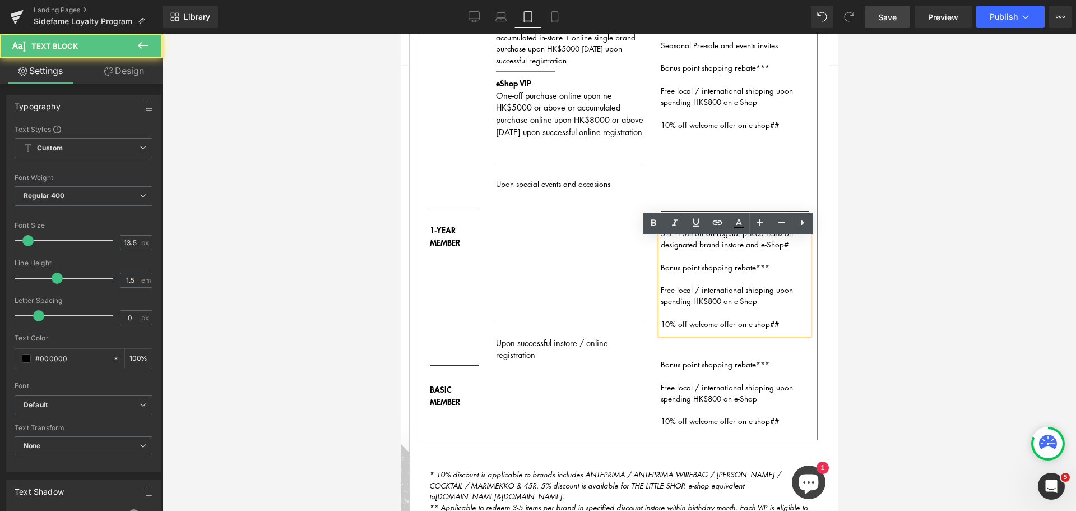
click at [568, 314] on div "Upon special events and occasions" at bounding box center [570, 242] width 148 height 144
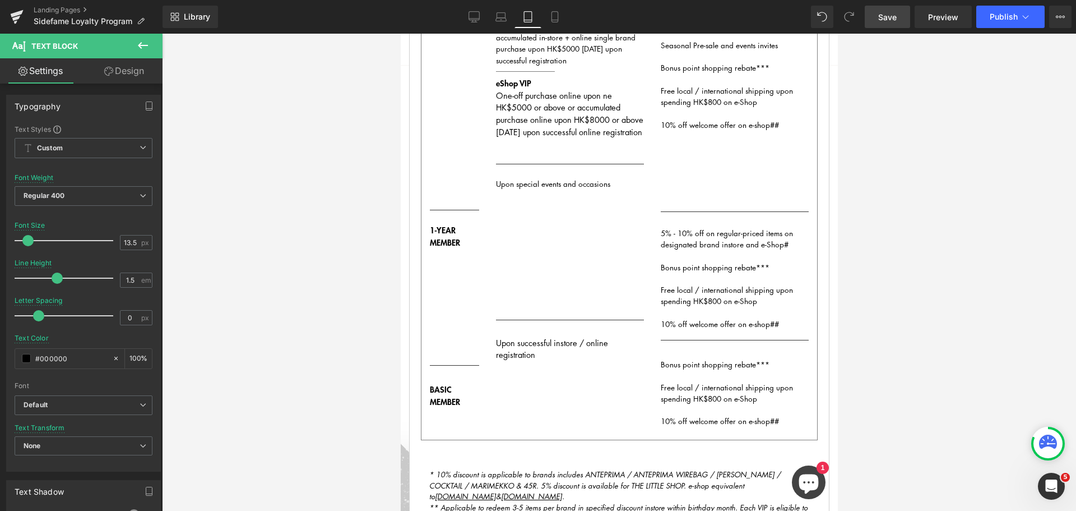
click at [127, 67] on link "Design" at bounding box center [124, 70] width 81 height 25
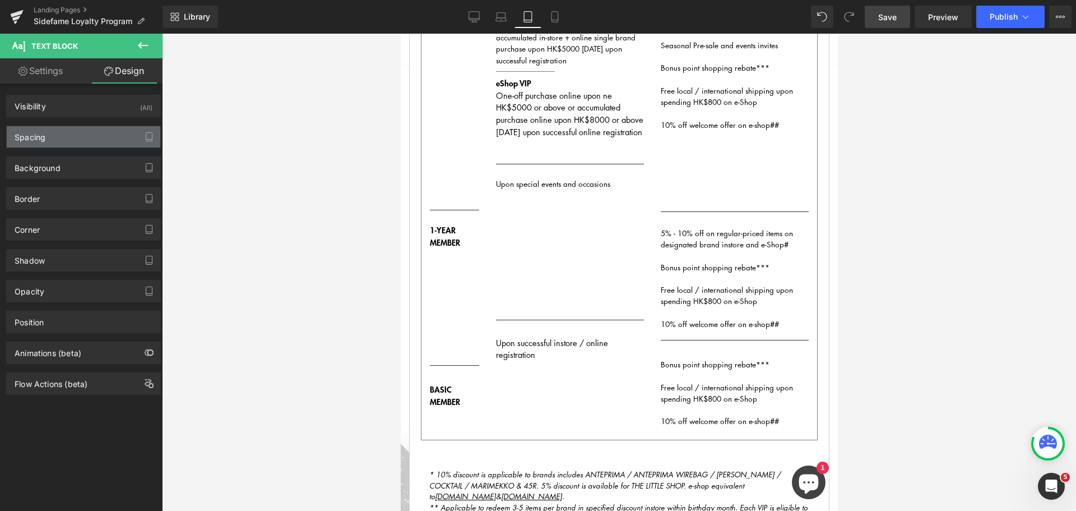
click at [68, 141] on div "Spacing" at bounding box center [84, 136] width 154 height 21
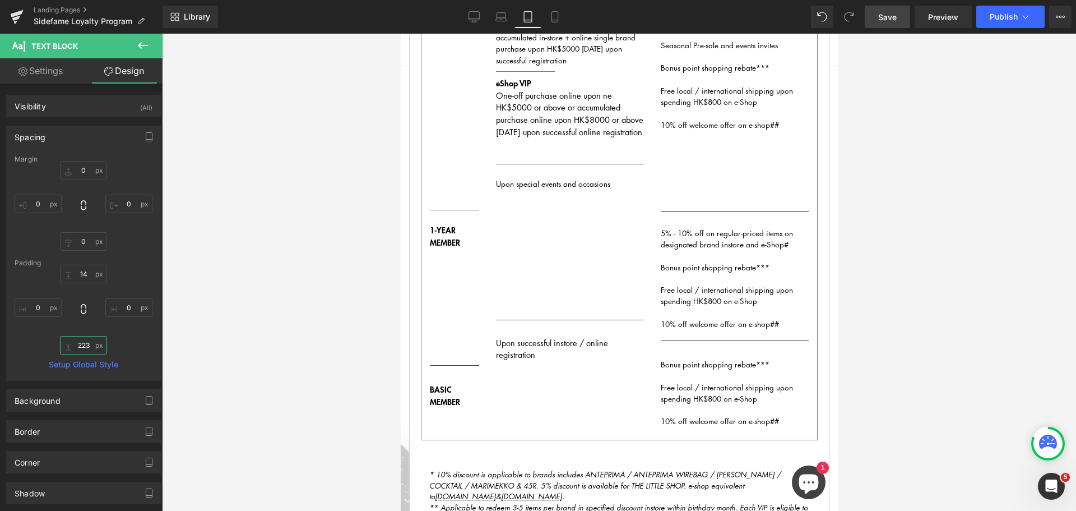
click at [87, 344] on input "223" at bounding box center [83, 345] width 47 height 19
type input "175"
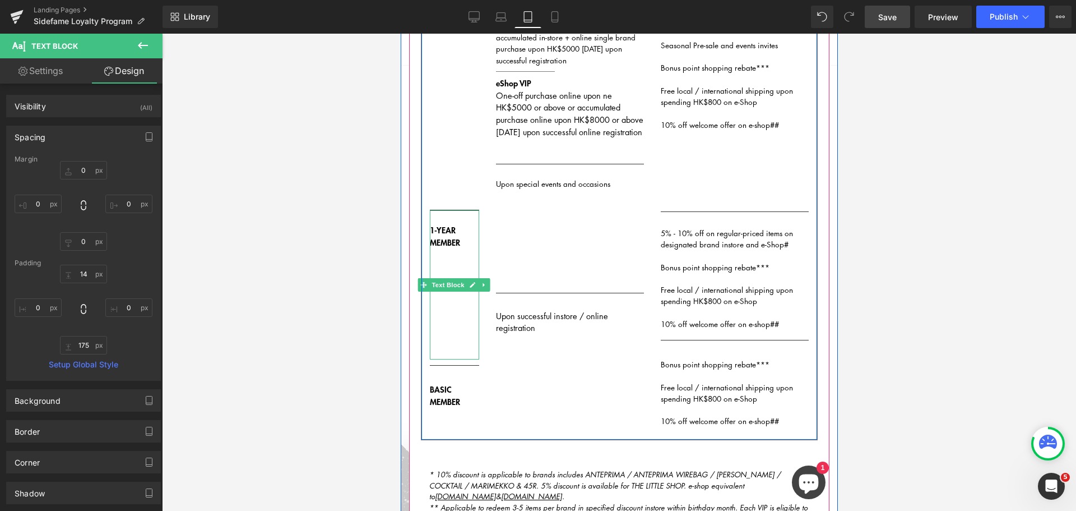
click at [453, 249] on p "1-YEAR MEMBER" at bounding box center [453, 236] width 49 height 25
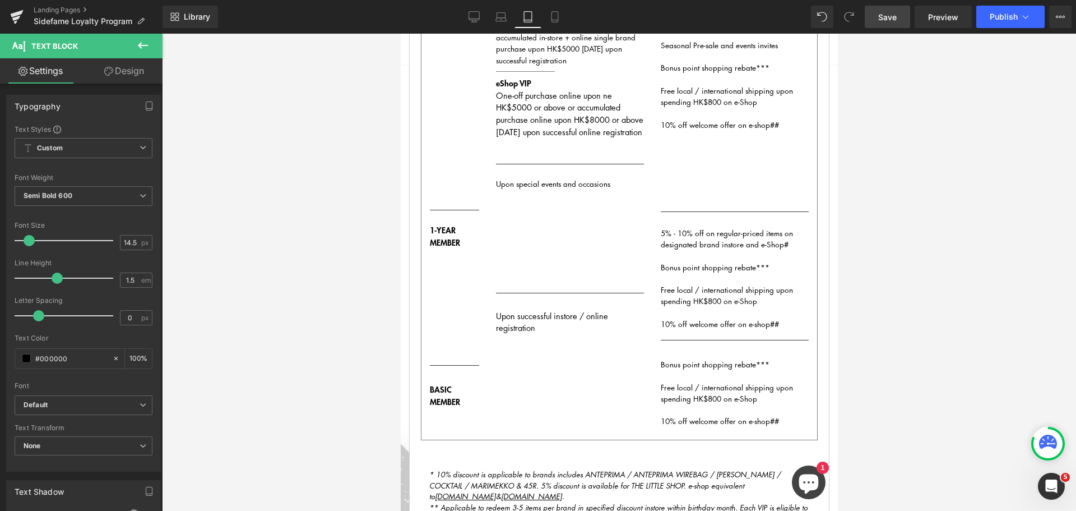
click at [137, 72] on link "Design" at bounding box center [124, 70] width 81 height 25
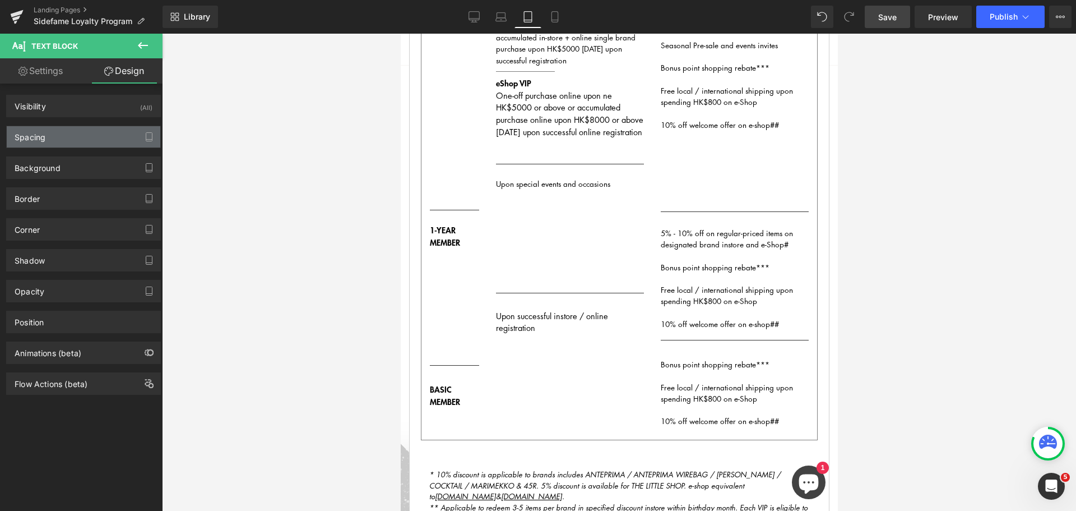
click at [61, 140] on div "Spacing" at bounding box center [84, 136] width 154 height 21
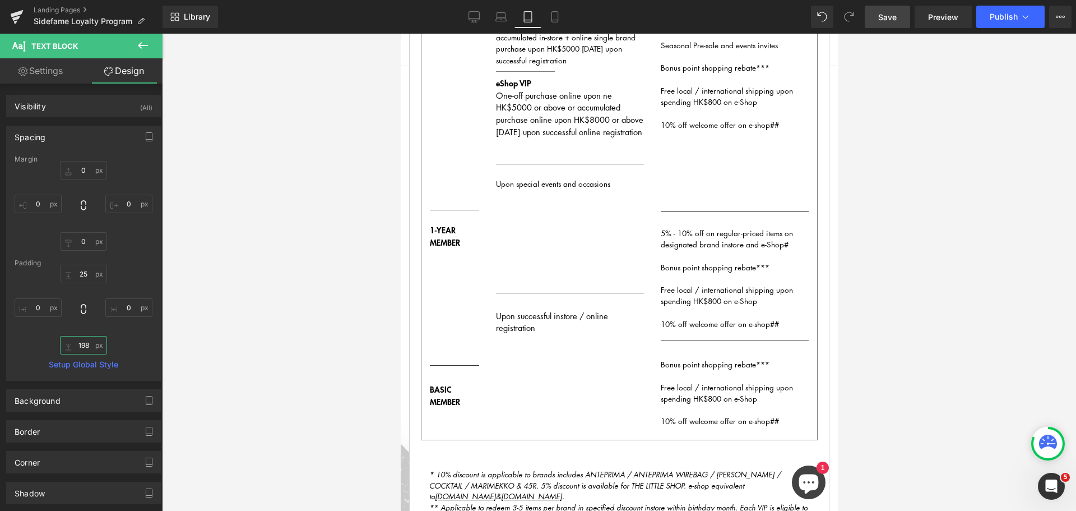
click at [83, 342] on input "198" at bounding box center [83, 345] width 47 height 19
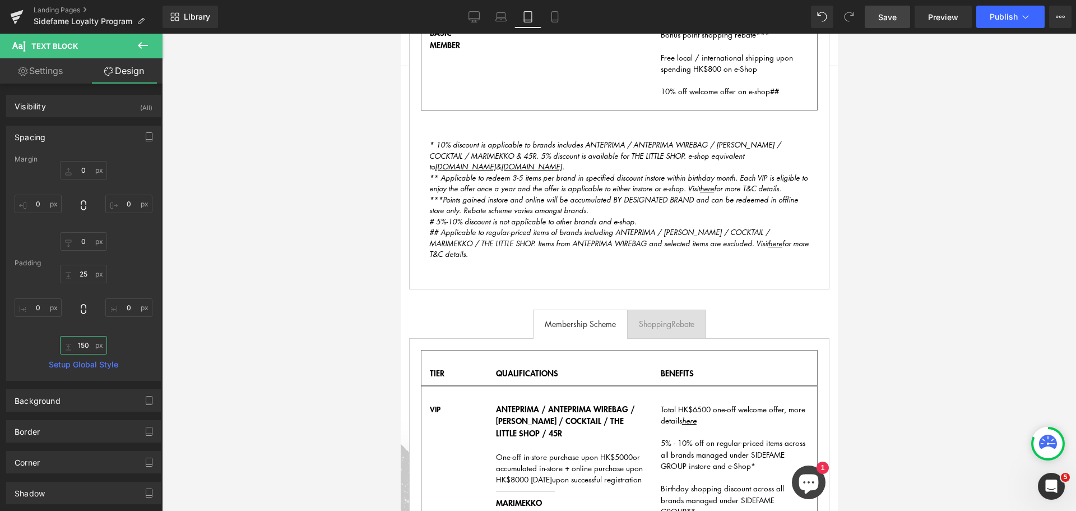
scroll to position [827, 0]
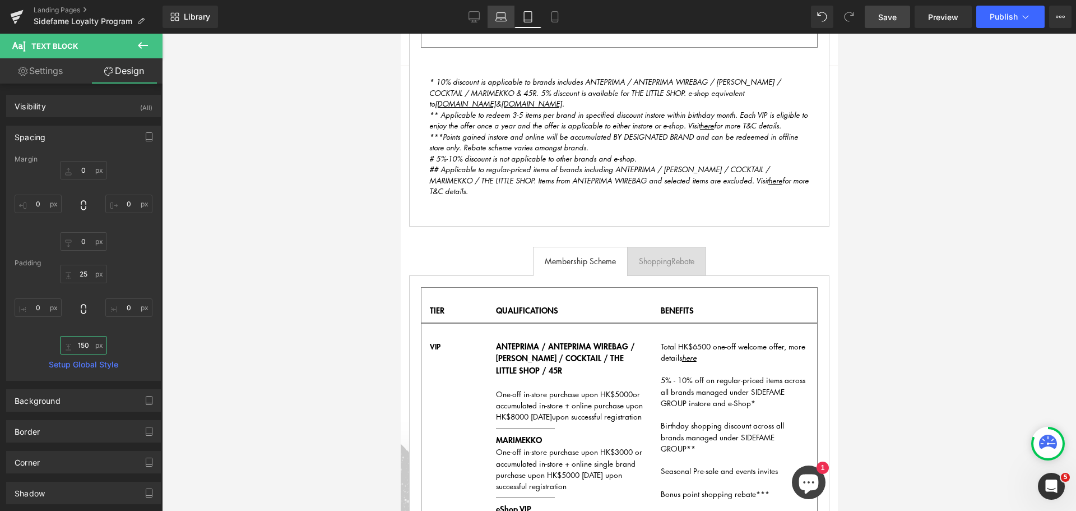
type input "150"
click at [492, 12] on link "Laptop" at bounding box center [501, 17] width 27 height 22
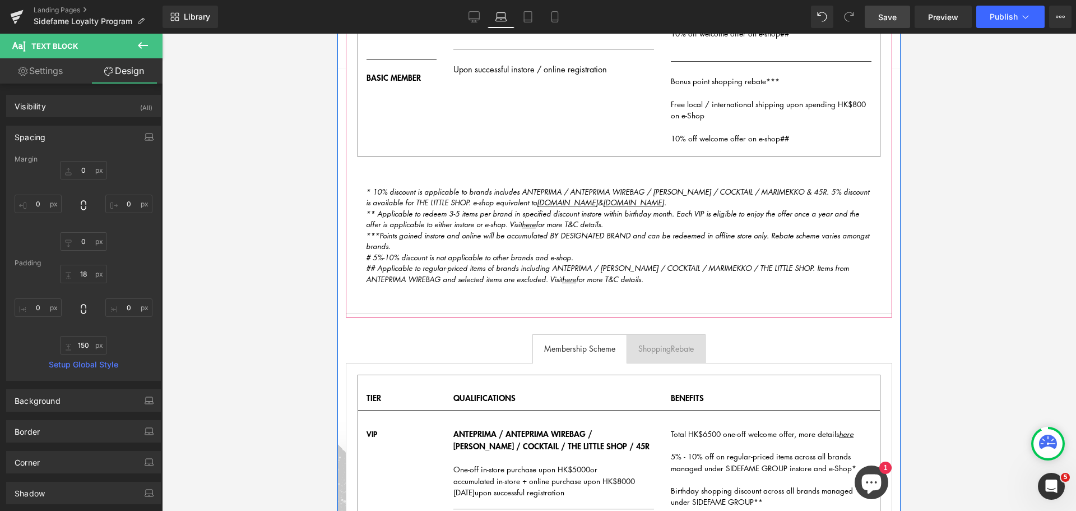
scroll to position [673, 0]
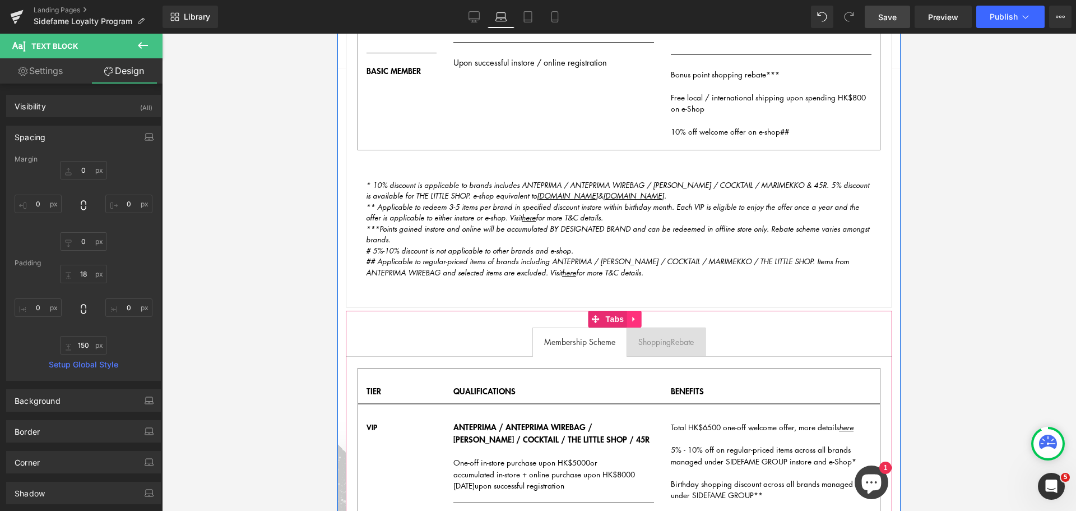
click at [635, 320] on icon at bounding box center [634, 319] width 8 height 8
click at [644, 318] on icon at bounding box center [641, 319] width 8 height 8
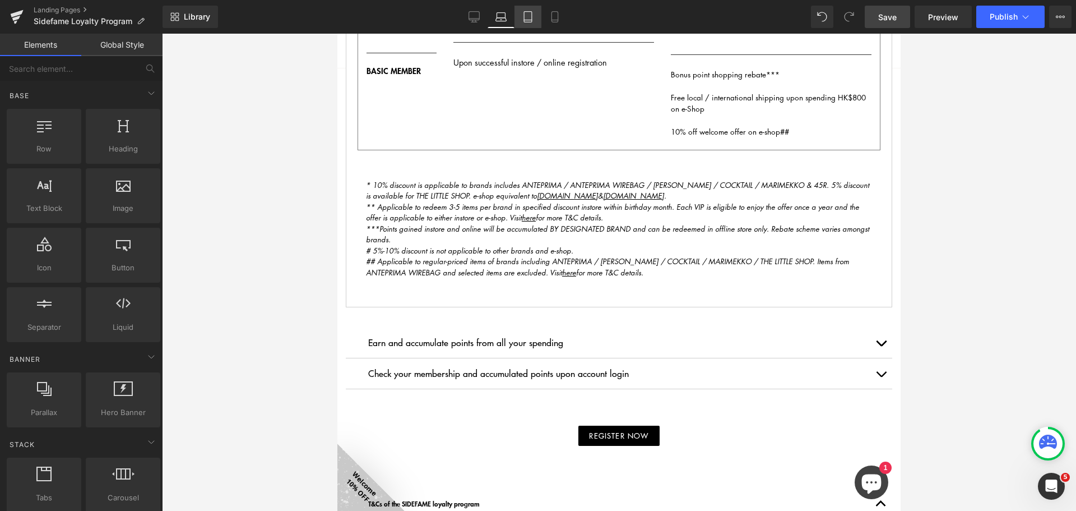
click at [528, 18] on icon at bounding box center [528, 16] width 11 height 11
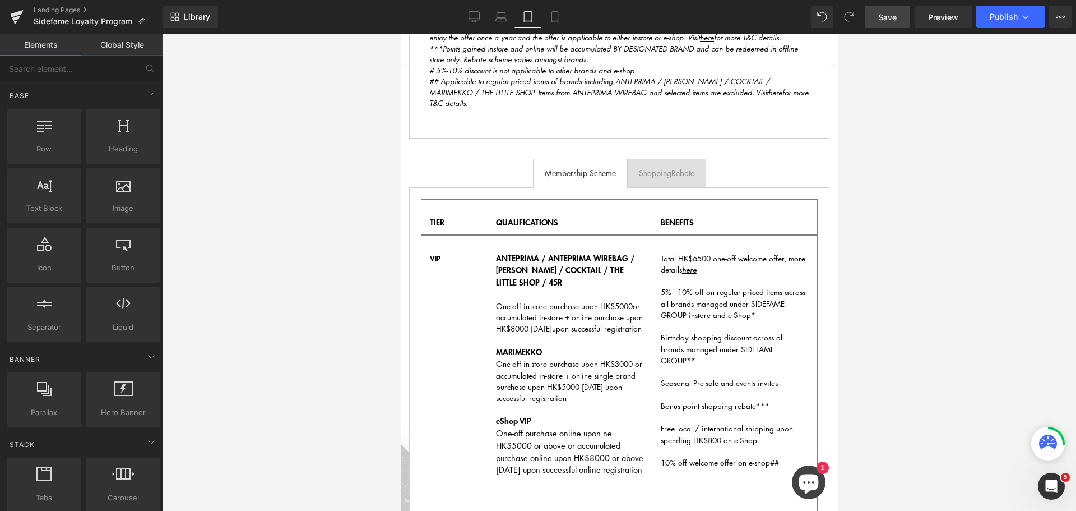
scroll to position [812, 0]
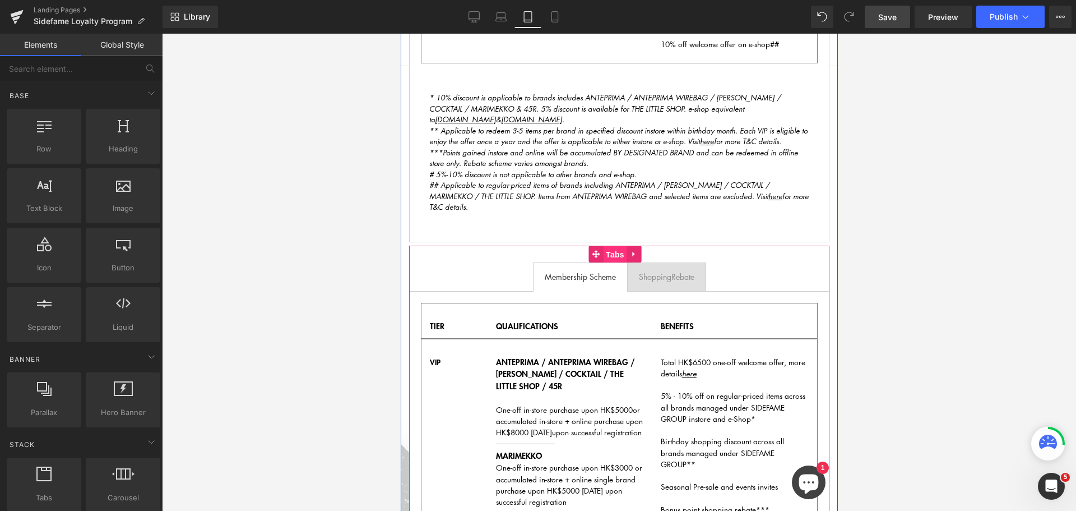
click at [619, 262] on span "Tabs" at bounding box center [615, 254] width 24 height 17
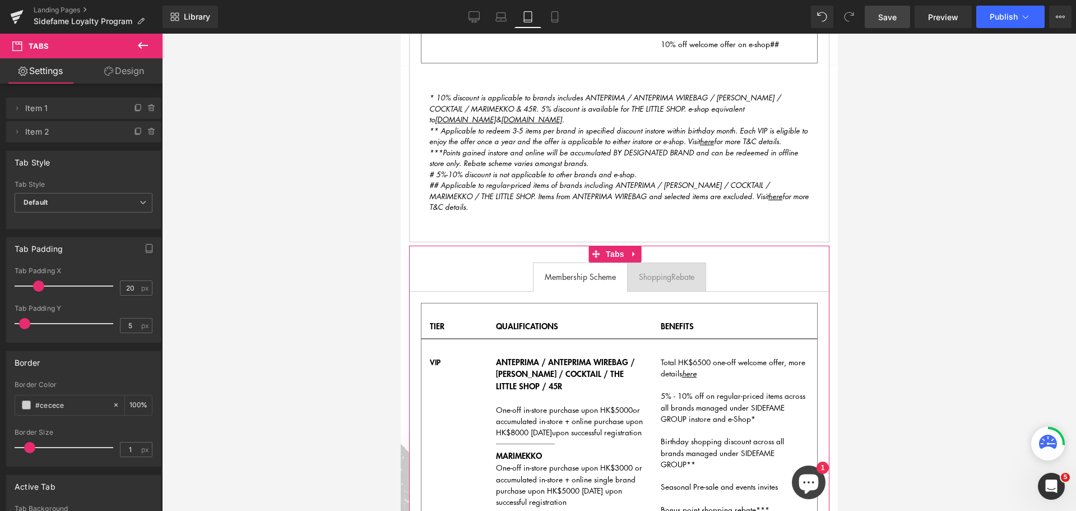
drag, startPoint x: 115, startPoint y: 78, endPoint x: 13, endPoint y: 170, distance: 137.0
click at [115, 78] on link "Design" at bounding box center [124, 70] width 81 height 25
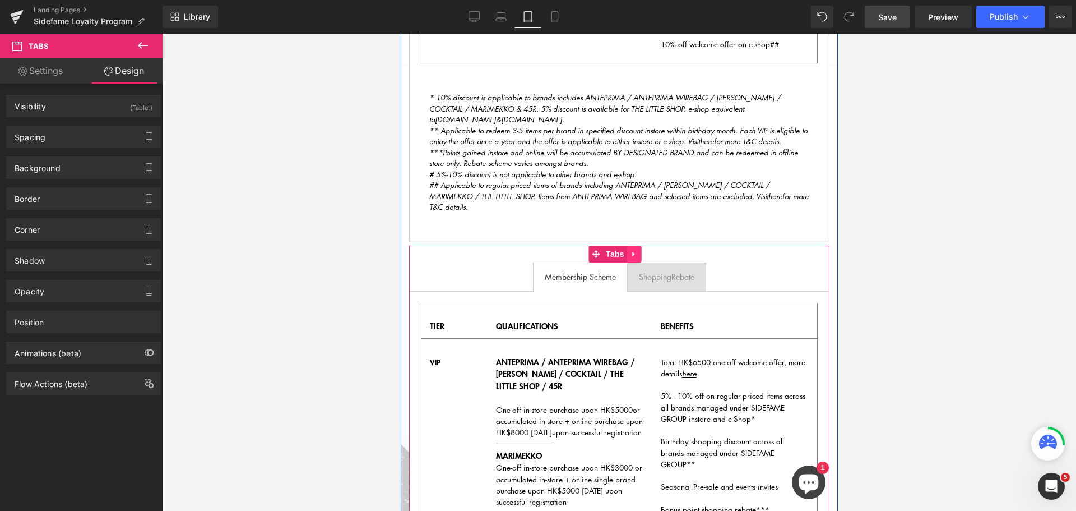
click at [637, 258] on icon at bounding box center [634, 253] width 8 height 8
click at [628, 258] on icon at bounding box center [627, 253] width 8 height 8
click at [643, 258] on icon at bounding box center [641, 254] width 8 height 8
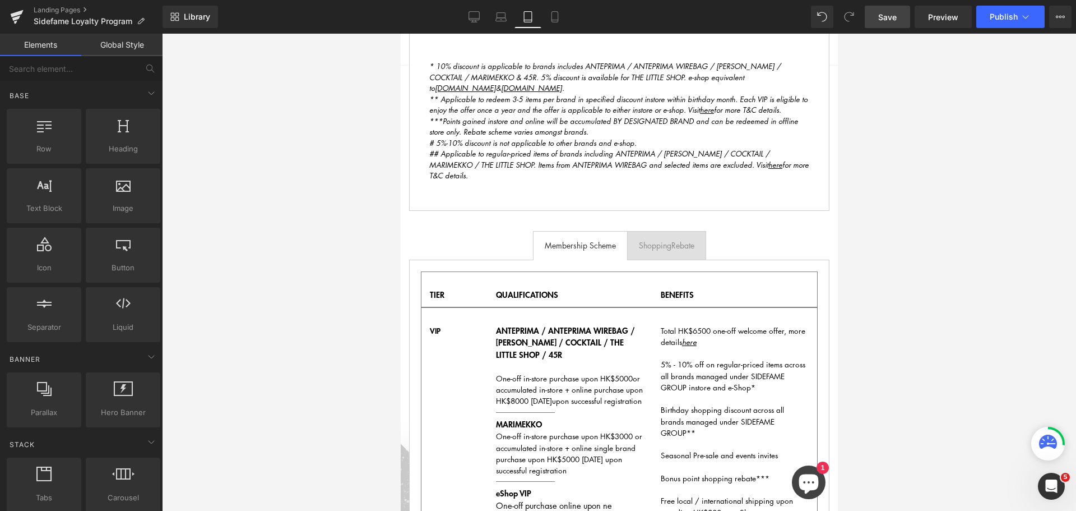
scroll to position [822, 0]
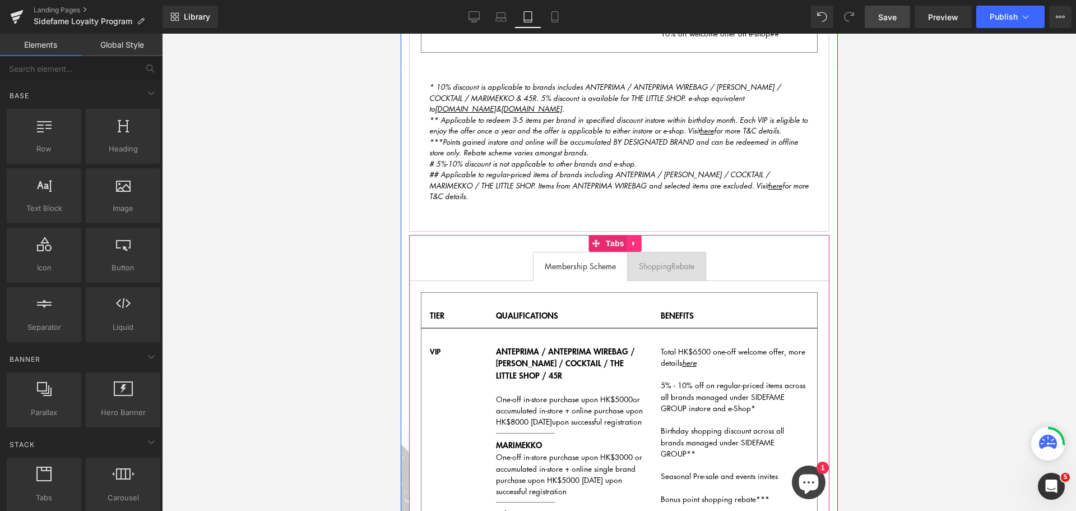
click at [634, 246] on icon at bounding box center [633, 243] width 2 height 5
click at [639, 247] on icon at bounding box center [641, 243] width 8 height 8
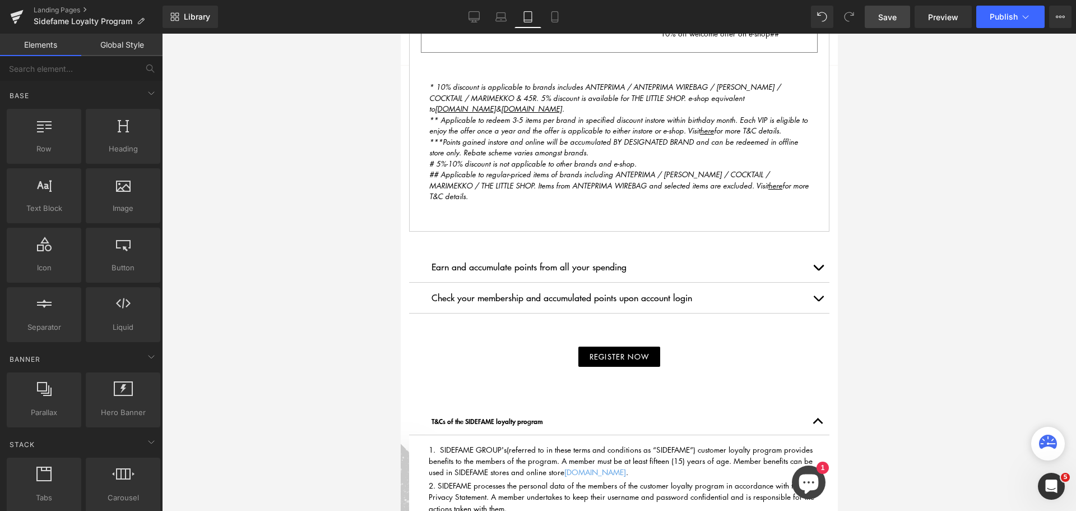
click at [894, 21] on span "Save" at bounding box center [887, 17] width 19 height 12
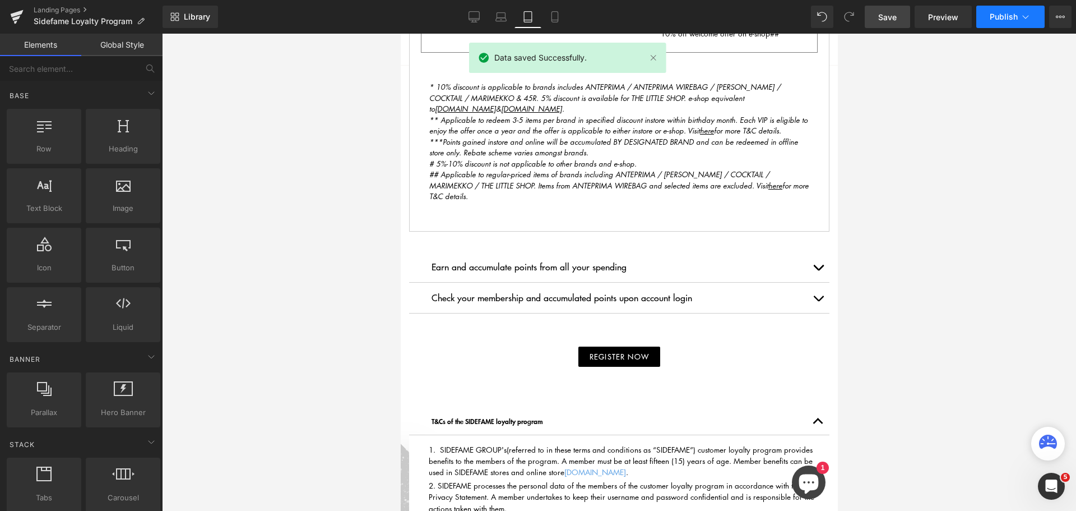
click at [1015, 18] on span "Publish" at bounding box center [1004, 16] width 28 height 9
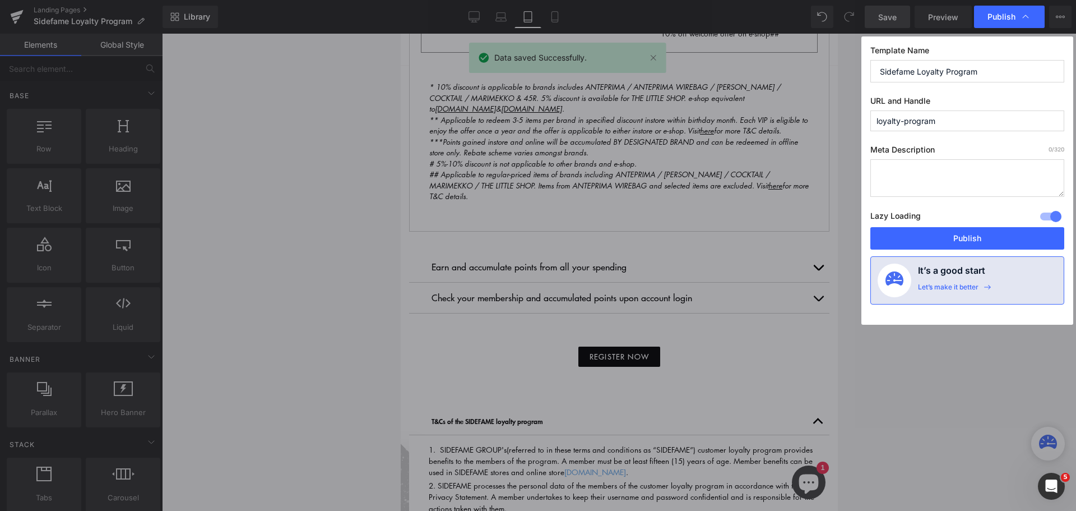
click at [968, 237] on button "Publish" at bounding box center [968, 238] width 194 height 22
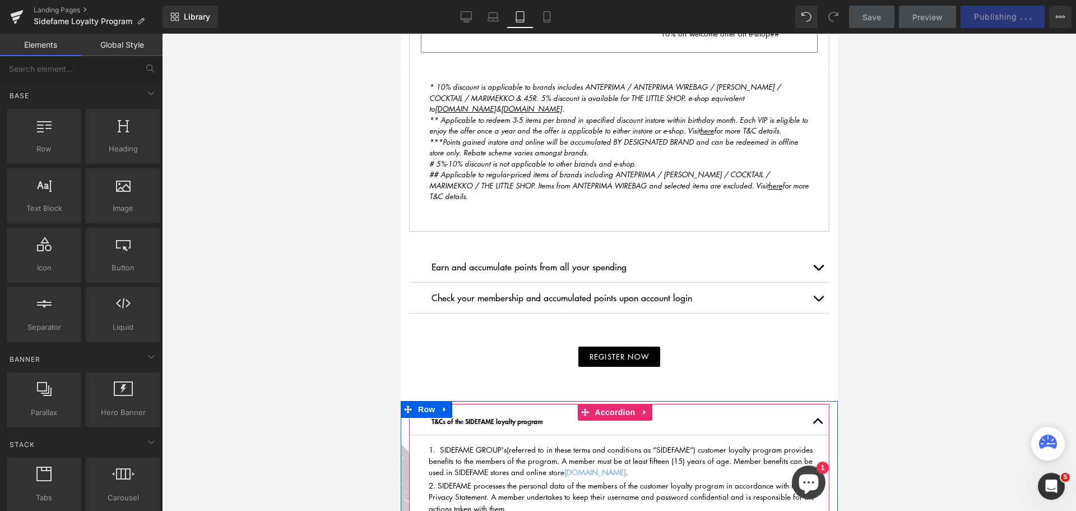
click at [807, 430] on button "button" at bounding box center [818, 420] width 22 height 28
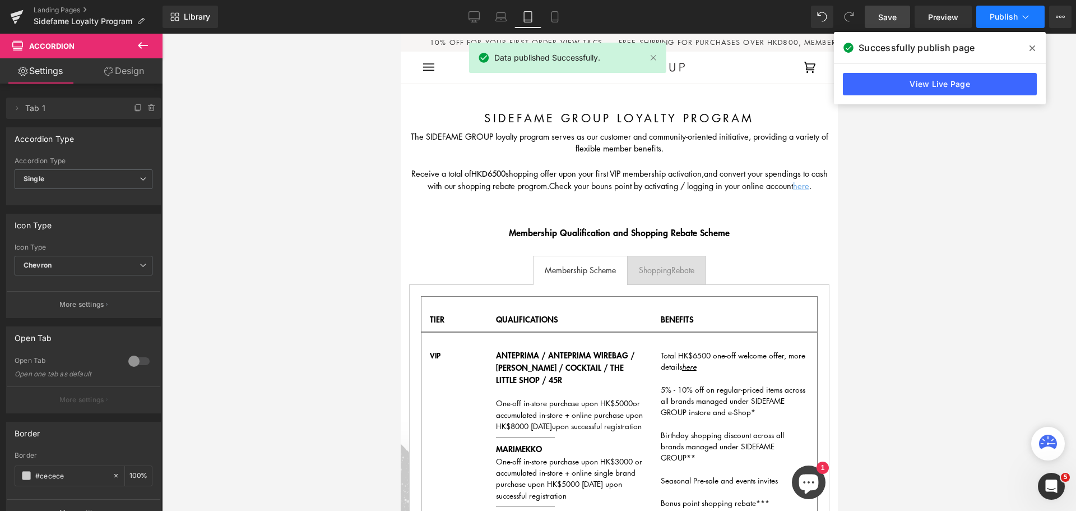
click at [1009, 14] on span "Publish" at bounding box center [1004, 16] width 28 height 9
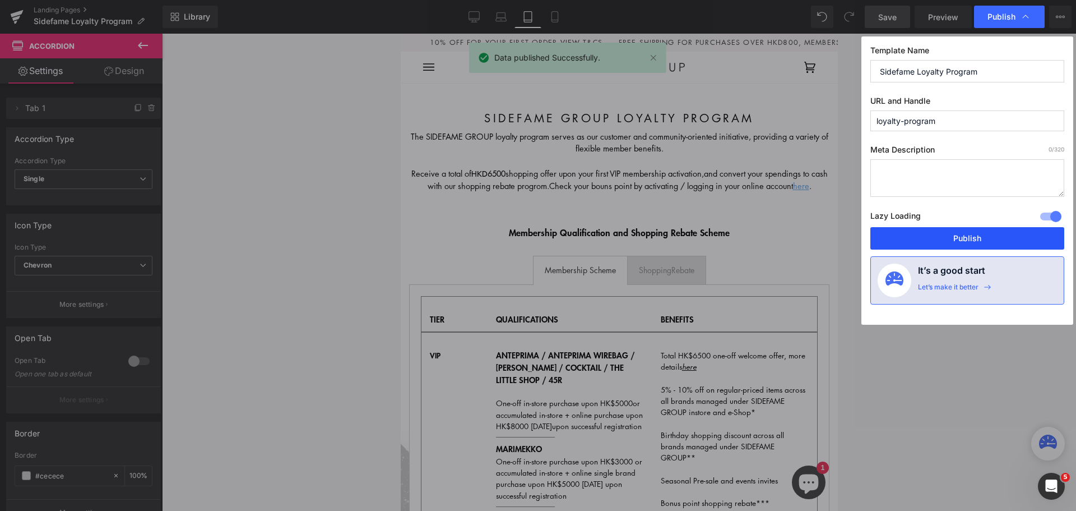
click at [970, 237] on button "Publish" at bounding box center [968, 238] width 194 height 22
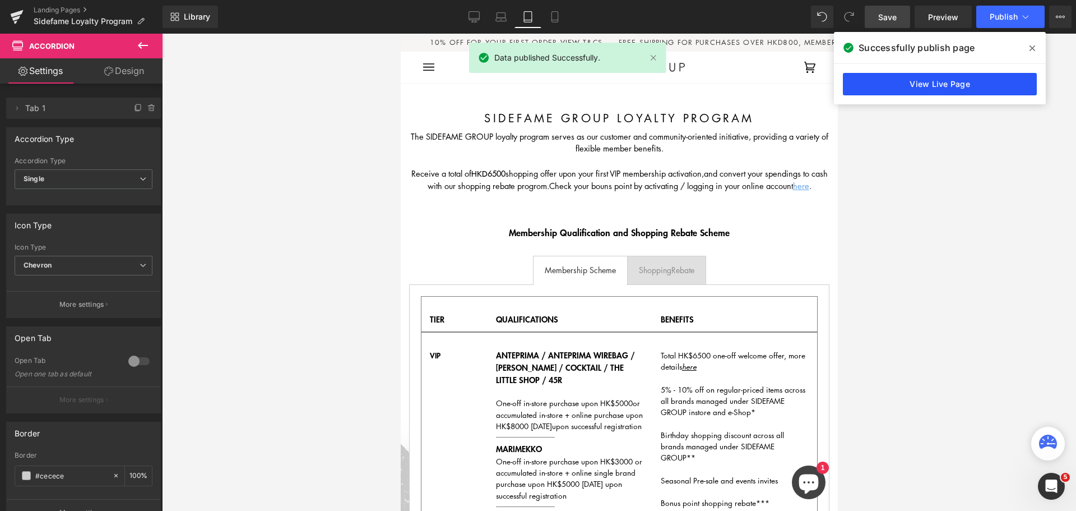
click at [945, 77] on link "View Live Page" at bounding box center [940, 84] width 194 height 22
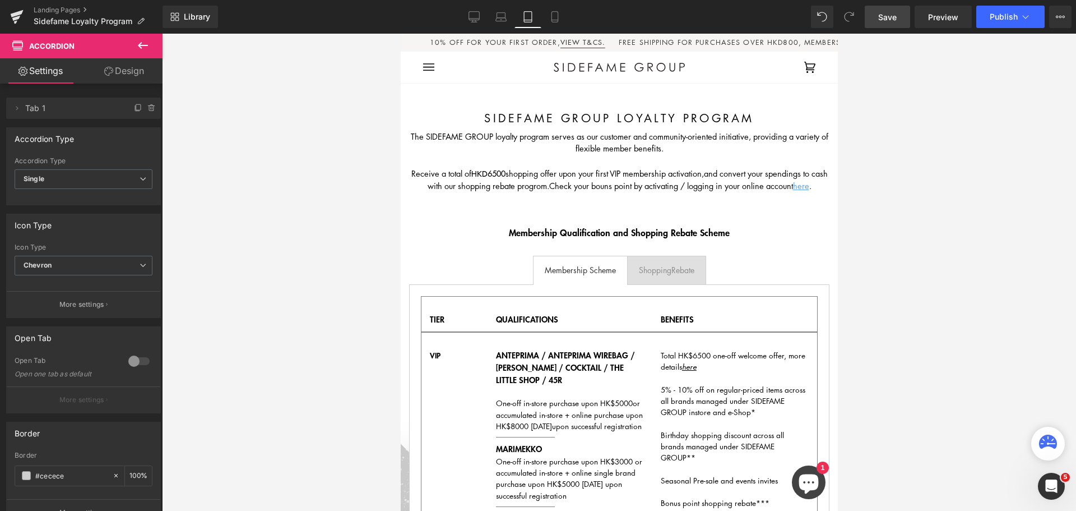
click at [477, 19] on icon at bounding box center [474, 16] width 11 height 11
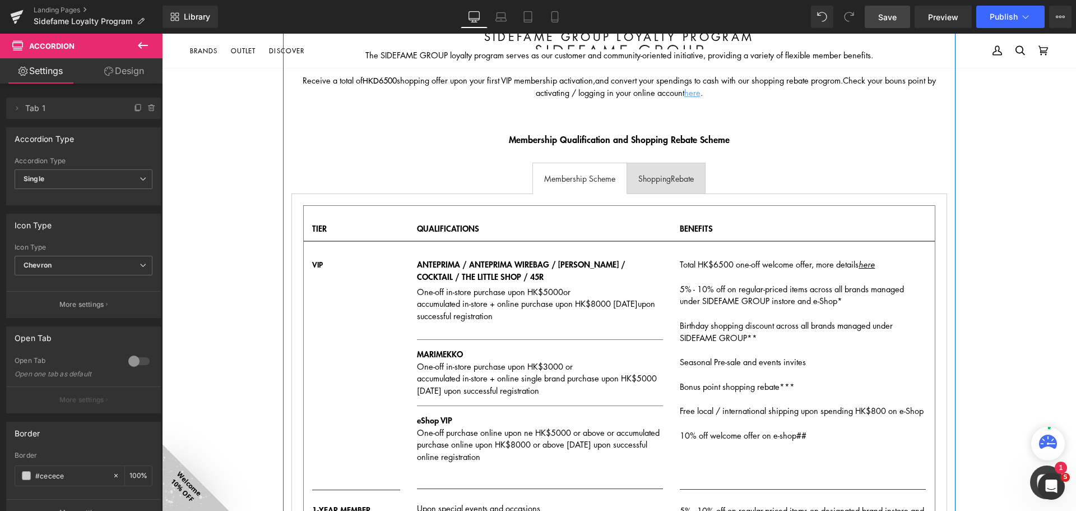
scroll to position [224, 0]
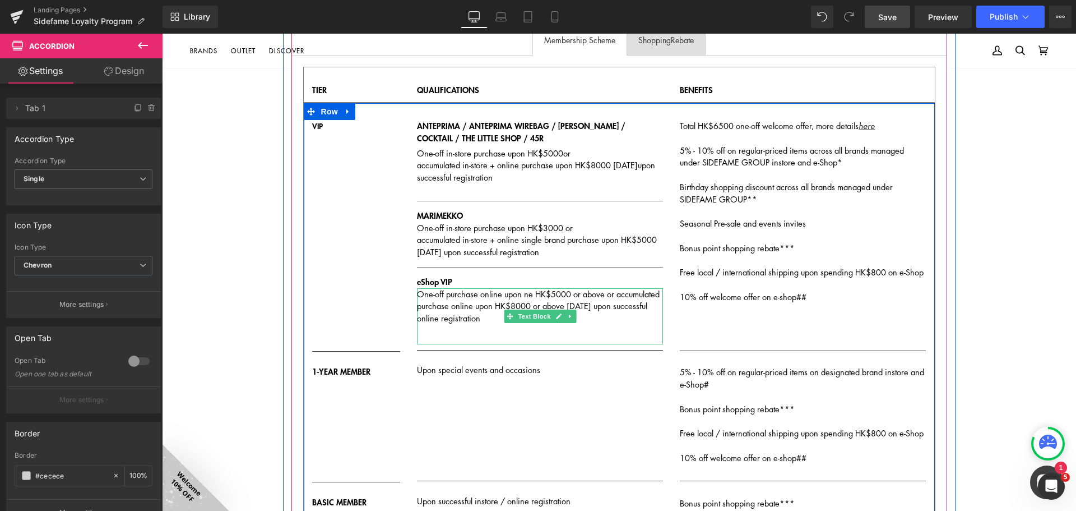
click at [554, 330] on div "One-off purchase online upon ne HK$5000 or above or accumulated purchase online…" at bounding box center [540, 316] width 246 height 56
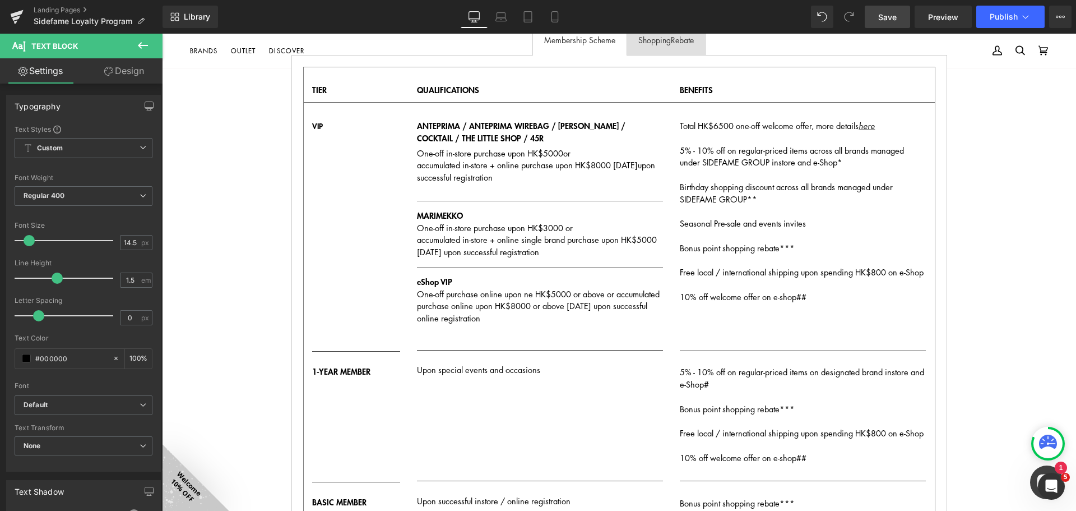
click at [120, 65] on link "Design" at bounding box center [124, 70] width 81 height 25
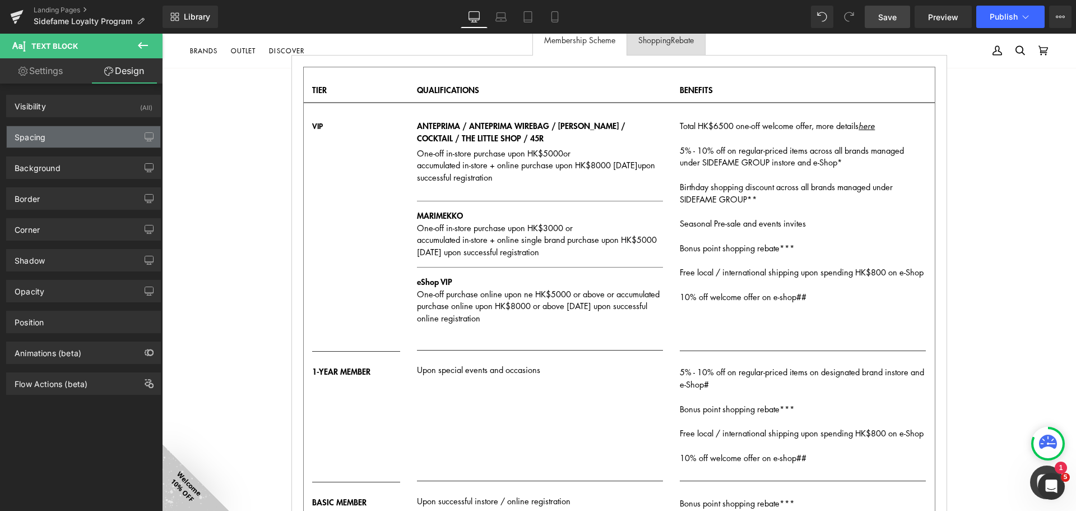
click at [95, 130] on div "Spacing" at bounding box center [84, 136] width 154 height 21
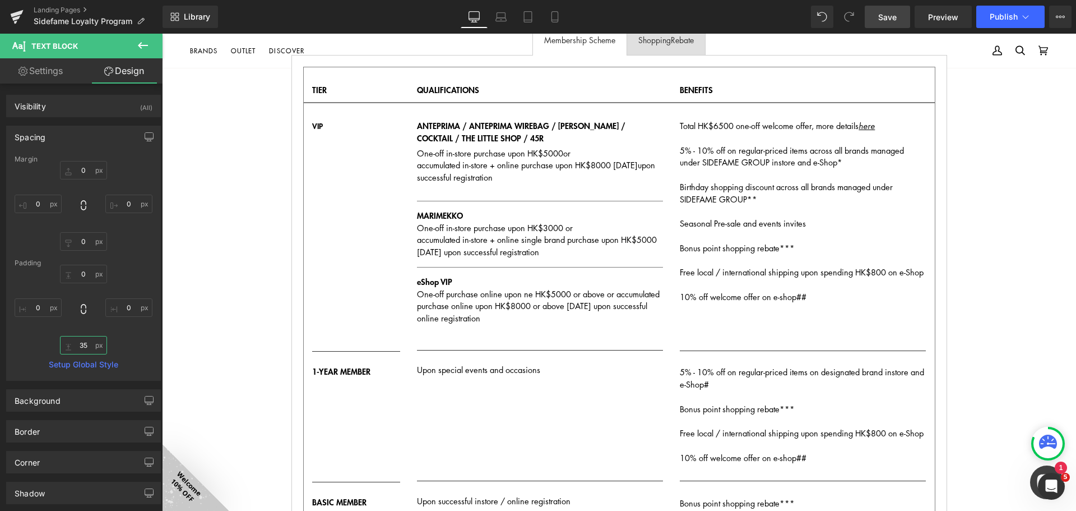
click at [91, 346] on input "35" at bounding box center [83, 345] width 47 height 19
type input "40"
click at [994, 7] on button "Publish" at bounding box center [1011, 17] width 68 height 22
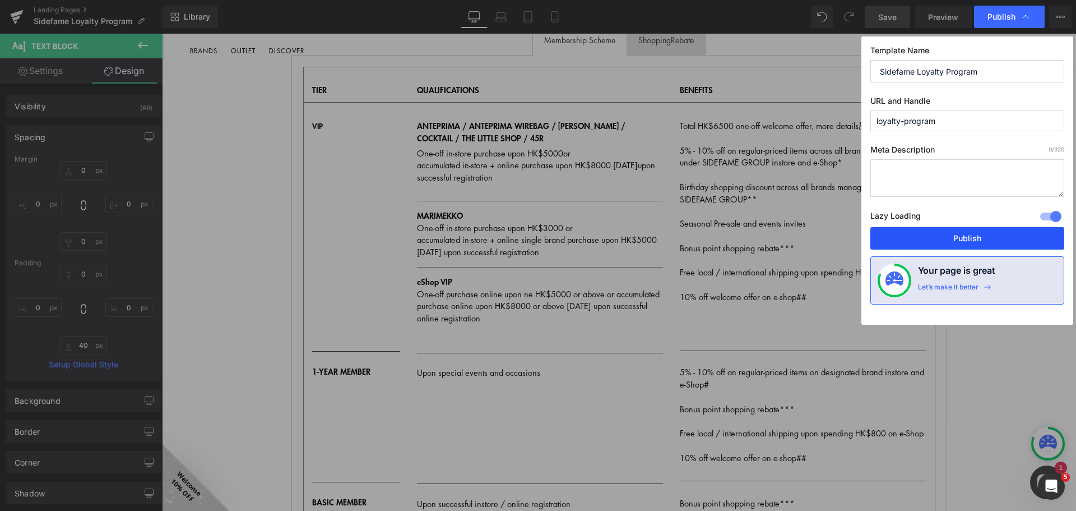
click at [961, 240] on button "Publish" at bounding box center [968, 238] width 194 height 22
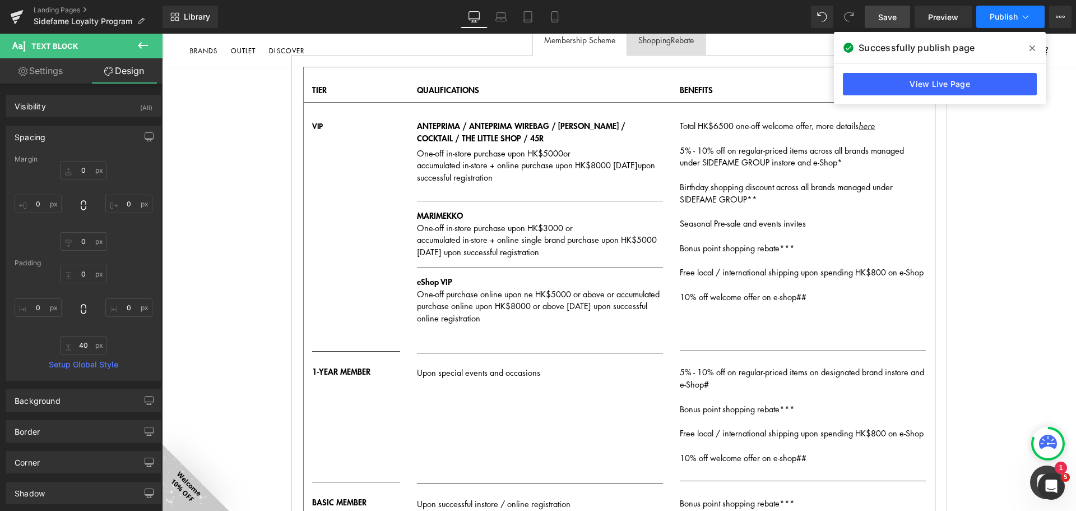
click at [991, 15] on span "Publish" at bounding box center [1004, 16] width 28 height 9
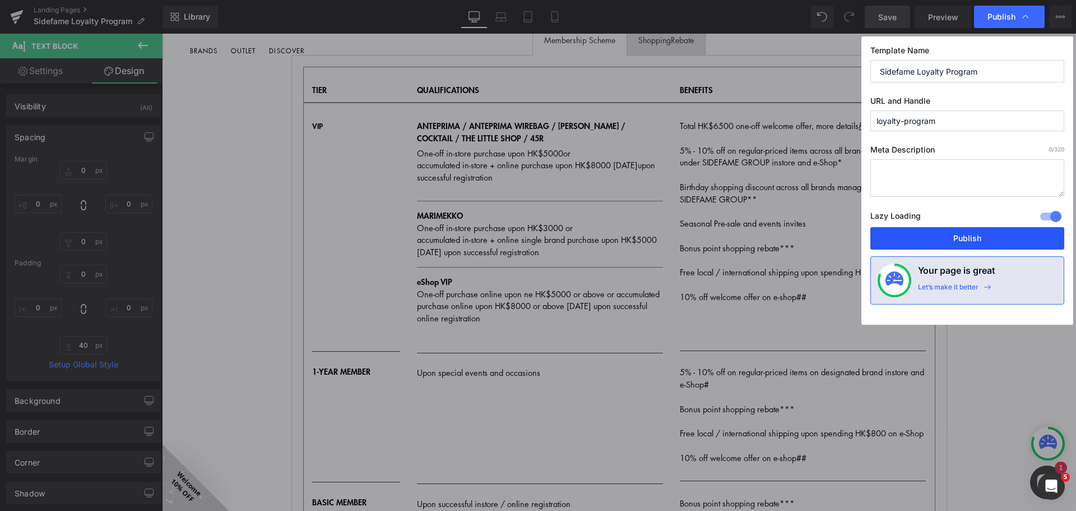
click at [975, 234] on button "Publish" at bounding box center [968, 238] width 194 height 22
